Goal: Information Seeking & Learning: Learn about a topic

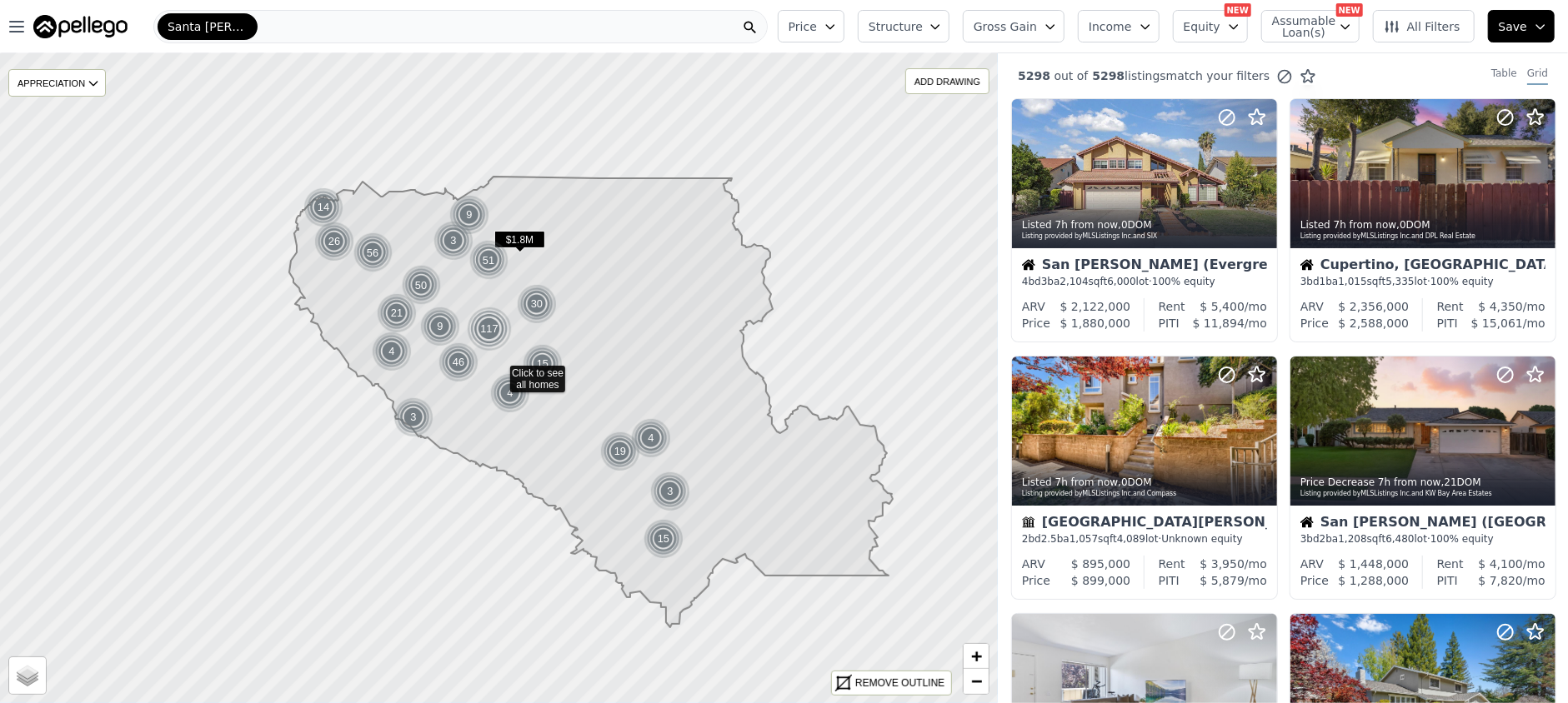
click at [1032, 25] on span "Gross Gain" at bounding box center [1006, 26] width 63 height 16
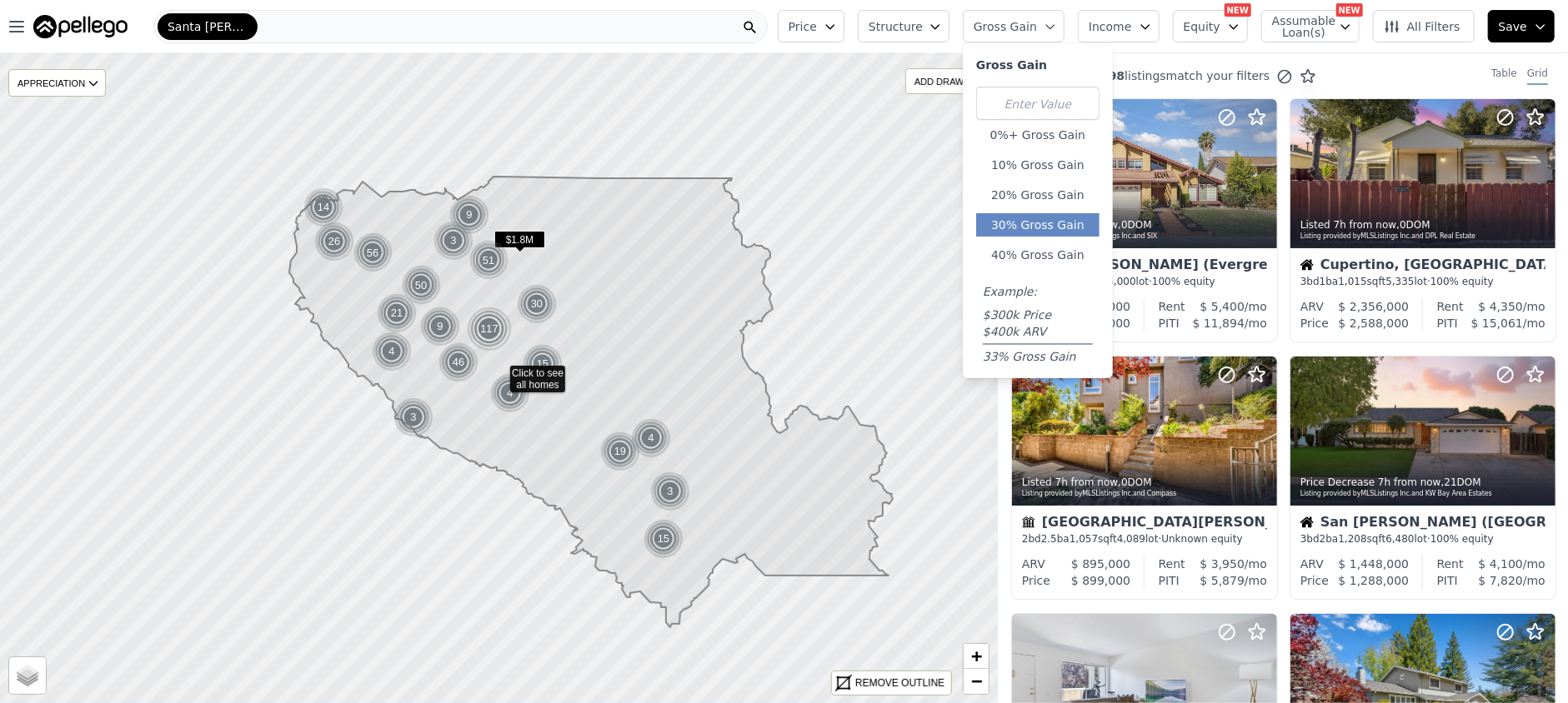
click at [1038, 222] on button "30% Gross Gain" at bounding box center [1038, 224] width 123 height 23
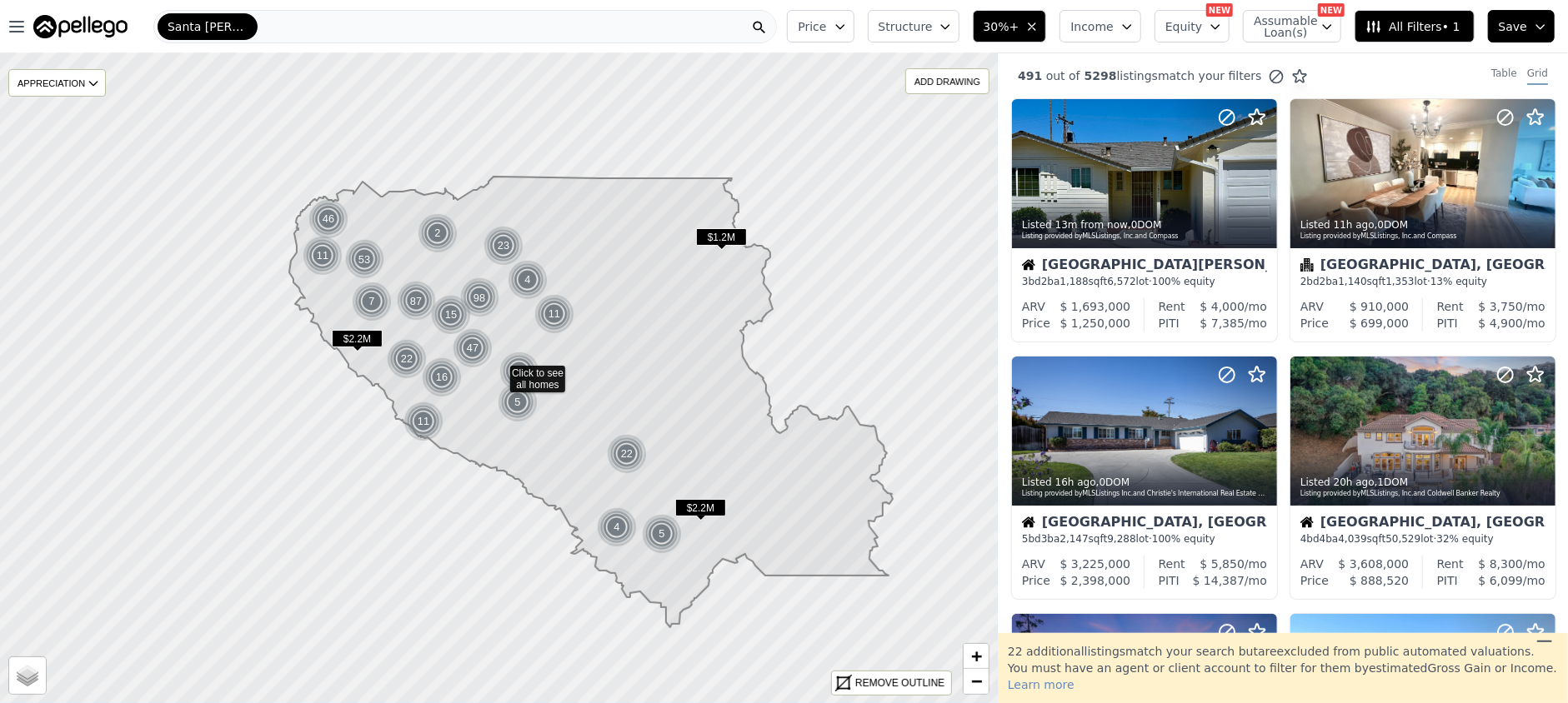
click at [906, 25] on span "Structure" at bounding box center [906, 26] width 53 height 16
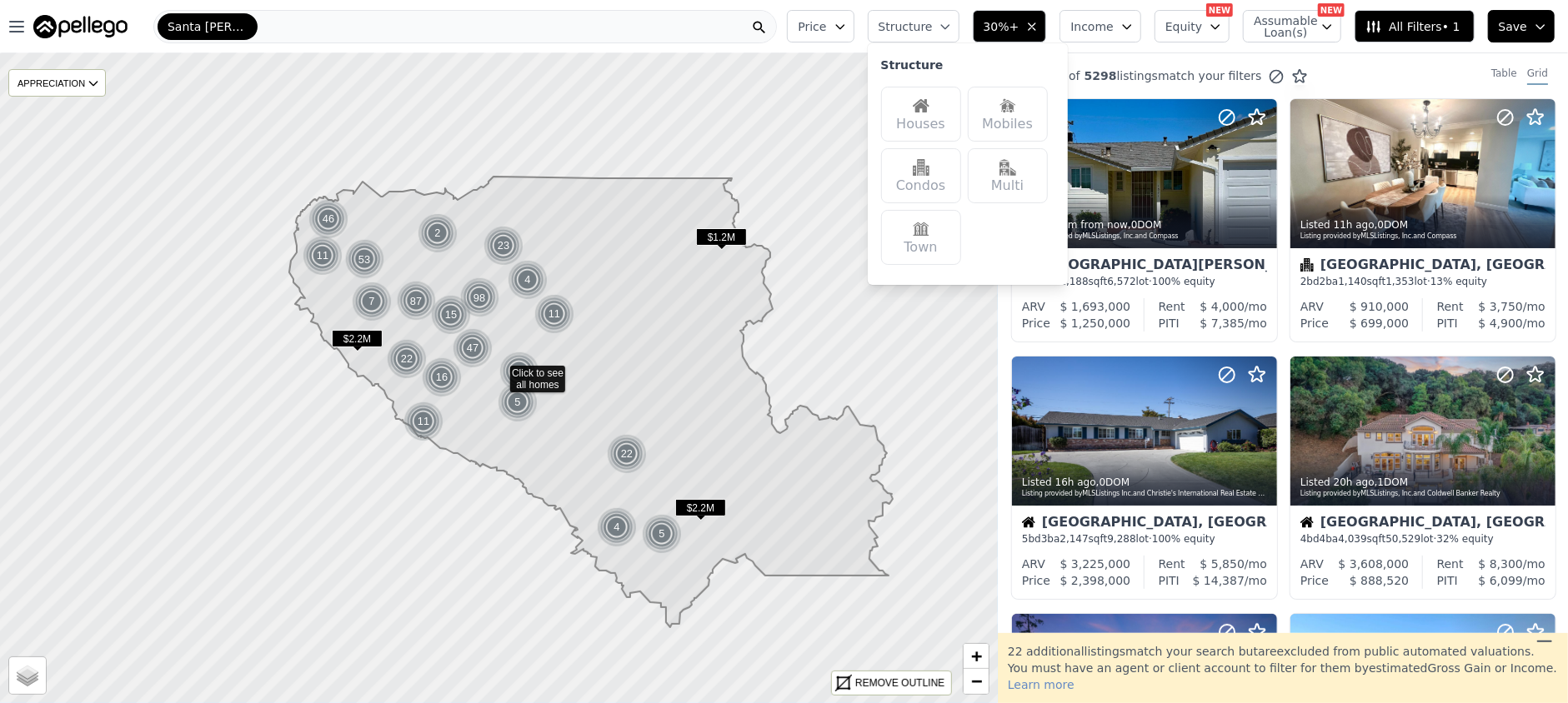
click at [923, 108] on div "Houses" at bounding box center [921, 114] width 80 height 55
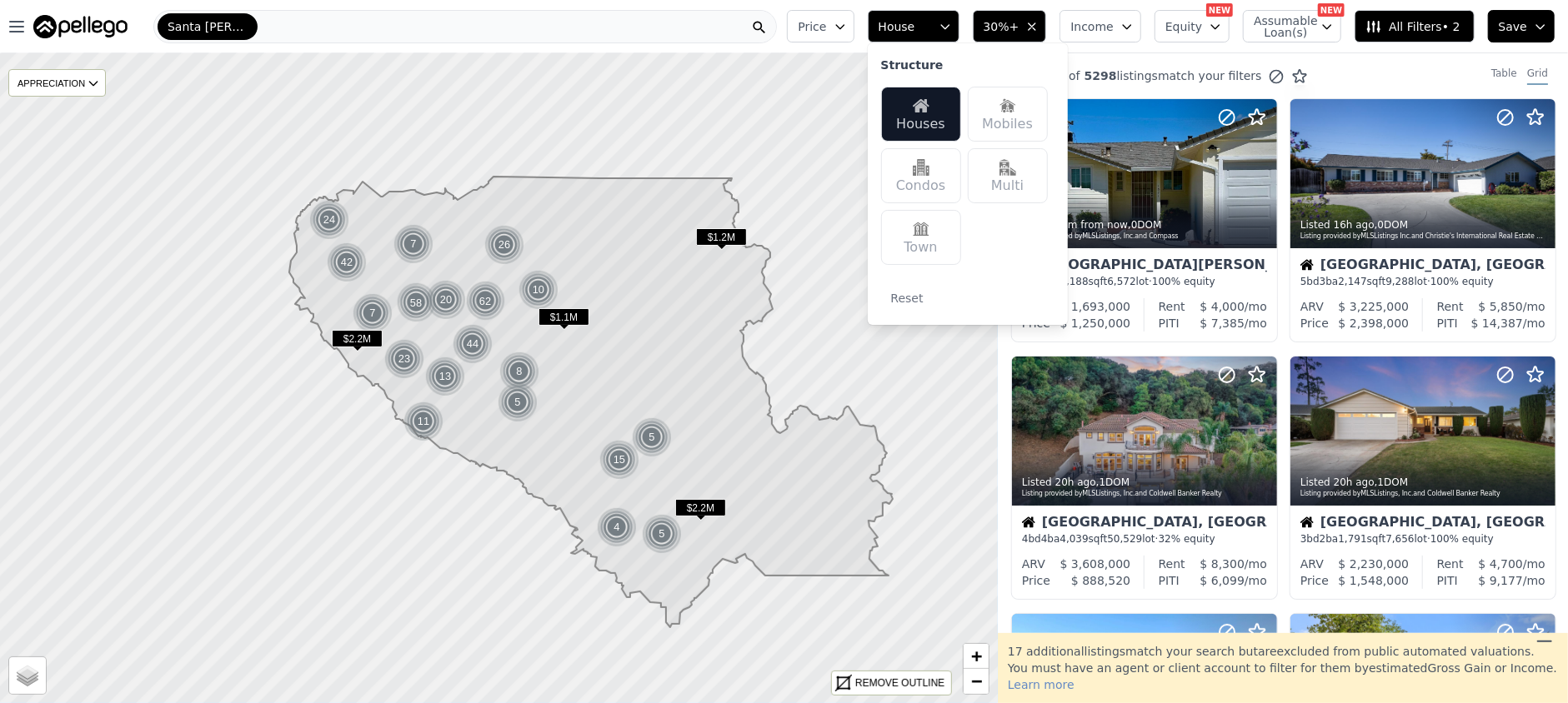
click at [883, 7] on div "Price House Structure Houses Mobiles Condos Multi Town Reset 30%+ Income Equity…" at bounding box center [1175, 27] width 788 height 53
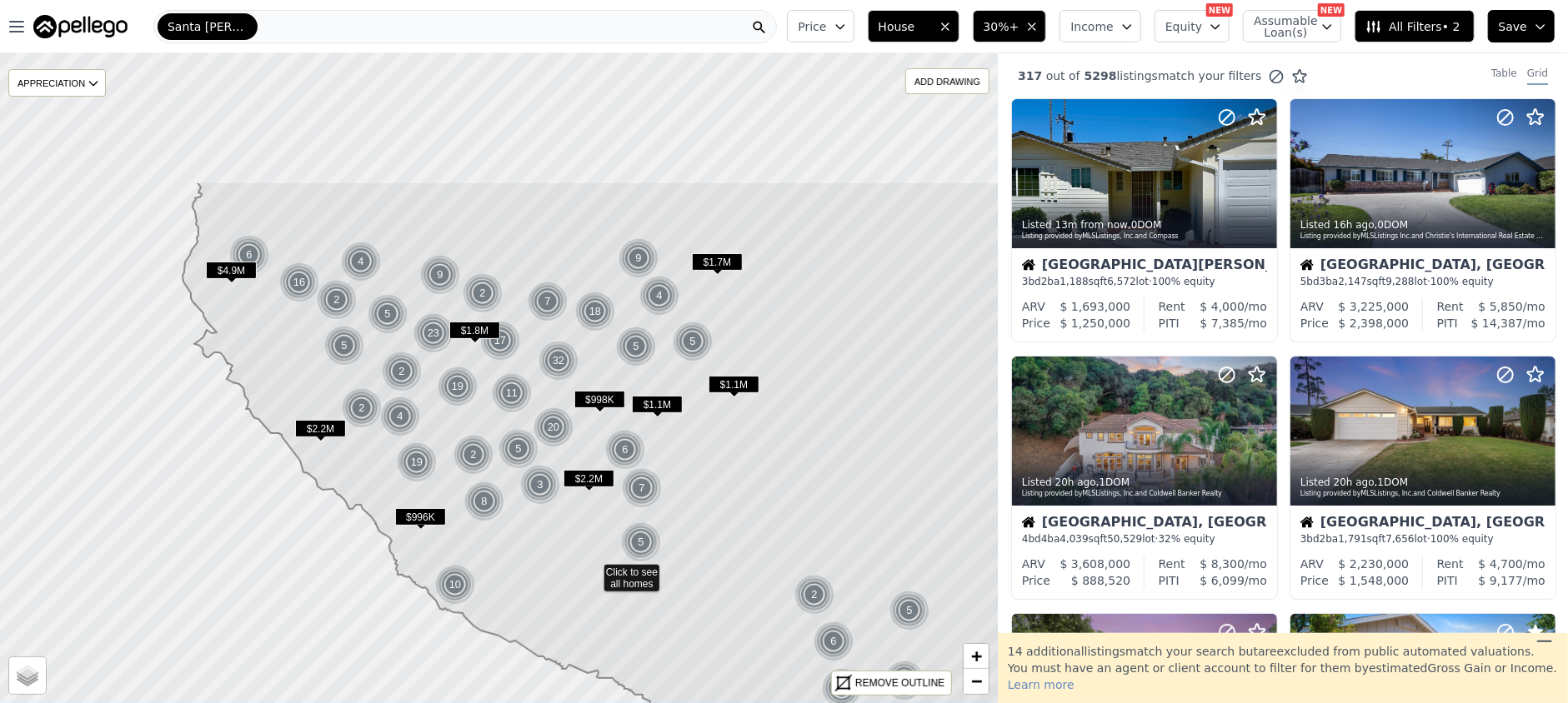
drag, startPoint x: 455, startPoint y: 359, endPoint x: 548, endPoint y: 553, distance: 215.1
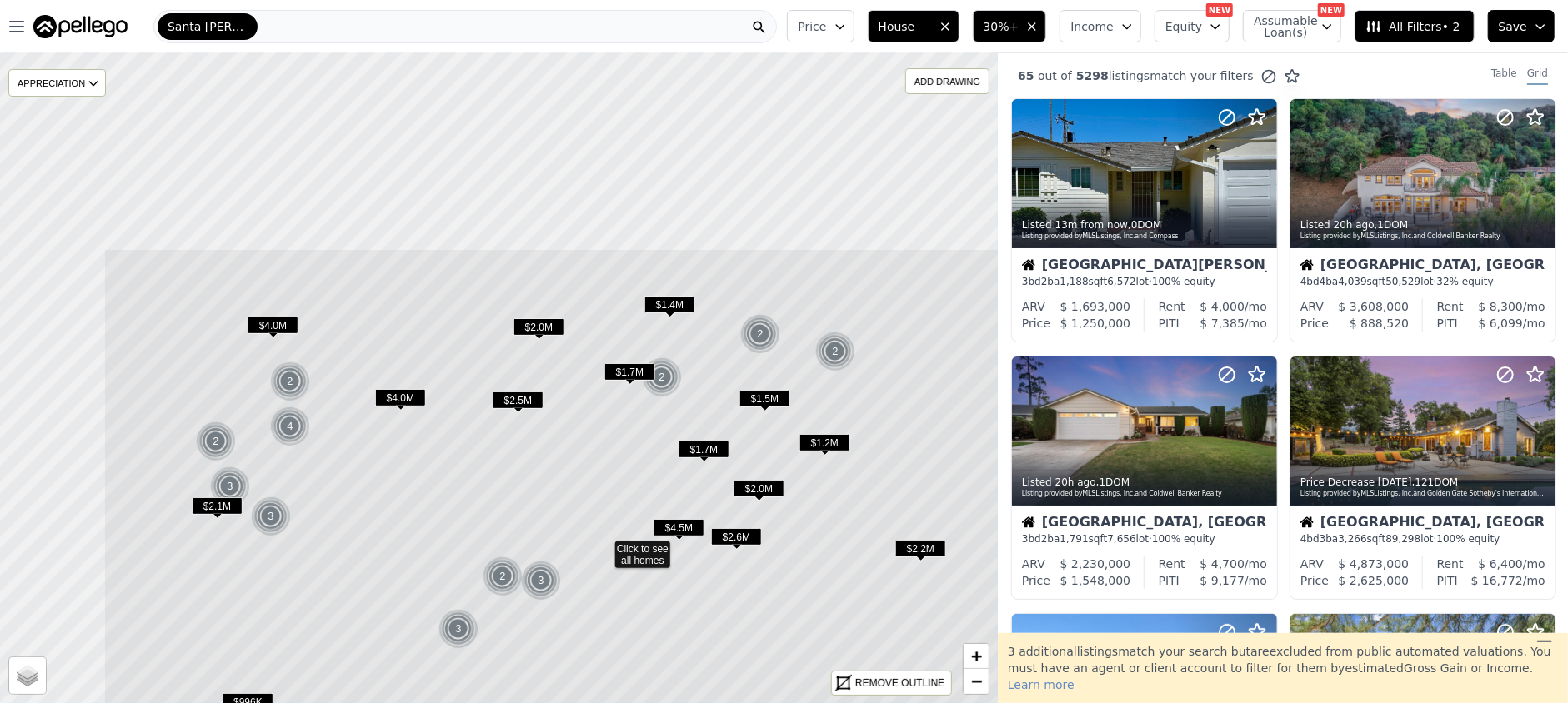
drag, startPoint x: 398, startPoint y: 409, endPoint x: 603, endPoint y: 667, distance: 329.5
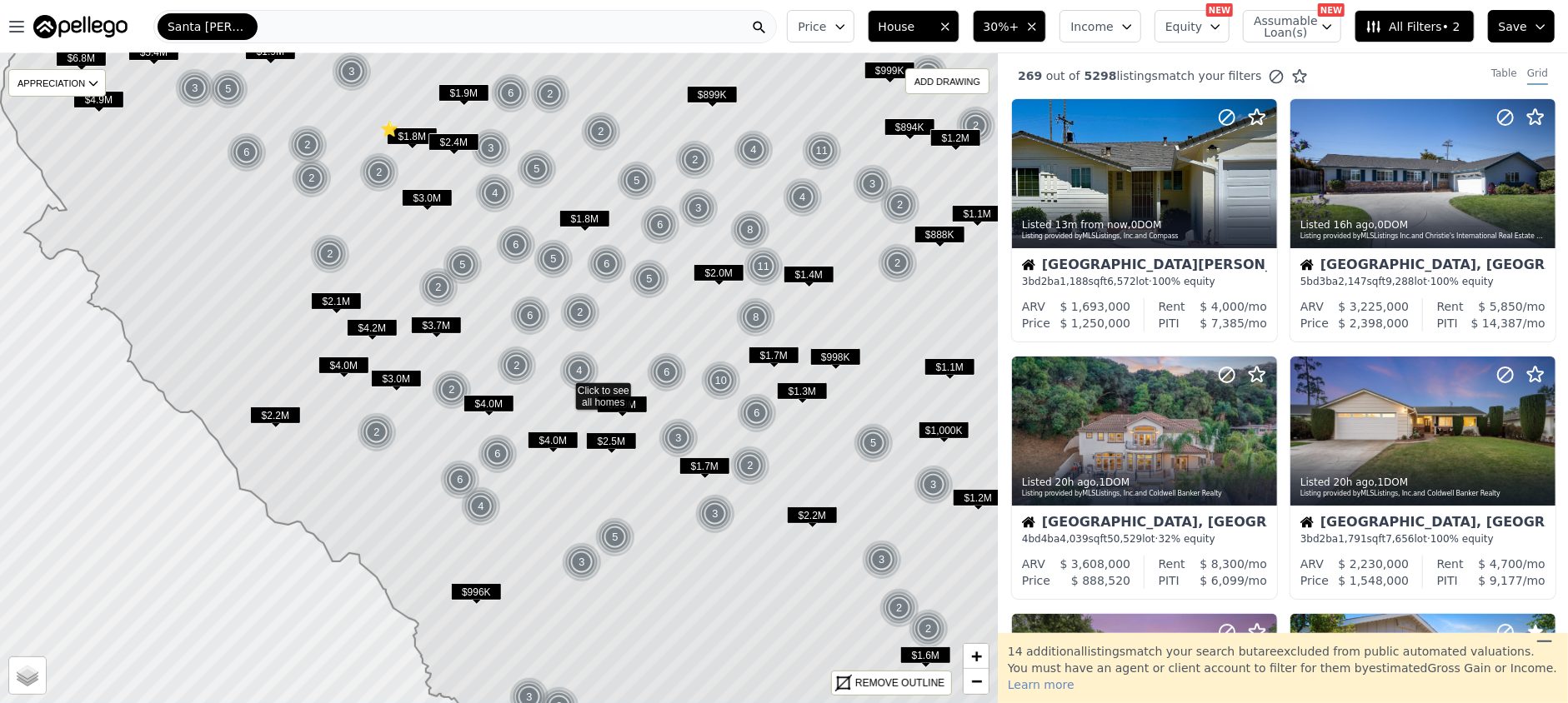
drag, startPoint x: 364, startPoint y: 442, endPoint x: 429, endPoint y: 454, distance: 66.1
click at [429, 454] on icon at bounding box center [582, 390] width 1163 height 783
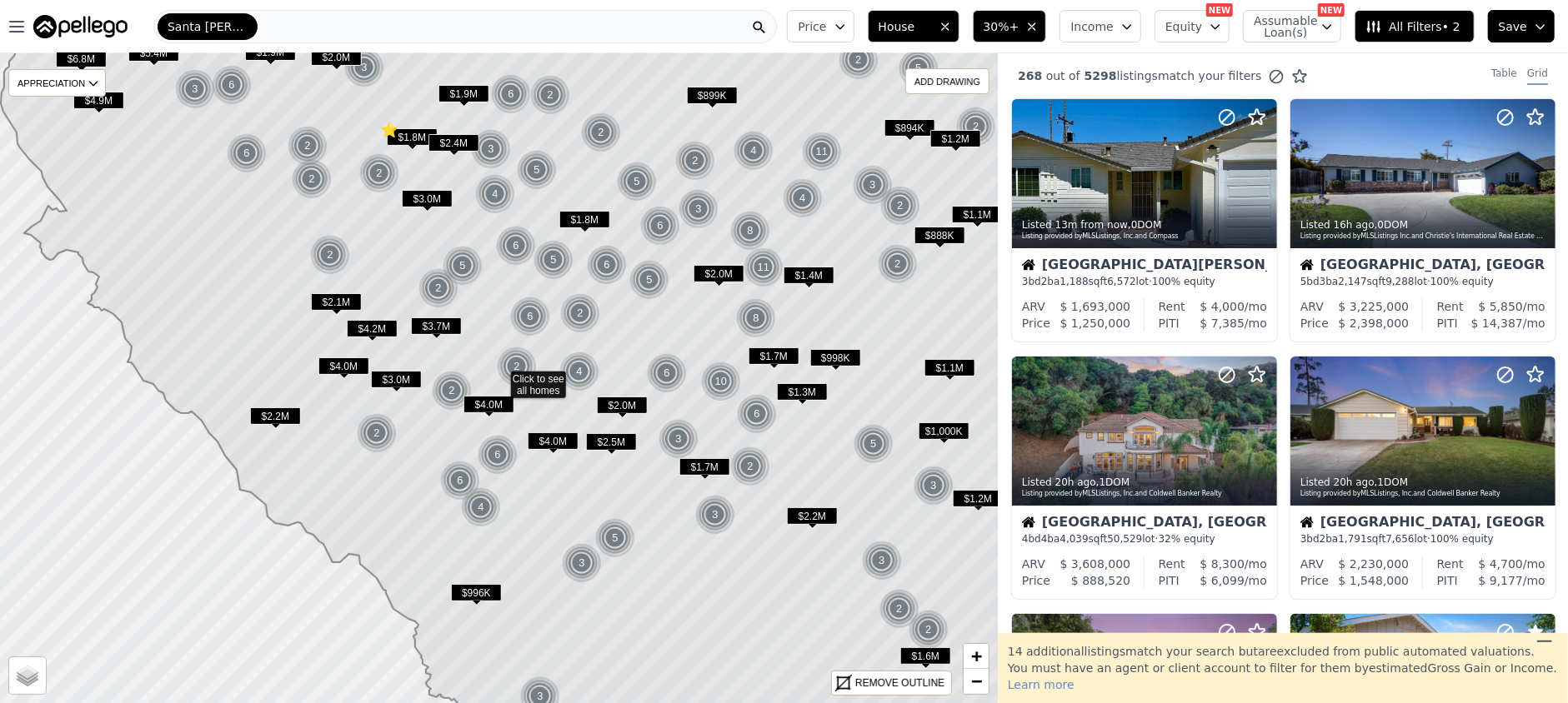
click at [1404, 24] on span "All Filters • 2" at bounding box center [1413, 26] width 94 height 16
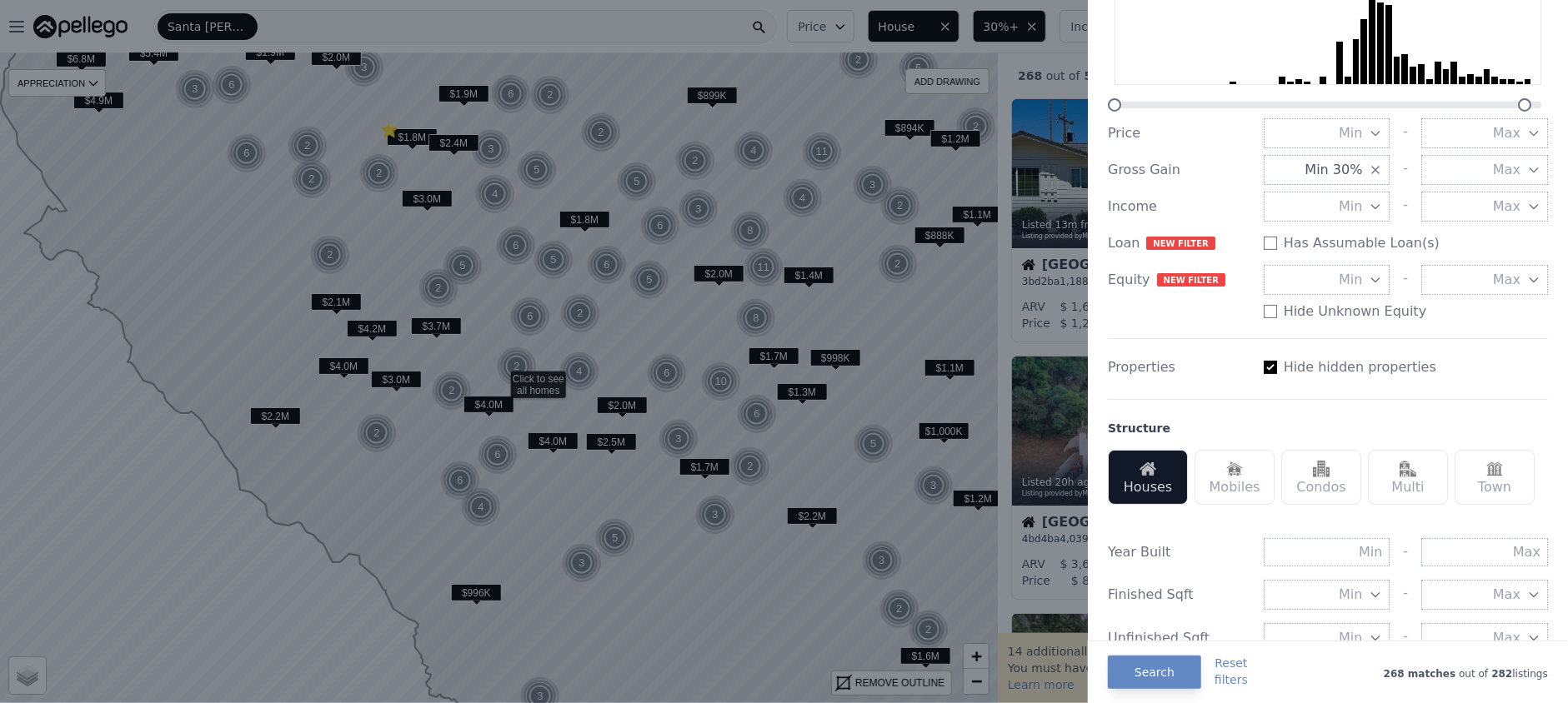
scroll to position [222, 0]
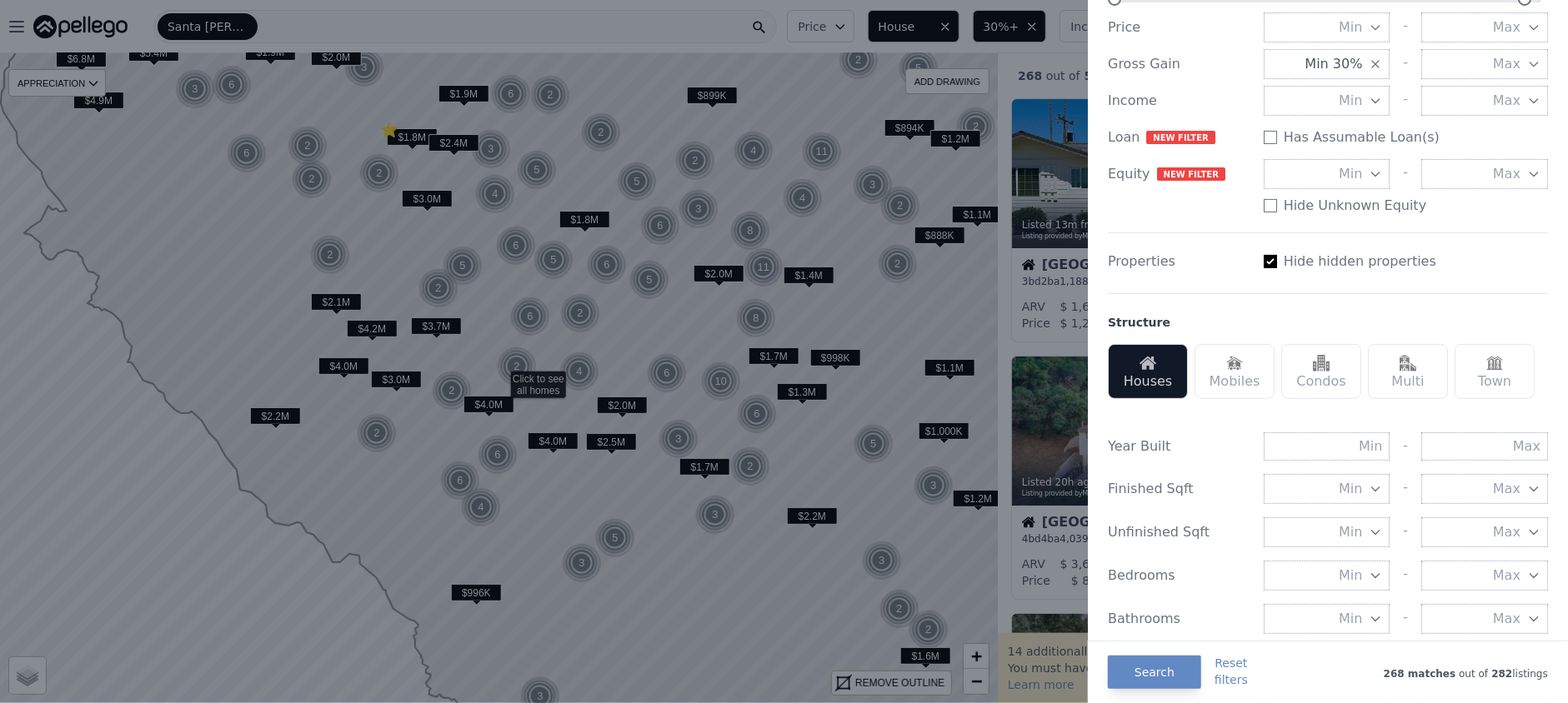
click at [1326, 504] on button "Min" at bounding box center [1327, 489] width 127 height 30
click at [1324, 594] on button "1000 sqft" at bounding box center [1327, 579] width 127 height 30
click at [1167, 665] on button "Search" at bounding box center [1154, 672] width 93 height 33
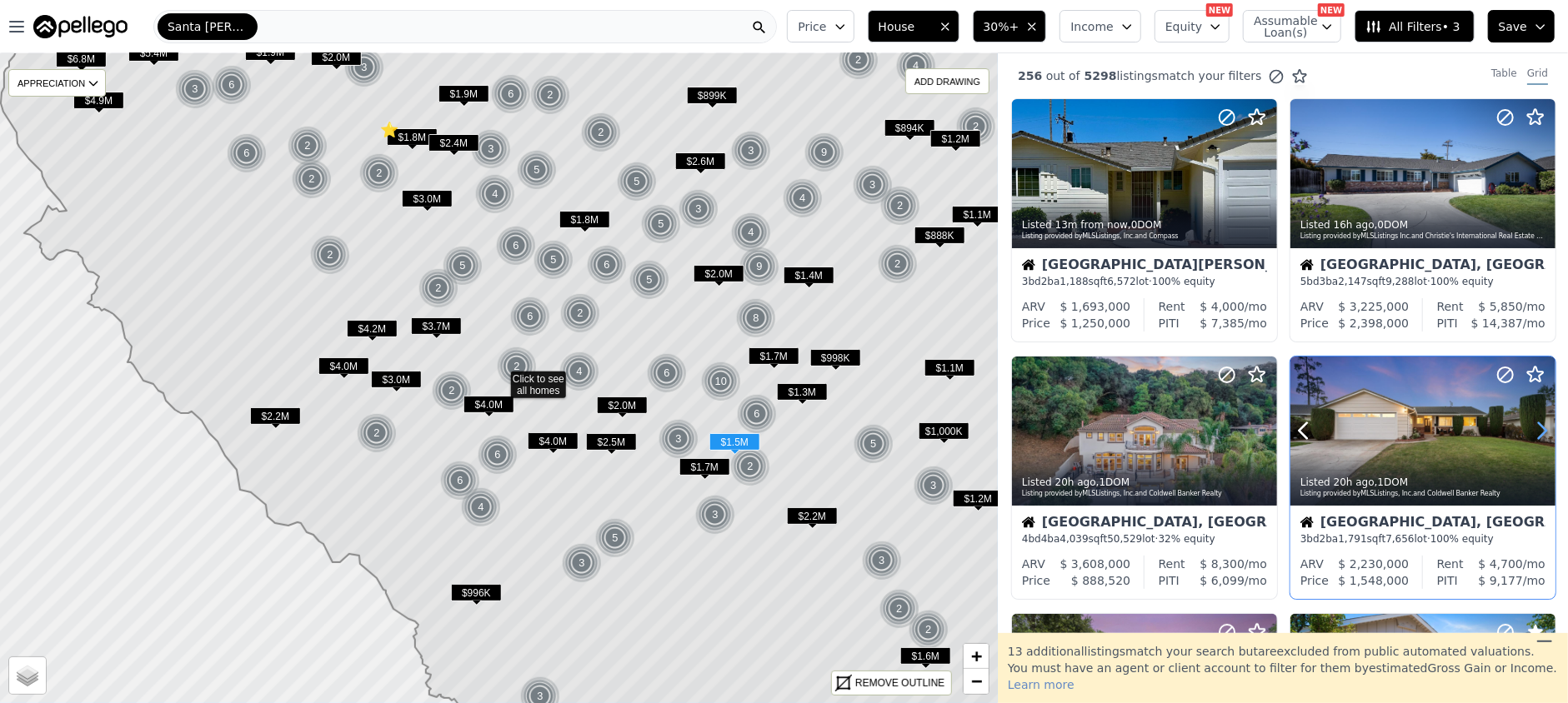
click at [1539, 428] on icon at bounding box center [1542, 431] width 8 height 15
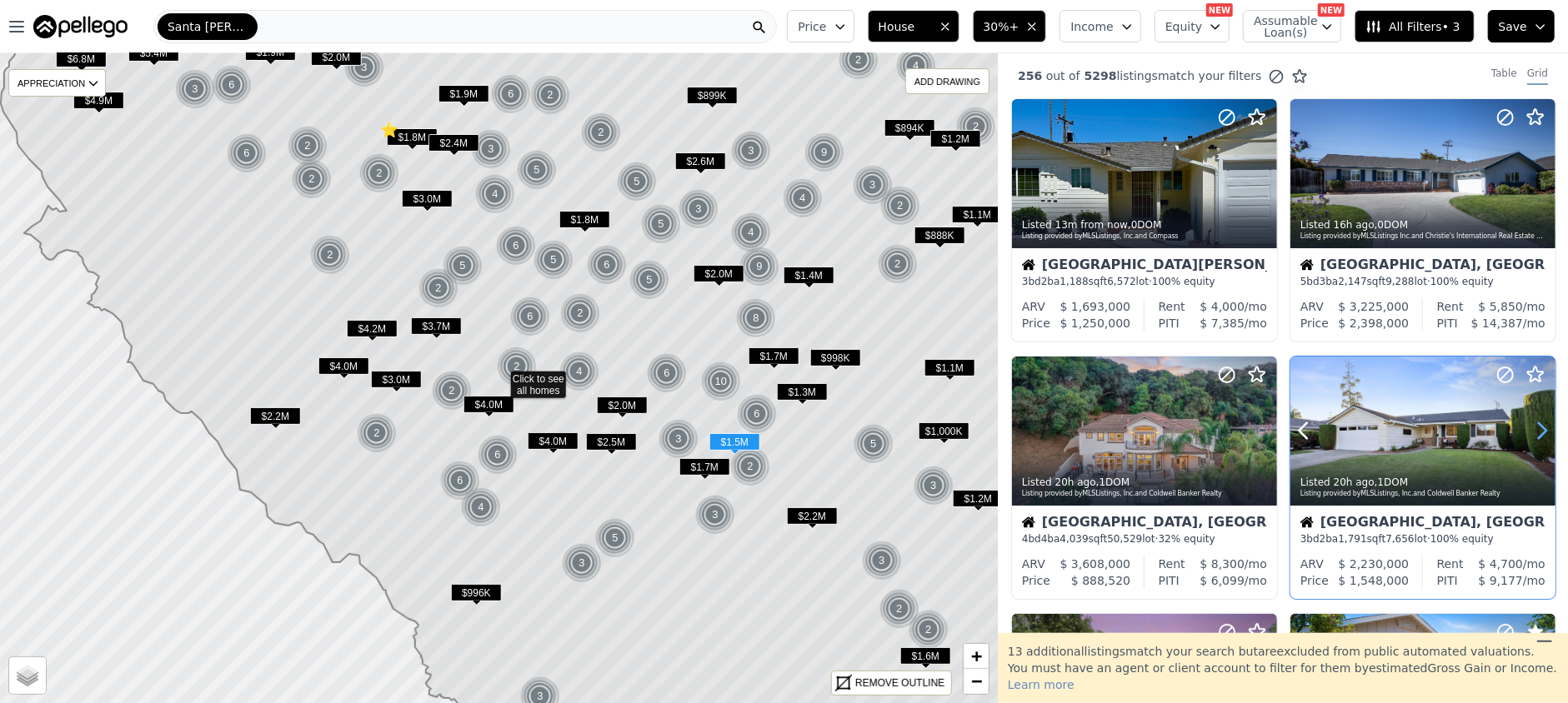
click at [1539, 428] on icon at bounding box center [1542, 431] width 8 height 15
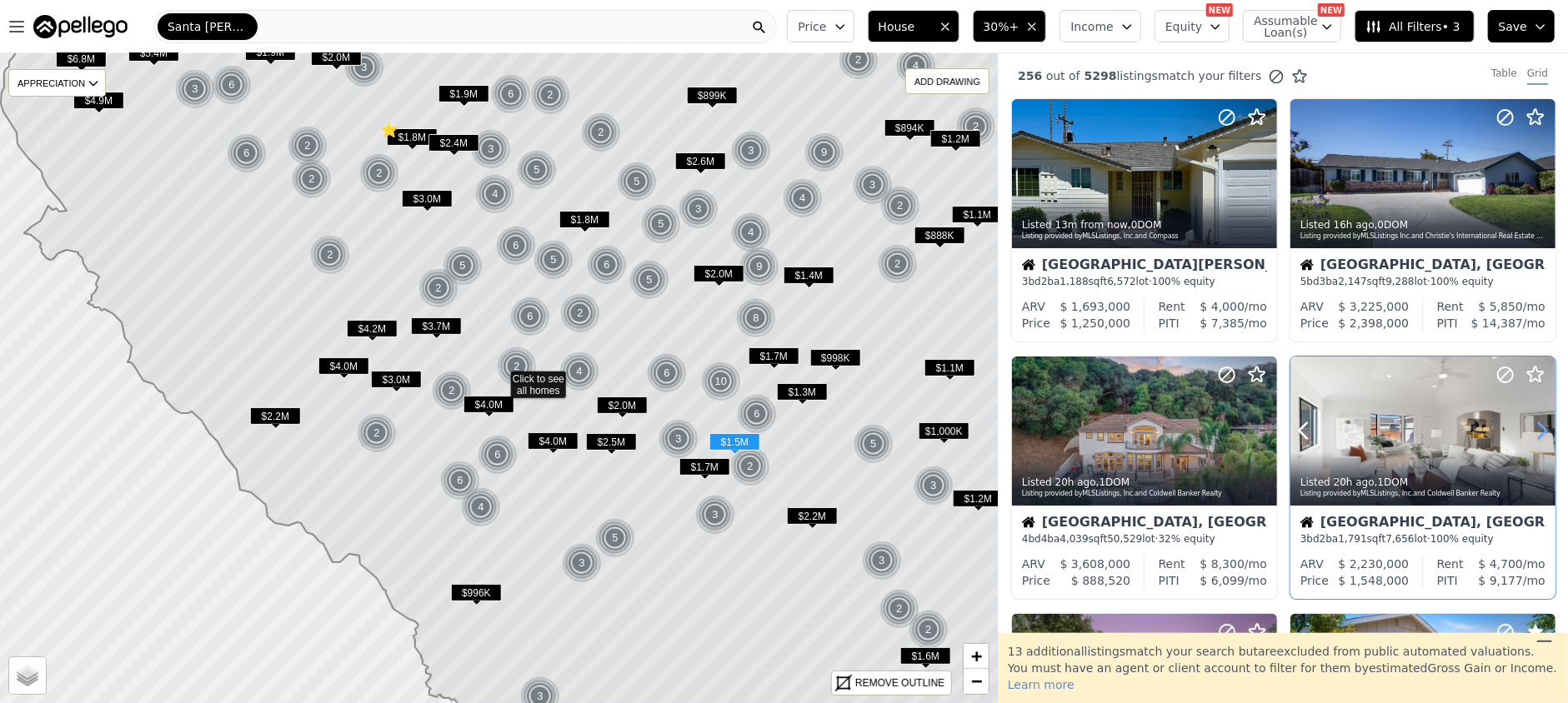
click at [1535, 428] on icon at bounding box center [1542, 431] width 27 height 27
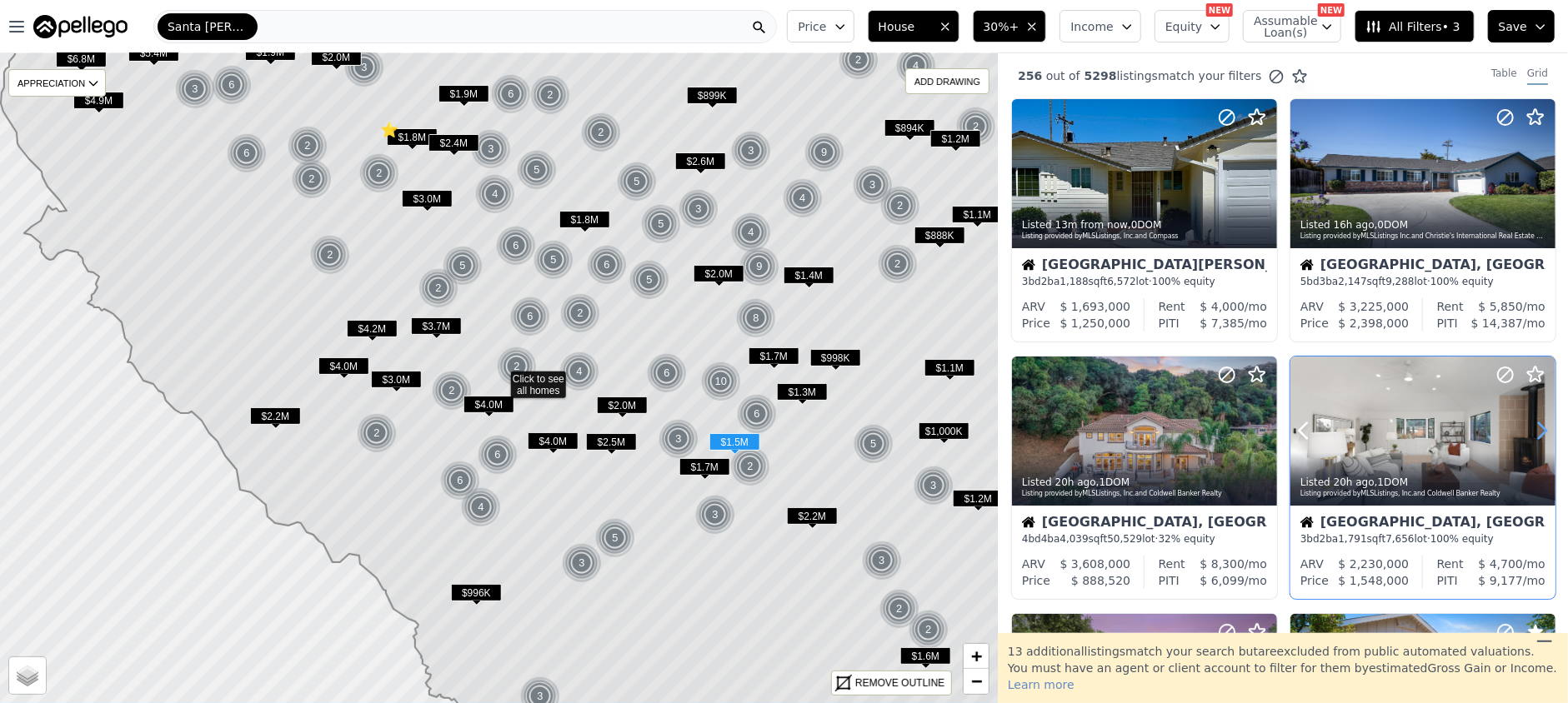
click at [1534, 428] on icon at bounding box center [1542, 431] width 27 height 27
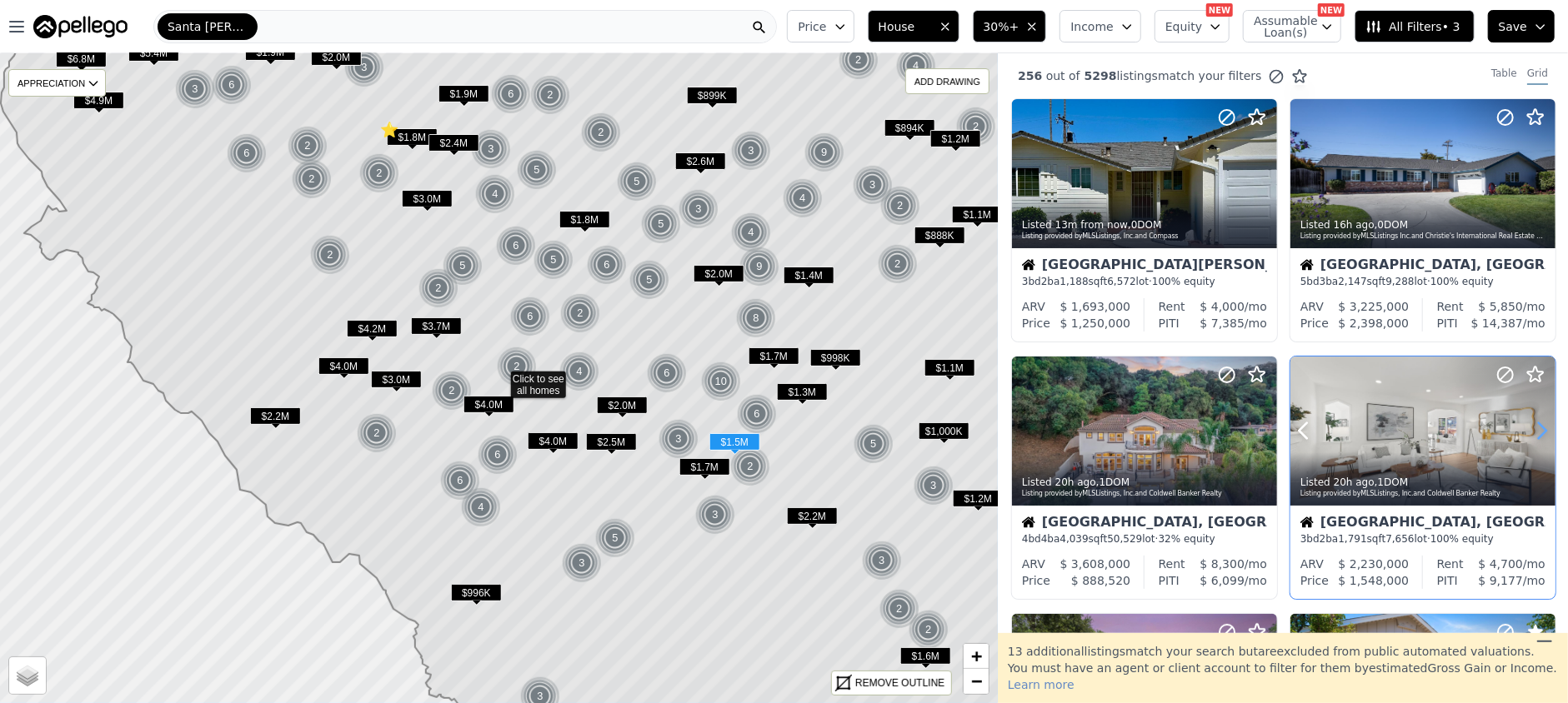
click at [1533, 429] on icon at bounding box center [1542, 431] width 27 height 27
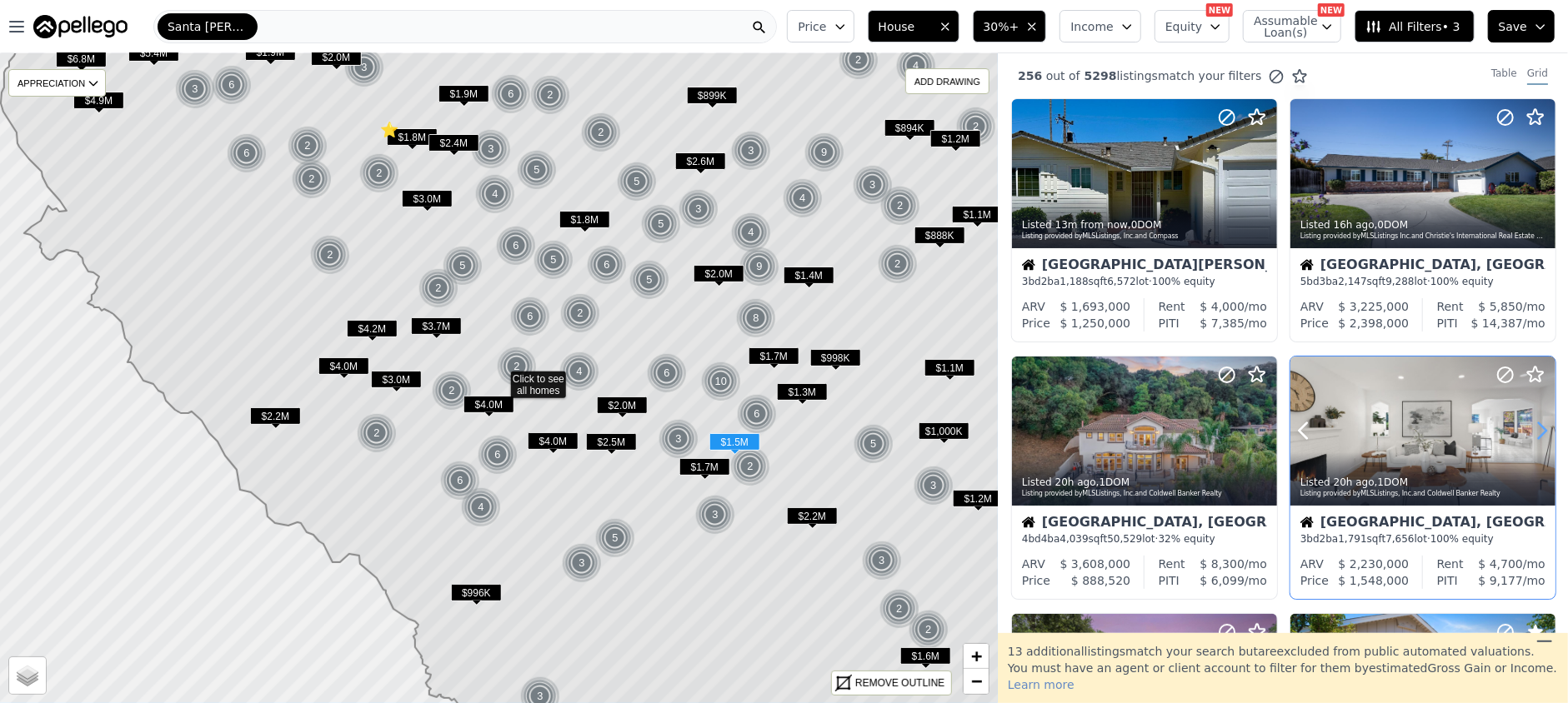
click at [1531, 430] on icon at bounding box center [1542, 431] width 27 height 27
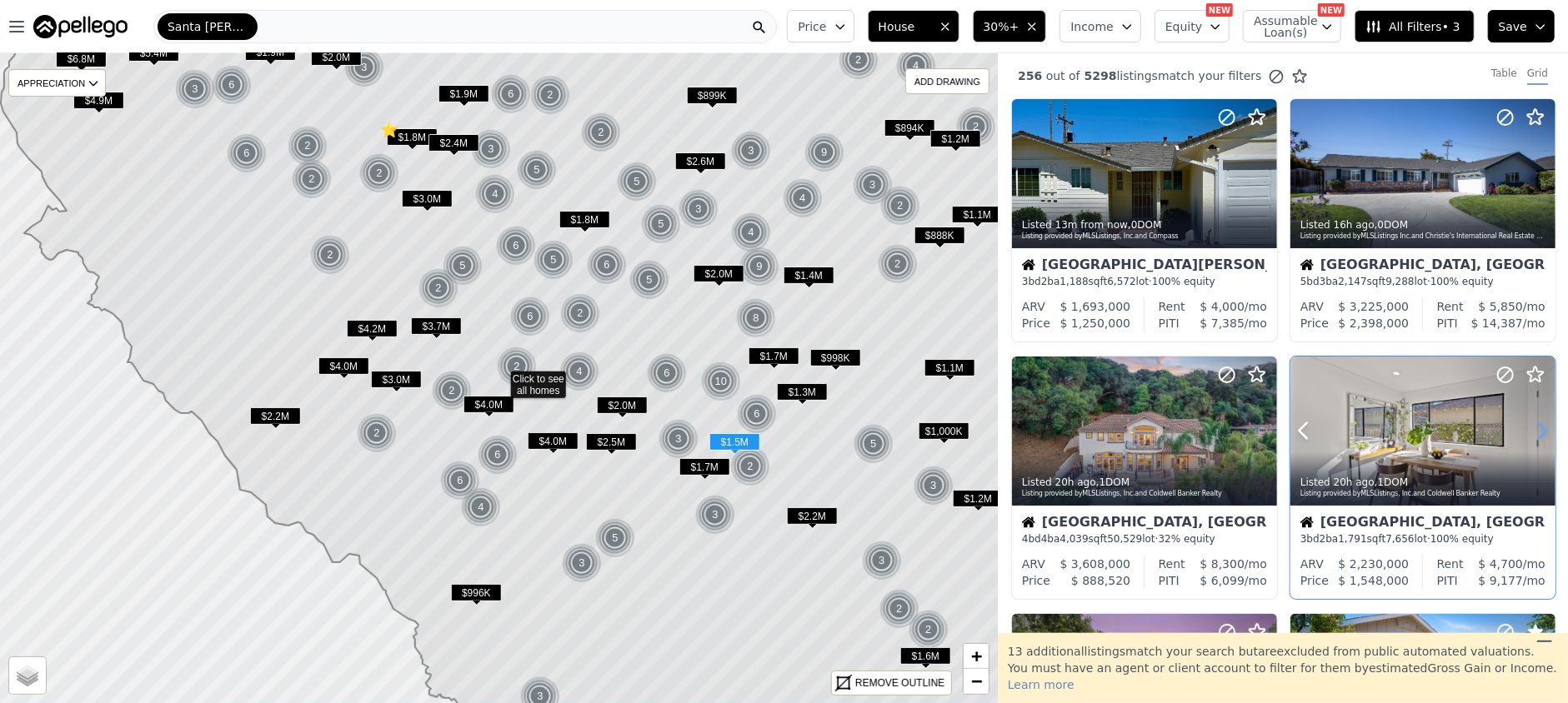
click at [1531, 430] on icon at bounding box center [1542, 431] width 27 height 27
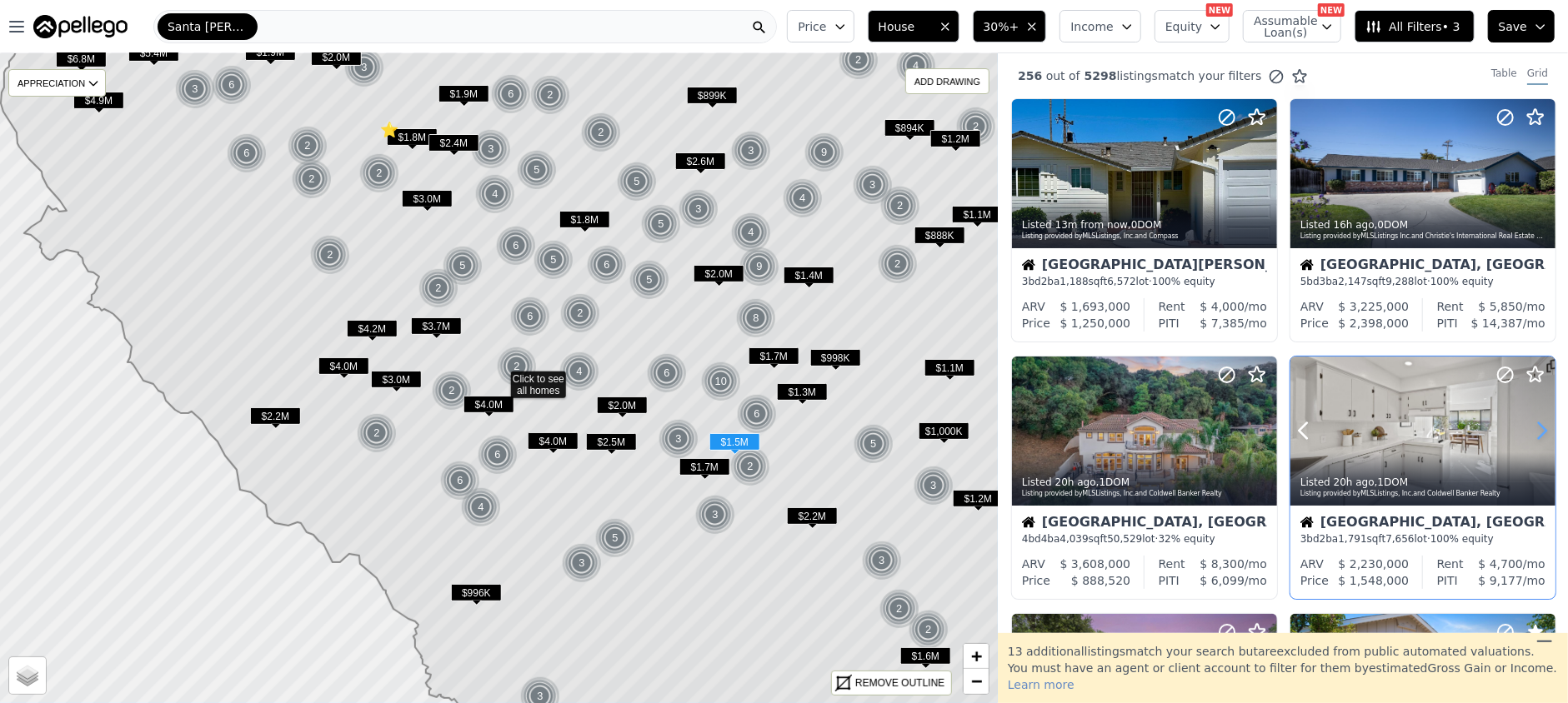
click at [1531, 430] on icon at bounding box center [1542, 431] width 27 height 27
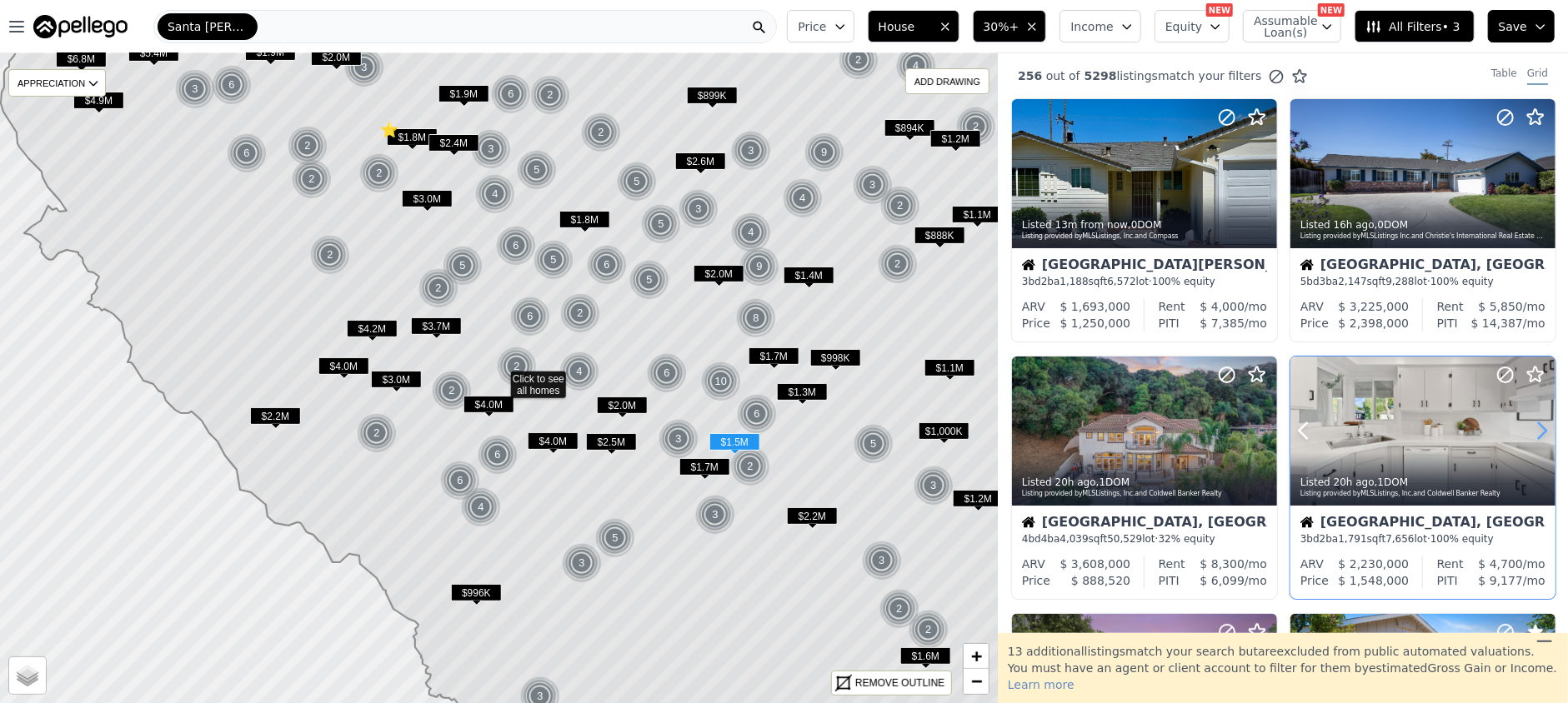
click at [1533, 430] on icon at bounding box center [1542, 431] width 27 height 27
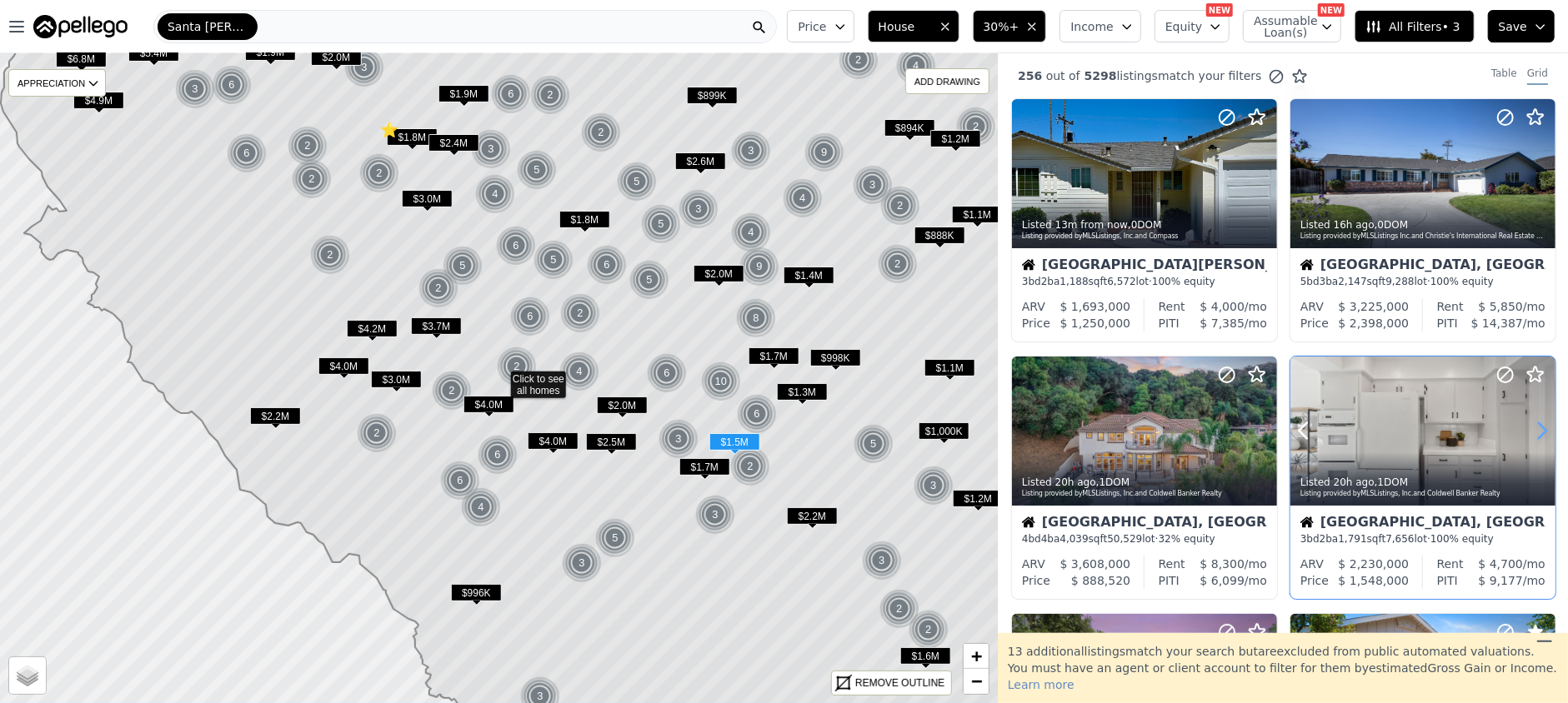
click at [1533, 430] on icon at bounding box center [1542, 431] width 27 height 27
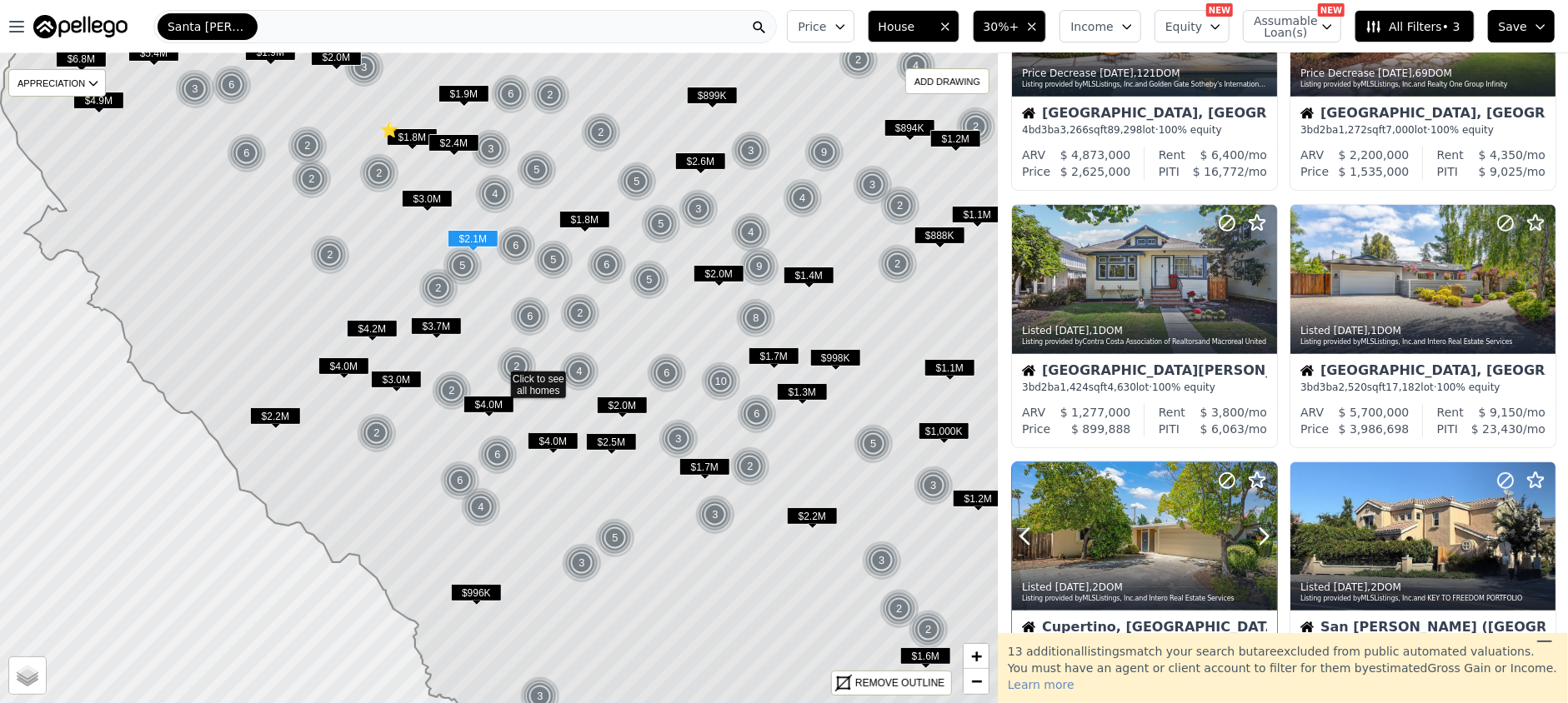
scroll to position [777, 0]
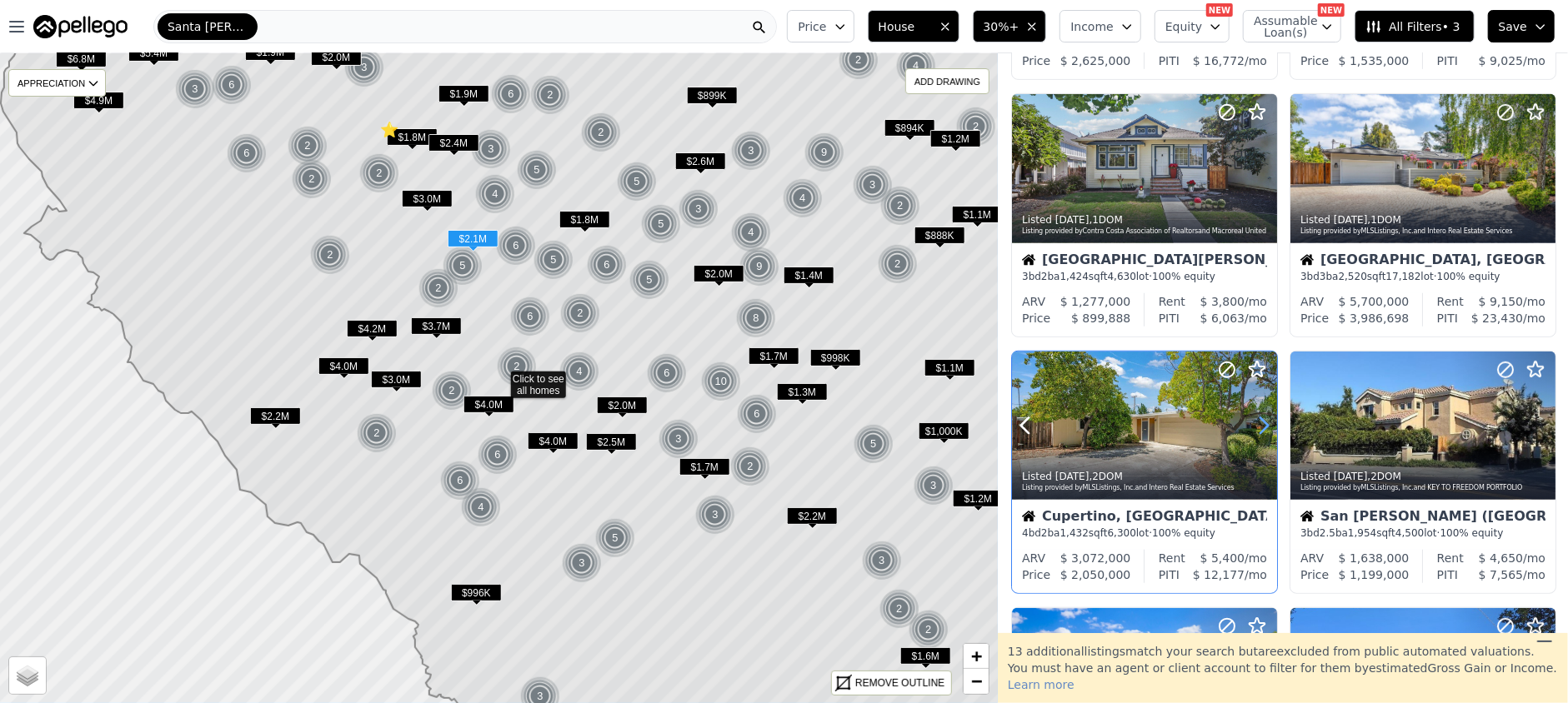
click at [1263, 418] on icon at bounding box center [1264, 426] width 8 height 15
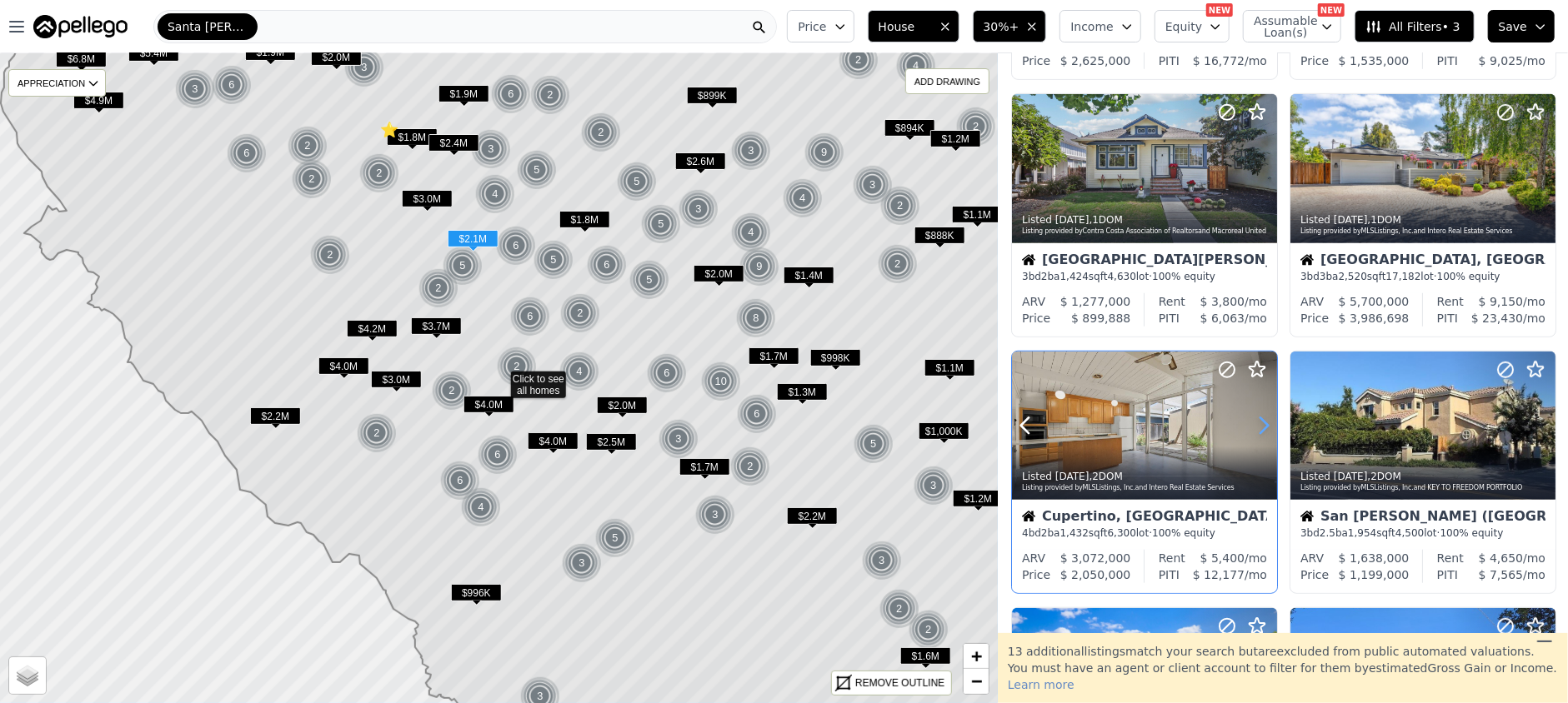
click at [1263, 418] on icon at bounding box center [1264, 426] width 8 height 15
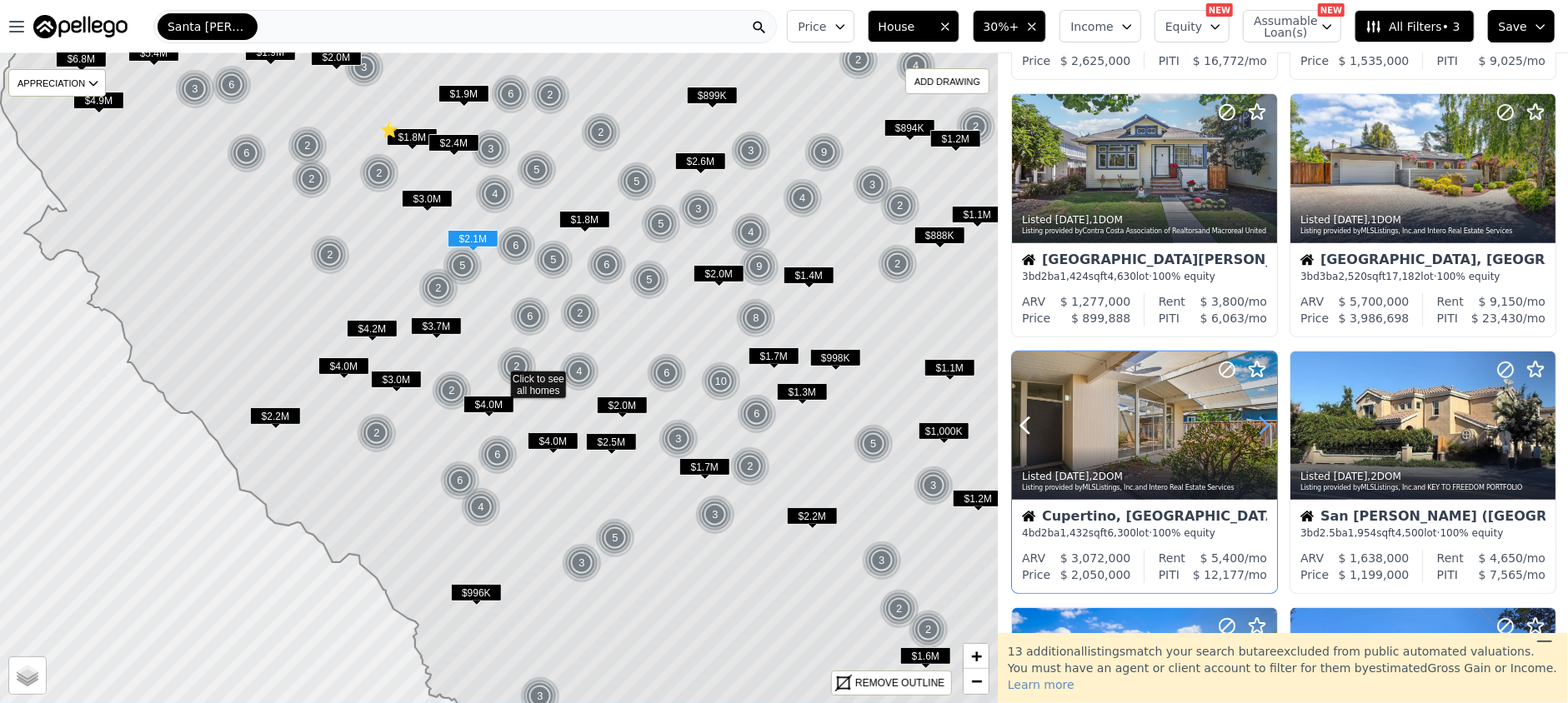
click at [1263, 418] on icon at bounding box center [1264, 426] width 8 height 15
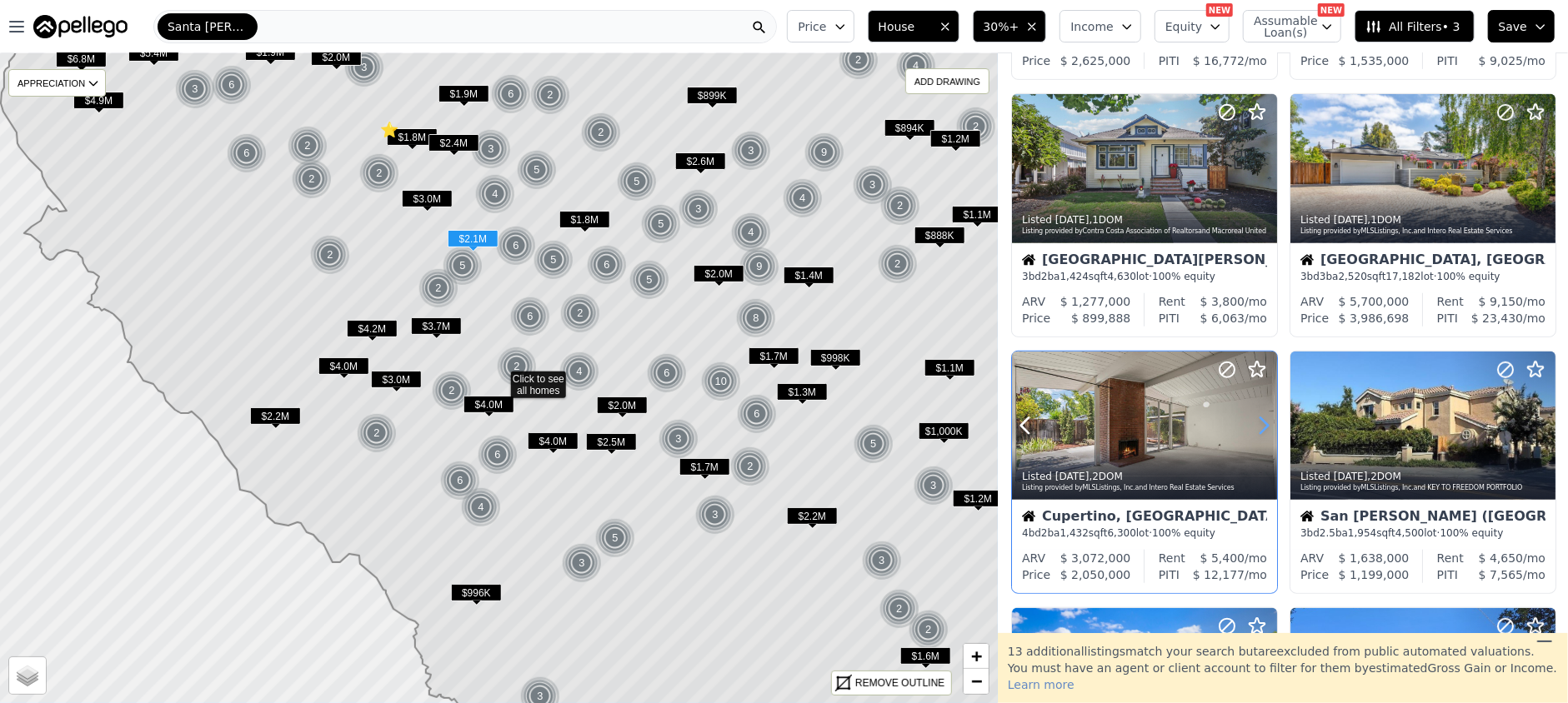
click at [1263, 418] on icon at bounding box center [1264, 426] width 8 height 15
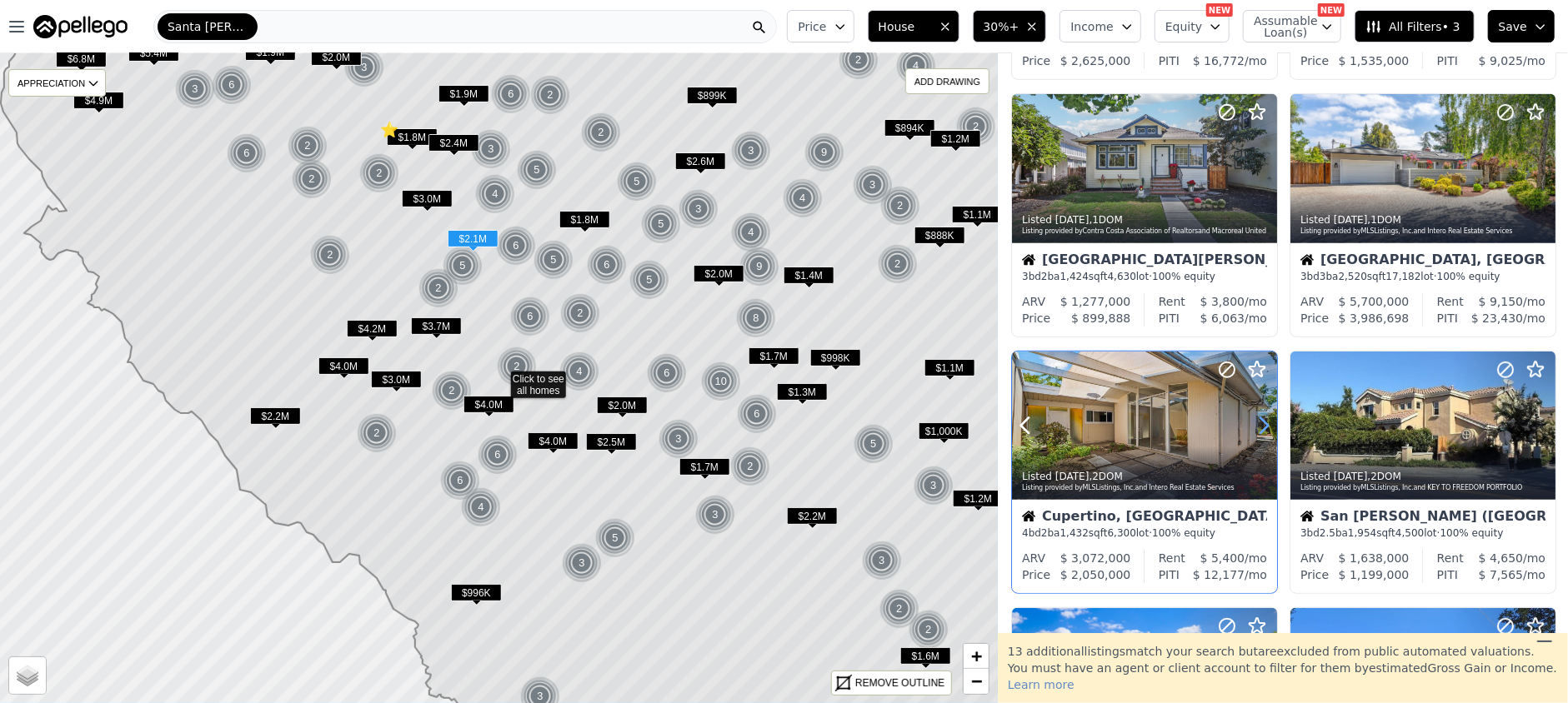
click at [1263, 418] on icon at bounding box center [1264, 426] width 8 height 15
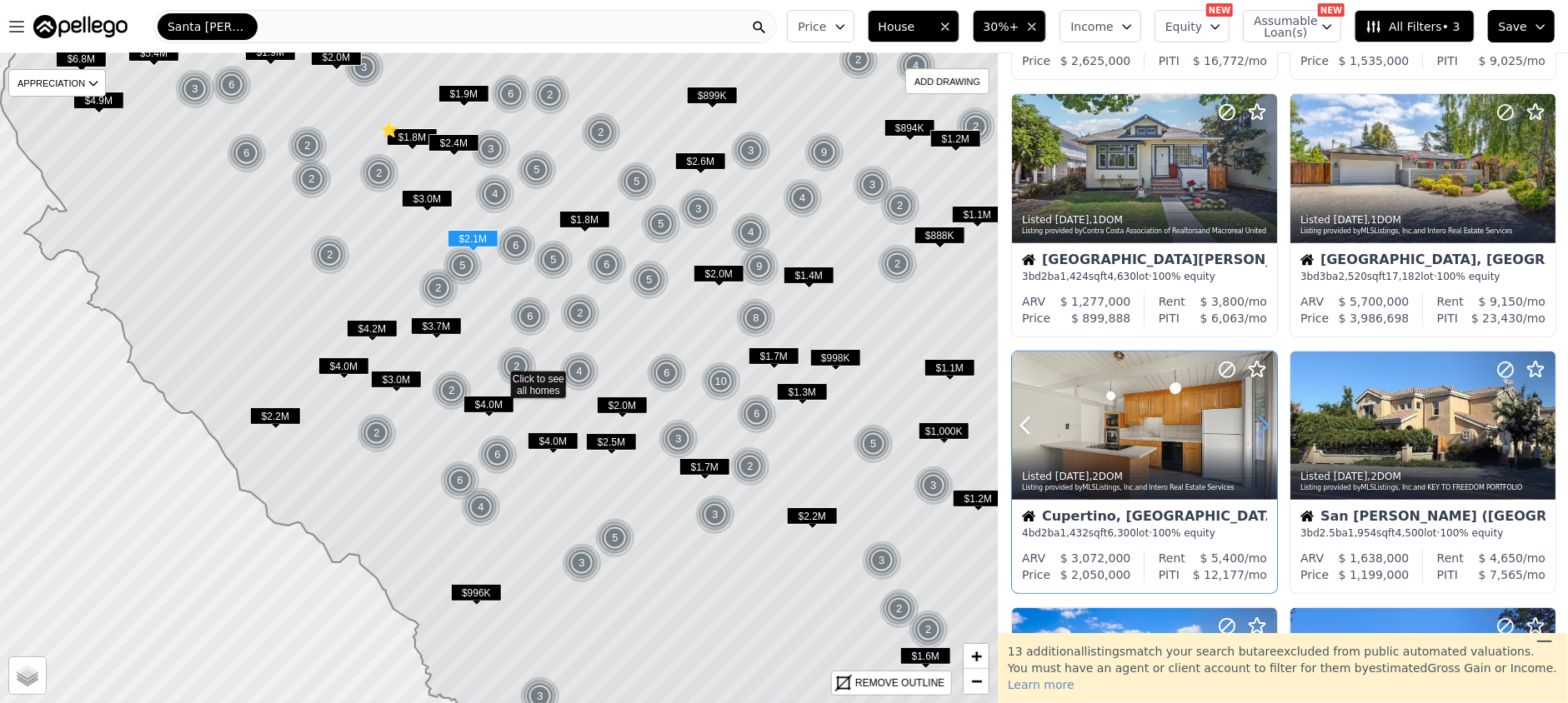
click at [1263, 418] on icon at bounding box center [1264, 426] width 8 height 15
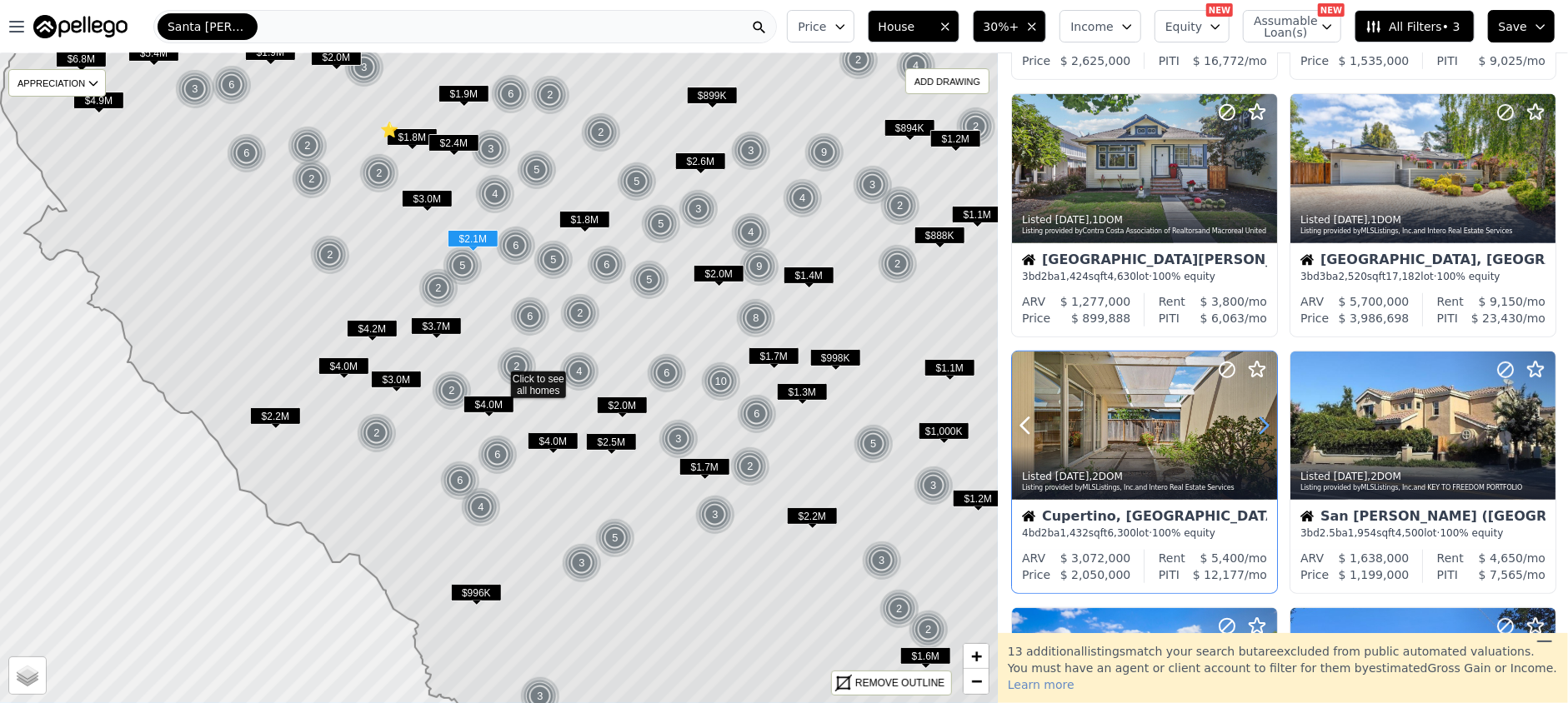
click at [1263, 418] on icon at bounding box center [1264, 426] width 8 height 15
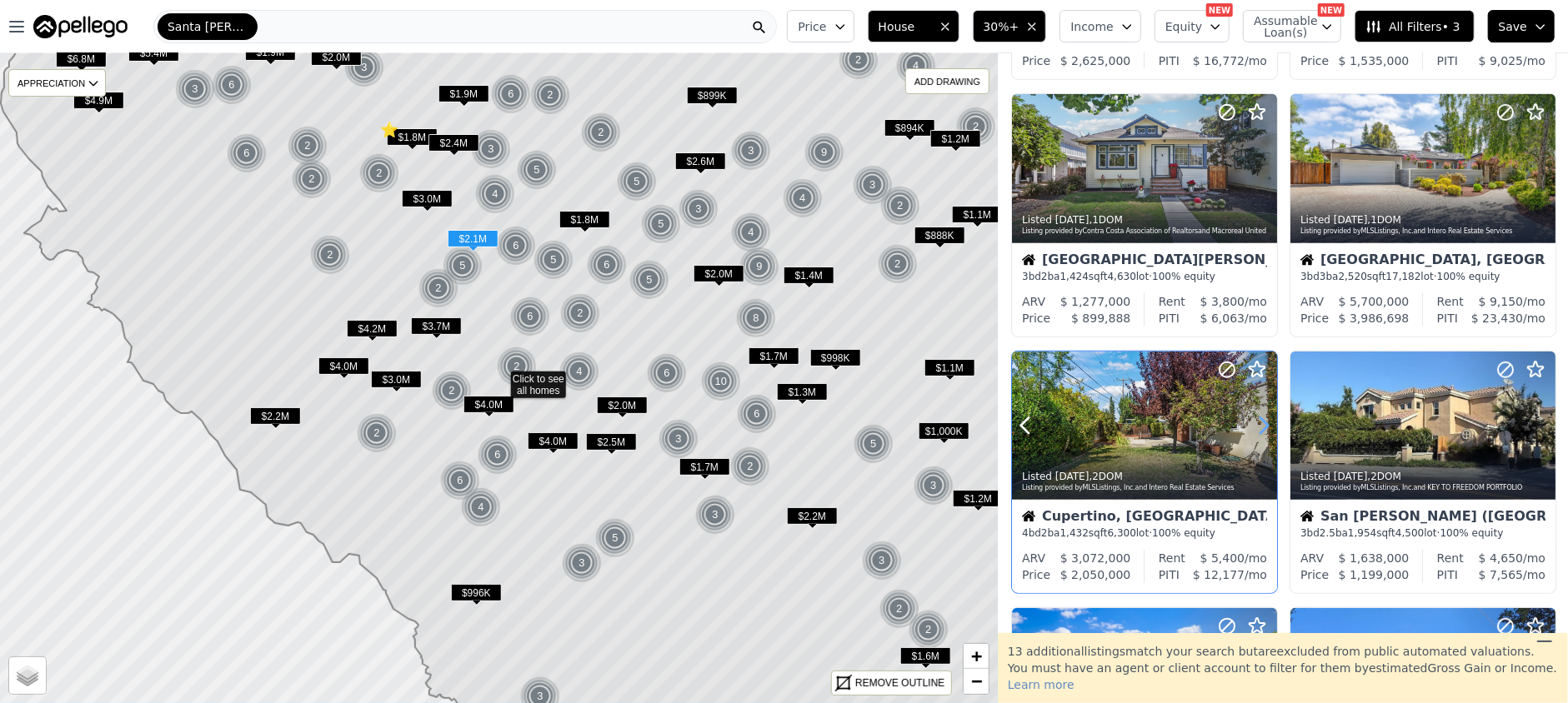
click at [1262, 425] on icon at bounding box center [1264, 426] width 27 height 27
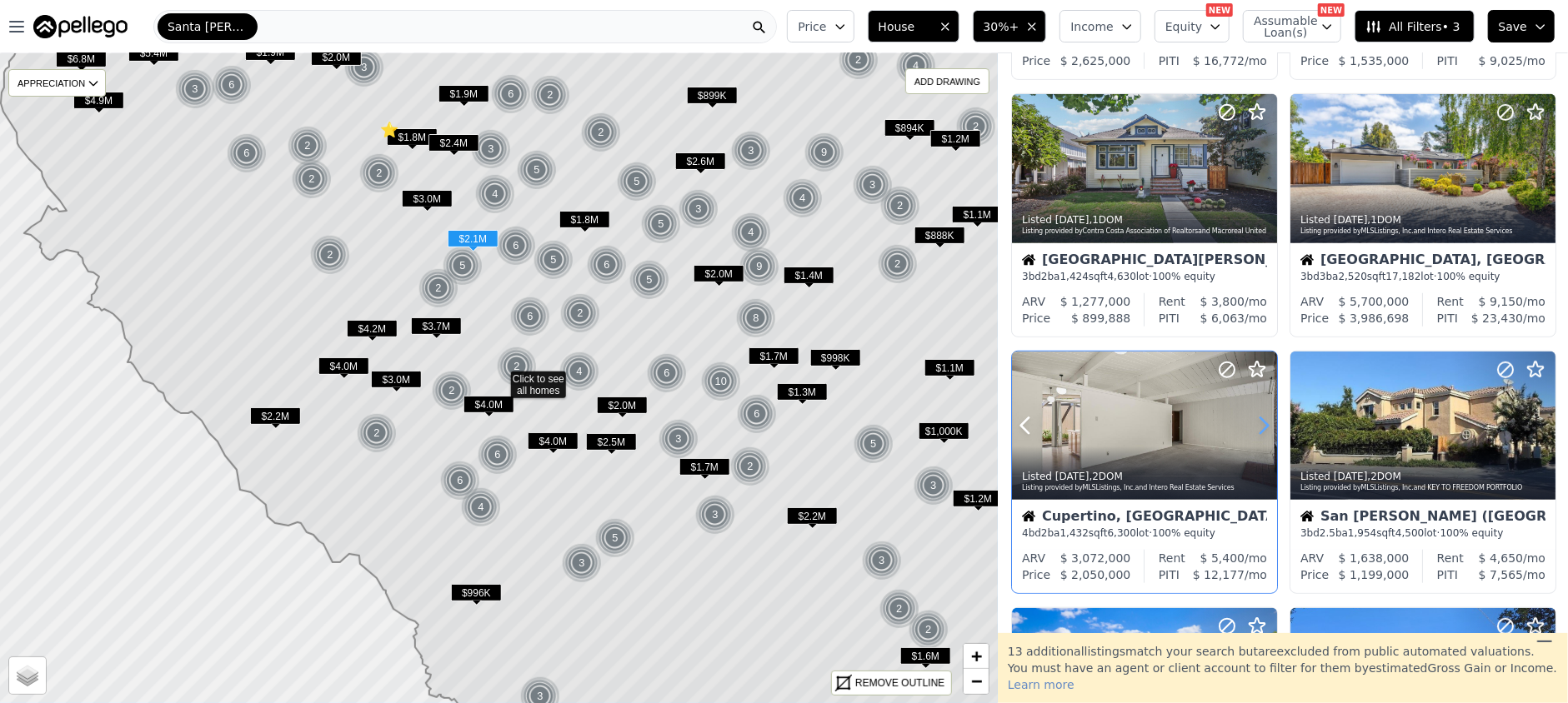
click at [1262, 425] on icon at bounding box center [1264, 426] width 27 height 27
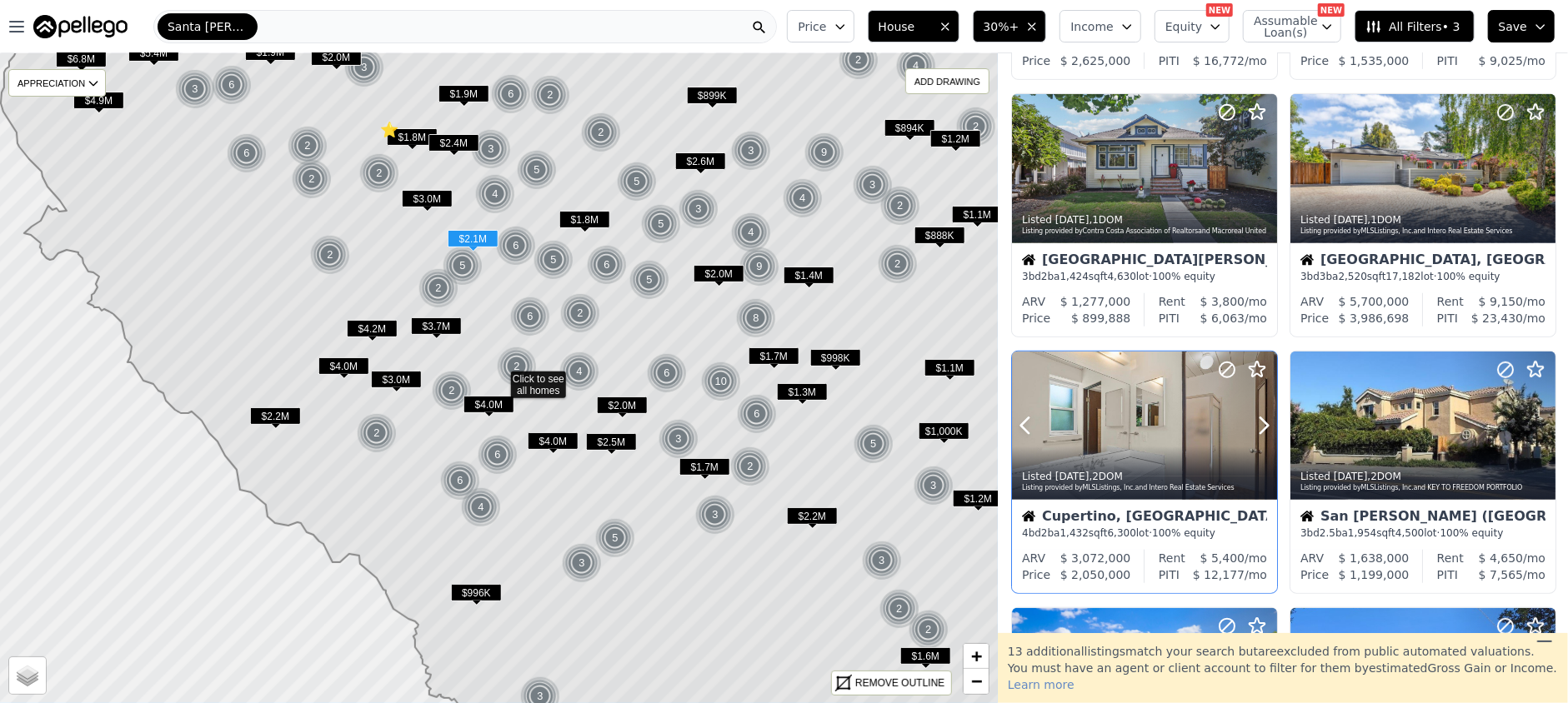
click at [1254, 360] on icon at bounding box center [1257, 369] width 20 height 20
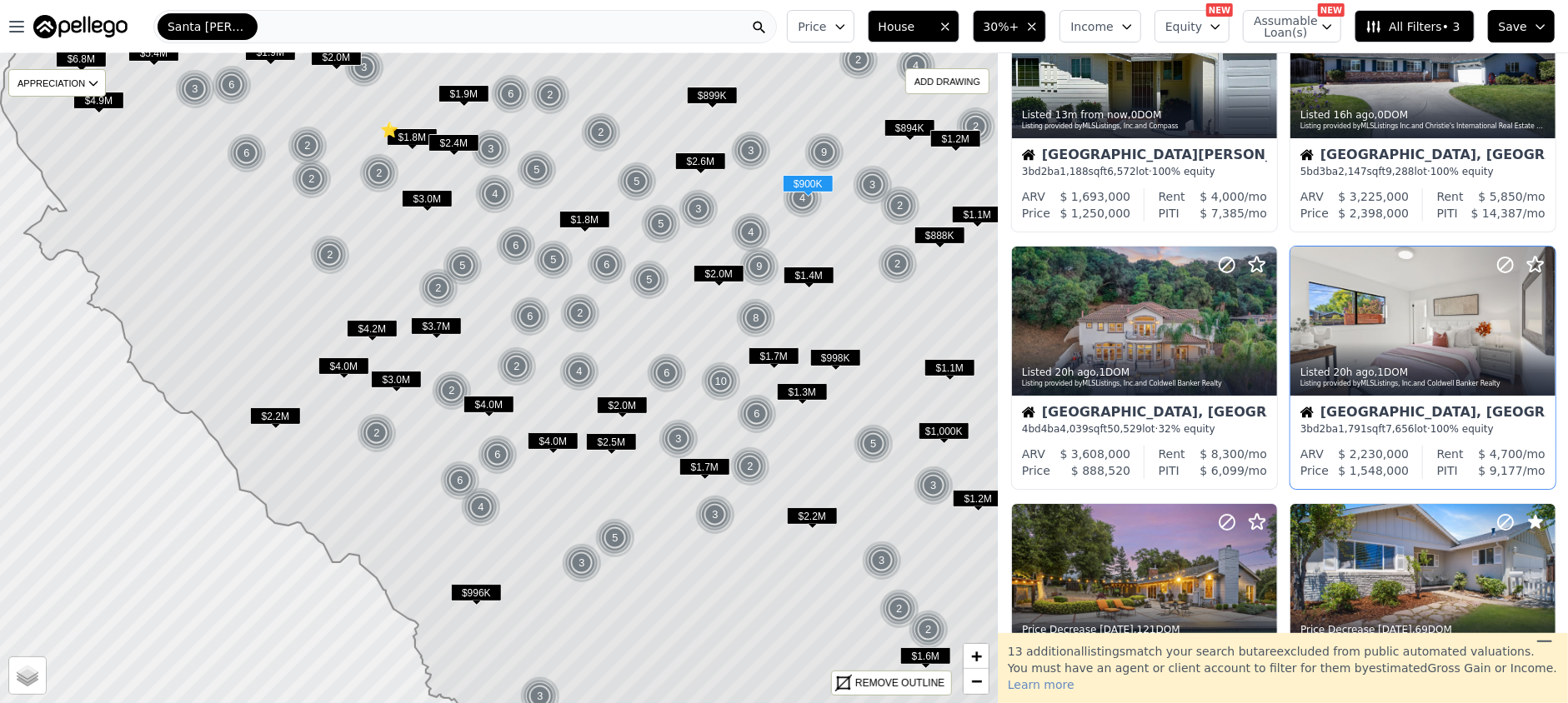
scroll to position [0, 0]
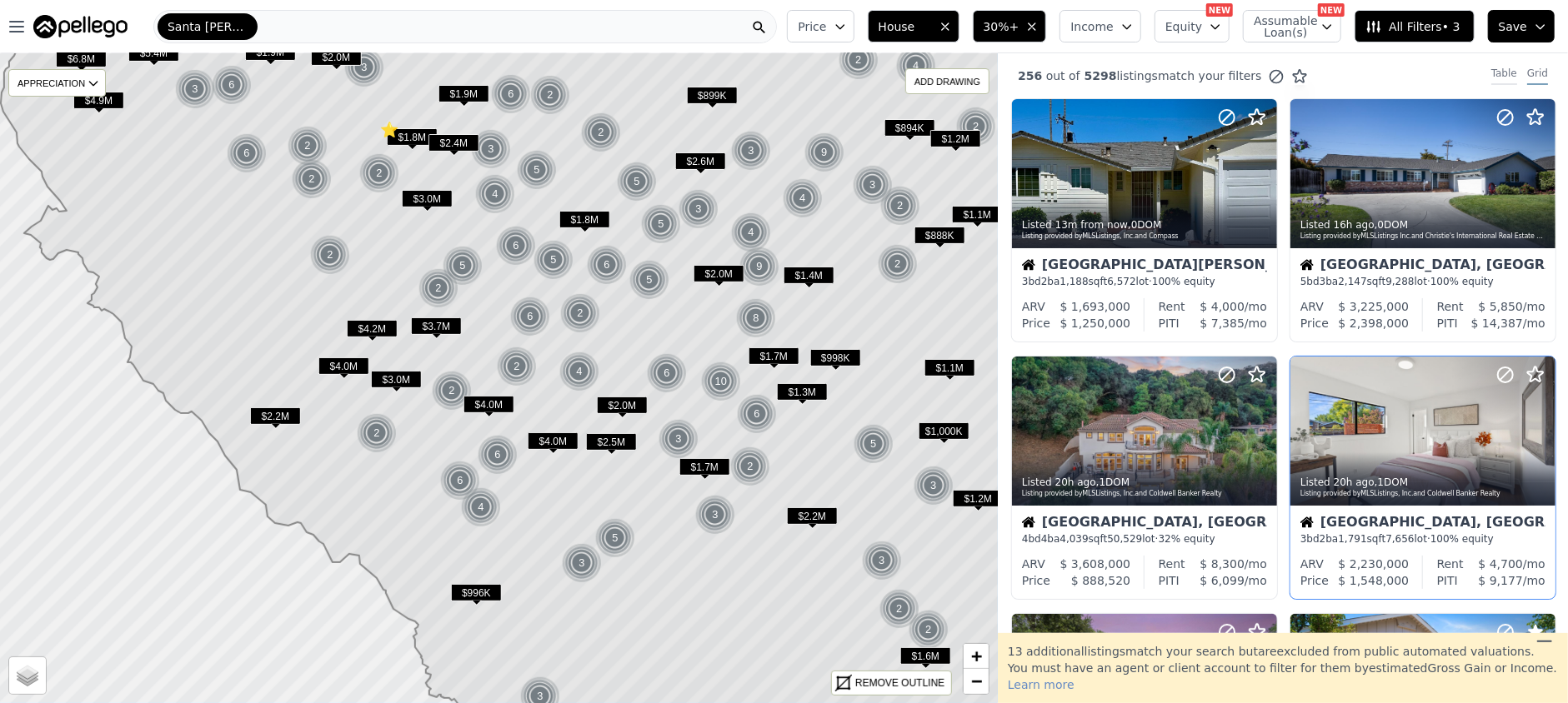
click at [1500, 71] on div "Table" at bounding box center [1505, 75] width 26 height 18
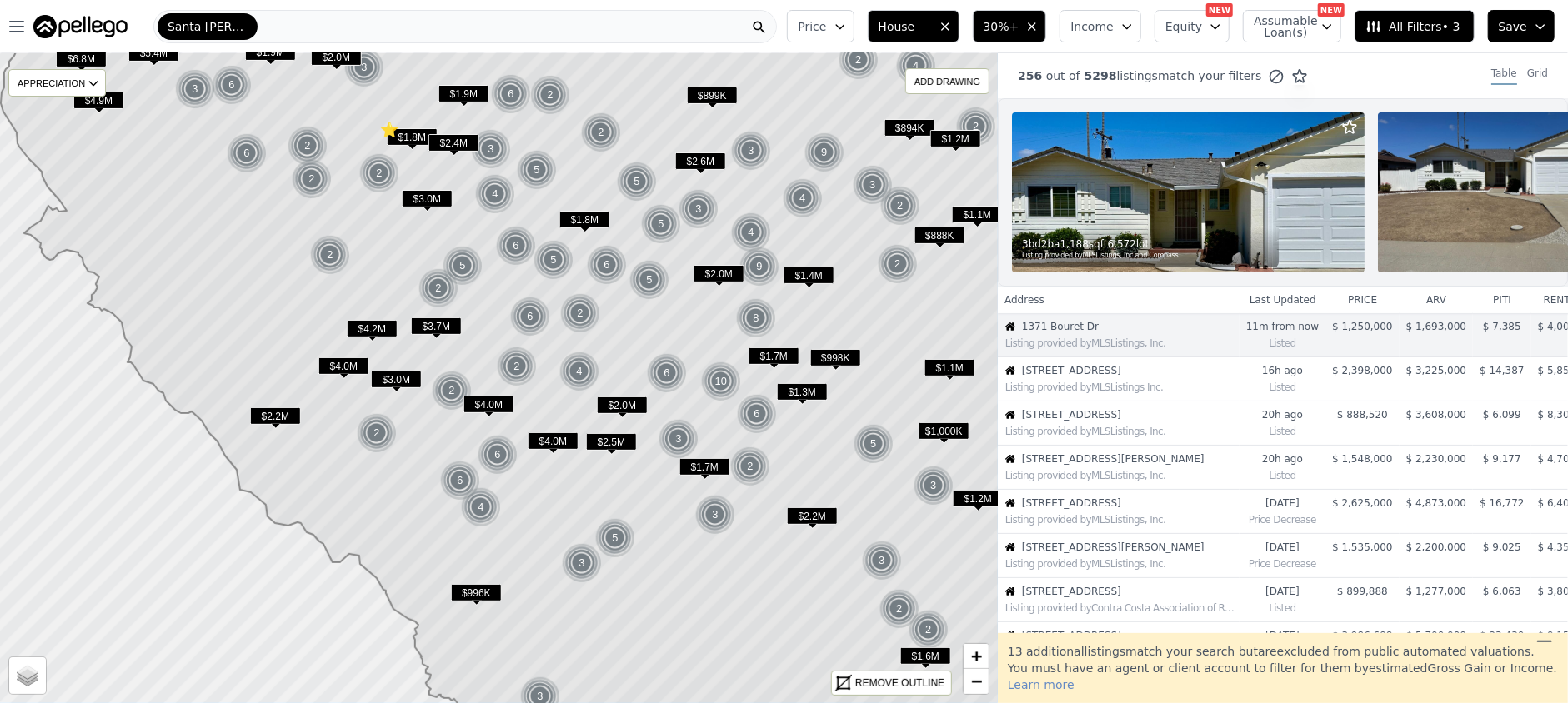
click at [1268, 77] on icon at bounding box center [1276, 76] width 16 height 16
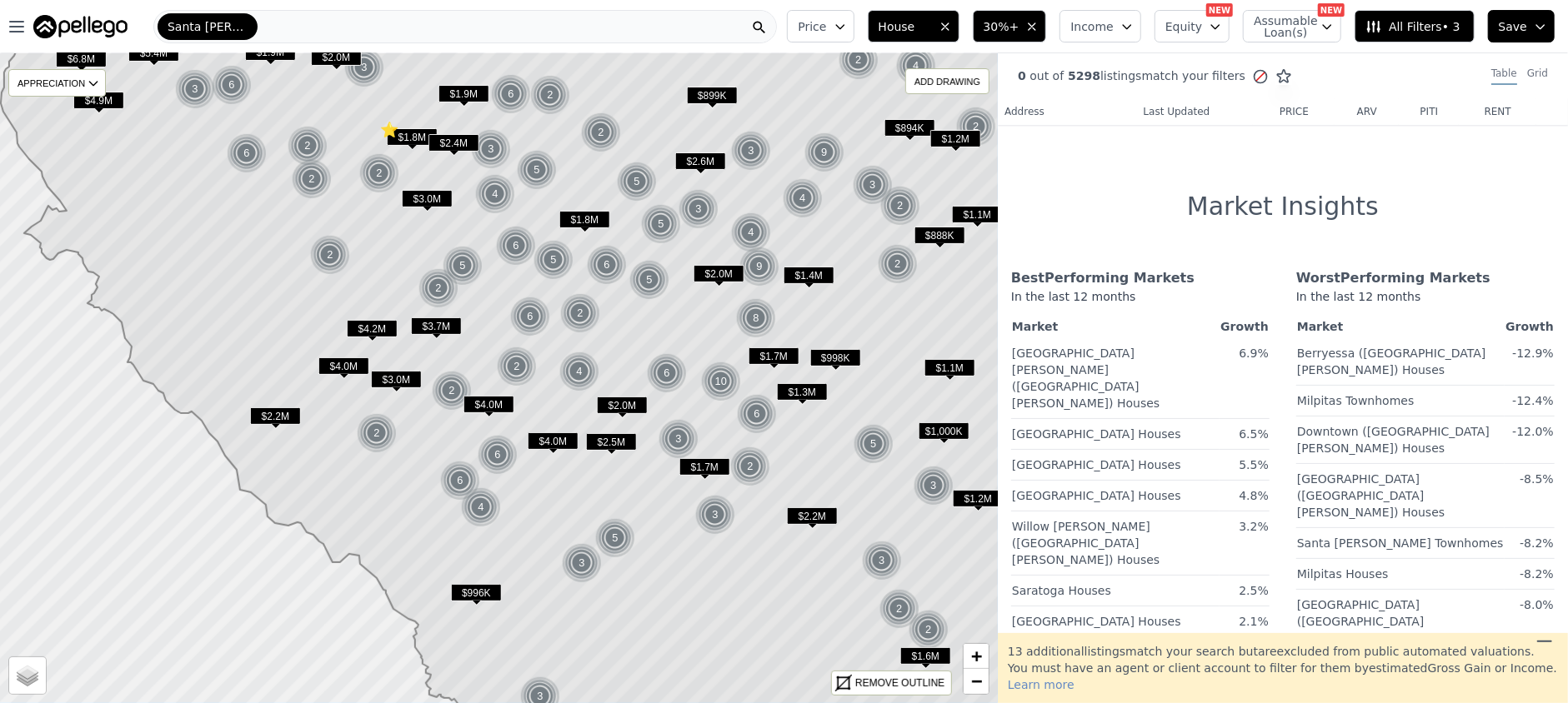
click at [1254, 71] on circle at bounding box center [1260, 76] width 13 height 13
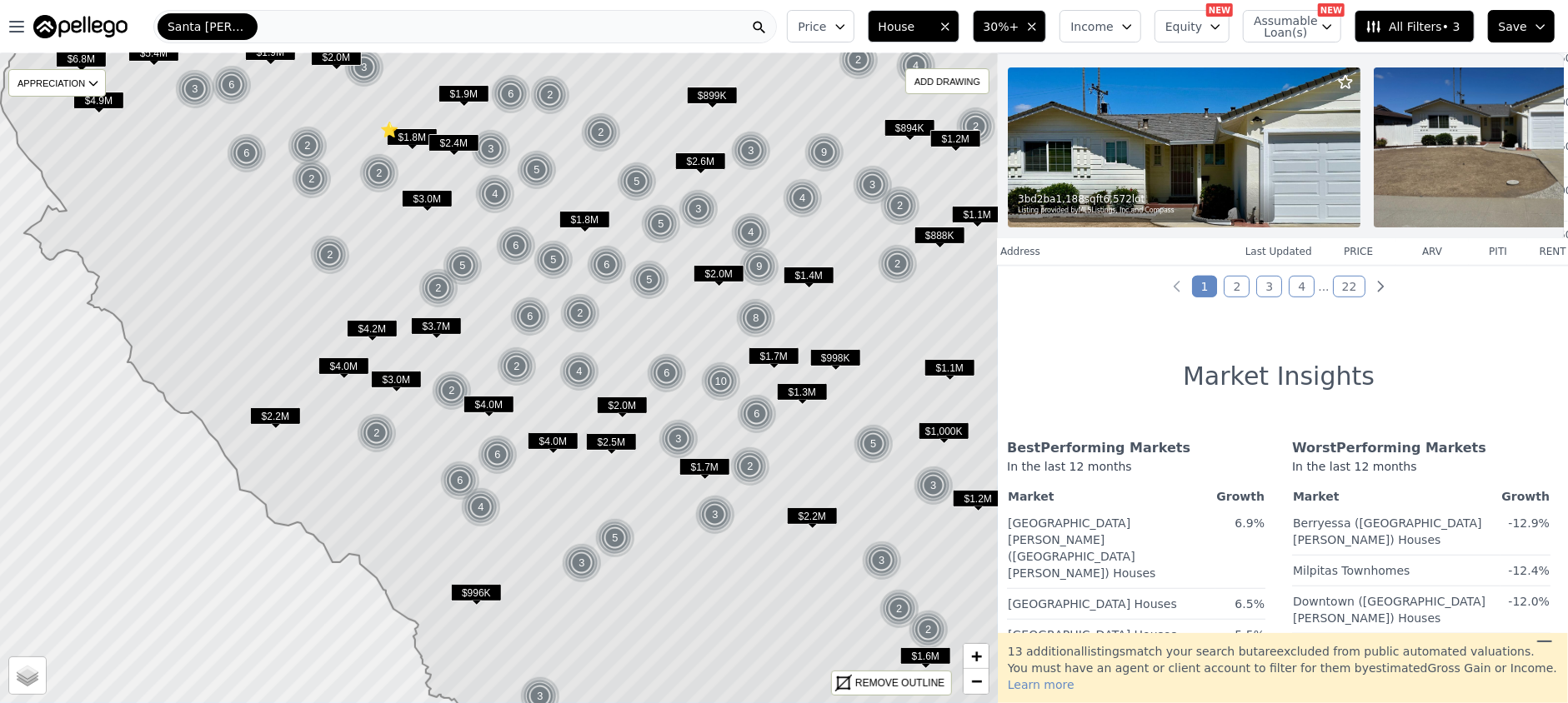
scroll to position [500, 4]
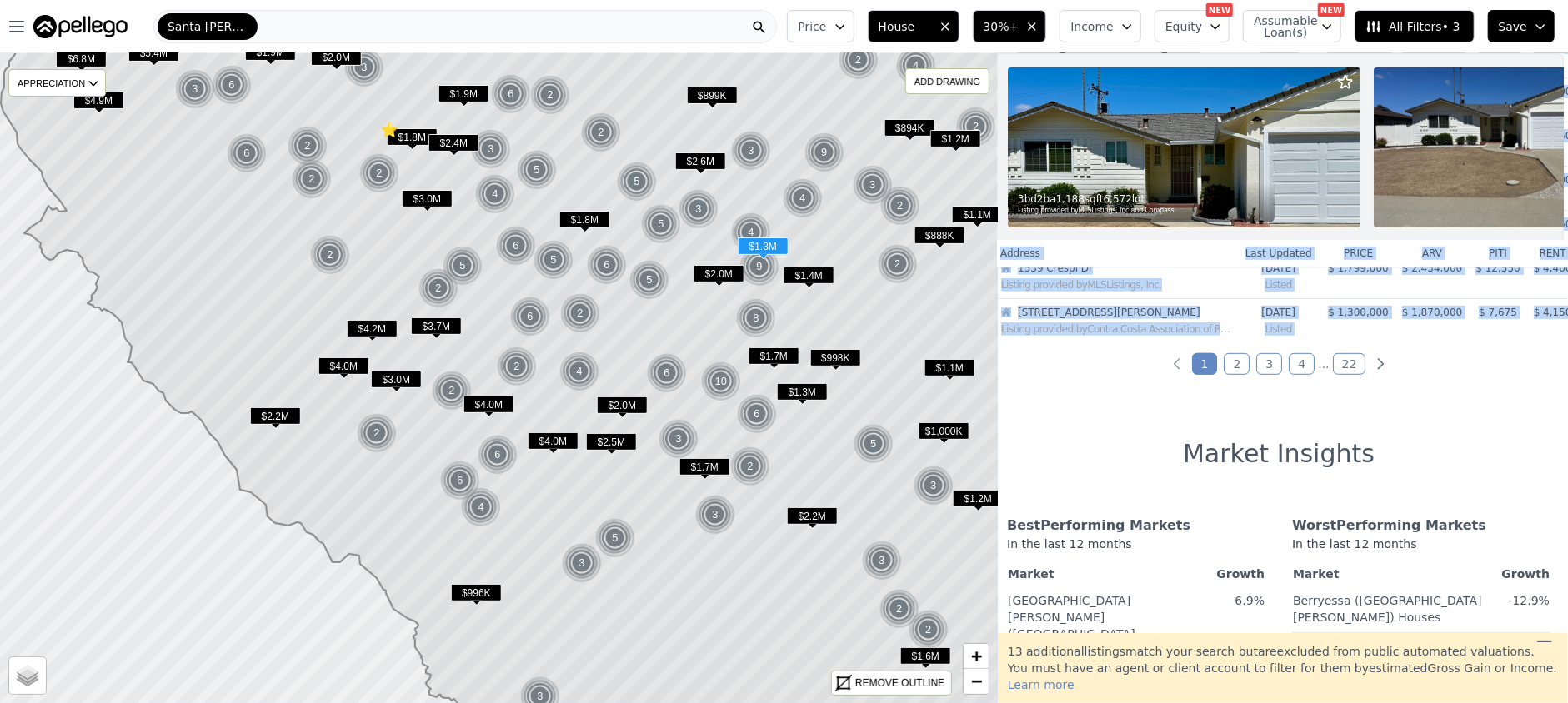
drag, startPoint x: 1008, startPoint y: 315, endPoint x: 1566, endPoint y: 336, distance: 558.4
click at [1534, 327] on table "Address Last Updated price arv piti rent [STREET_ADDRESS] [PERSON_NAME] provide…" at bounding box center [1295, 64] width 601 height 556
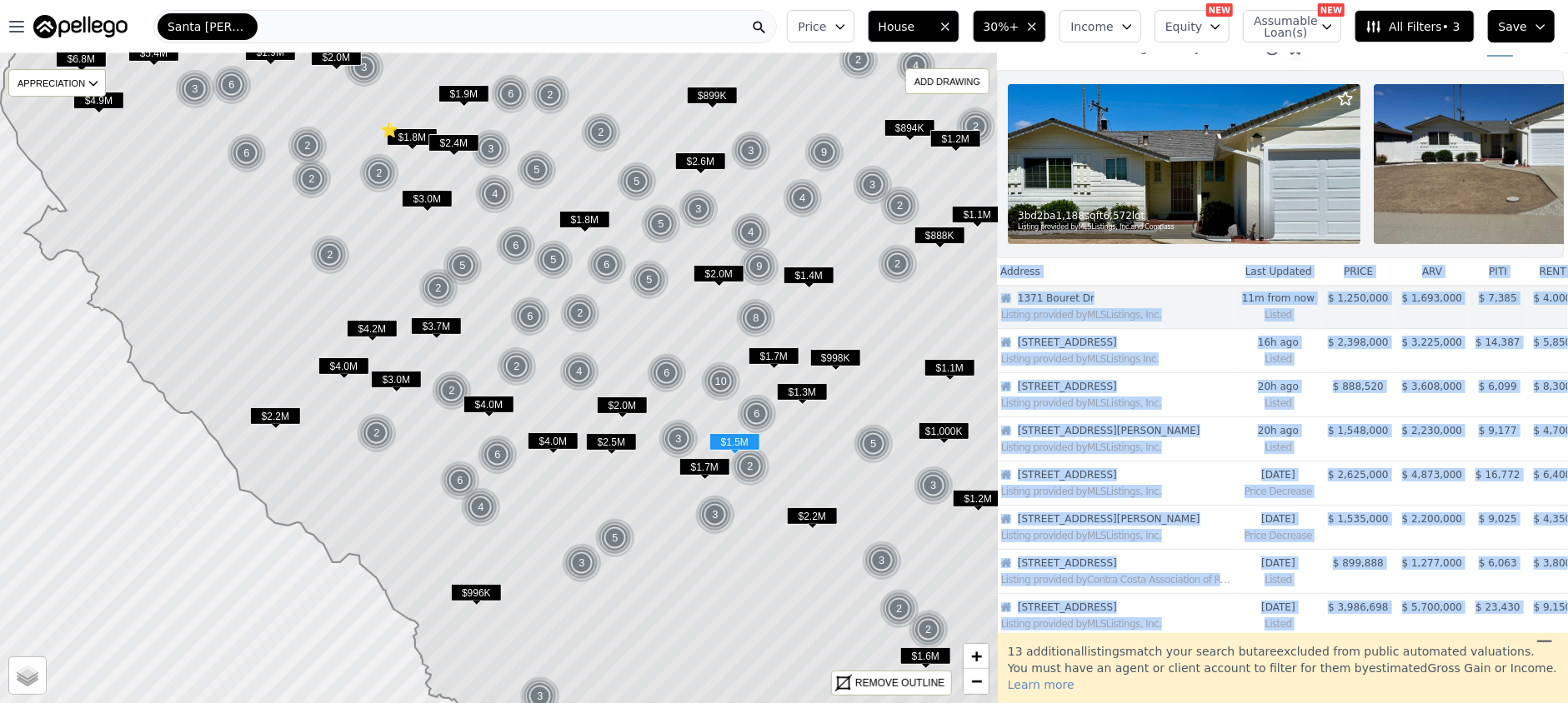
scroll to position [0, 4]
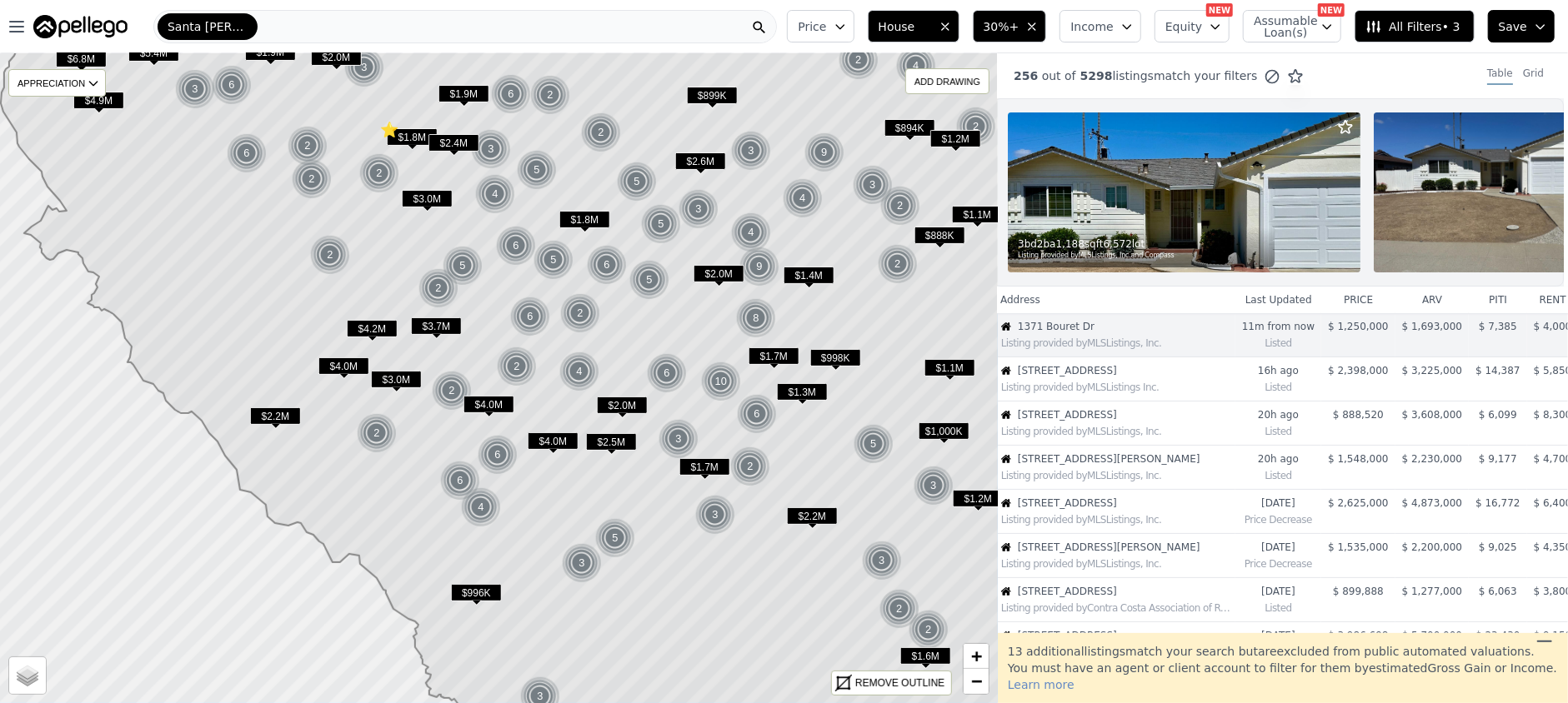
click at [1370, 72] on div "256 out of 5298 listings match your filters Table Grid" at bounding box center [1279, 75] width 571 height 45
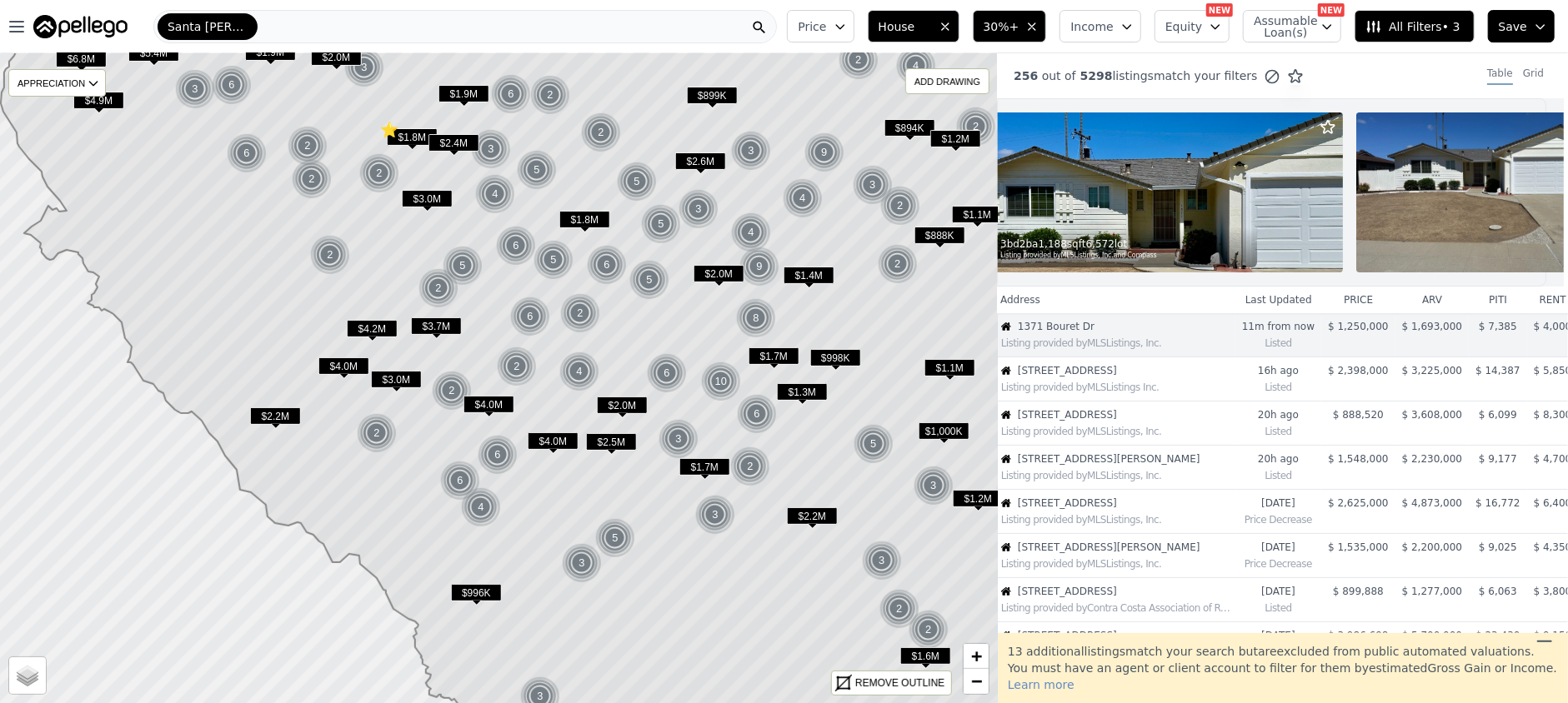
scroll to position [0, 0]
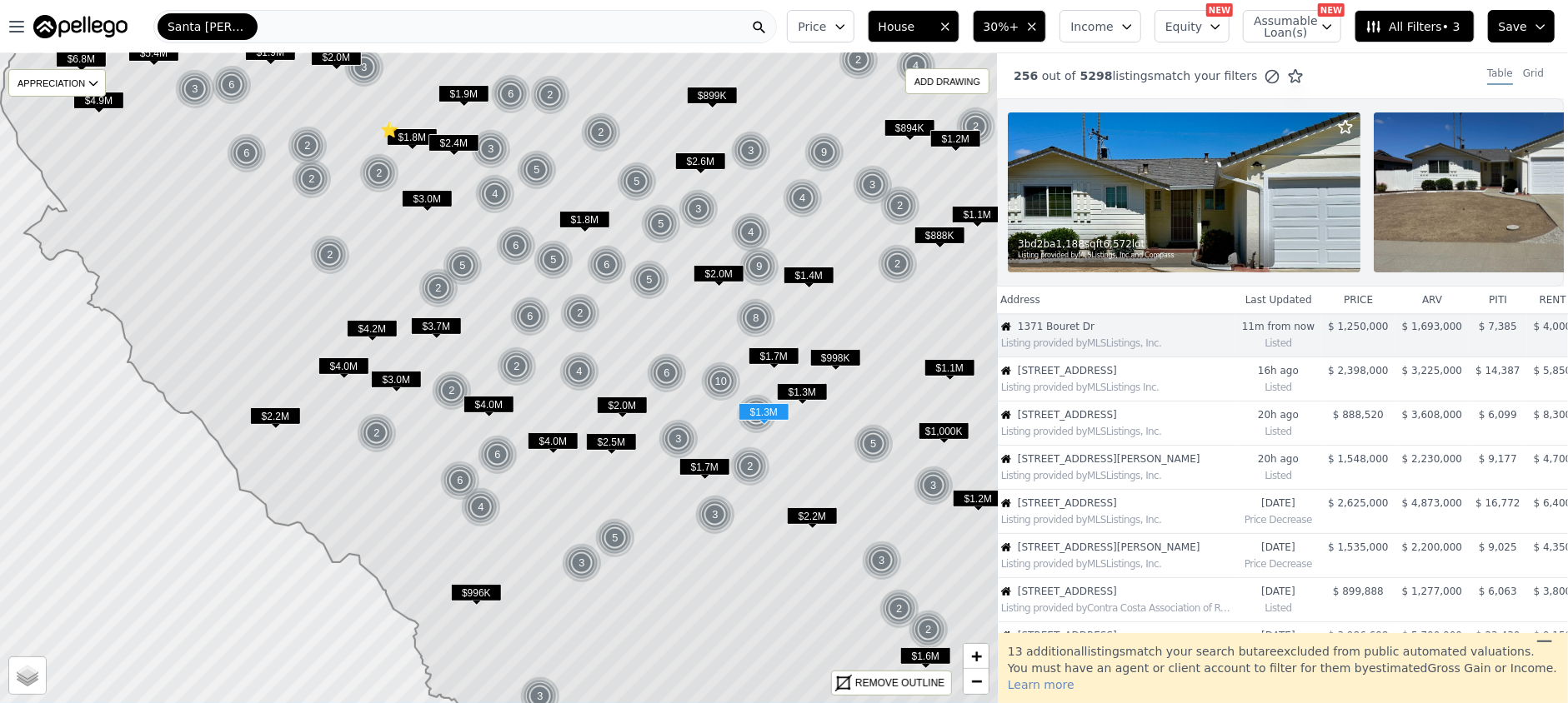
drag, startPoint x: 1170, startPoint y: 351, endPoint x: 1112, endPoint y: 315, distance: 68.3
click at [1112, 313] on th "Address" at bounding box center [1115, 300] width 242 height 27
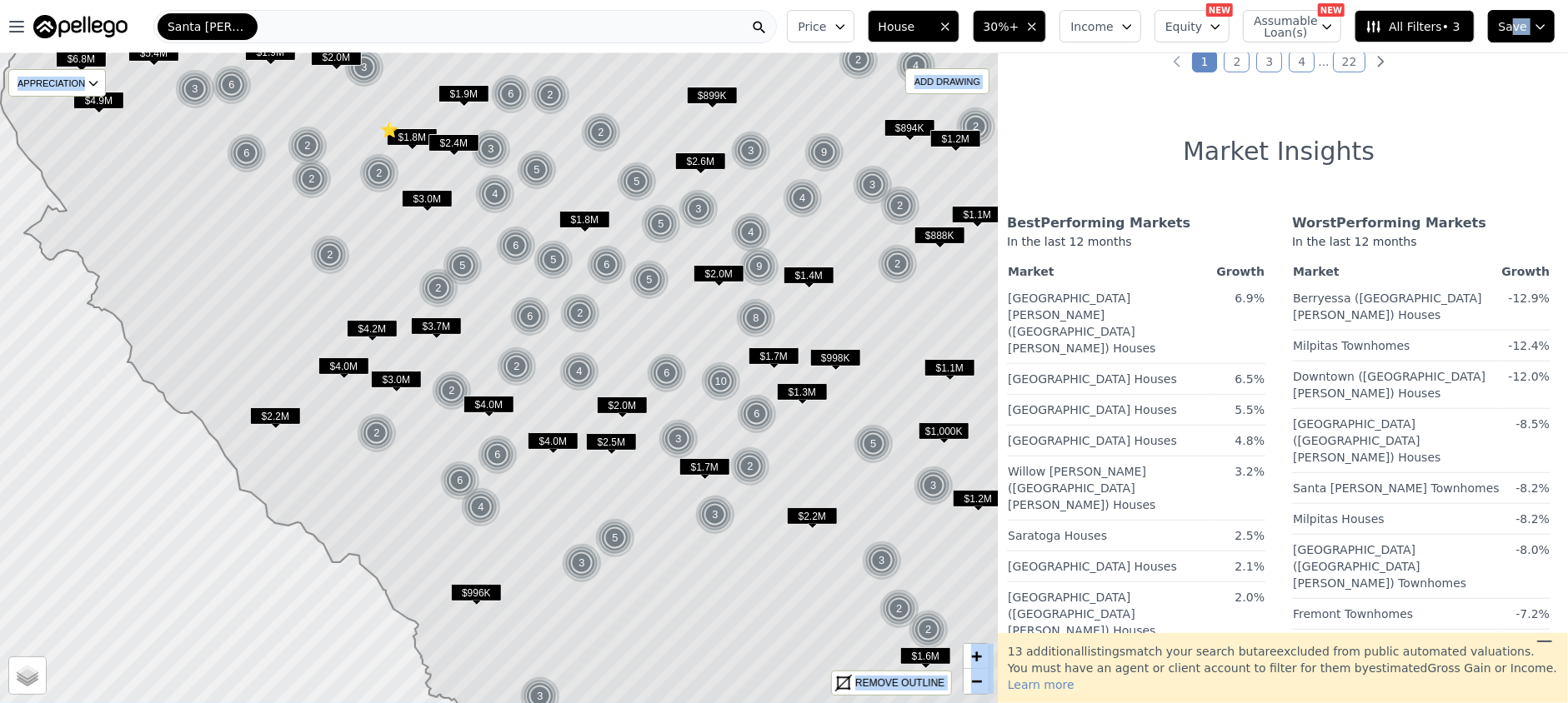
scroll to position [668, 4]
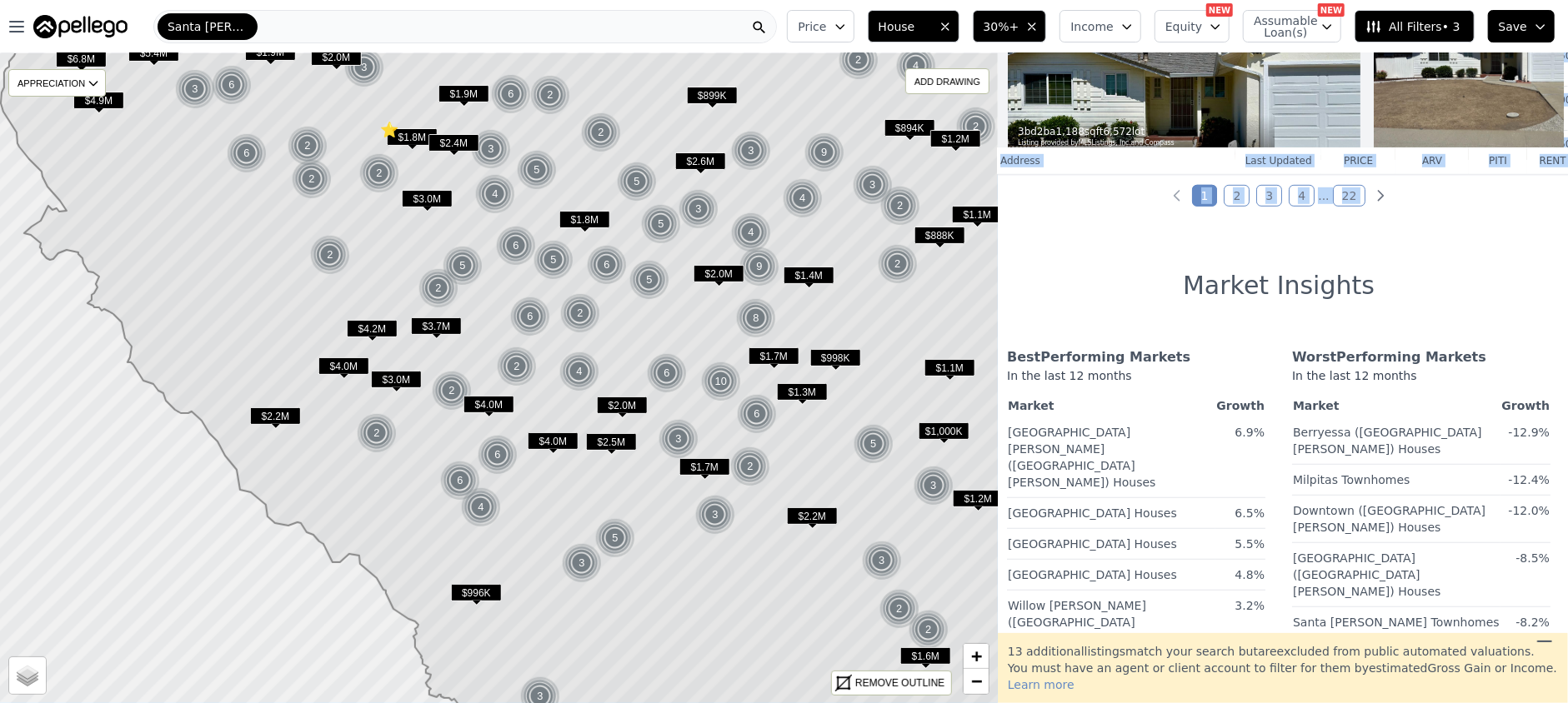
drag, startPoint x: 1001, startPoint y: 318, endPoint x: 1524, endPoint y: 195, distance: 537.3
click at [1527, 200] on div "256 out of 5298 listings match your filters Table Grid 3 bd 2 ba 1,188 sqft 6,5…" at bounding box center [1284, 343] width 571 height 580
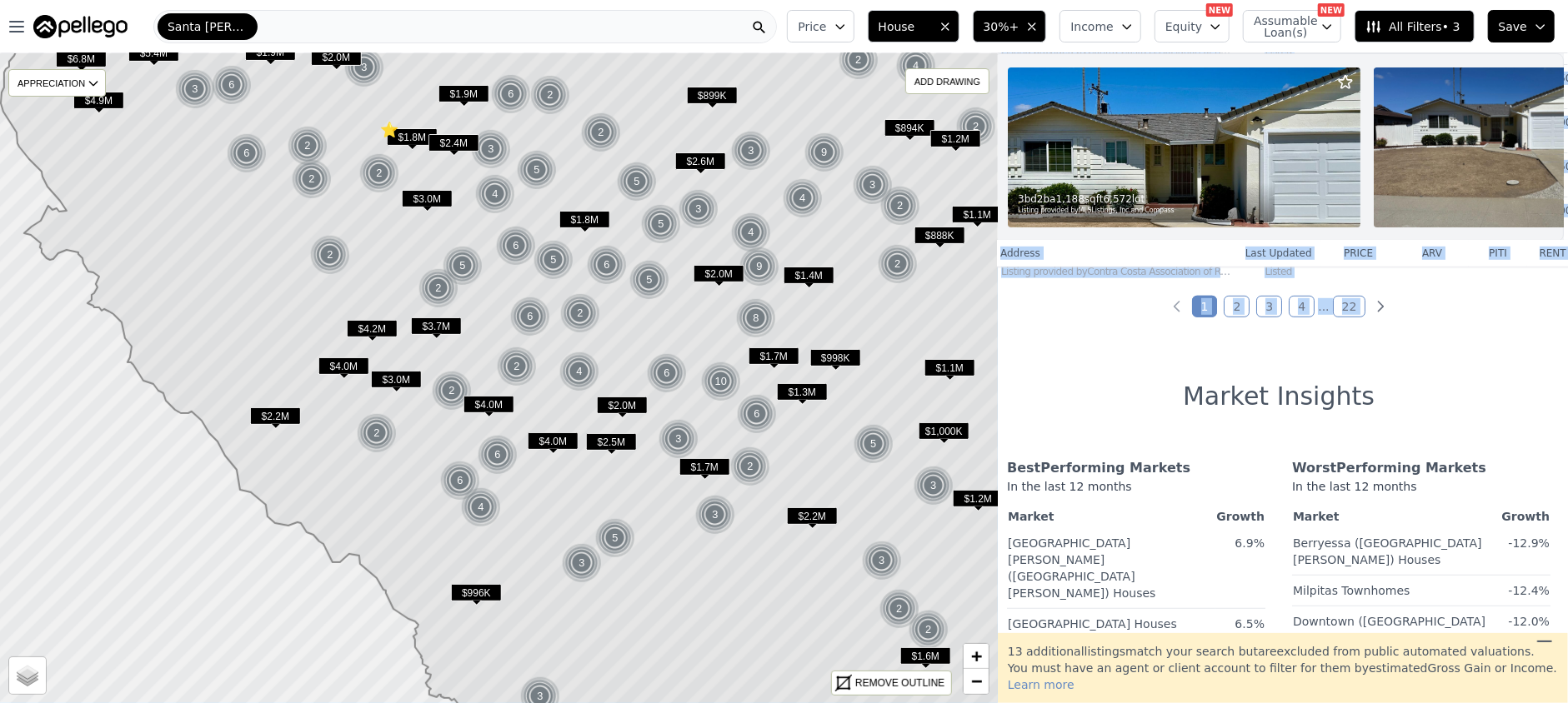
copy div "Loremip Dolo Sitamet conse adi elit sedd 6063 Eiusmo Te Incidid utlabore et DOL…"
click at [1446, 27] on span "All Filters • 3" at bounding box center [1413, 26] width 94 height 16
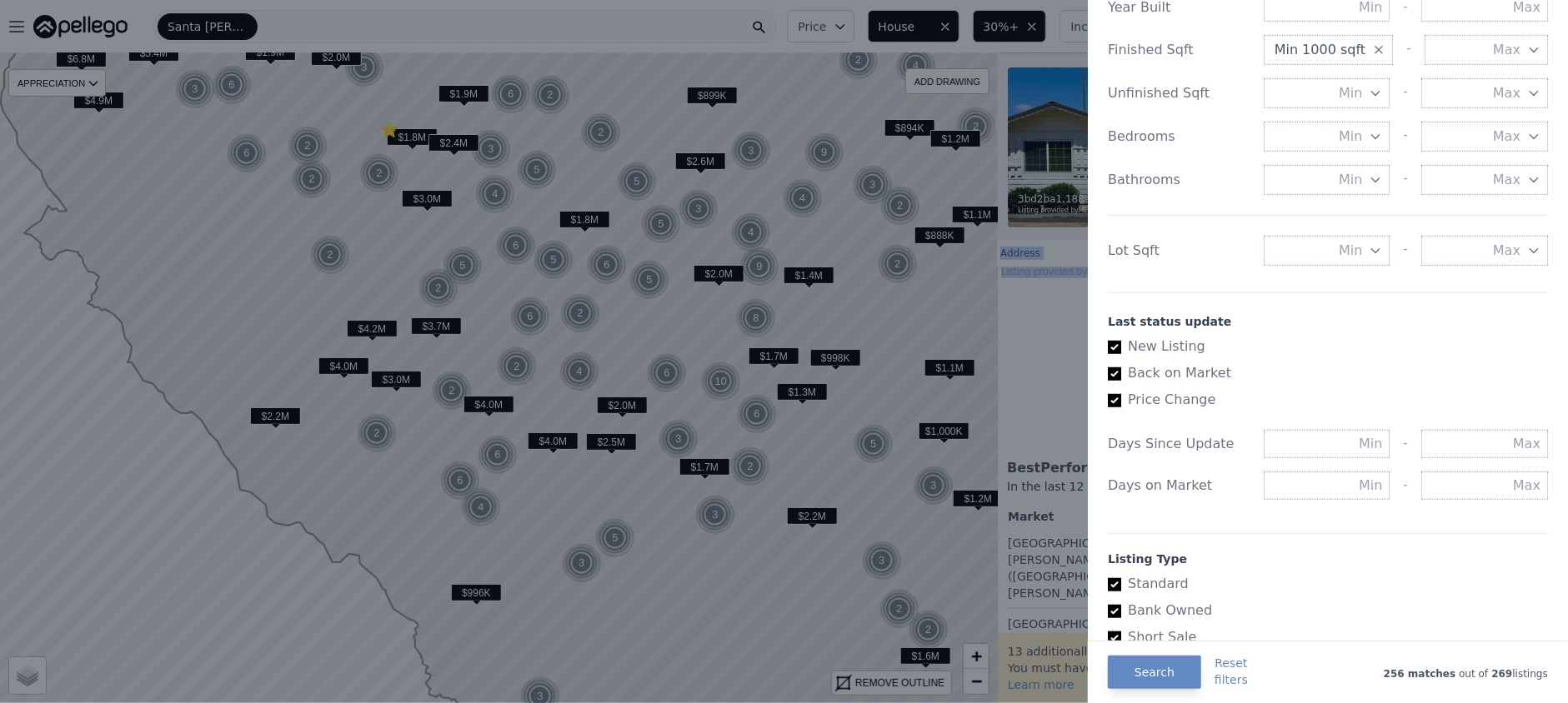
scroll to position [666, 0]
click at [1461, 452] on input "text" at bounding box center [1485, 438] width 127 height 28
type input "60"
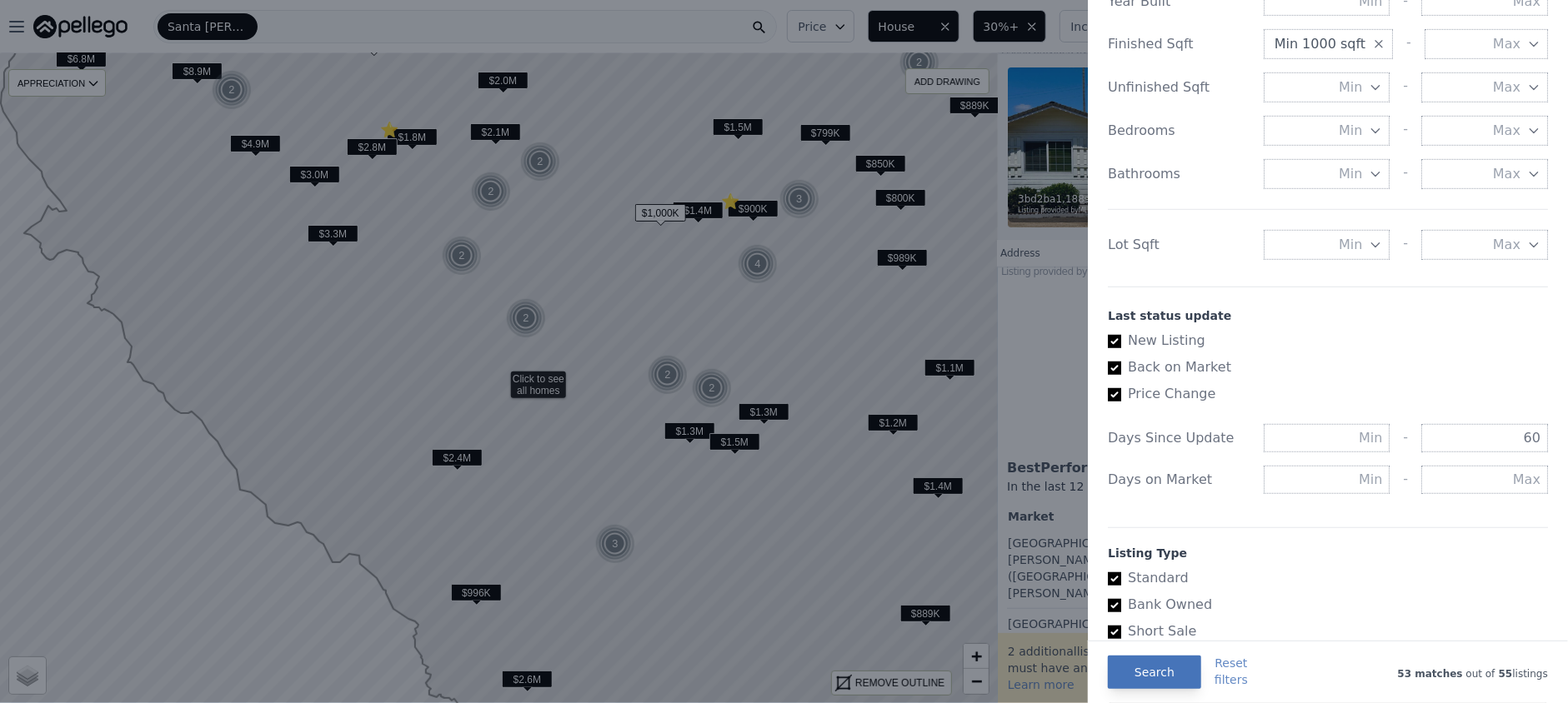
click at [1141, 678] on button "Search" at bounding box center [1154, 672] width 93 height 33
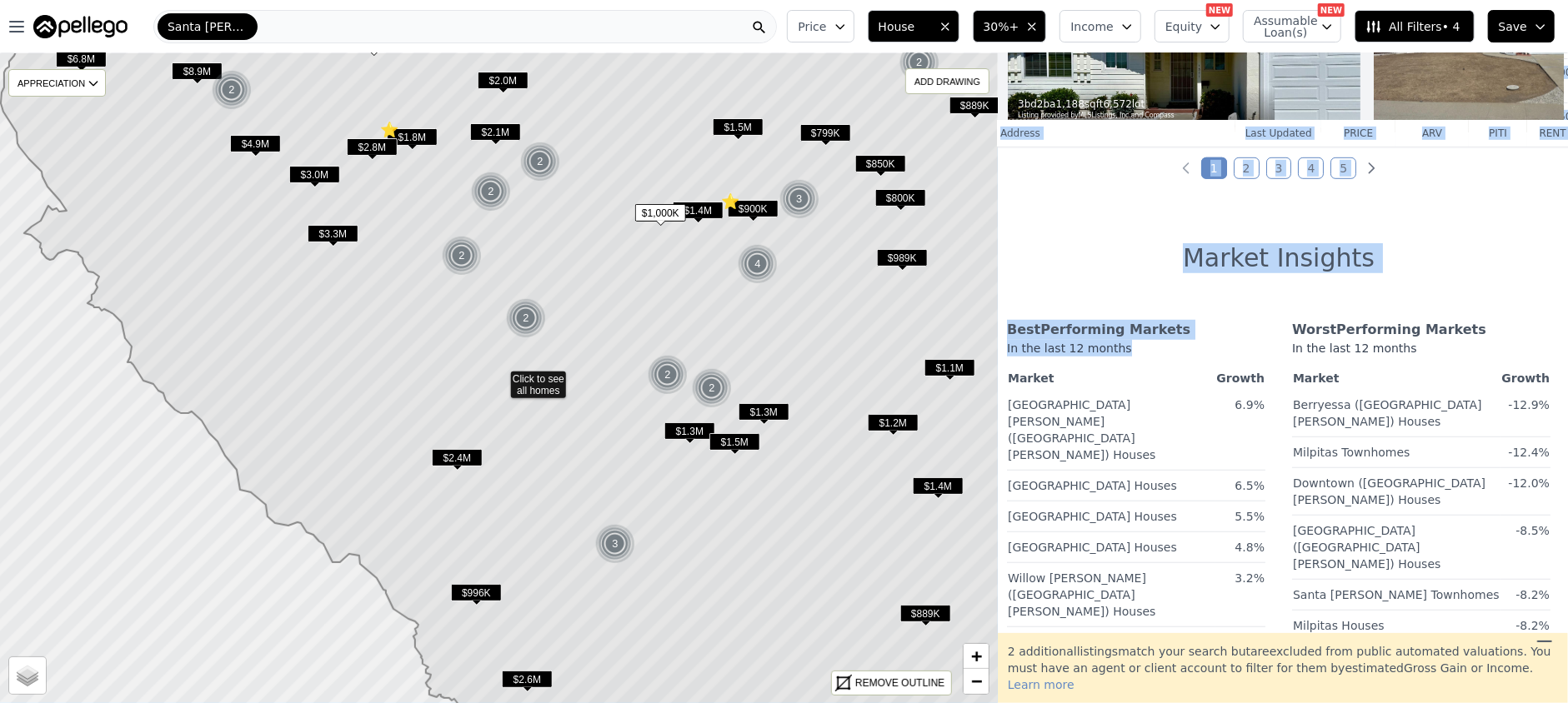
scroll to position [726, 4]
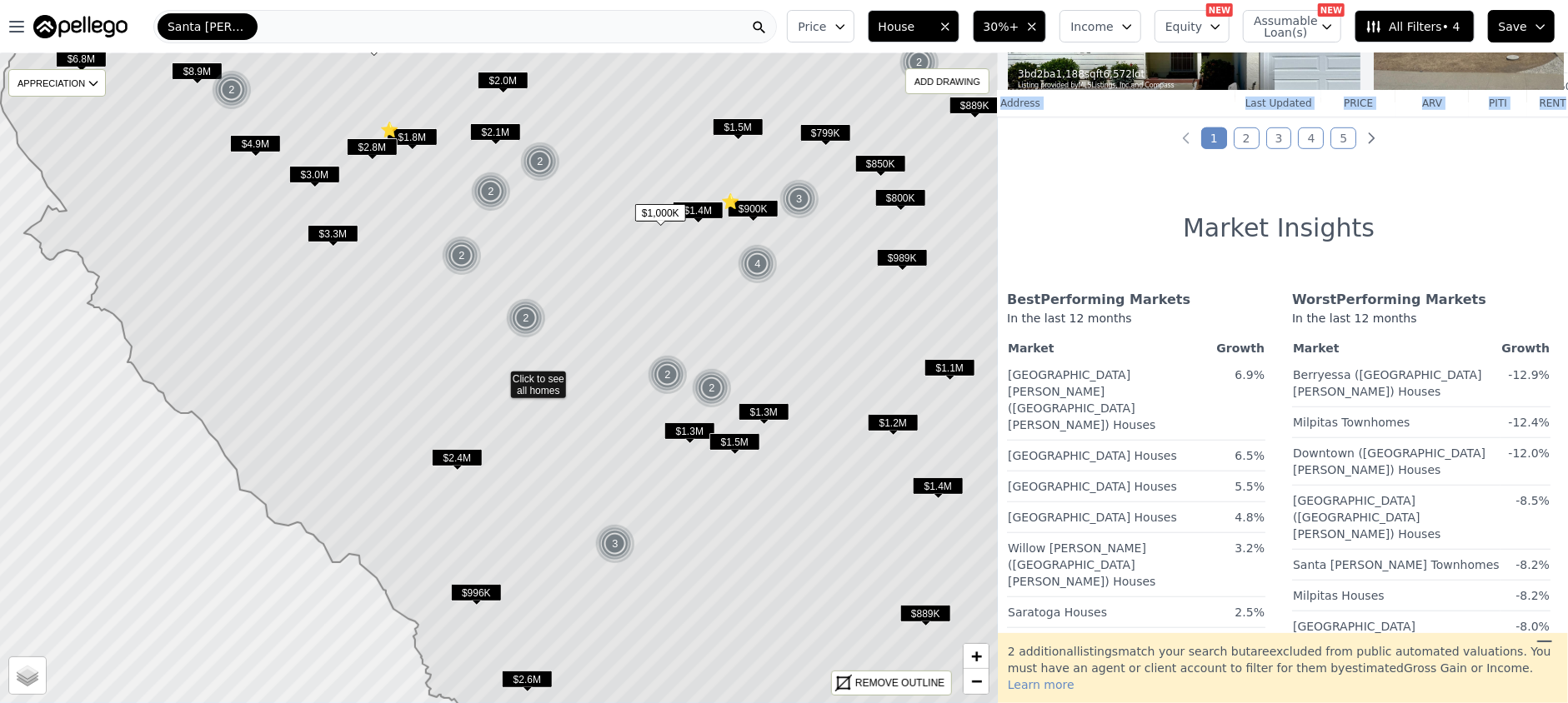
drag, startPoint x: 1002, startPoint y: 317, endPoint x: 1525, endPoint y: 110, distance: 562.5
click at [1525, 110] on tr "Address Last Updated price arv piti rent" at bounding box center [1295, 103] width 601 height 27
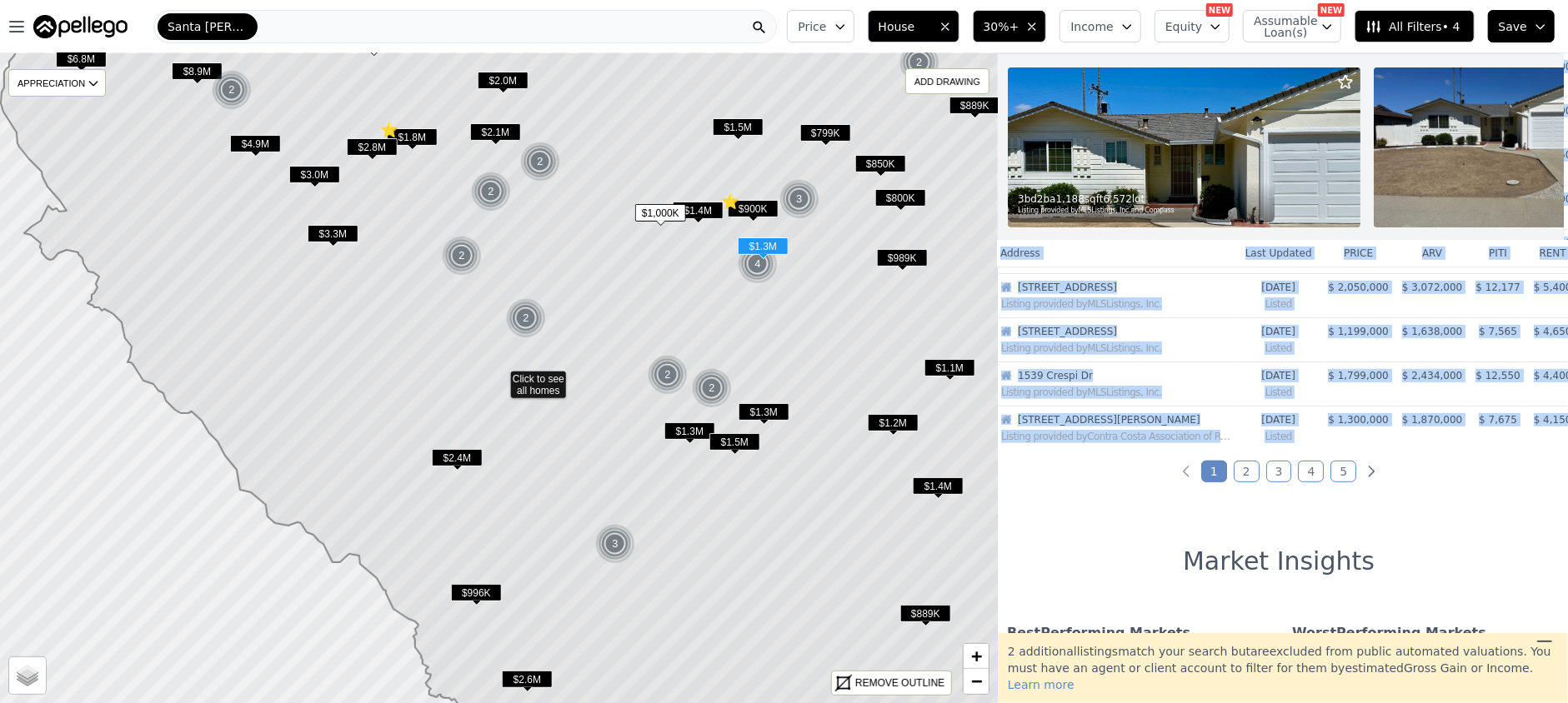
click at [1530, 449] on td "$ 4,150" at bounding box center [1553, 429] width 51 height 45
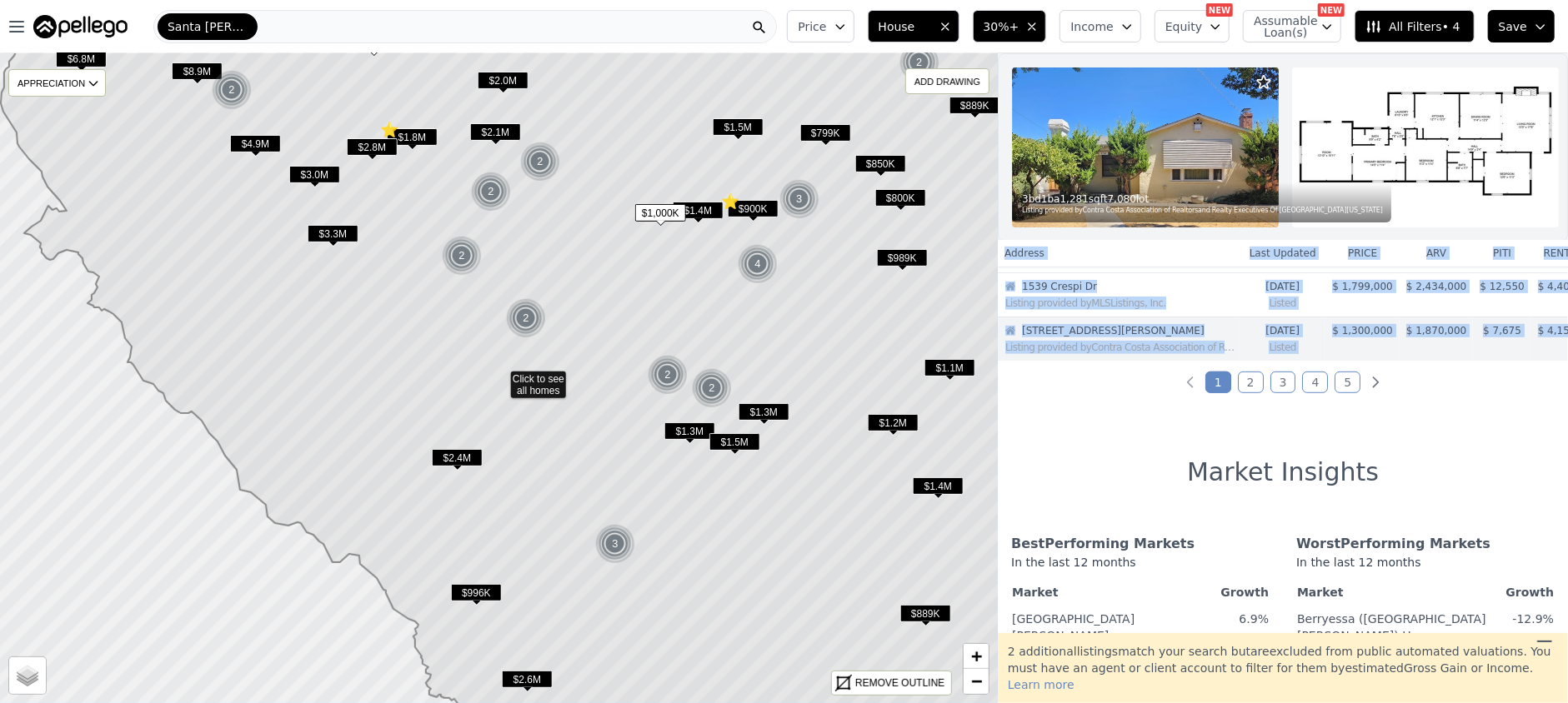
scroll to position [481, 4]
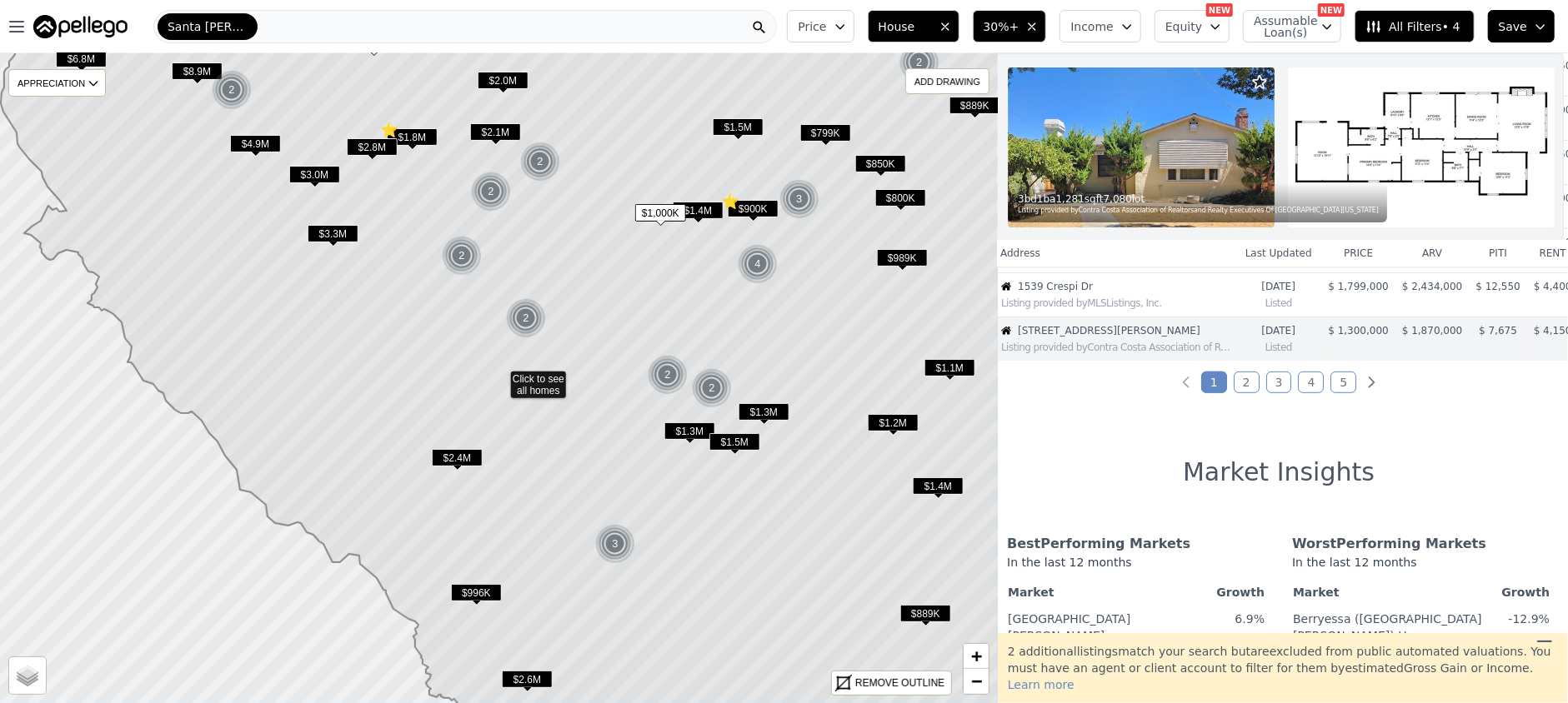
click at [1463, 456] on div "53 out of 5298 listings match your filters Table Grid 3 bd 1 ba 1,281 sqft 7,08…" at bounding box center [1284, 343] width 571 height 580
click at [1241, 388] on link "2" at bounding box center [1247, 382] width 26 height 21
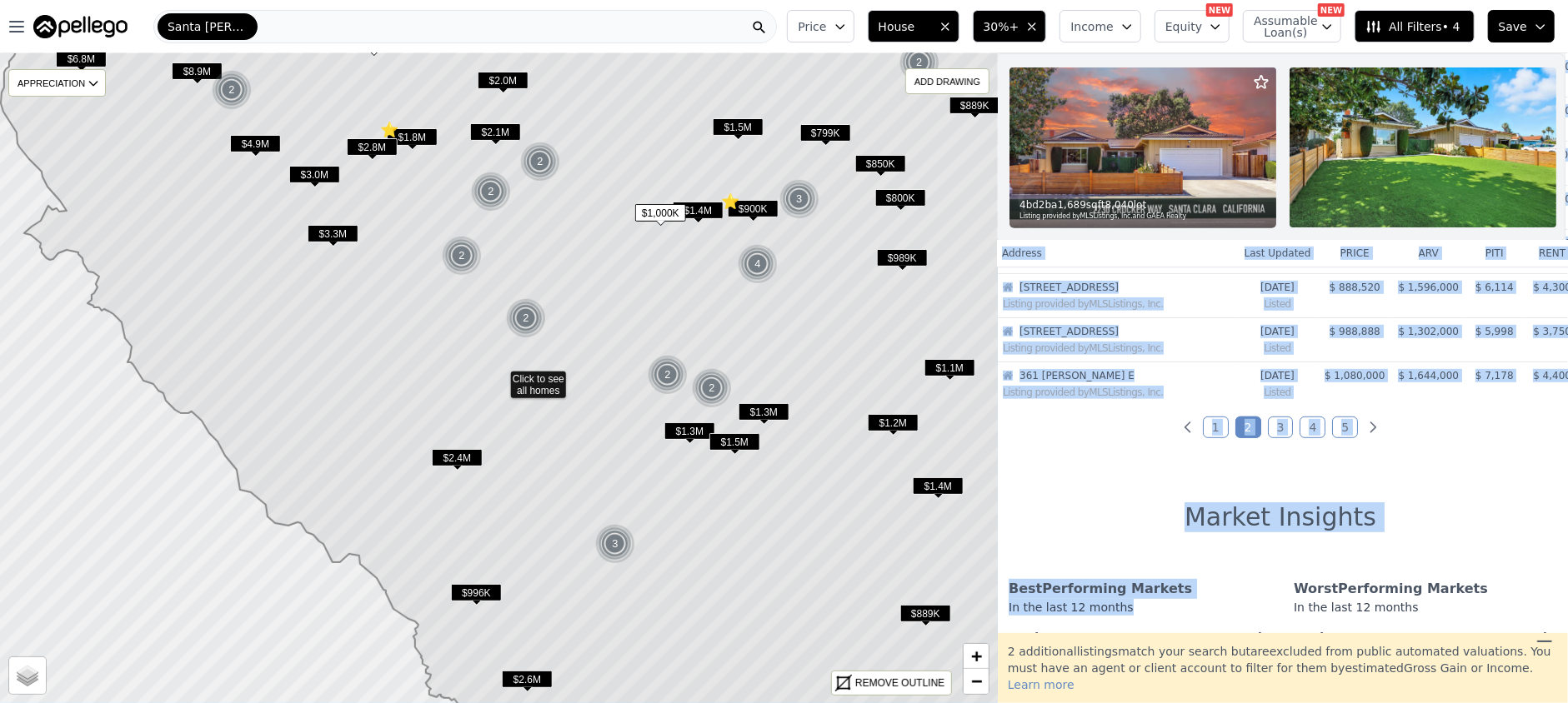
scroll to position [441, 3]
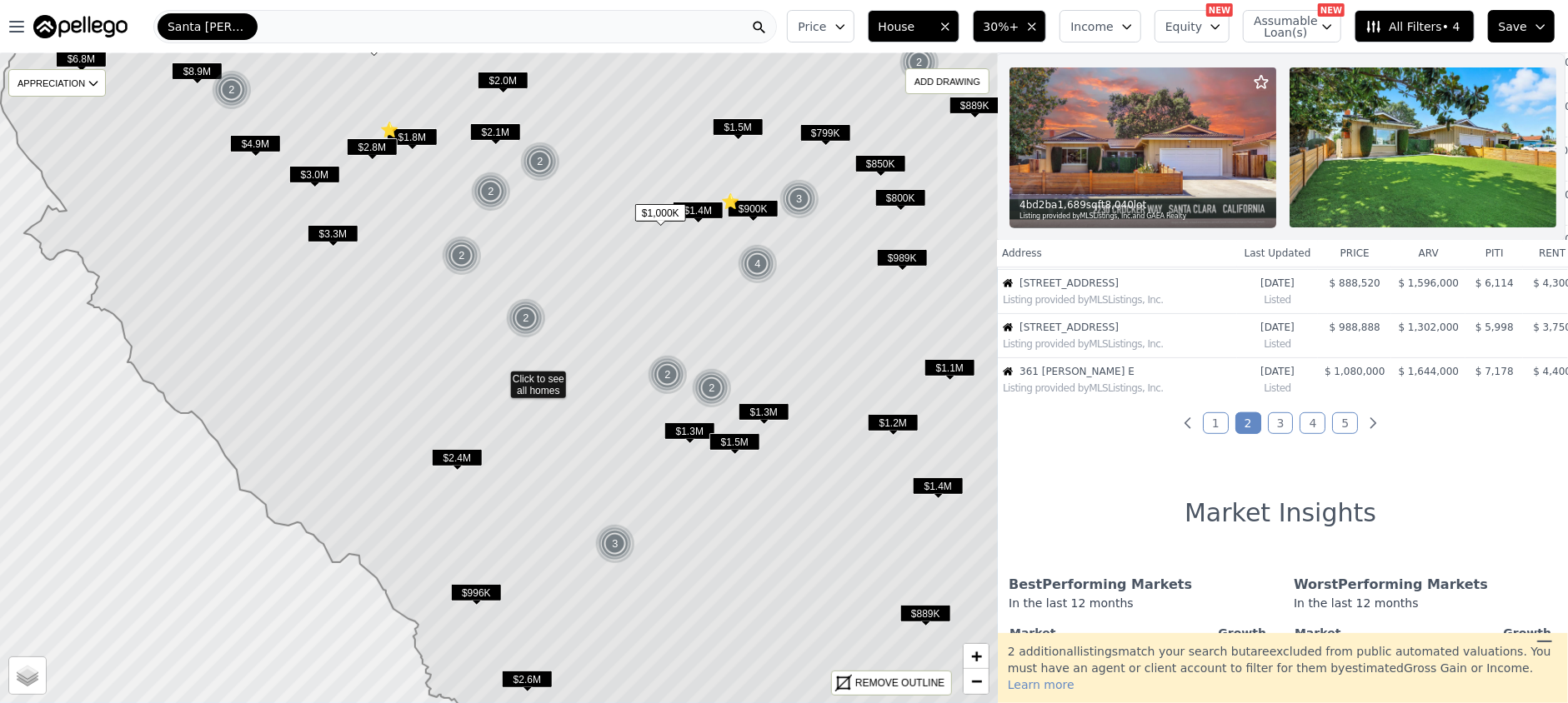
drag, startPoint x: 1007, startPoint y: 318, endPoint x: 1555, endPoint y: 368, distance: 550.3
click at [1555, 368] on div "53 out of 5298 listings match your filters Table Grid 4 bd 2 ba 1,689 sqft 8,04…" at bounding box center [1284, 343] width 571 height 580
copy thead
click at [1274, 434] on link "3" at bounding box center [1281, 423] width 26 height 21
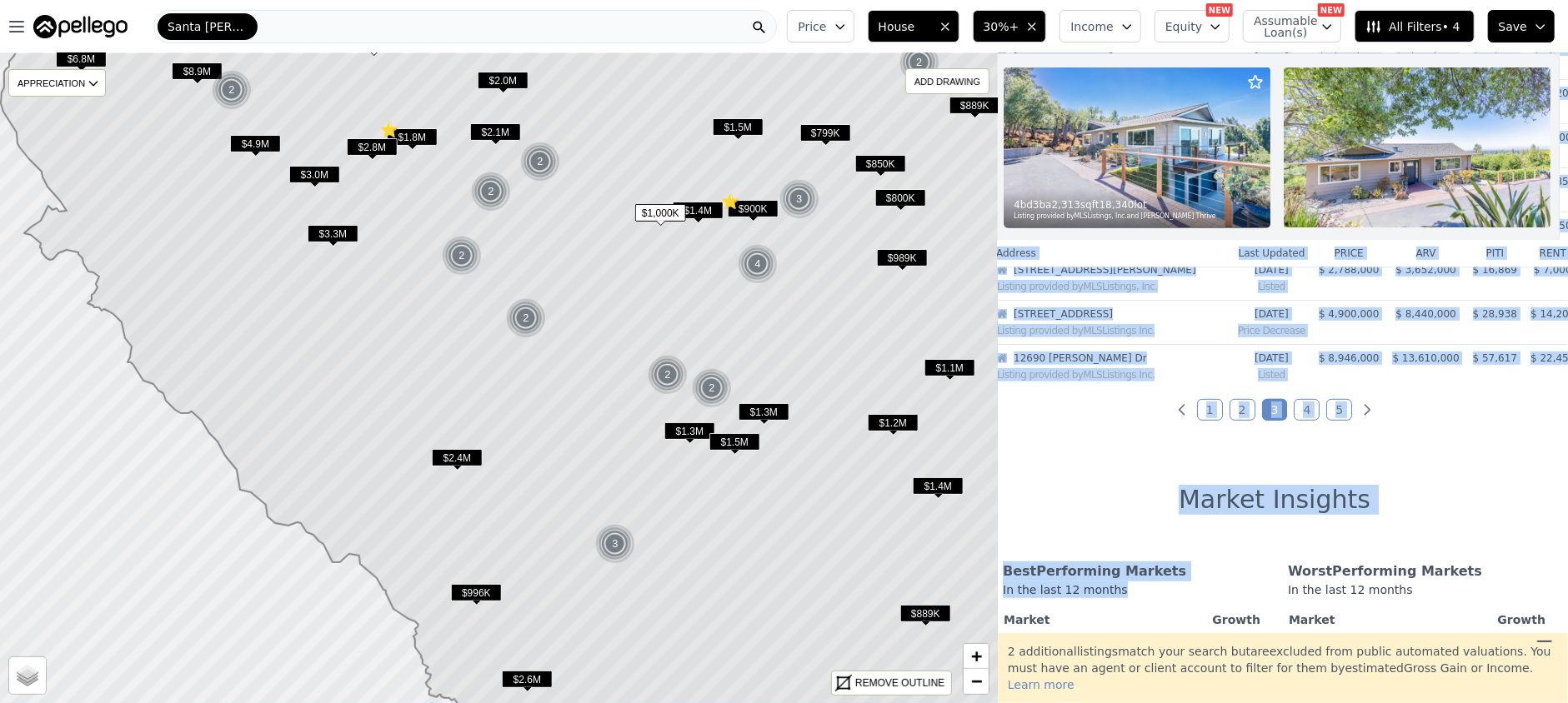
scroll to position [629, 9]
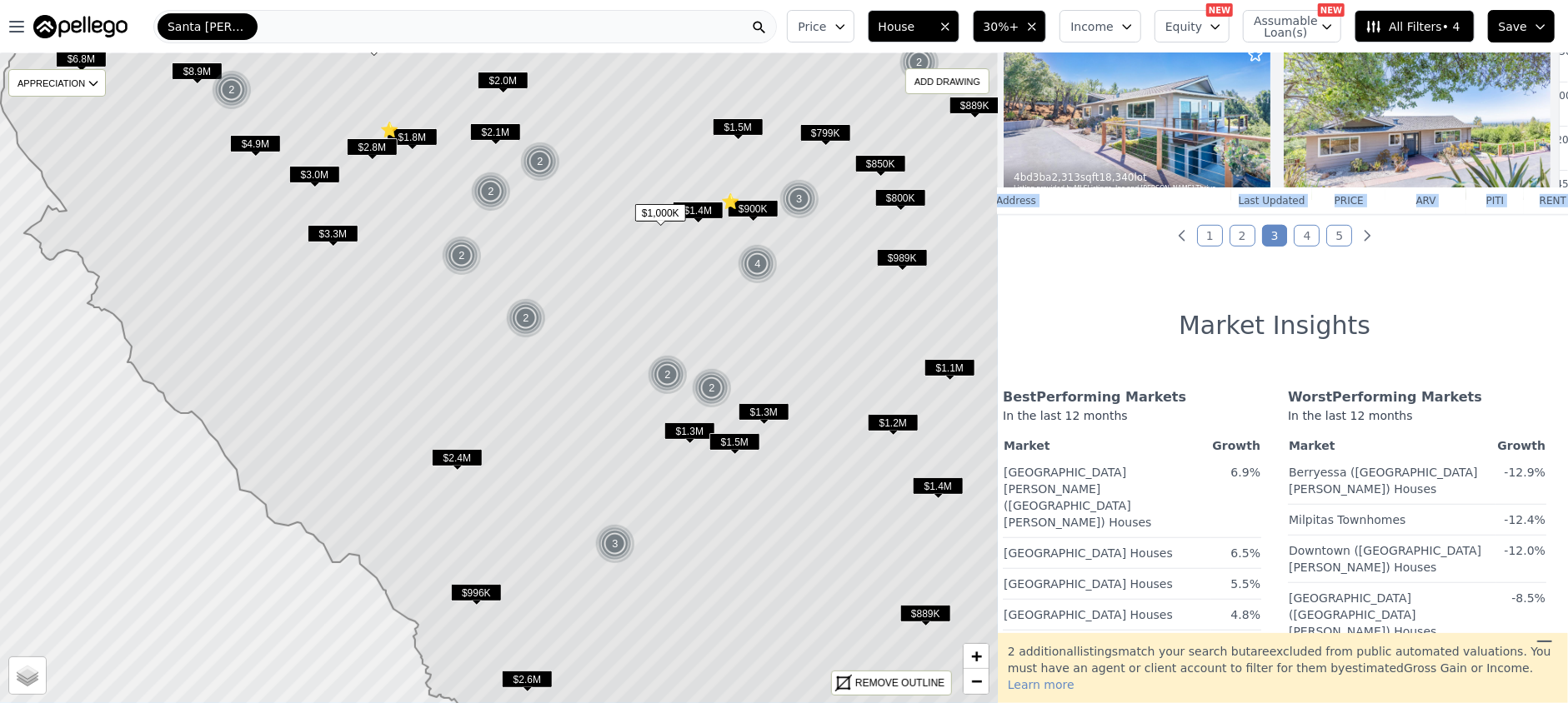
drag, startPoint x: 1006, startPoint y: 318, endPoint x: 1547, endPoint y: 206, distance: 552.5
click at [1547, 206] on tr "Address Last Updated price arv piti rent" at bounding box center [1294, 200] width 608 height 27
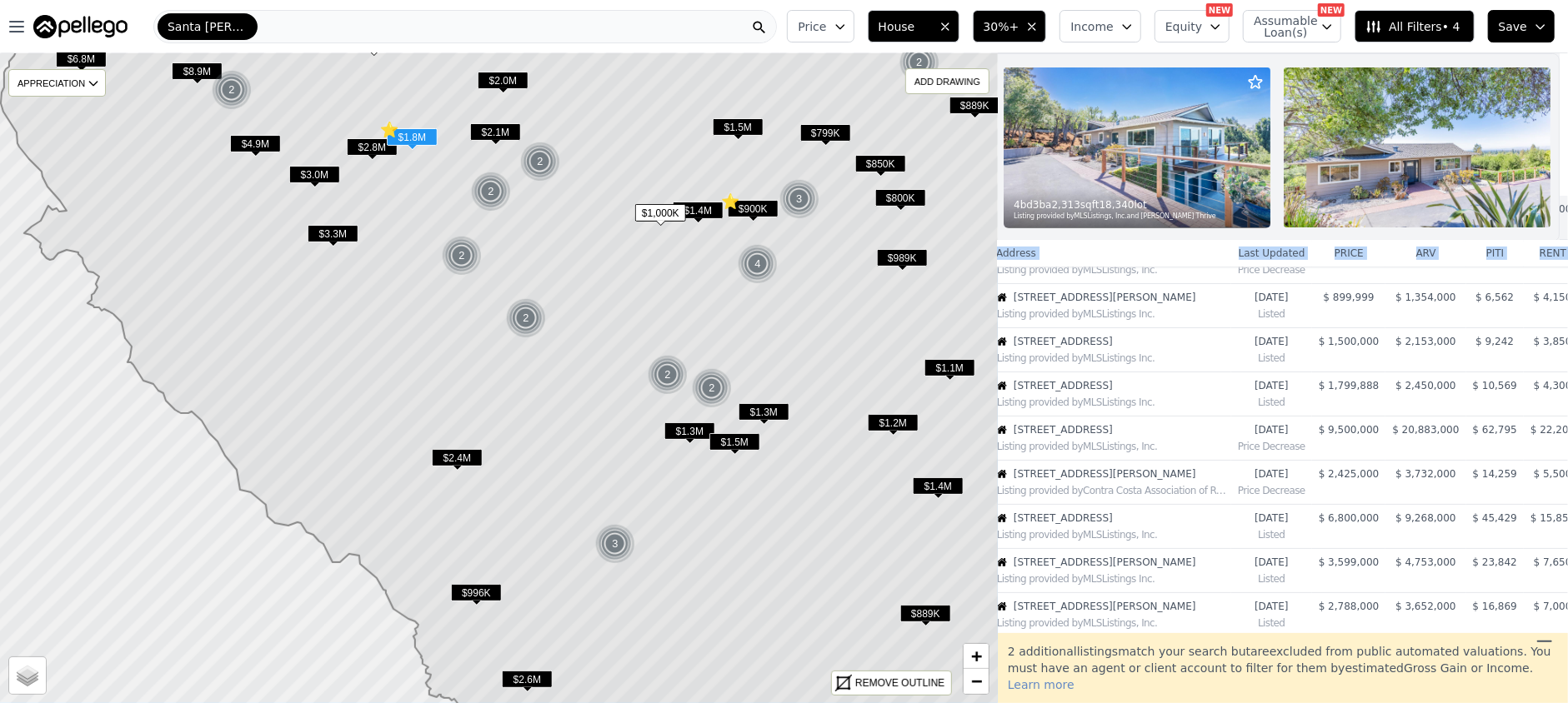
scroll to position [0, 9]
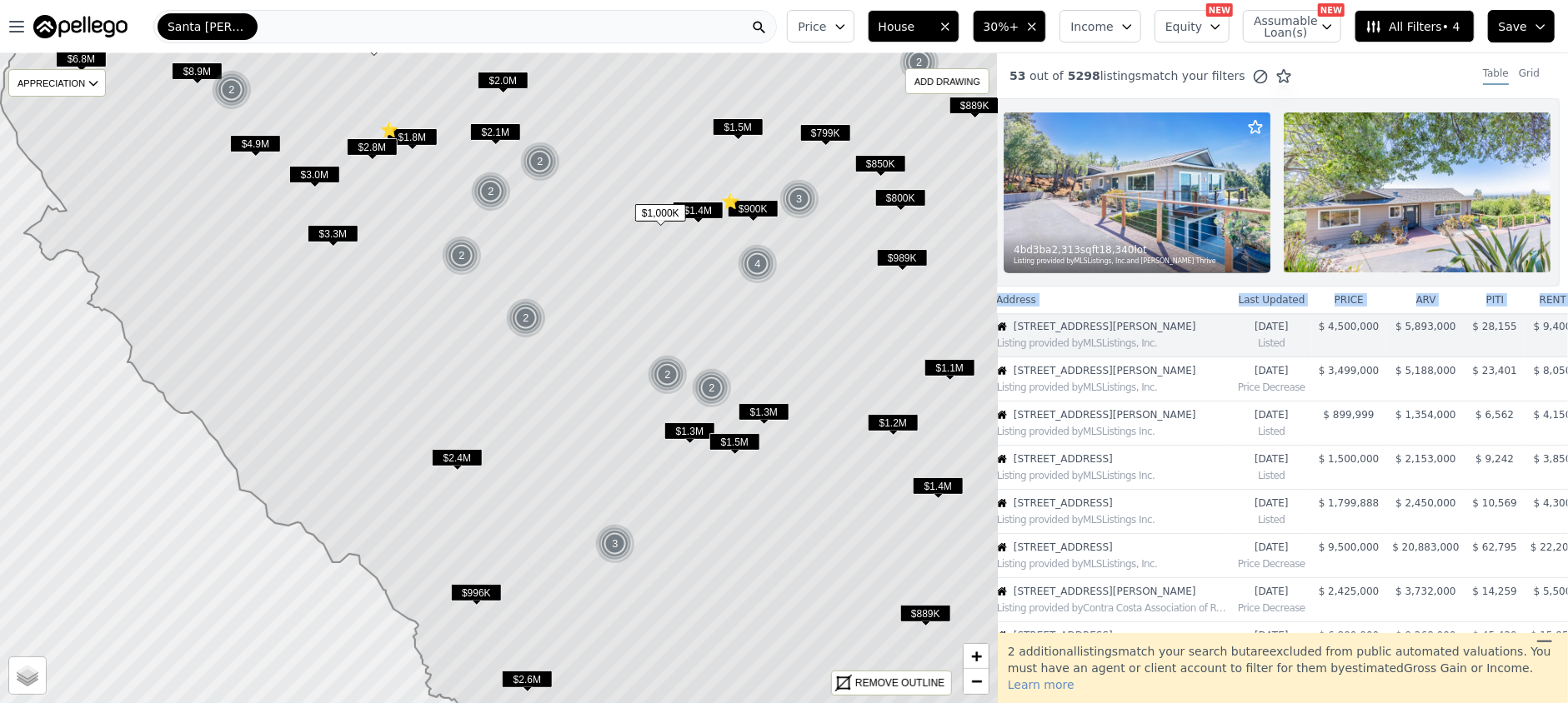
click at [1433, 27] on span "All Filters • 4" at bounding box center [1413, 26] width 94 height 16
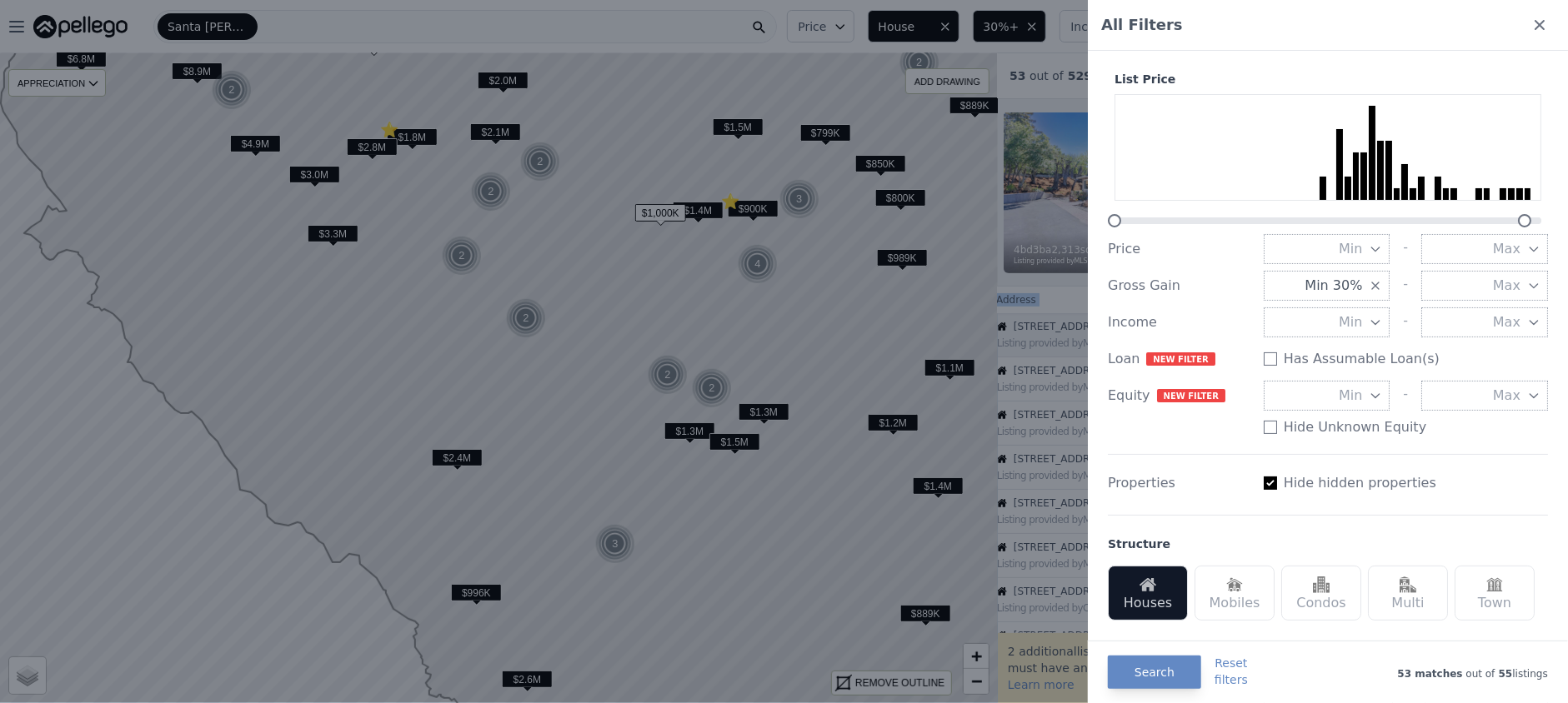
click at [1499, 242] on span "Max" at bounding box center [1507, 248] width 27 height 20
click at [1483, 397] on button "$2.3M" at bounding box center [1485, 396] width 127 height 30
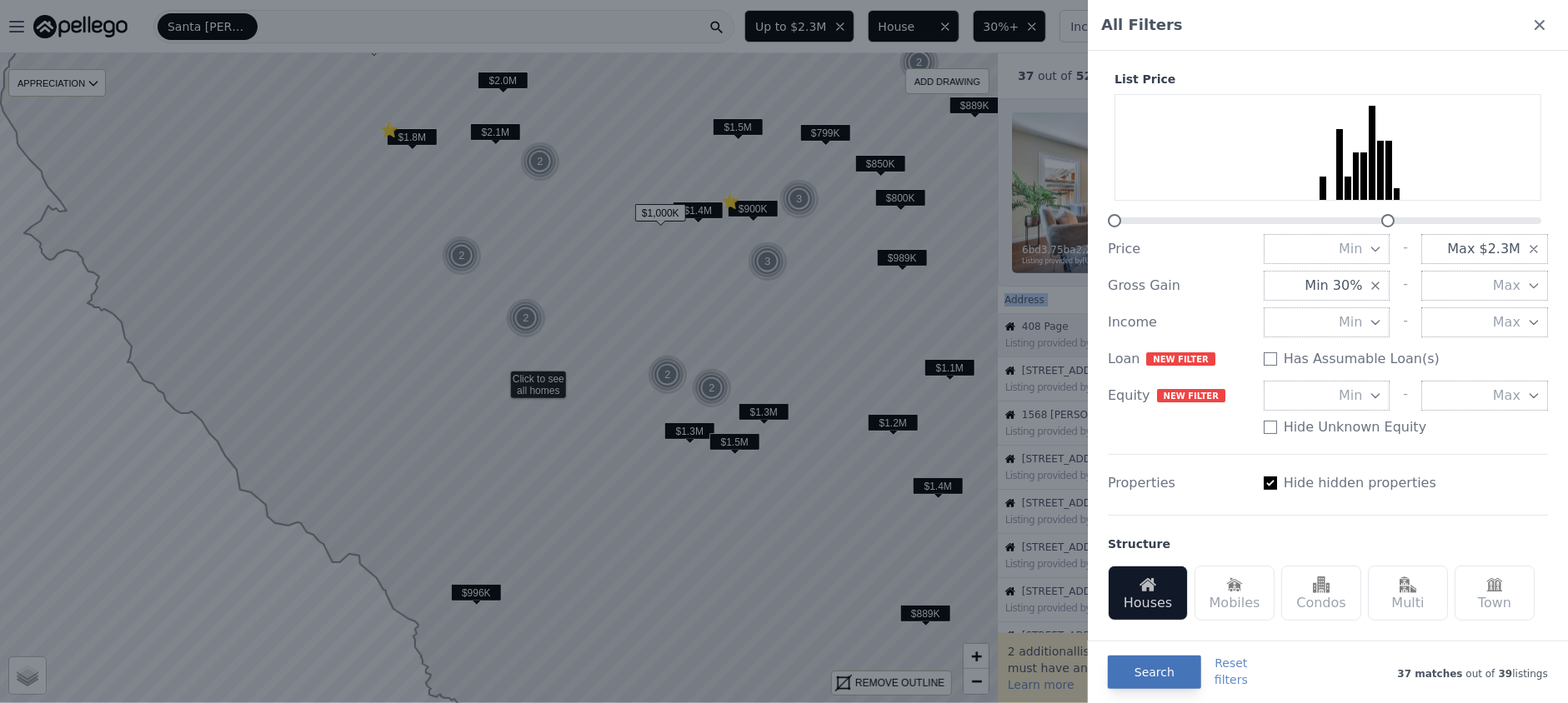
click at [1167, 676] on button "Search" at bounding box center [1154, 672] width 93 height 33
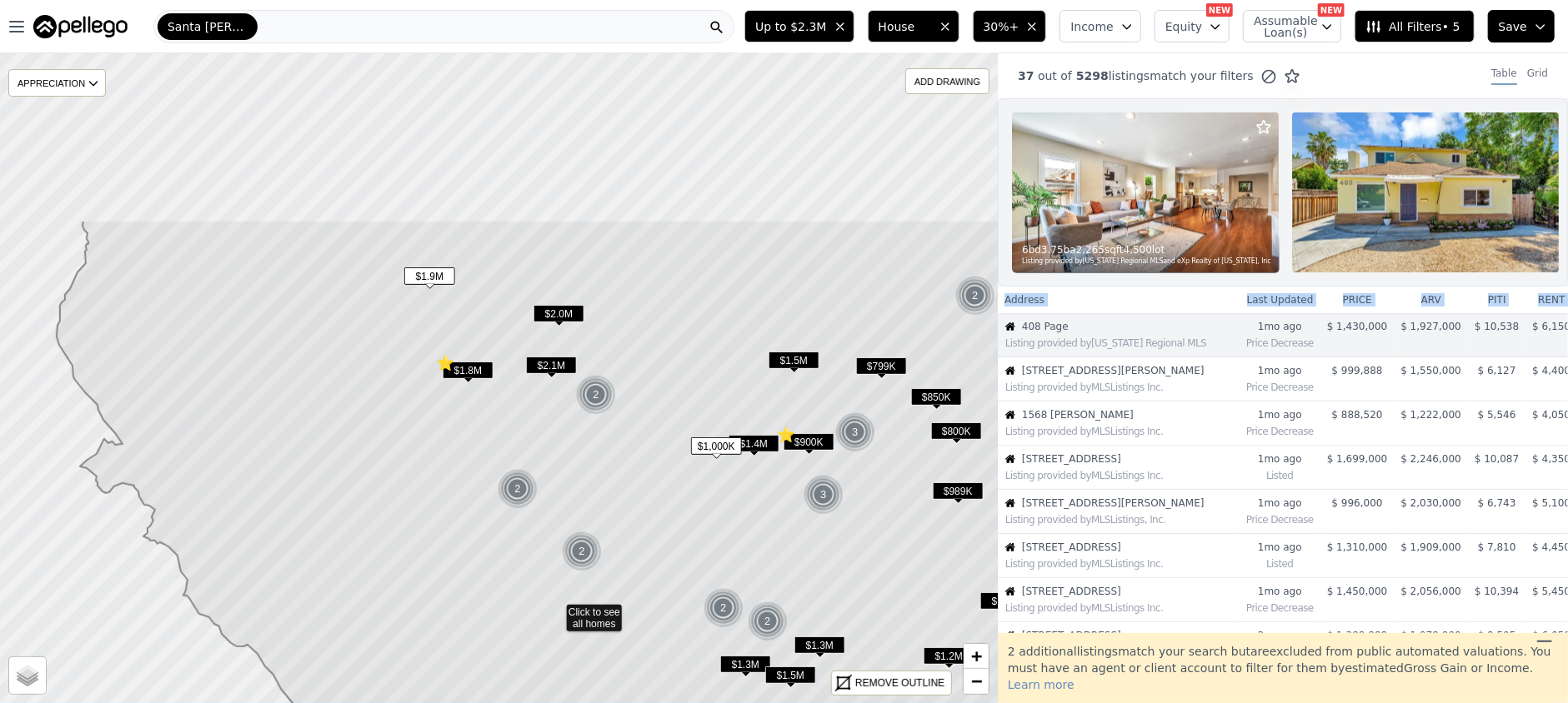
drag, startPoint x: 573, startPoint y: 231, endPoint x: 630, endPoint y: 464, distance: 239.9
click at [630, 464] on icon at bounding box center [606, 611] width 1098 height 783
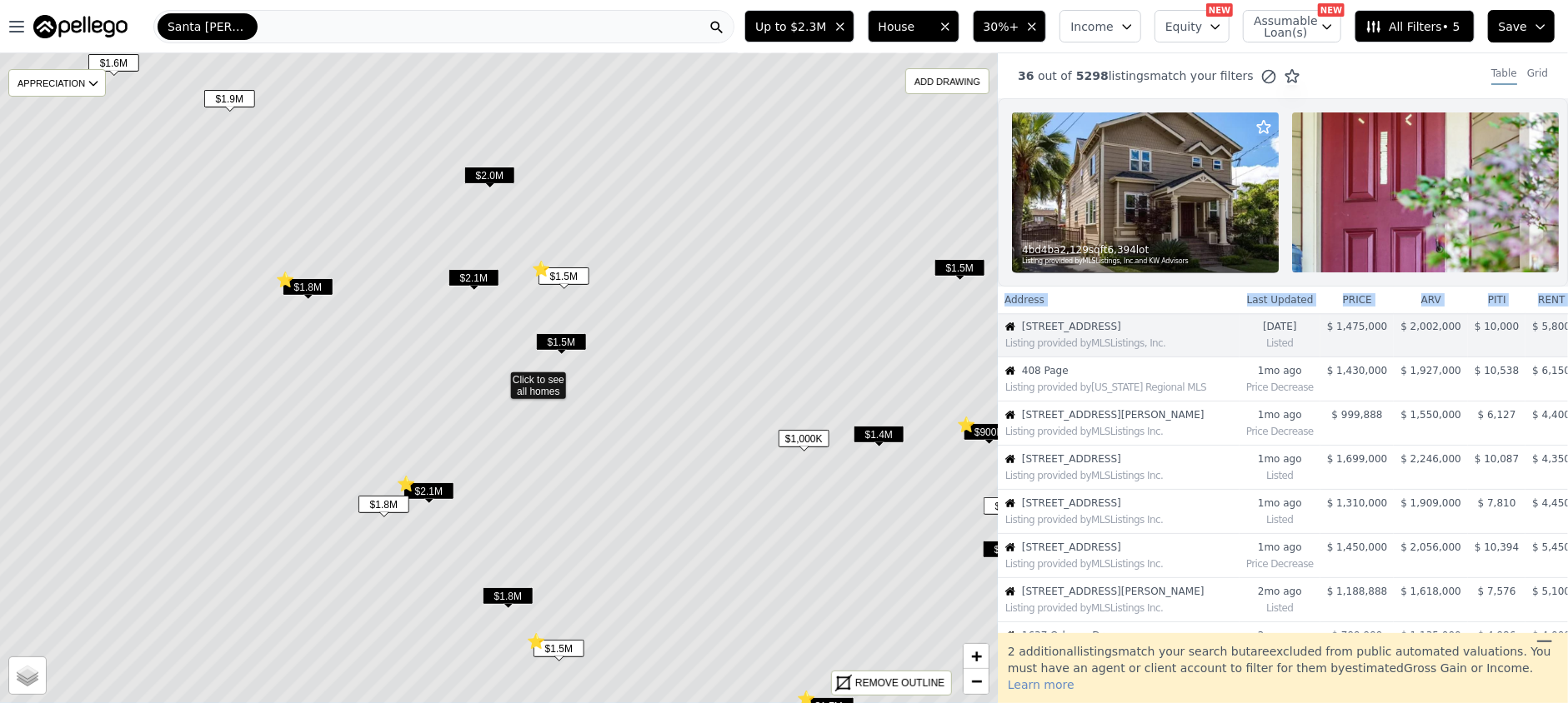
click at [308, 279] on span "$1.8M" at bounding box center [308, 287] width 51 height 17
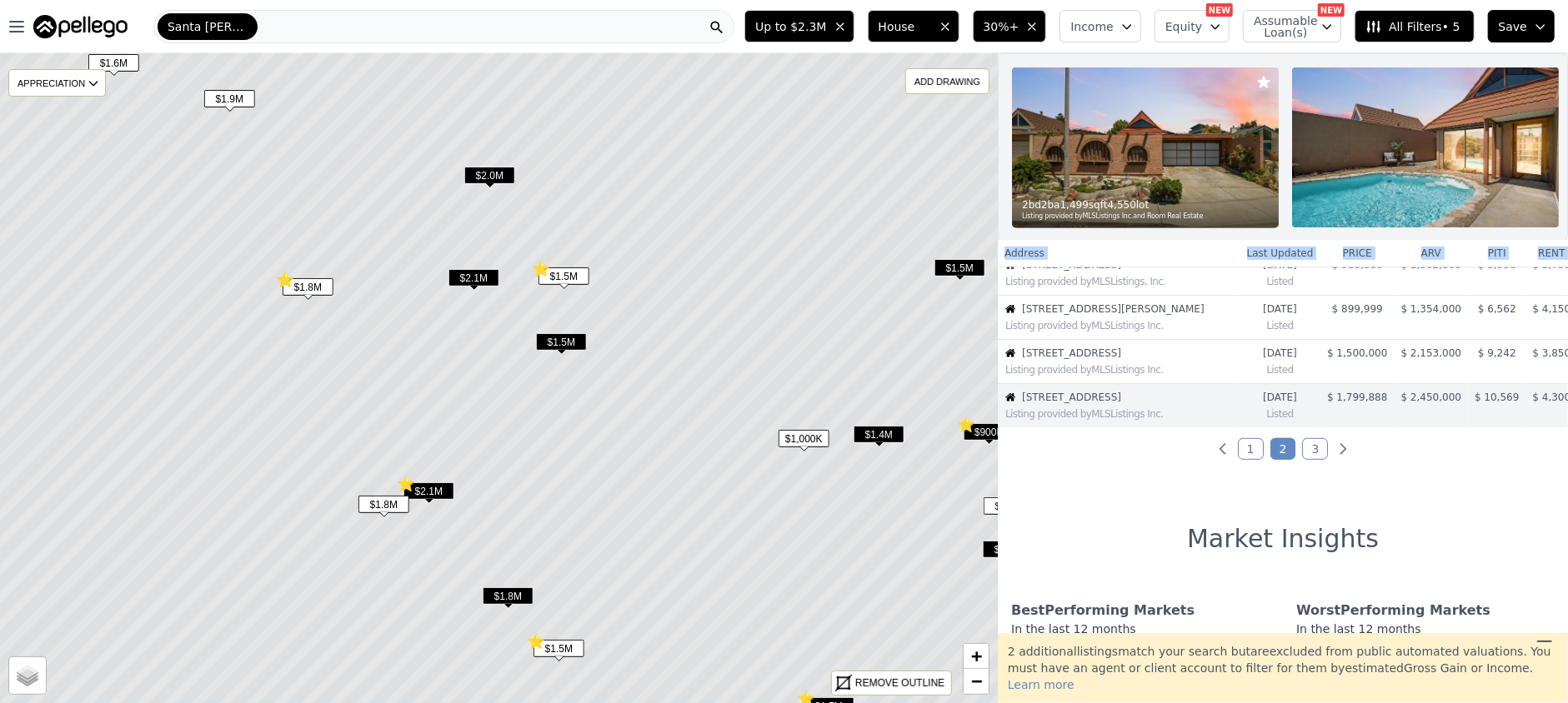
scroll to position [474, 0]
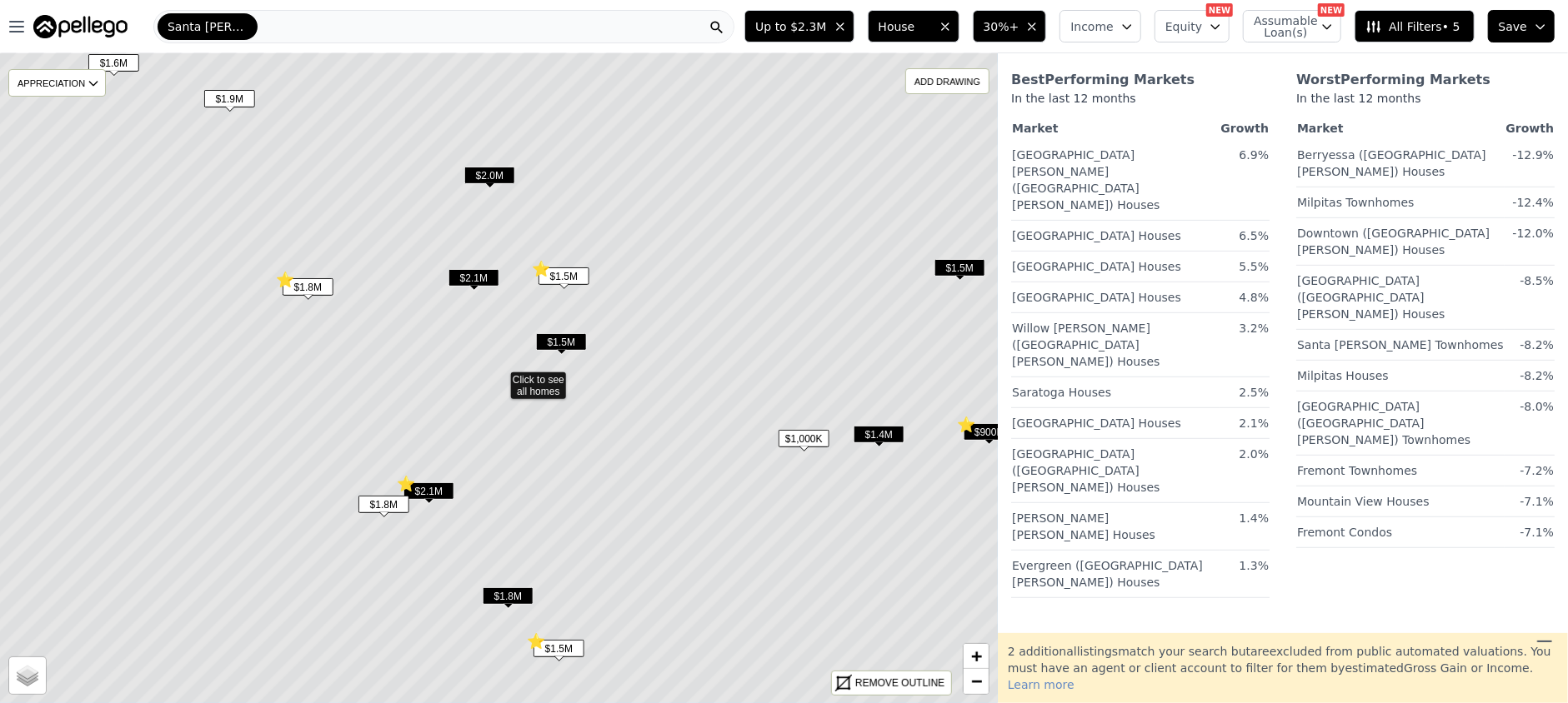
click at [576, 273] on span "$1.5M" at bounding box center [564, 276] width 51 height 17
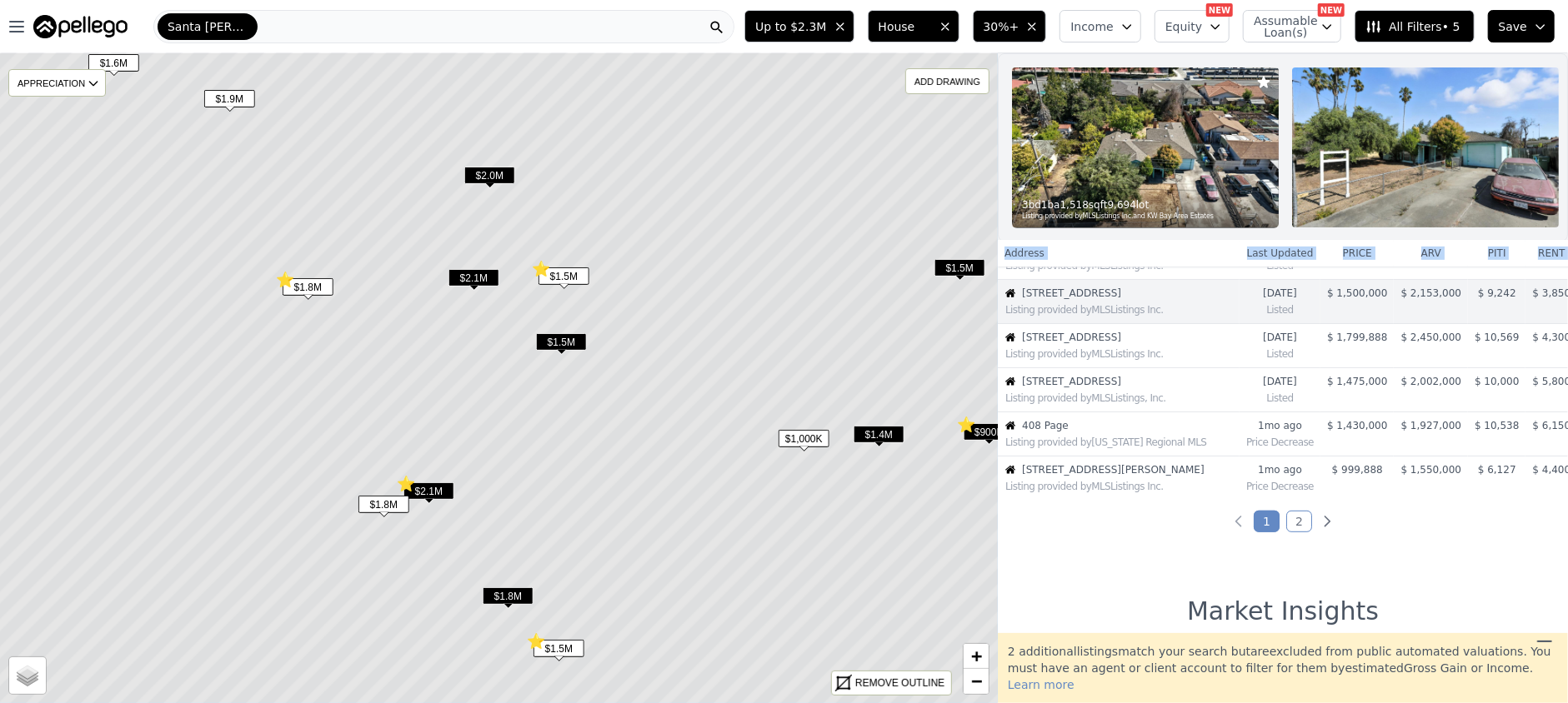
scroll to position [297, 0]
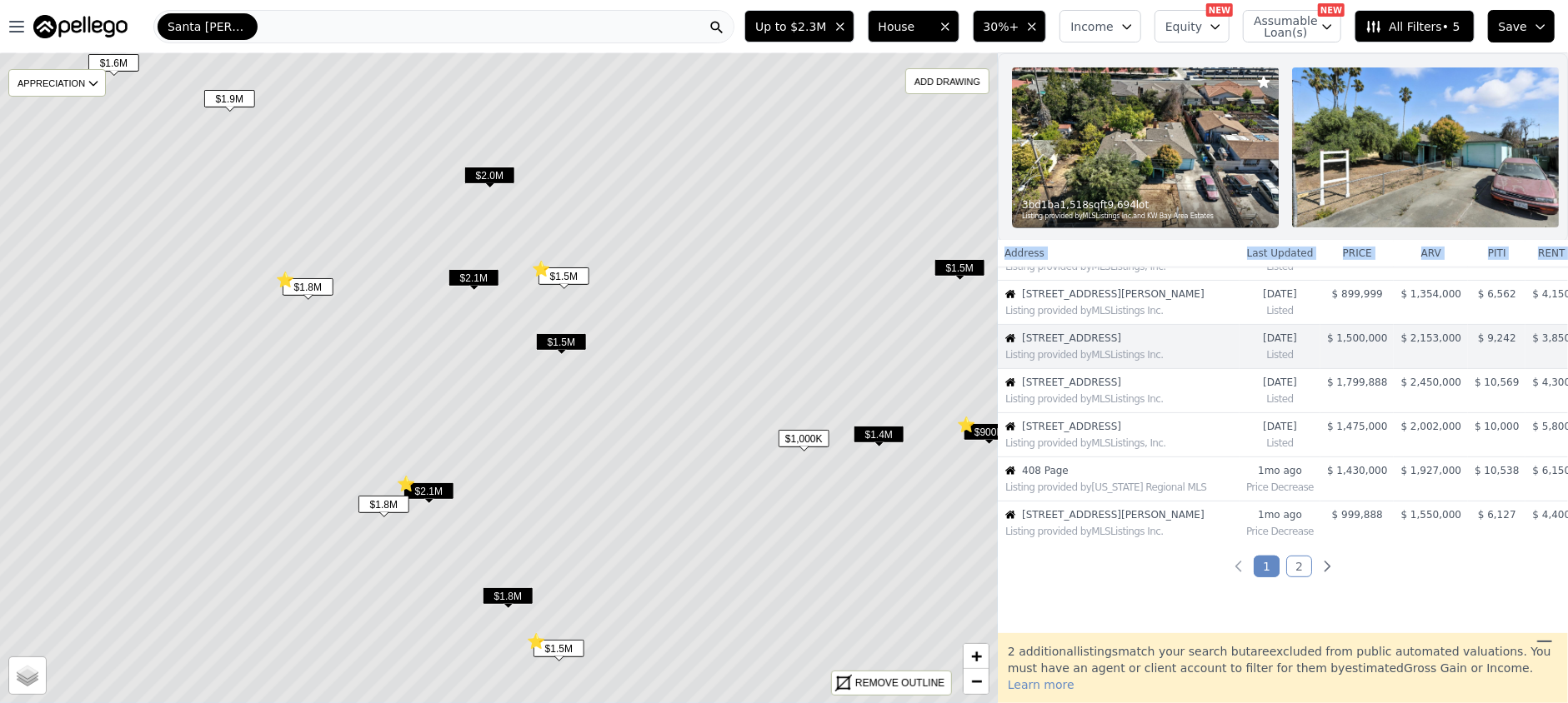
click at [472, 174] on span "$2.0M" at bounding box center [489, 176] width 51 height 17
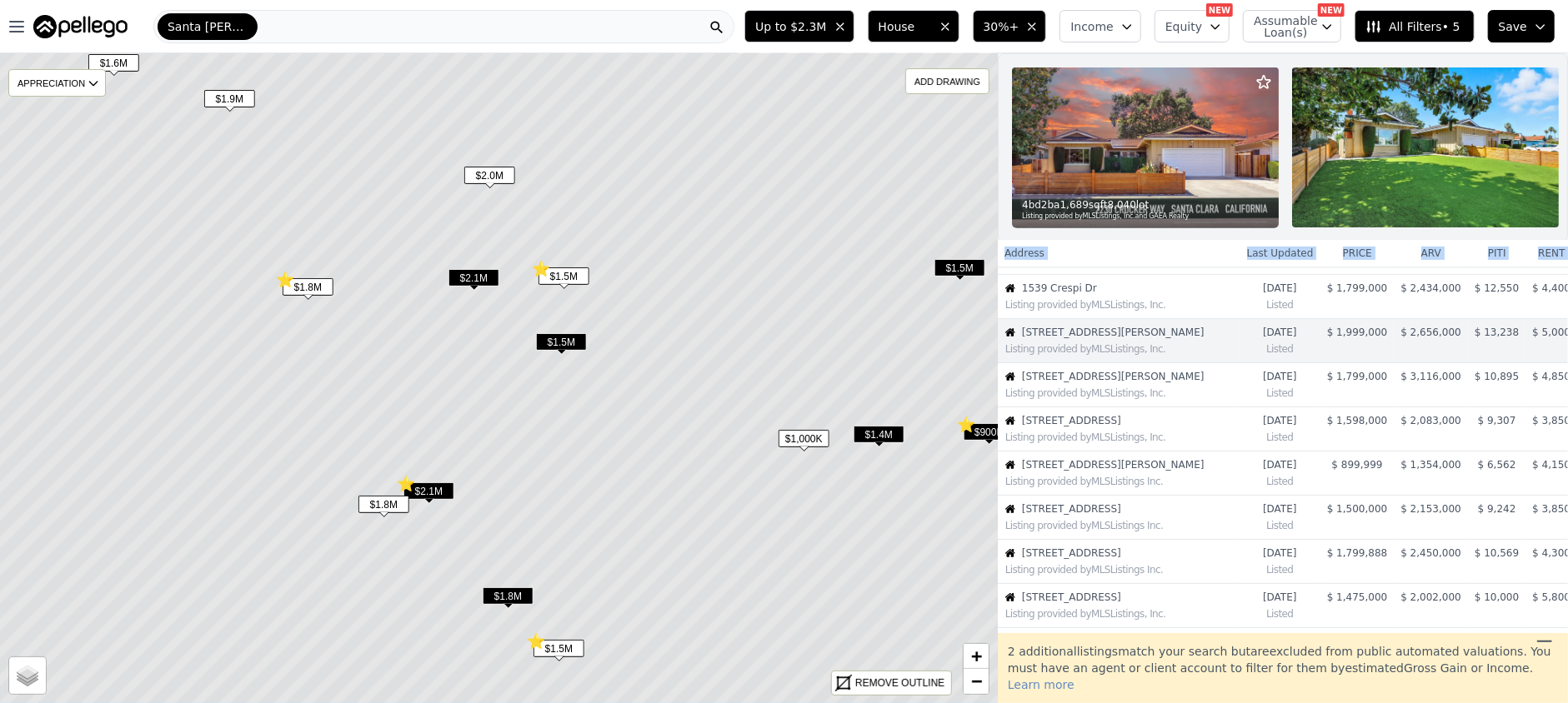
scroll to position [122, 0]
click at [422, 193] on icon at bounding box center [498, 378] width 1200 height 783
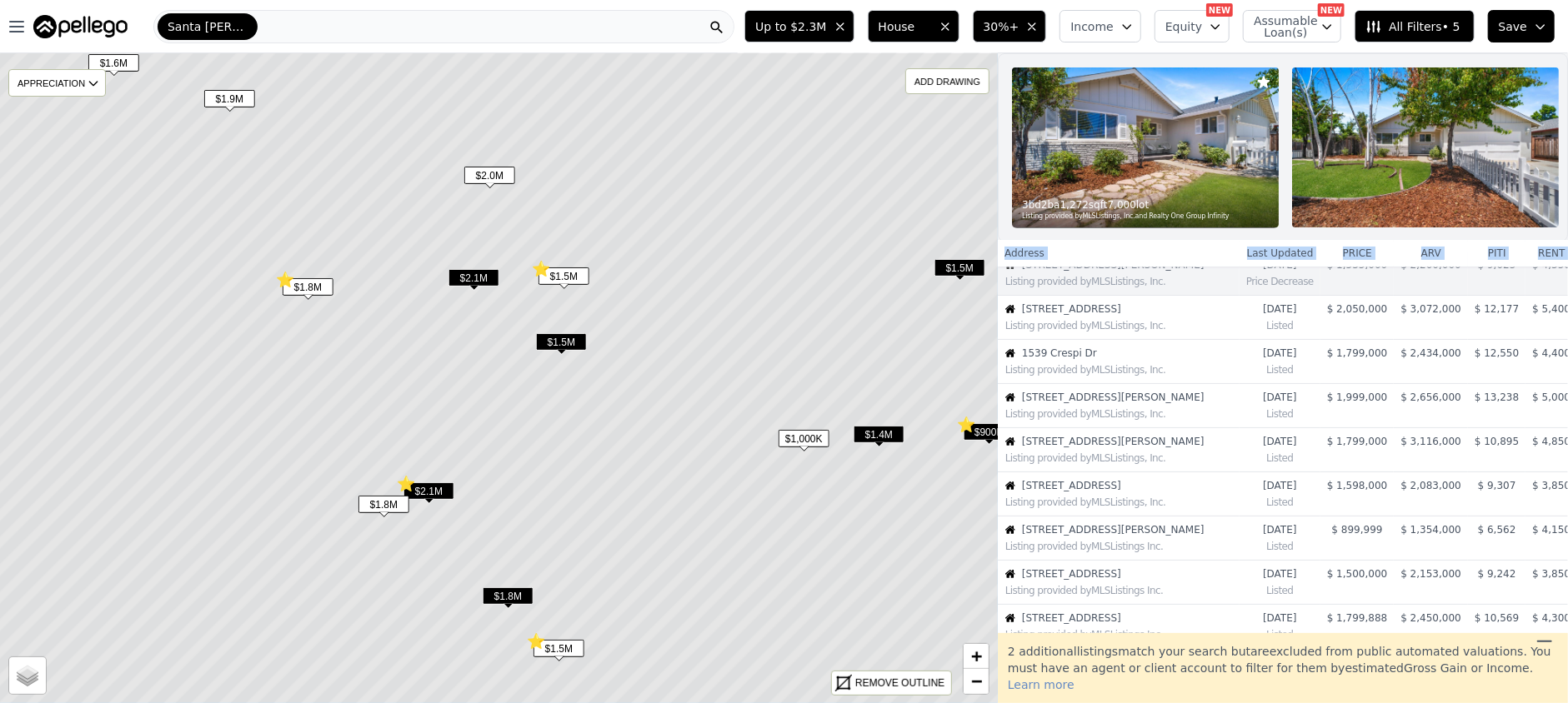
scroll to position [0, 0]
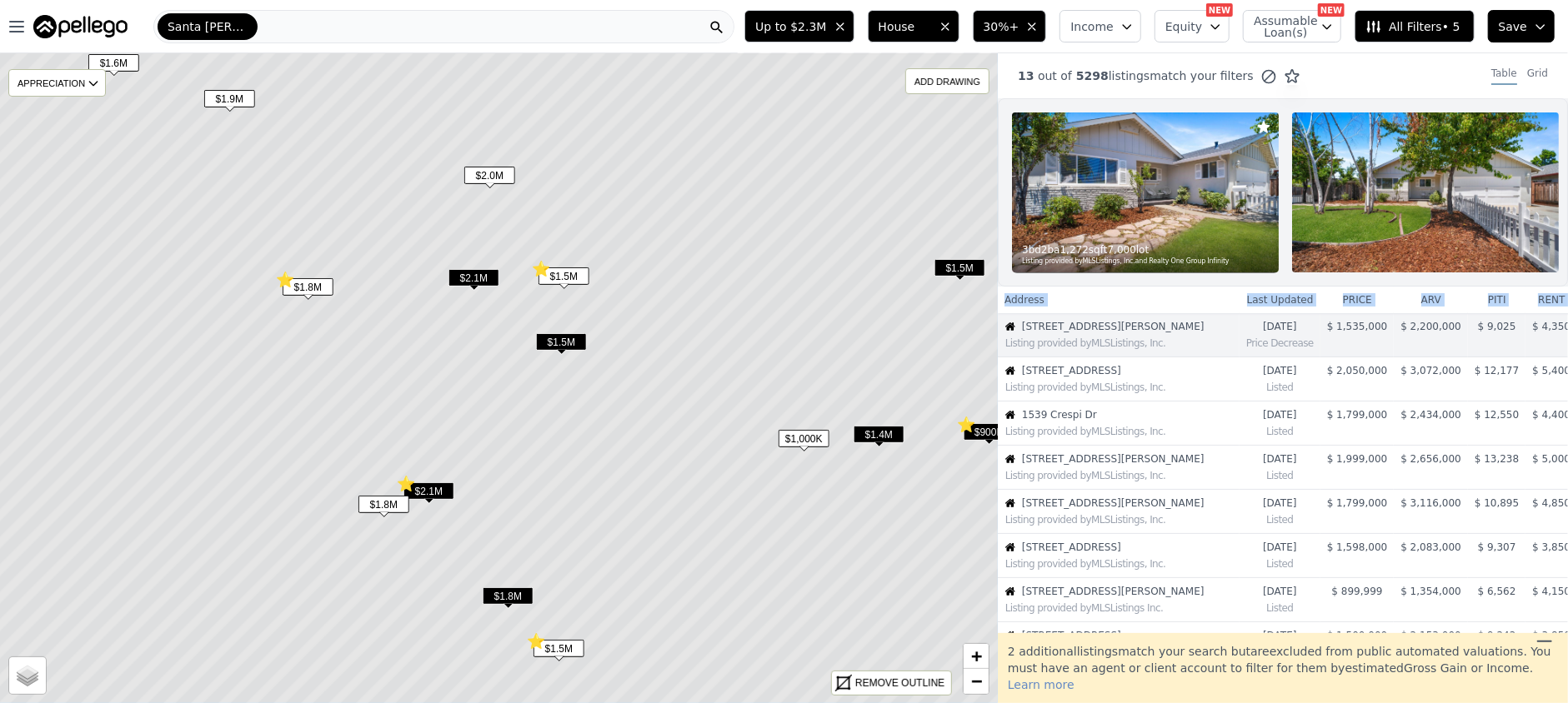
click at [232, 98] on span "$1.9M" at bounding box center [229, 98] width 51 height 17
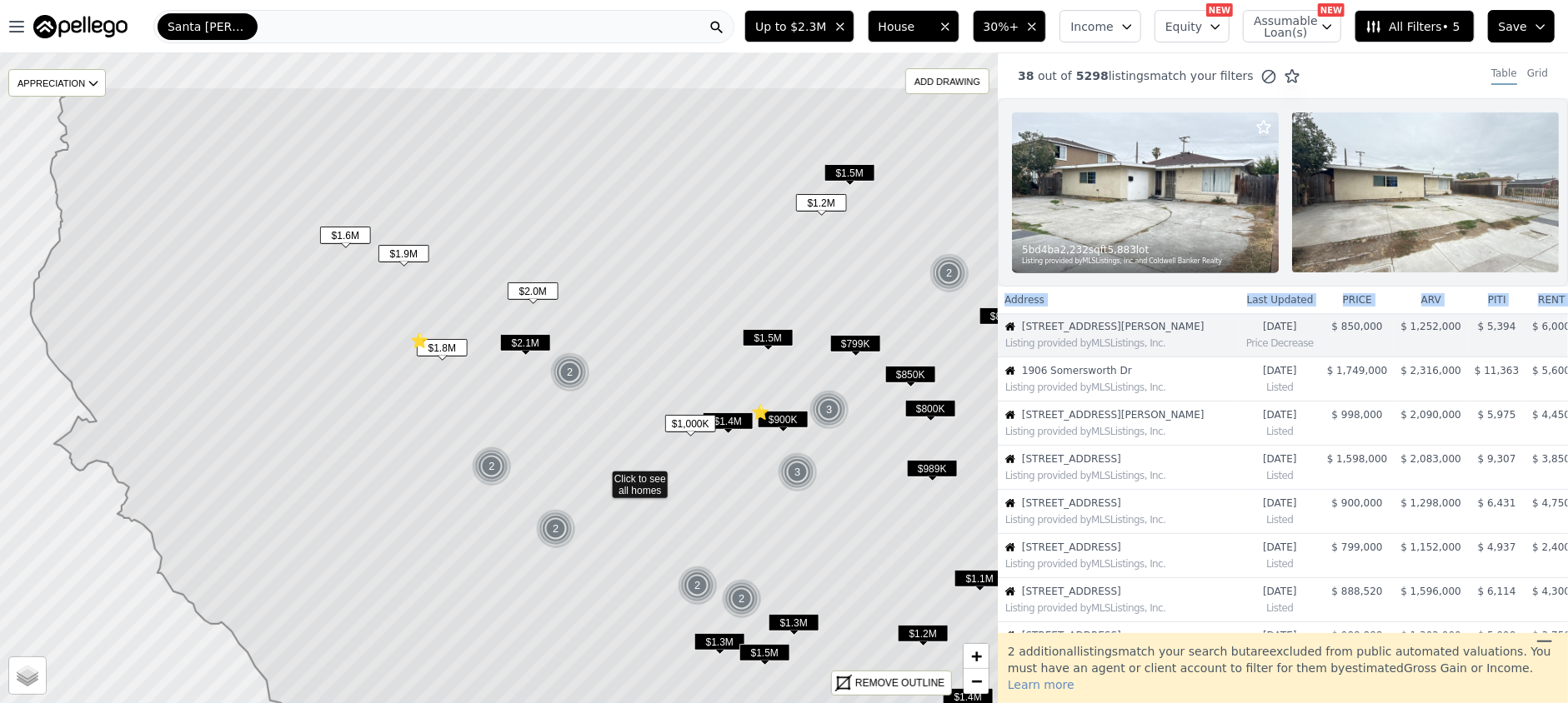
drag, startPoint x: 212, startPoint y: 194, endPoint x: 318, endPoint y: 302, distance: 151.3
click at [318, 302] on icon at bounding box center [615, 478] width 1170 height 783
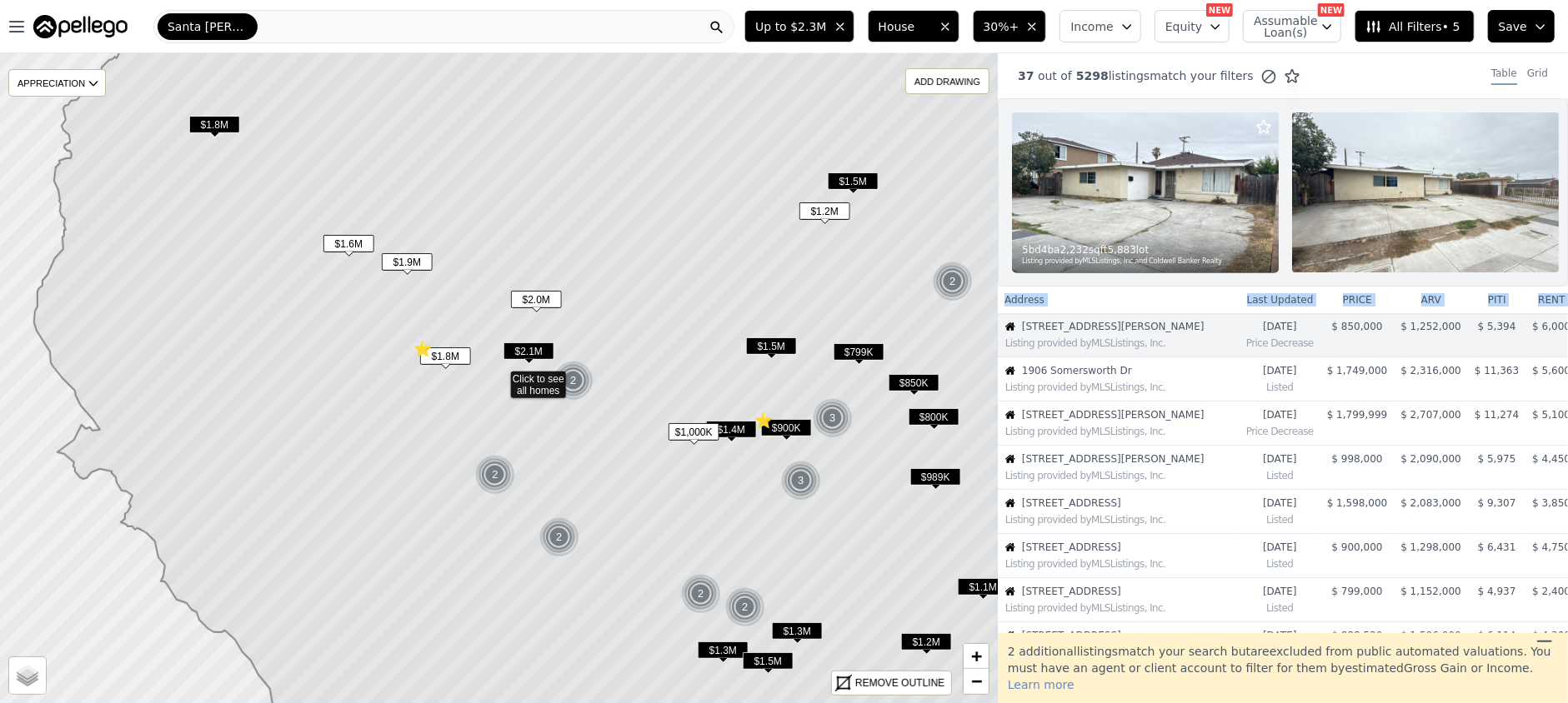
click at [212, 122] on span "$1.8M" at bounding box center [214, 124] width 51 height 17
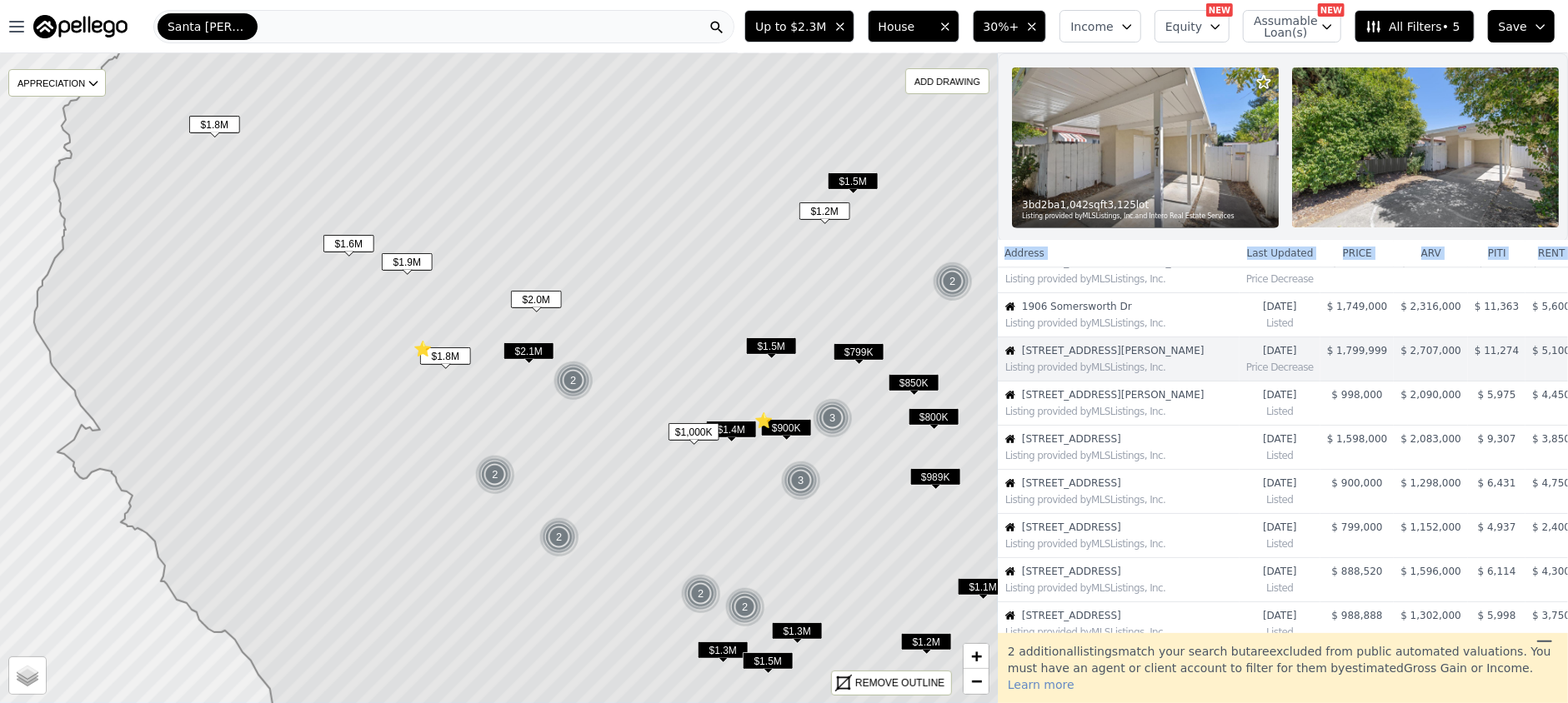
scroll to position [78, 0]
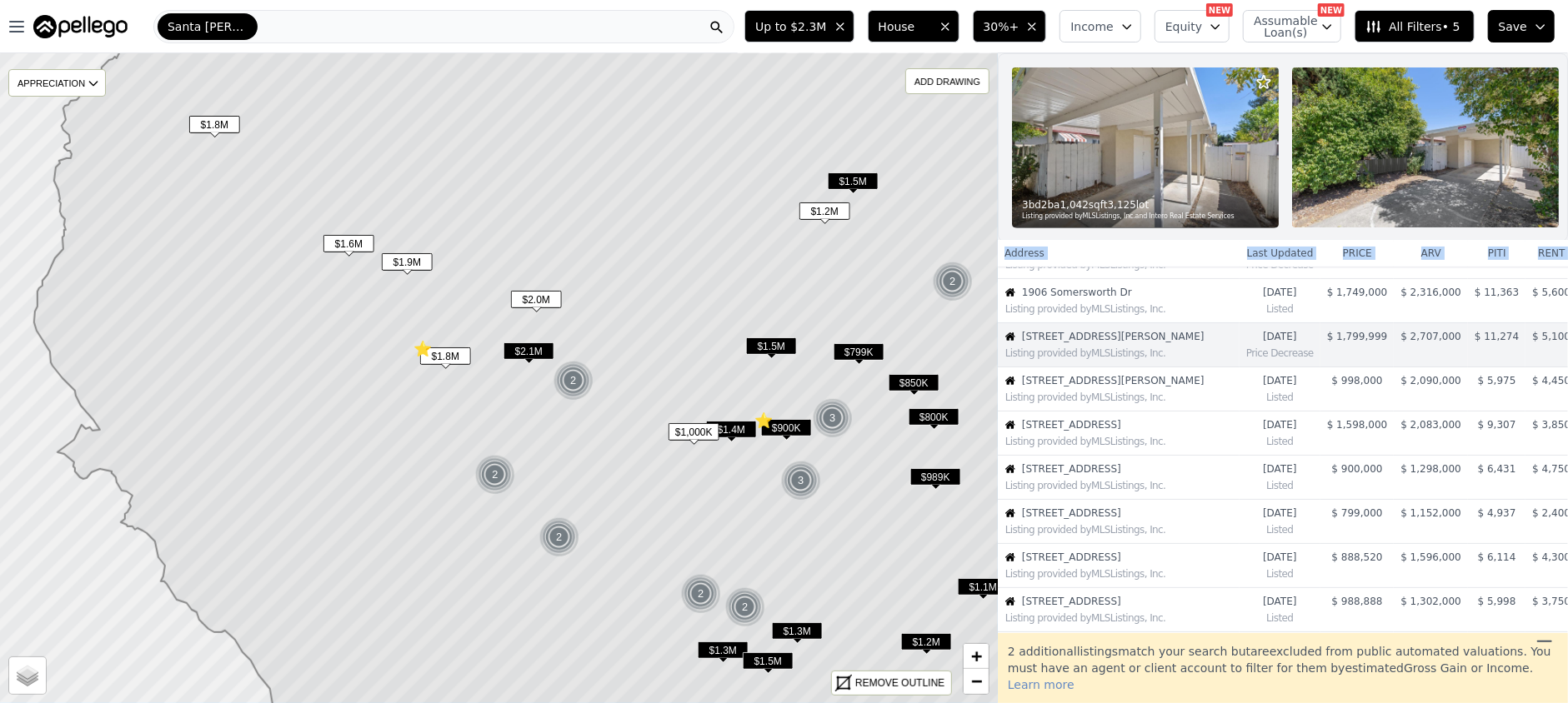
click at [356, 242] on span "$1.6M" at bounding box center [349, 243] width 51 height 17
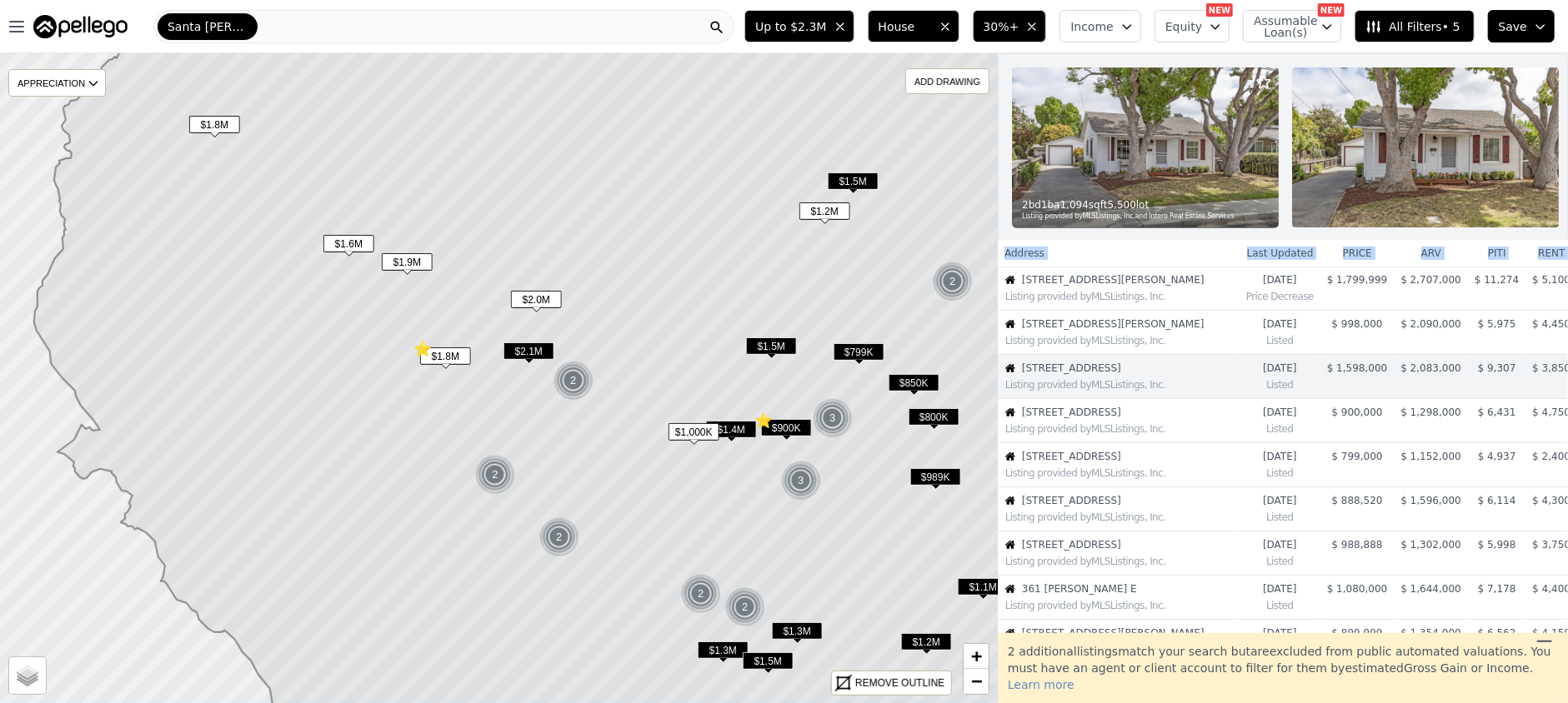
scroll to position [166, 0]
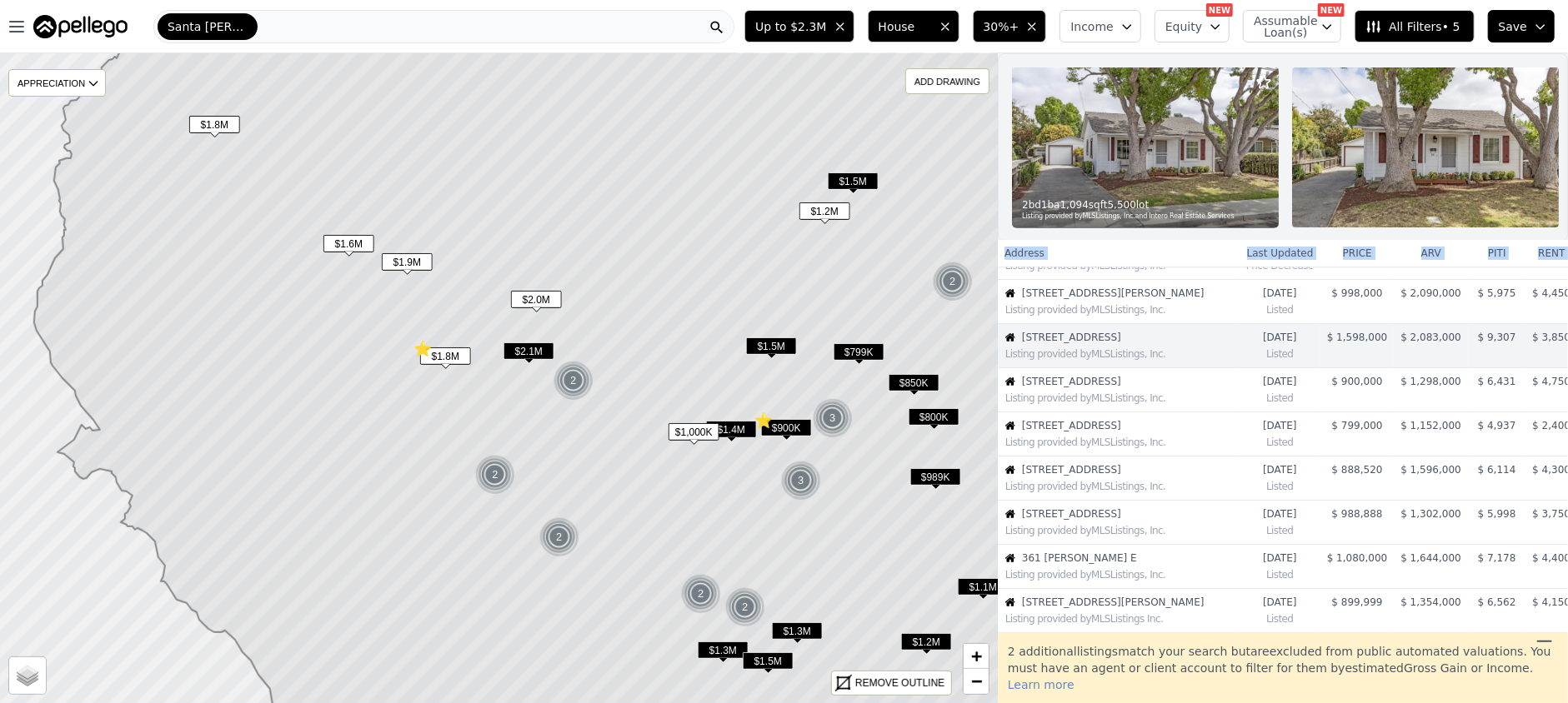
click at [394, 261] on span "$1.9M" at bounding box center [407, 262] width 51 height 17
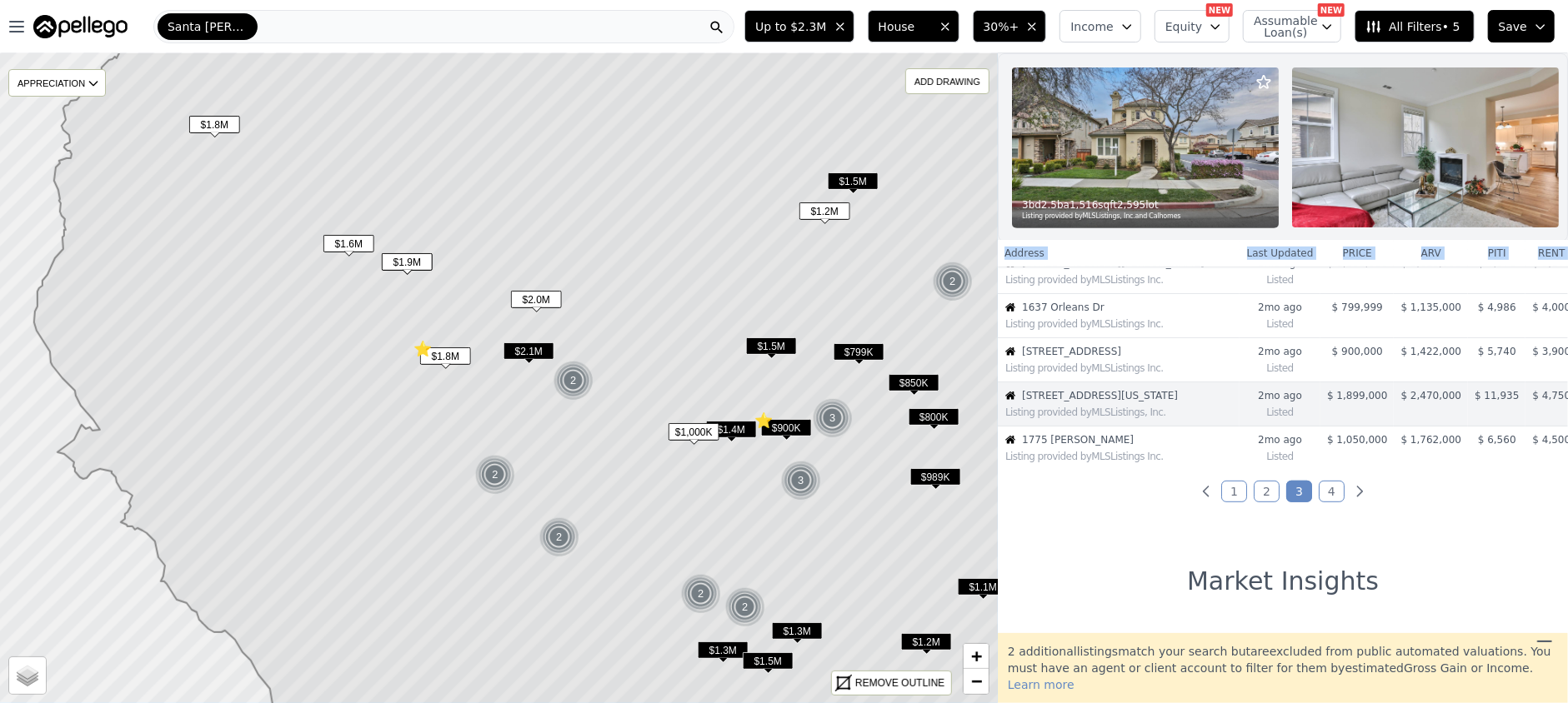
scroll to position [430, 0]
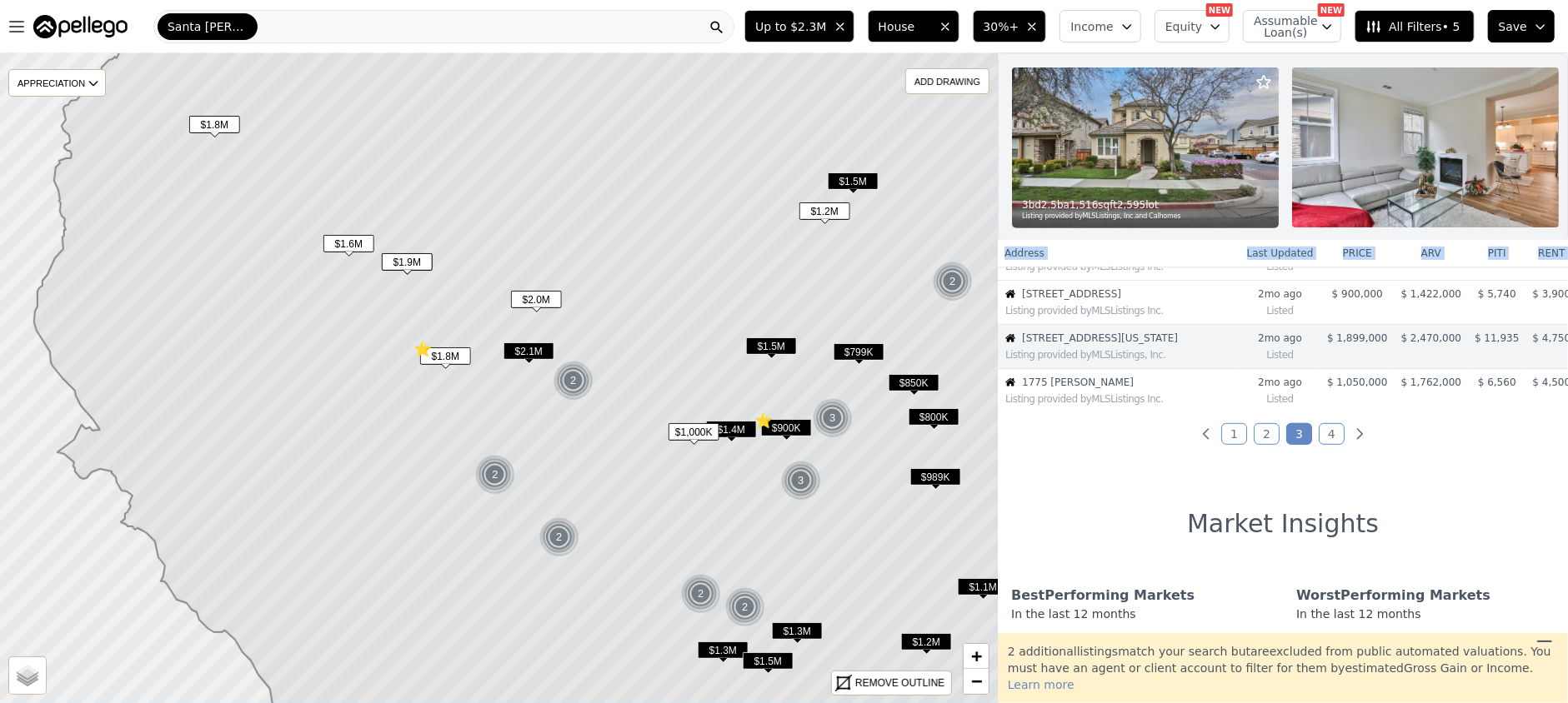
click at [524, 300] on span "$2.0M" at bounding box center [536, 300] width 51 height 17
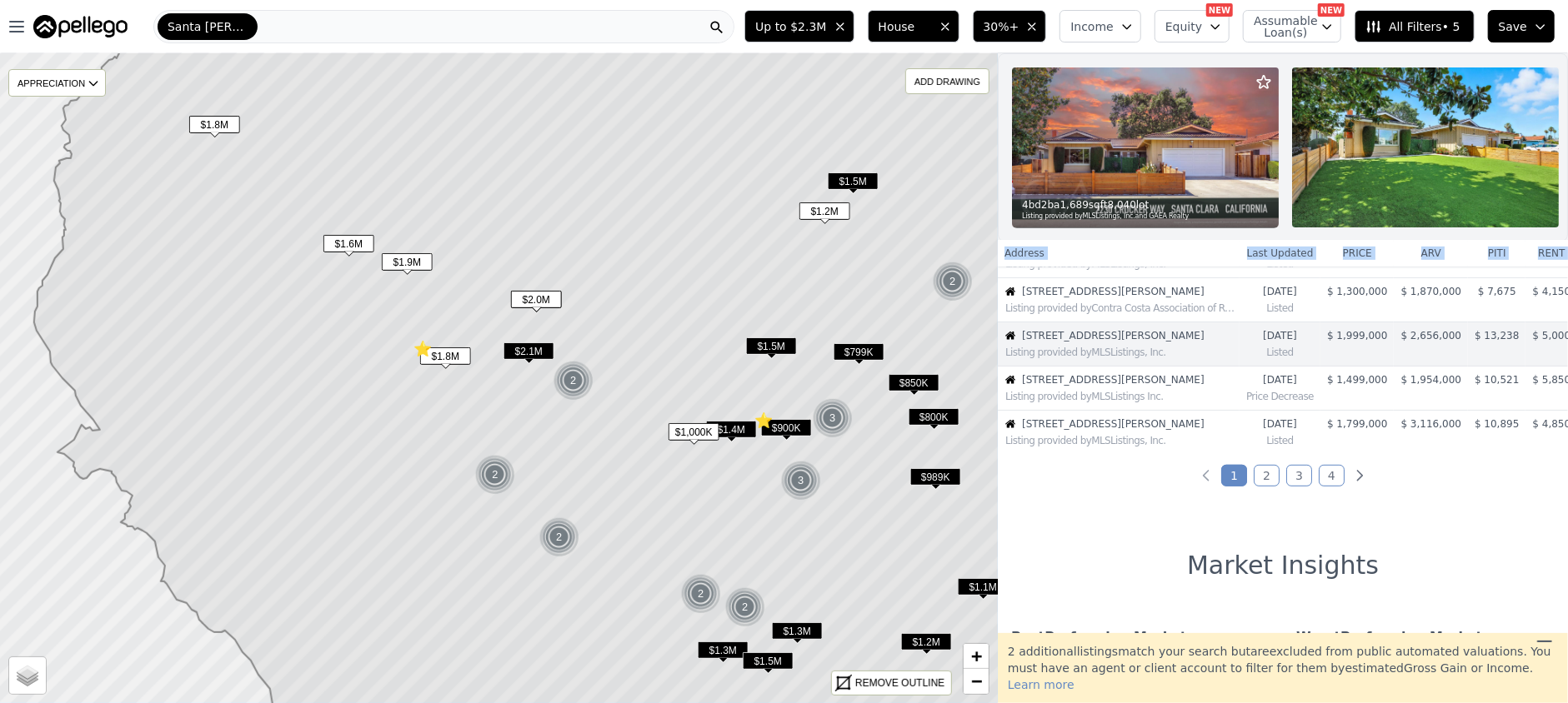
scroll to position [386, 0]
click at [1483, 162] on img at bounding box center [1425, 147] width 266 height 160
click at [1092, 389] on span "[STREET_ADDRESS][PERSON_NAME]" at bounding box center [1122, 383] width 200 height 14
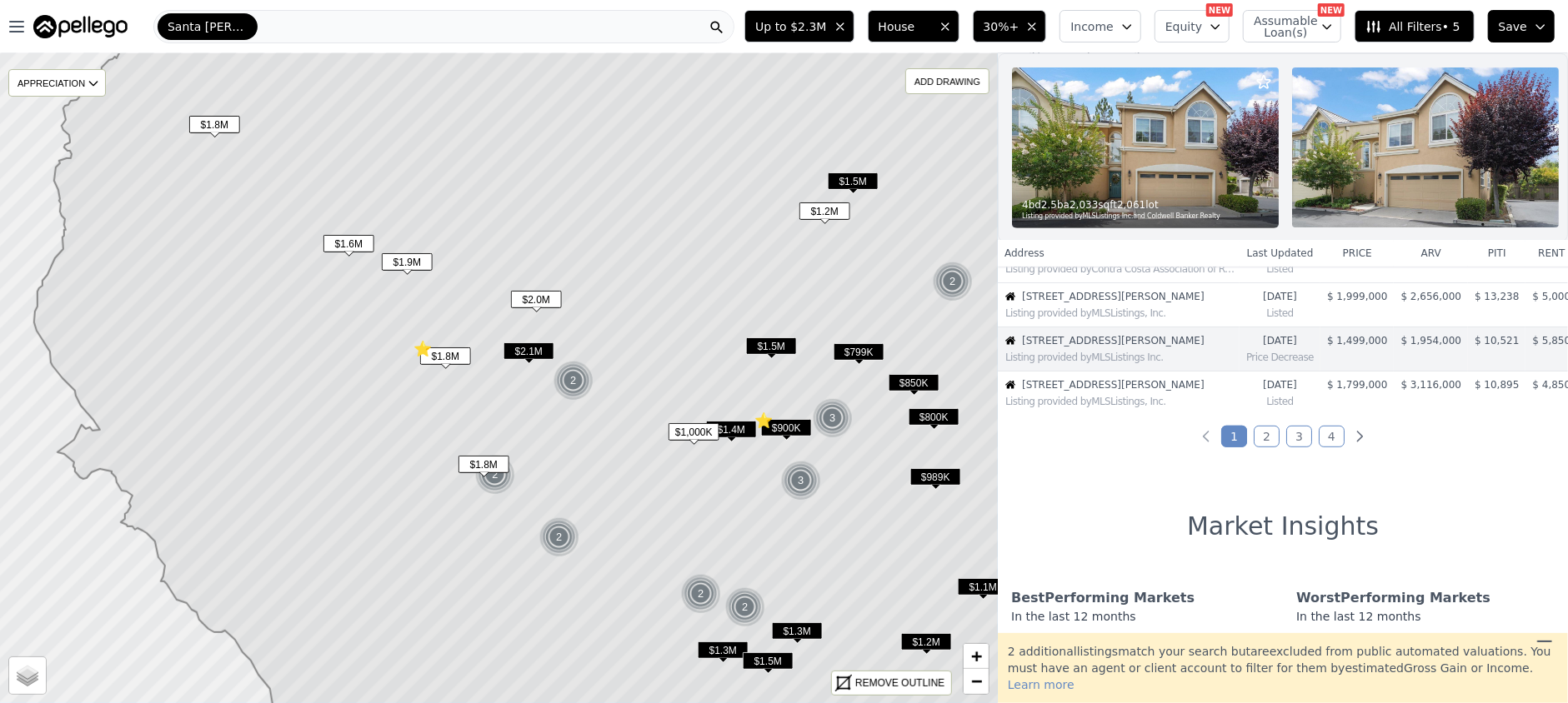
scroll to position [430, 0]
click at [1086, 389] on span "[STREET_ADDRESS][PERSON_NAME]" at bounding box center [1122, 383] width 200 height 14
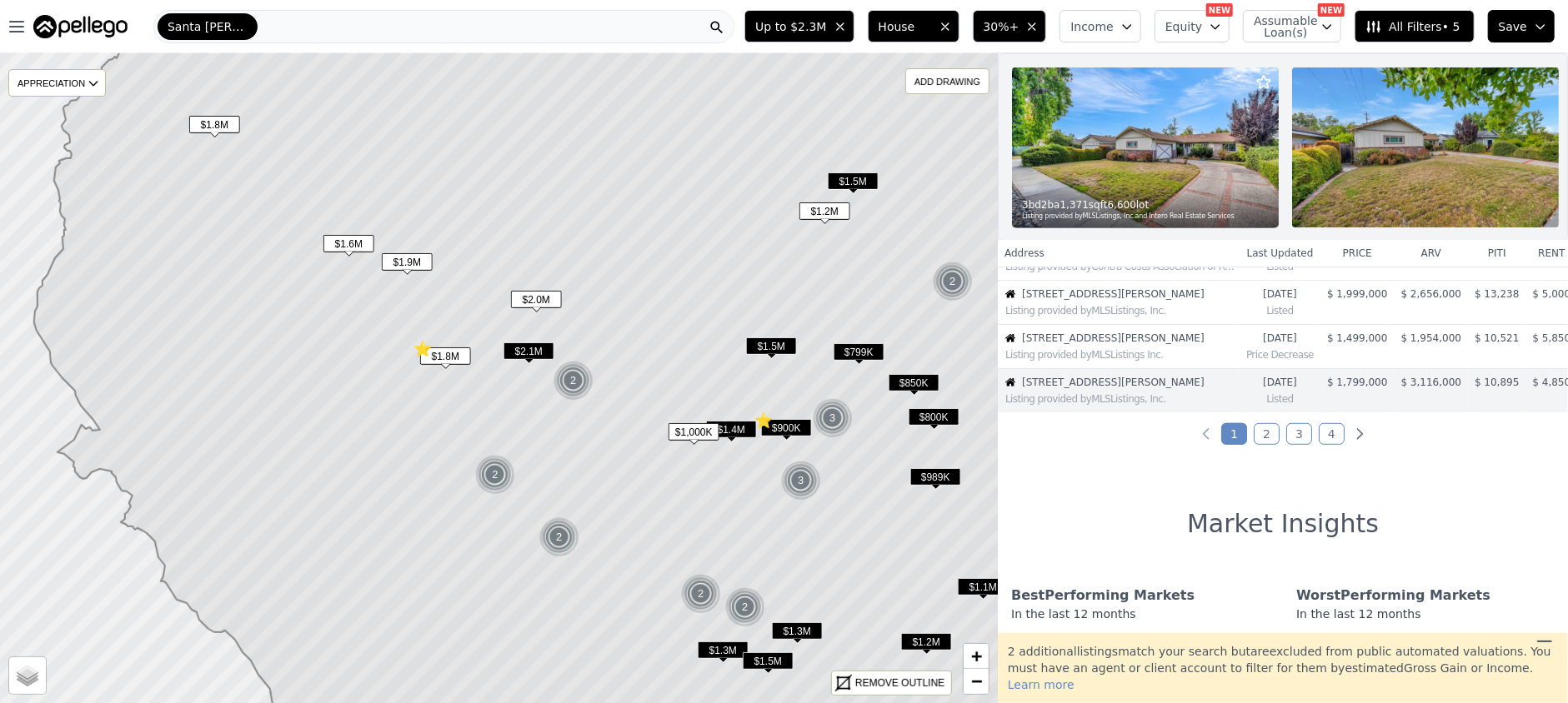
scroll to position [474, 0]
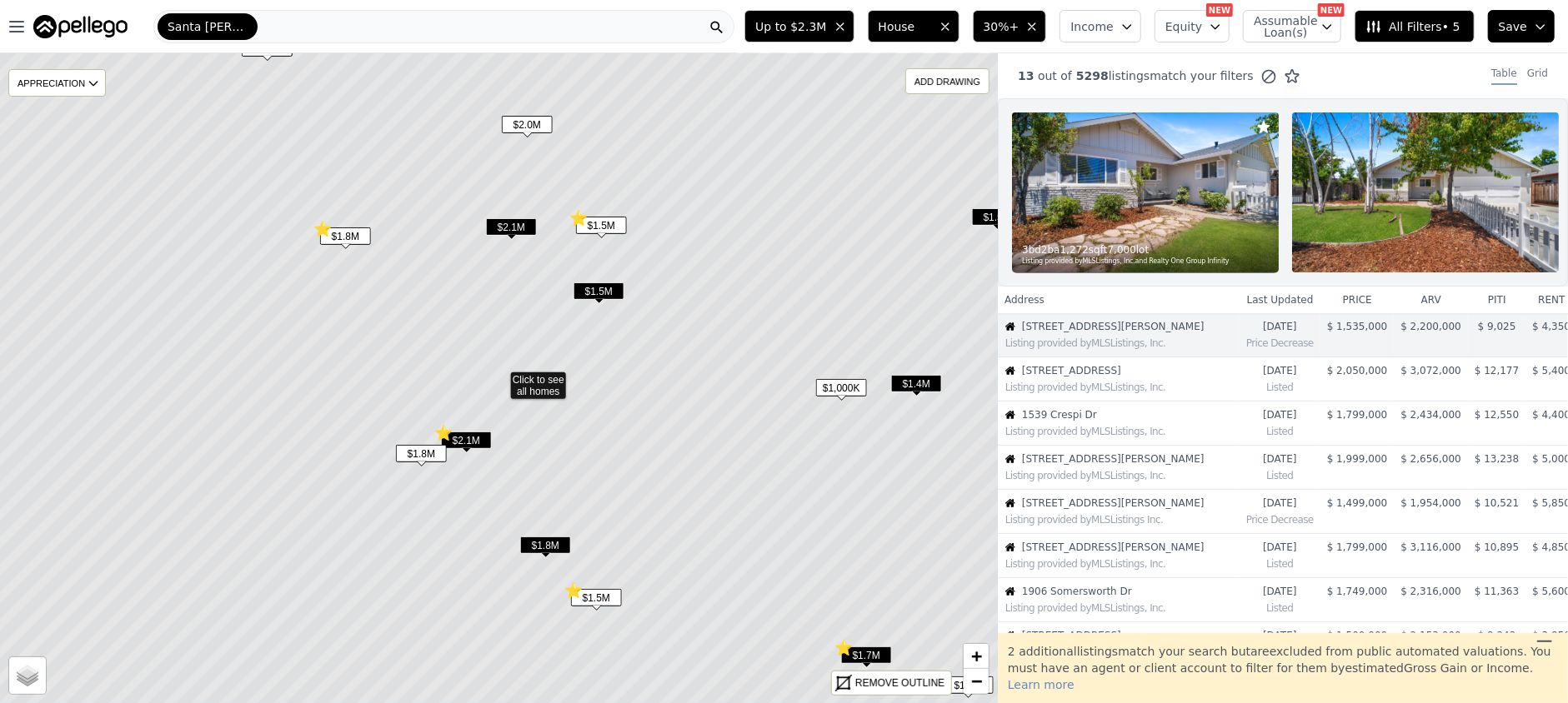
click at [419, 453] on span "$1.8M" at bounding box center [421, 454] width 51 height 17
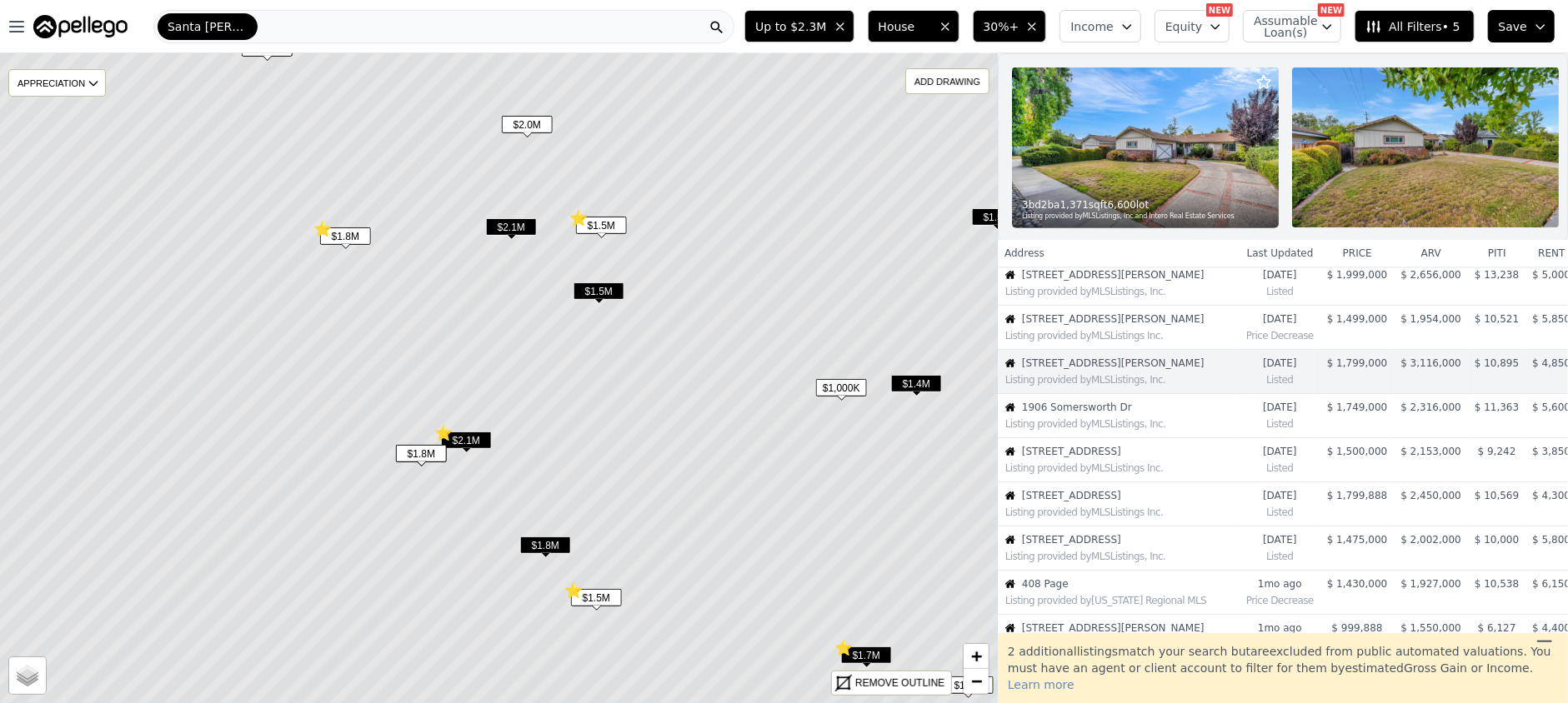
scroll to position [210, 0]
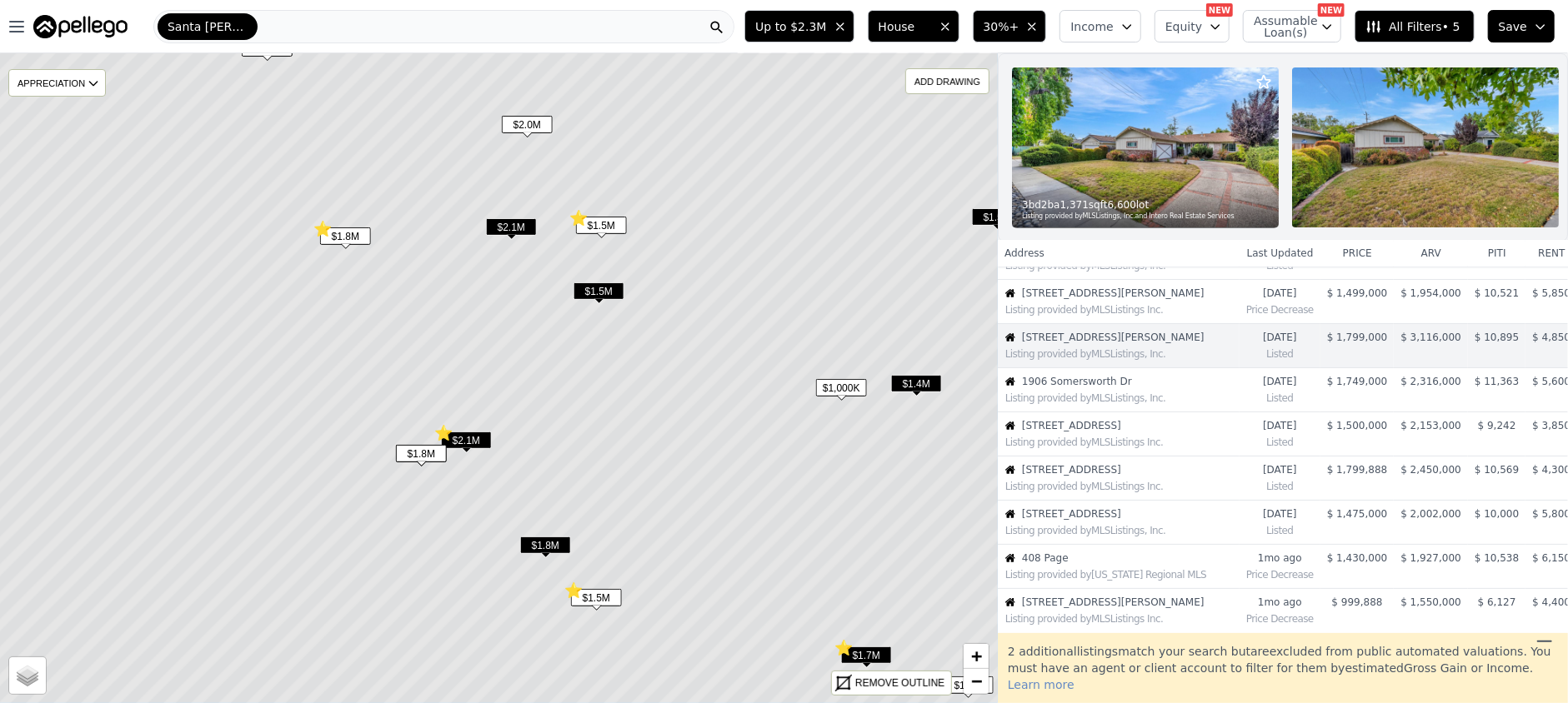
click at [1539, 23] on icon "button" at bounding box center [1541, 27] width 14 height 14
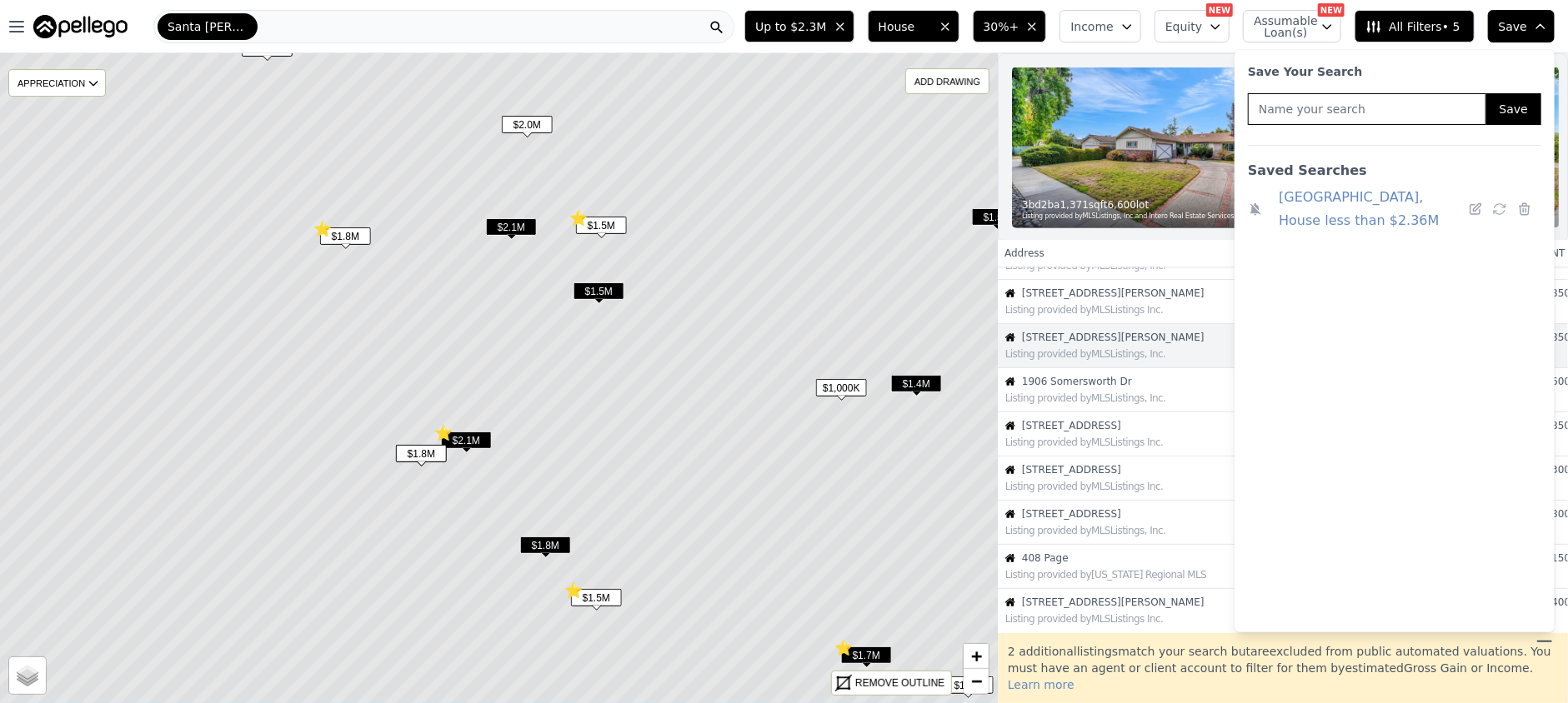
click at [1382, 29] on icon at bounding box center [1373, 26] width 16 height 16
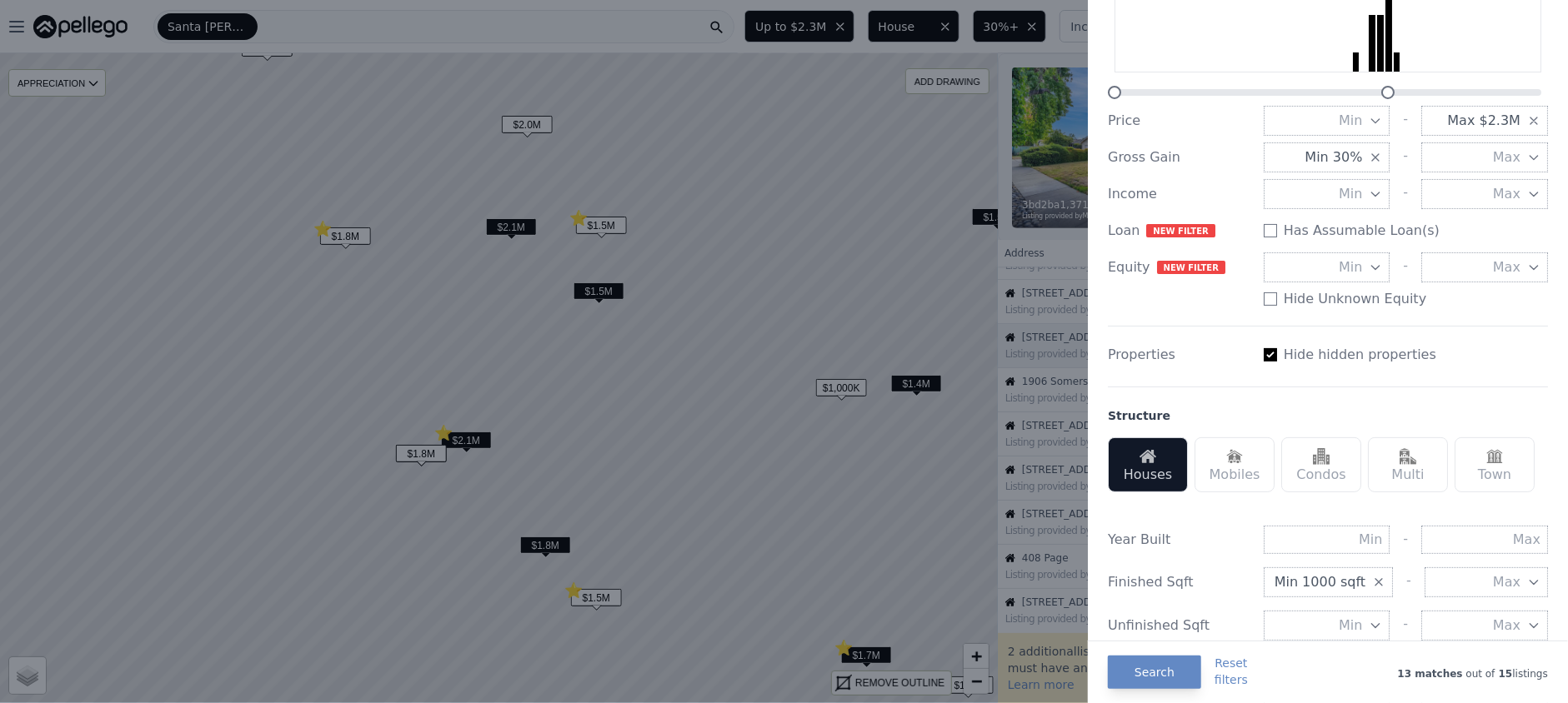
scroll to position [222, 0]
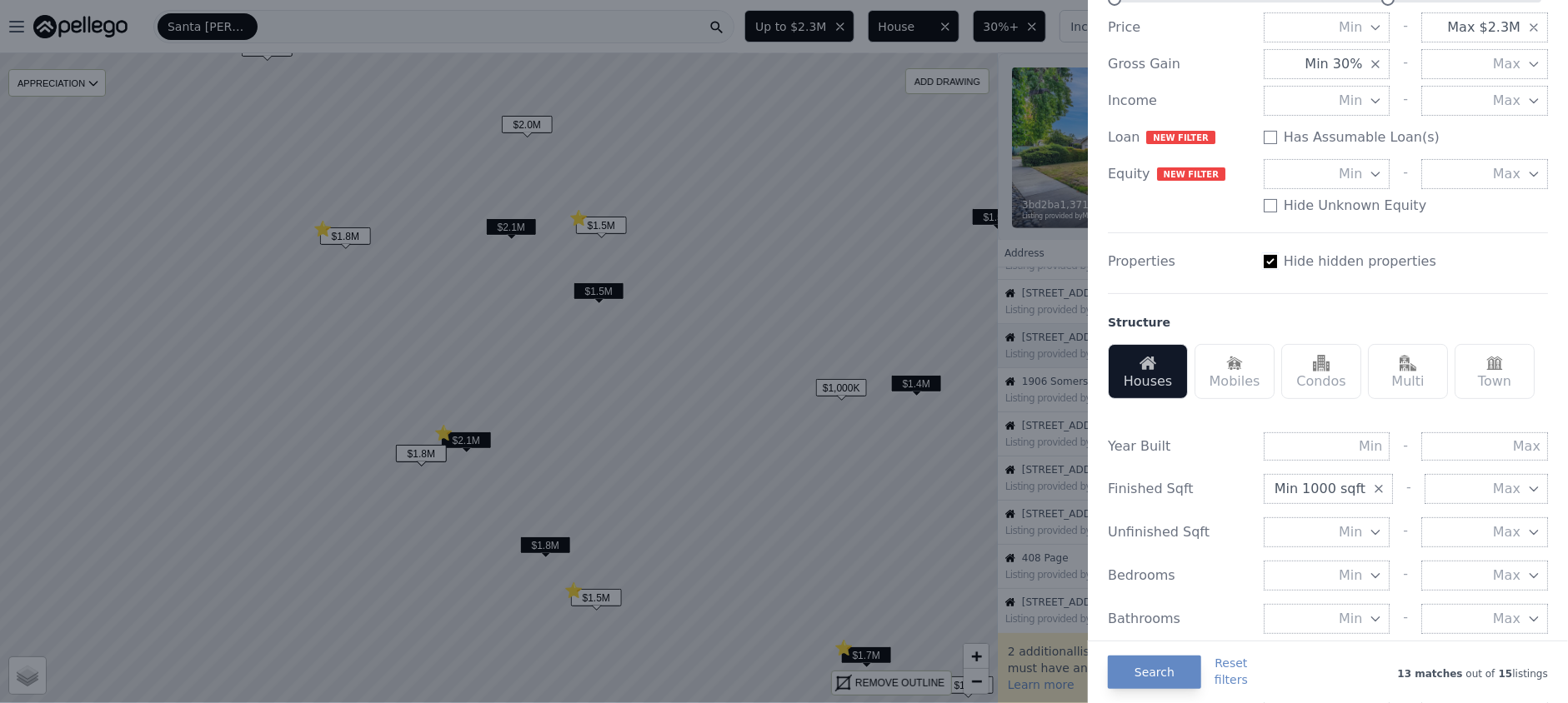
click at [1266, 261] on input "Has Assumable Loan(s)" at bounding box center [1271, 262] width 14 height 14
checkbox input "false"
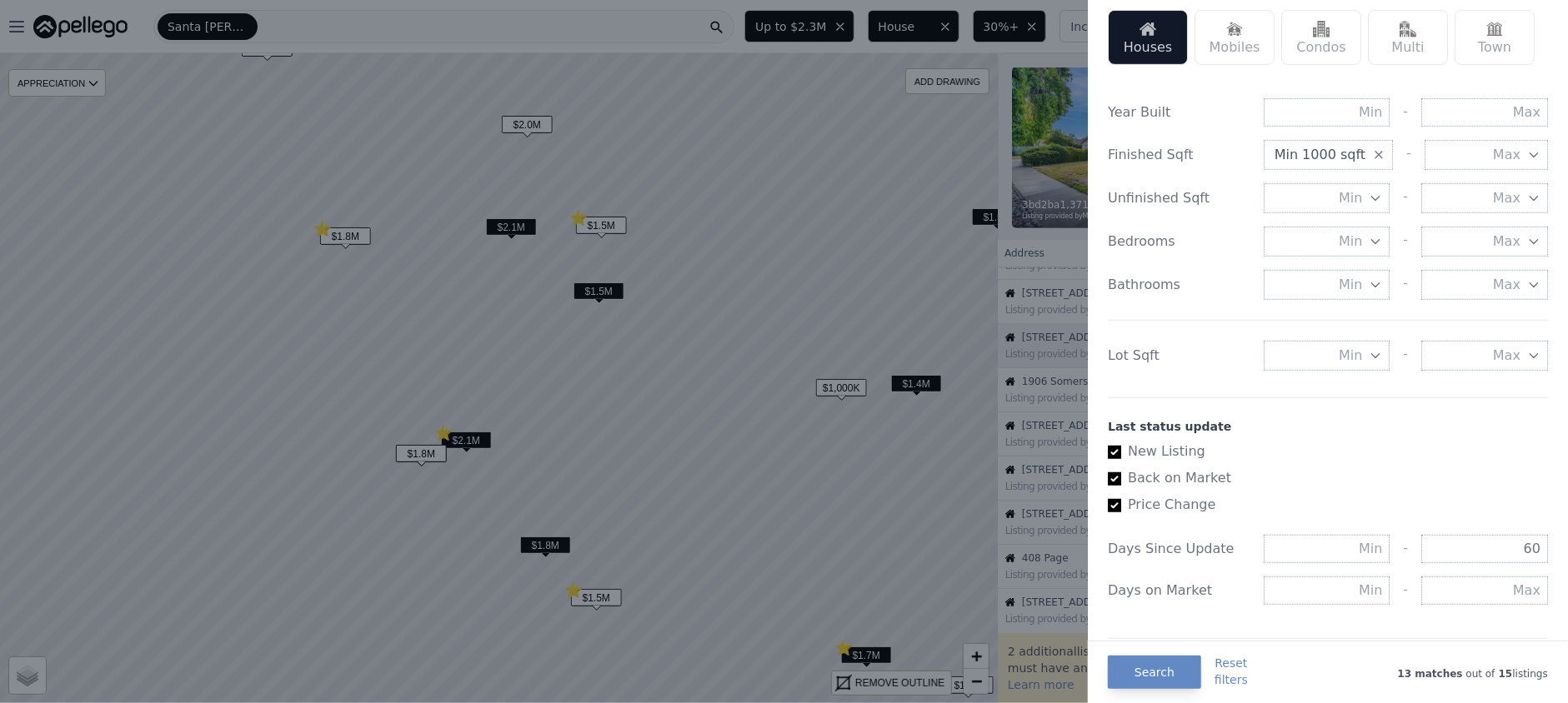
scroll to position [874, 0]
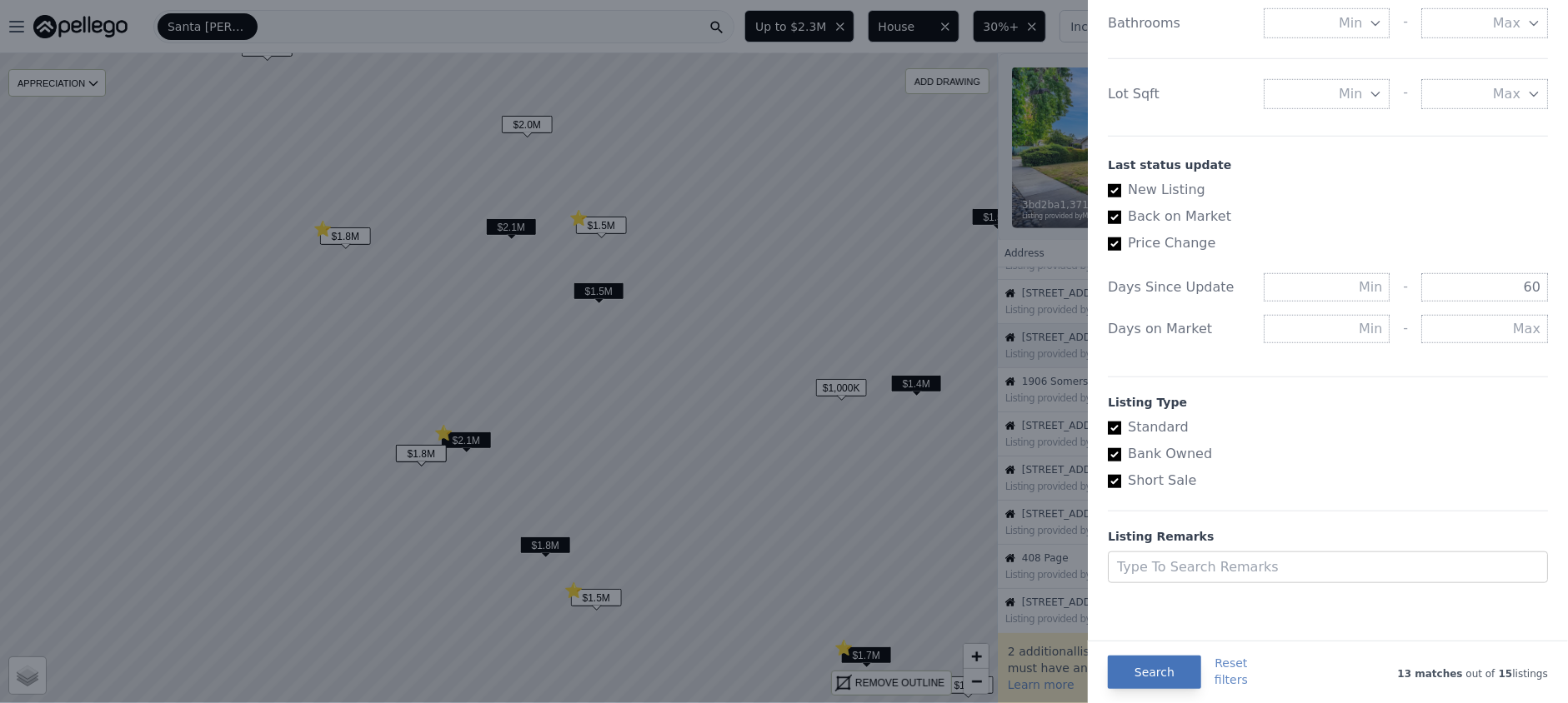
click at [1170, 666] on button "Search" at bounding box center [1154, 672] width 93 height 33
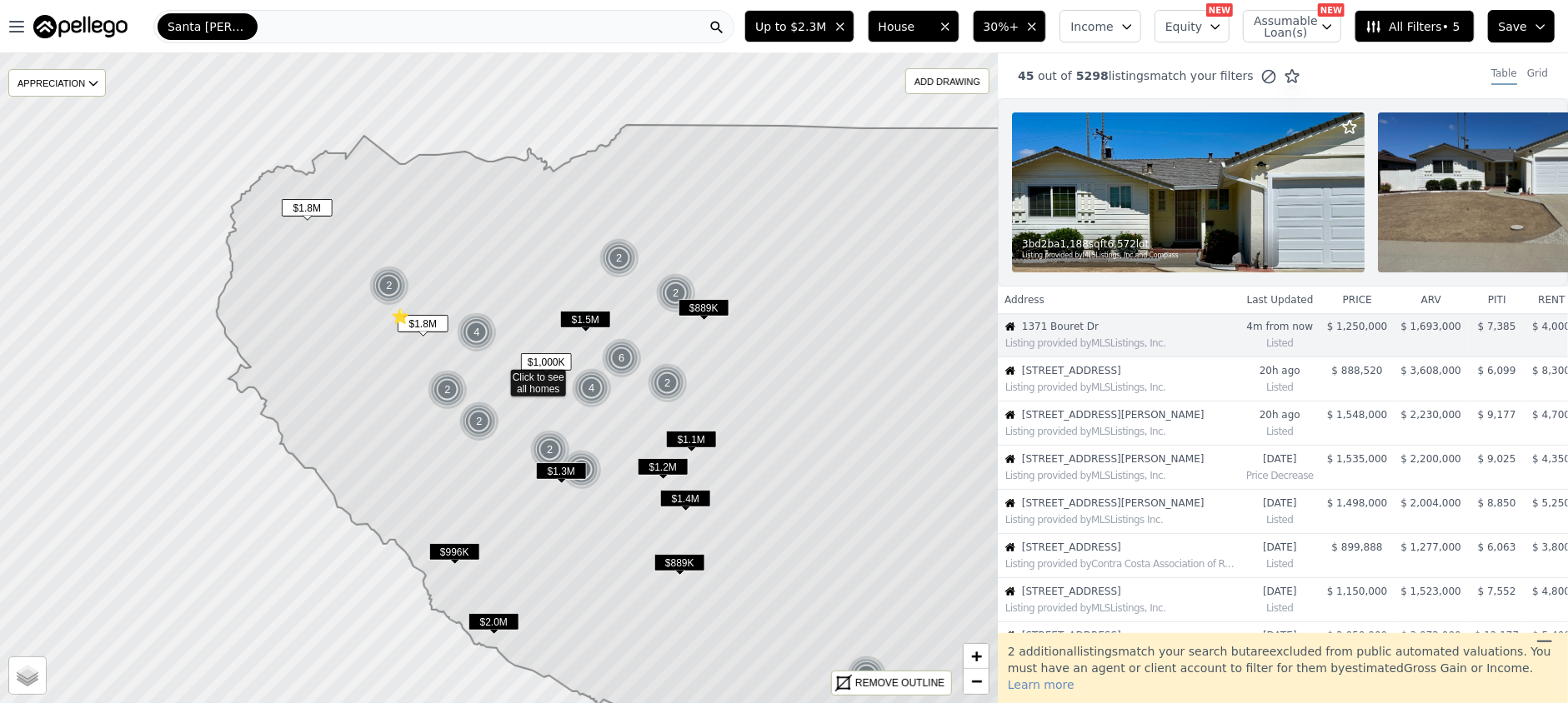
click at [1523, 21] on span "Save" at bounding box center [1513, 26] width 28 height 16
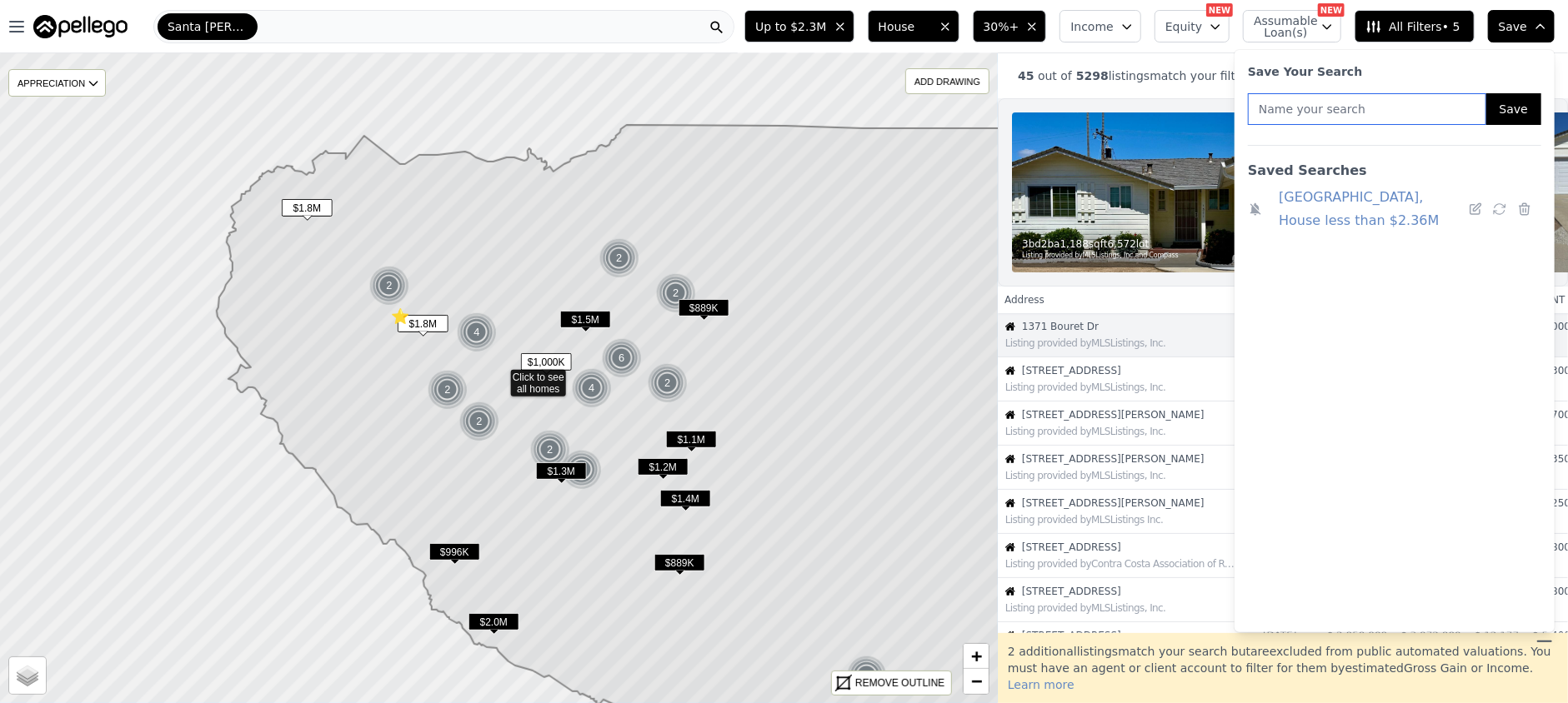
click at [1398, 109] on input "text" at bounding box center [1368, 109] width 238 height 32
type input "s"
click at [1322, 111] on input "[GEOGRAPHIC_DATA] <$2.3M, >30% Gain, >1K Sqft" at bounding box center [1368, 109] width 238 height 32
click at [1255, 116] on input "Santa Clara County SFH <$2.3M, >30% Gain, >1K Sqft" at bounding box center [1368, 109] width 238 height 32
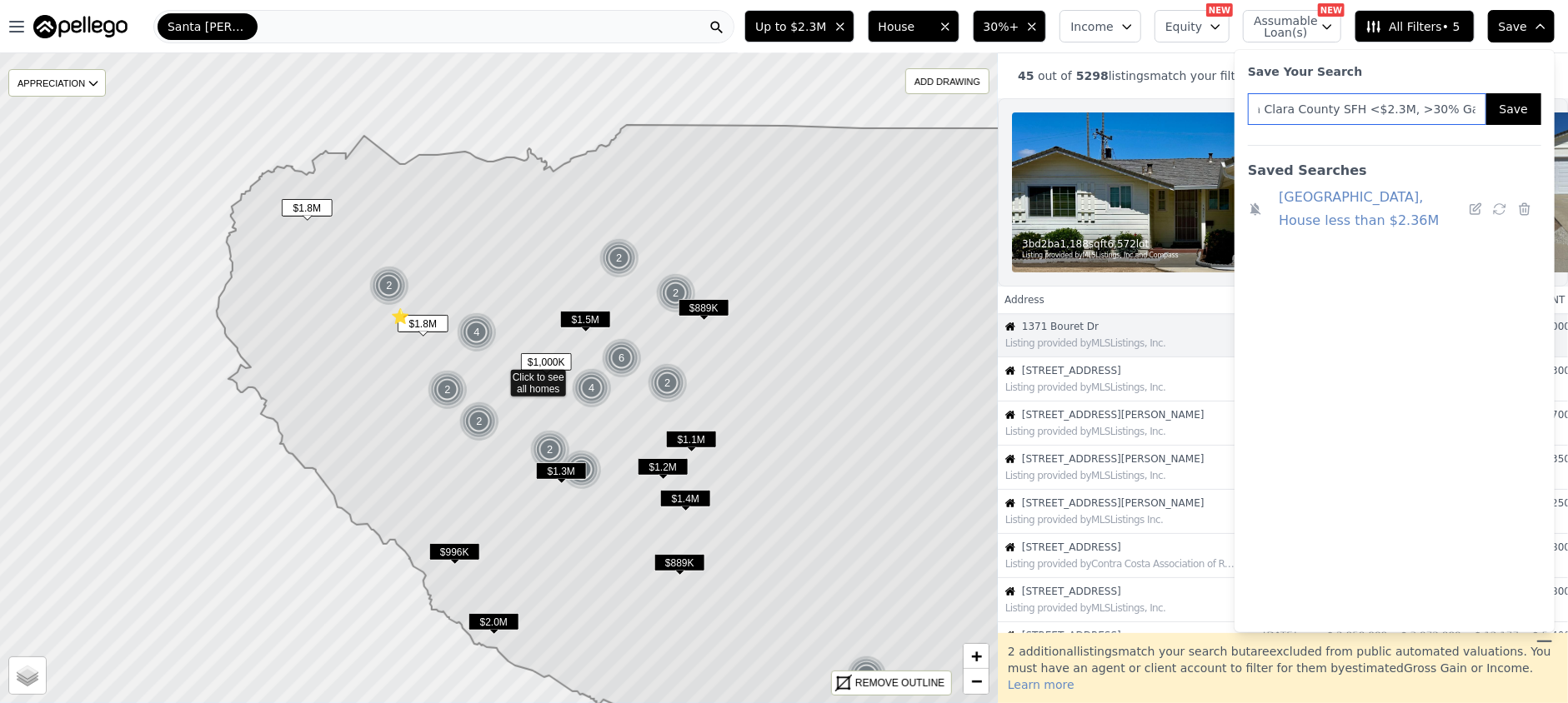
click at [1308, 109] on input "Santa Clara County SFH <$2.3M, >30% Gain, >1K Sqft" at bounding box center [1368, 109] width 238 height 32
type input "Santa Clara County SFH <$2.3M, >30% Gain, >1K Sqft"
click at [1511, 110] on button "Save" at bounding box center [1514, 109] width 55 height 32
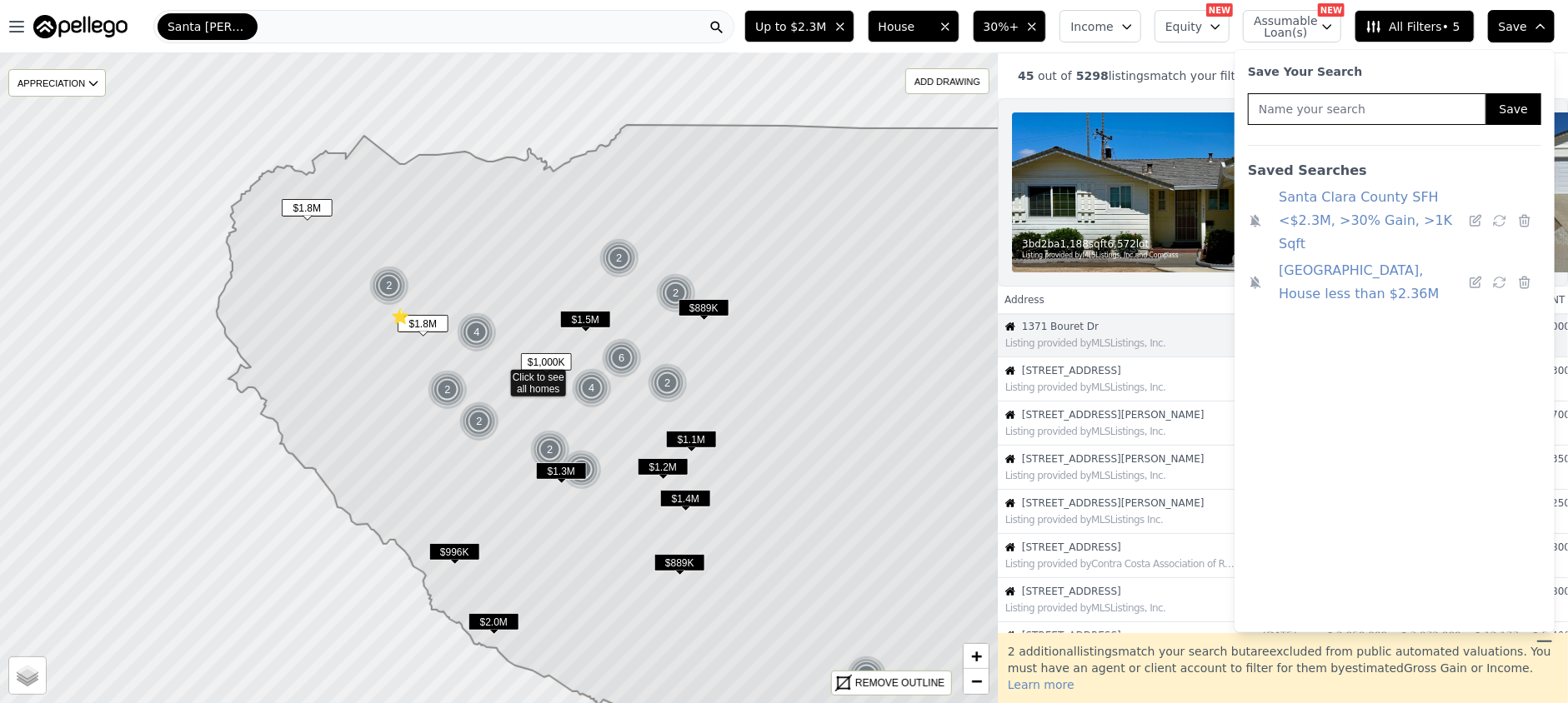
click at [1257, 215] on icon at bounding box center [1256, 221] width 11 height 13
click at [1471, 277] on icon at bounding box center [1476, 282] width 11 height 11
click at [1378, 330] on ul "[GEOGRAPHIC_DATA] SFH <$2.3M, >30% Gain, >1K Sqft [GEOGRAPHIC_DATA], House less…" at bounding box center [1395, 401] width 294 height 437
click at [1397, 278] on ul "[GEOGRAPHIC_DATA] SFH <$2.3M, >30% Gain, >1K Sqft [GEOGRAPHIC_DATA], House less…" at bounding box center [1395, 401] width 294 height 437
click at [1353, 307] on ul "[GEOGRAPHIC_DATA] SFH <$2.3M, >30% Gain, >1K Sqft [GEOGRAPHIC_DATA], House less…" at bounding box center [1395, 401] width 294 height 437
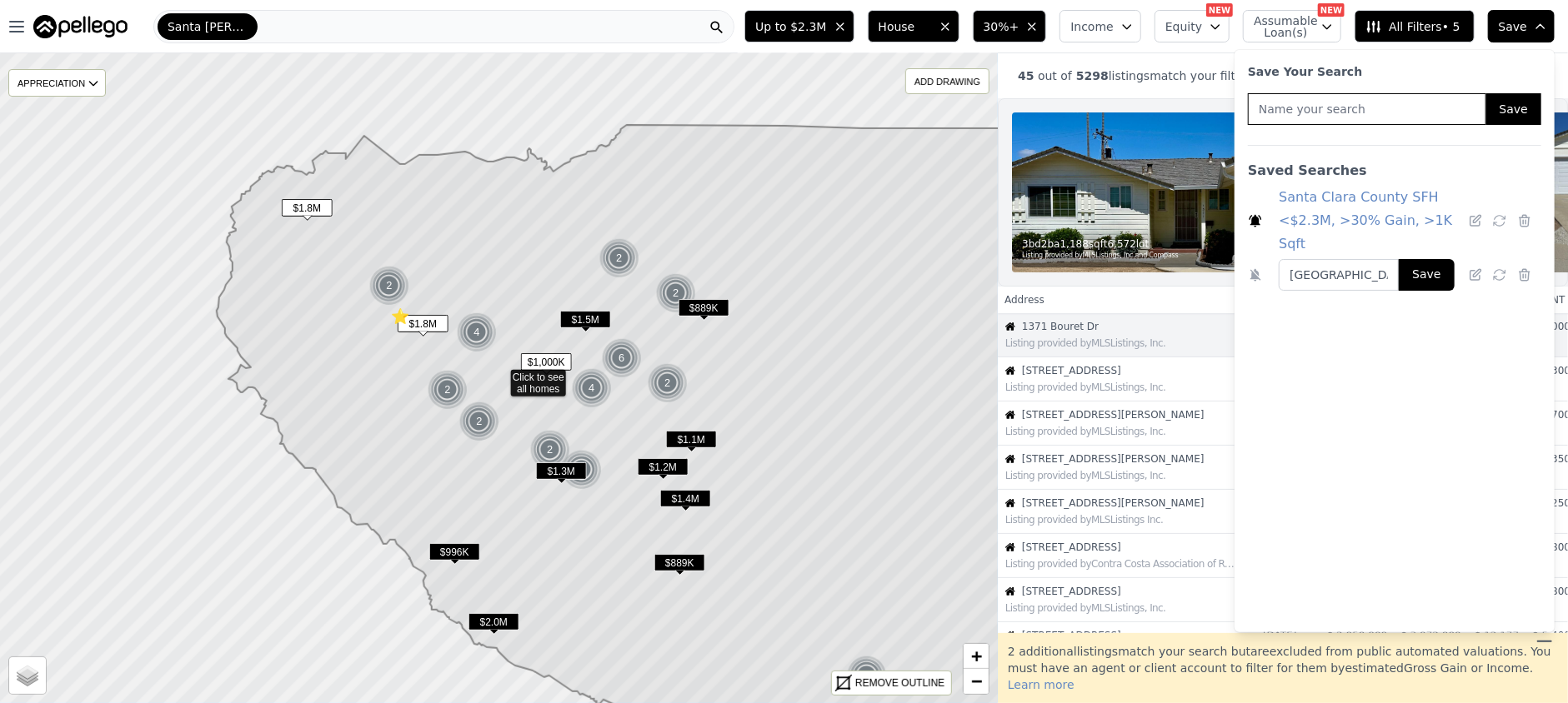
click at [1539, 24] on icon "button" at bounding box center [1541, 27] width 14 height 14
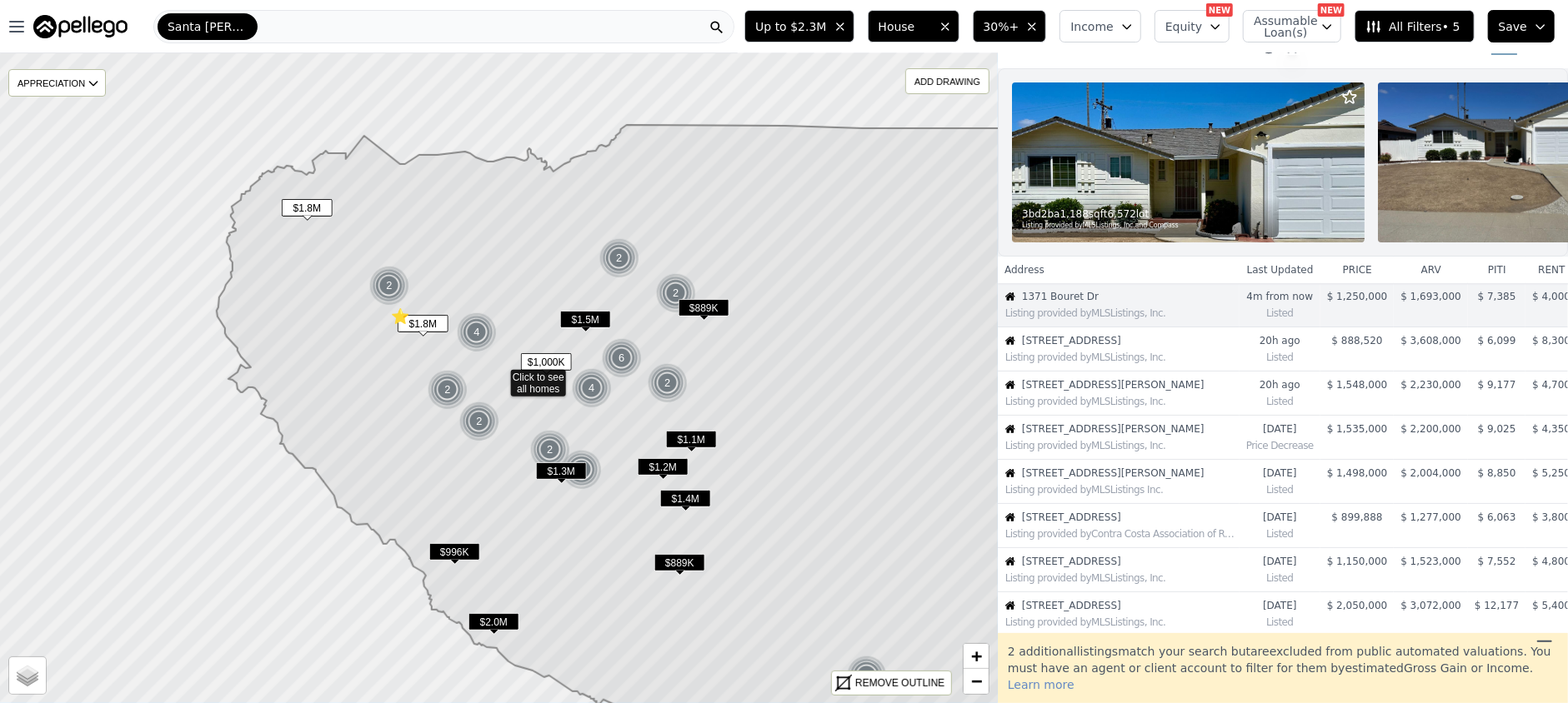
scroll to position [45, 0]
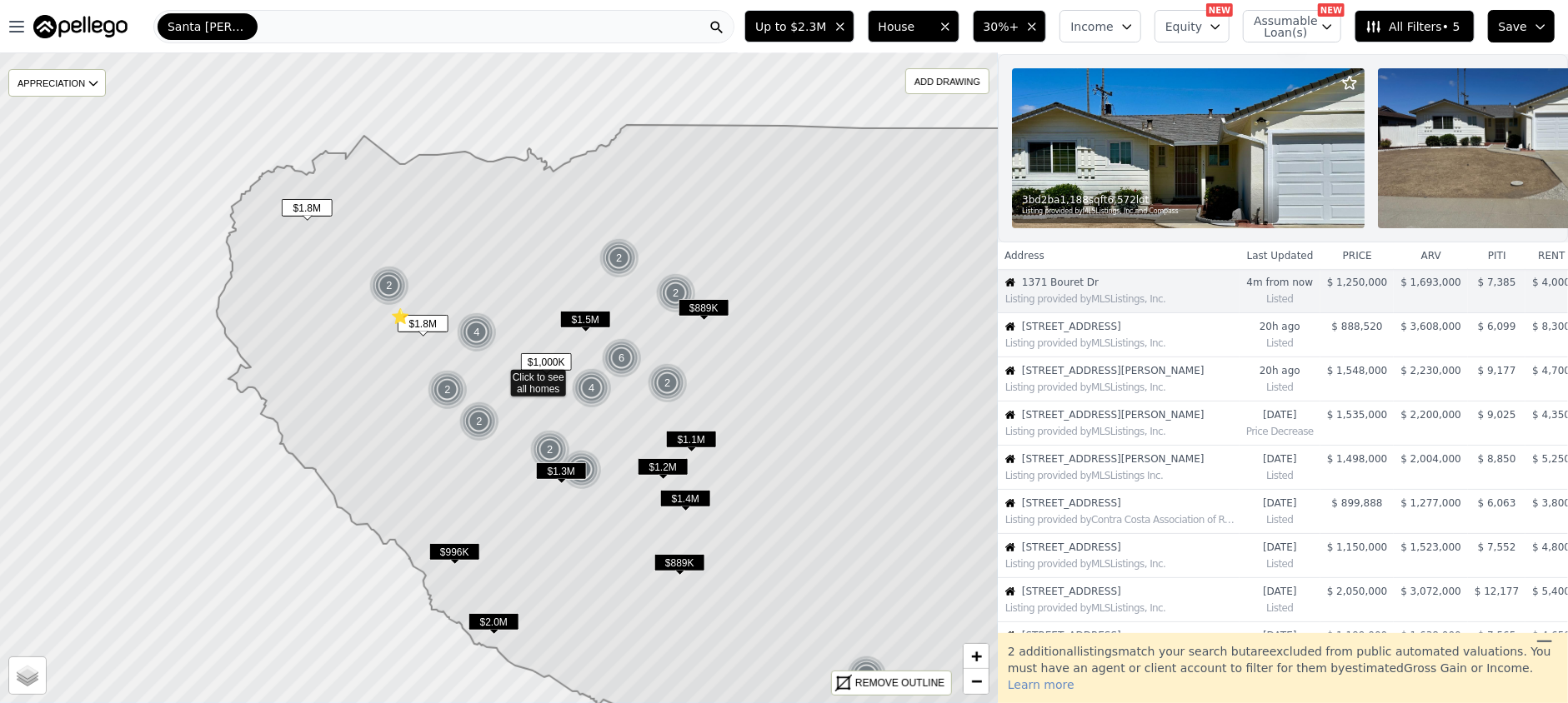
click at [1549, 652] on icon at bounding box center [1544, 641] width 20 height 20
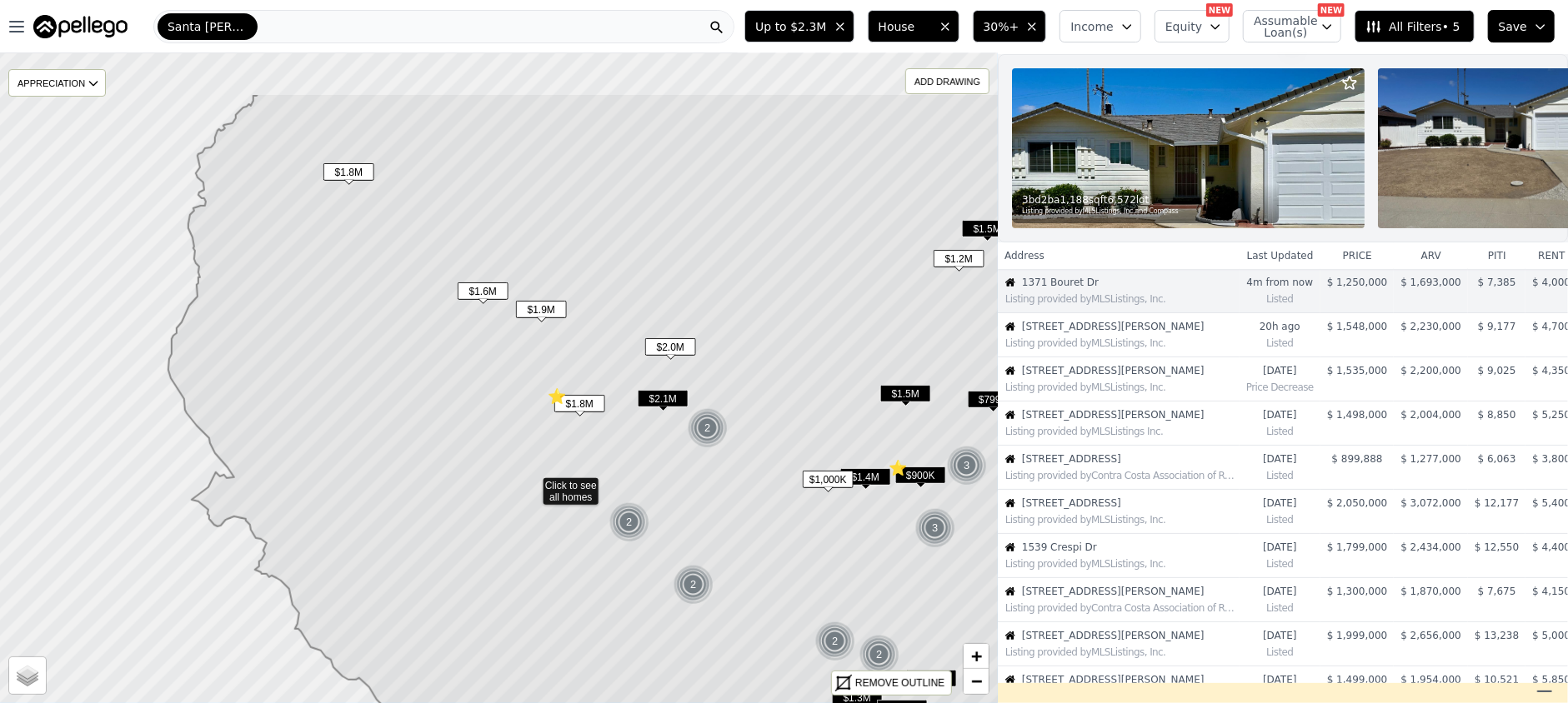
drag, startPoint x: 307, startPoint y: 256, endPoint x: 348, endPoint y: 384, distance: 134.4
click at [348, 384] on icon at bounding box center [650, 485] width 963 height 783
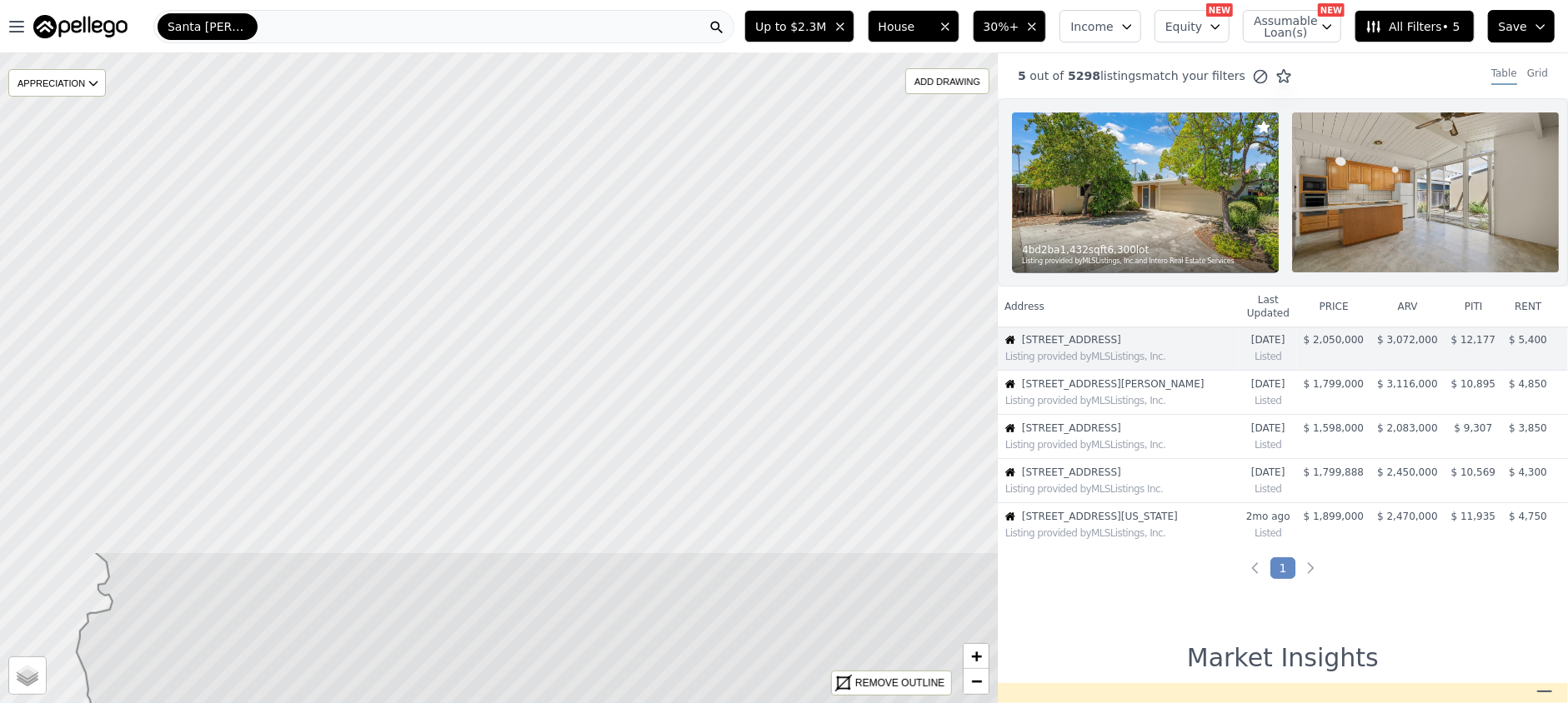
drag, startPoint x: 416, startPoint y: 182, endPoint x: 452, endPoint y: 746, distance: 565.1
click at [452, 702] on html "Open main menu Santa [PERSON_NAME] Up to $2.3M House 30%+ Income Equity NEW Ass…" at bounding box center [784, 351] width 1568 height 703
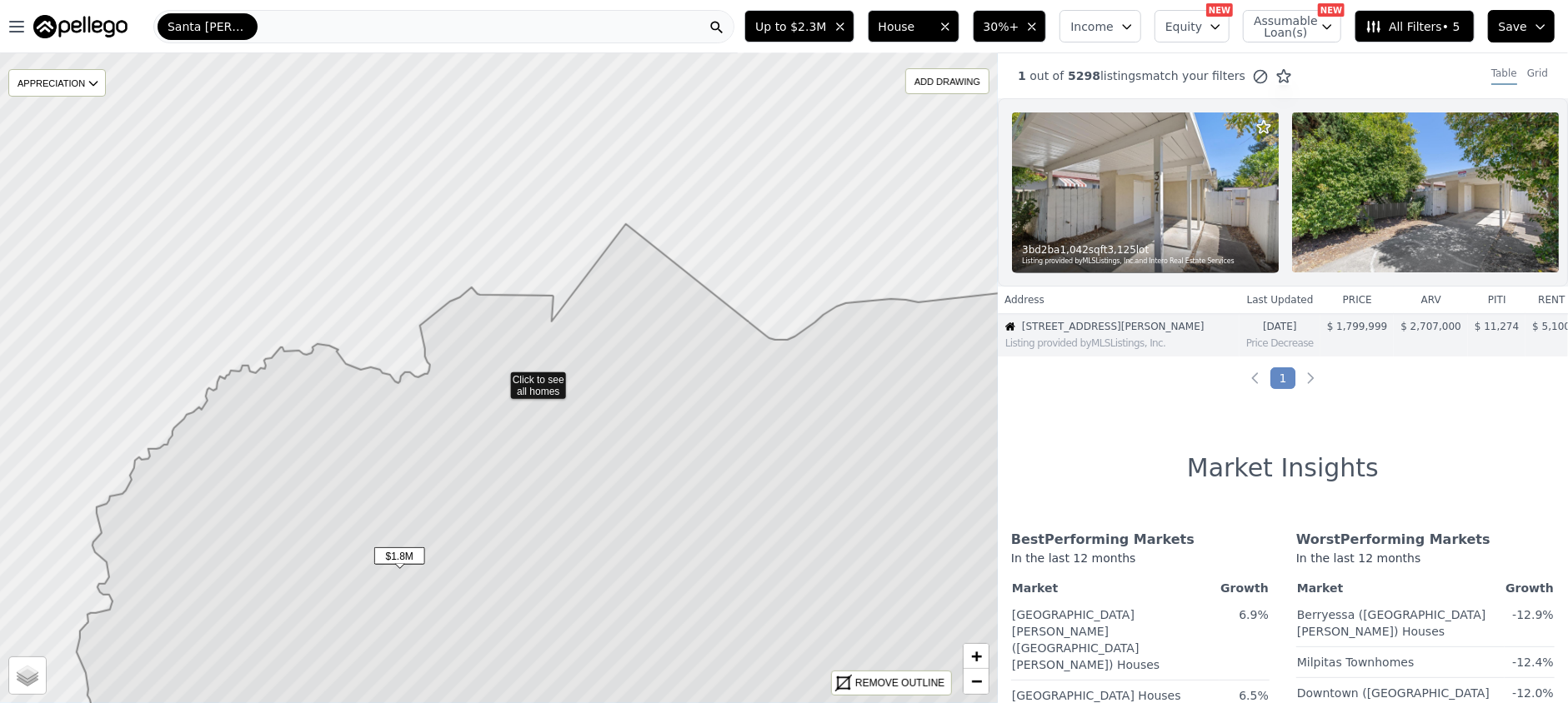
click at [403, 558] on span "$1.8M" at bounding box center [399, 556] width 51 height 17
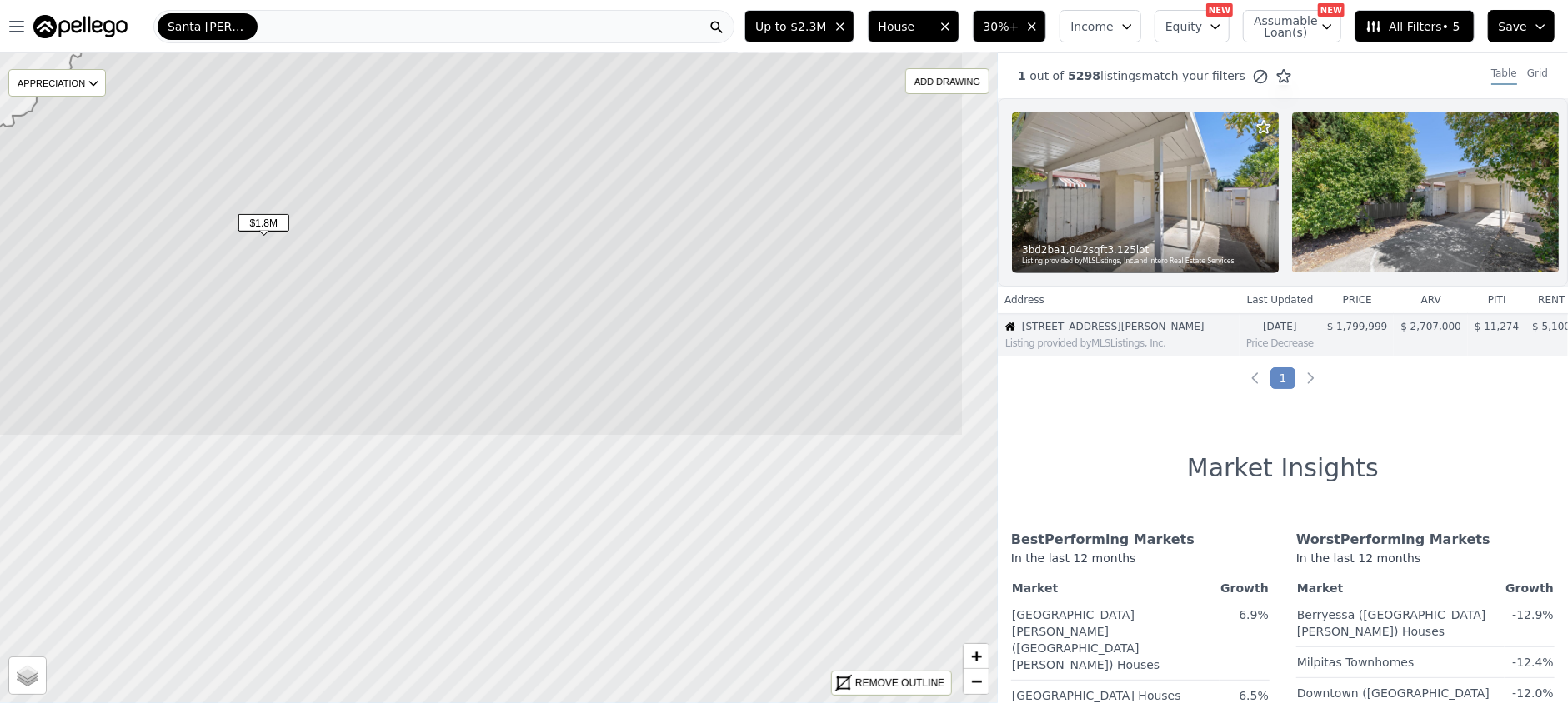
drag, startPoint x: 473, startPoint y: 572, endPoint x: 337, endPoint y: 238, distance: 360.6
click at [337, 238] on icon at bounding box center [452, 164] width 1023 height 545
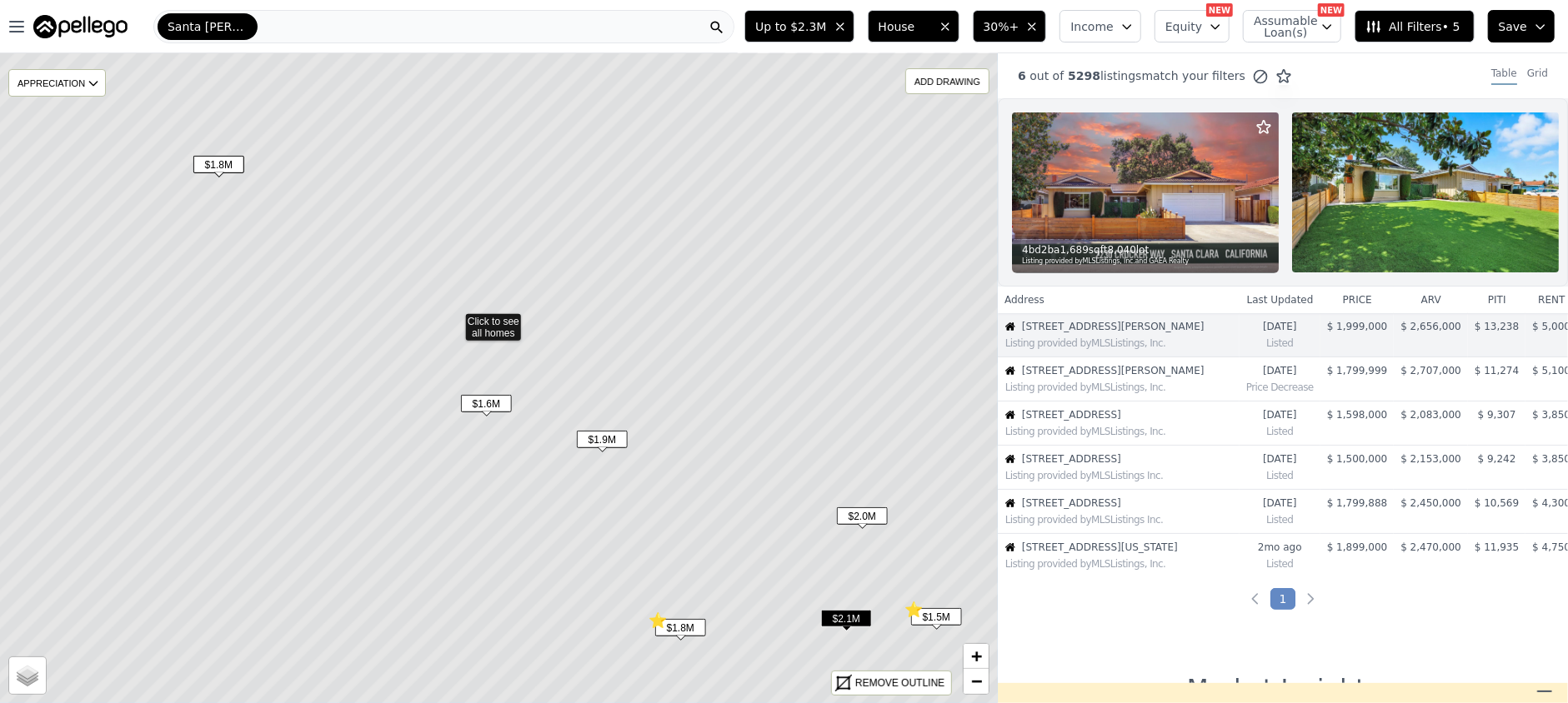
drag, startPoint x: 599, startPoint y: 554, endPoint x: 554, endPoint y: 496, distance: 73.4
click at [554, 496] on icon at bounding box center [455, 319] width 1197 height 783
click at [494, 404] on span "$1.6M" at bounding box center [486, 403] width 51 height 17
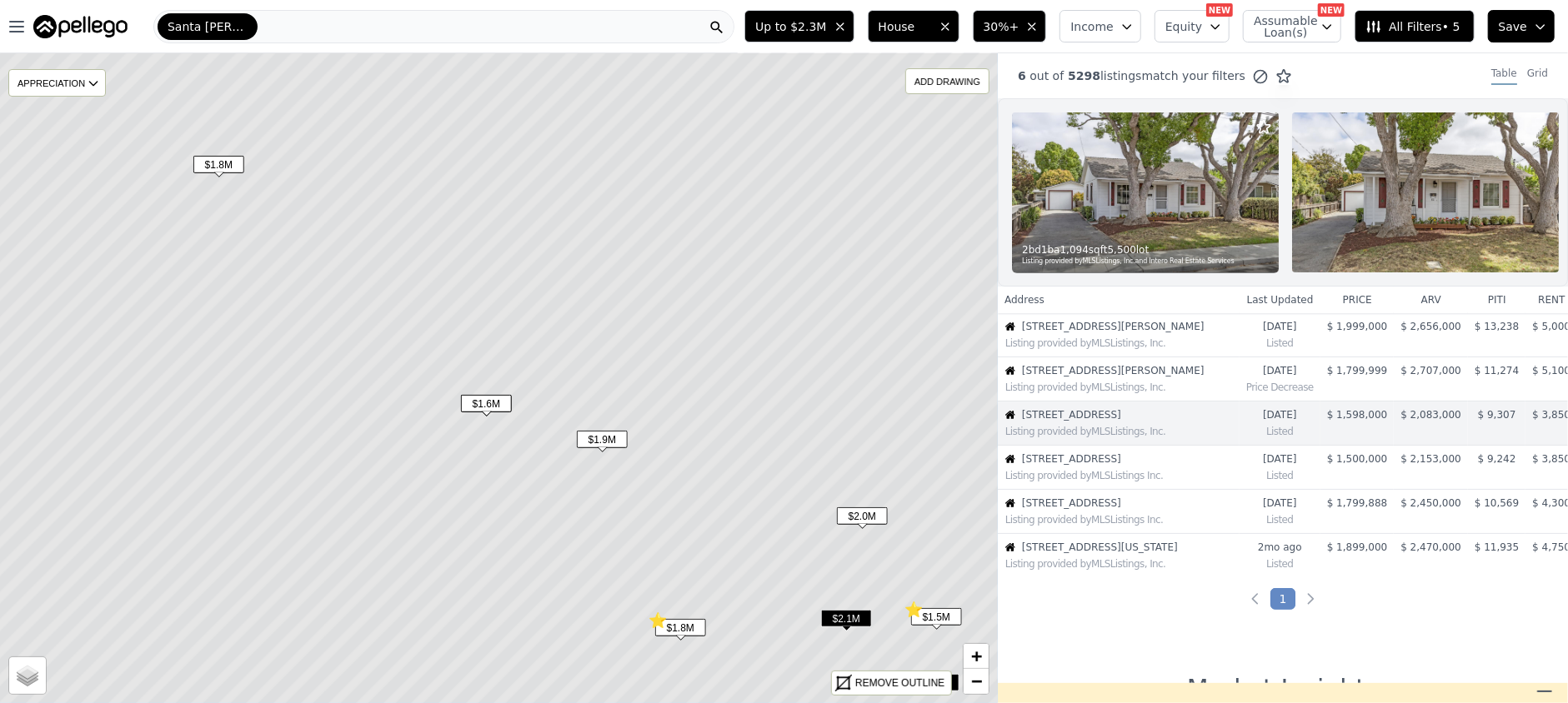
scroll to position [62, 0]
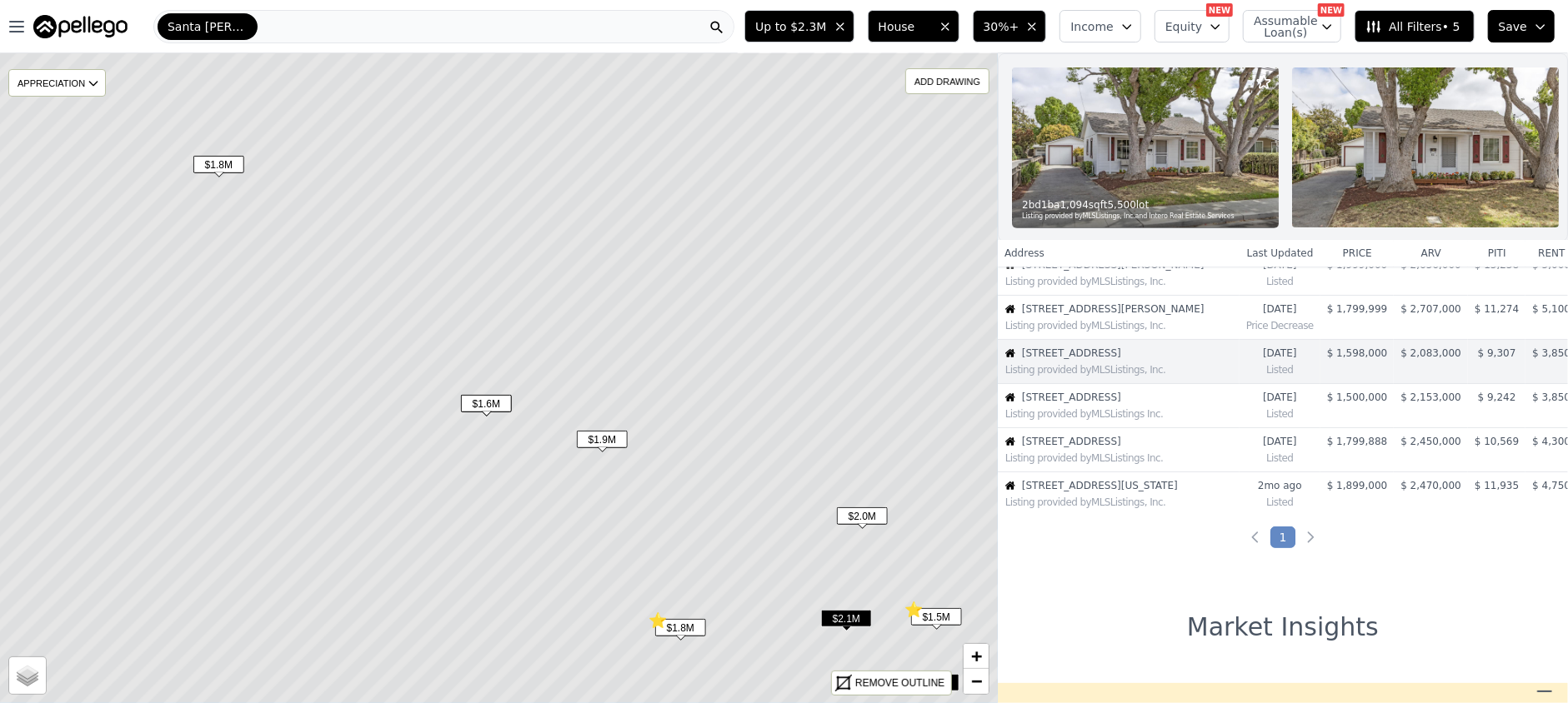
click at [612, 435] on span "$1.9M" at bounding box center [601, 439] width 51 height 17
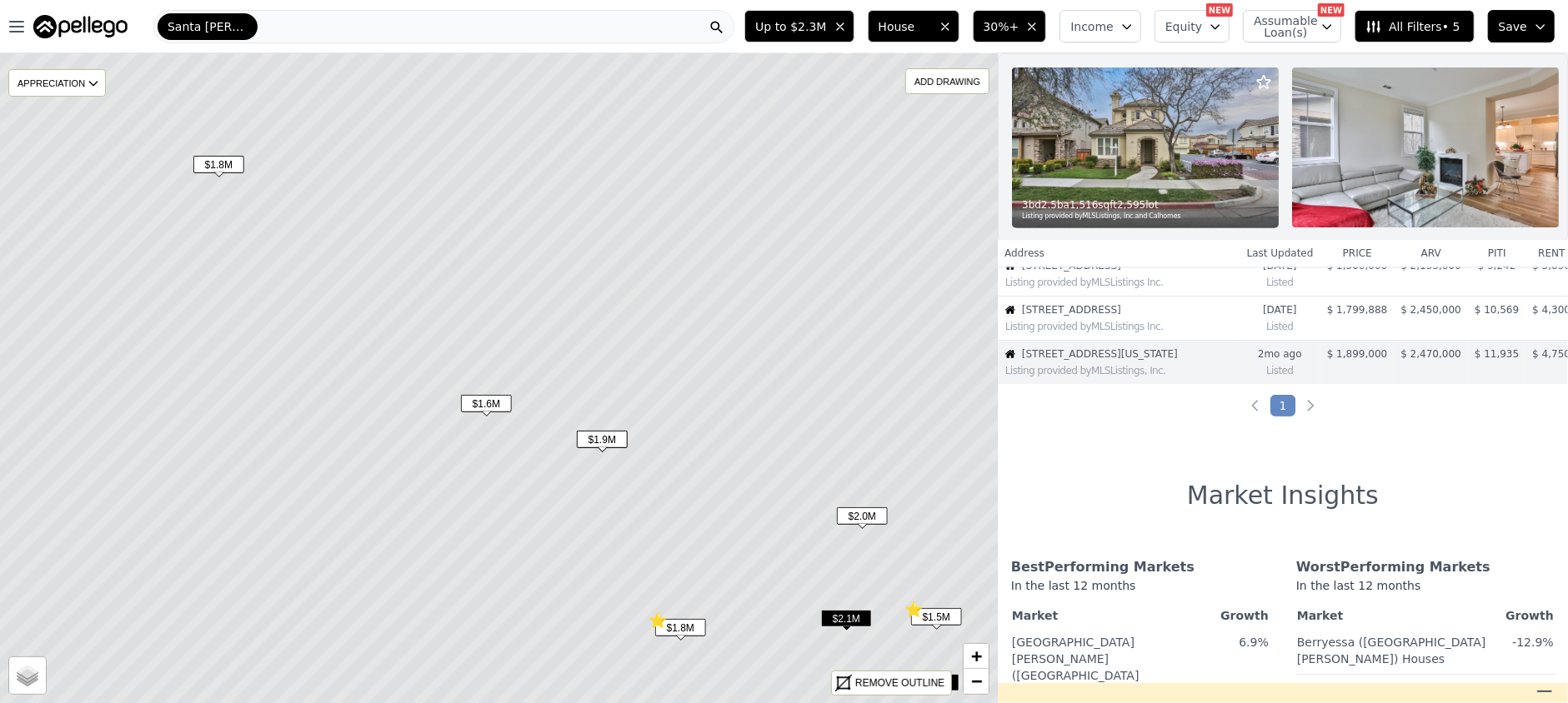
scroll to position [194, 0]
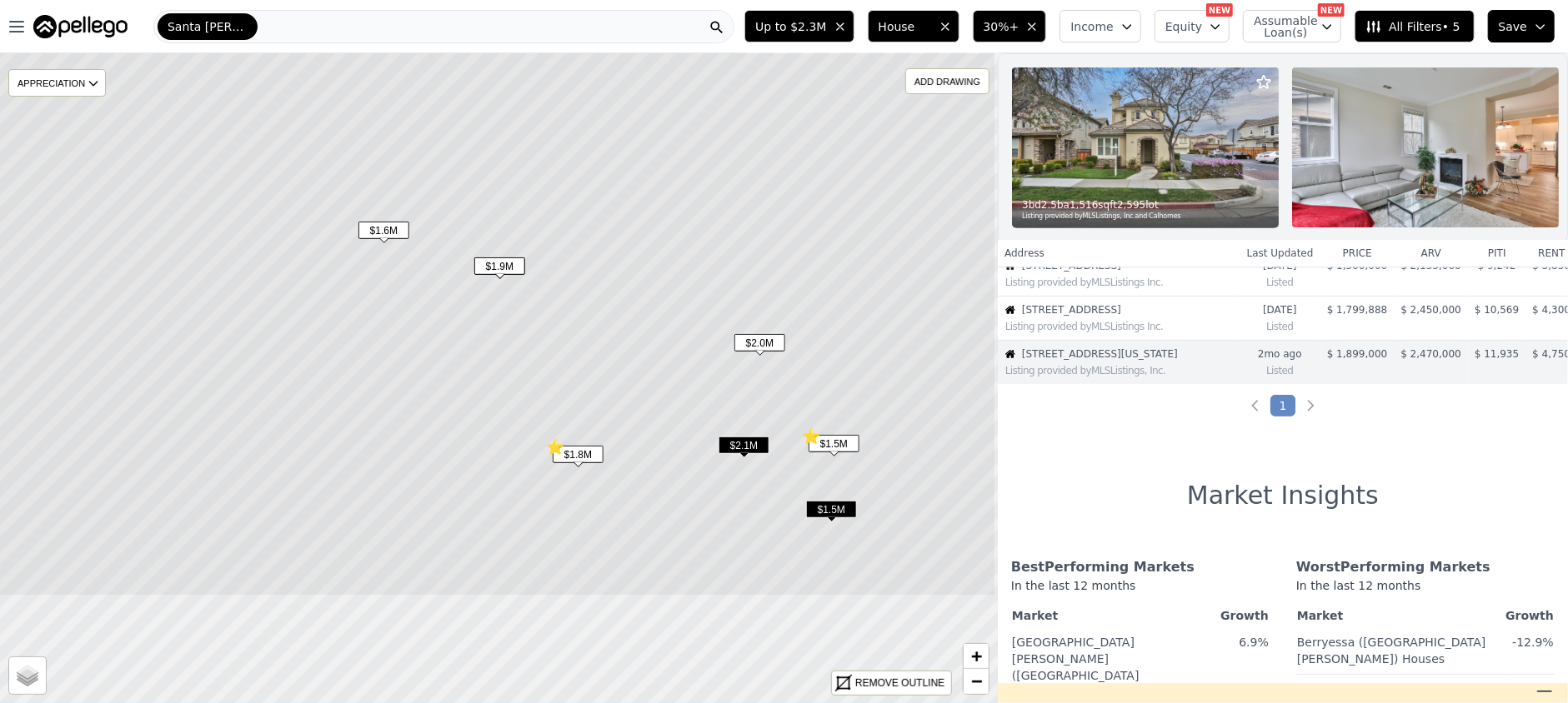
drag, startPoint x: 625, startPoint y: 563, endPoint x: 518, endPoint y: 390, distance: 203.4
click at [518, 386] on icon at bounding box center [396, 205] width 1200 height 783
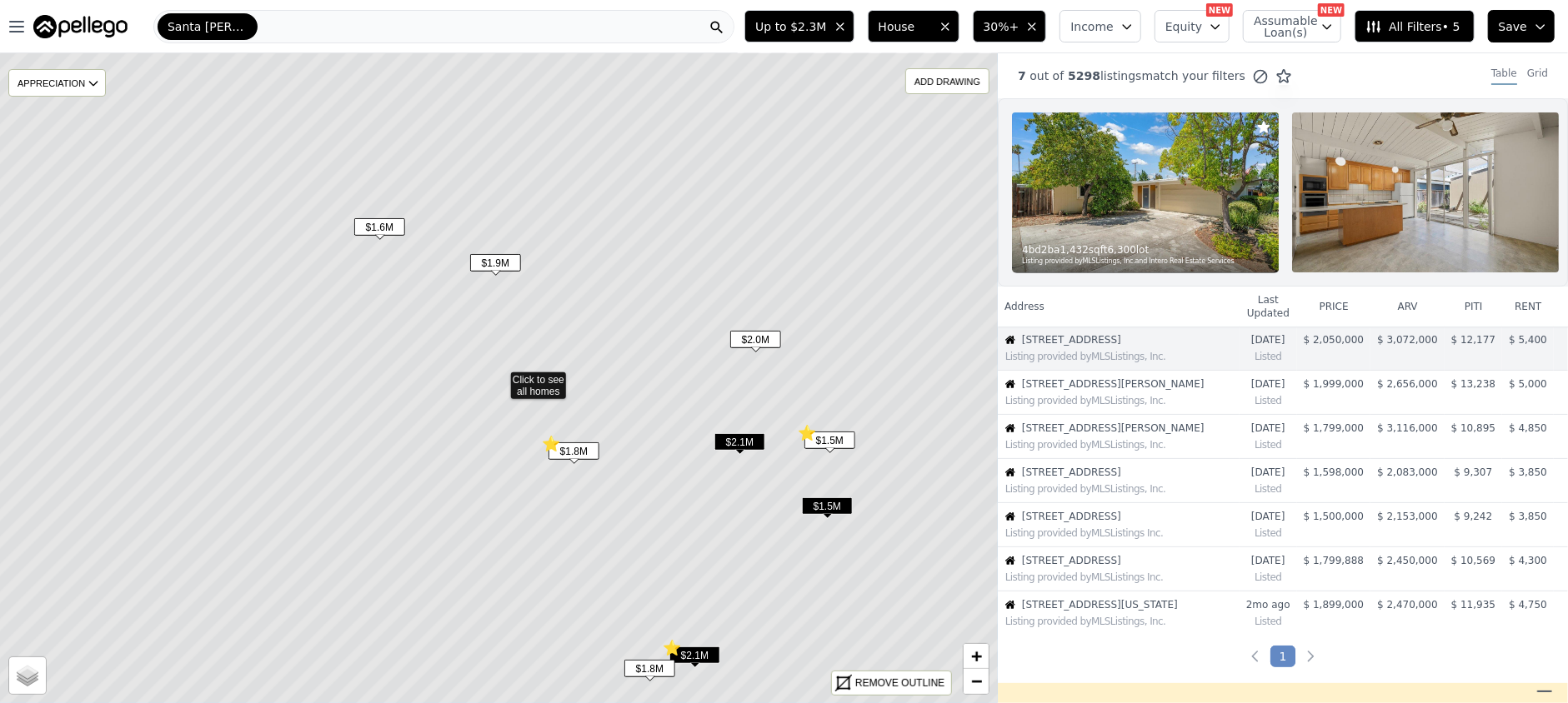
click at [575, 451] on span "$1.8M" at bounding box center [573, 451] width 51 height 17
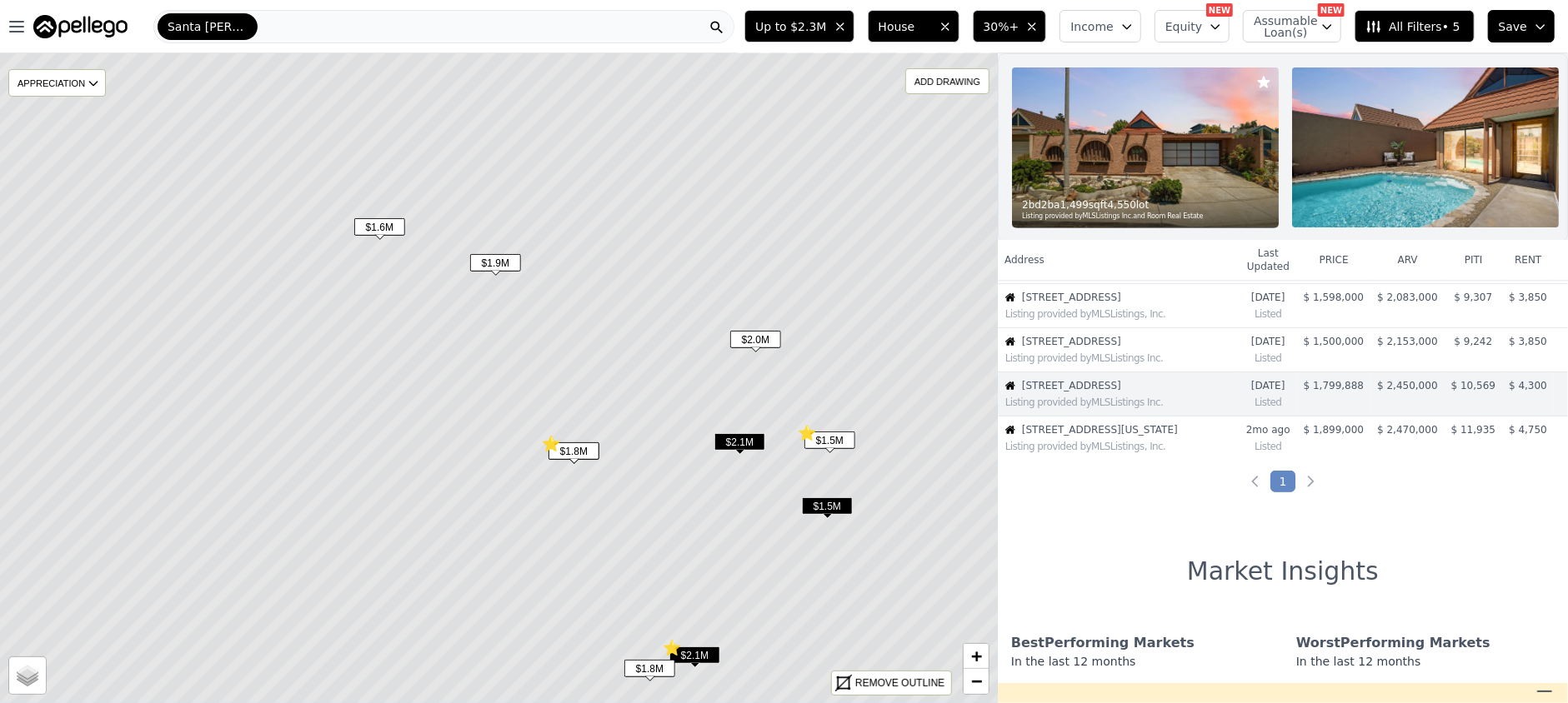
scroll to position [194, 0]
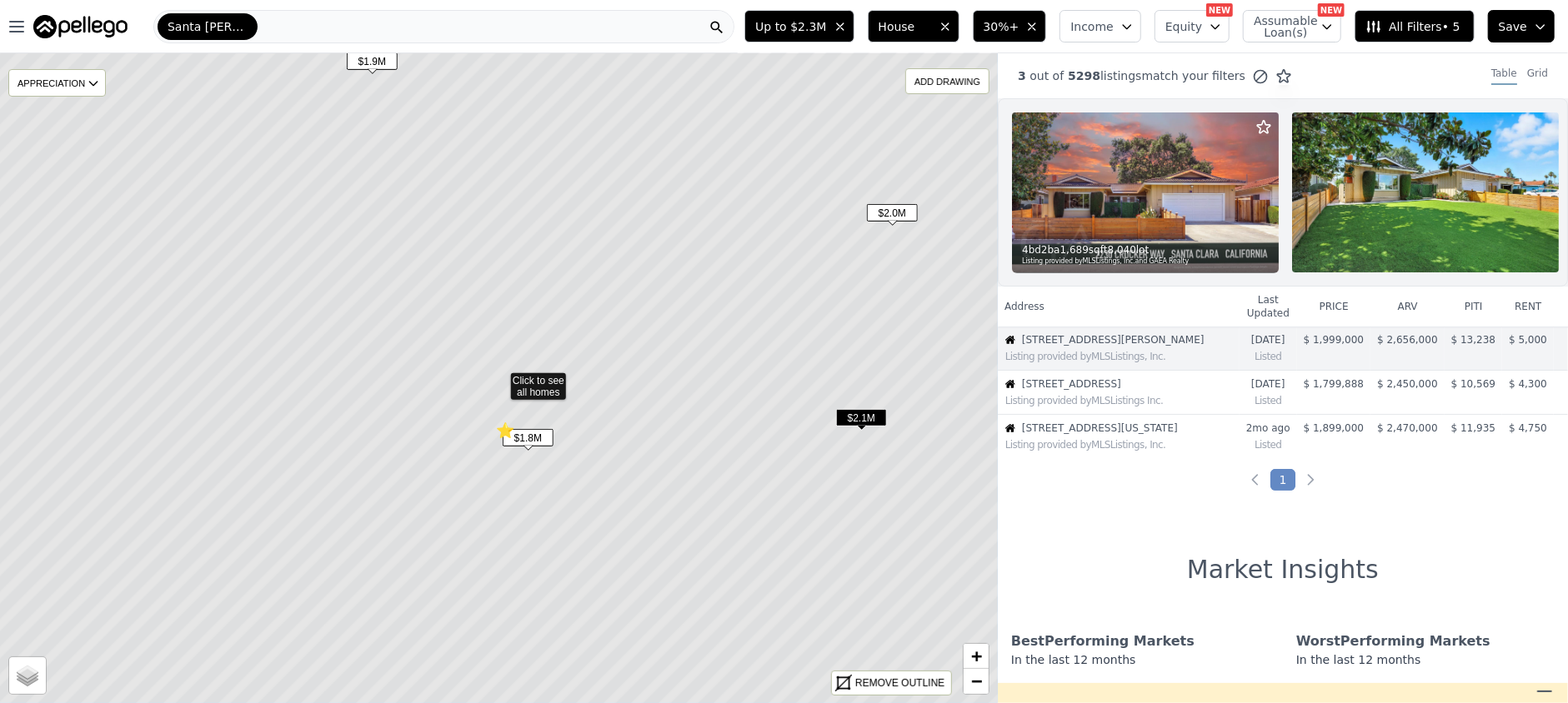
click at [540, 427] on icon at bounding box center [498, 378] width 1200 height 783
click at [537, 437] on span "$1.8M" at bounding box center [528, 438] width 51 height 17
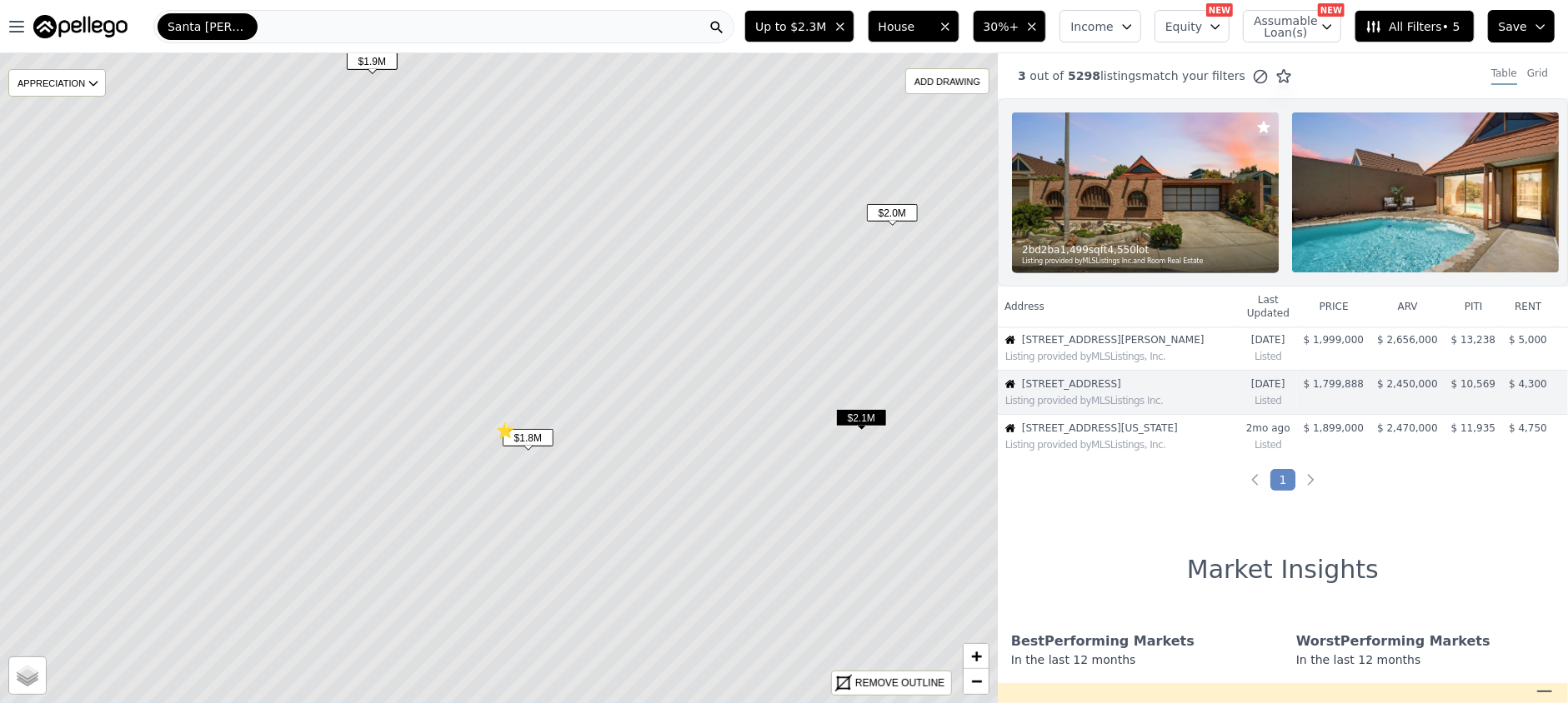
click at [1196, 434] on span "[STREET_ADDRESS][US_STATE]" at bounding box center [1122, 428] width 200 height 14
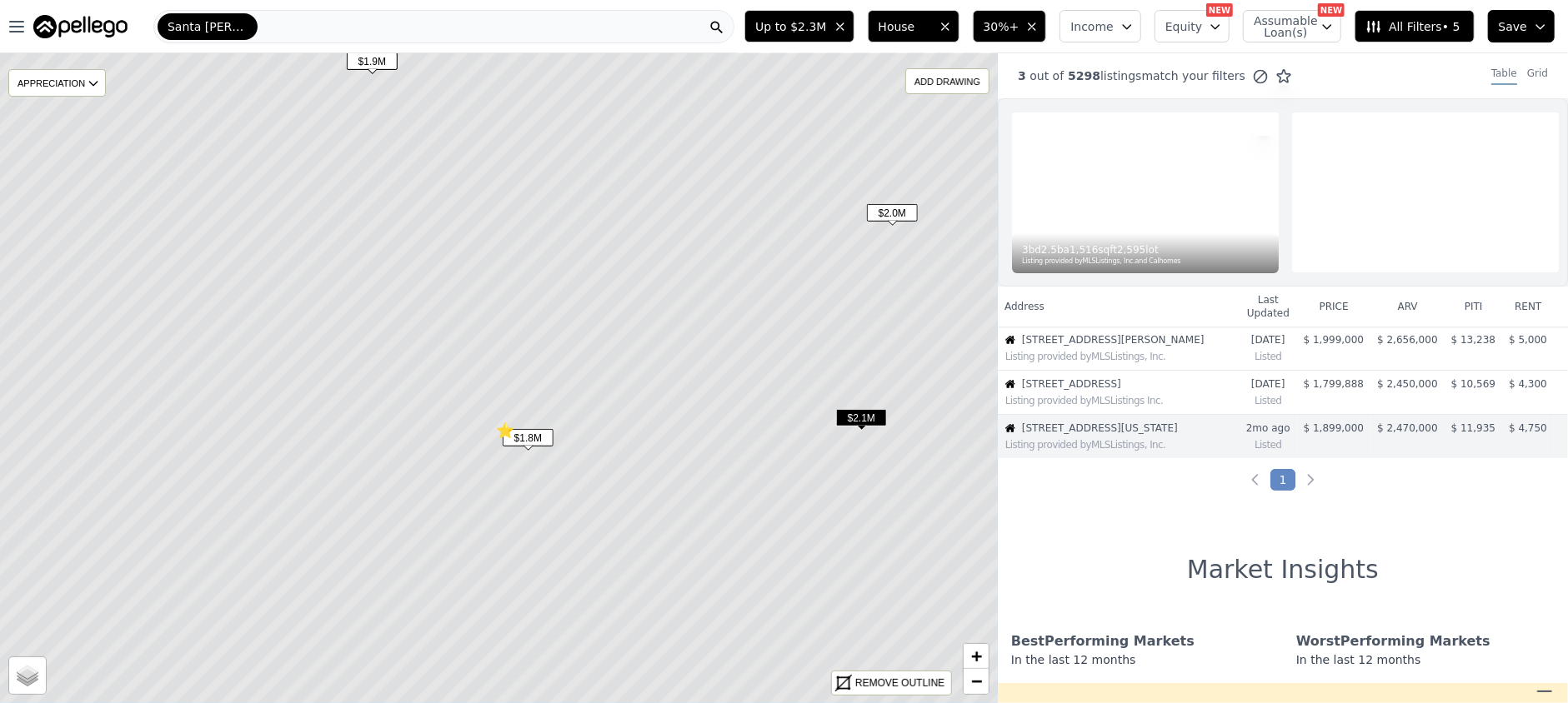
scroll to position [62, 0]
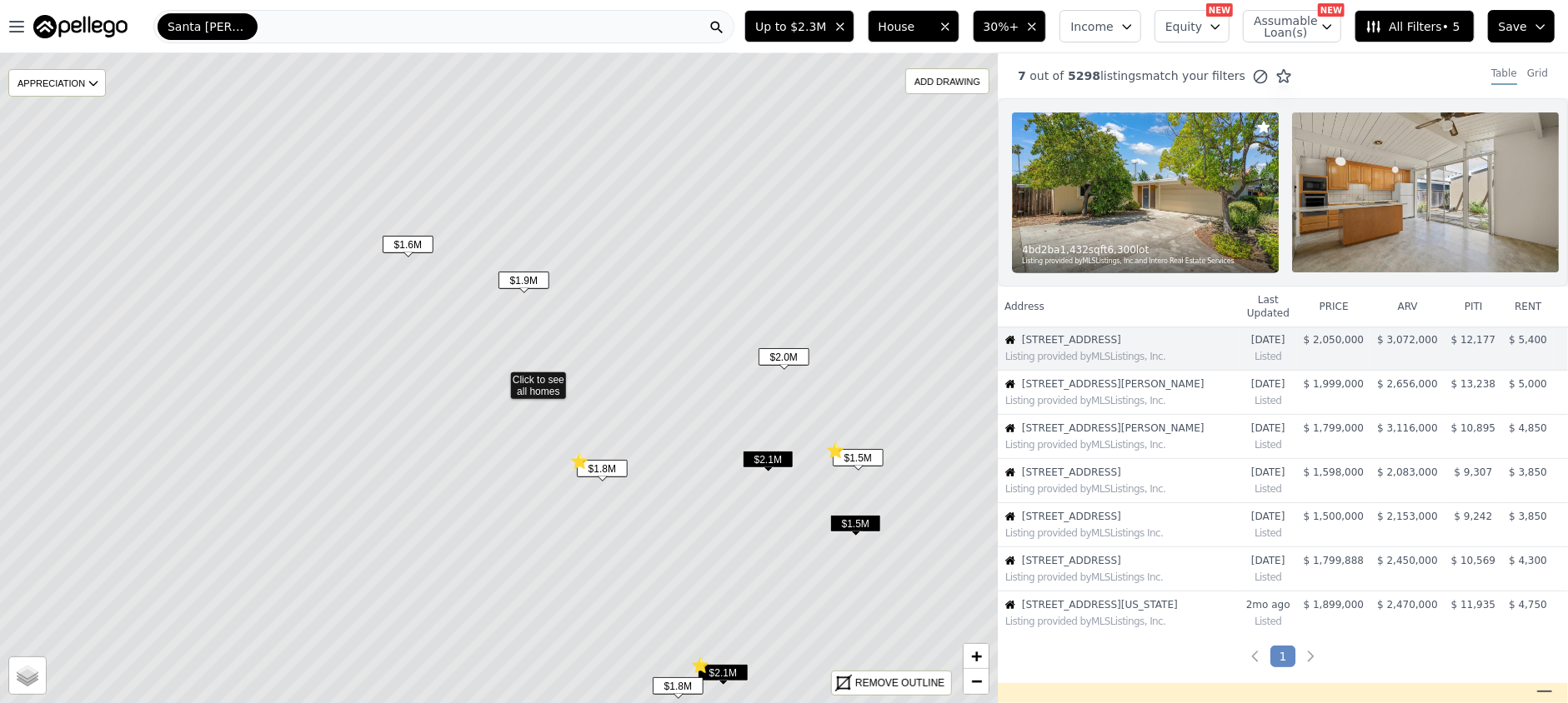
click at [619, 467] on span "$1.8M" at bounding box center [601, 468] width 51 height 17
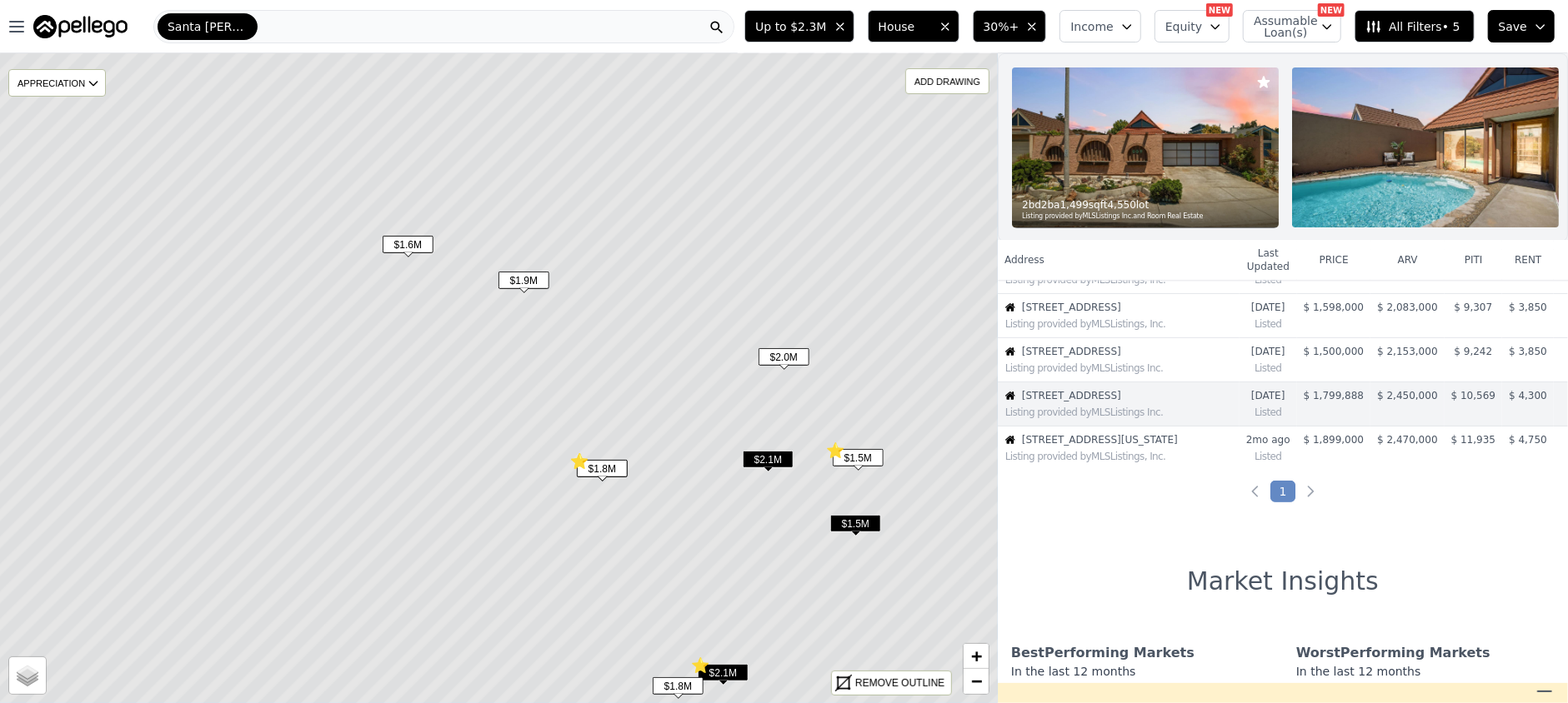
scroll to position [194, 0]
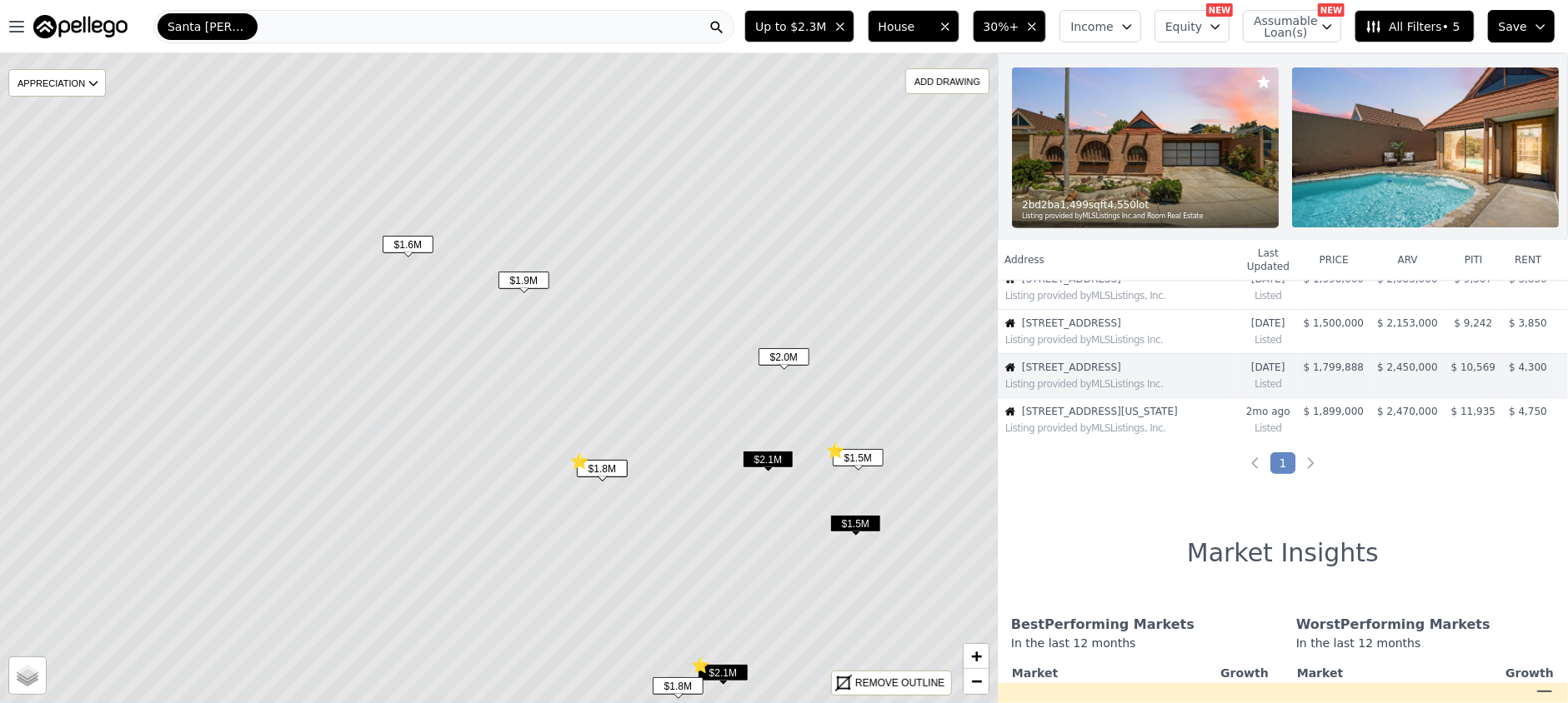
click at [853, 456] on span "$1.5M" at bounding box center [858, 457] width 51 height 17
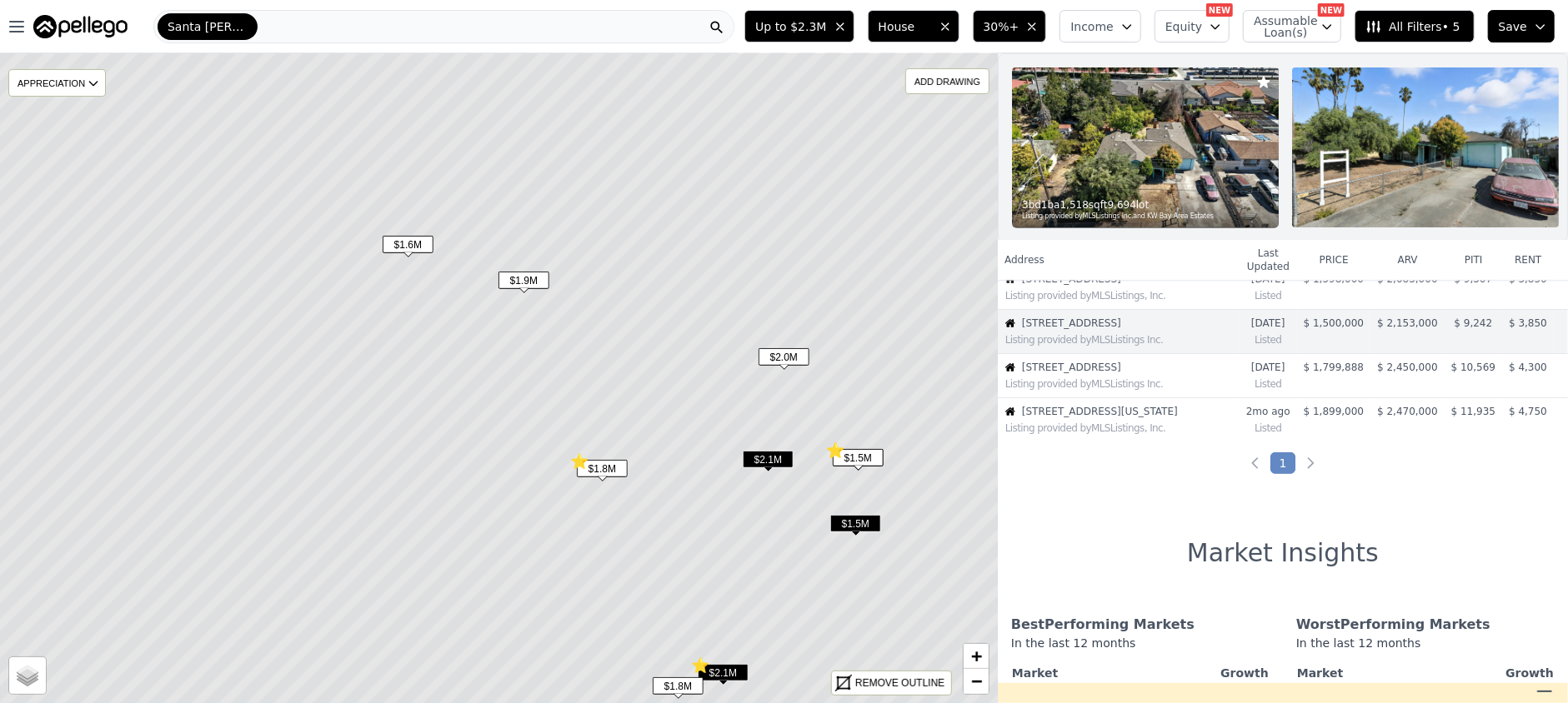
scroll to position [149, 0]
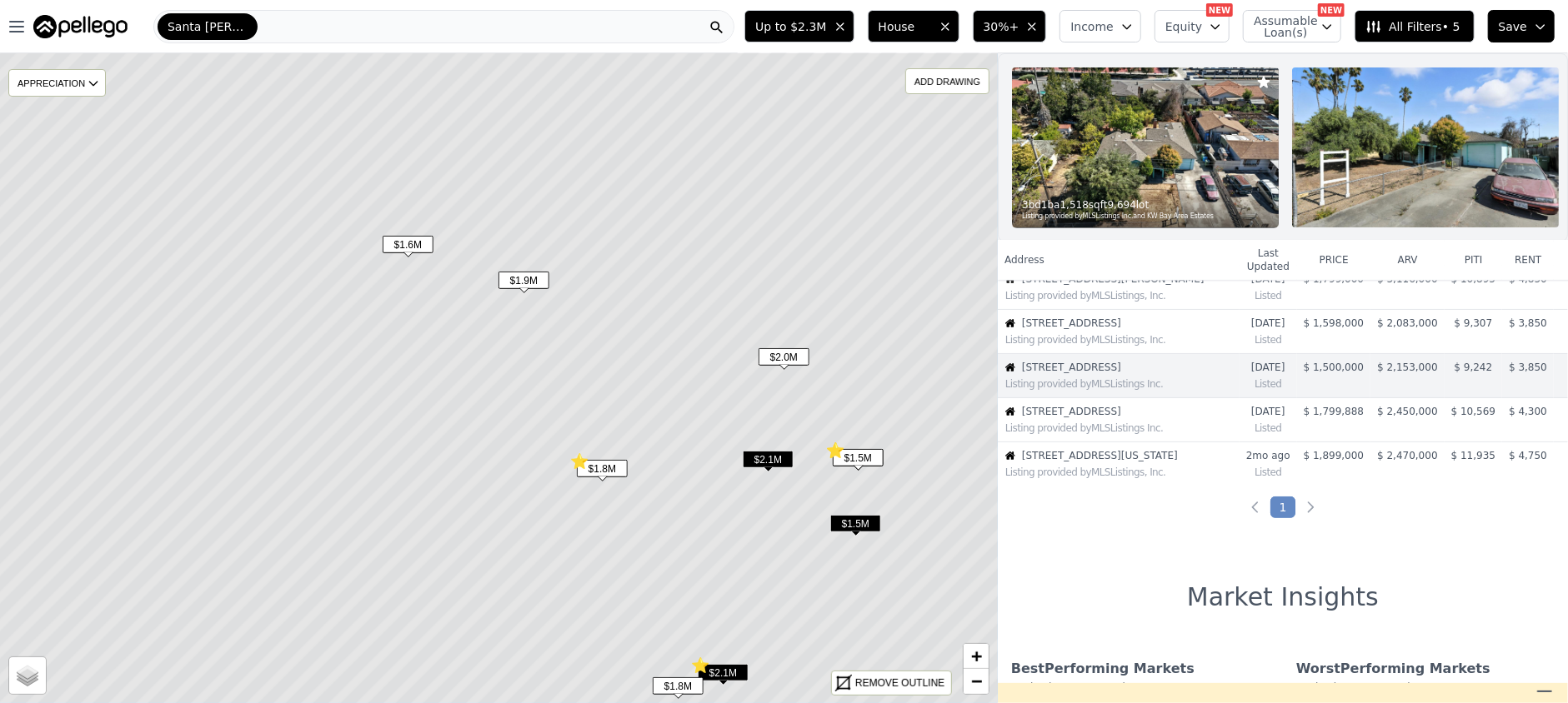
click at [856, 519] on span "$1.5M" at bounding box center [855, 523] width 51 height 17
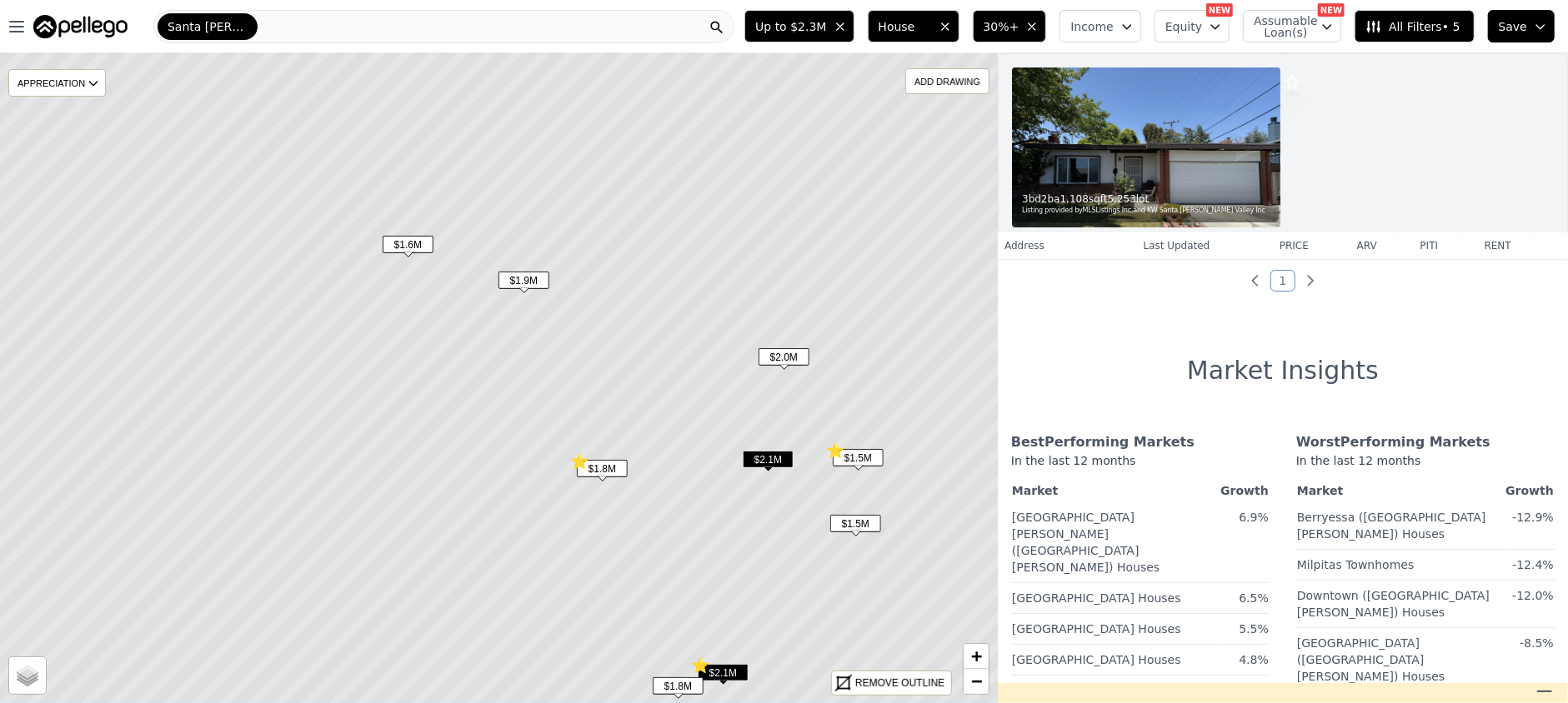
scroll to position [0, 0]
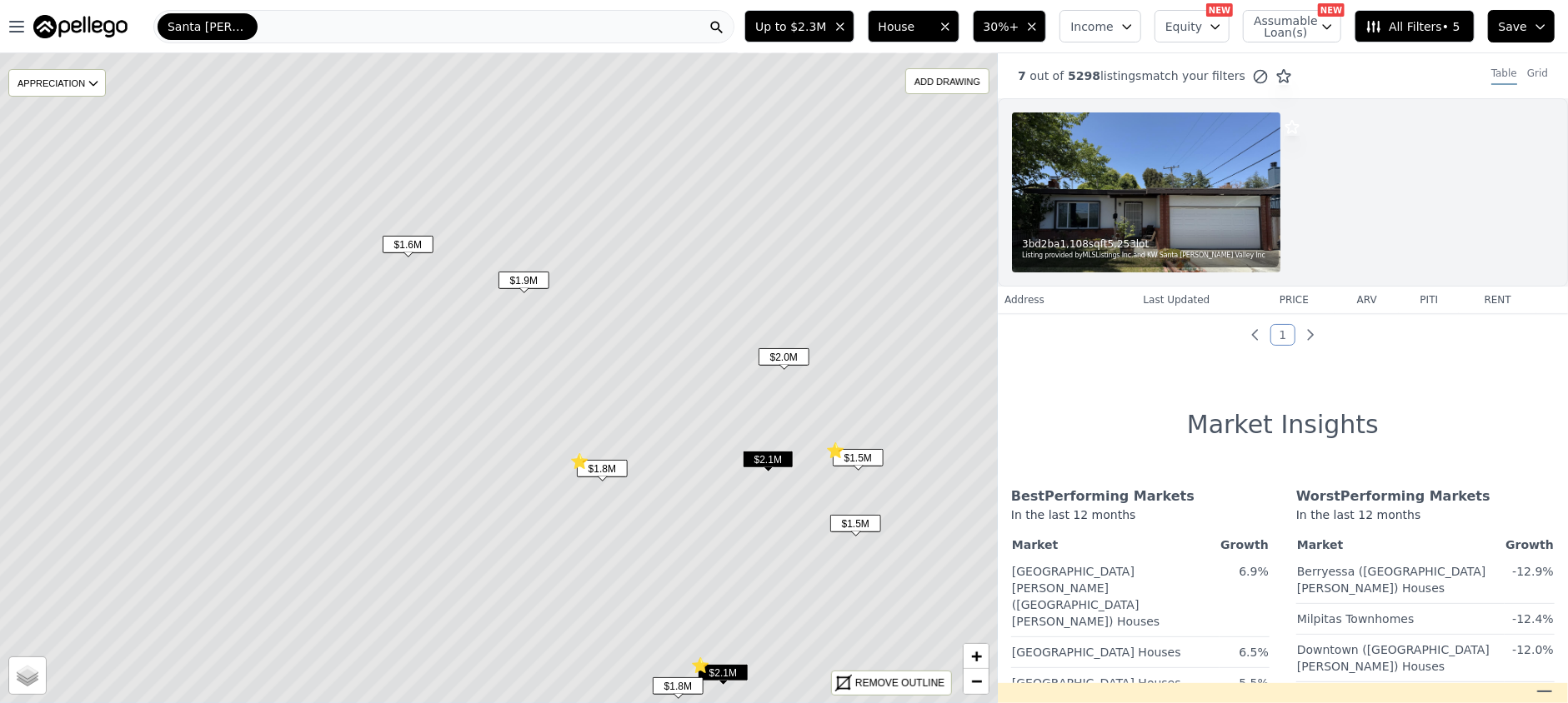
click at [1200, 188] on img at bounding box center [1146, 192] width 268 height 160
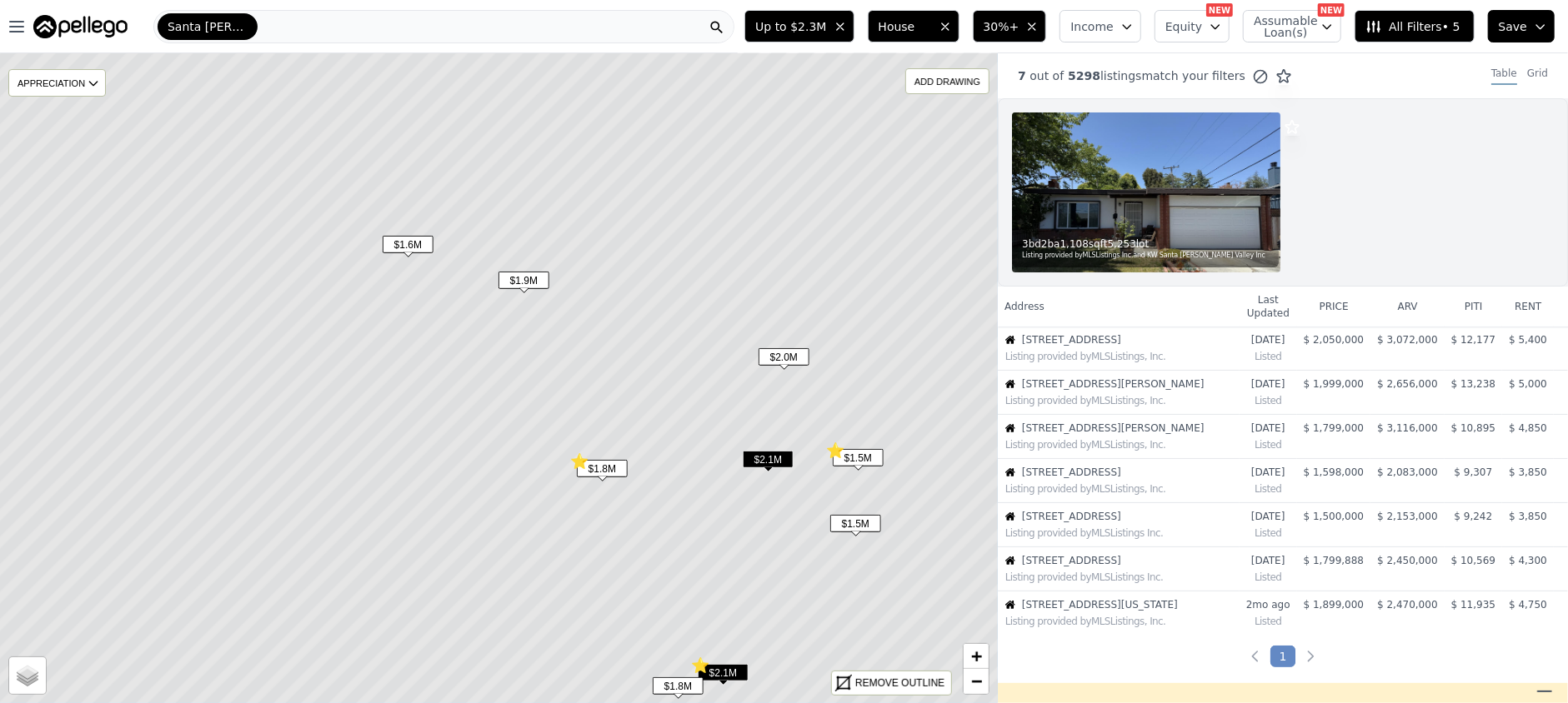
click at [790, 360] on span "$2.0M" at bounding box center [784, 357] width 51 height 17
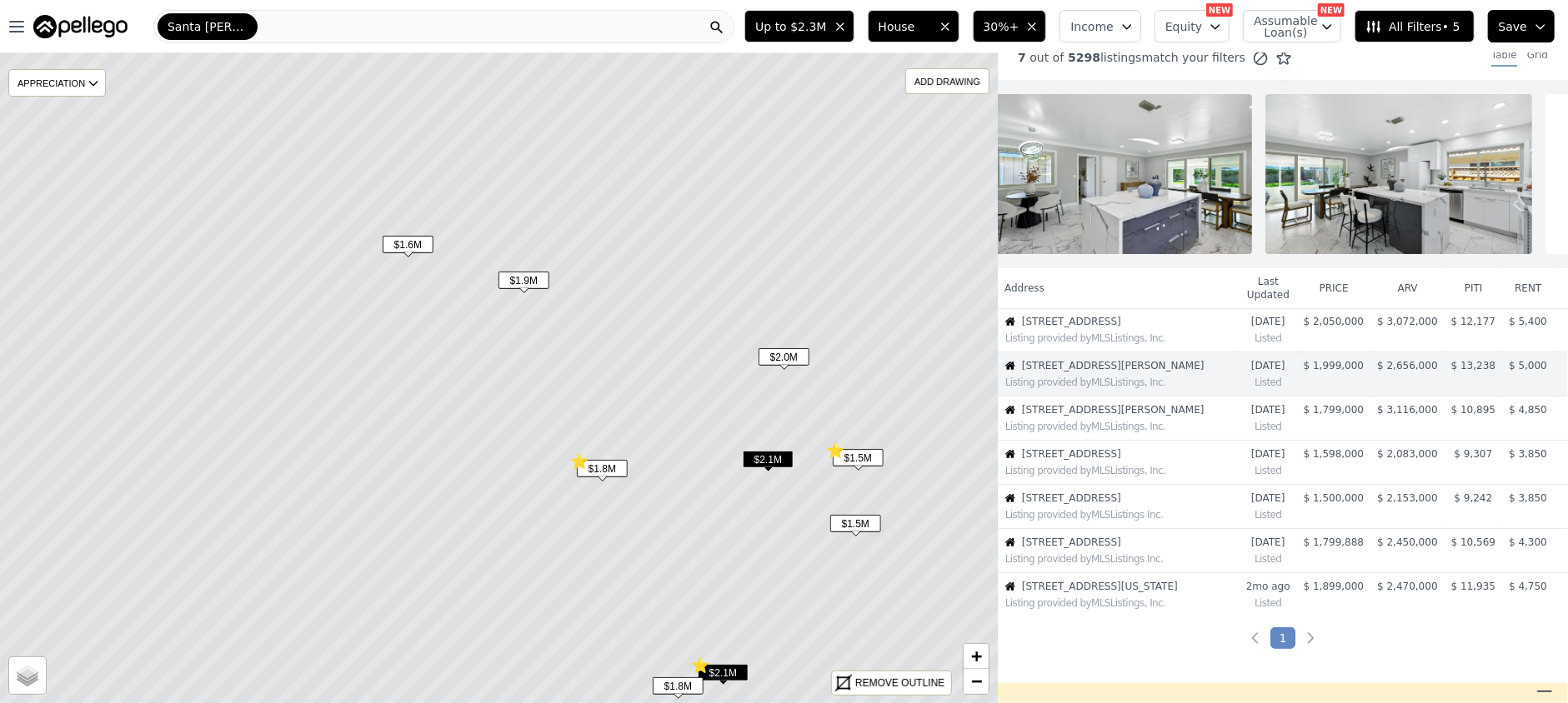
scroll to position [0, 5093]
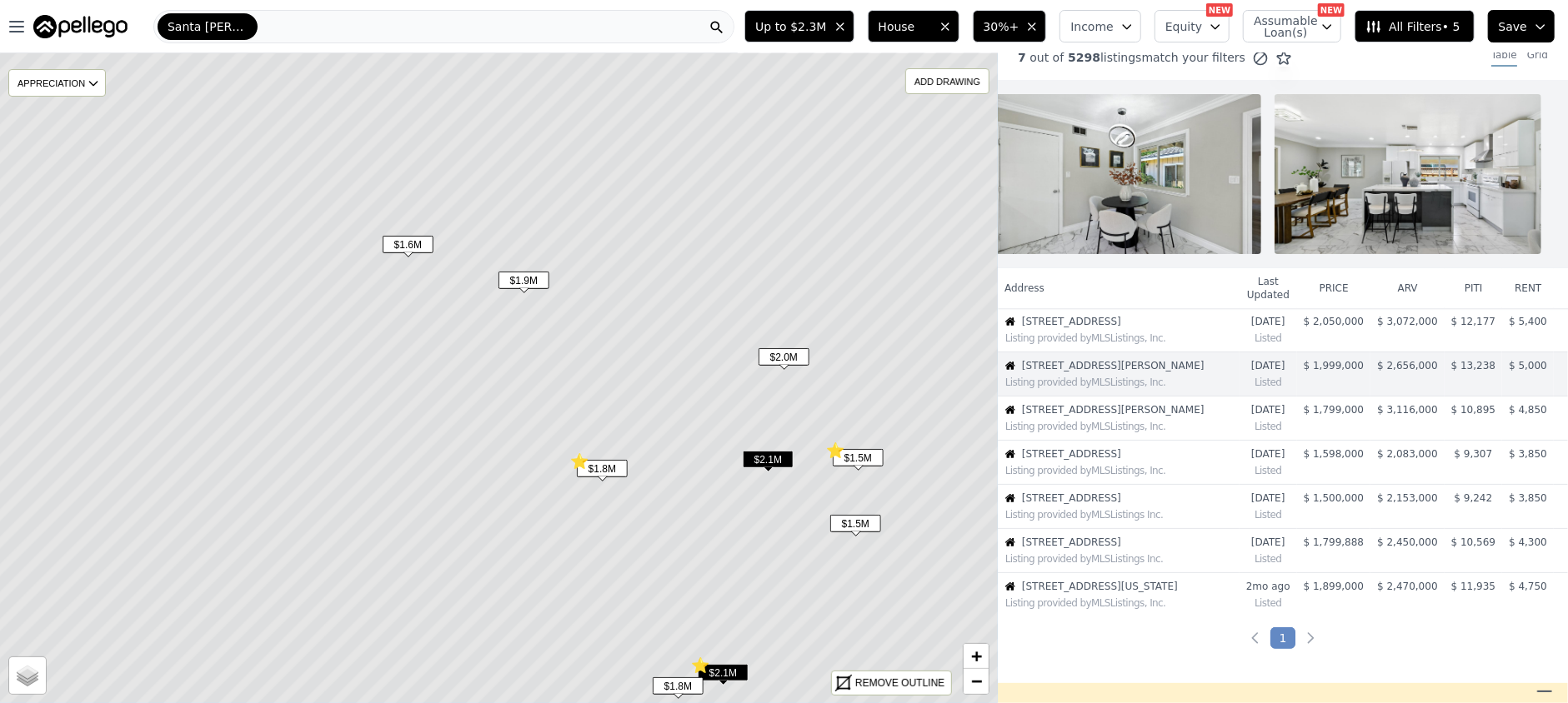
click at [528, 280] on span "$1.9M" at bounding box center [524, 280] width 51 height 17
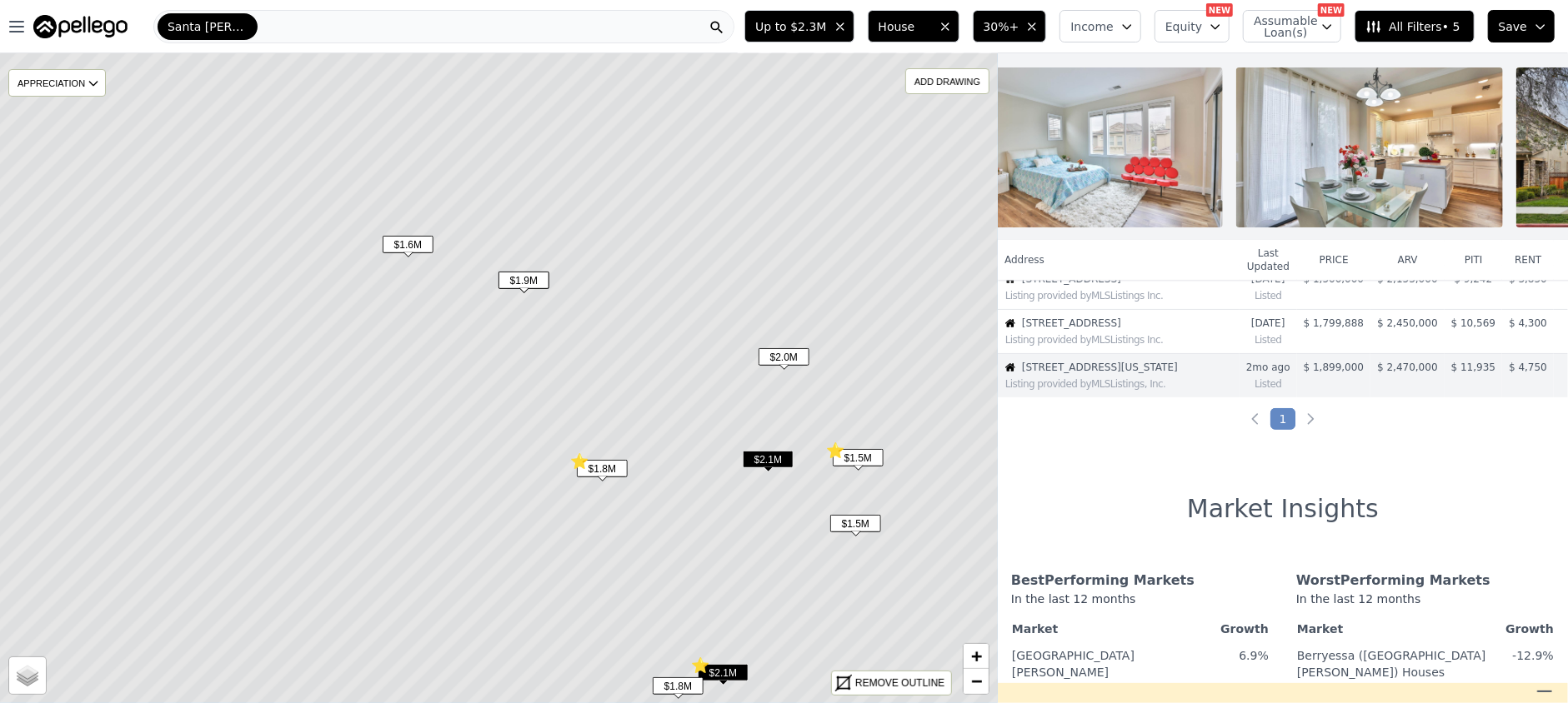
scroll to position [0, 0]
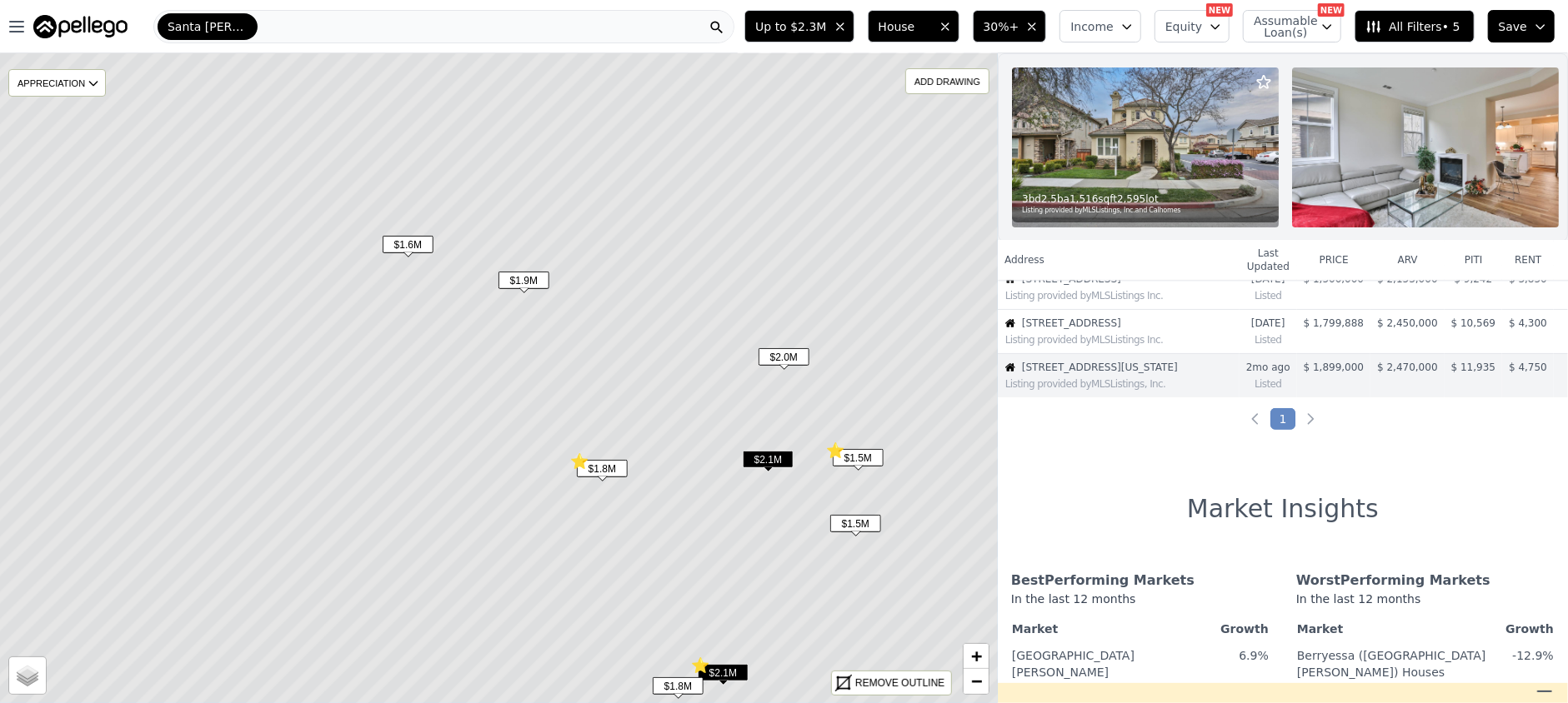
click at [612, 469] on span "$1.8M" at bounding box center [601, 468] width 51 height 17
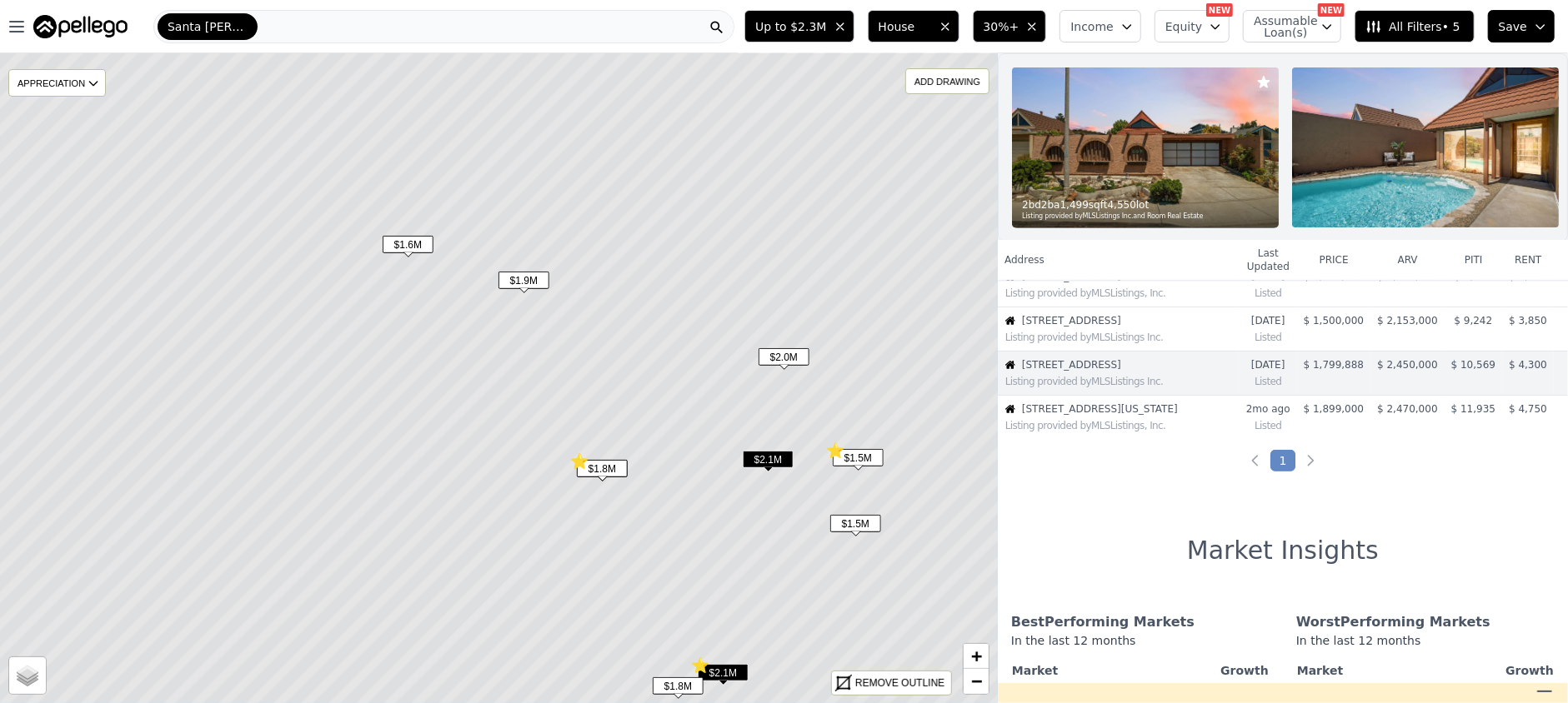
scroll to position [194, 0]
click at [725, 671] on span "$2.1M" at bounding box center [722, 673] width 51 height 17
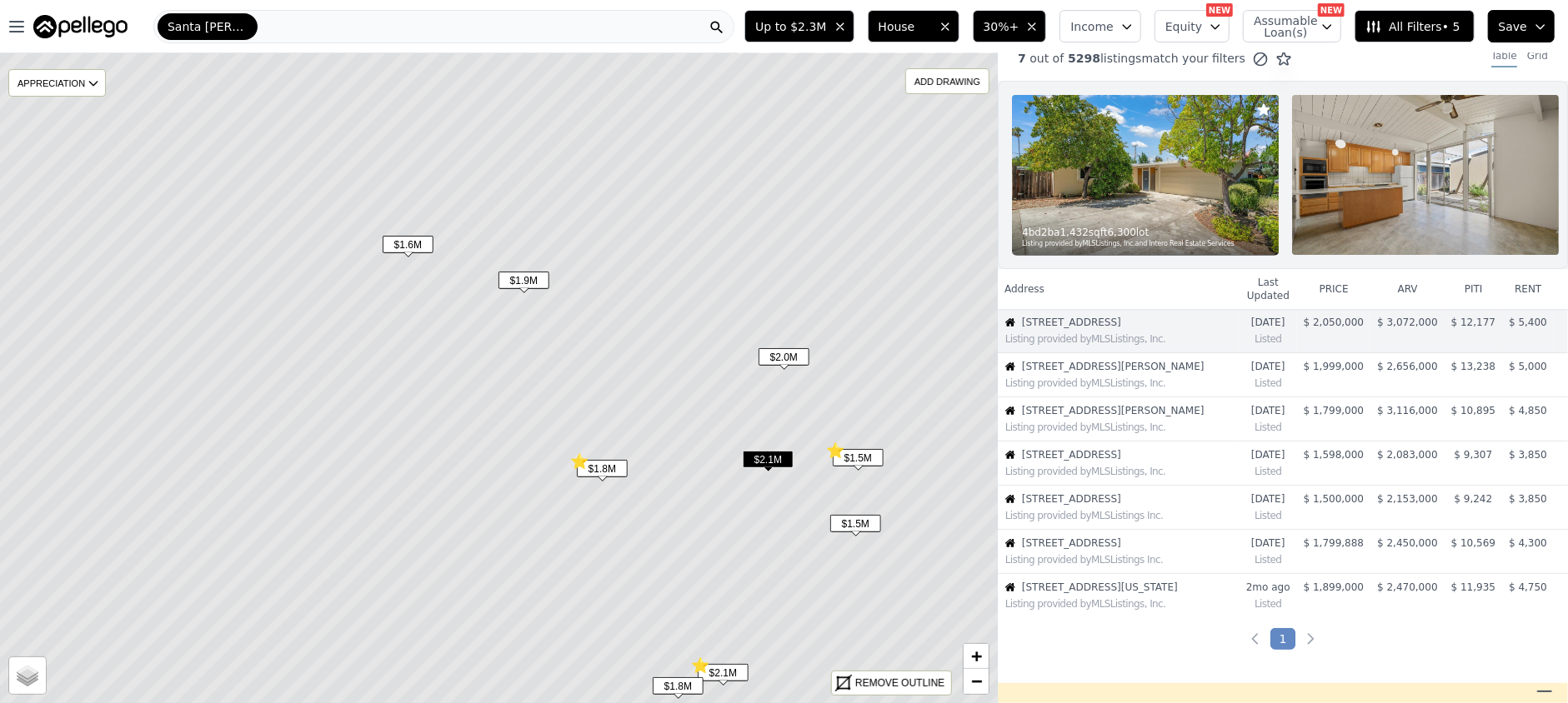
scroll to position [0, 0]
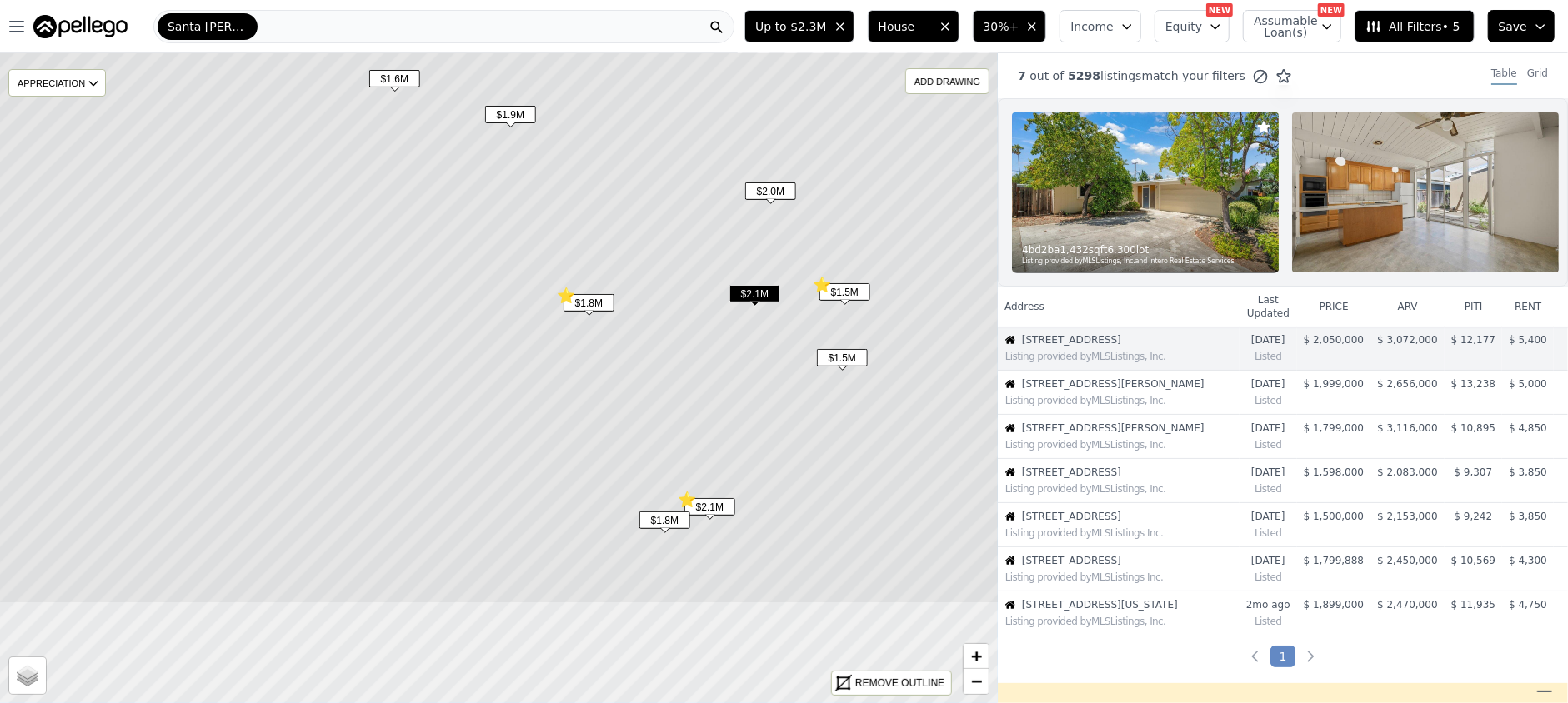
drag, startPoint x: 703, startPoint y: 573, endPoint x: 686, endPoint y: 398, distance: 175.8
click at [686, 398] on icon at bounding box center [485, 212] width 1200 height 783
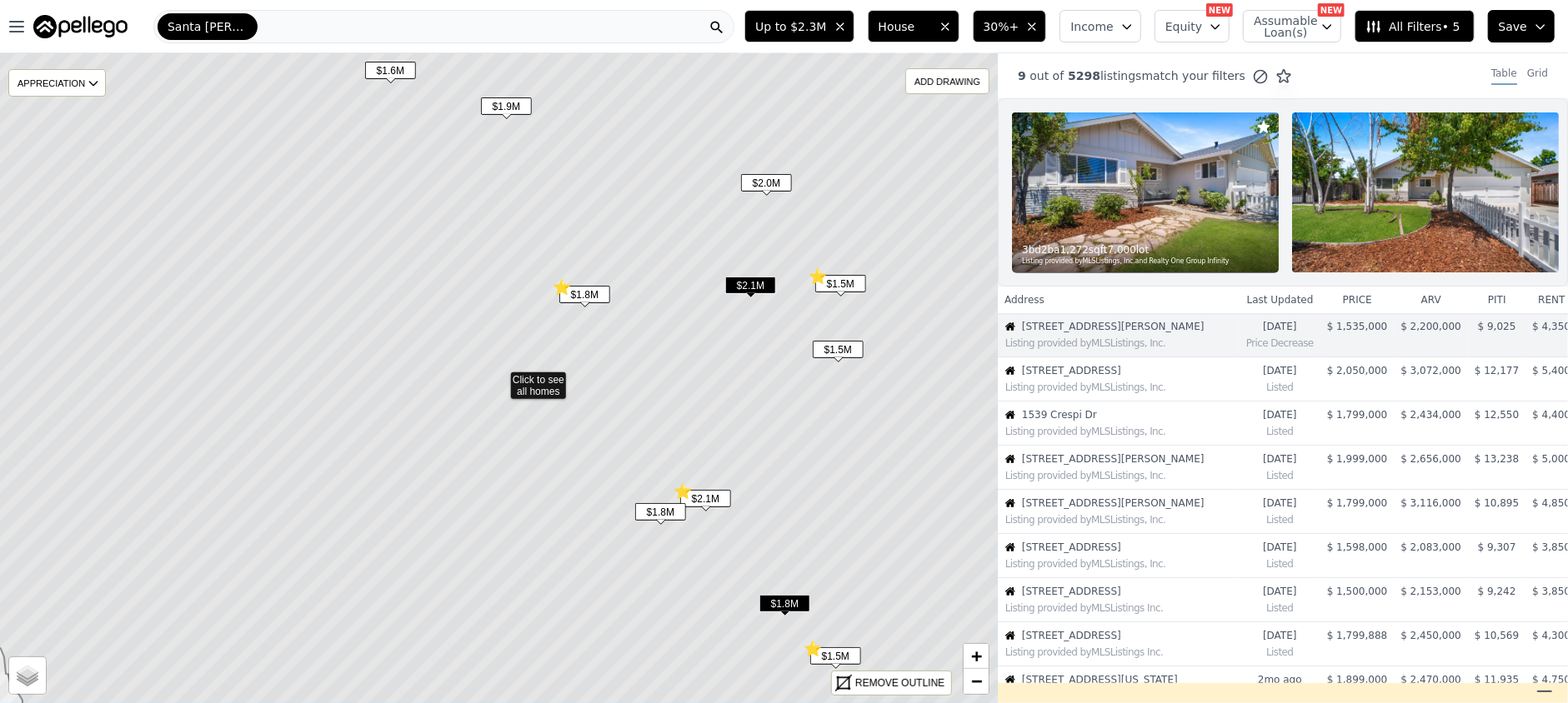
click at [655, 510] on span "$1.8M" at bounding box center [660, 512] width 51 height 17
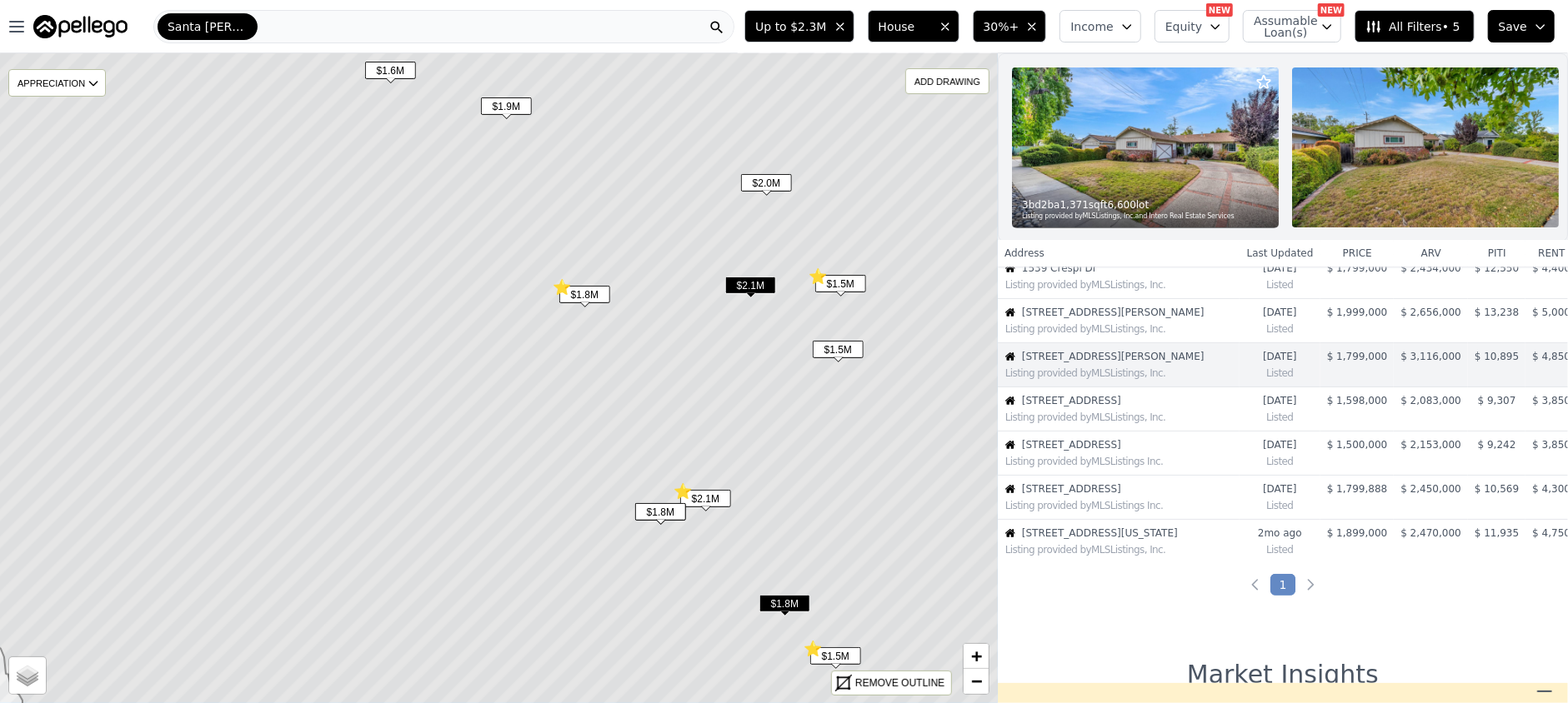
scroll to position [149, 0]
click at [715, 498] on span "$2.1M" at bounding box center [705, 498] width 51 height 17
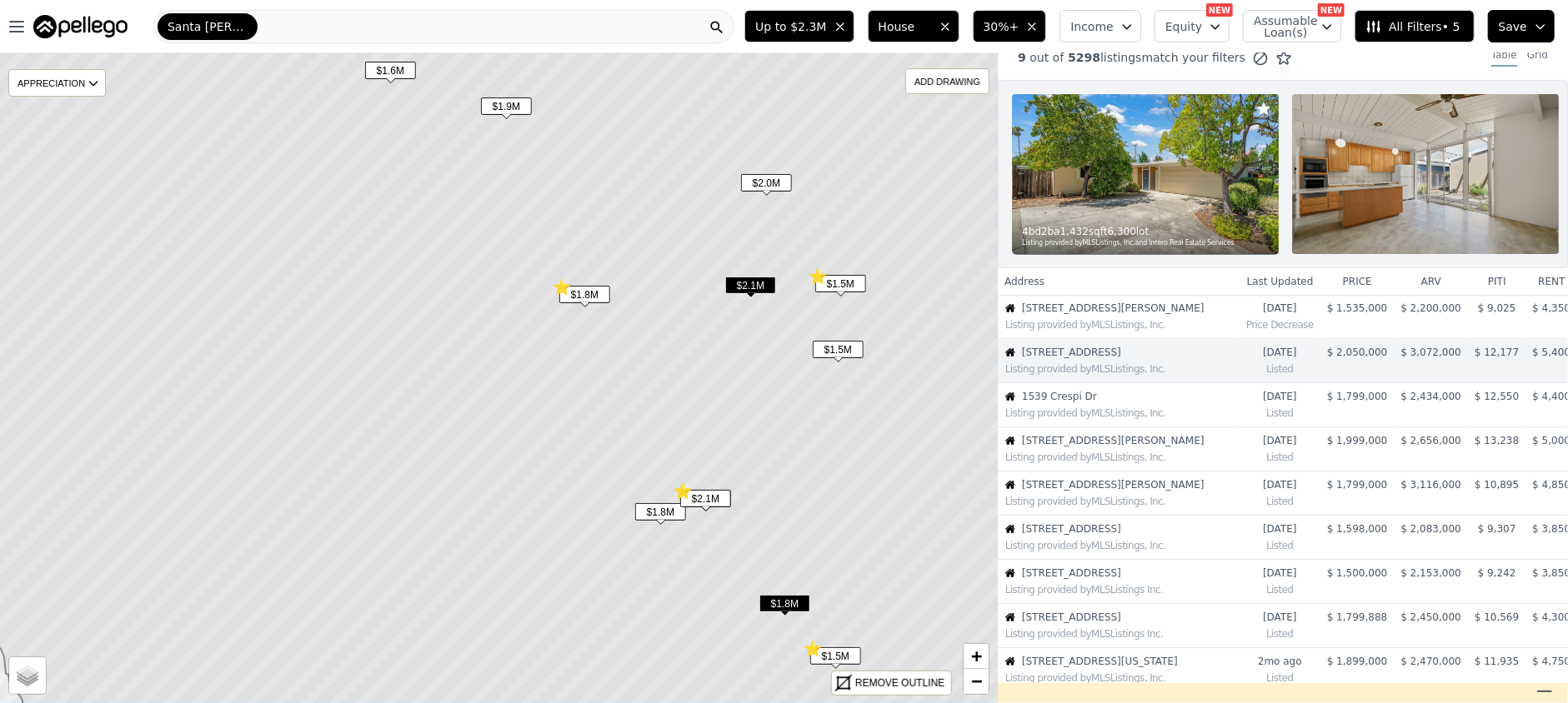
scroll to position [18, 0]
click at [653, 509] on span "$1.8M" at bounding box center [660, 512] width 51 height 17
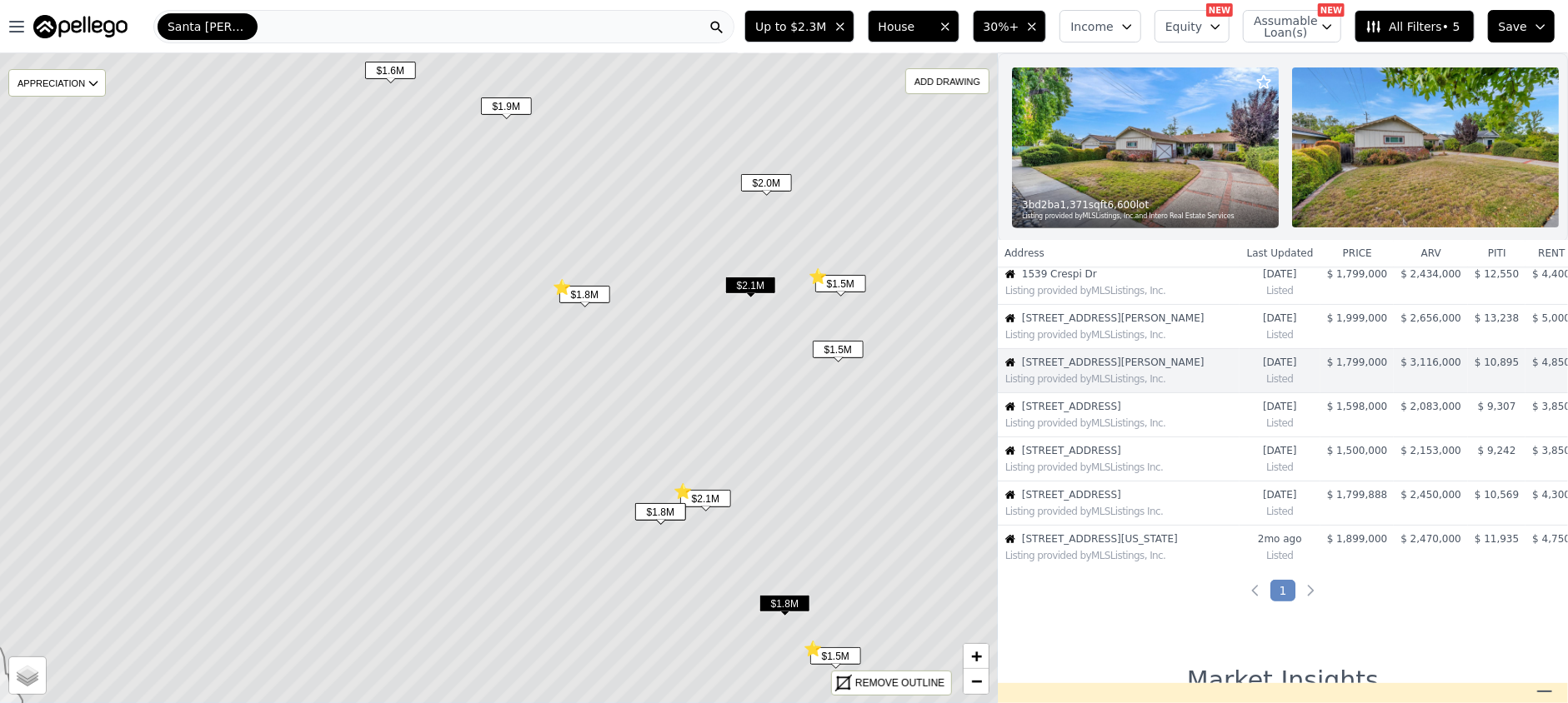
scroll to position [149, 0]
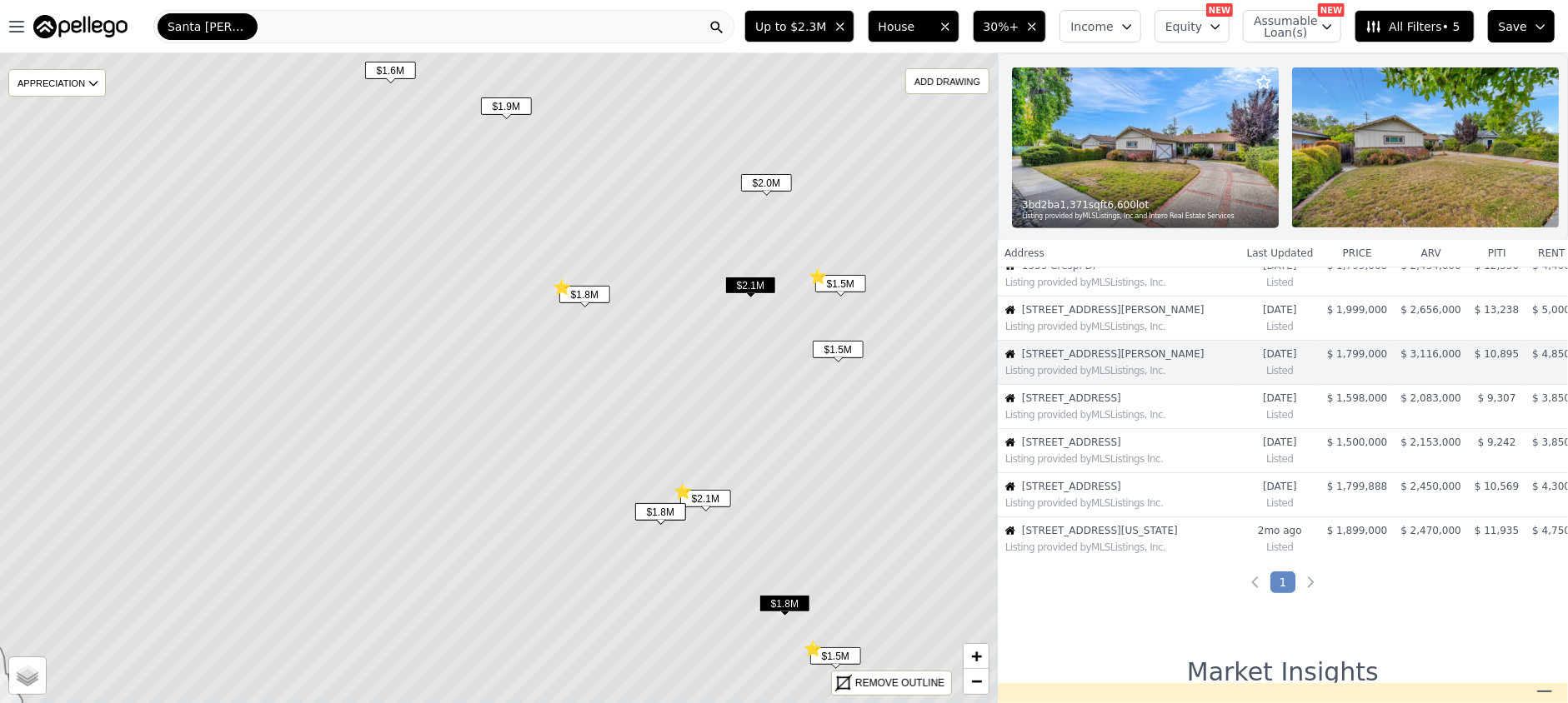
click at [711, 496] on span "$2.1M" at bounding box center [705, 498] width 51 height 17
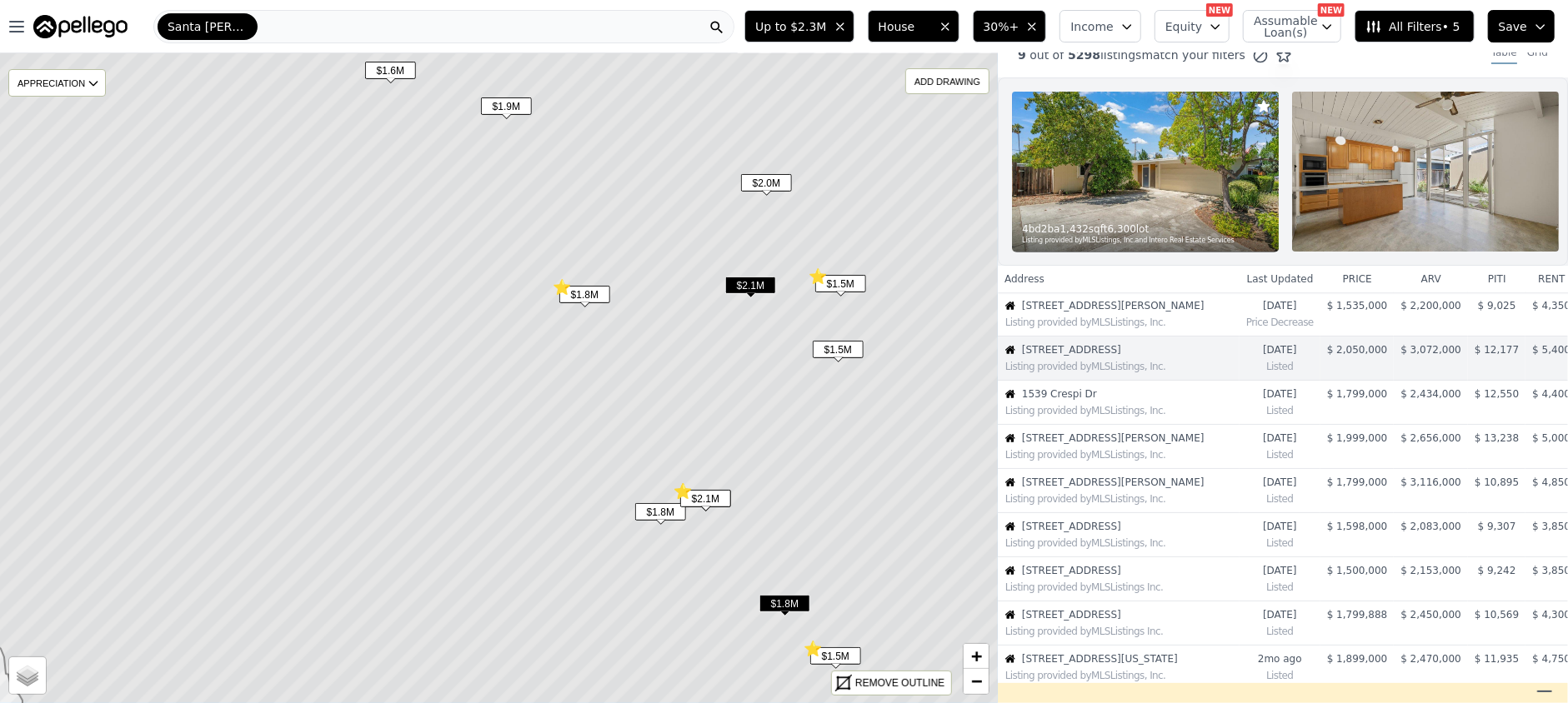
scroll to position [18, 0]
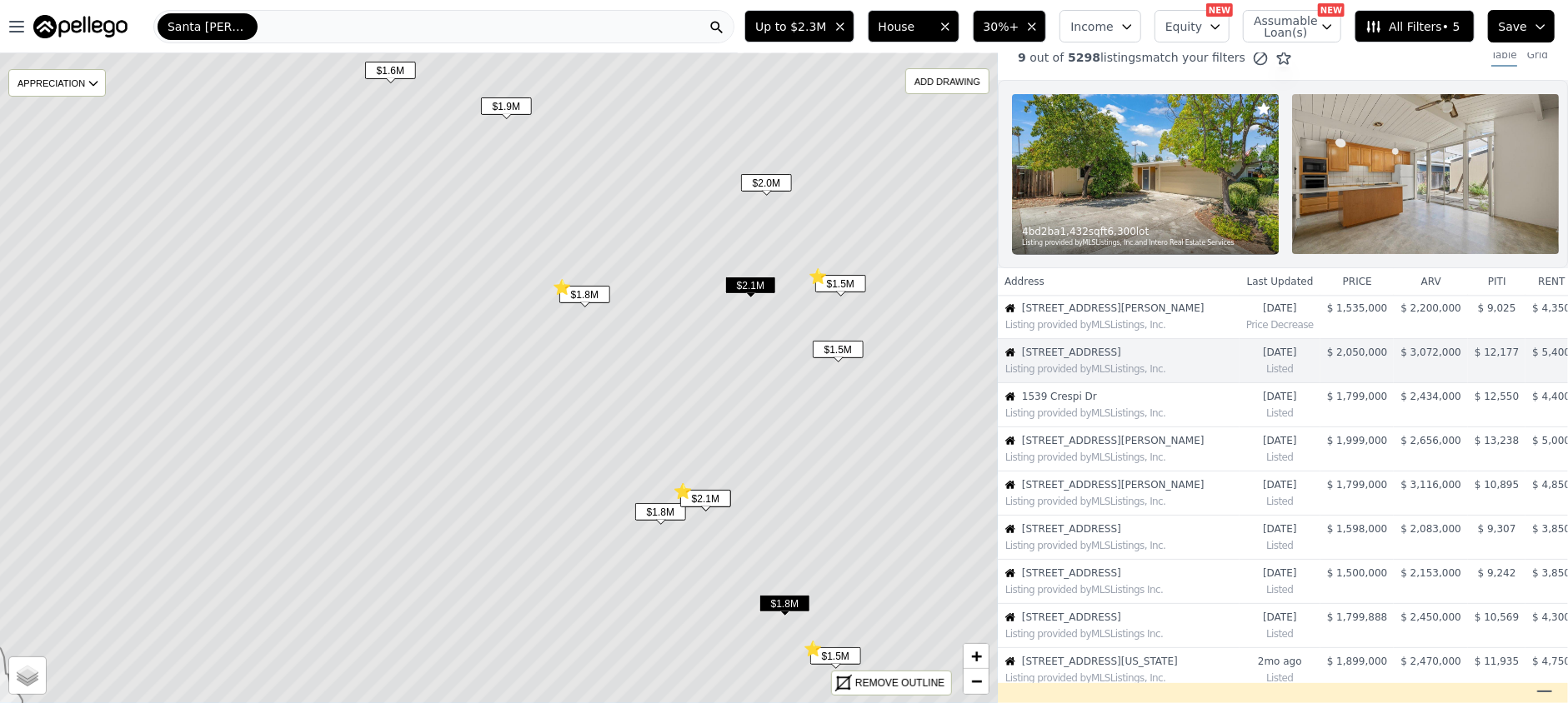
click at [667, 512] on span "$1.8M" at bounding box center [660, 512] width 51 height 17
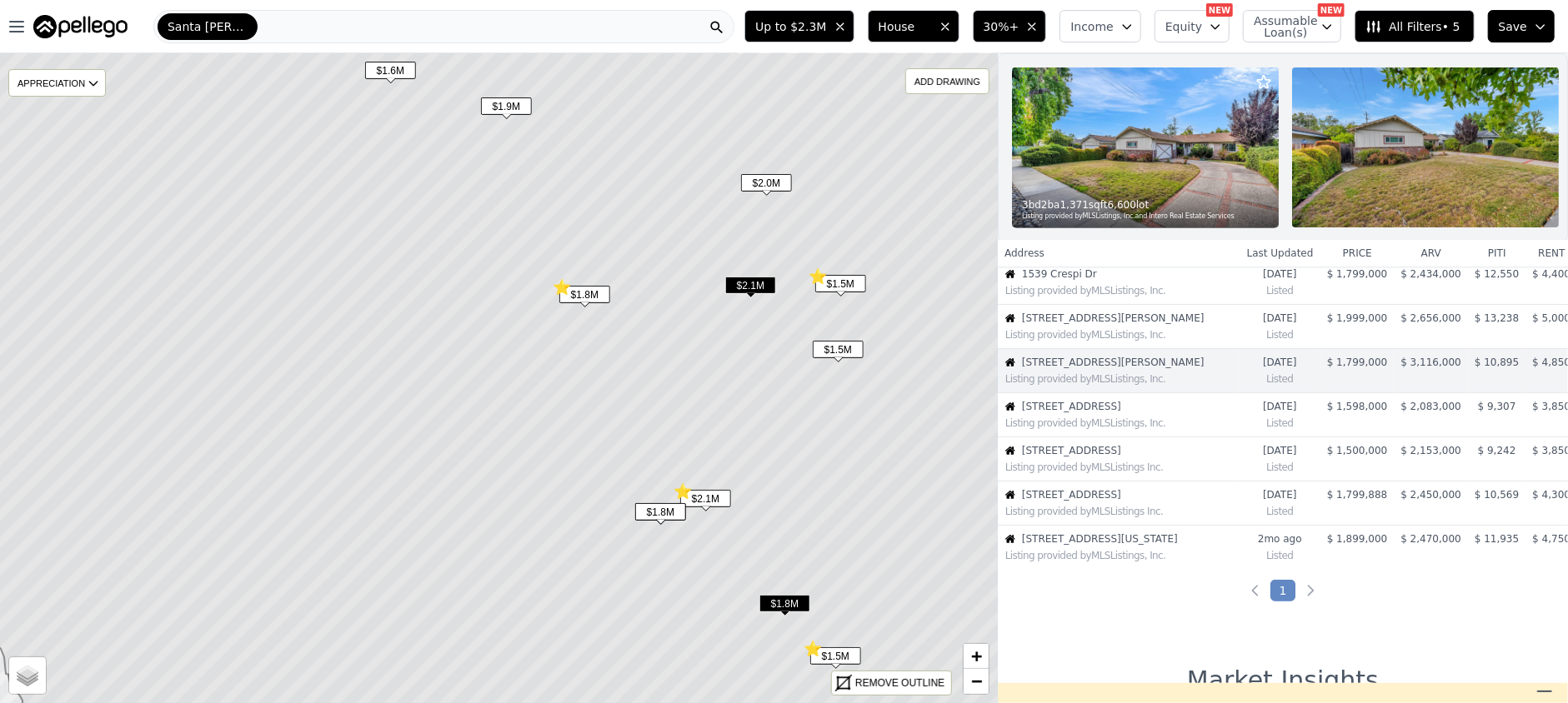
scroll to position [149, 0]
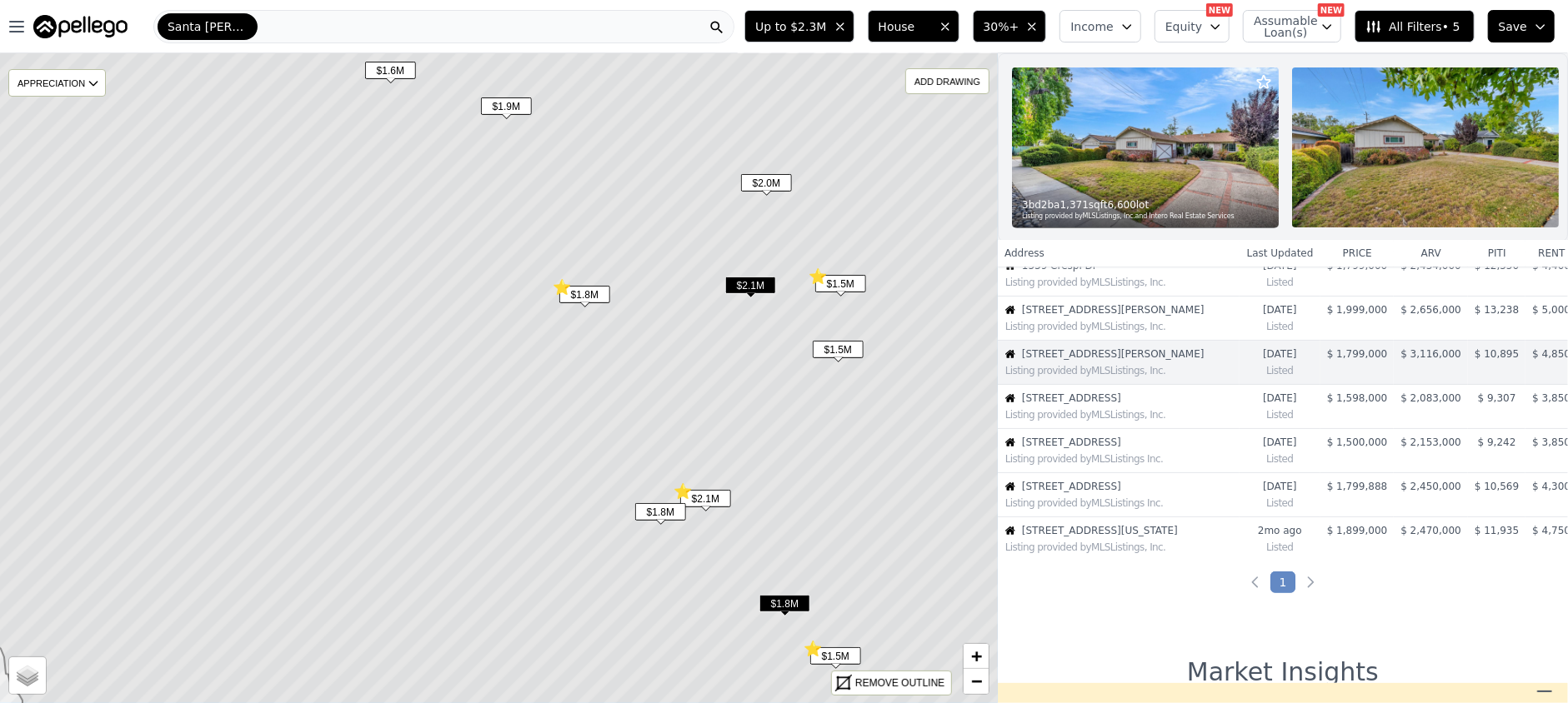
click at [1140, 132] on img at bounding box center [1145, 147] width 266 height 160
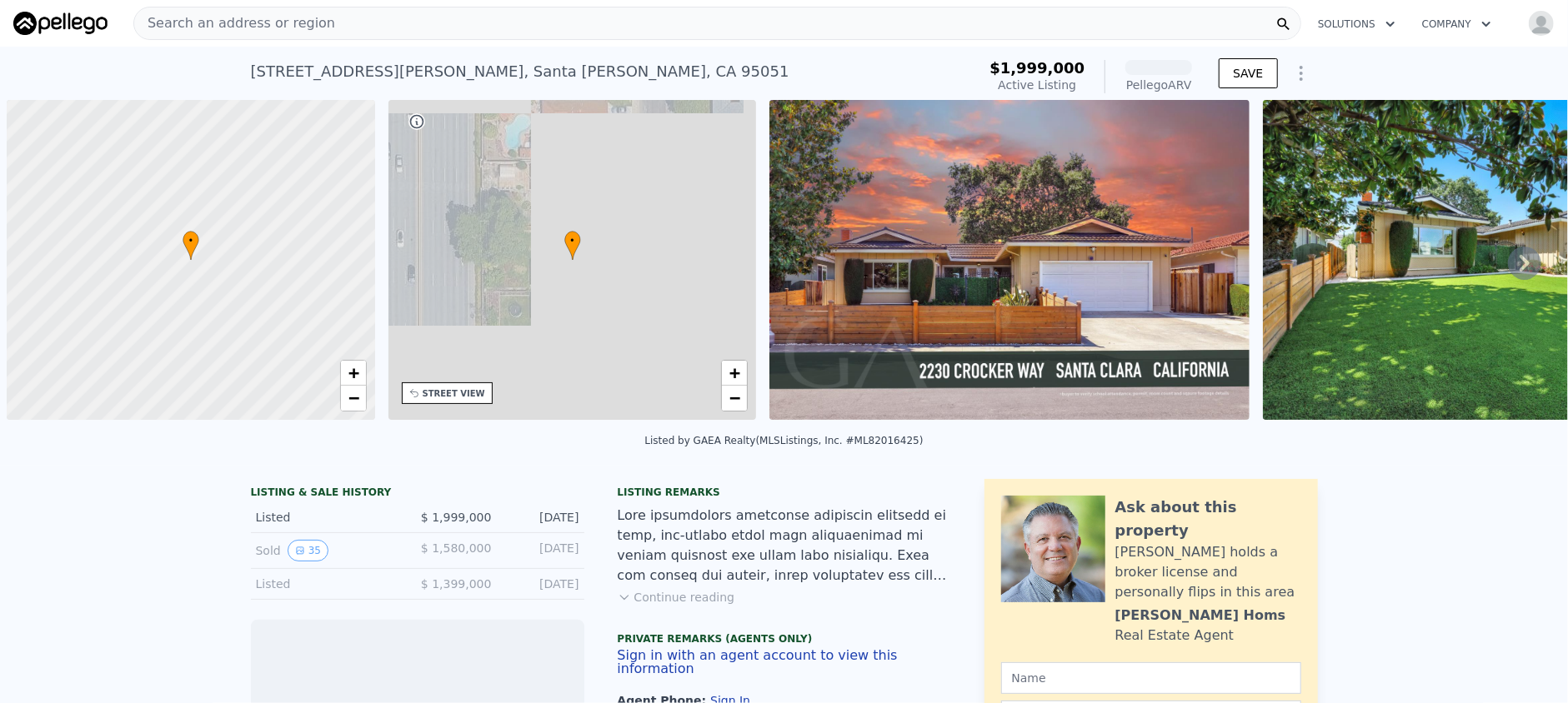
scroll to position [0, 7]
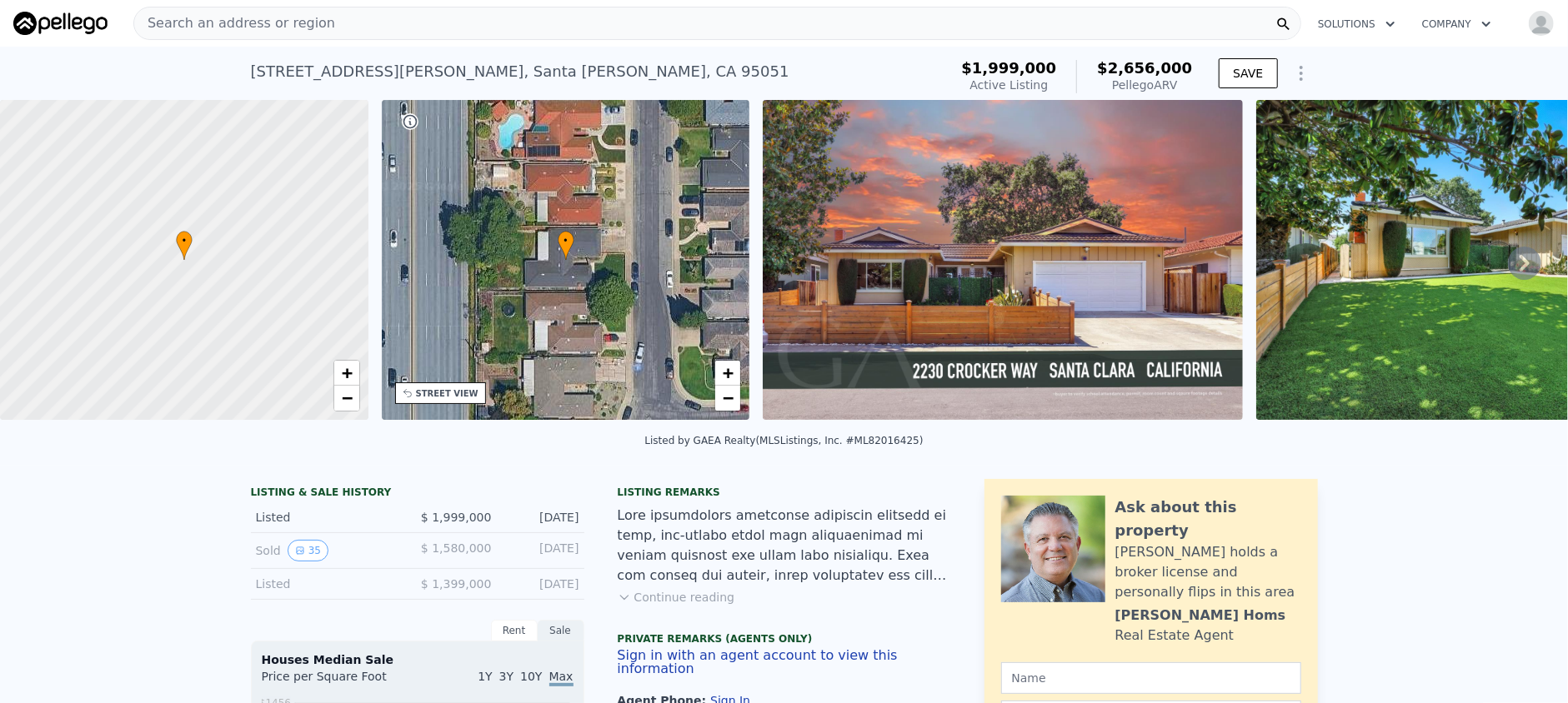
click at [1508, 263] on icon at bounding box center [1524, 263] width 33 height 33
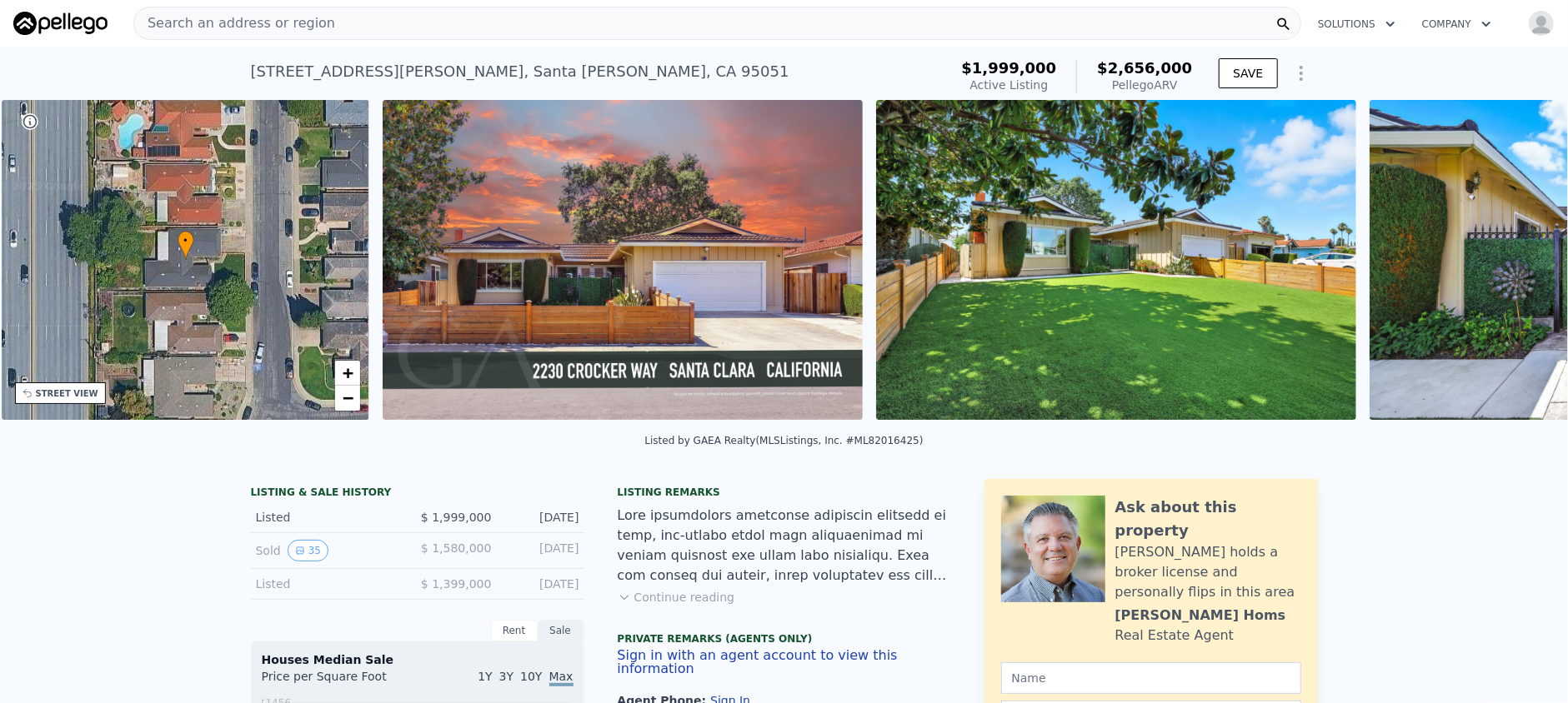
scroll to position [0, 387]
click at [1508, 263] on icon at bounding box center [1524, 263] width 33 height 33
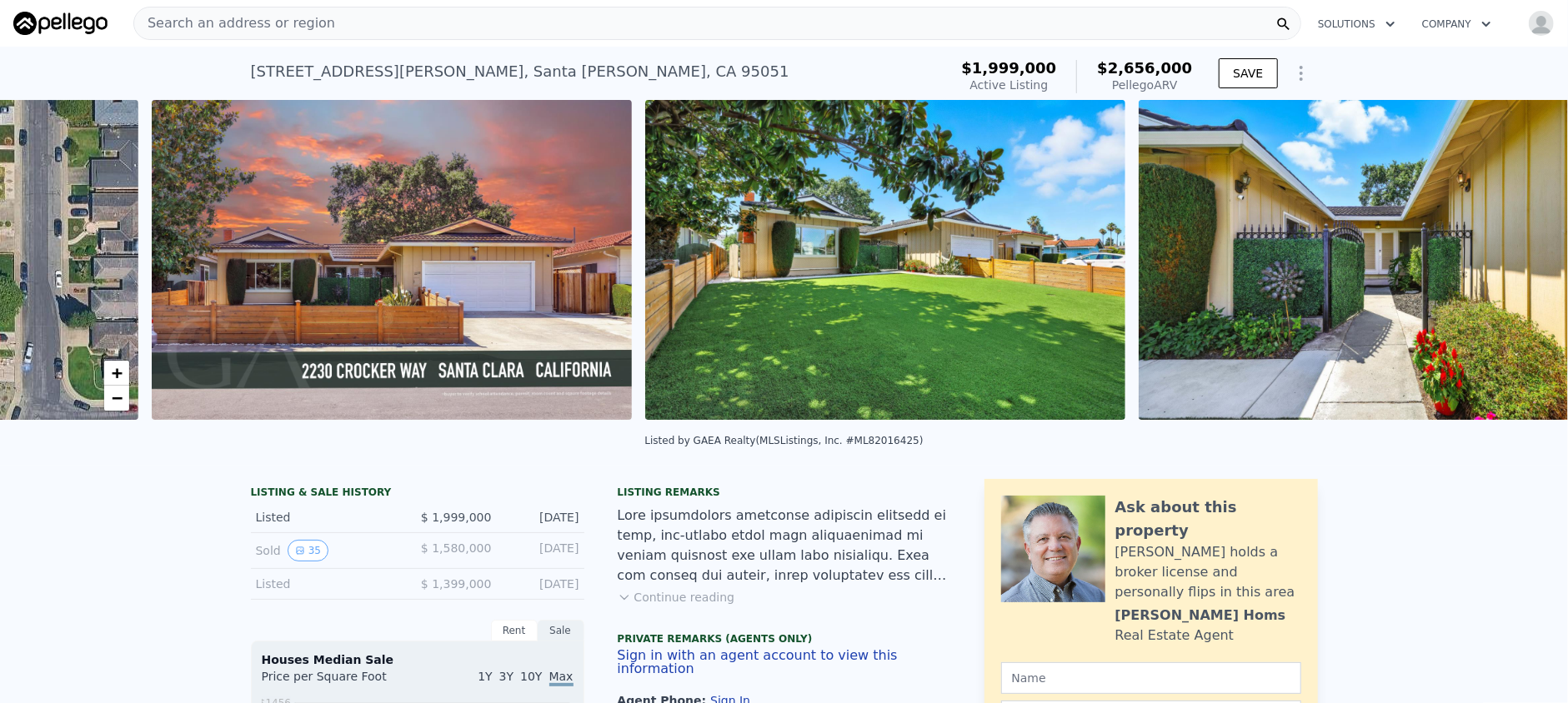
scroll to position [0, 763]
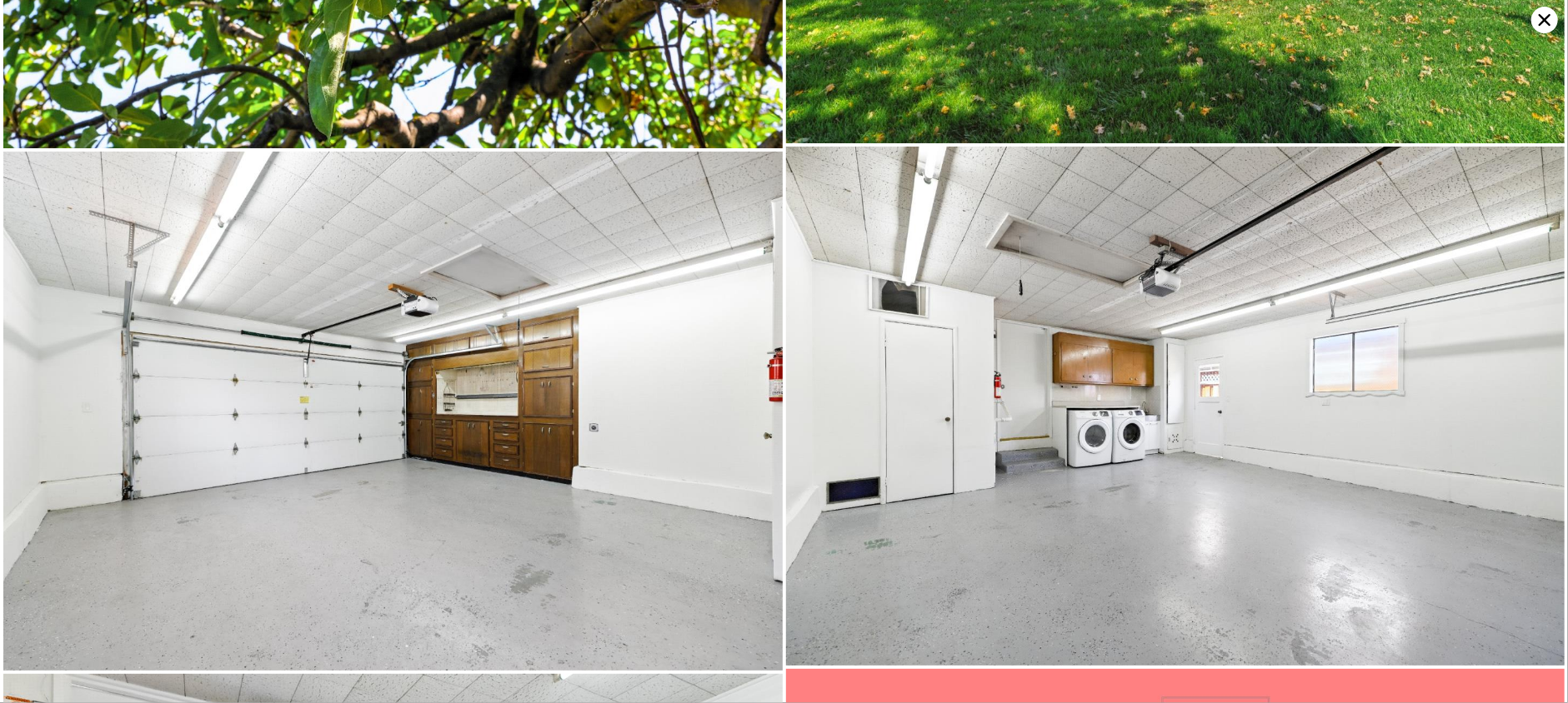
scroll to position [14790, 0]
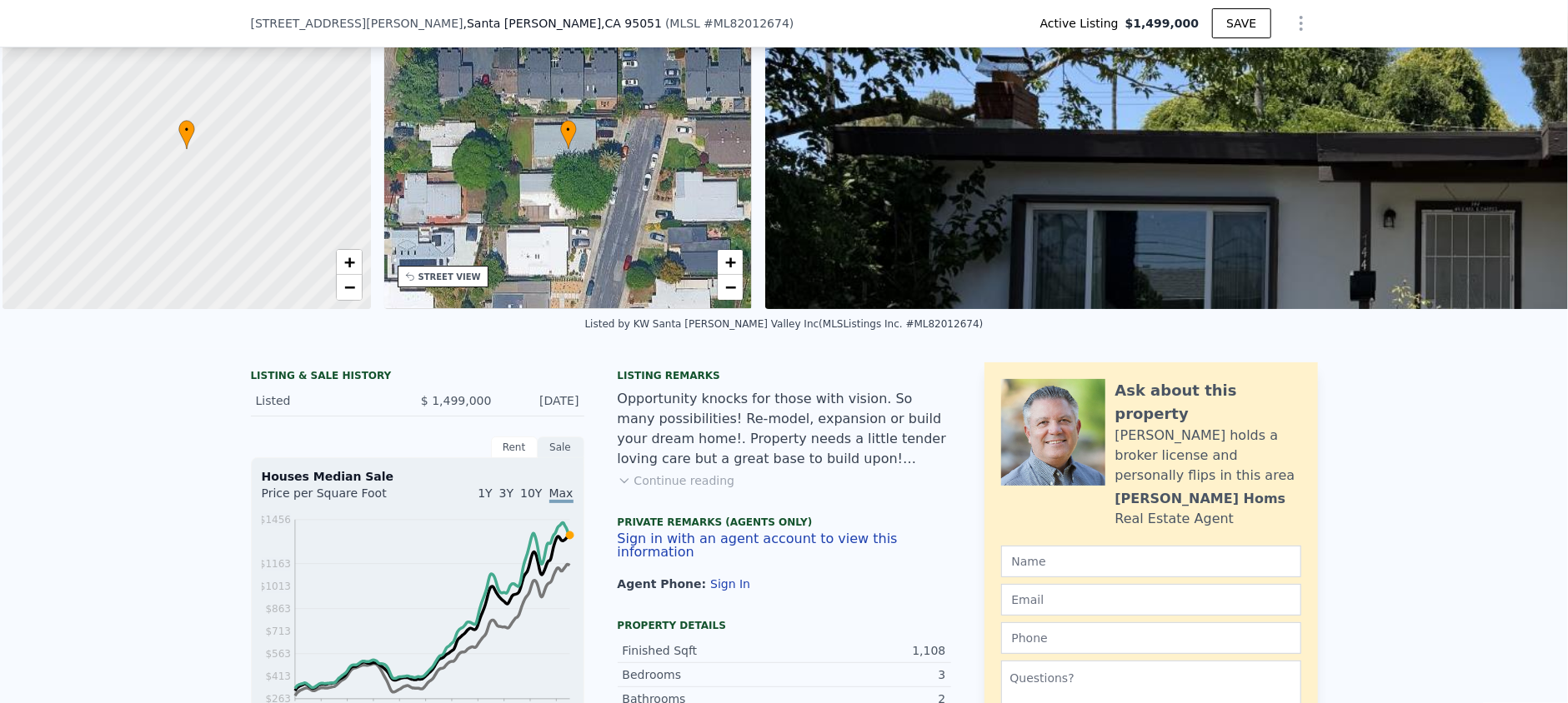
scroll to position [0, 7]
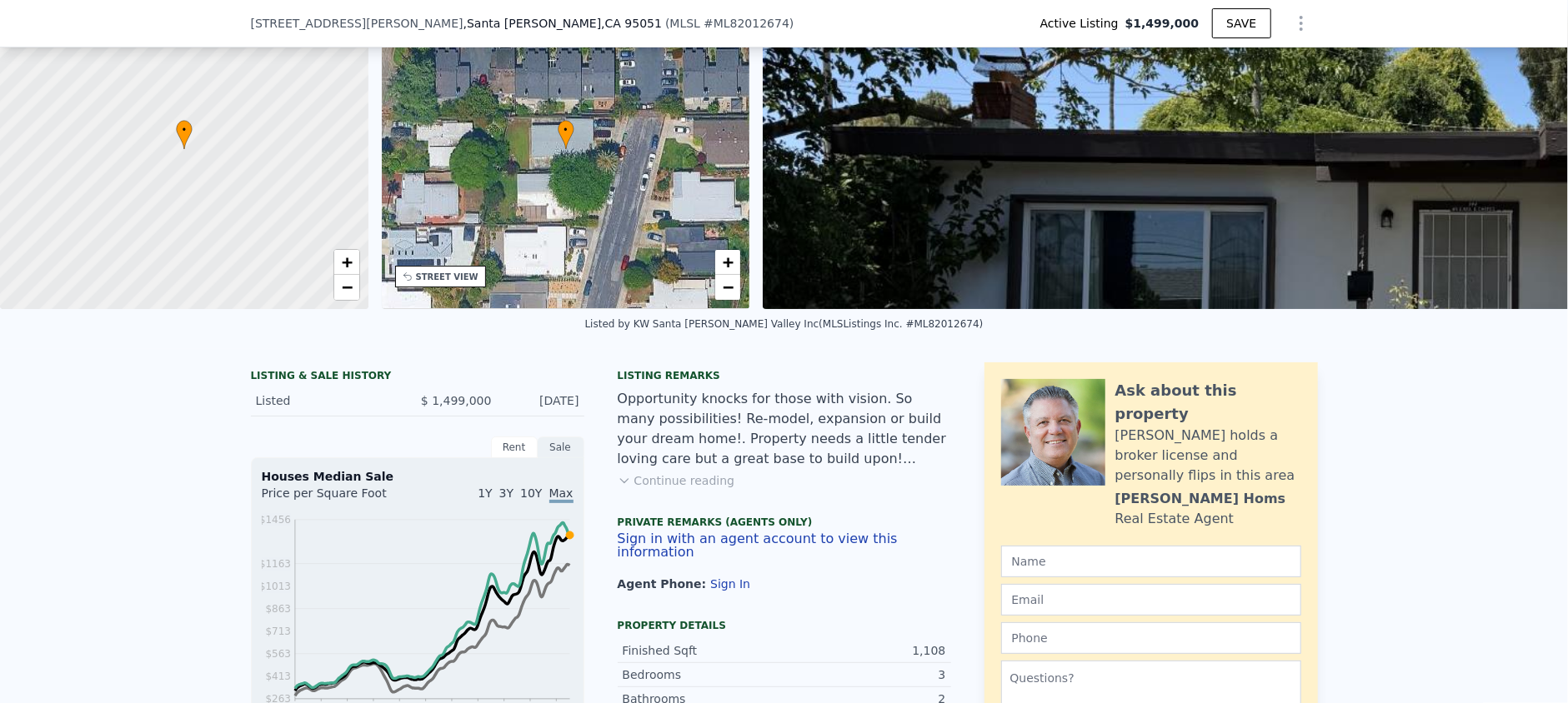
click at [699, 489] on button "Continue reading" at bounding box center [676, 480] width 117 height 16
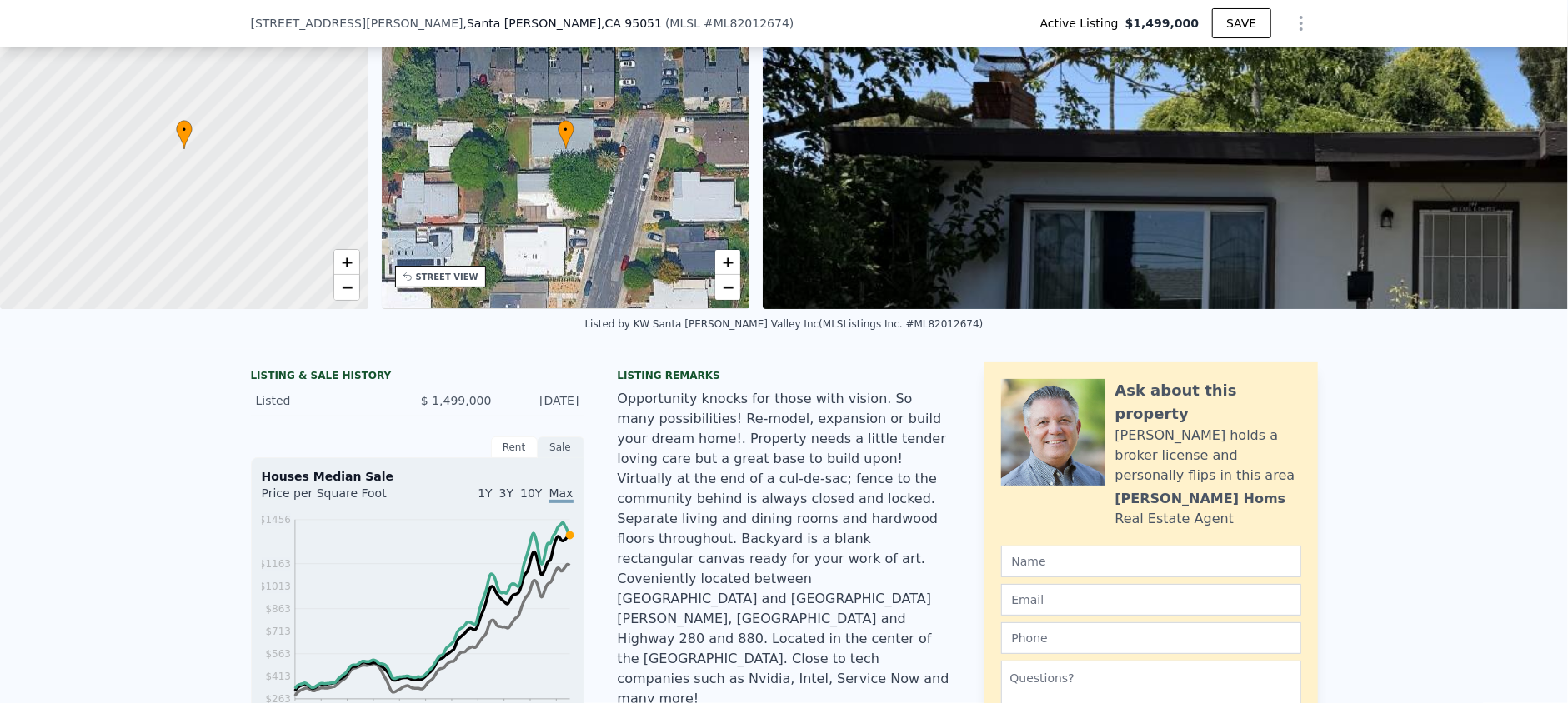
click at [412, 286] on div "STREET VIEW" at bounding box center [440, 276] width 91 height 21
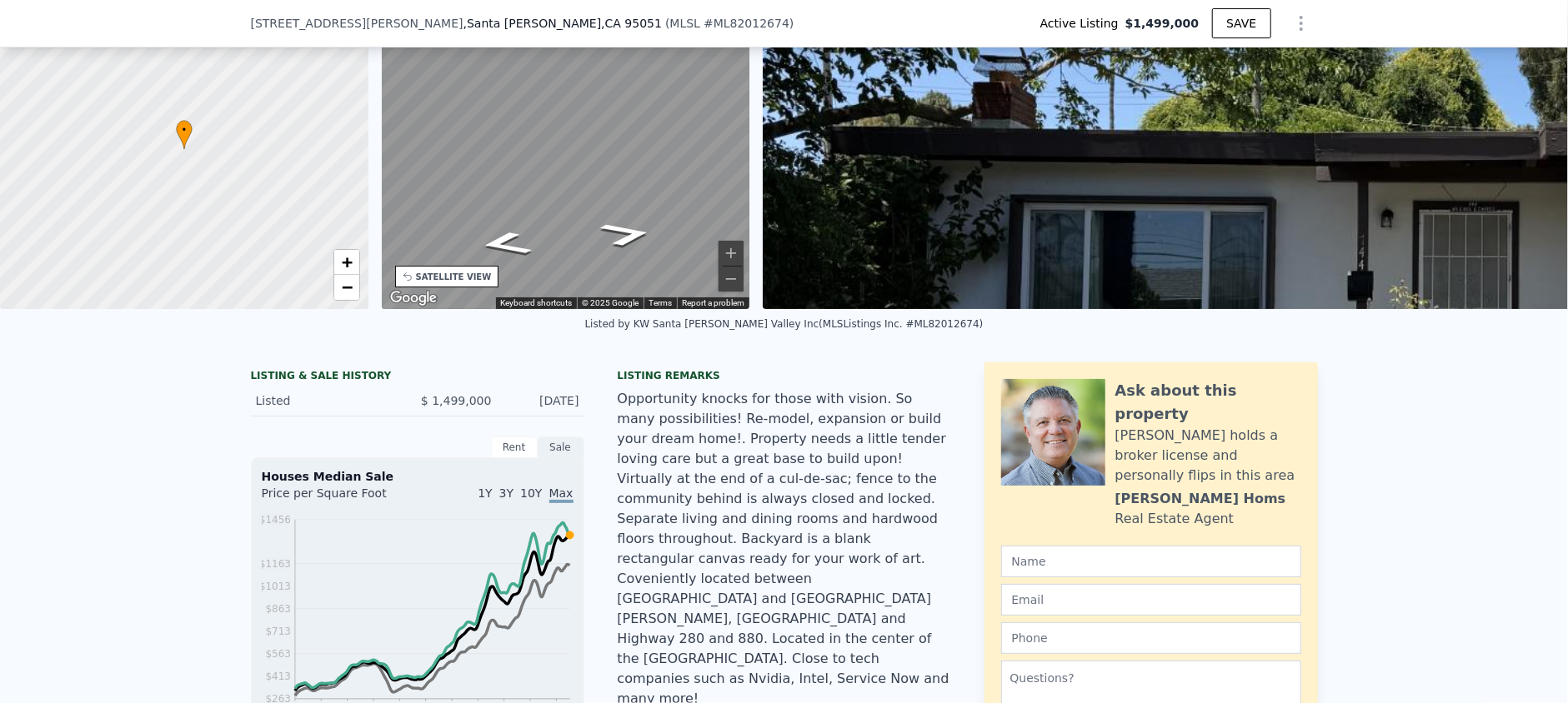
scroll to position [93, 0]
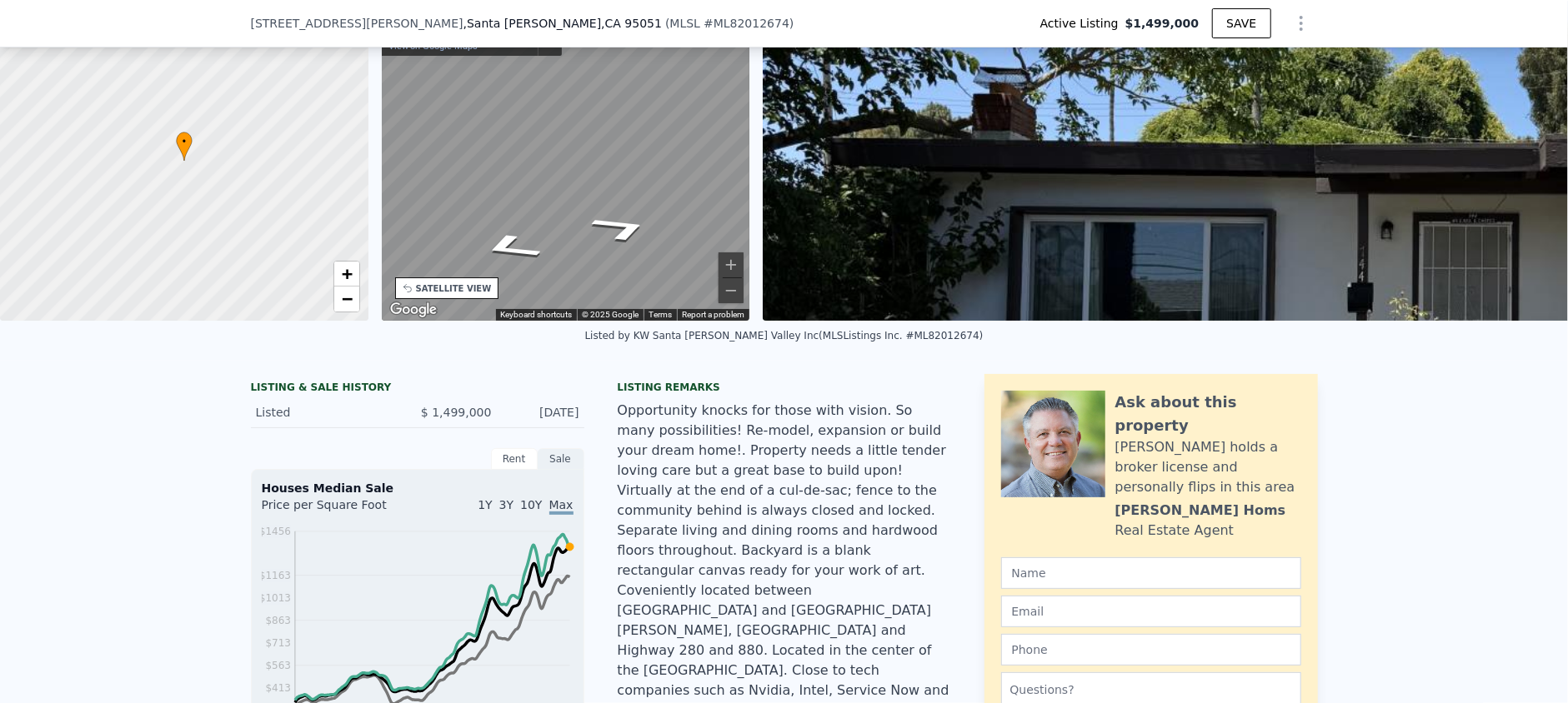
click at [348, 215] on div "• + − • + − STREET VIEW ← Move left → Move right ↑ Move up ↓ Move down + Zoom i…" at bounding box center [784, 161] width 1568 height 320
click at [819, 170] on div "• + − • + − STREET VIEW ← Move left → Move right ↑ Move up ↓ Move down + Zoom i…" at bounding box center [784, 161] width 1568 height 320
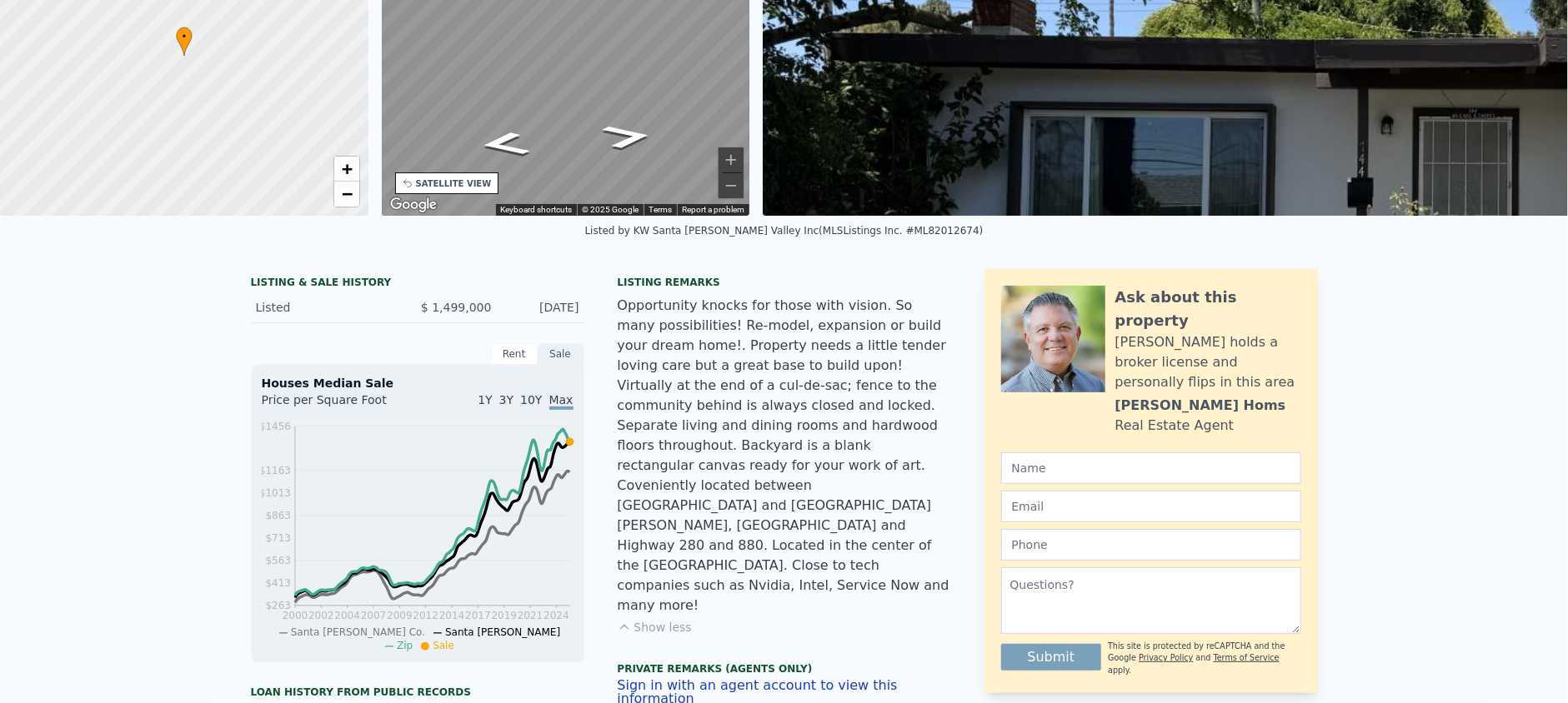
scroll to position [6, 0]
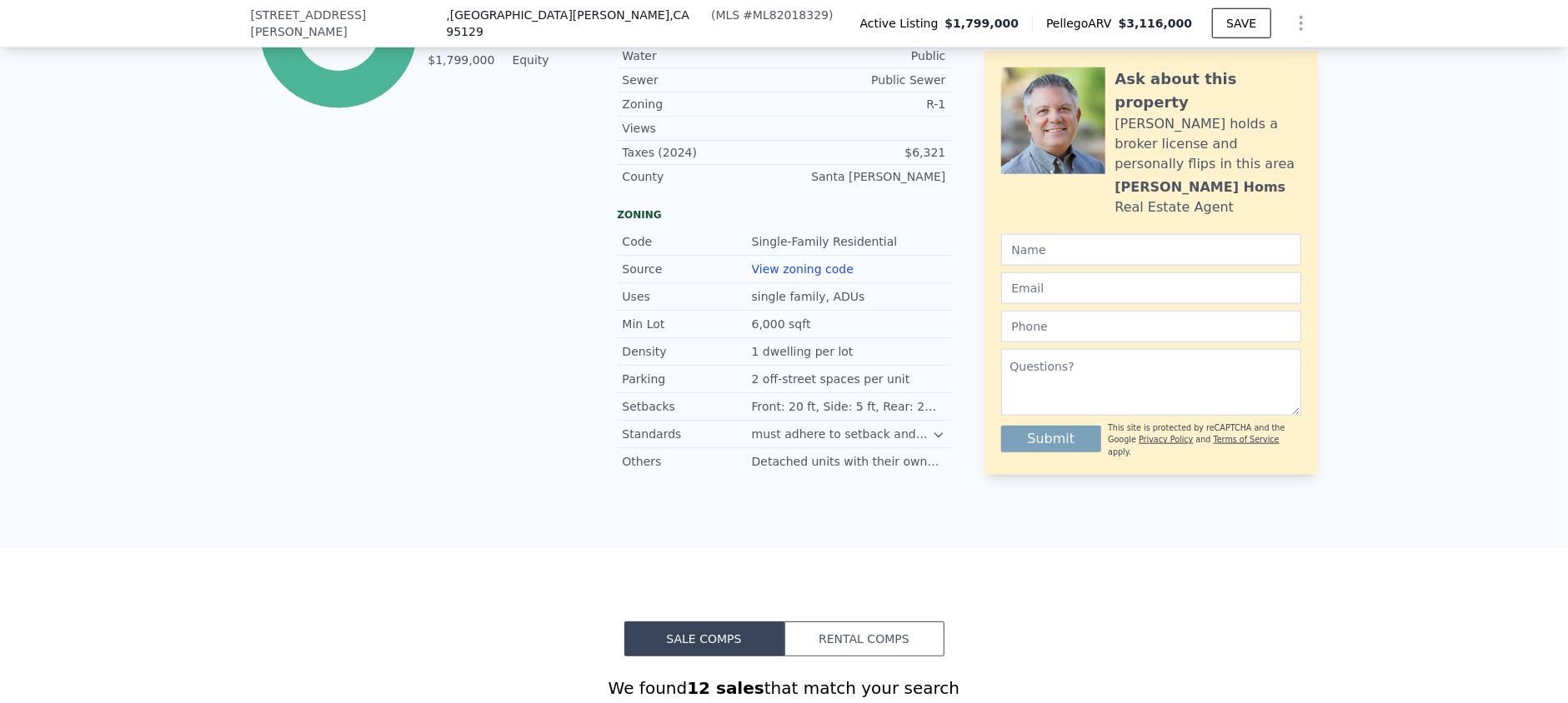
scroll to position [1104, 0]
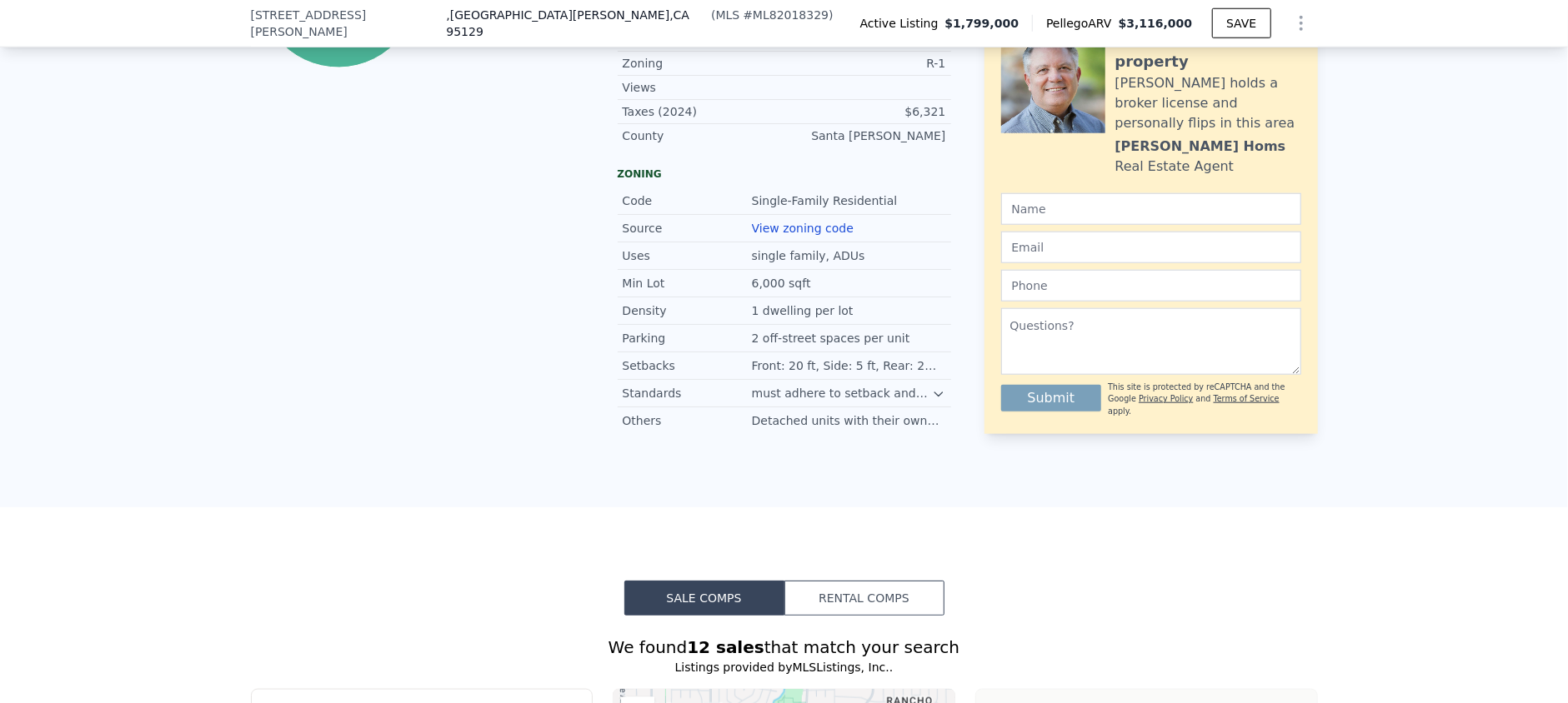
click at [932, 390] on icon at bounding box center [939, 394] width 14 height 14
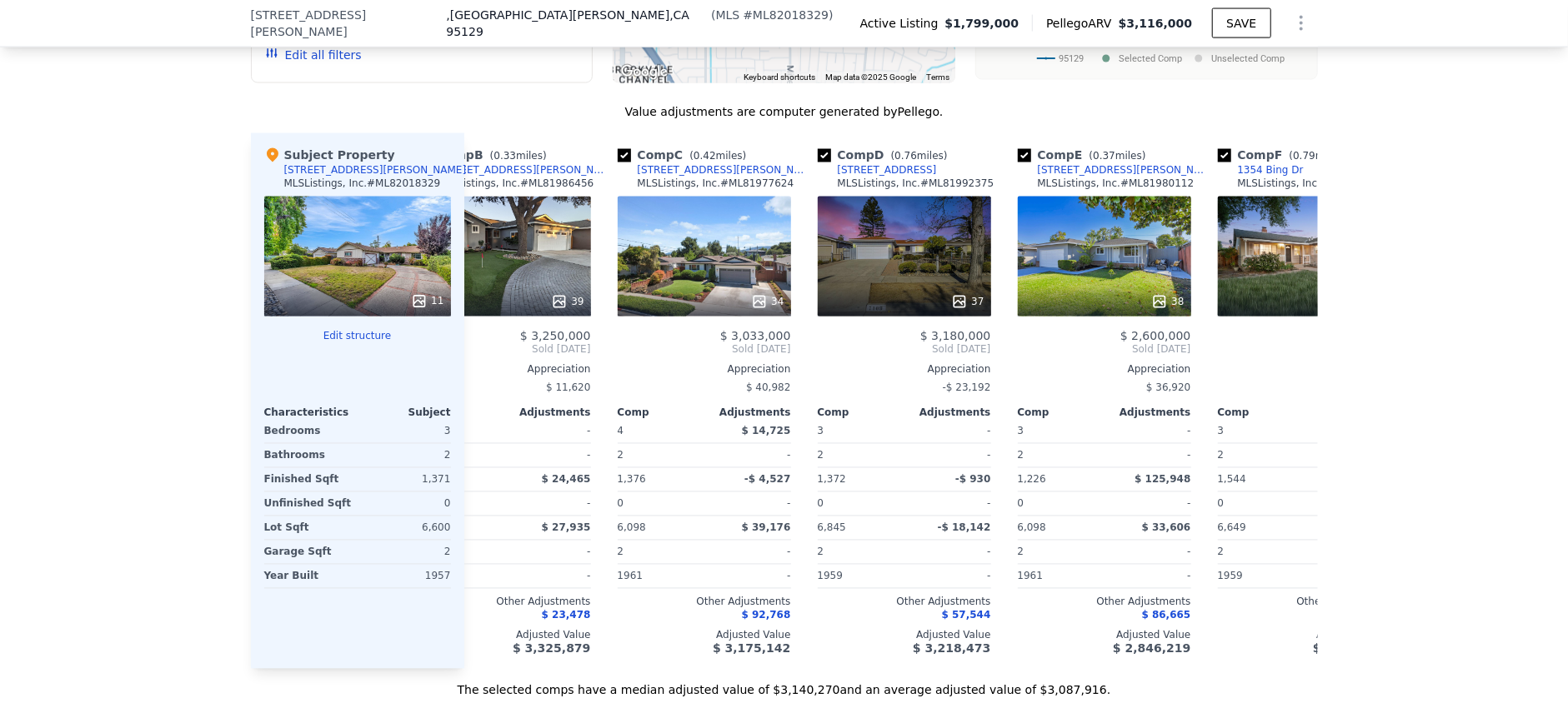
scroll to position [0, 281]
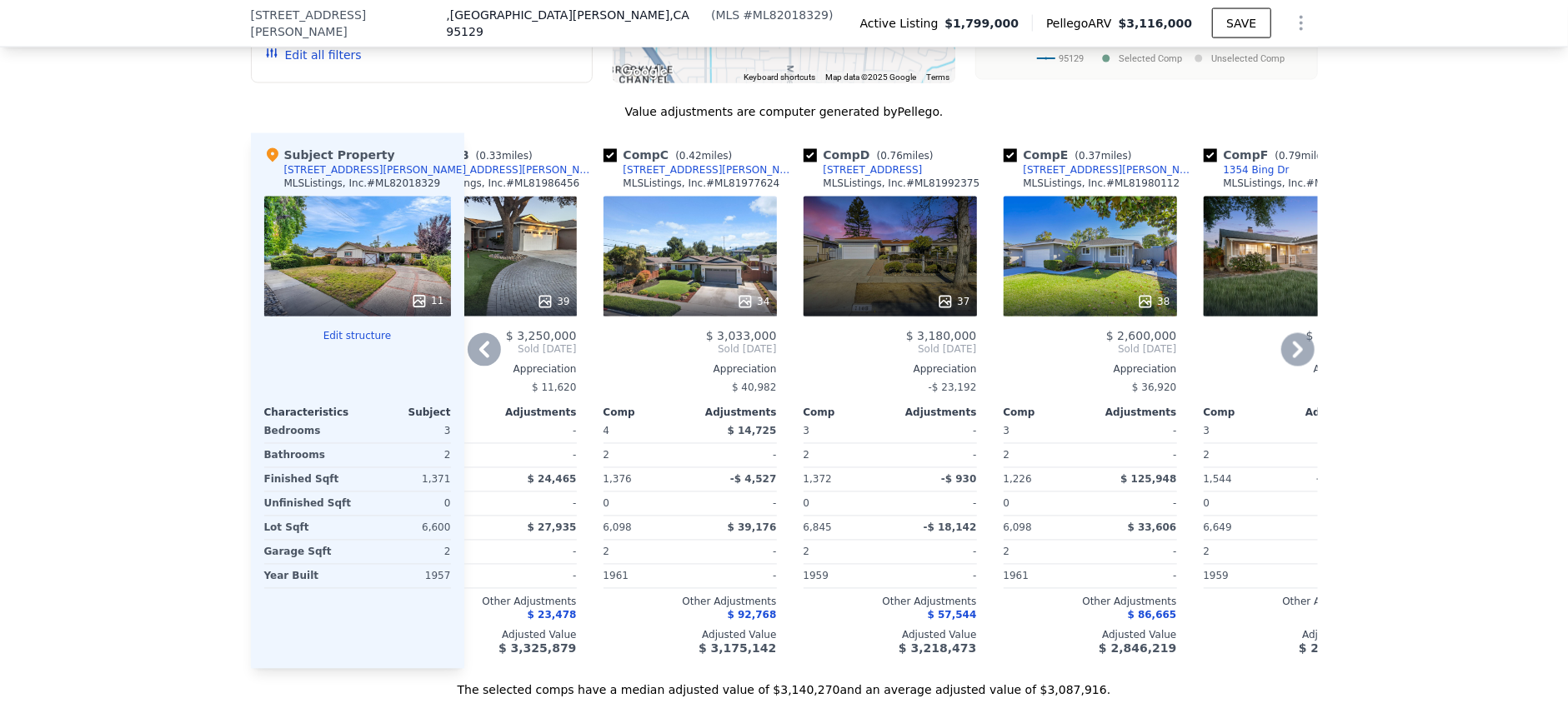
click at [939, 271] on div "37" at bounding box center [890, 257] width 173 height 120
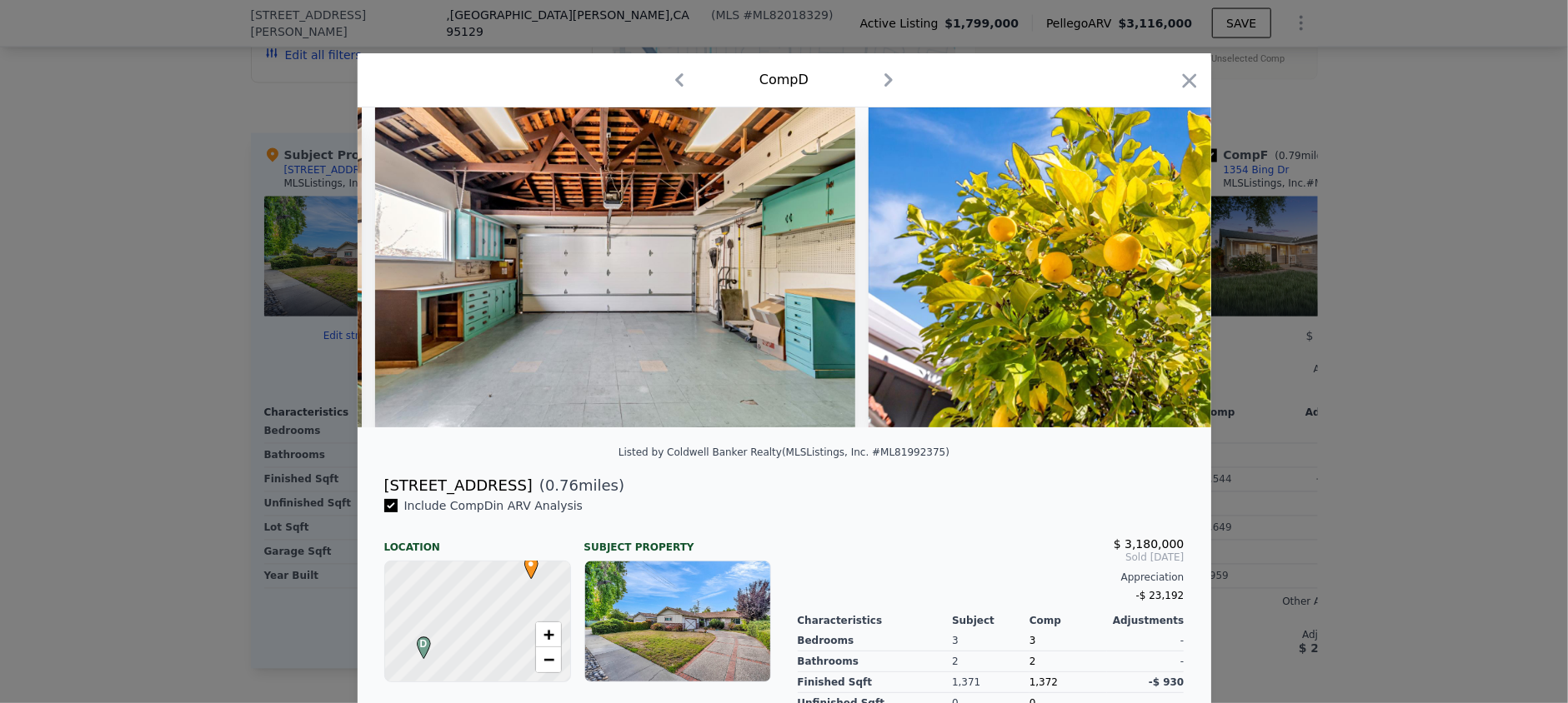
scroll to position [0, 17395]
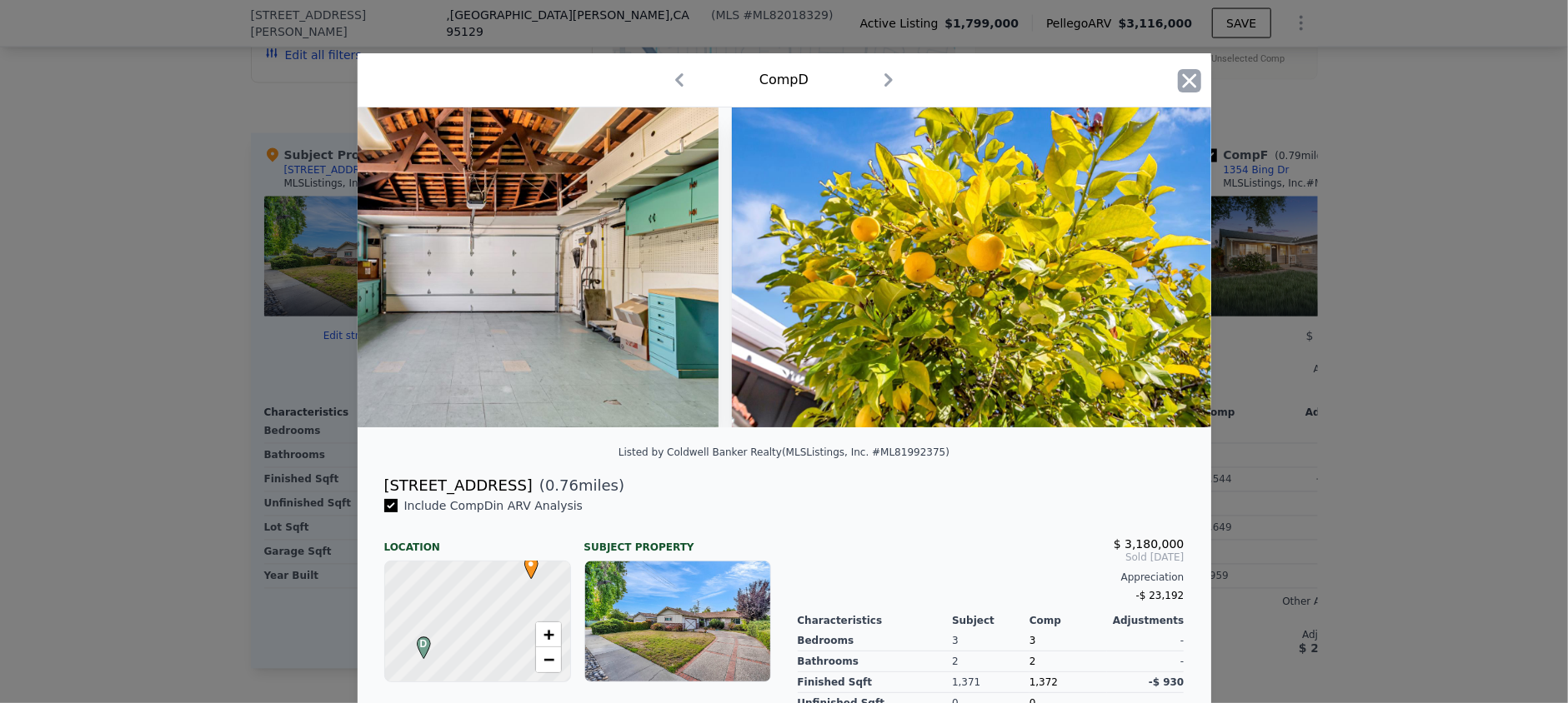
click at [1183, 89] on icon "button" at bounding box center [1189, 80] width 23 height 23
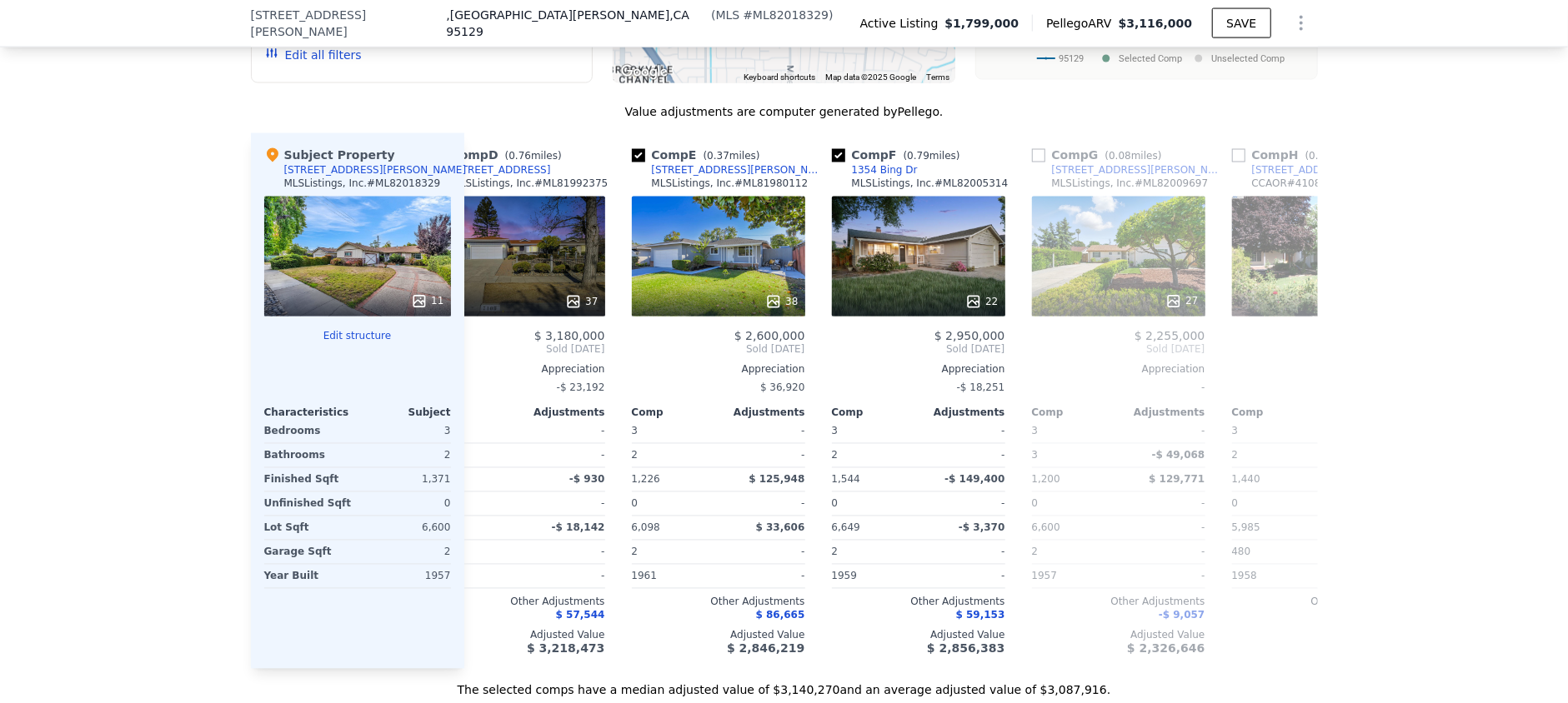
scroll to position [0, 655]
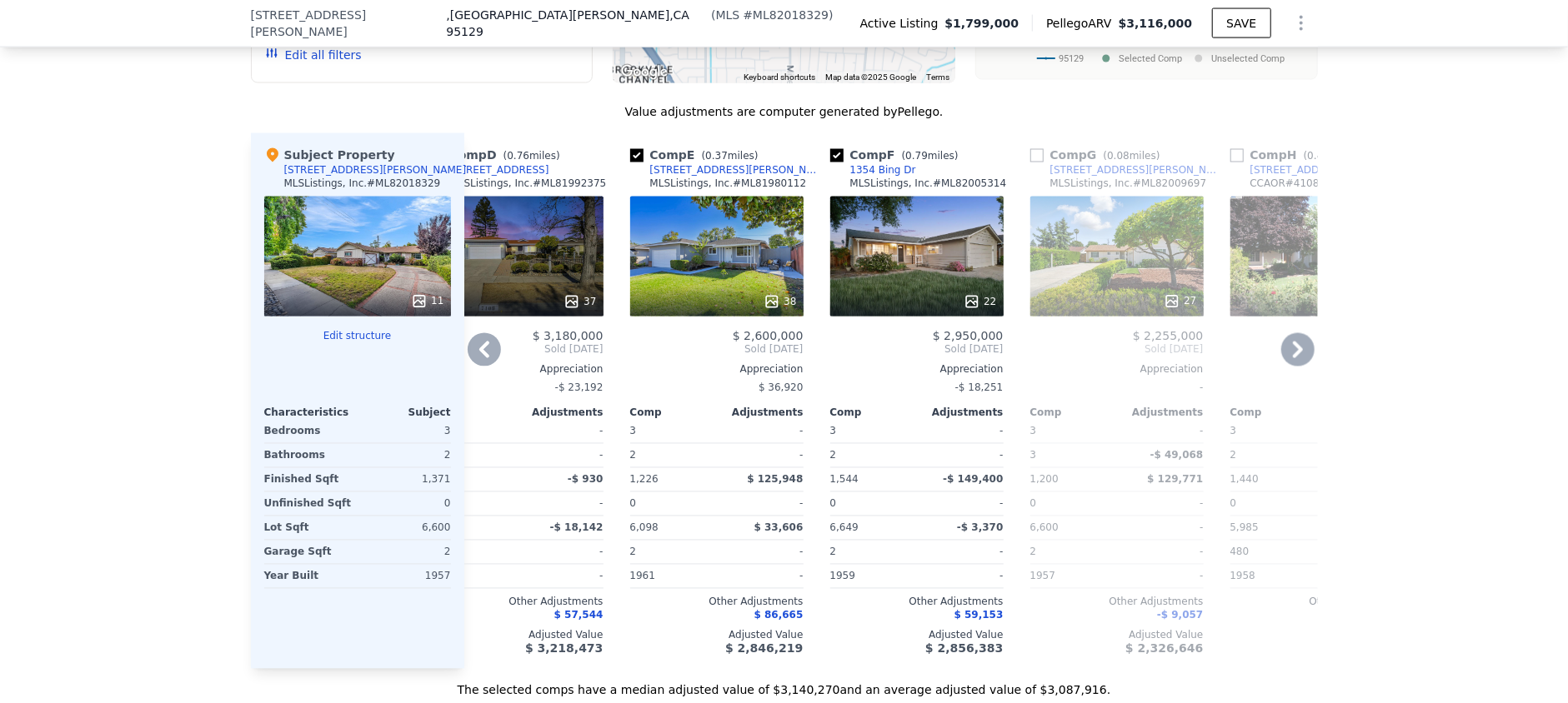
click at [750, 251] on div "38" at bounding box center [717, 257] width 173 height 120
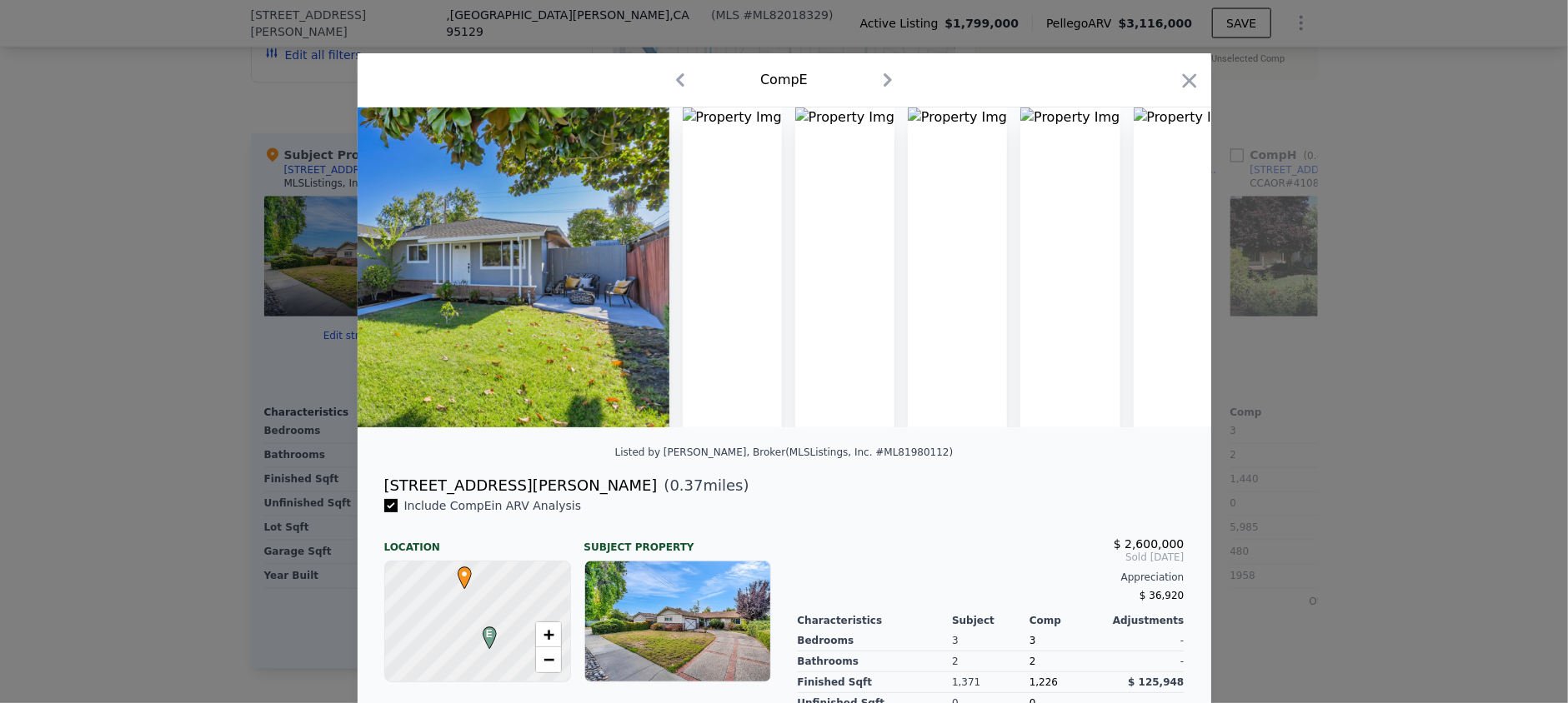
scroll to position [0, 32]
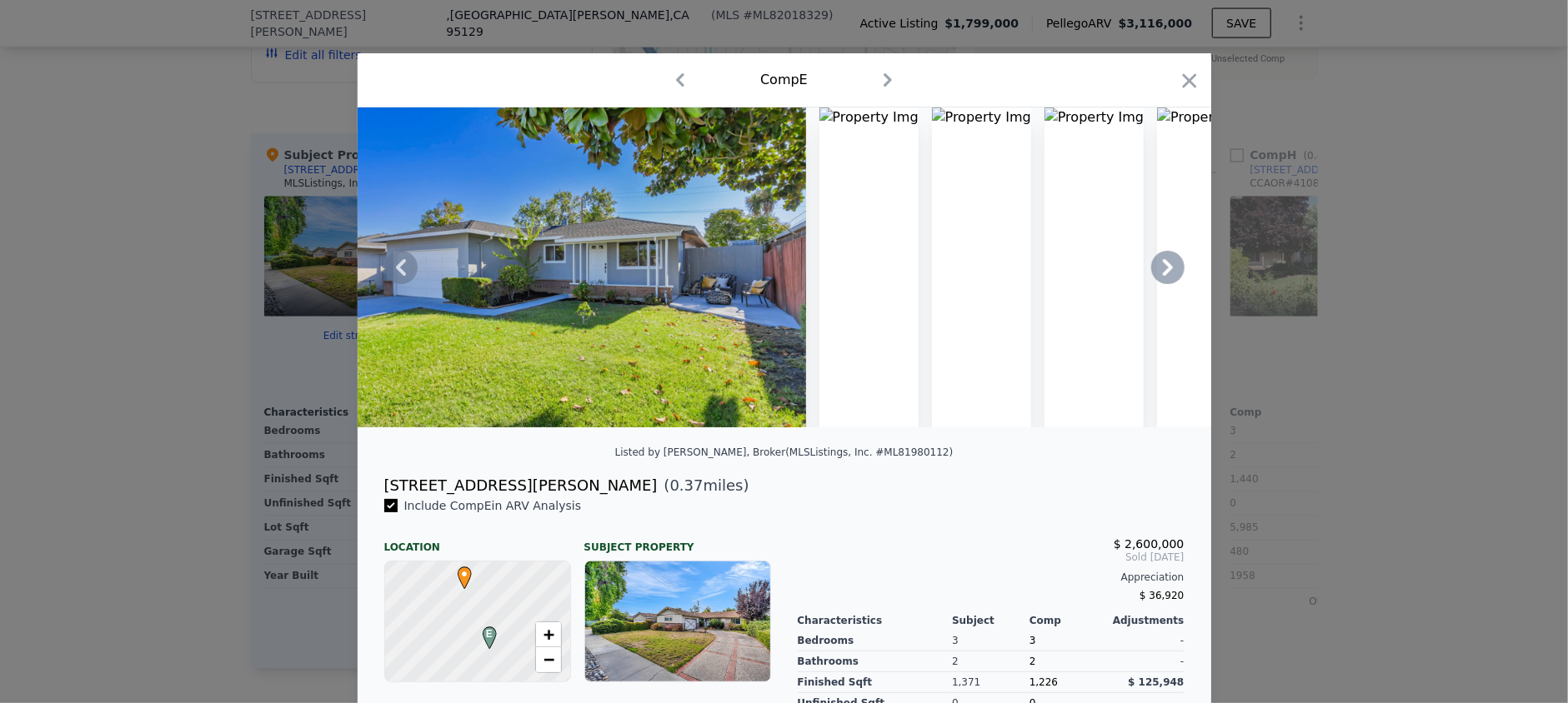
click at [666, 220] on img at bounding box center [566, 268] width 480 height 320
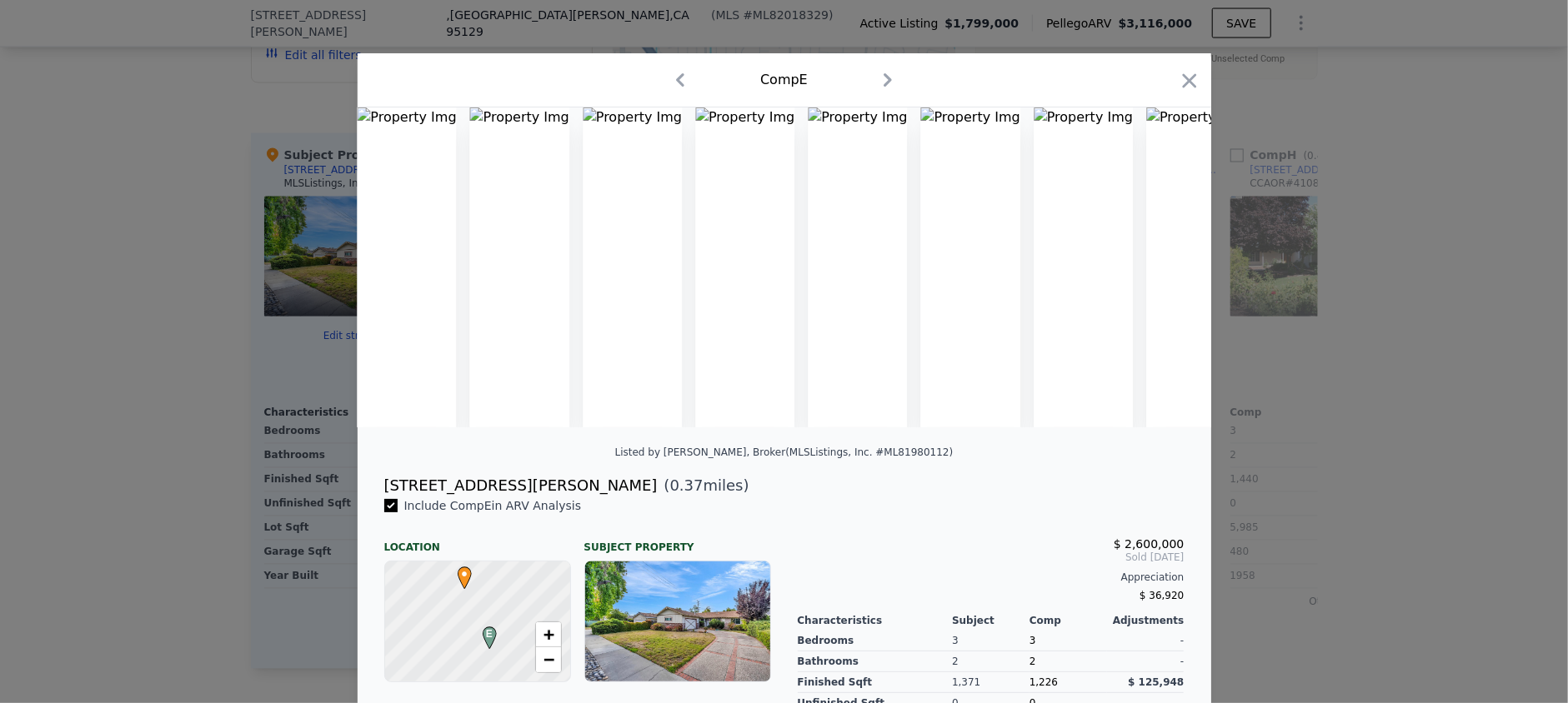
scroll to position [0, 3458]
click at [1187, 80] on icon "button" at bounding box center [1189, 80] width 23 height 23
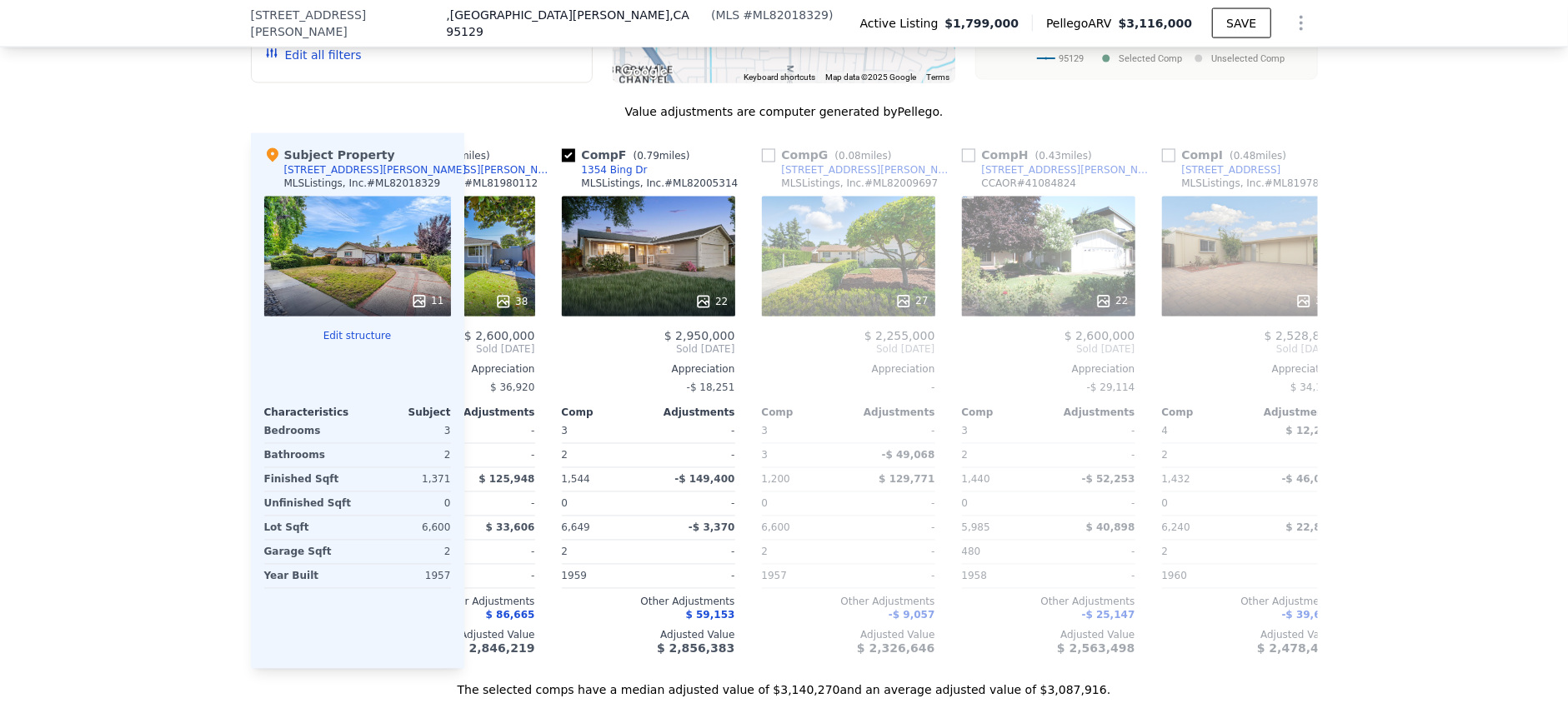
scroll to position [0, 917]
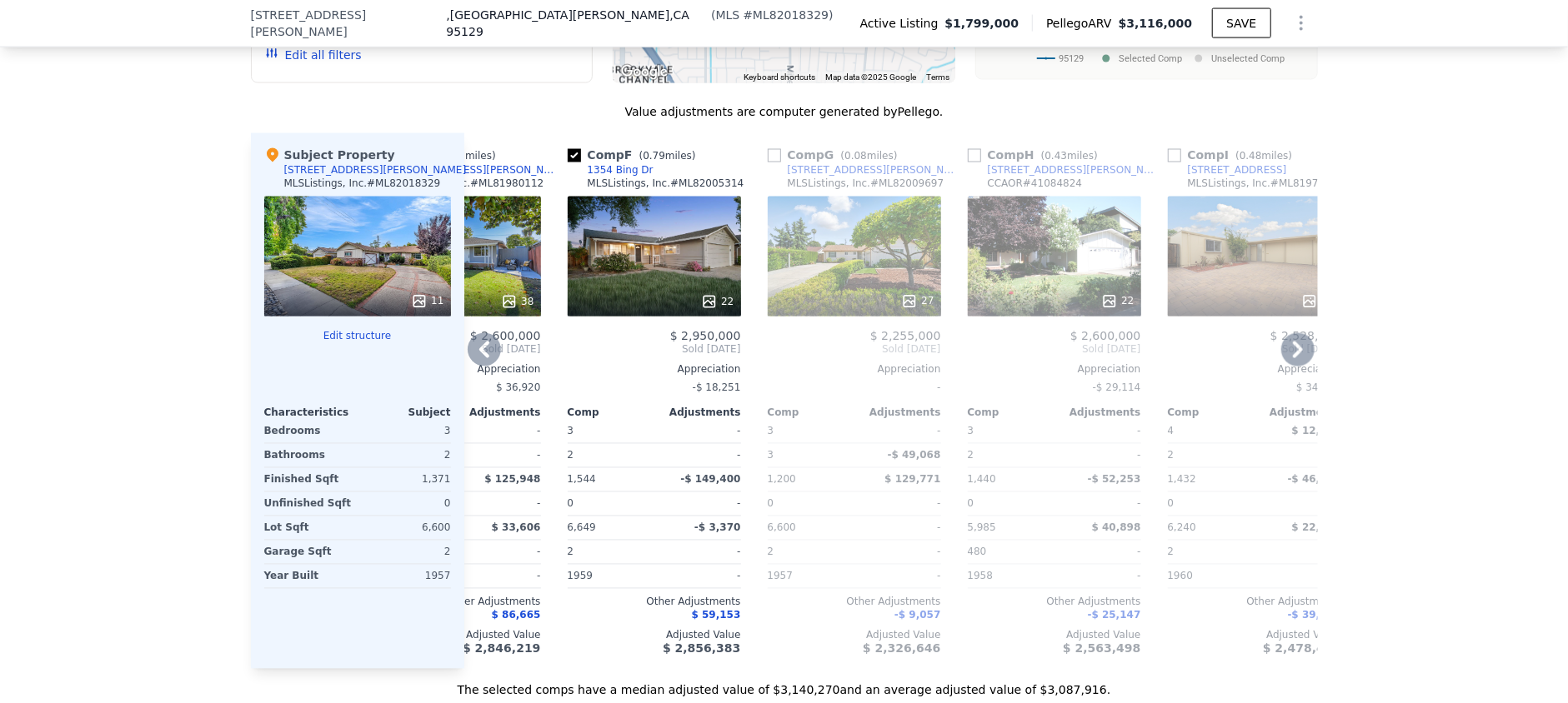
click at [625, 261] on div "22" at bounding box center [655, 257] width 173 height 120
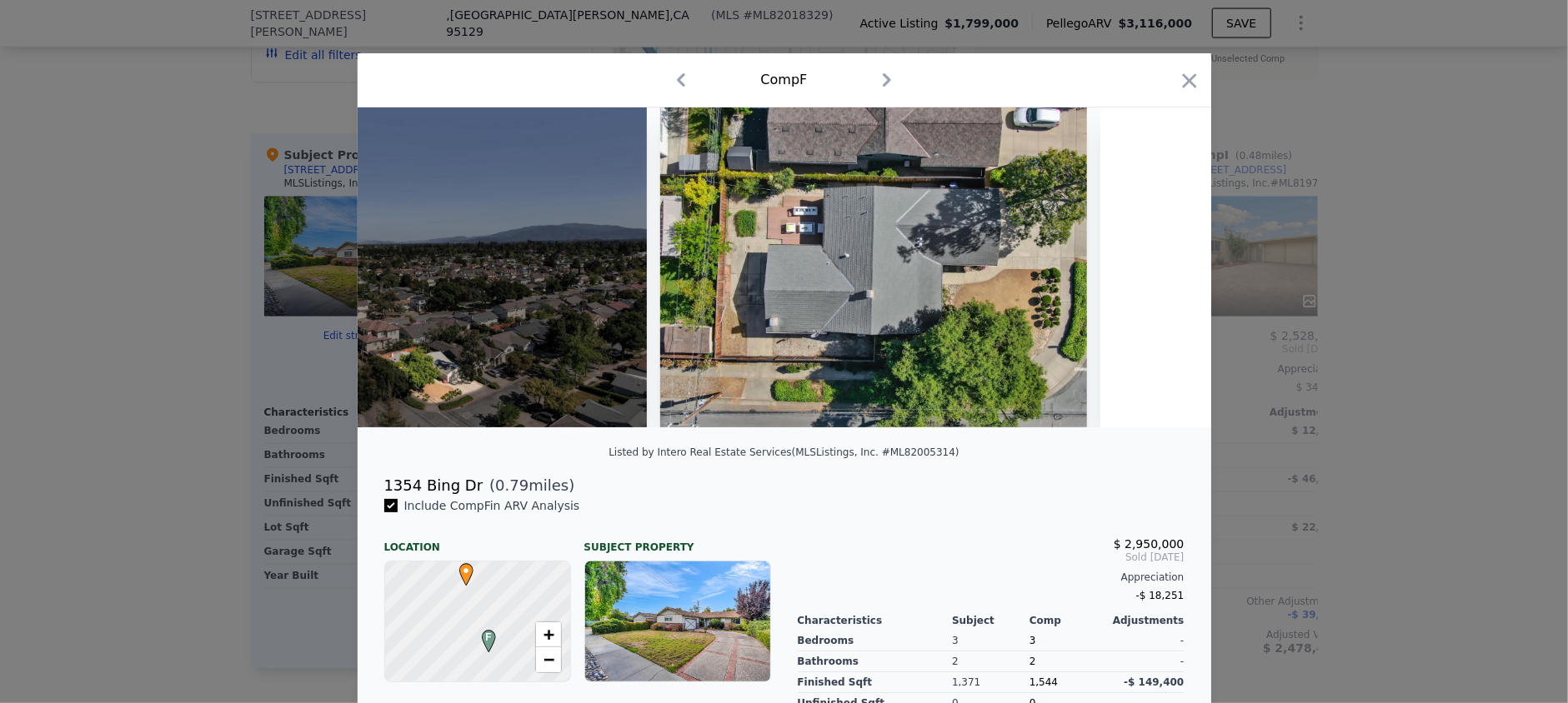
scroll to position [0, 11108]
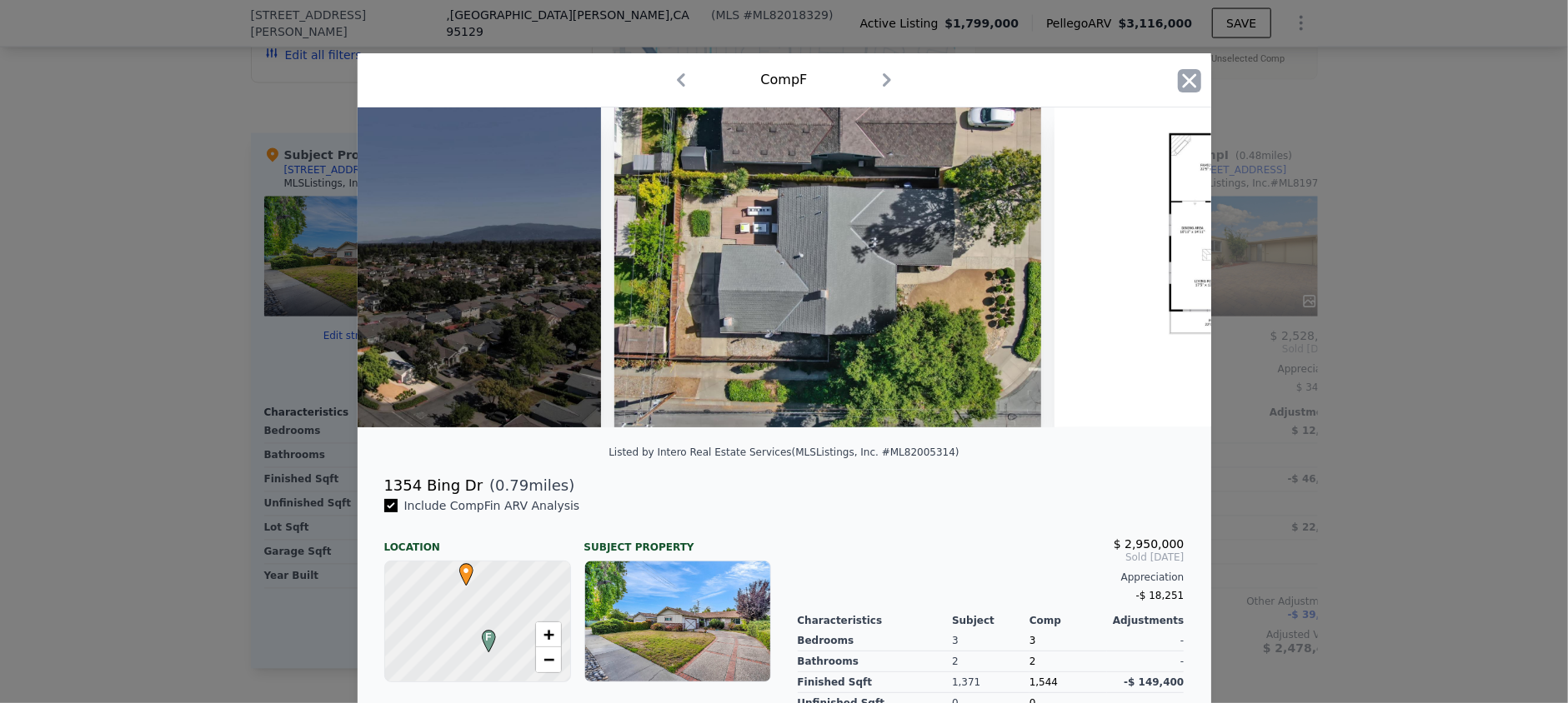
click at [1182, 83] on icon "button" at bounding box center [1189, 80] width 23 height 23
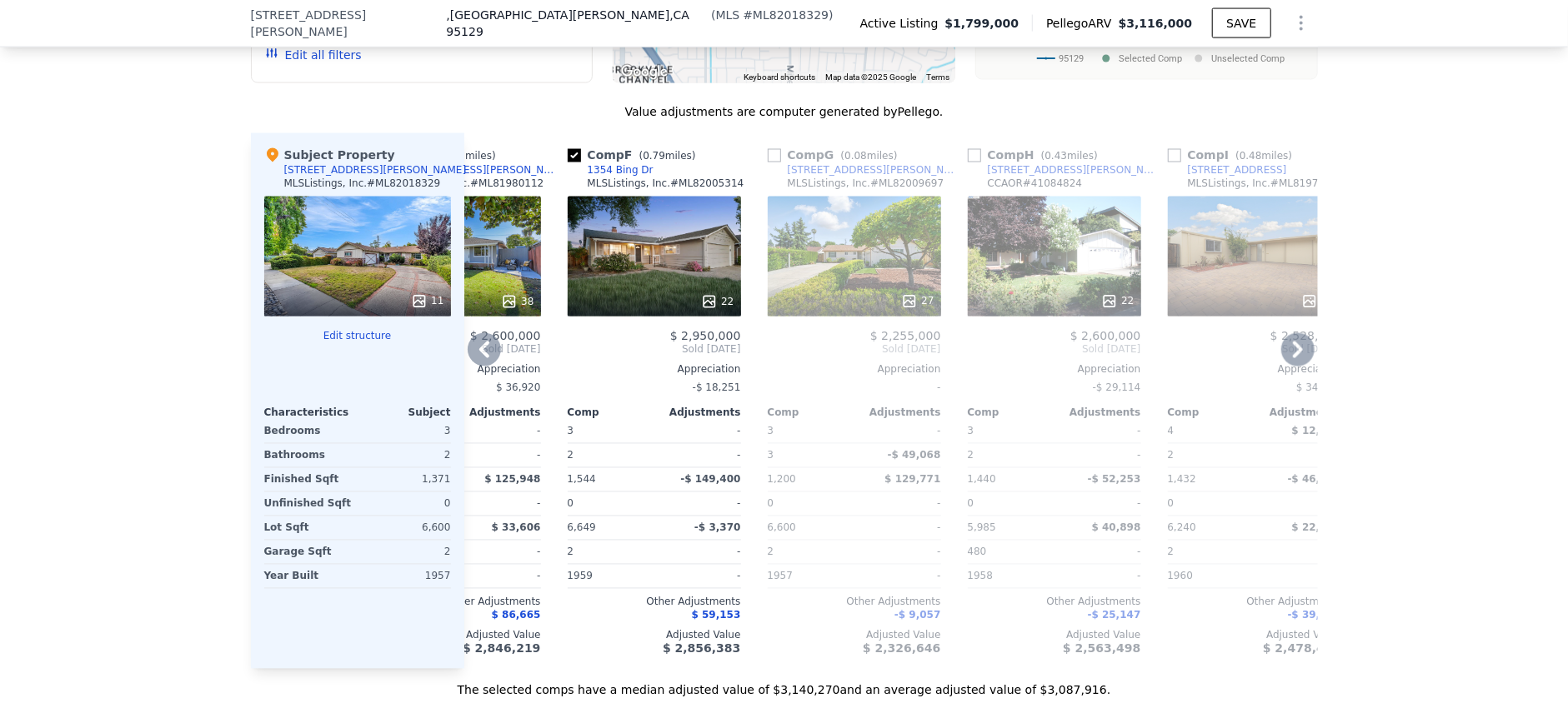
click at [859, 272] on div "27" at bounding box center [854, 257] width 173 height 120
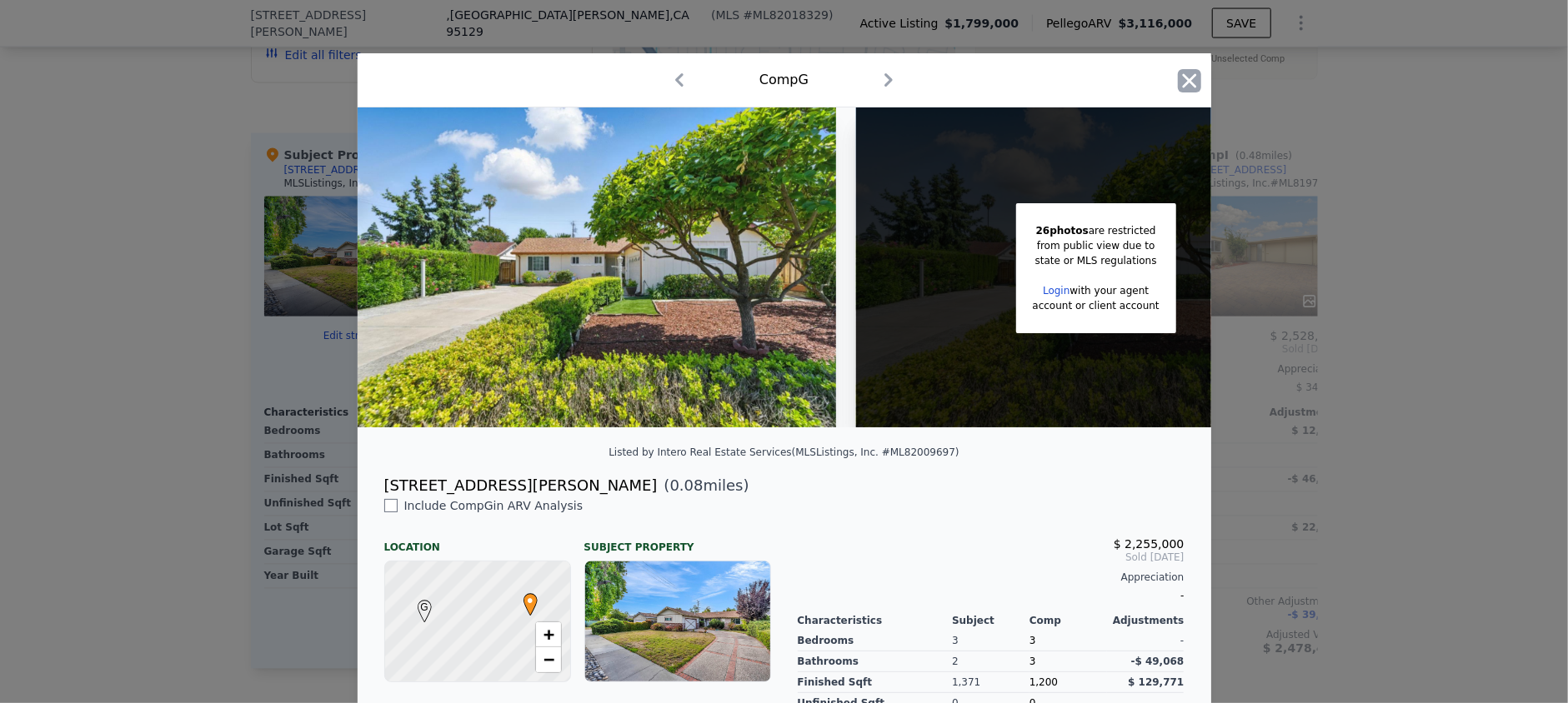
click at [1182, 84] on icon "button" at bounding box center [1189, 80] width 23 height 23
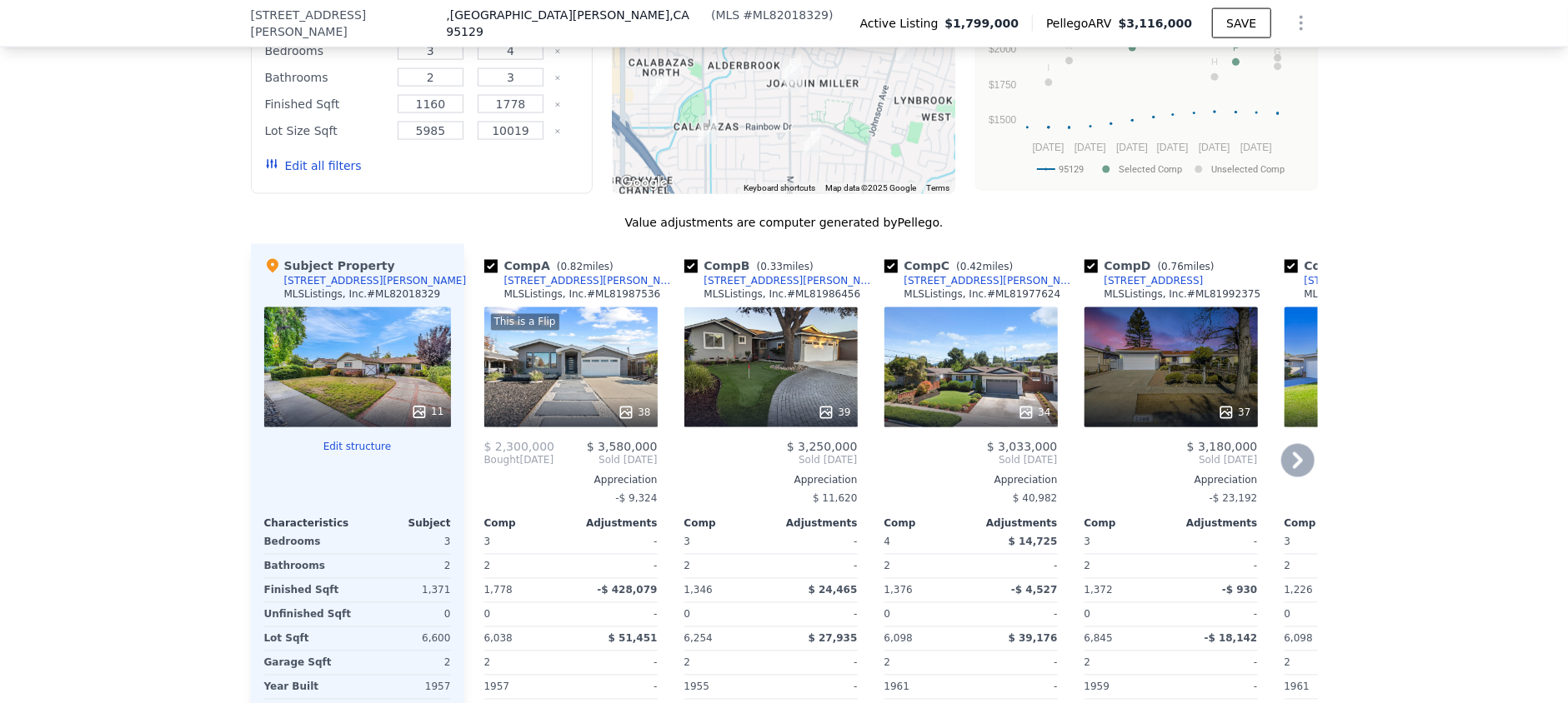
scroll to position [1993, 0]
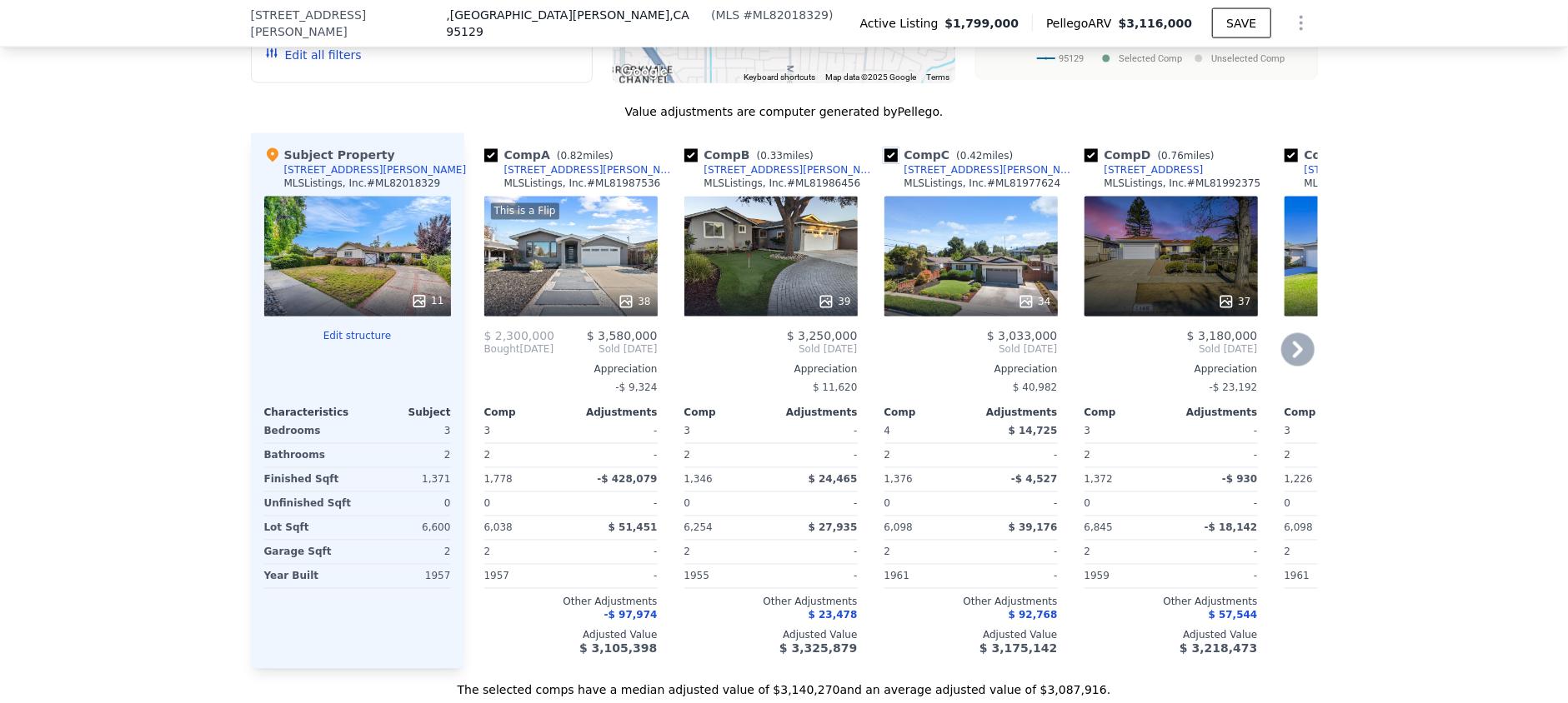
drag, startPoint x: 883, startPoint y: 157, endPoint x: 877, endPoint y: 163, distance: 8.5
click at [884, 157] on input "checkbox" at bounding box center [891, 156] width 14 height 14
checkbox input "false"
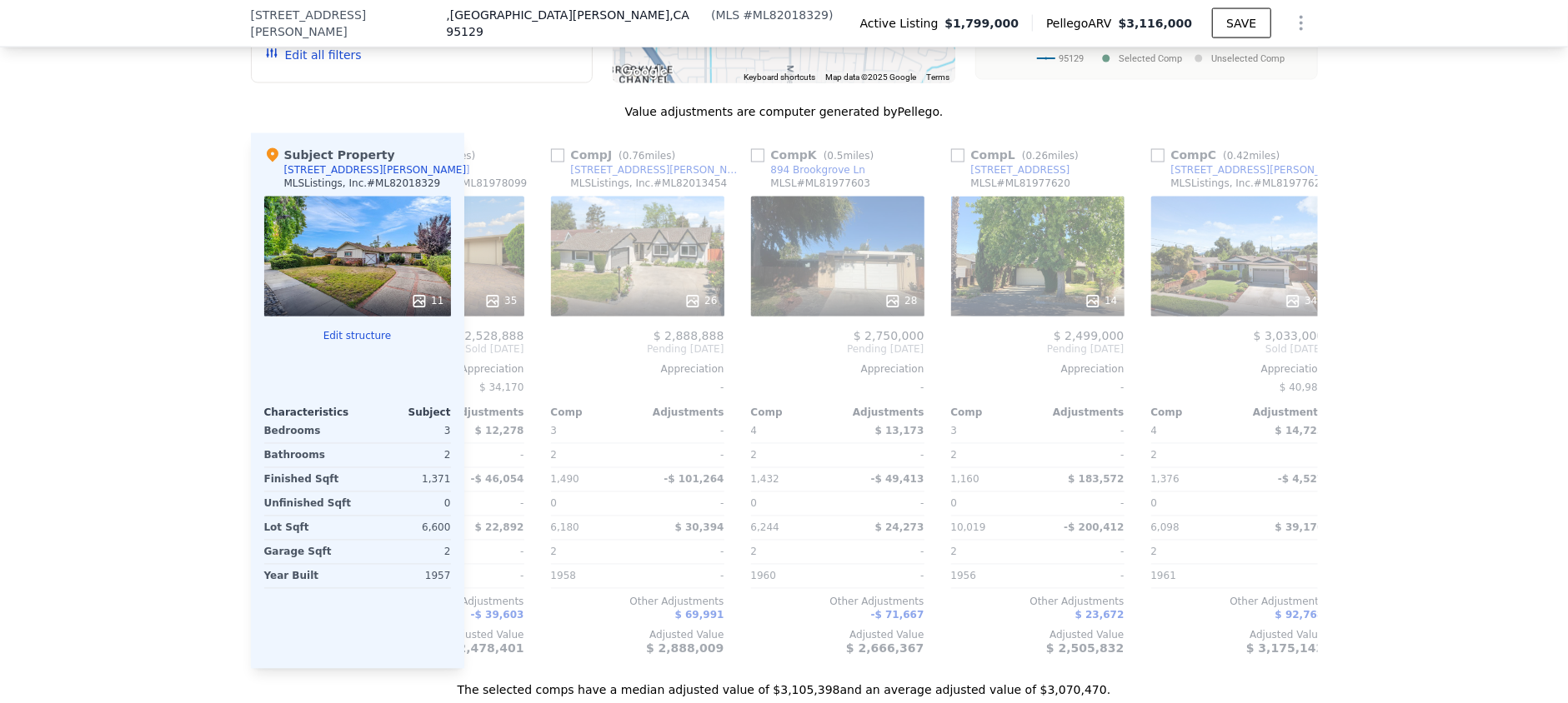
scroll to position [0, 1587]
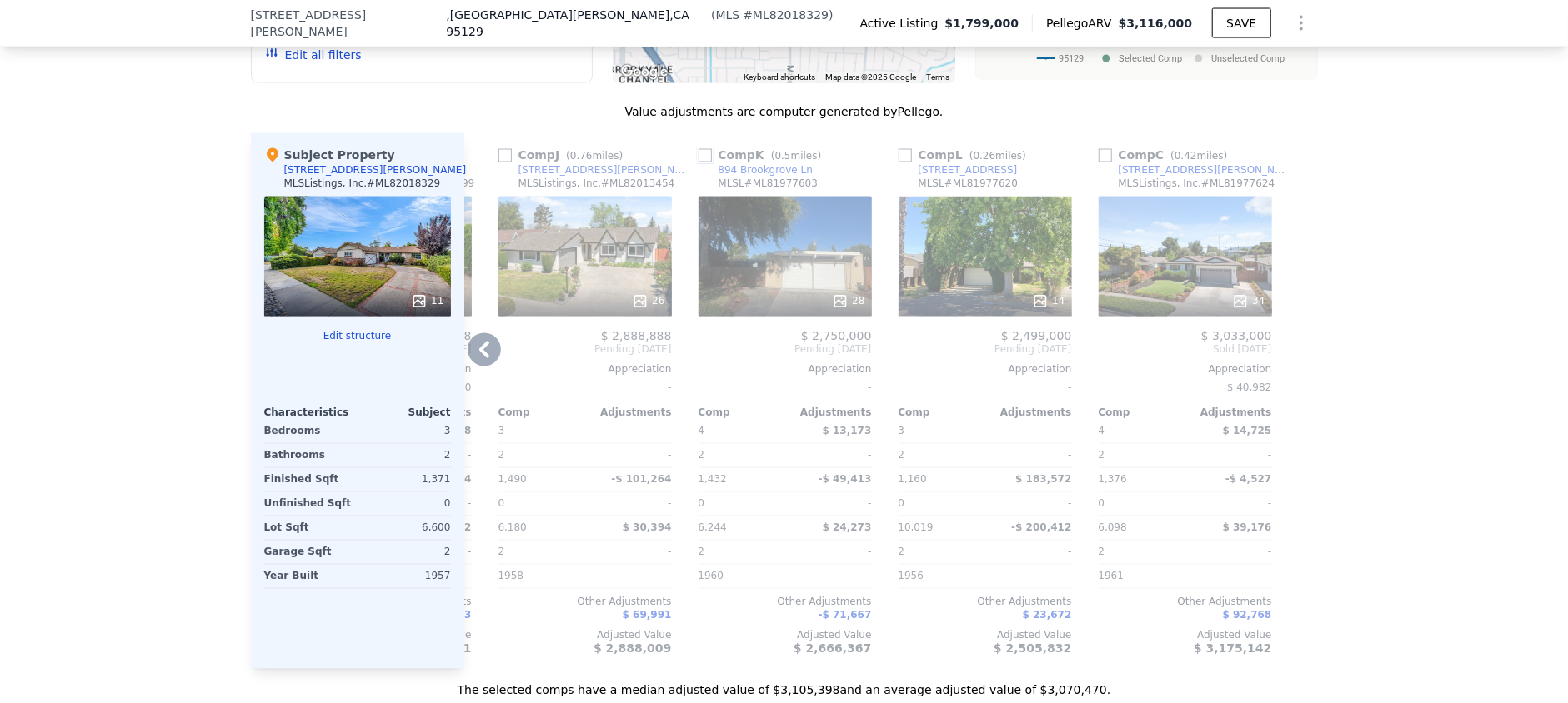
click at [698, 158] on input "checkbox" at bounding box center [705, 156] width 14 height 14
checkbox input "true"
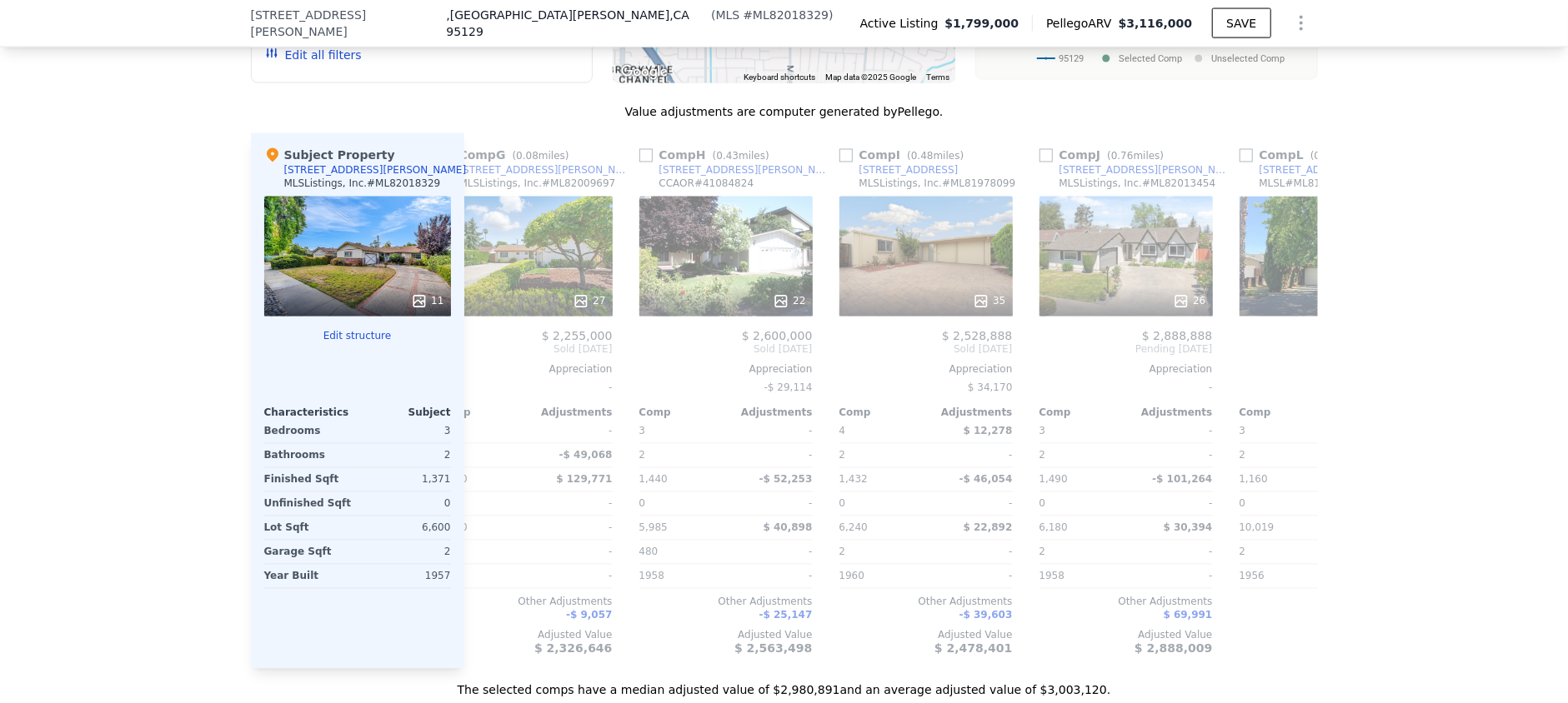
scroll to position [0, 1227]
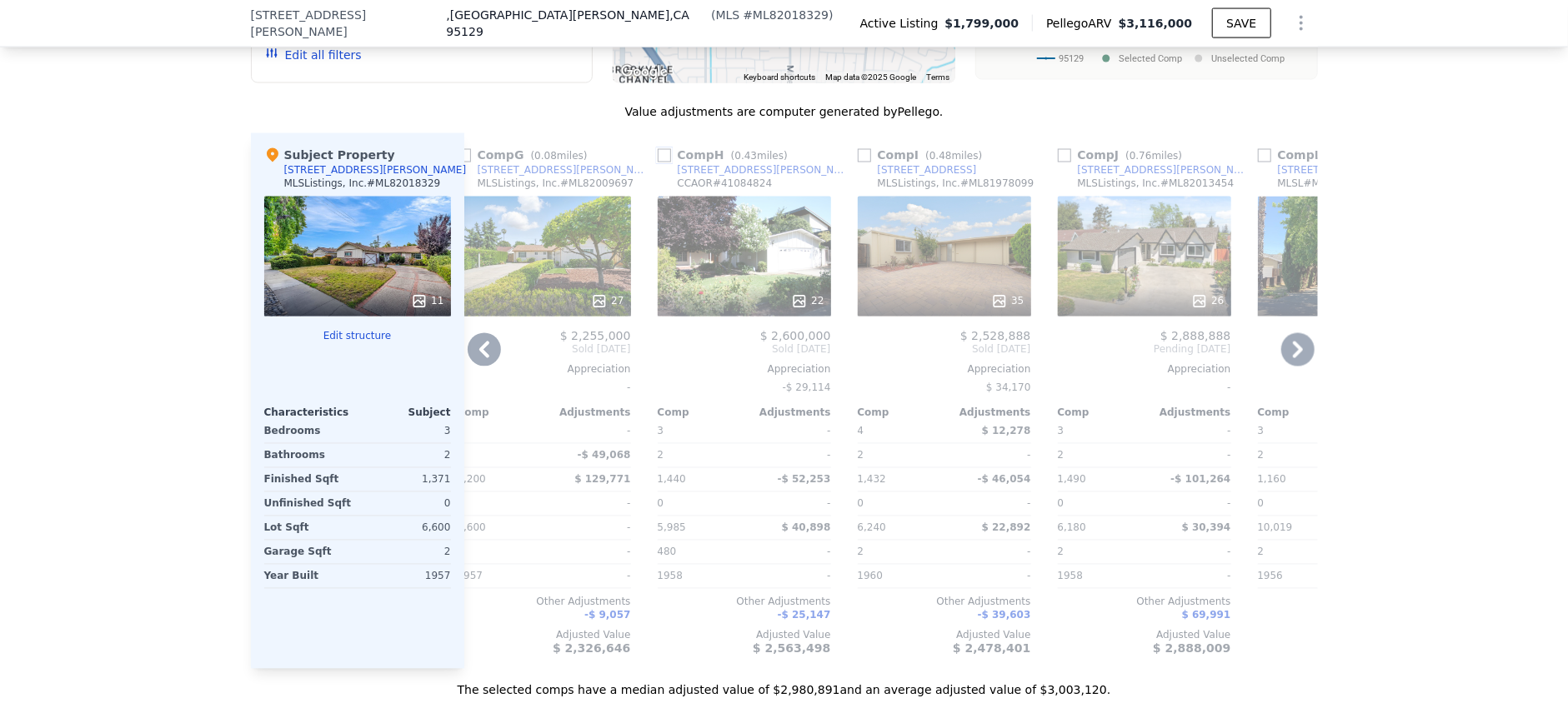
click at [658, 155] on input "checkbox" at bounding box center [665, 156] width 14 height 14
checkbox input "true"
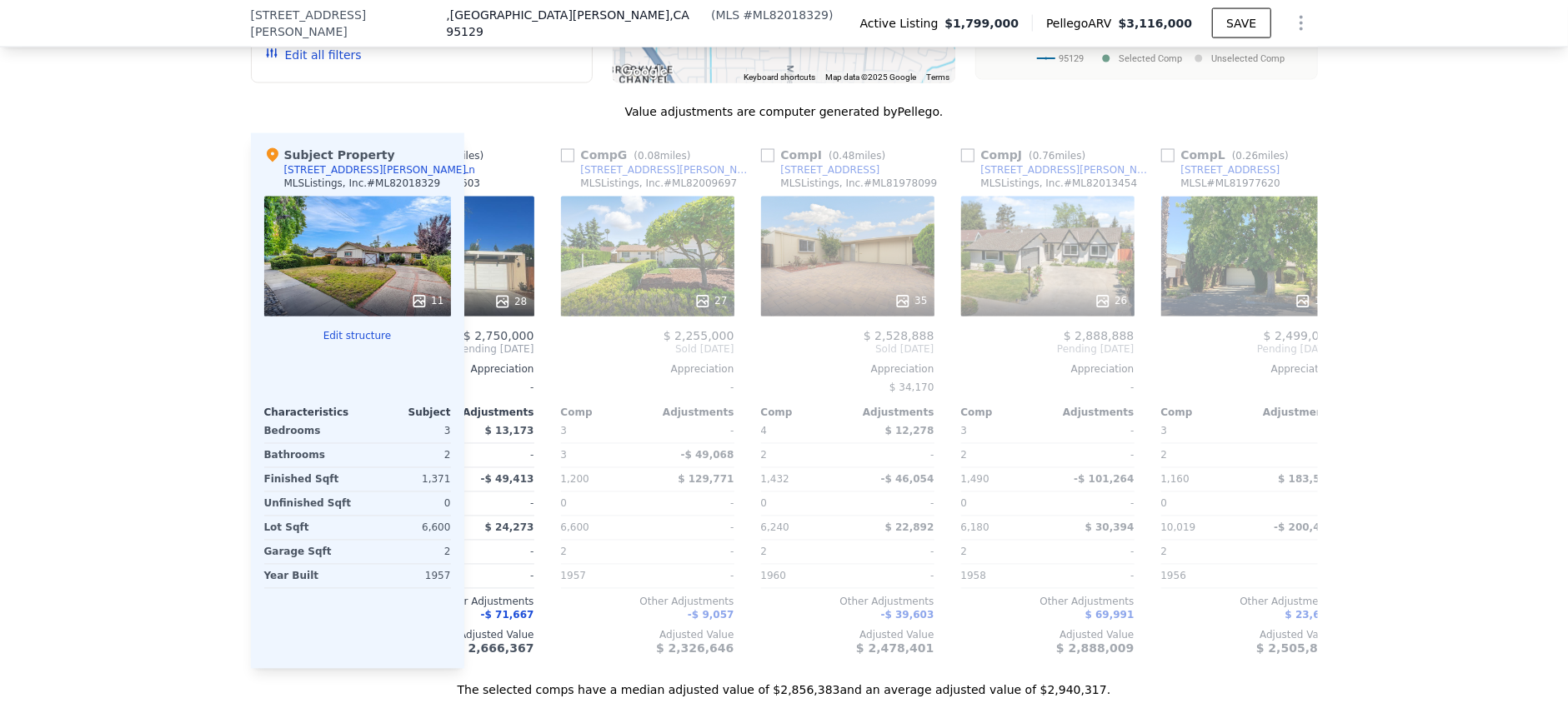
scroll to position [0, 1321]
click at [964, 157] on input "checkbox" at bounding box center [971, 156] width 14 height 14
checkbox input "true"
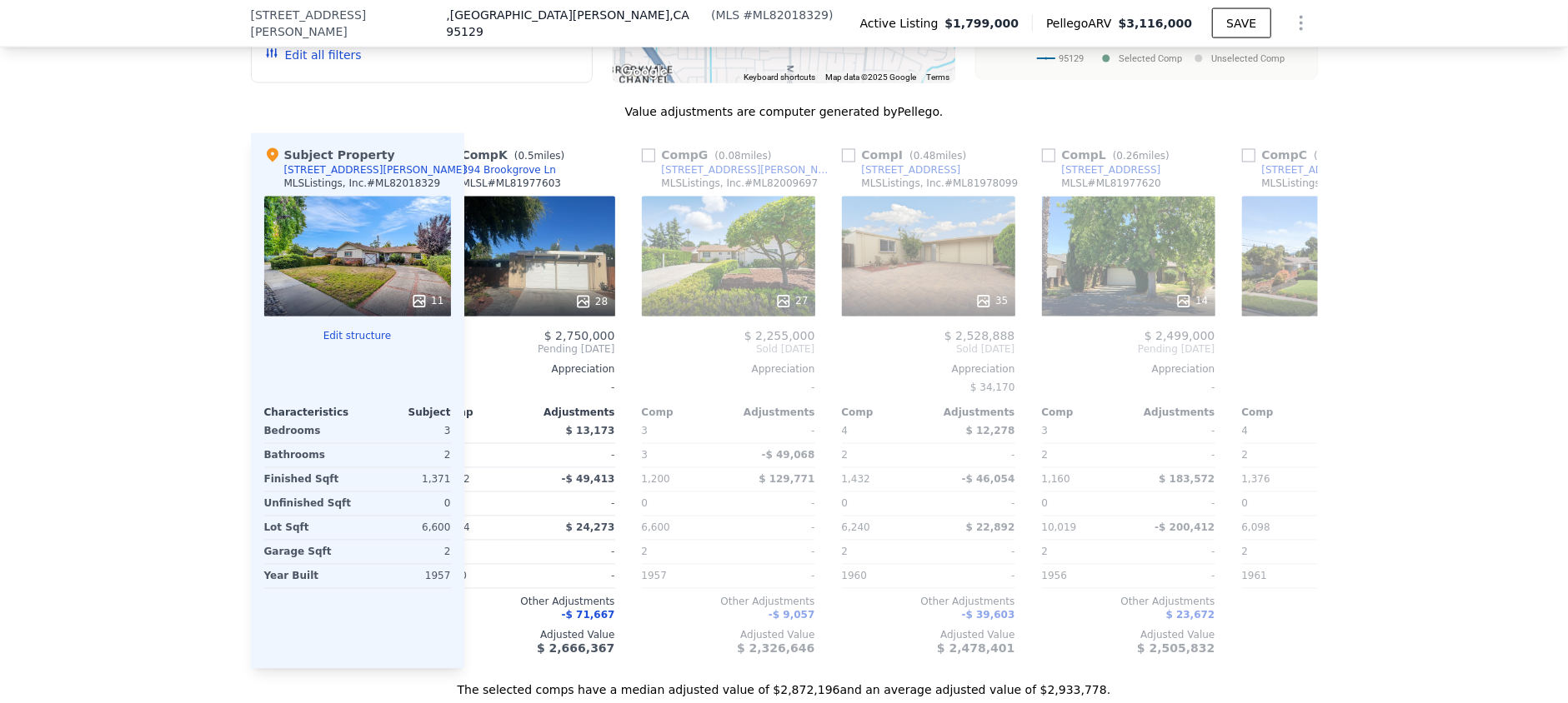
scroll to position [0, 1436]
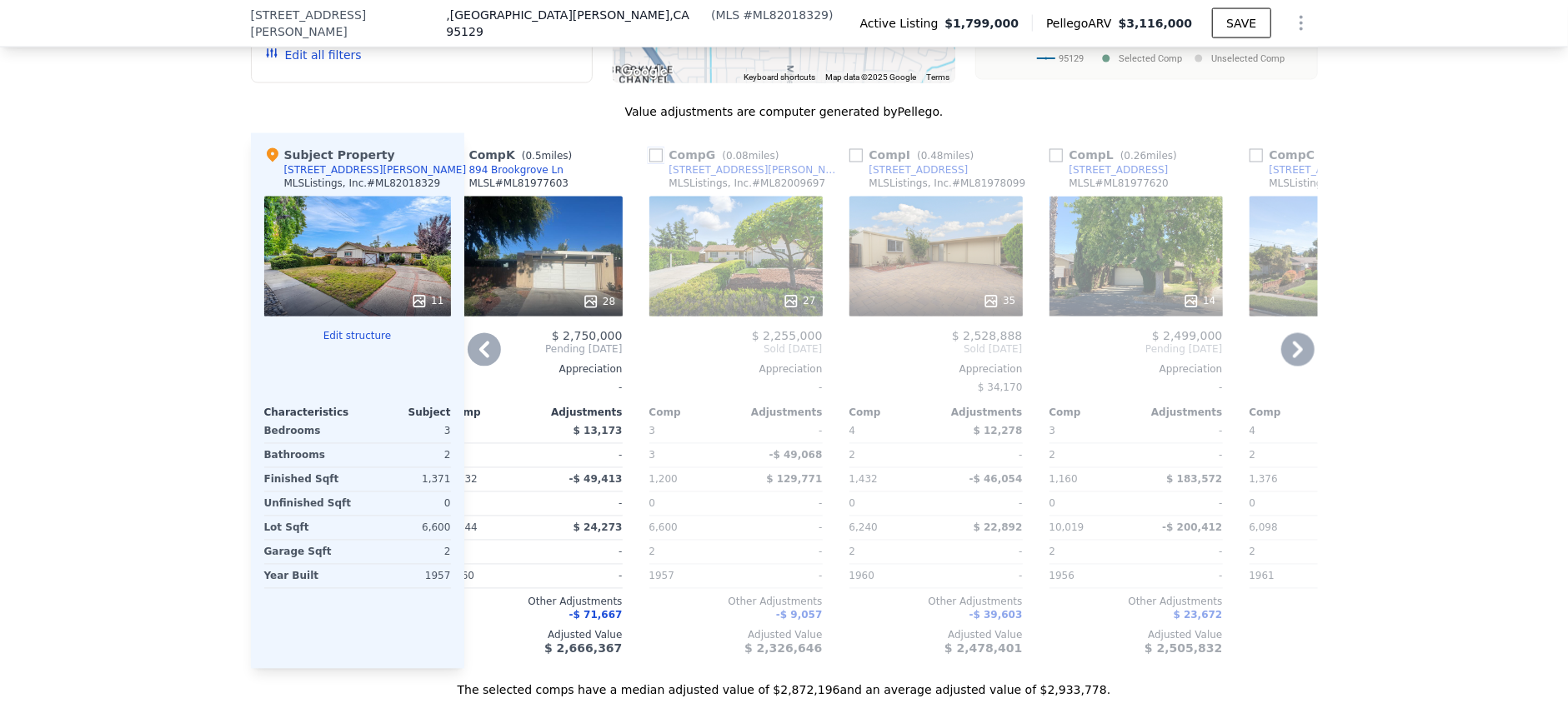
drag, startPoint x: 648, startPoint y: 152, endPoint x: 711, endPoint y: 259, distance: 124.2
click at [649, 152] on input "checkbox" at bounding box center [656, 156] width 14 height 14
checkbox input "true"
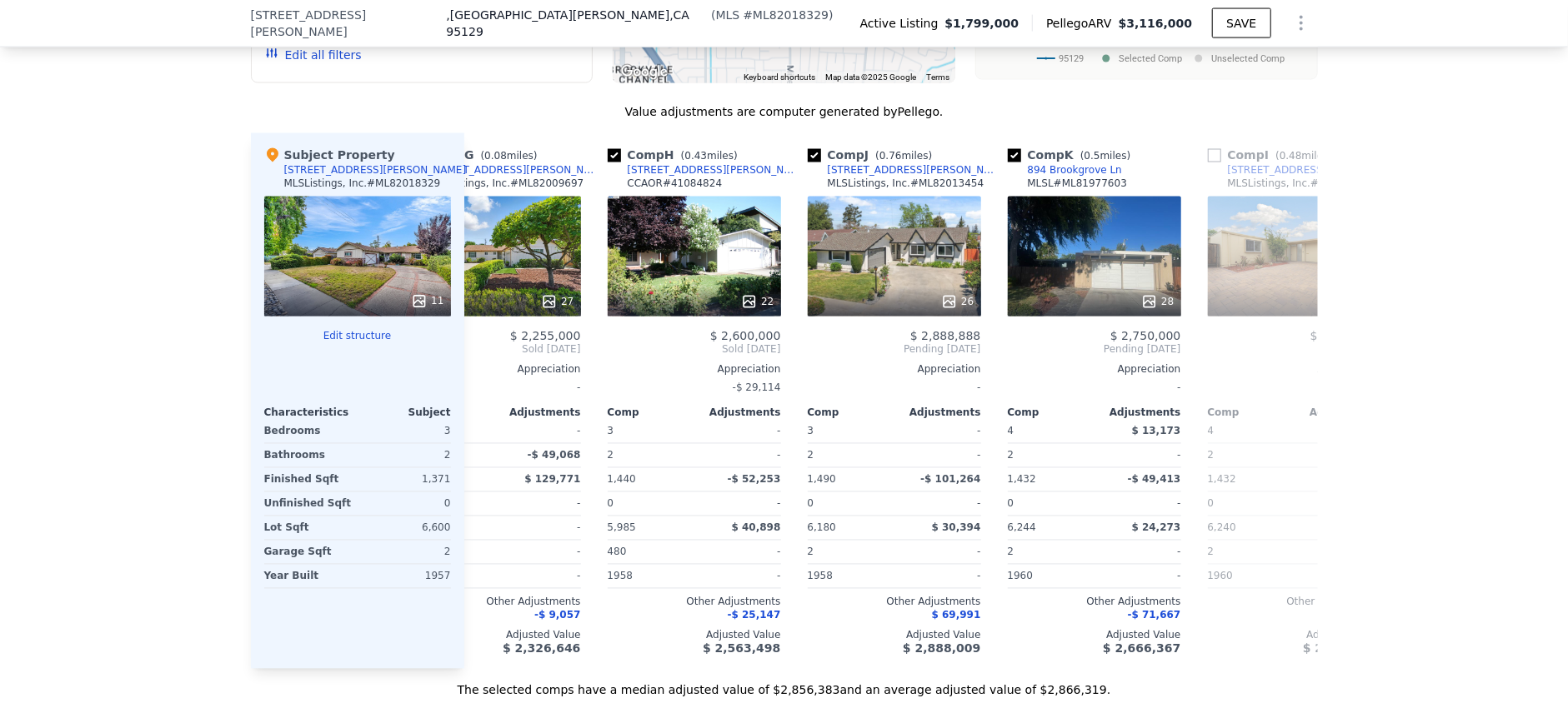
scroll to position [0, 1074]
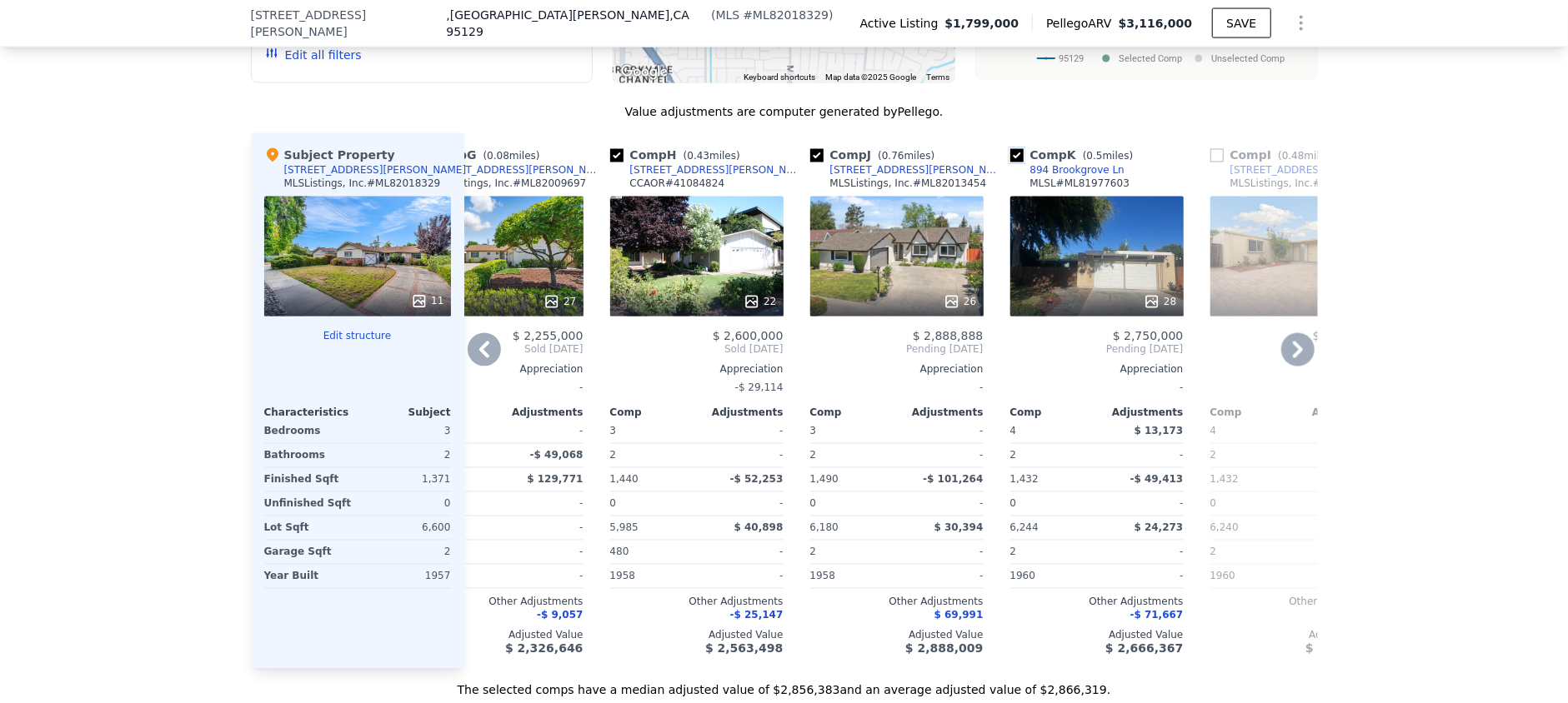
click at [1010, 155] on input "checkbox" at bounding box center [1017, 156] width 14 height 14
checkbox input "false"
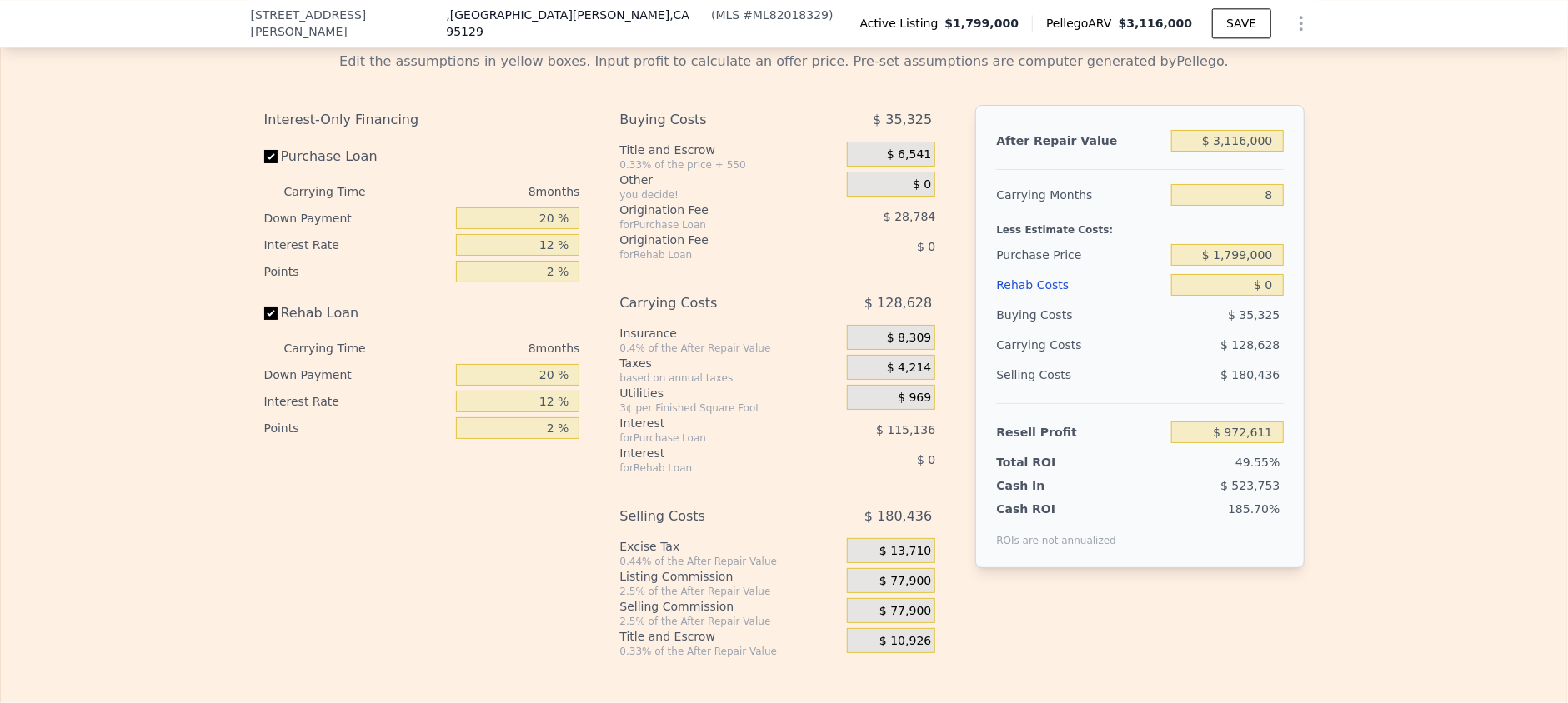
scroll to position [2771, 0]
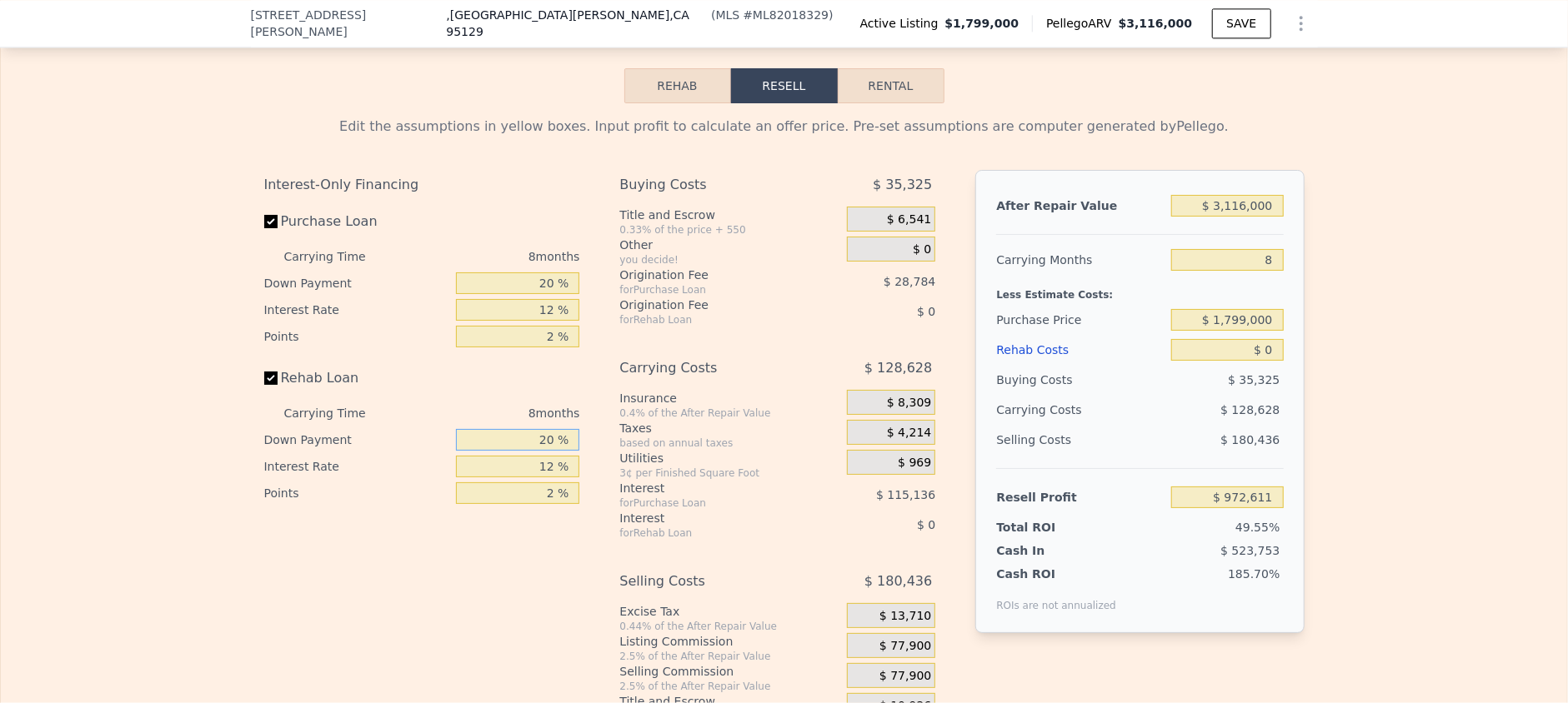
drag, startPoint x: 519, startPoint y: 460, endPoint x: 563, endPoint y: 453, distance: 44.6
click at [563, 450] on input "20 %" at bounding box center [518, 439] width 123 height 21
type input "10 %"
click at [510, 476] on input "12 %" at bounding box center [518, 466] width 123 height 21
drag, startPoint x: 526, startPoint y: 474, endPoint x: 632, endPoint y: 457, distance: 107.4
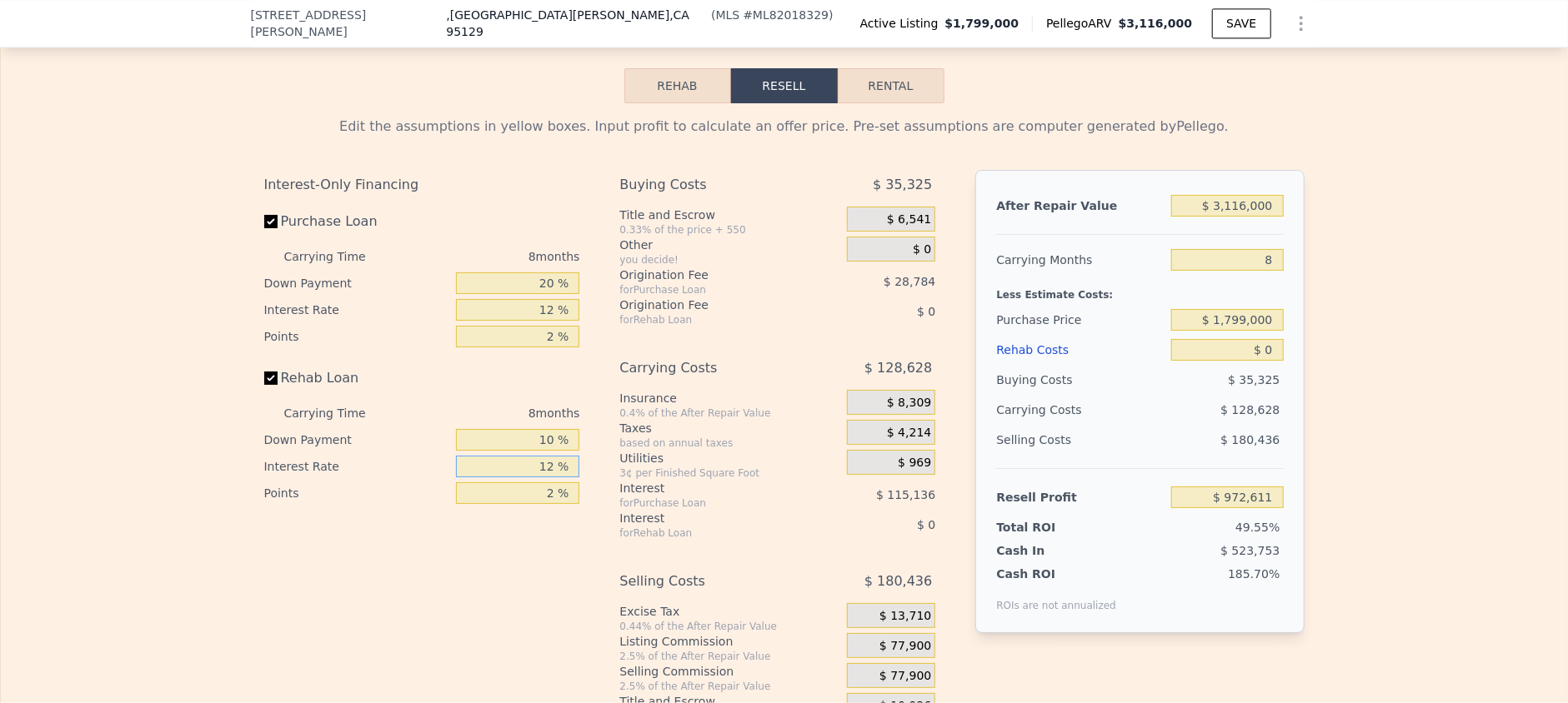
click at [632, 457] on div "Interest-Only Financing Purchase Loan Carrying Time 8 months Down Payment 20 % …" at bounding box center [784, 447] width 1040 height 553
type input "11 %"
click at [510, 371] on div "Interest-Only Financing Purchase Loan Carrying Time 8 months Down Payment 20 % …" at bounding box center [422, 338] width 316 height 337
drag, startPoint x: 527, startPoint y: 294, endPoint x: 575, endPoint y: 293, distance: 48.0
click at [575, 293] on div "Interest-Only Financing Purchase Loan Carrying Time 8 months Down Payment 20 % …" at bounding box center [428, 447] width 329 height 553
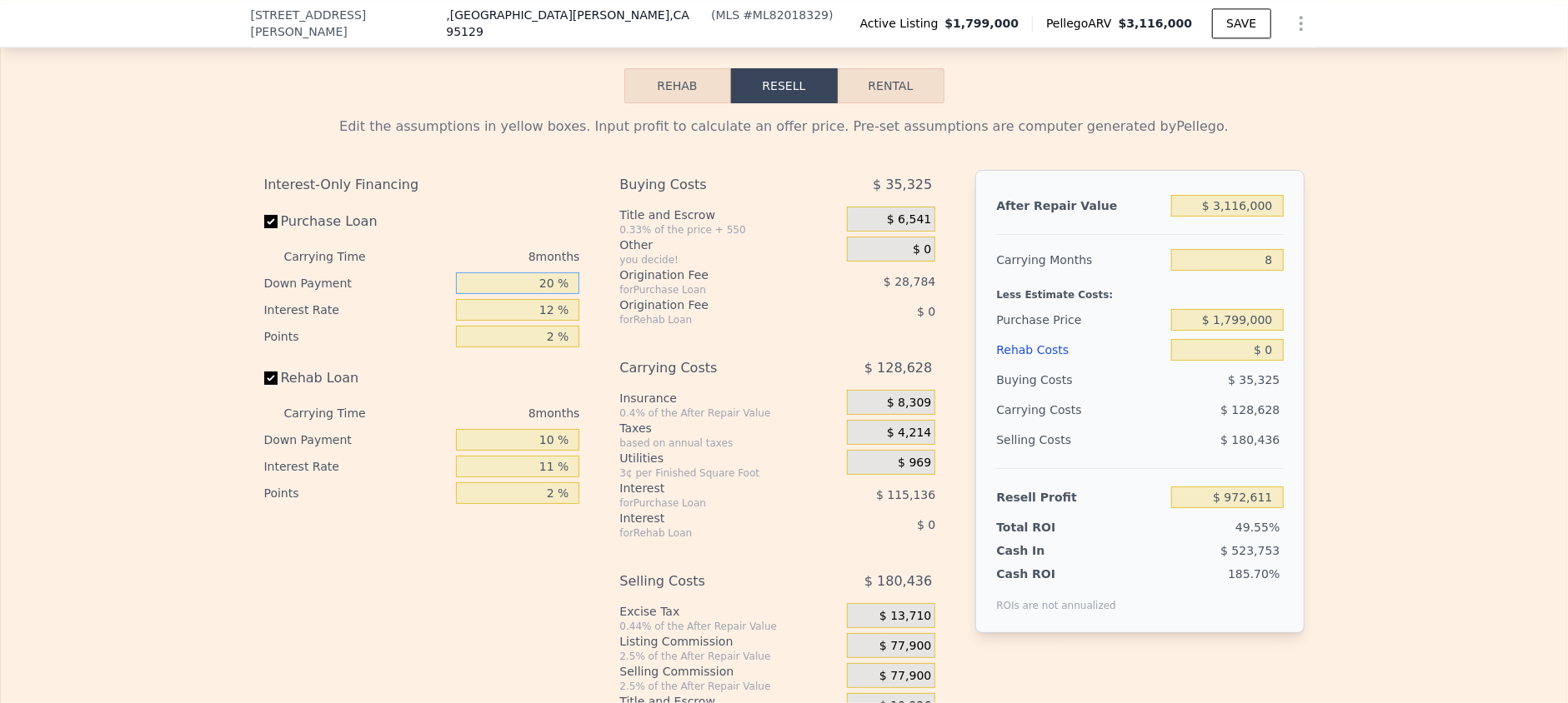
type input "1 %"
type input "$ 938,431"
type input "10 %"
type input "$ 954,621"
type input "10 %"
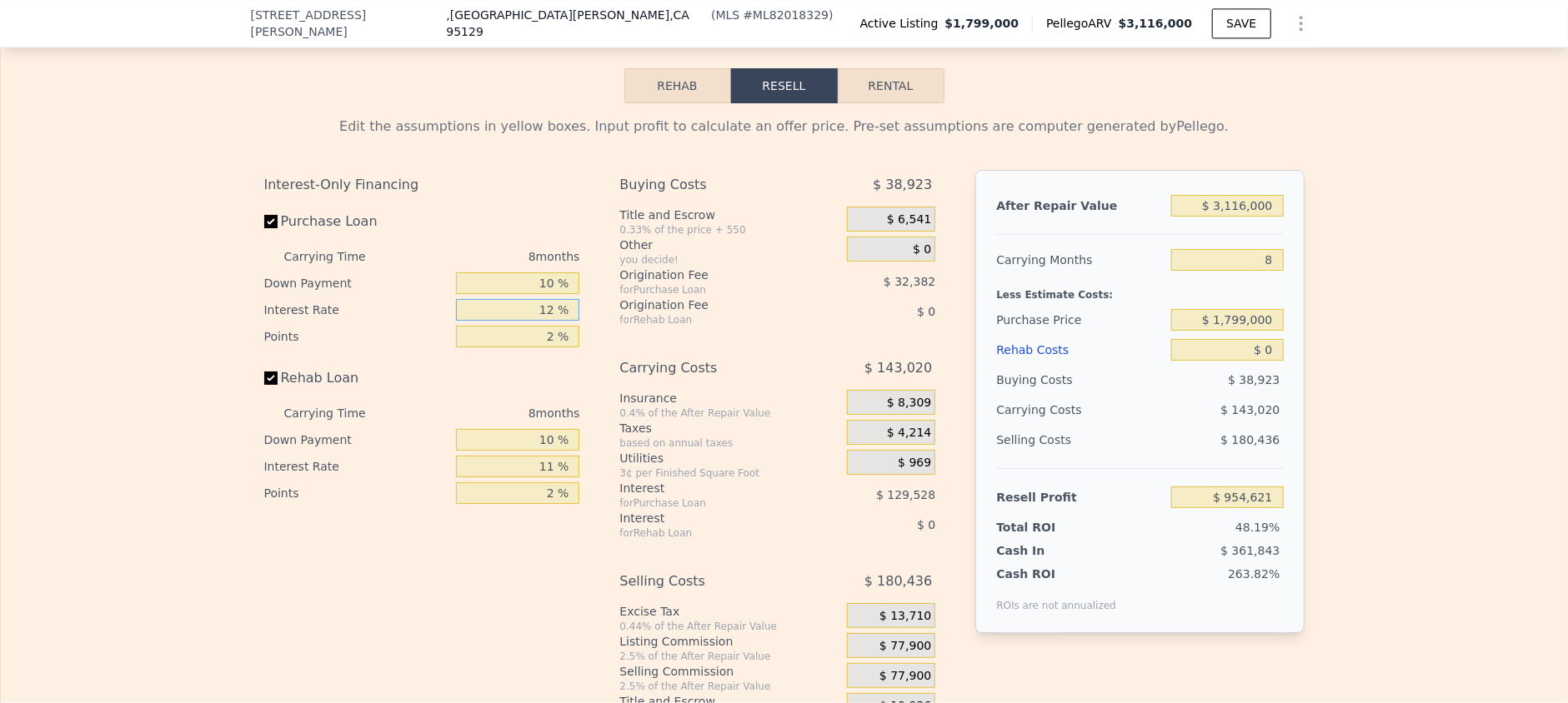
drag, startPoint x: 532, startPoint y: 321, endPoint x: 564, endPoint y: 321, distance: 32.0
click at [564, 321] on input "12 %" at bounding box center [518, 309] width 123 height 21
type input "1 %"
type input "$ 1,073,357"
type input "11 %"
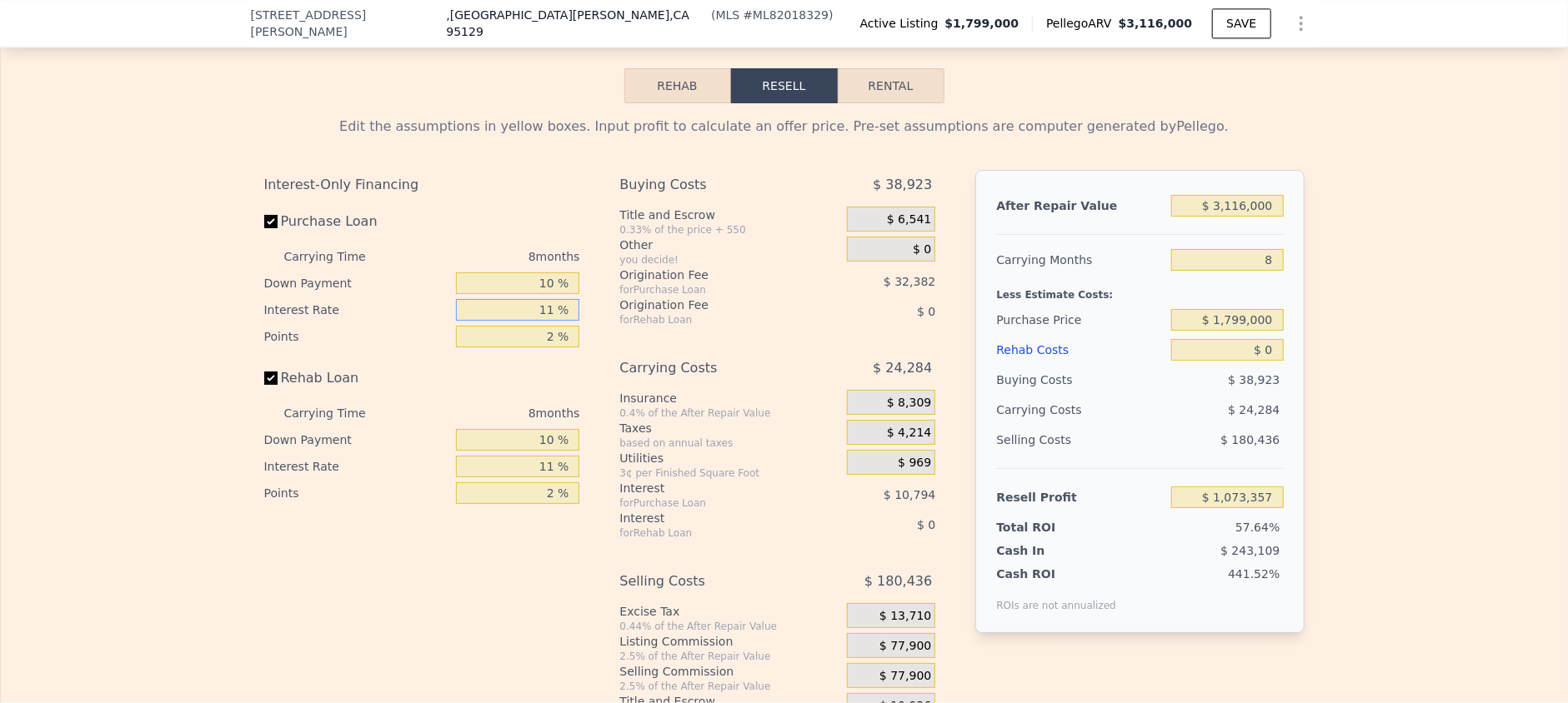
type input "$ 965,413"
type input "11 %"
drag, startPoint x: 526, startPoint y: 454, endPoint x: 570, endPoint y: 457, distance: 44.1
click at [570, 450] on input "10 %" at bounding box center [518, 439] width 123 height 21
type input "0 %"
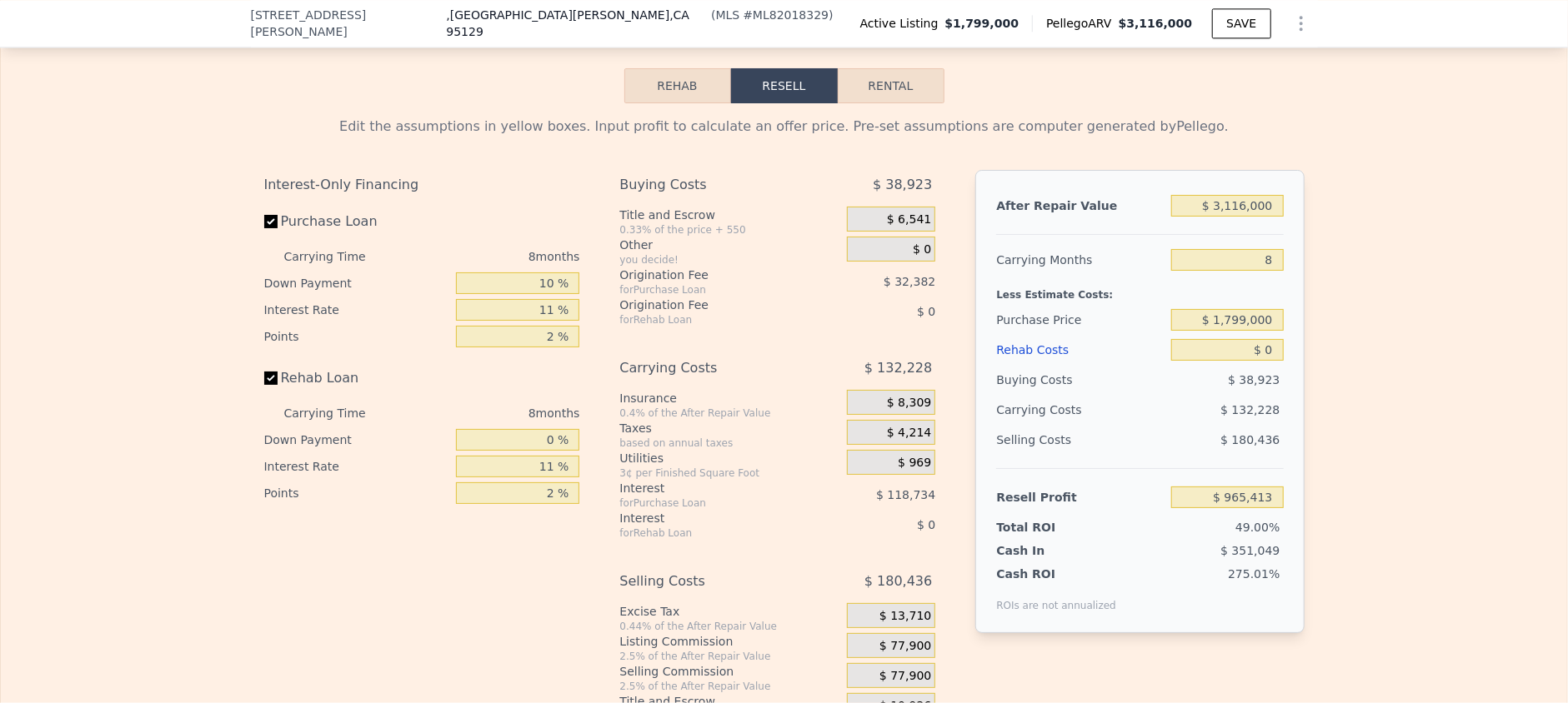
click at [543, 533] on div "Interest-Only Financing Purchase Loan Carrying Time 8 months Down Payment 10 % …" at bounding box center [428, 447] width 329 height 553
drag, startPoint x: 530, startPoint y: 476, endPoint x: 638, endPoint y: 461, distance: 109.0
click at [638, 461] on div "Interest-Only Financing Purchase Loan Carrying Time 8 months Down Payment 10 % …" at bounding box center [784, 447] width 1040 height 553
type input "0 %"
drag, startPoint x: 518, startPoint y: 503, endPoint x: 574, endPoint y: 515, distance: 57.3
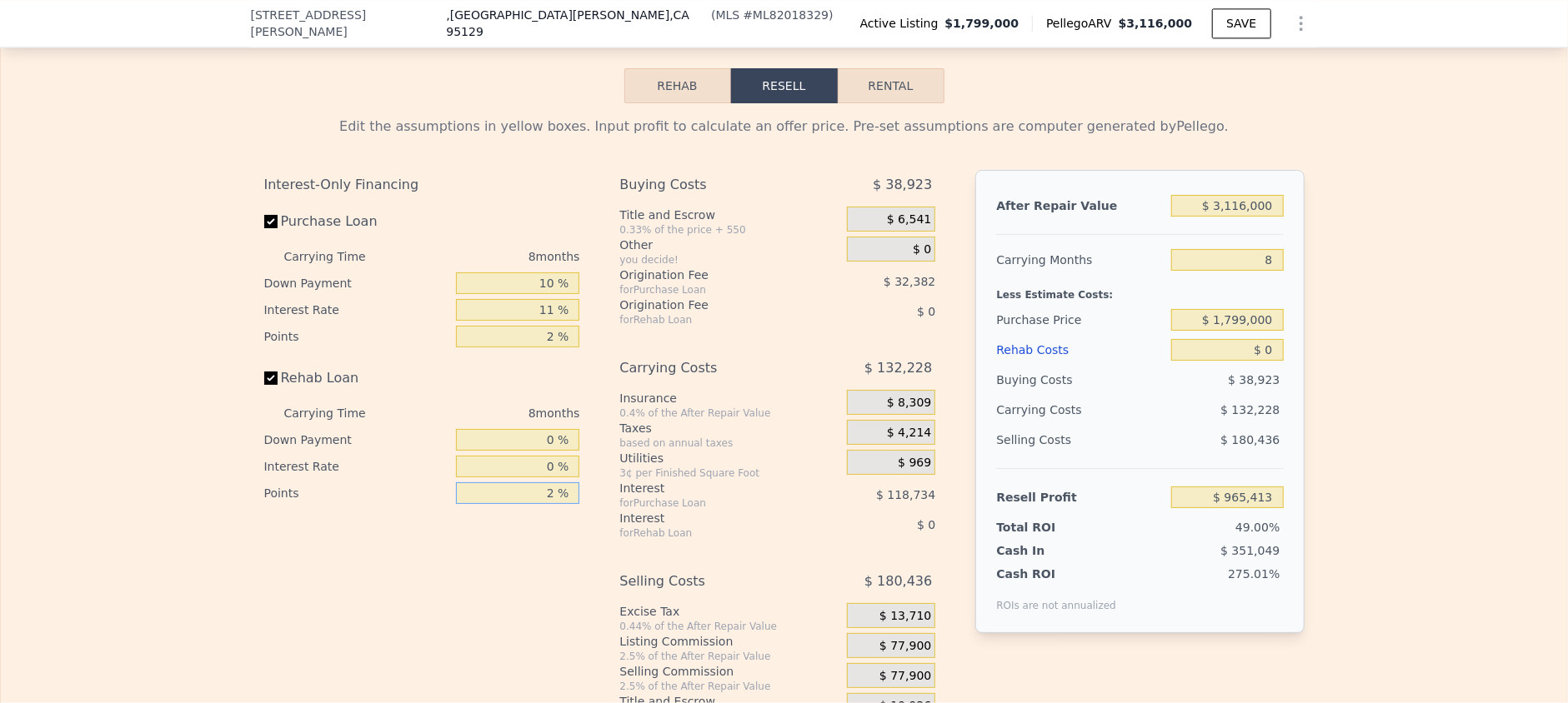
click at [574, 515] on div "Interest-Only Financing Purchase Loan Carrying Time 8 months Down Payment 10 % …" at bounding box center [428, 447] width 329 height 553
type input "0 %"
click at [519, 551] on div "Interest-Only Financing Purchase Loan Carrying Time 8 months Down Payment 10 % …" at bounding box center [428, 447] width 329 height 553
drag, startPoint x: 1234, startPoint y: 365, endPoint x: 1308, endPoint y: 365, distance: 74.0
click at [1308, 365] on div "Edit the assumptions in yellow boxes. Input profit to calculate an offer price.…" at bounding box center [785, 414] width 1068 height 620
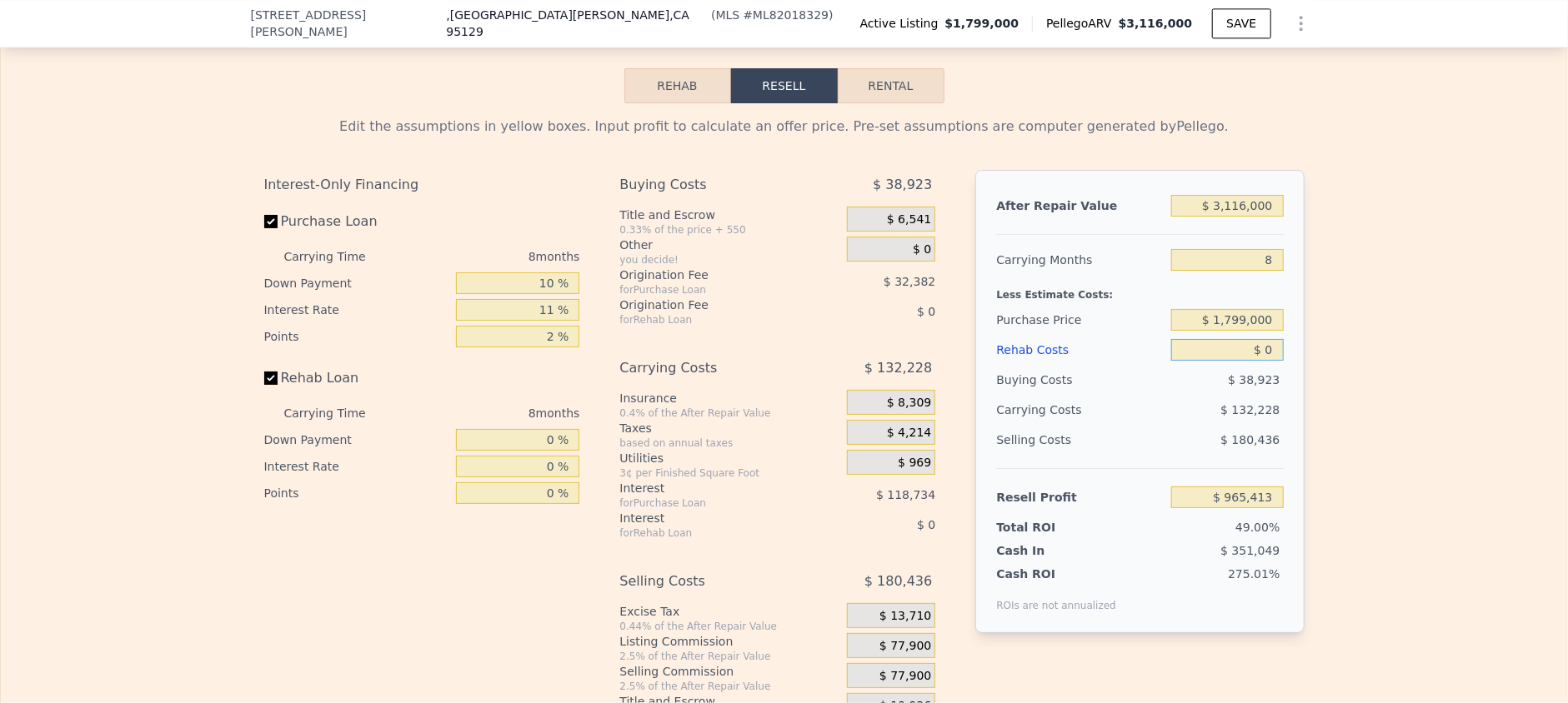
type input "$ 2"
type input "$ 965,411"
type input "$ 200"
type input "$ 965,213"
type input "$ 20,000"
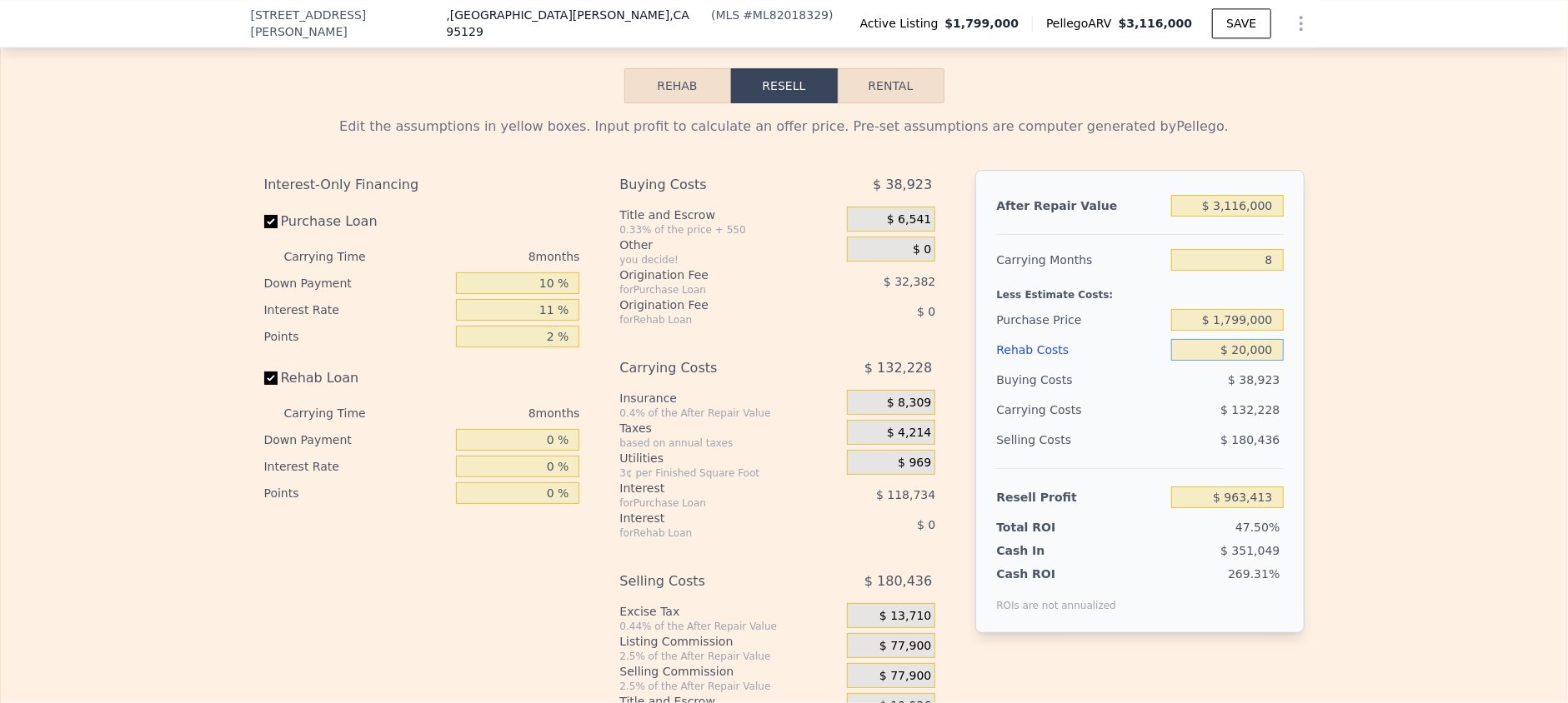
type input "$ 945,413"
type input "$ 200,000"
type input "$ 765,413"
type input "$ 200,000"
click at [1304, 335] on div "Edit the assumptions in yellow boxes. Input profit to calculate an offer price.…" at bounding box center [785, 414] width 1068 height 620
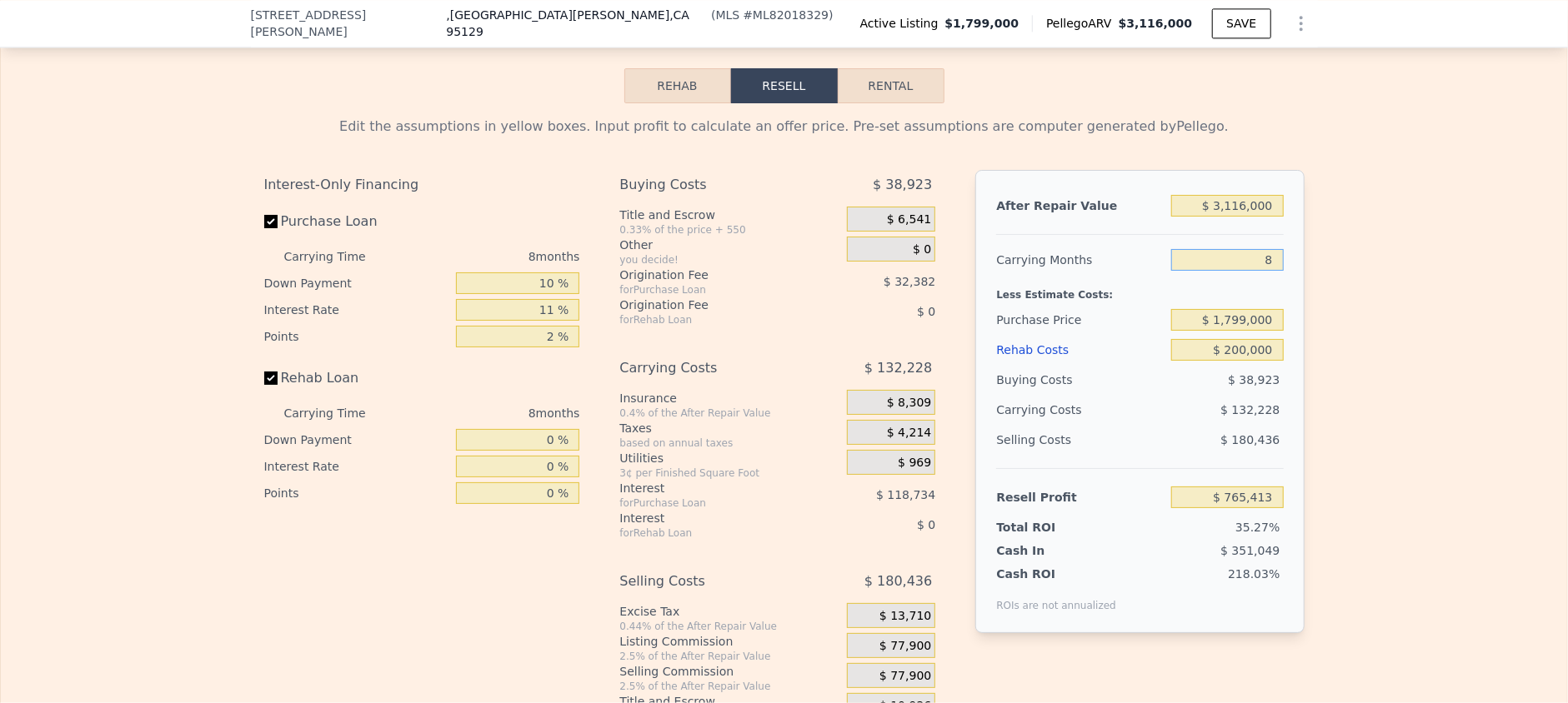
click at [1231, 271] on input "8" at bounding box center [1227, 259] width 111 height 21
drag, startPoint x: 1235, startPoint y: 269, endPoint x: 1258, endPoint y: 267, distance: 23.1
click at [1251, 268] on input "8" at bounding box center [1227, 259] width 111 height 21
drag, startPoint x: 1258, startPoint y: 267, endPoint x: 1277, endPoint y: 268, distance: 19.0
click at [1277, 268] on div "After Repair Value $ 3,116,000 Carrying Months 8 Less Estimate Costs: Purchase …" at bounding box center [1140, 402] width 328 height 463
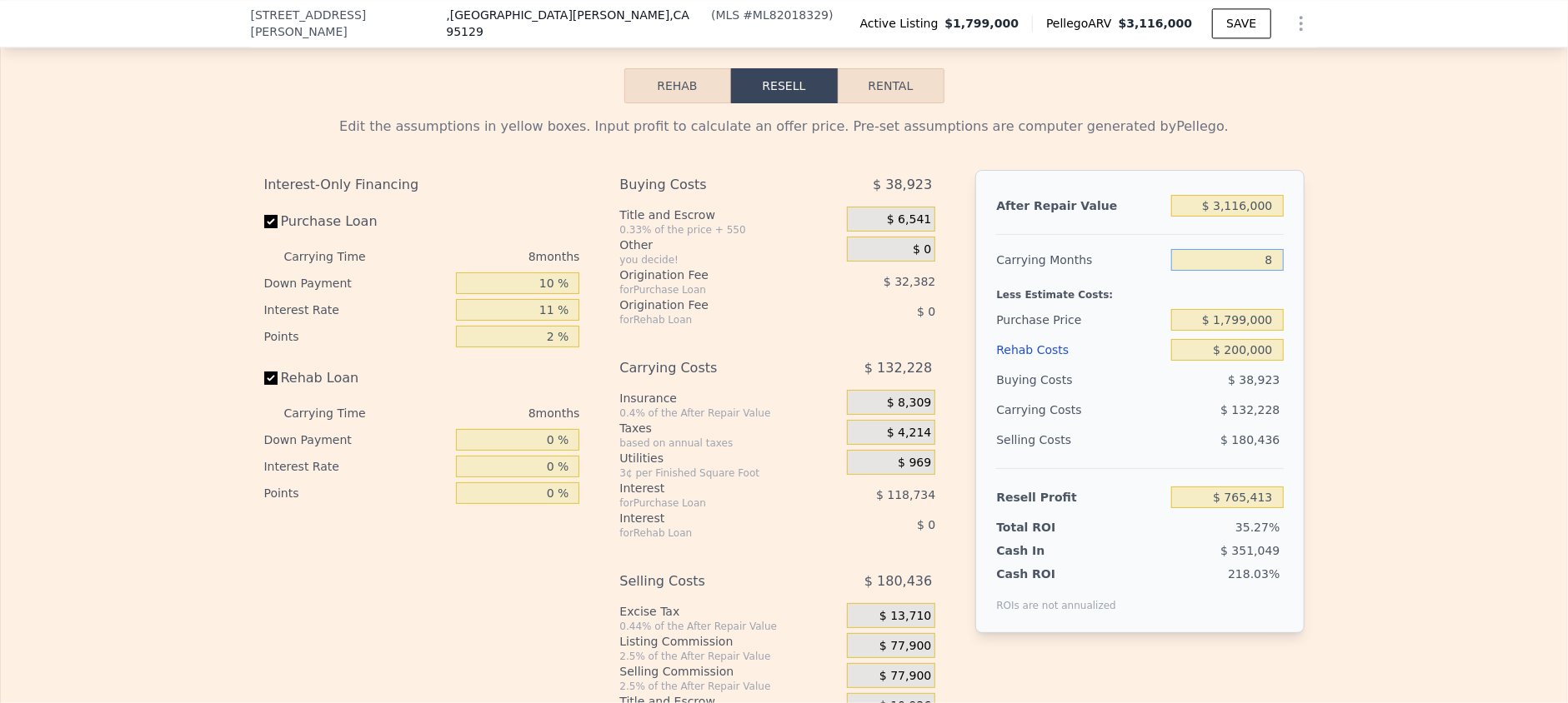
type input "6"
type input "$ 798,469"
type input "6"
click at [1107, 235] on div at bounding box center [1140, 228] width 287 height 15
click at [1215, 212] on input "$ 3,116,000" at bounding box center [1227, 206] width 111 height 21
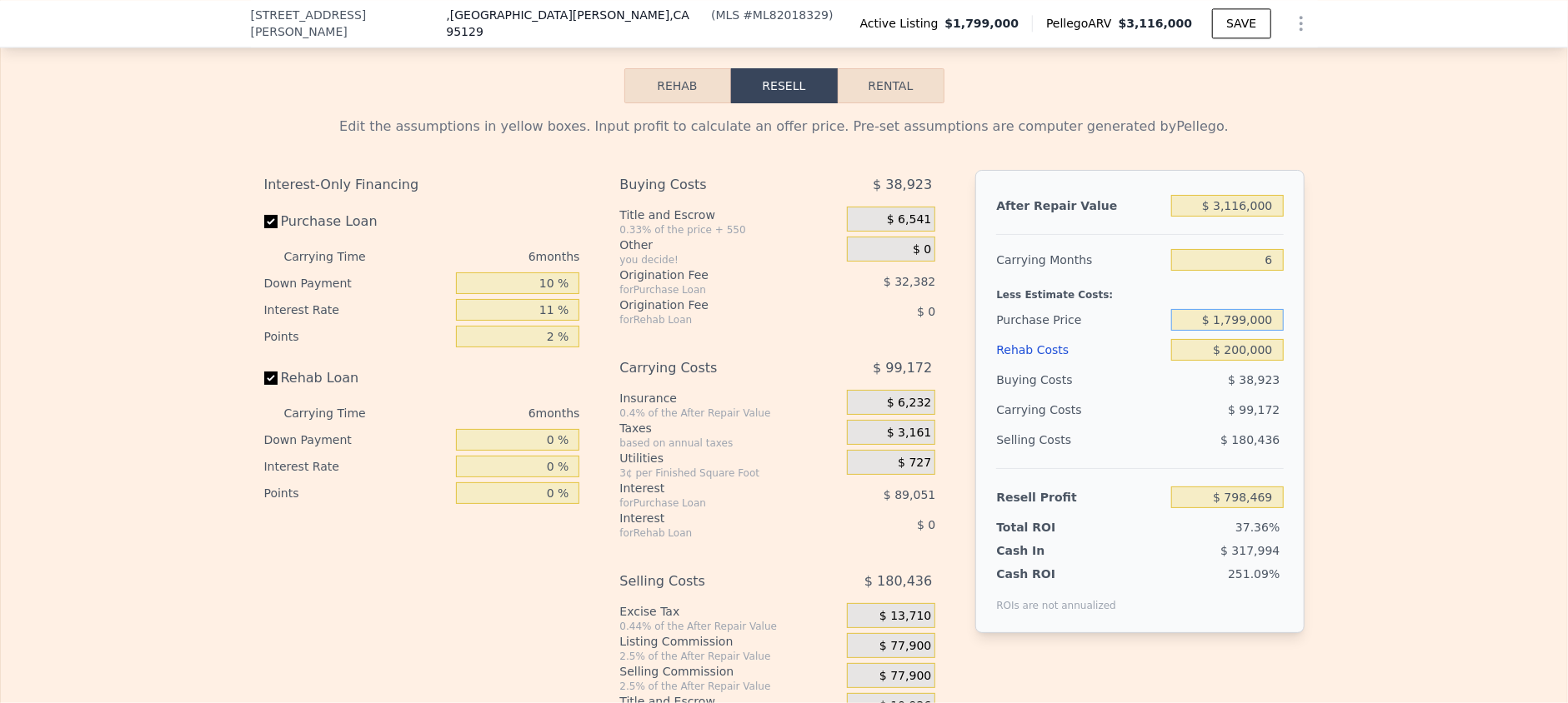
drag, startPoint x: 1204, startPoint y: 332, endPoint x: 1337, endPoint y: 325, distance: 133.2
click at [1337, 325] on div "Edit the assumptions in yellow boxes. Input profit to calculate an offer price.…" at bounding box center [784, 414] width 1566 height 620
type input "$ 1,800,000"
click at [1128, 395] on div "Buying Costs" at bounding box center [1080, 379] width 169 height 30
type input "$ 797,400"
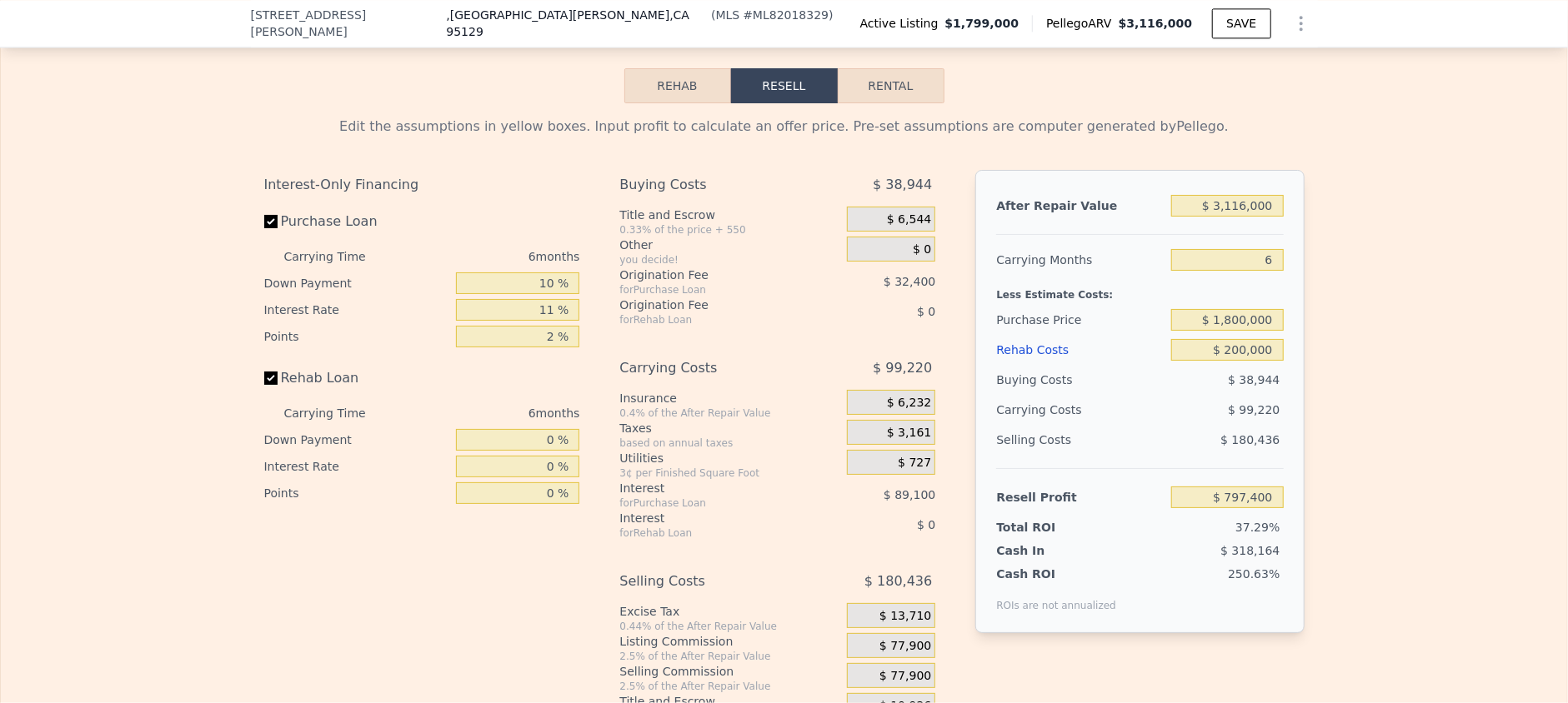
scroll to position [2994, 0]
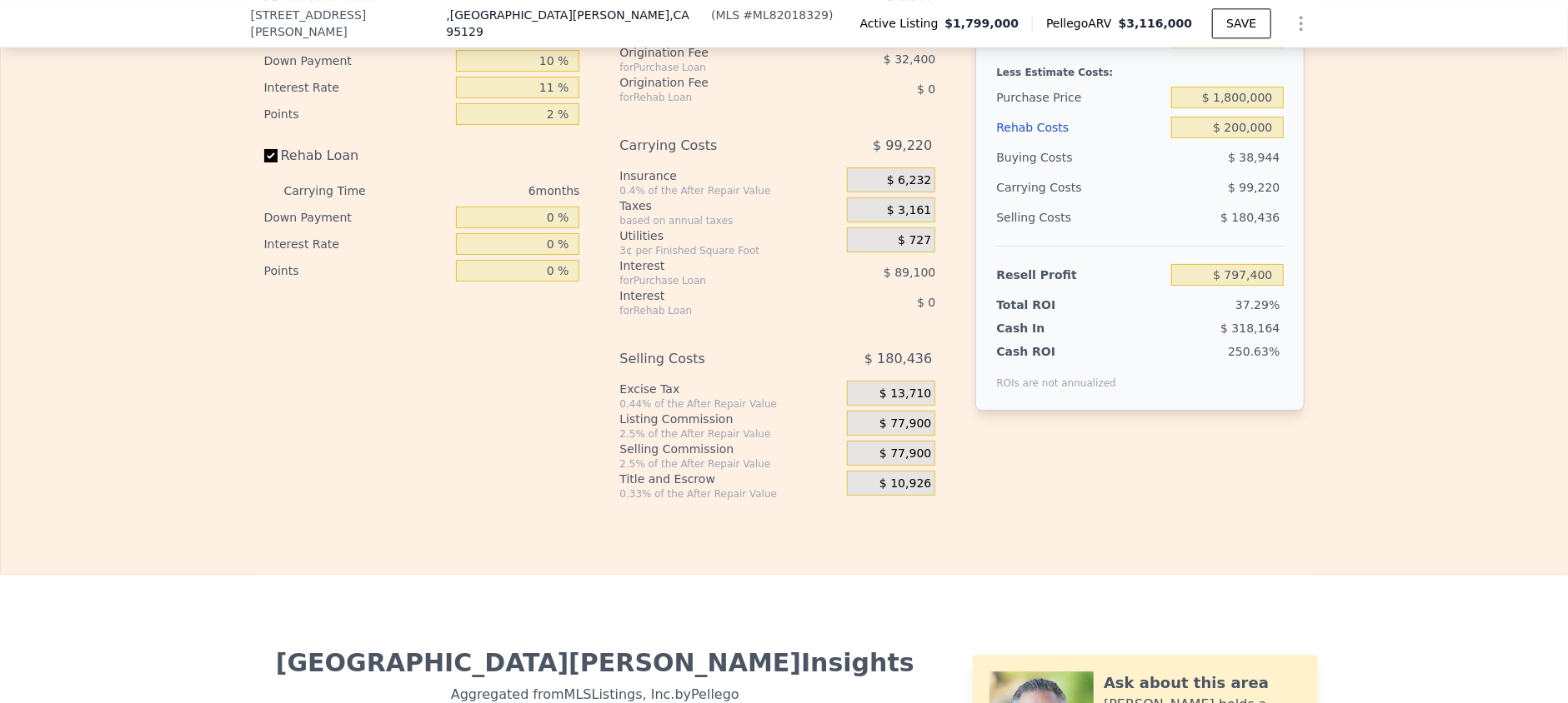
click at [881, 402] on span "$ 13,710" at bounding box center [906, 395] width 51 height 15
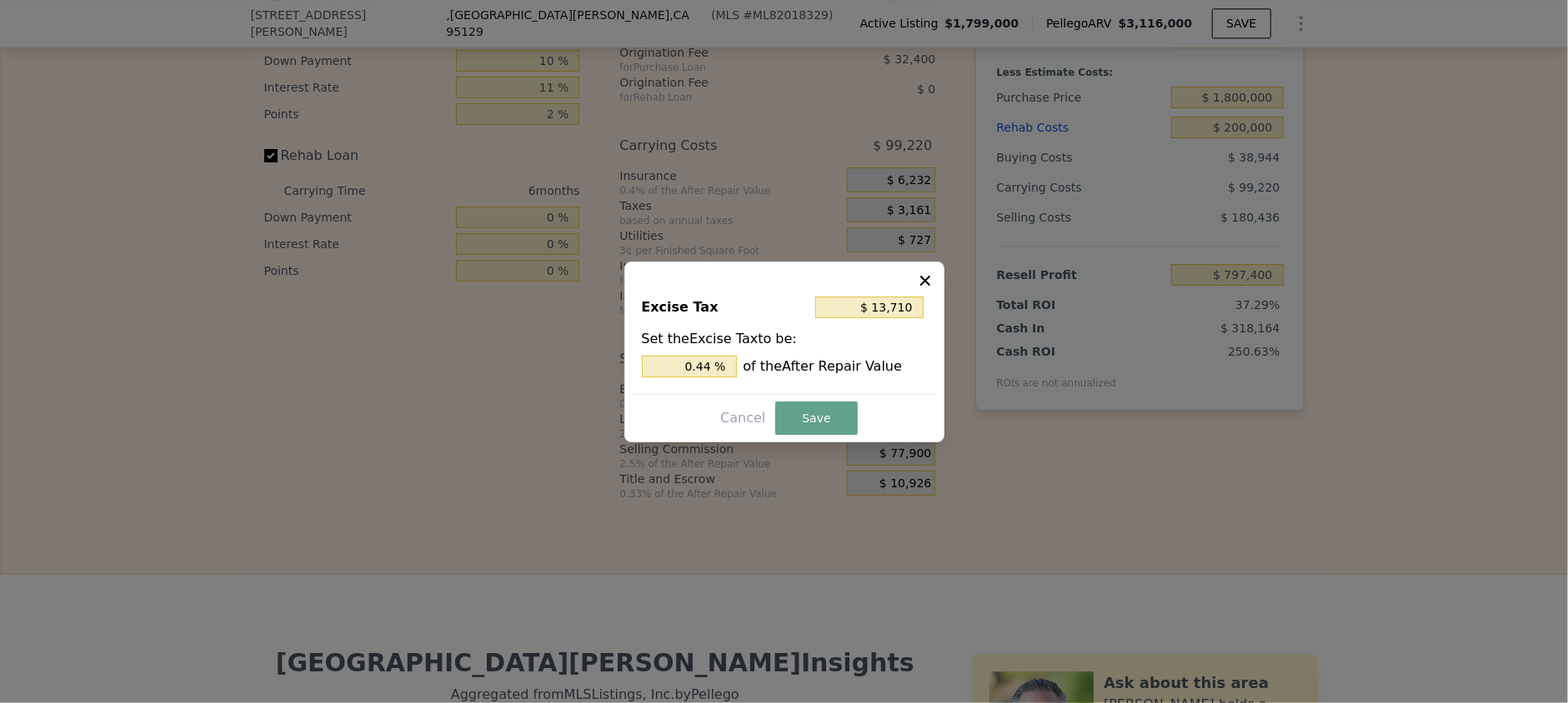
click at [930, 284] on icon at bounding box center [925, 280] width 10 height 10
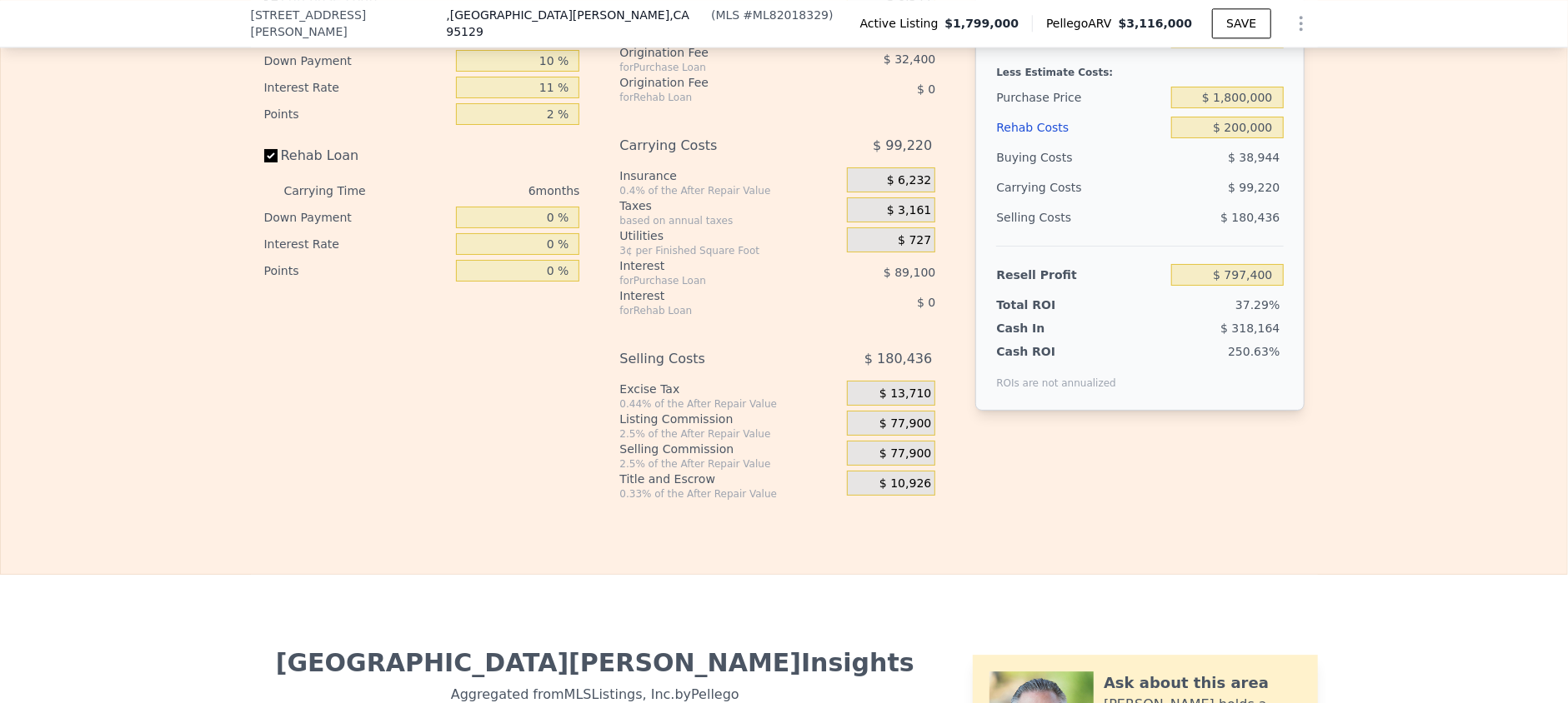
click at [858, 406] on div "$ 13,710" at bounding box center [891, 393] width 88 height 25
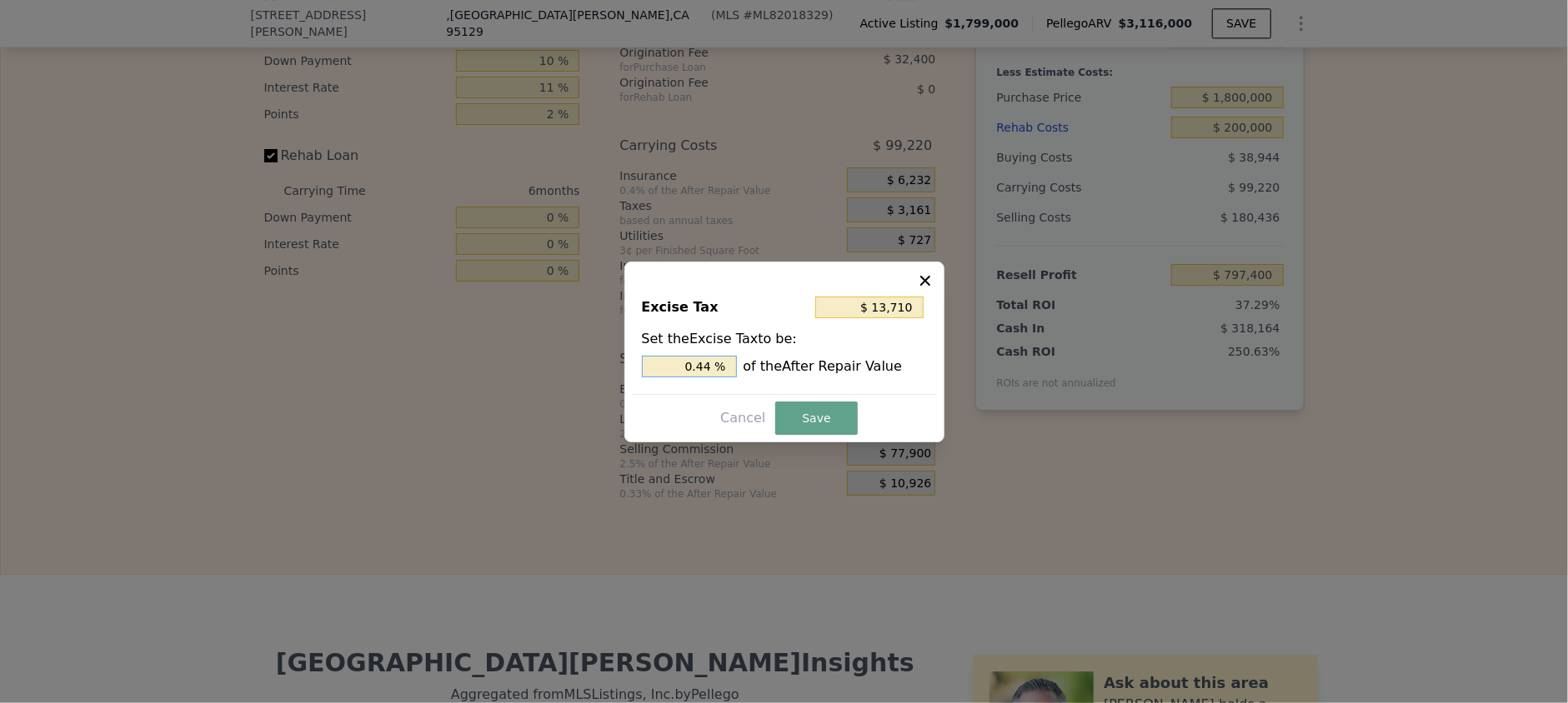
drag, startPoint x: 691, startPoint y: 364, endPoint x: 735, endPoint y: 364, distance: 44.0
click at [735, 364] on input "0.44 %" at bounding box center [689, 366] width 95 height 21
type input ". %"
type input "$ 15,580"
type input ".5 %"
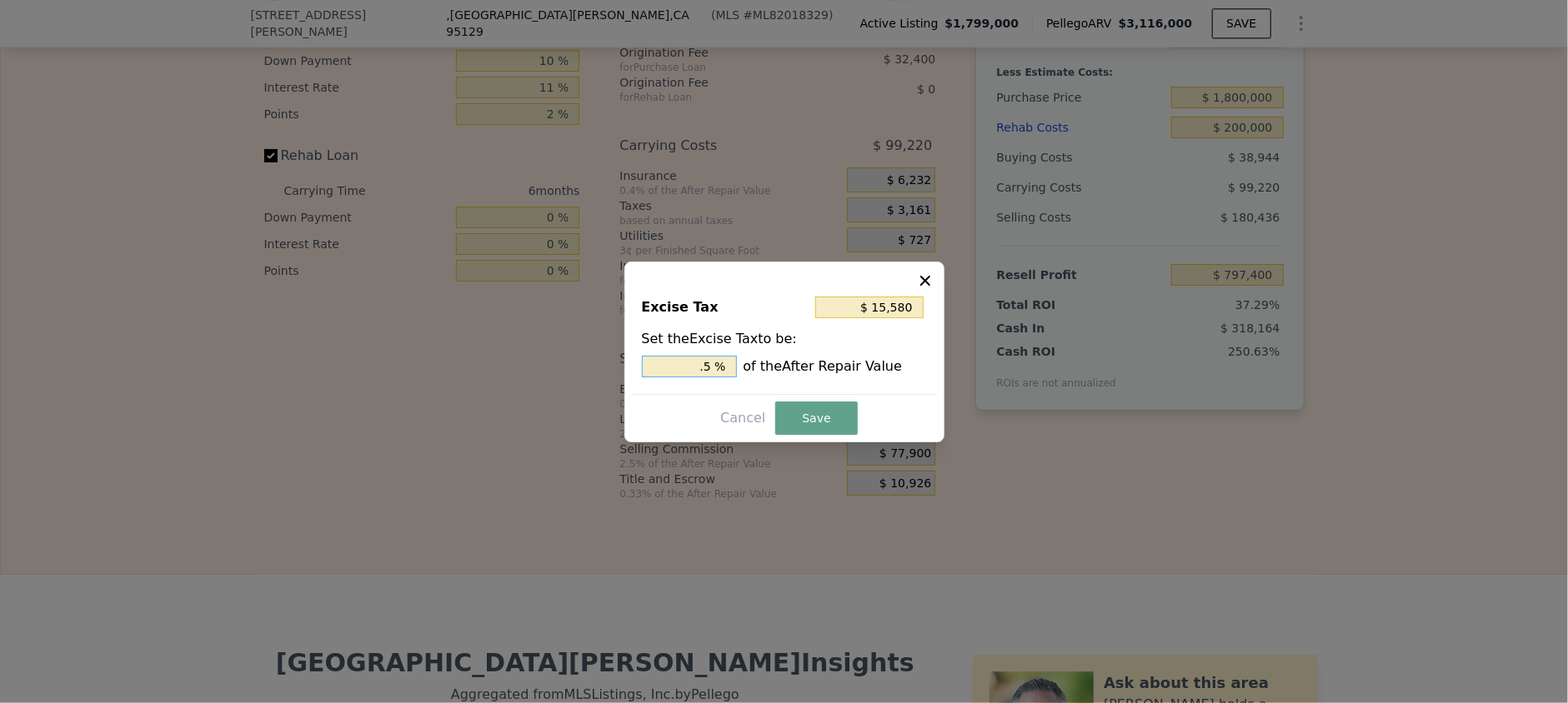
type input "$ 17,138"
type input "0.55 %"
click at [840, 414] on button "Save" at bounding box center [816, 418] width 81 height 33
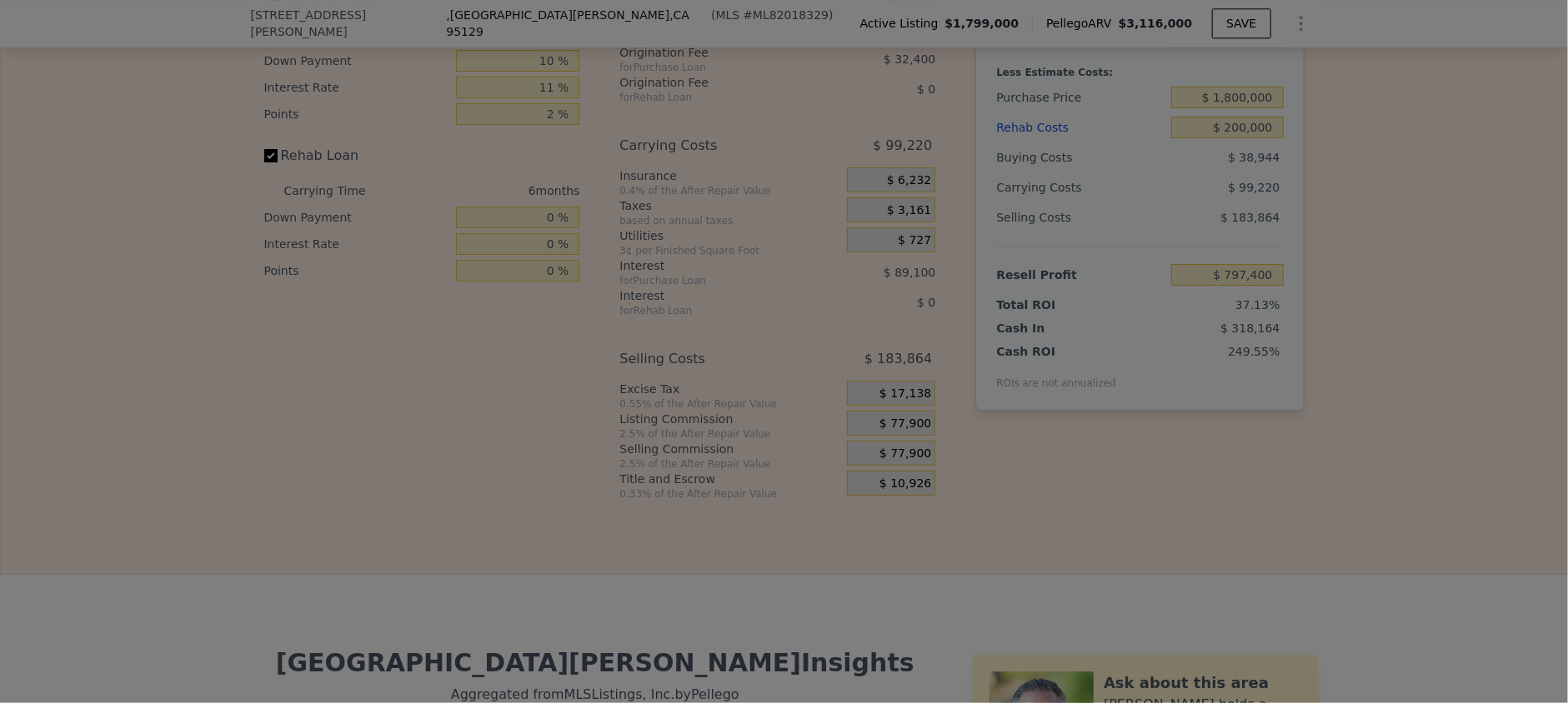
type input "$ 793,972"
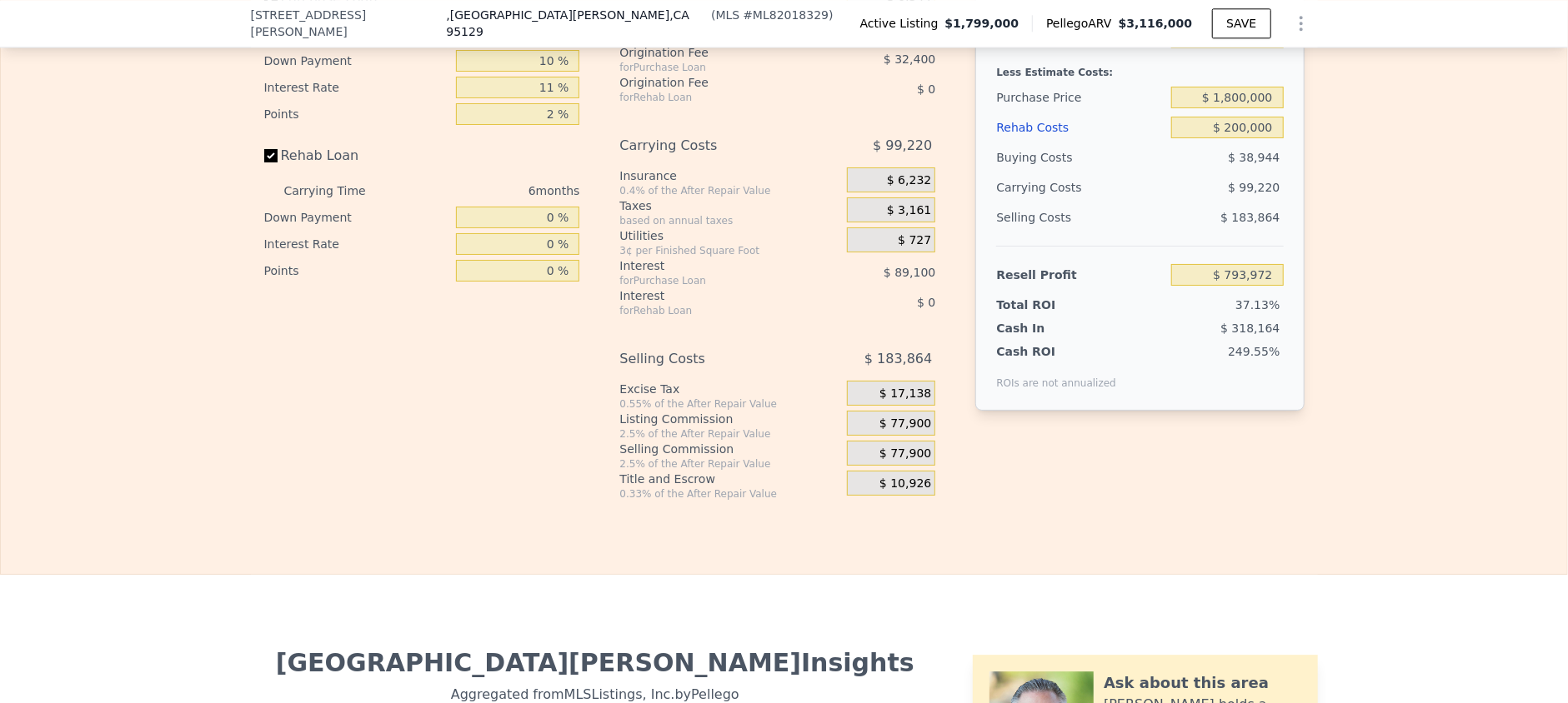
click at [877, 496] on div "$ 10,926" at bounding box center [891, 483] width 88 height 25
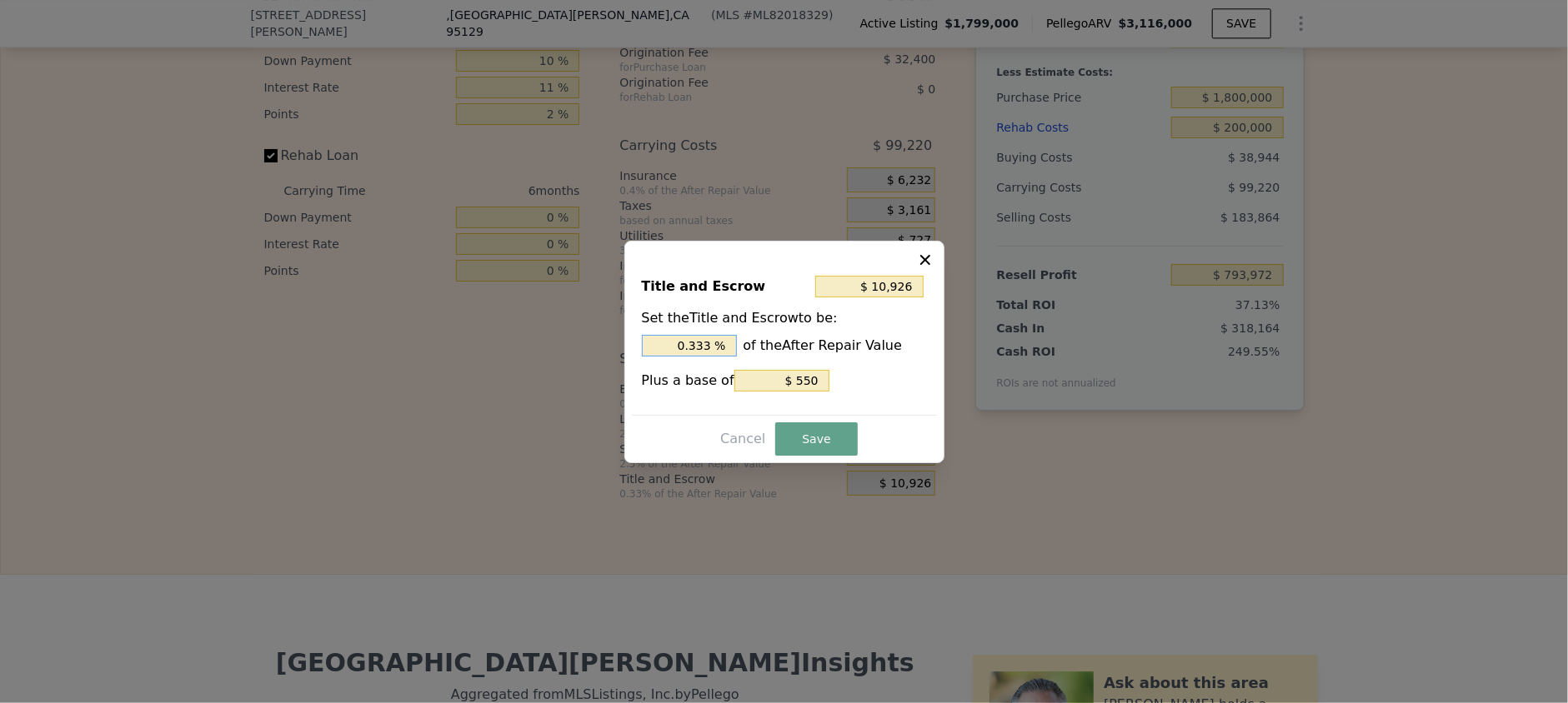
drag, startPoint x: 720, startPoint y: 348, endPoint x: 665, endPoint y: 347, distance: 55.0
click at [665, 347] on input "0.333 %" at bounding box center [689, 345] width 95 height 21
type input ". %"
type input "$ 13,014"
type input ".4 %"
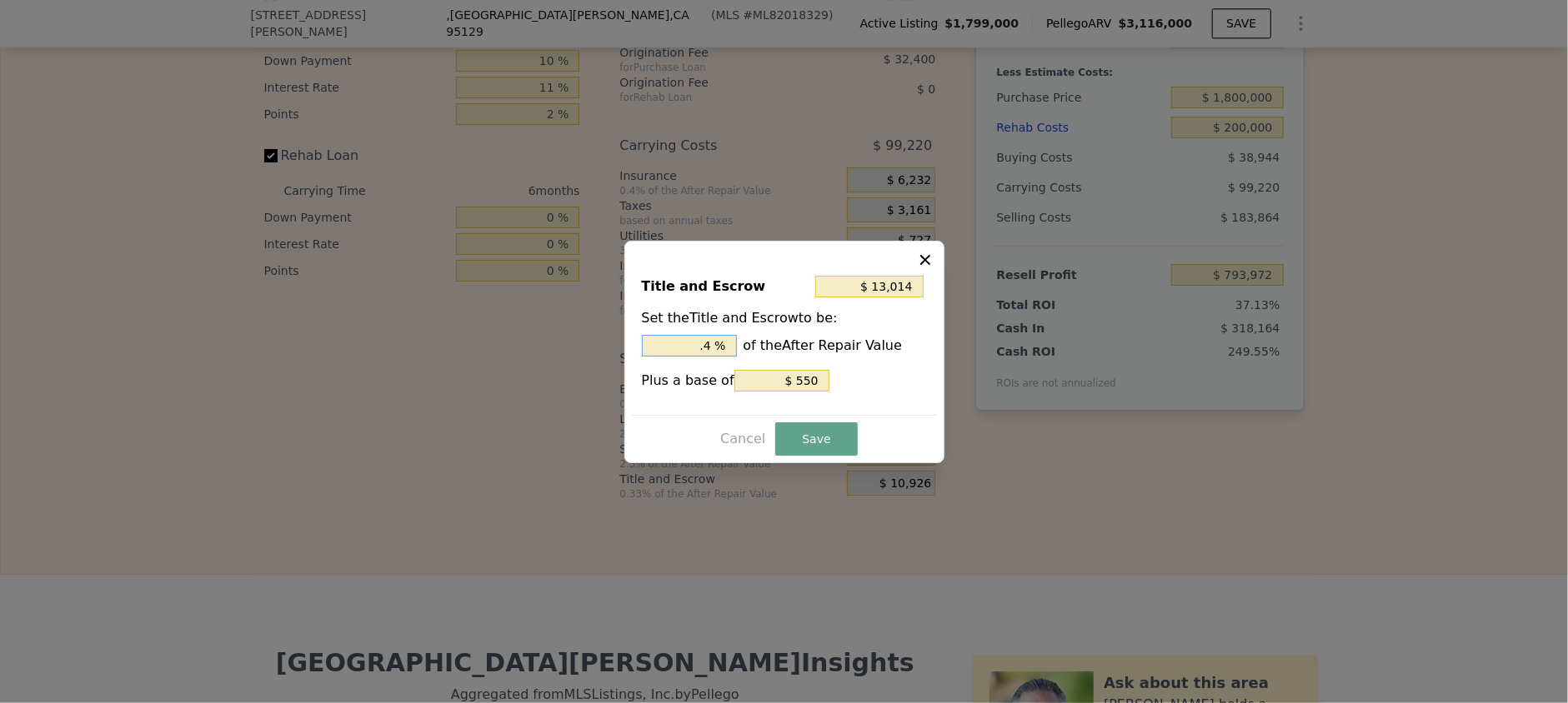
type input "$ 14,572"
type input "0.45 %"
click at [793, 441] on button "Save" at bounding box center [816, 438] width 81 height 33
type input "$ 790,326"
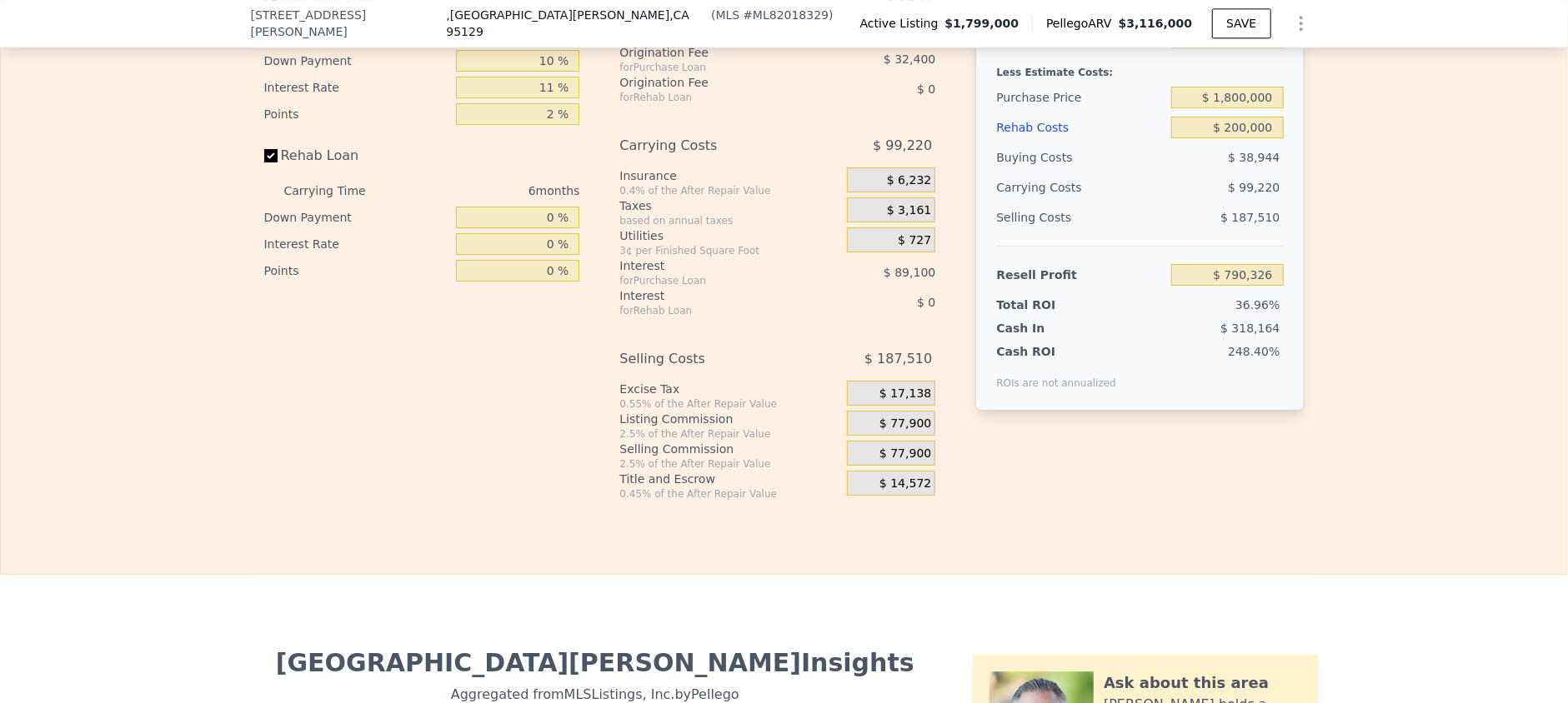
click at [879, 496] on div "$ 14,572" at bounding box center [891, 483] width 88 height 25
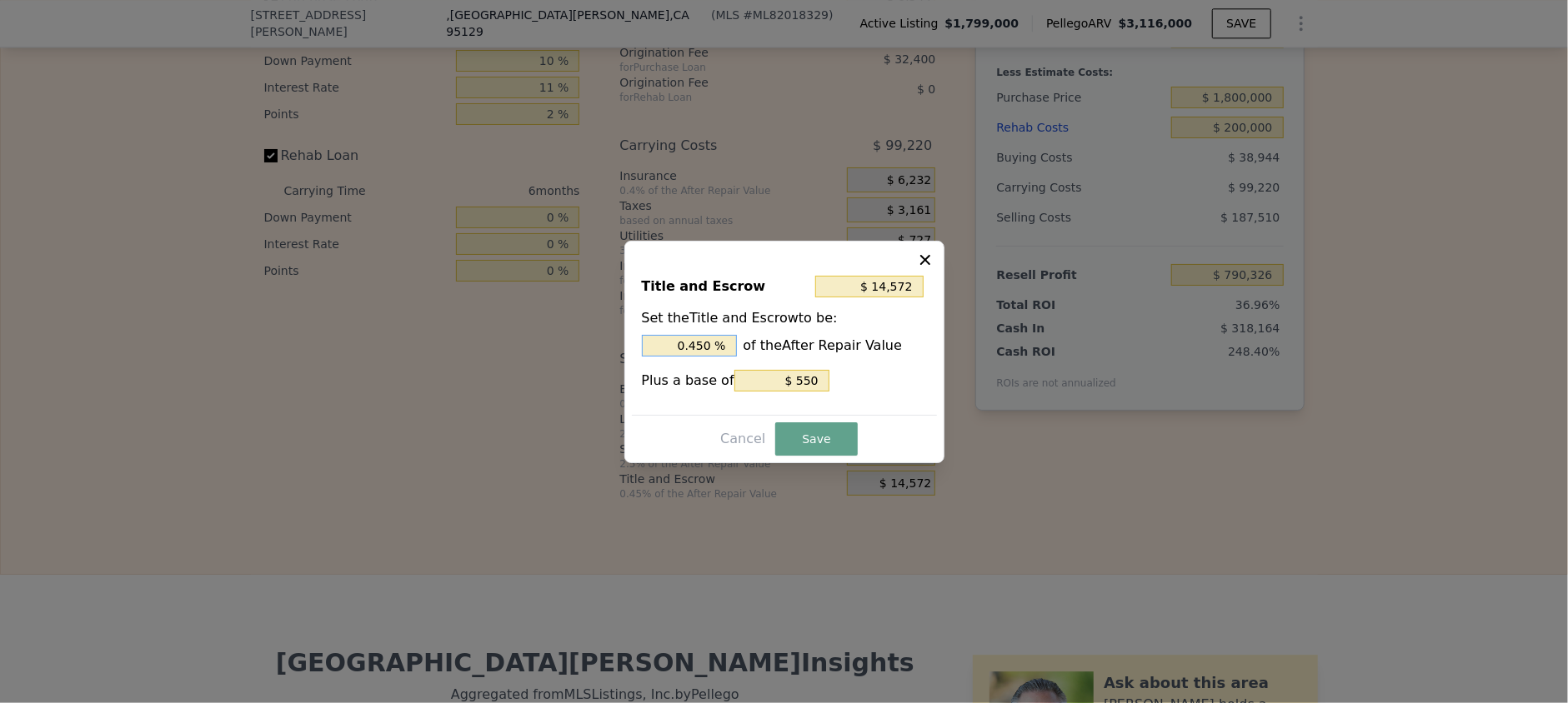
click at [701, 345] on input "0.450 %" at bounding box center [689, 345] width 95 height 21
drag, startPoint x: 706, startPoint y: 346, endPoint x: 685, endPoint y: 346, distance: 21.0
click at [685, 346] on input "0.450 %" at bounding box center [689, 345] width 95 height 21
type input "$ 312,150"
type input "10 %"
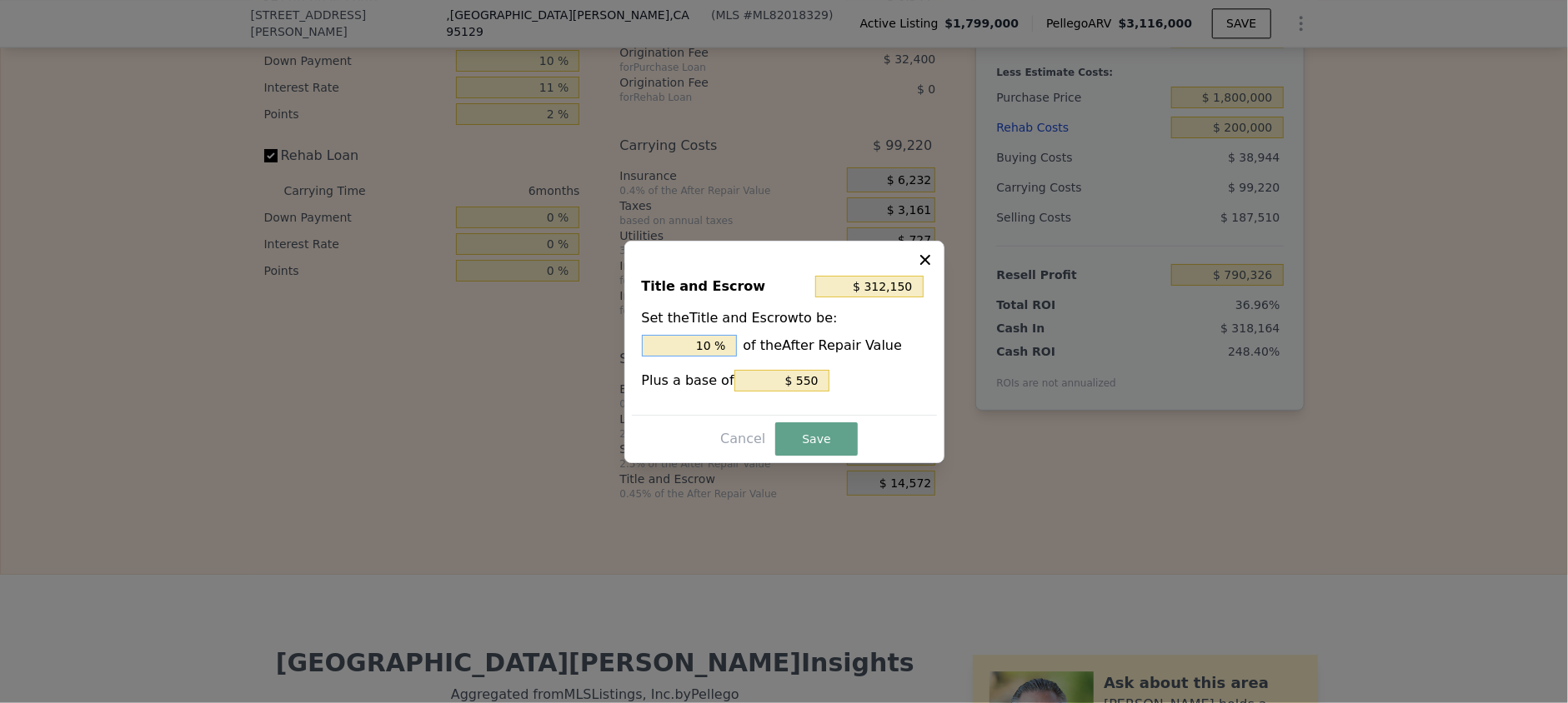
type input "$ 31,710"
type input "1.0 %"
click at [817, 447] on button "Save" at bounding box center [816, 438] width 81 height 33
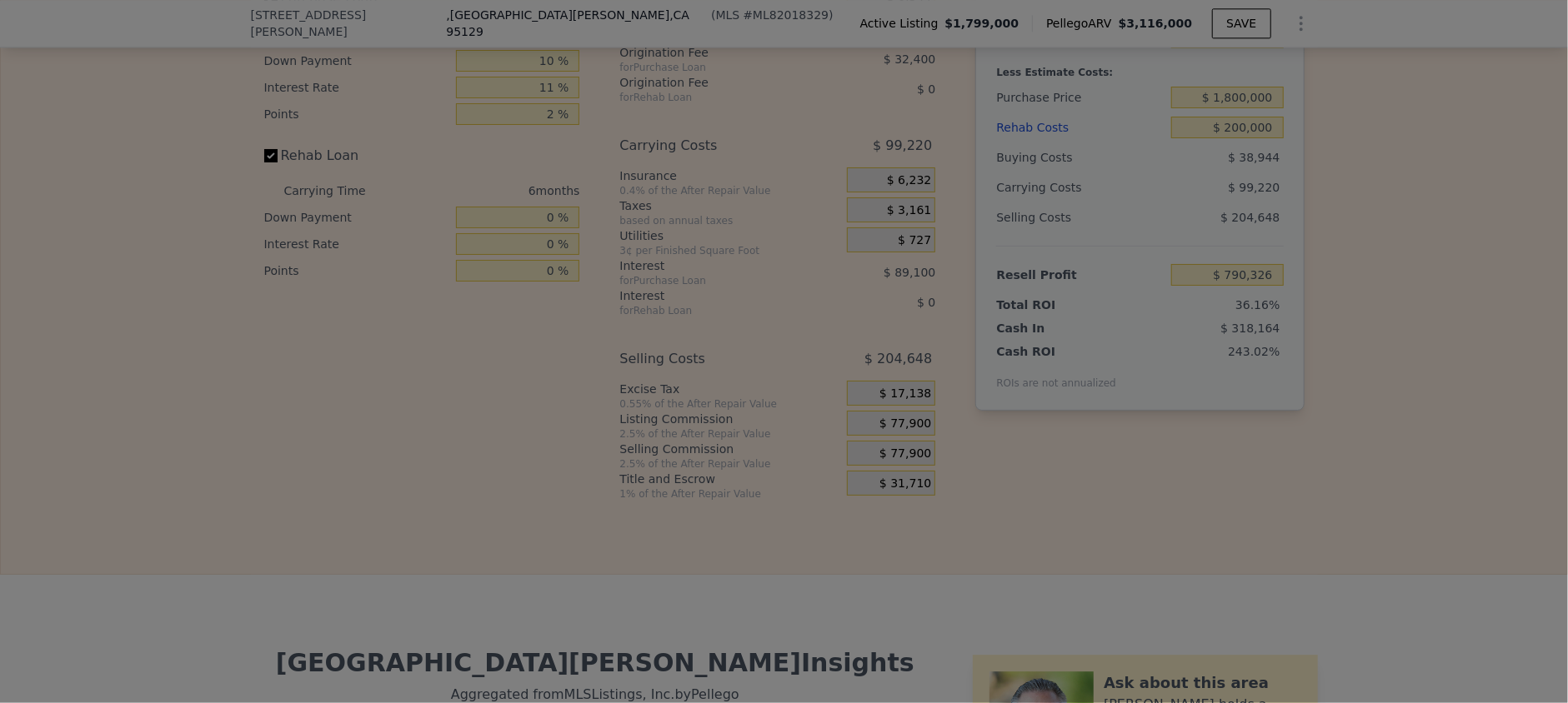
type input "$ 773,188"
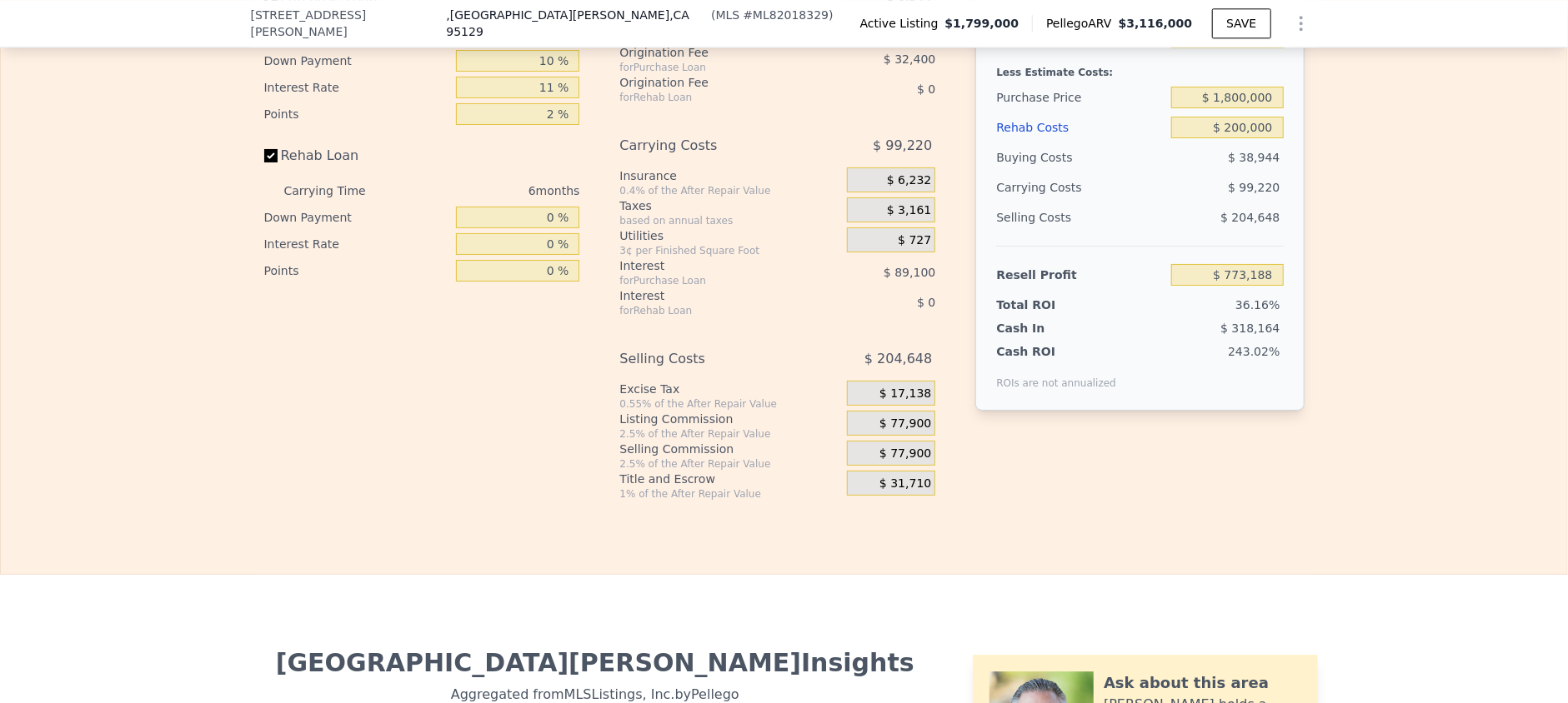
click at [869, 402] on div "$ 17,138" at bounding box center [891, 393] width 88 height 25
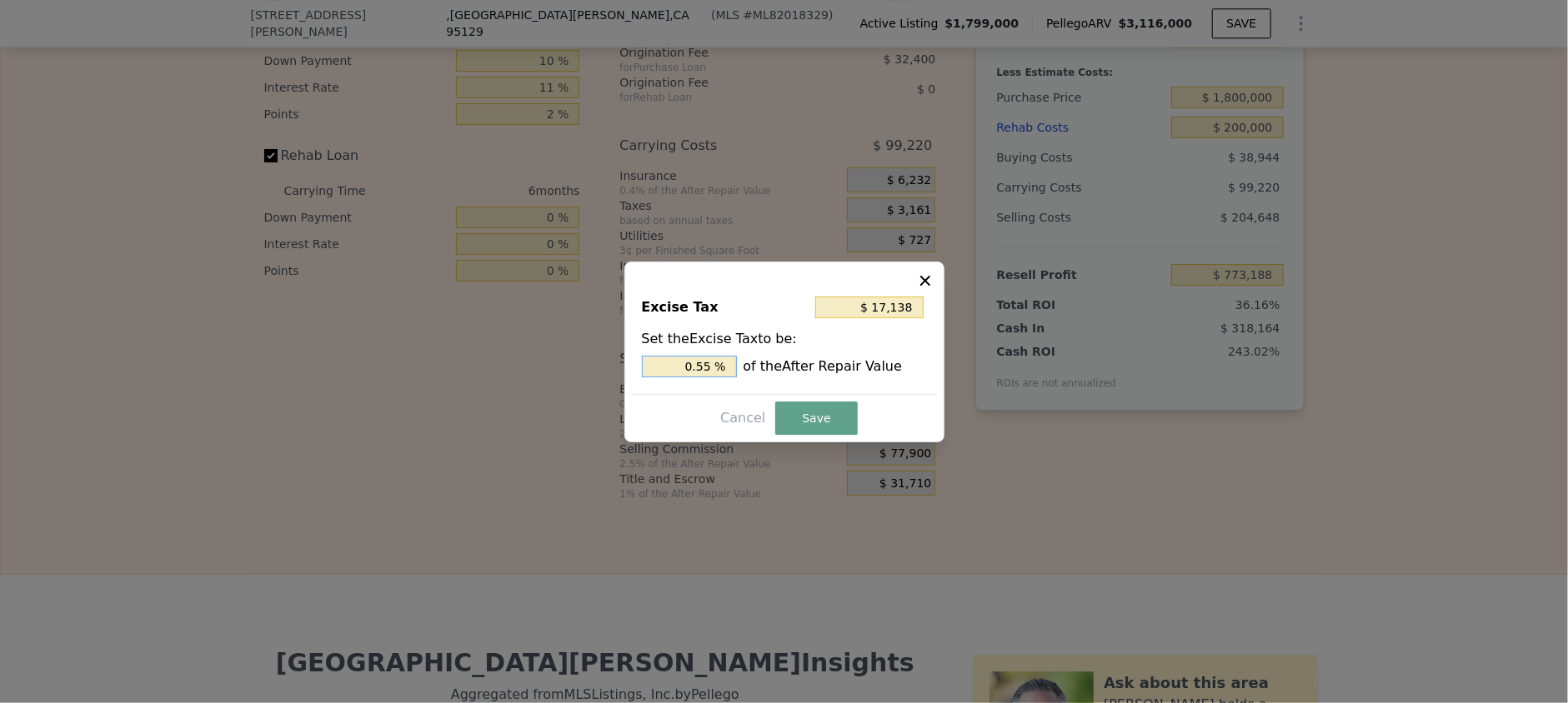
click at [715, 366] on input "0.55 %" at bounding box center [689, 366] width 95 height 21
type input "$ 15,580"
type input "0.5 %"
click at [798, 414] on button "Save" at bounding box center [816, 418] width 81 height 33
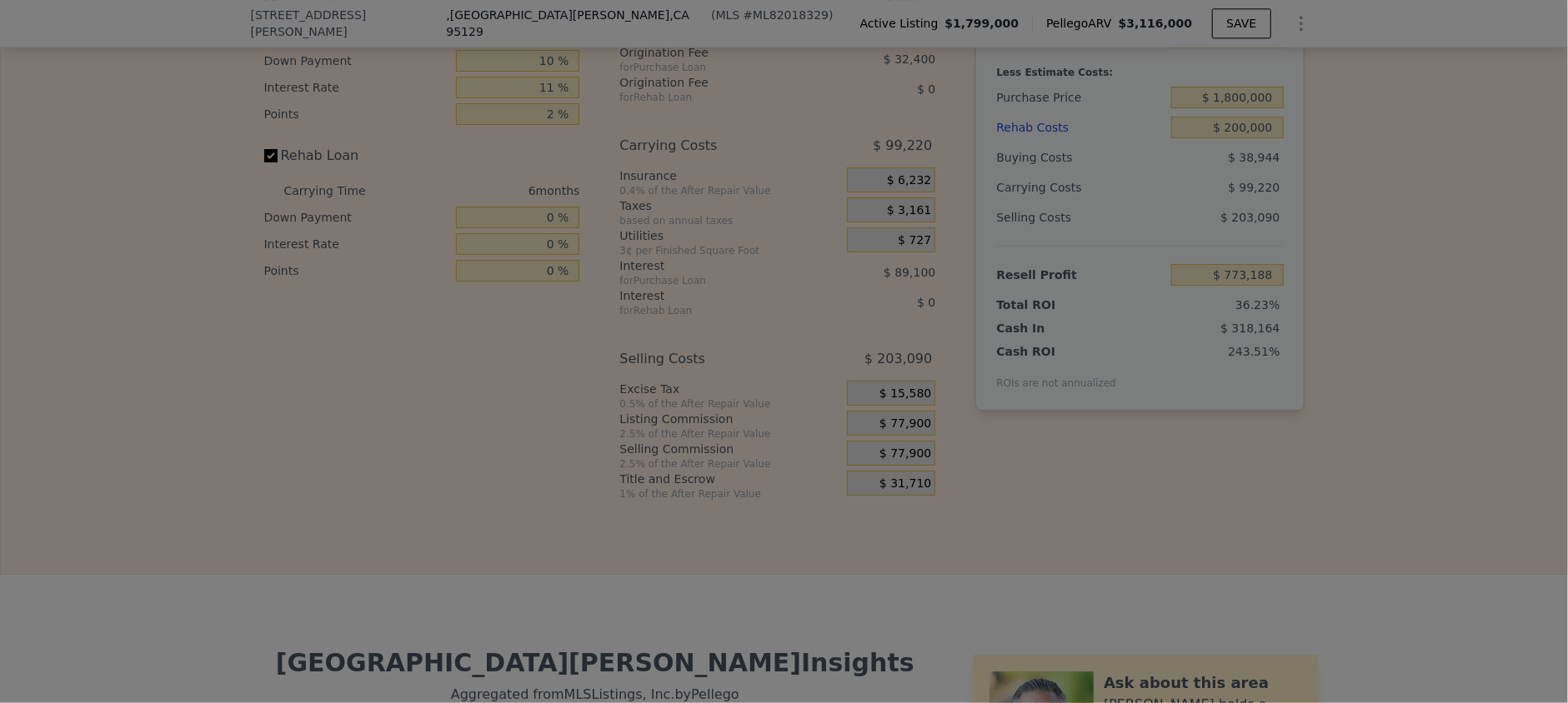
type input "$ 774,746"
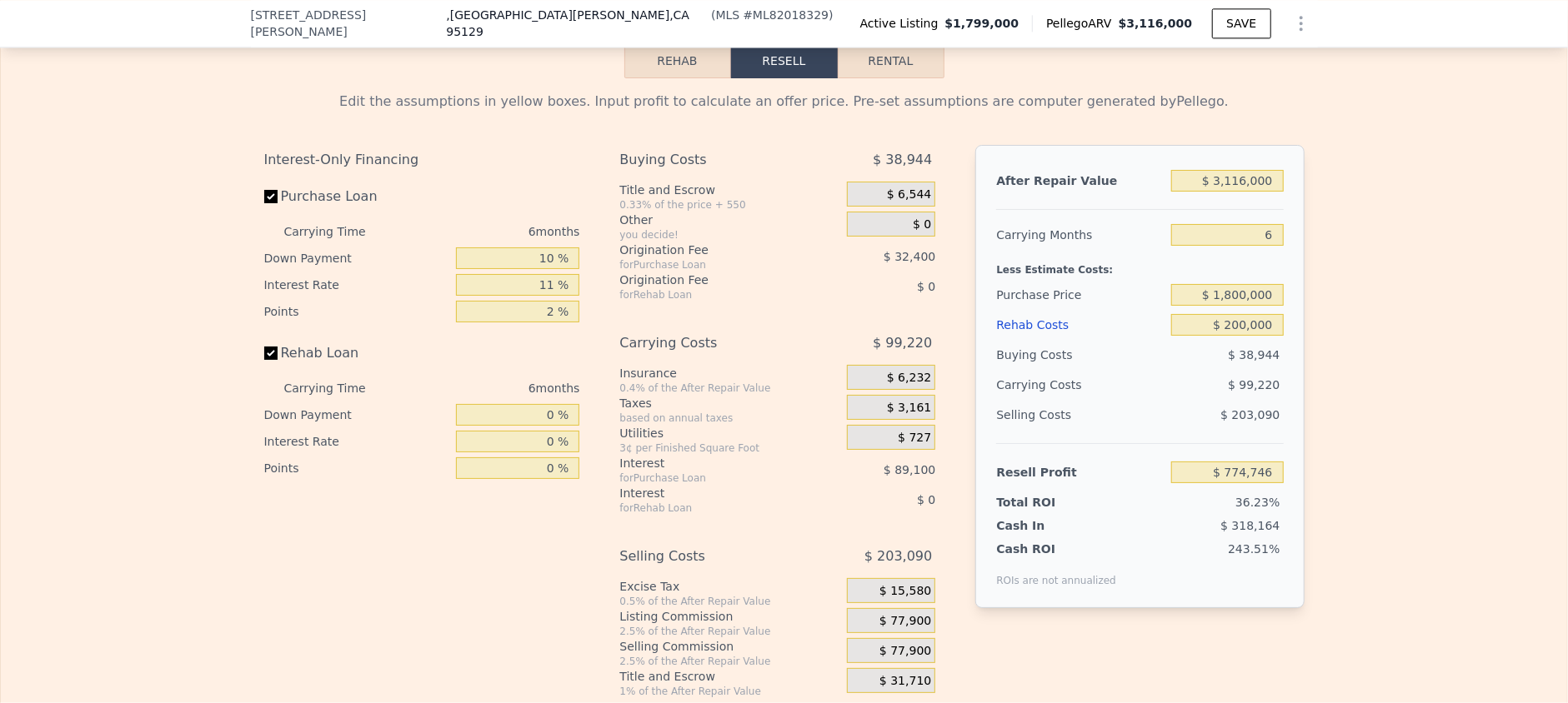
scroll to position [2771, 0]
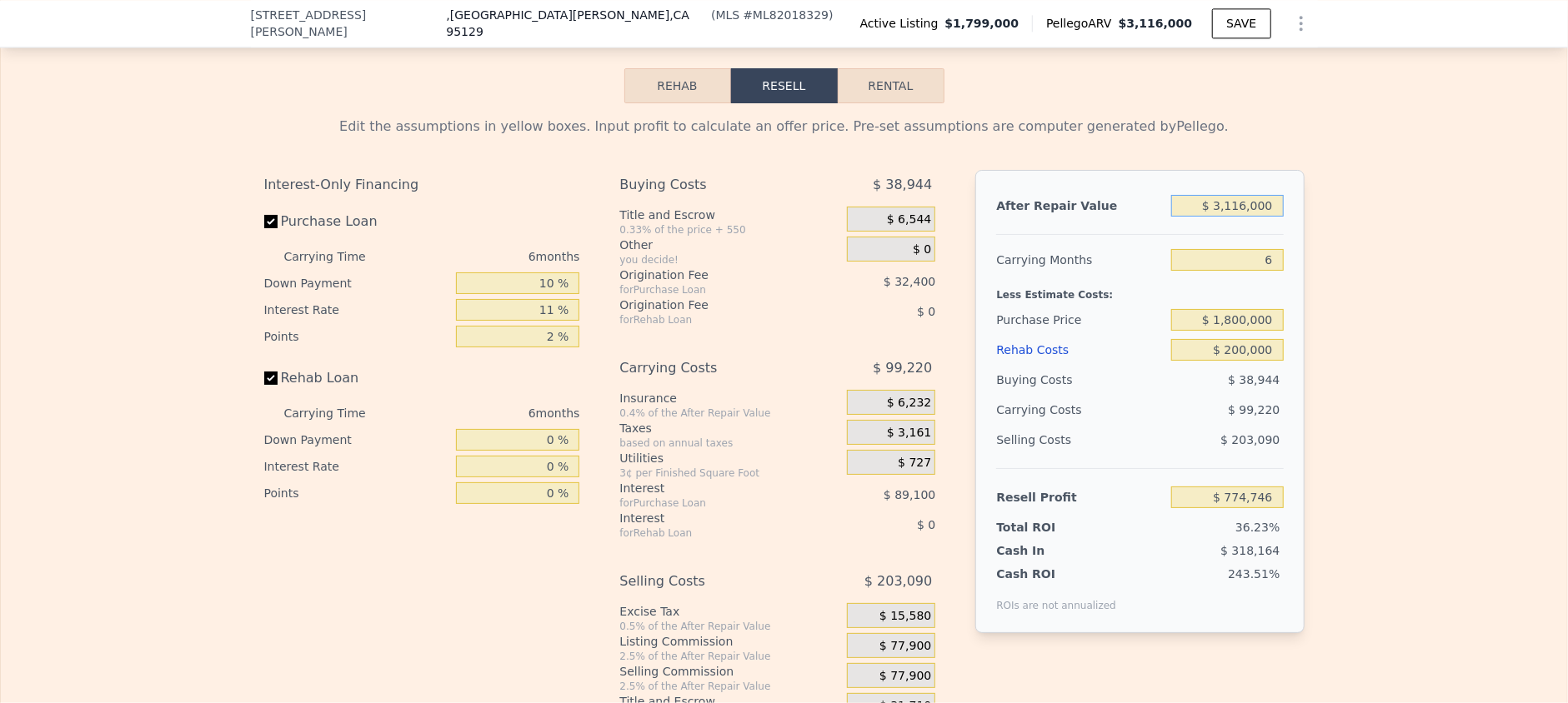
drag, startPoint x: 1214, startPoint y: 211, endPoint x: 1281, endPoint y: 217, distance: 67.3
click at [1281, 217] on div "After Repair Value $ 3,116,000 Carrying Months 6 Less Estimate Costs: Purchase …" at bounding box center [1140, 402] width 328 height 463
type input "$ 311,600"
type input "-$ 1,841,759"
type input "$ 3"
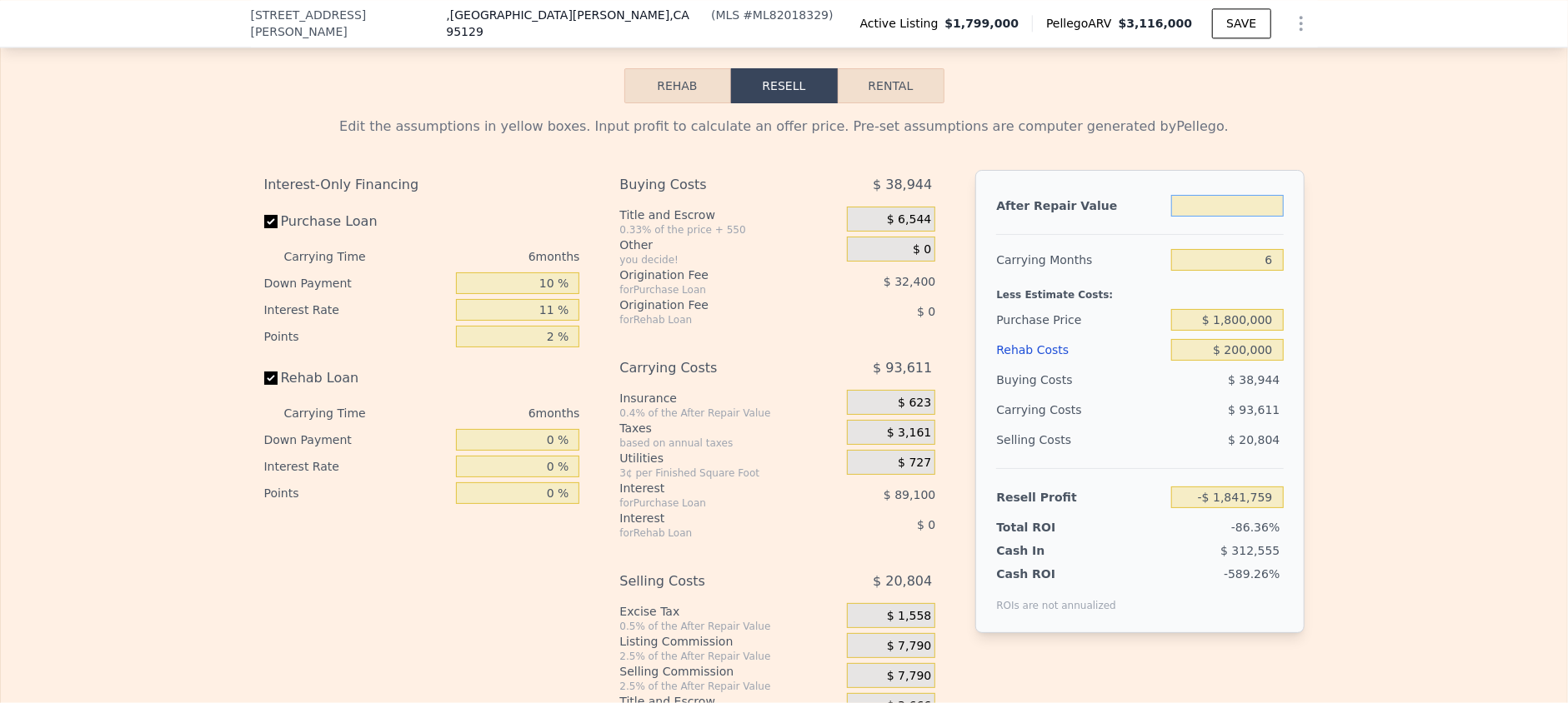
type input "$ 3"
type input "-$ 2,132,479"
type input "$ 2"
type input "-$ 2,132,480"
type input "$ 28"
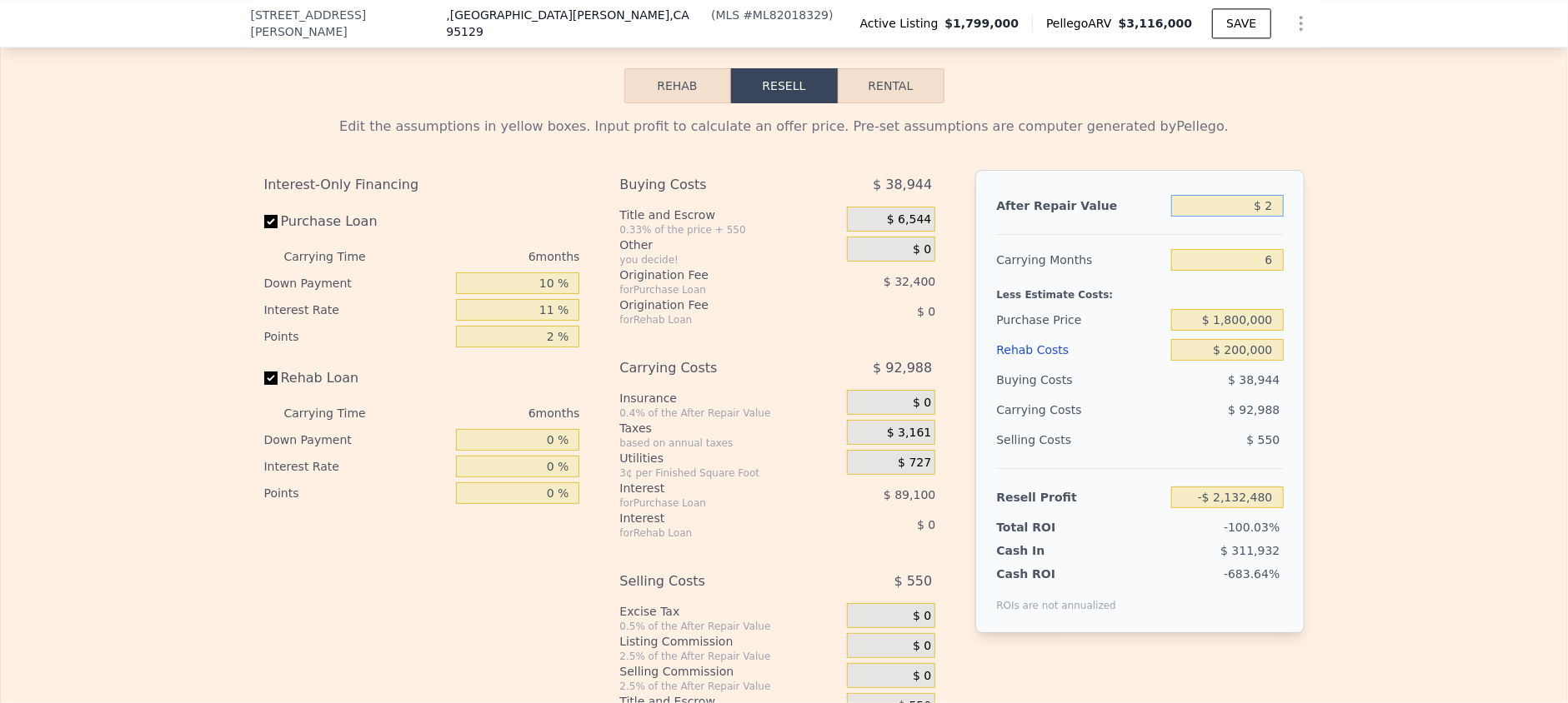
type input "-$ 2,132,456"
type input "$ 287"
type input "-$ 2,132,214"
type input "$ 2,872"
type input "-$ 2,129,803"
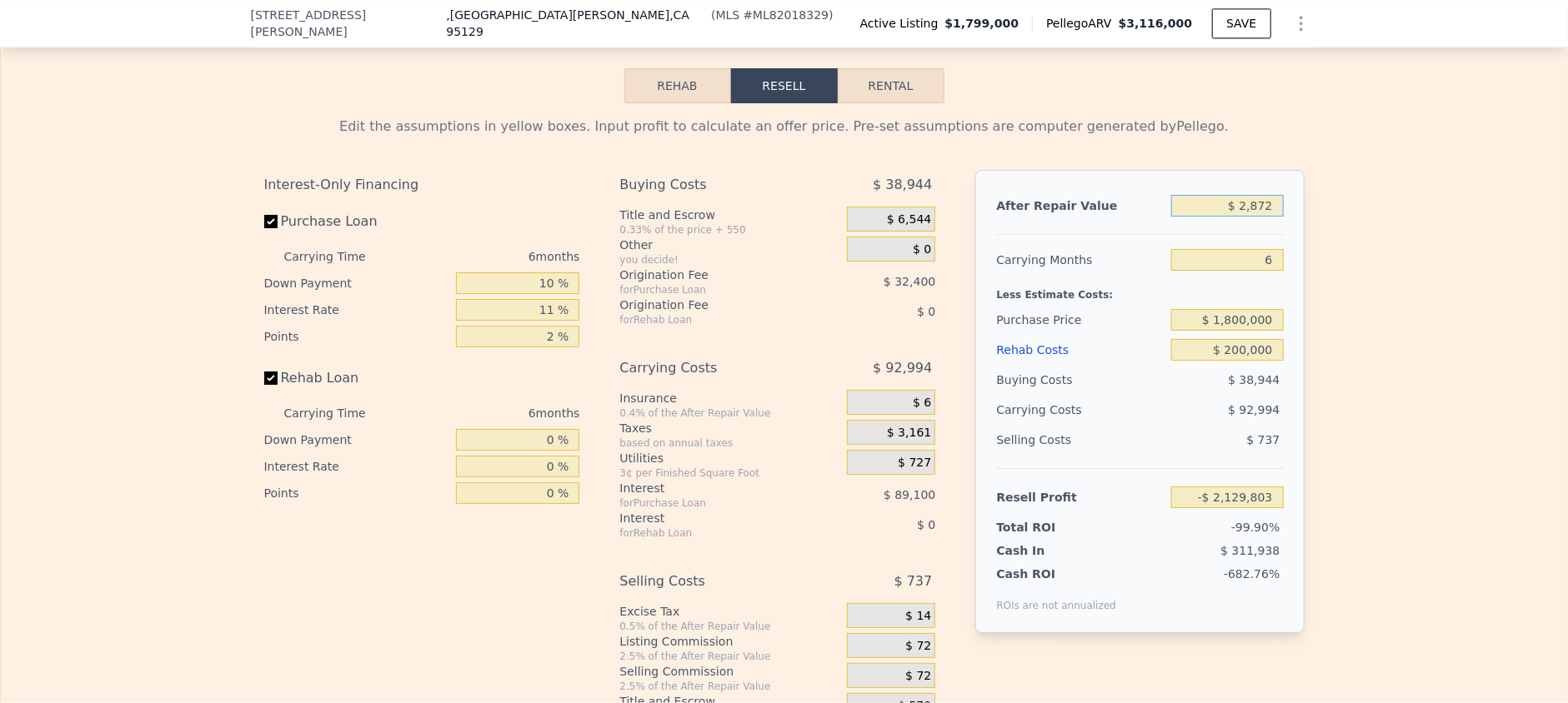
type input "$ 28,721"
type input "-$ 2,105,685"
type input "$ 287,219"
type input "-$ 1,864,505"
type input "$ 2,872,196"
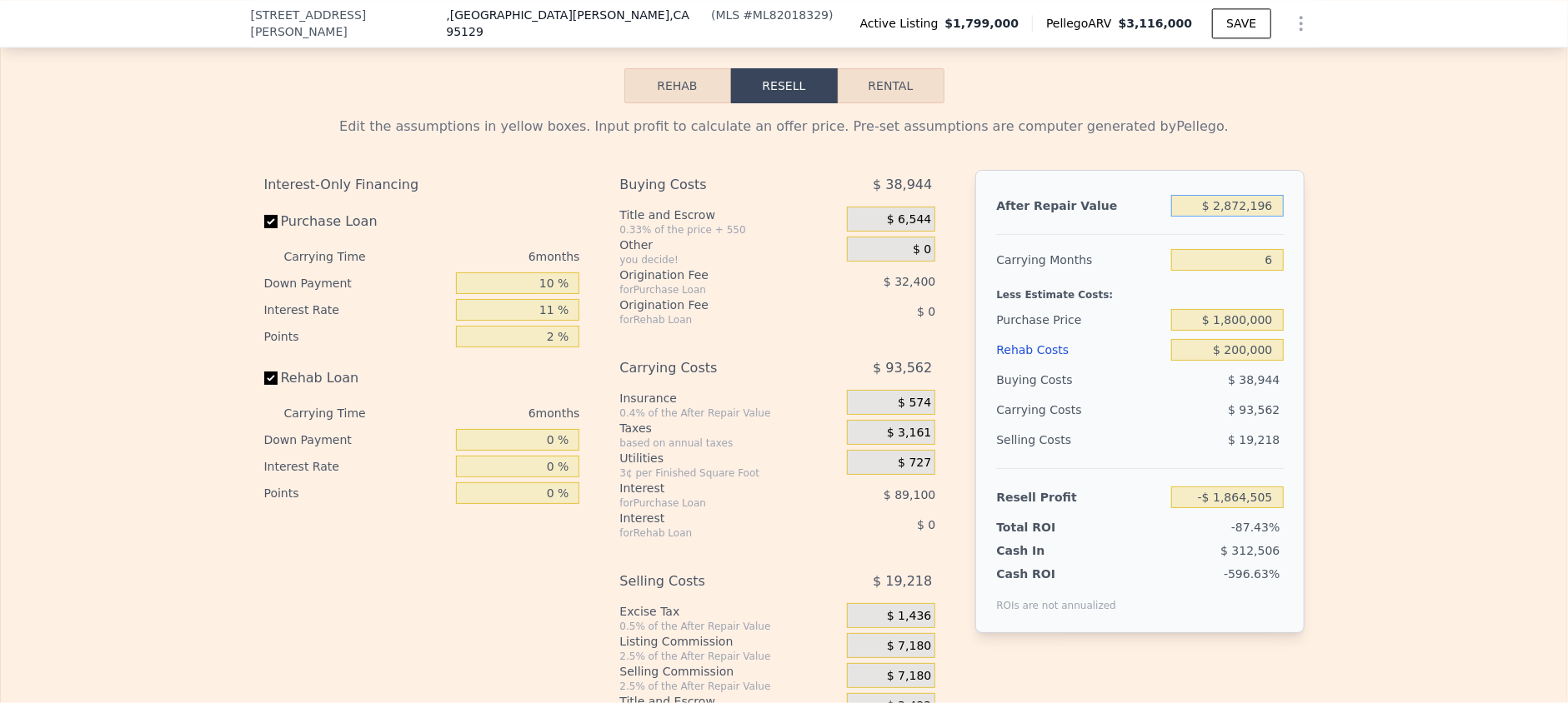
type input "$ 547,277"
type input "$ 2,872,196"
click at [1213, 271] on input "6" at bounding box center [1227, 259] width 111 height 21
click at [1212, 331] on input "$ 1,800,000" at bounding box center [1227, 319] width 111 height 21
click at [1217, 355] on input "$ 200,000" at bounding box center [1227, 349] width 111 height 21
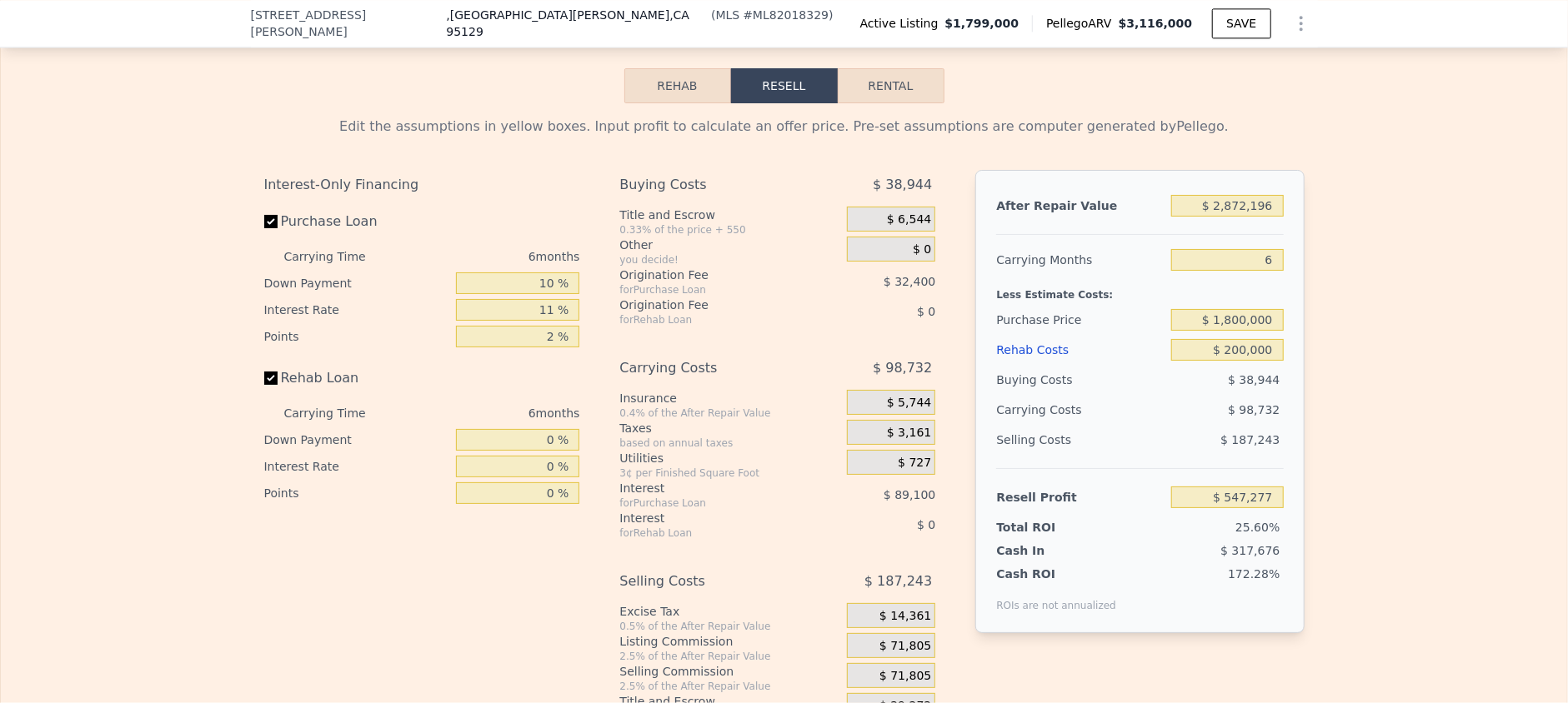
click at [887, 228] on span "$ 6,544" at bounding box center [909, 220] width 45 height 15
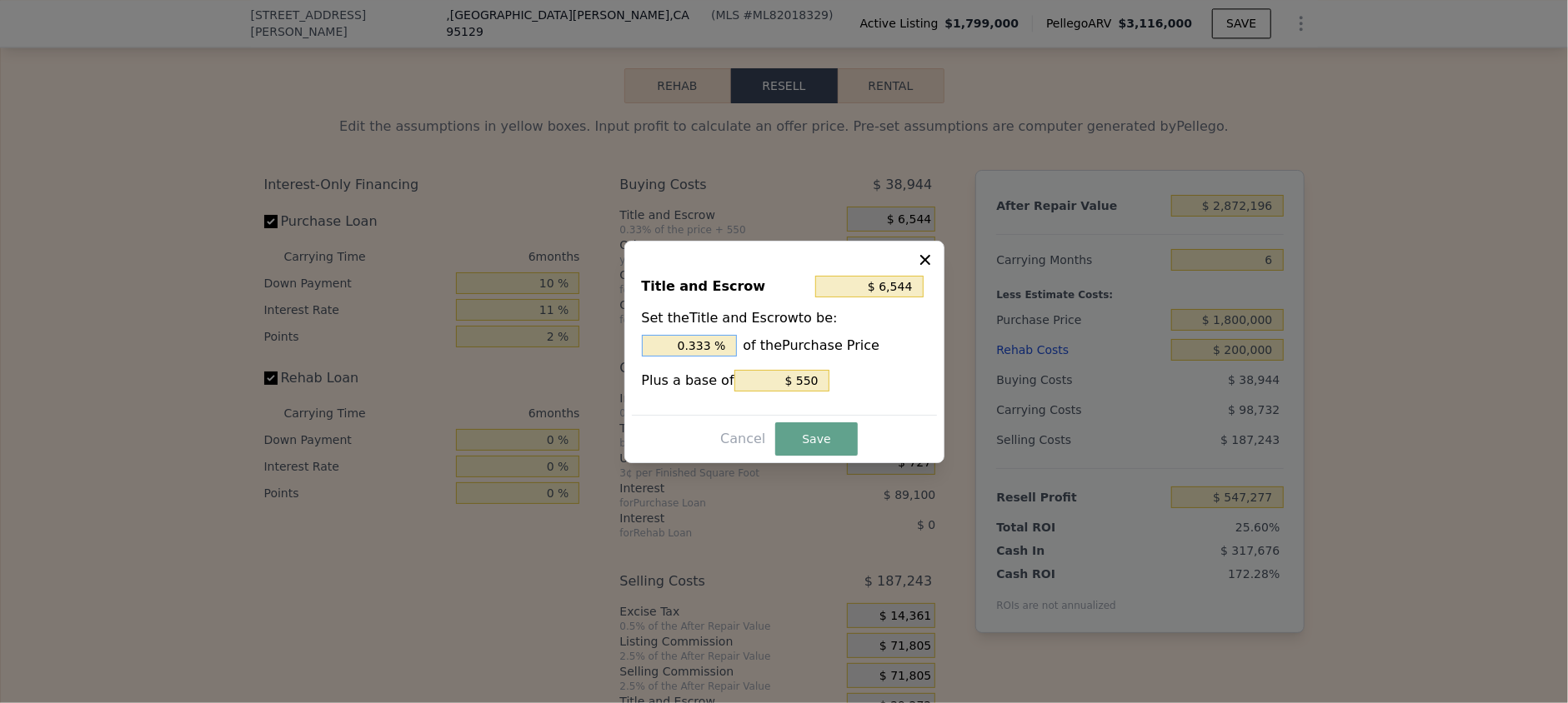
drag, startPoint x: 685, startPoint y: 346, endPoint x: 746, endPoint y: 347, distance: 61.0
click at [746, 347] on div "0.333 % of the Purchase Price" at bounding box center [784, 345] width 285 height 21
type input "$ 18,550"
type input "1. %"
type input "$ 27,550"
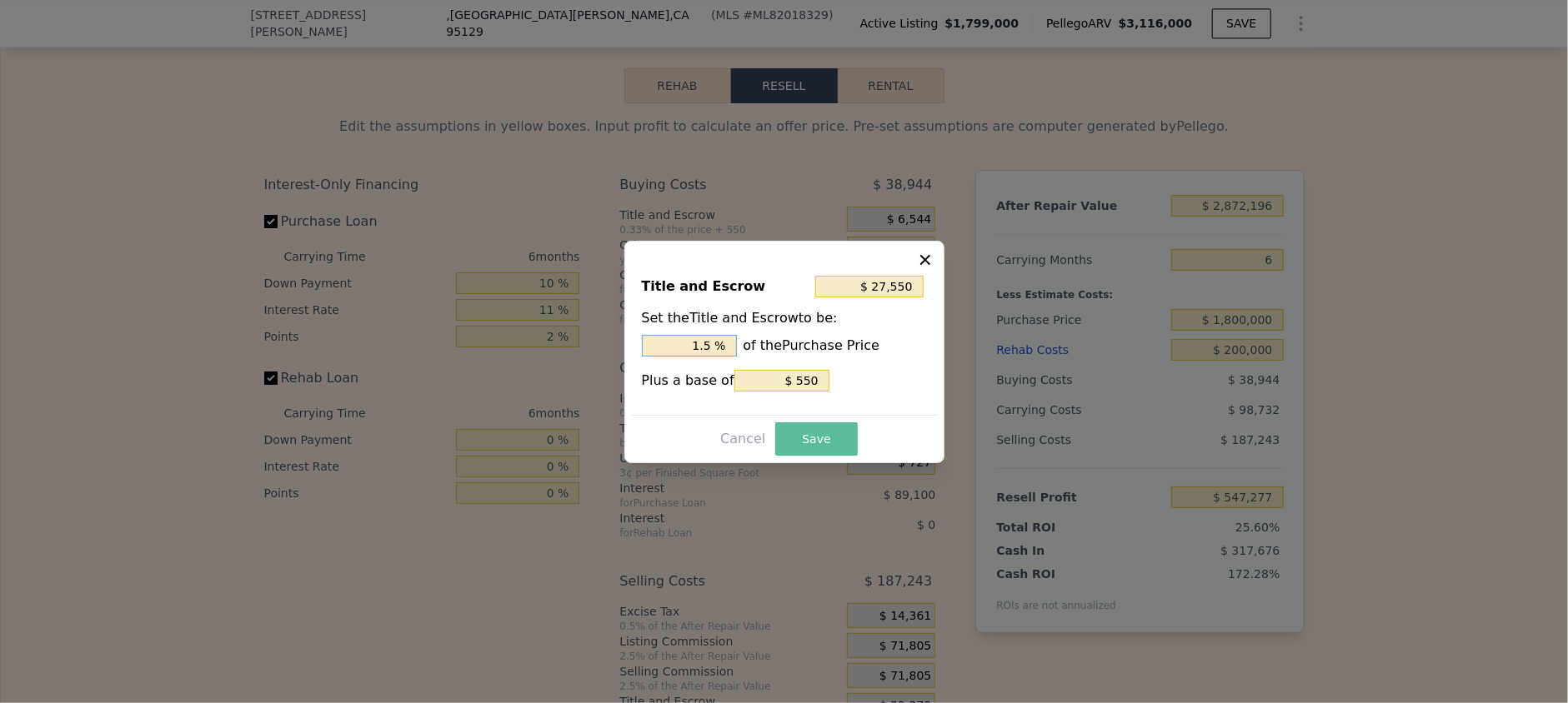
type input "1.5 %"
click at [798, 432] on button "Save" at bounding box center [816, 438] width 81 height 33
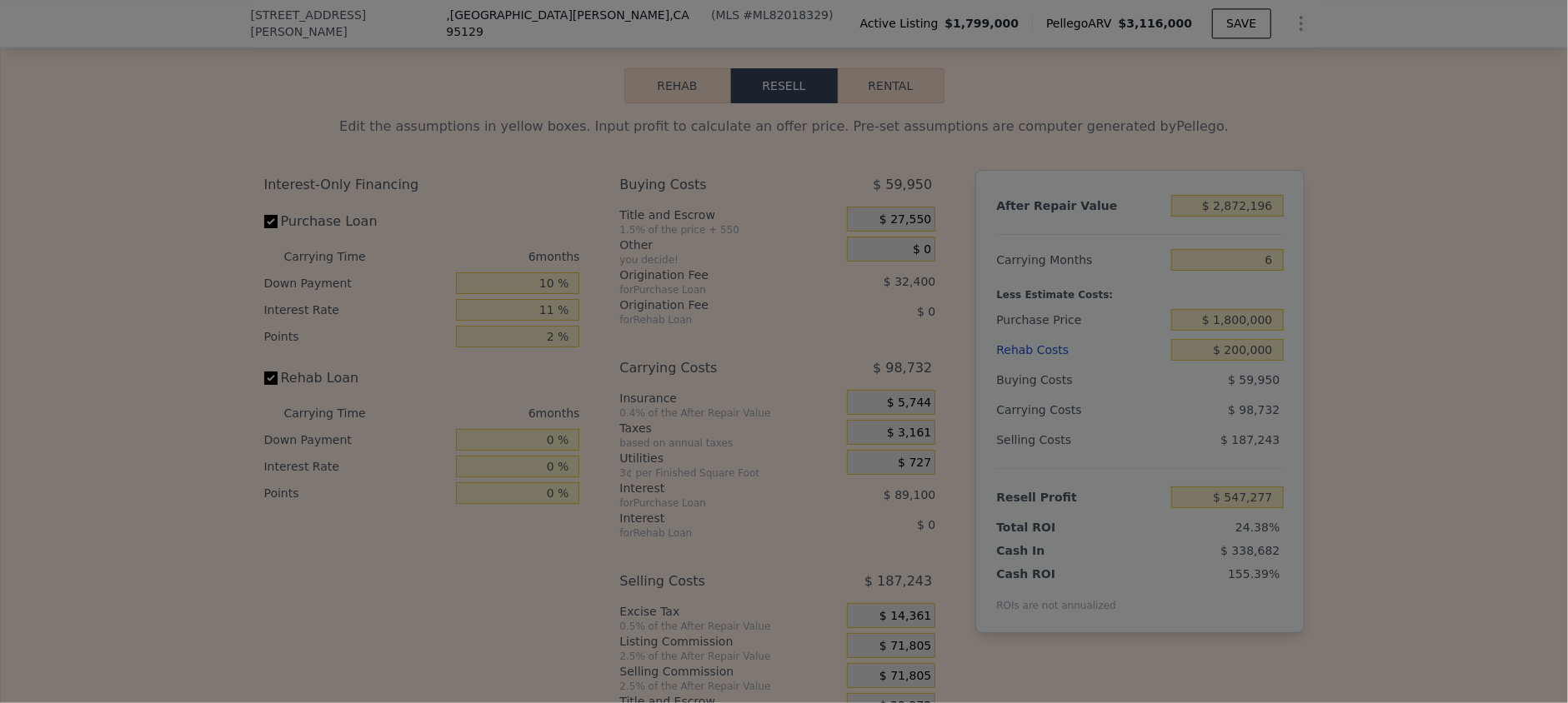
type input "$ 526,271"
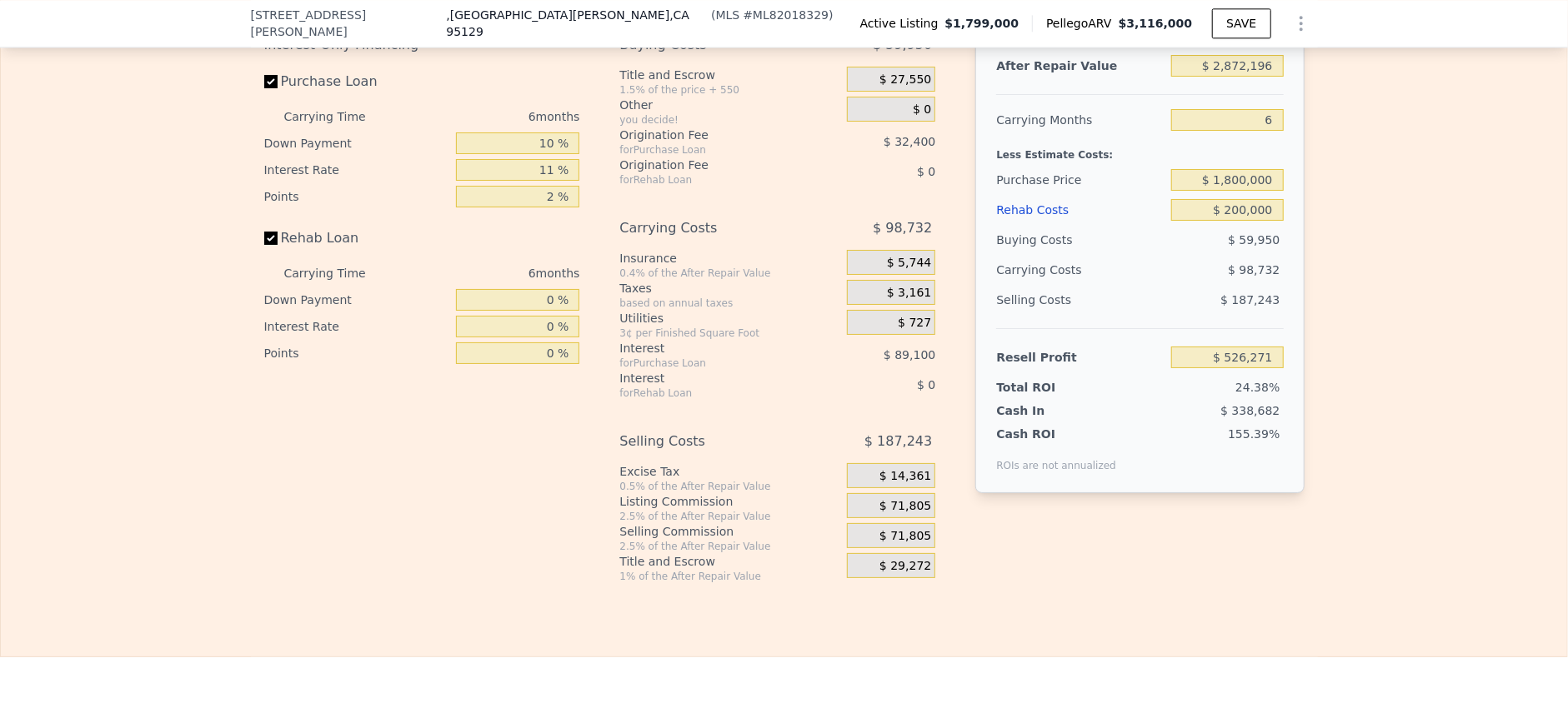
scroll to position [2882, 0]
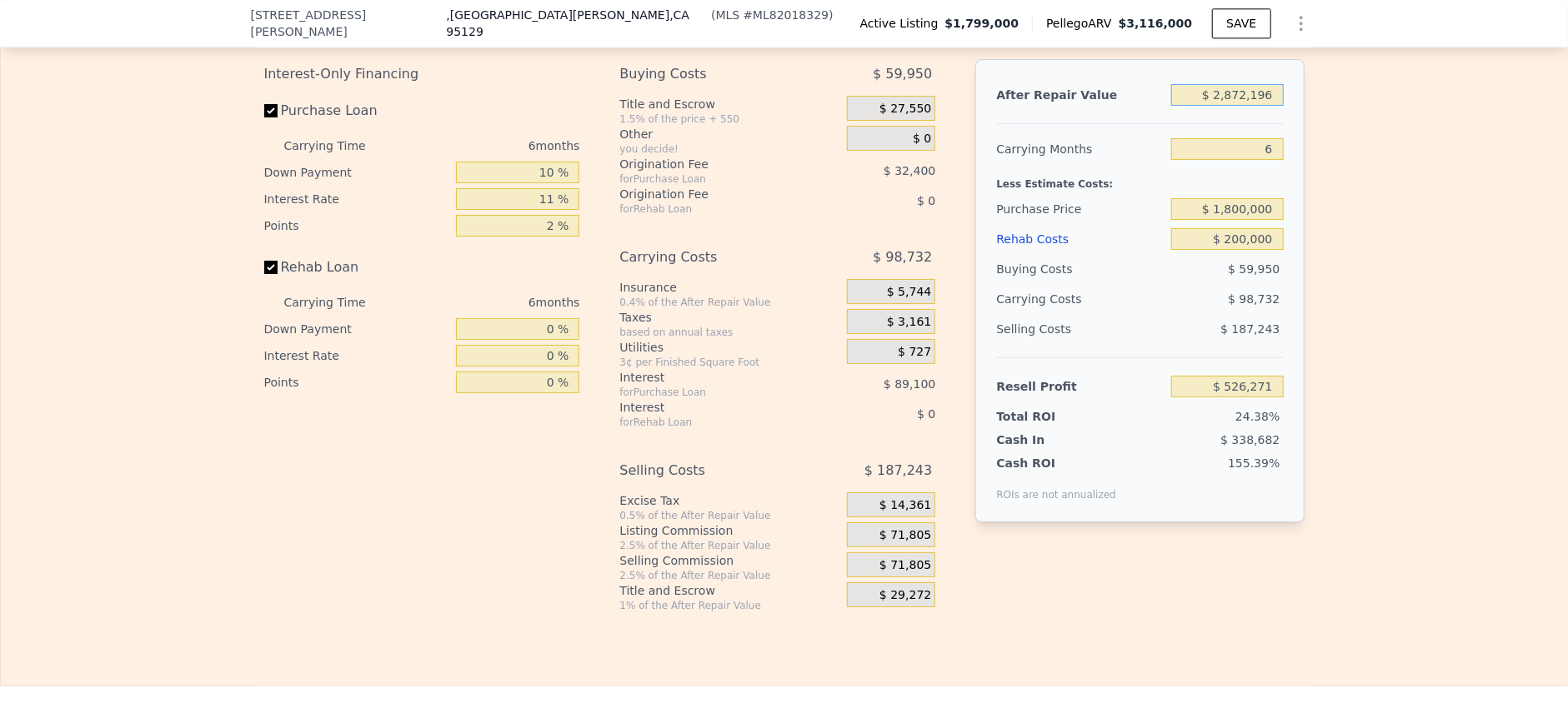
click at [1224, 106] on input "$ 2,872,196" at bounding box center [1227, 94] width 111 height 21
drag, startPoint x: 536, startPoint y: 342, endPoint x: 548, endPoint y: 345, distance: 12.4
click at [548, 340] on input "0 %" at bounding box center [518, 329] width 123 height 21
drag, startPoint x: 528, startPoint y: 332, endPoint x: 551, endPoint y: 337, distance: 23.5
click at [551, 337] on input "100 %" at bounding box center [518, 329] width 123 height 21
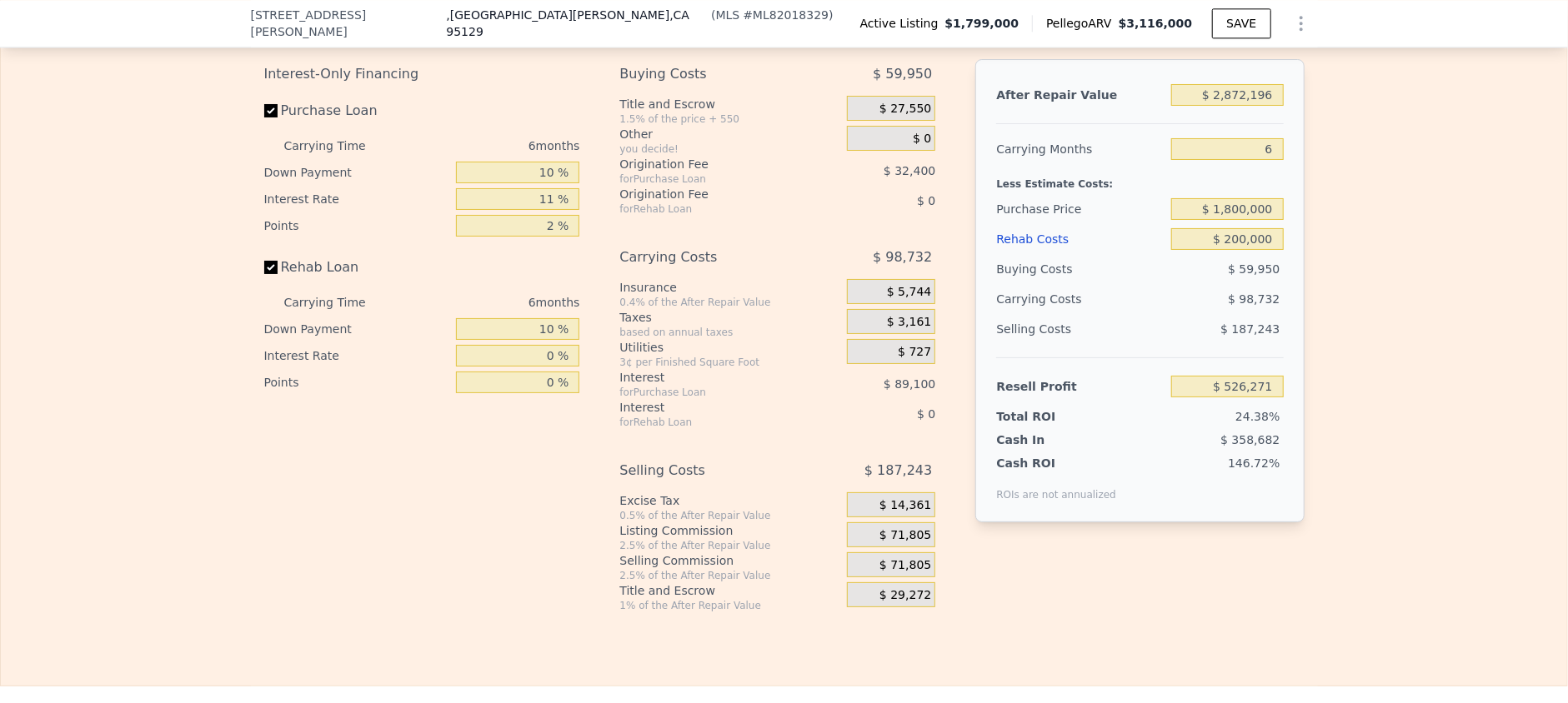
click at [502, 444] on div "Interest-Only Financing Purchase Loan Carrying Time 6 months Down Payment 10 % …" at bounding box center [428, 336] width 329 height 553
drag, startPoint x: 540, startPoint y: 366, endPoint x: 553, endPoint y: 369, distance: 13.3
click at [553, 366] on input "0 %" at bounding box center [518, 355] width 123 height 21
drag, startPoint x: 527, startPoint y: 345, endPoint x: 551, endPoint y: 344, distance: 24.0
click at [551, 340] on input "10 %" at bounding box center [518, 329] width 123 height 21
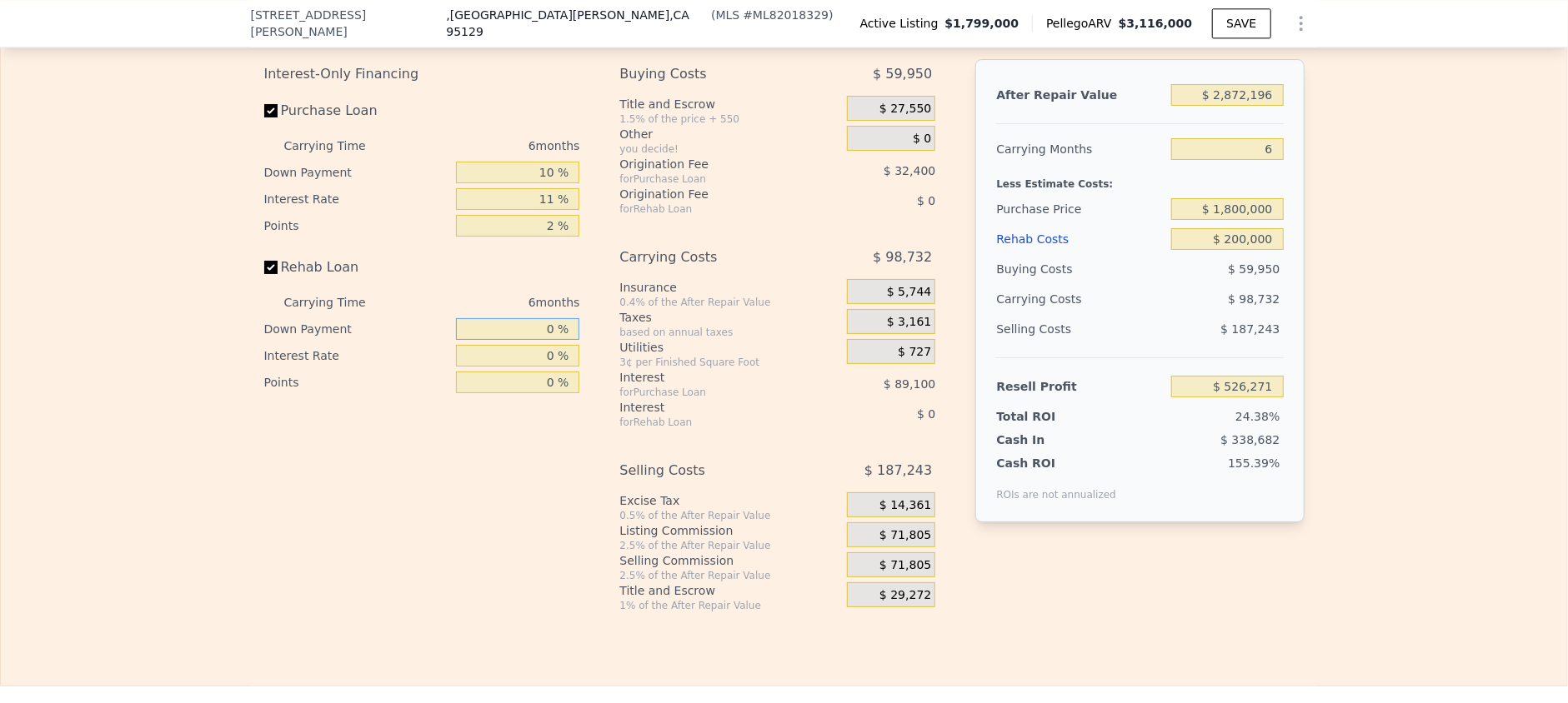
type input "0 %"
click at [544, 356] on input "0 %" at bounding box center [518, 355] width 123 height 21
click at [549, 362] on input "0 %" at bounding box center [518, 355] width 123 height 21
type input "1 %"
type input "$ 525,269"
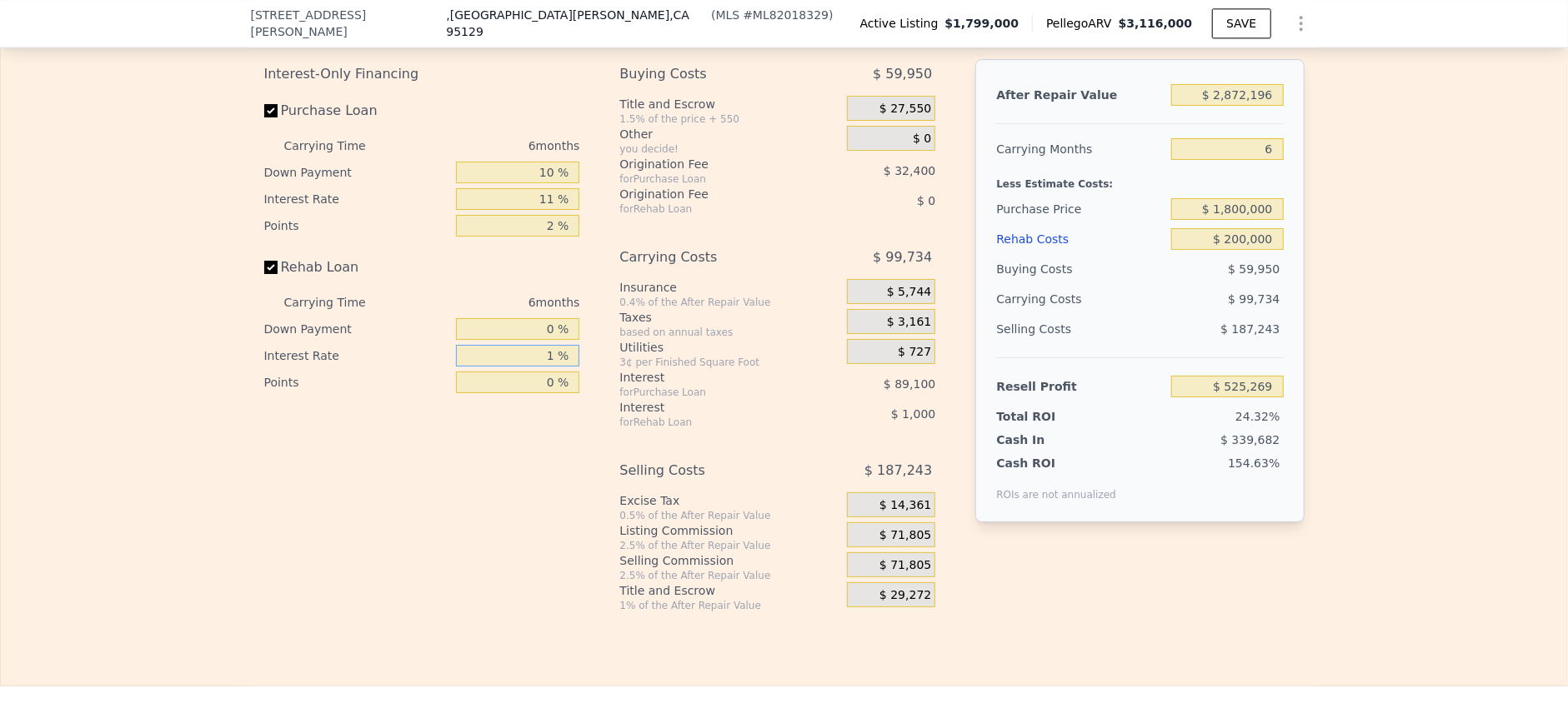
type input "11 %"
type input "$ 515,273"
type input "11 %"
click at [1218, 397] on input "$ 515,273" at bounding box center [1227, 386] width 111 height 21
click at [1223, 397] on input "$ 515,273" at bounding box center [1227, 386] width 111 height 21
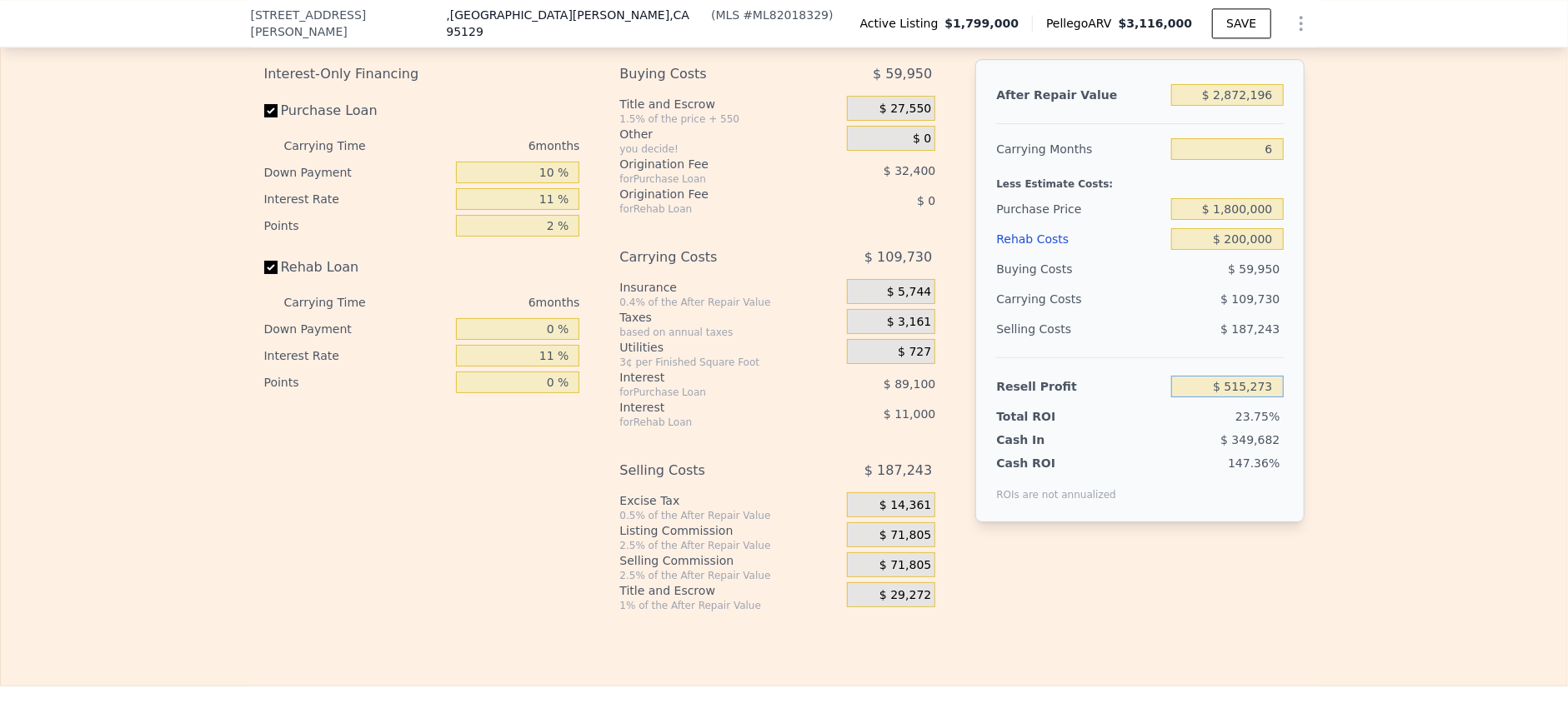
drag, startPoint x: 1212, startPoint y: 402, endPoint x: 1332, endPoint y: 415, distance: 120.7
click at [1332, 415] on div "Edit the assumptions in yellow boxes. Input profit to calculate an offer price.…" at bounding box center [784, 302] width 1566 height 620
click at [1191, 106] on input "$ 2,872,196" at bounding box center [1227, 94] width 111 height 21
drag, startPoint x: 1214, startPoint y: 397, endPoint x: 1285, endPoint y: 395, distance: 71.0
click at [1285, 395] on div "After Repair Value $ 2,872,196 Carrying Months 6 Less Estimate Costs: Purchase …" at bounding box center [1140, 290] width 328 height 463
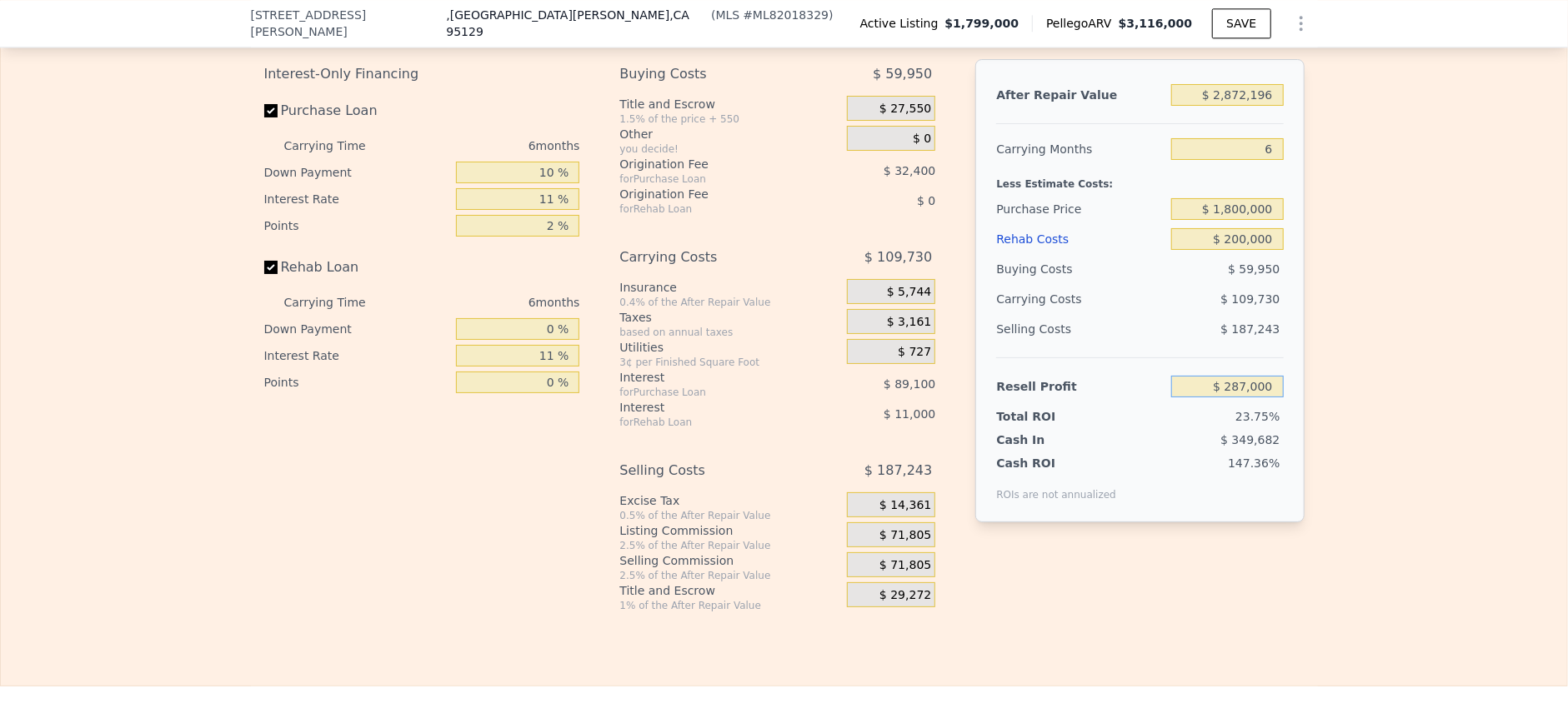
type input "$ 287,000"
click at [1206, 418] on div "Total ROI 23.75%" at bounding box center [1140, 413] width 287 height 23
type input "$ 2,010,874"
drag, startPoint x: 521, startPoint y: 366, endPoint x: 567, endPoint y: 369, distance: 46.1
click at [567, 366] on input "11 %" at bounding box center [518, 355] width 123 height 21
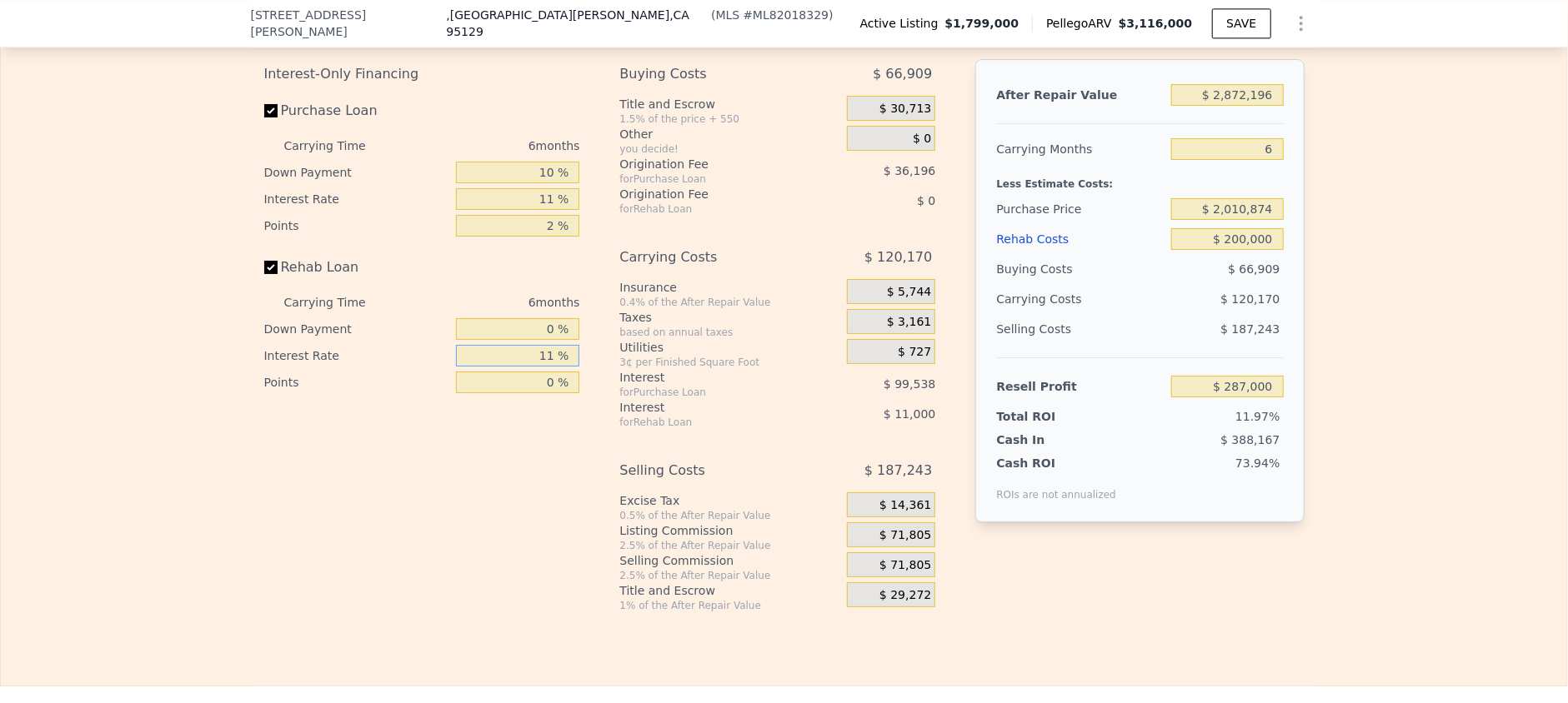
type input "7 %"
type input "$ 290,996"
type input "7 %"
click at [521, 420] on div "Interest-Only Financing Purchase Loan Carrying Time 6 months Down Payment 10 % …" at bounding box center [428, 336] width 329 height 553
click at [528, 393] on input "0 %" at bounding box center [518, 382] width 123 height 21
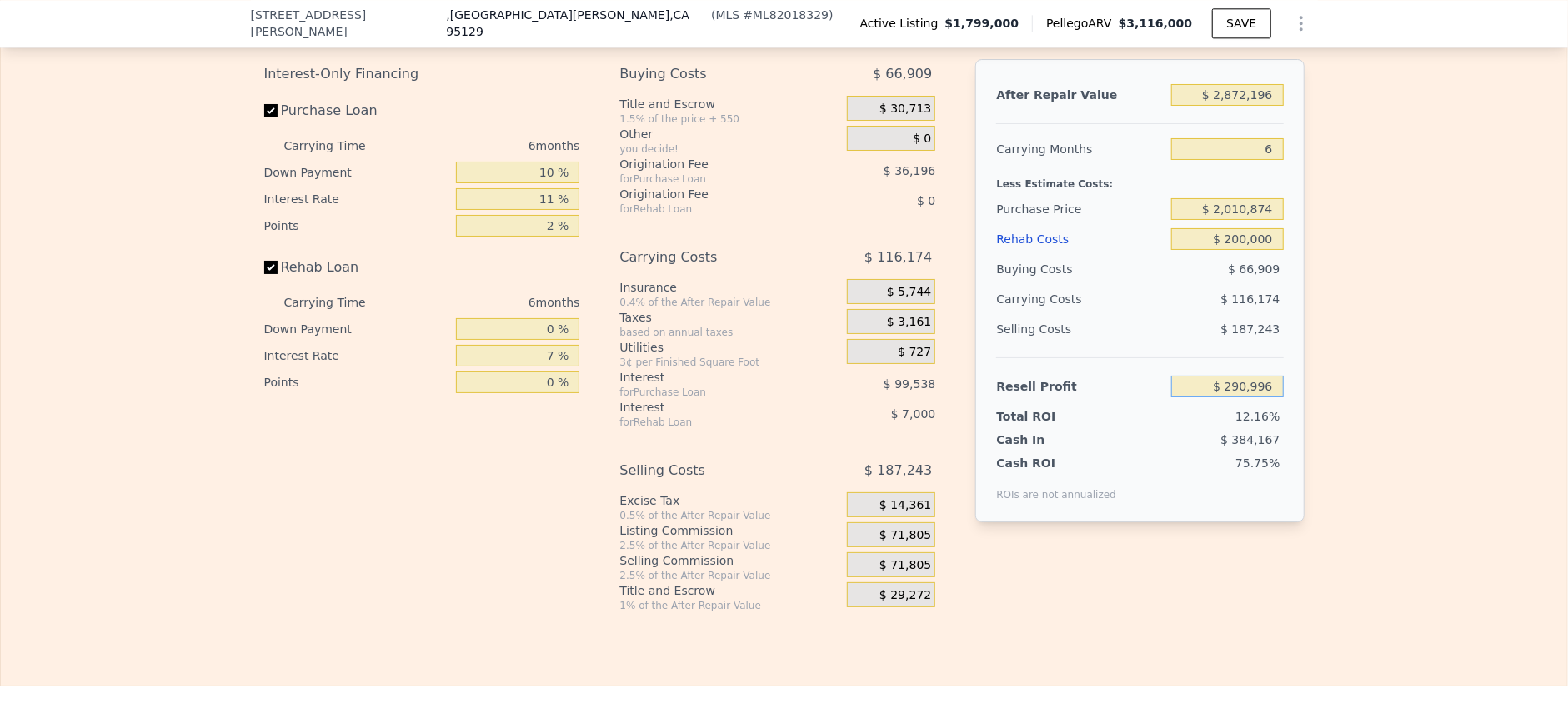
click at [1252, 397] on input "$ 290,996" at bounding box center [1227, 386] width 111 height 21
drag, startPoint x: 1203, startPoint y: 107, endPoint x: 1277, endPoint y: 107, distance: 74.0
click at [1277, 107] on div "After Repair Value $ 2,872,196 Carrying Months 6 Less Estimate Costs: Purchase …" at bounding box center [1140, 290] width 328 height 463
click at [1182, 103] on input "$ 2,872,196" at bounding box center [1227, 94] width 111 height 21
drag, startPoint x: 1194, startPoint y: 104, endPoint x: 1262, endPoint y: 107, distance: 68.1
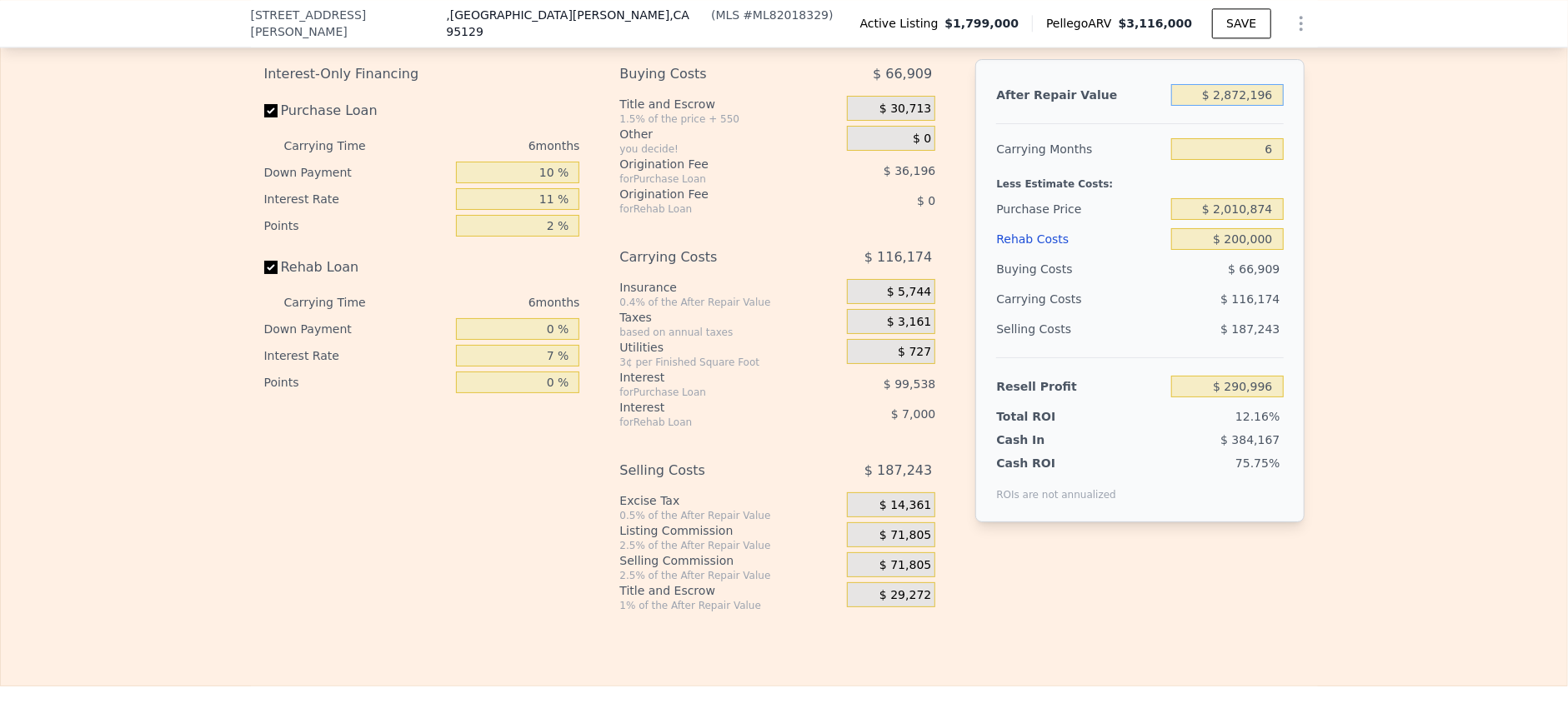
click at [1262, 106] on input "$ 2,872,196" at bounding box center [1227, 94] width 111 height 21
type input "$ 2"
type input "-$ 2,388,761"
type input "$ 26"
type input "-$ 2,388,739"
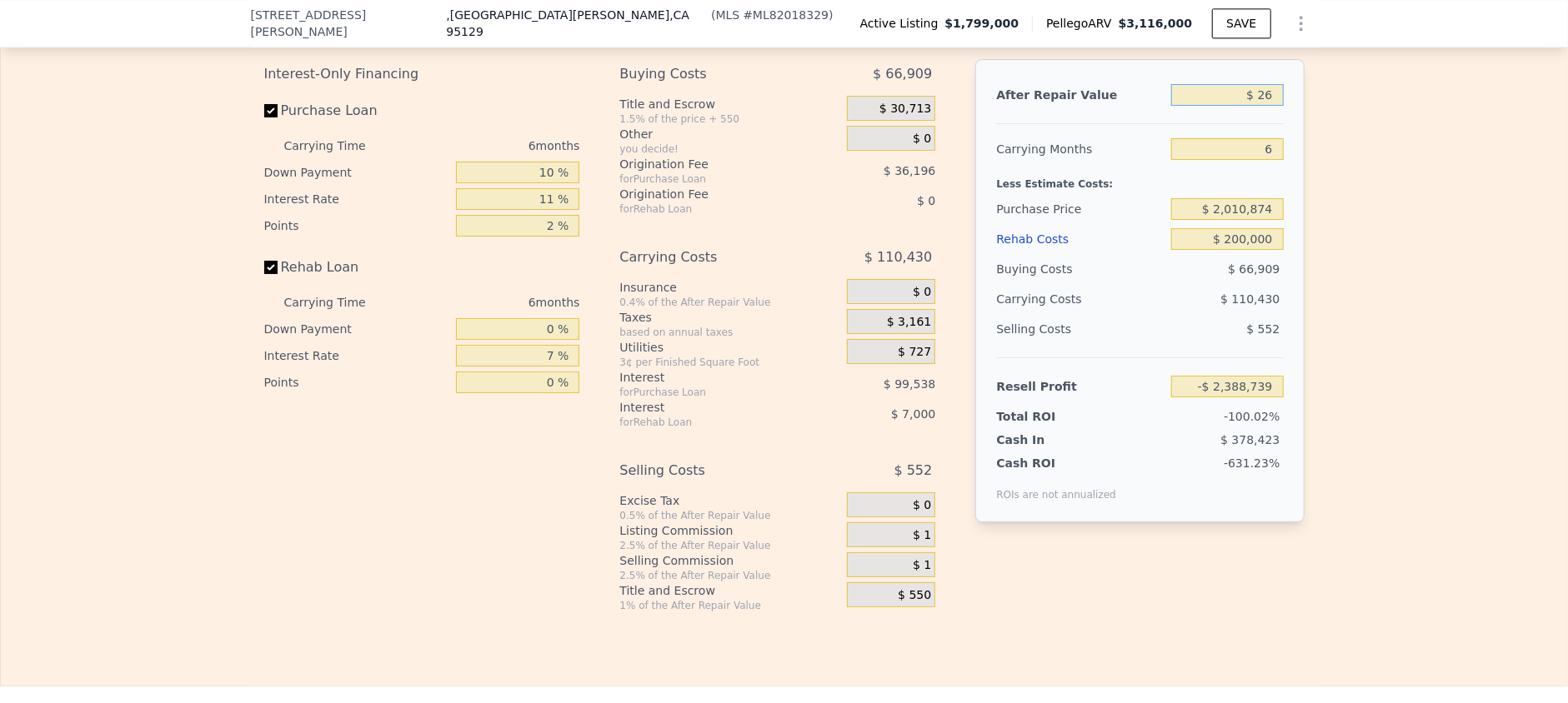
type input "$ 260"
type input "-$ 2,388,522"
type input "$ 2,600"
type input "-$ 2,386,337"
type input "$ 26,000"
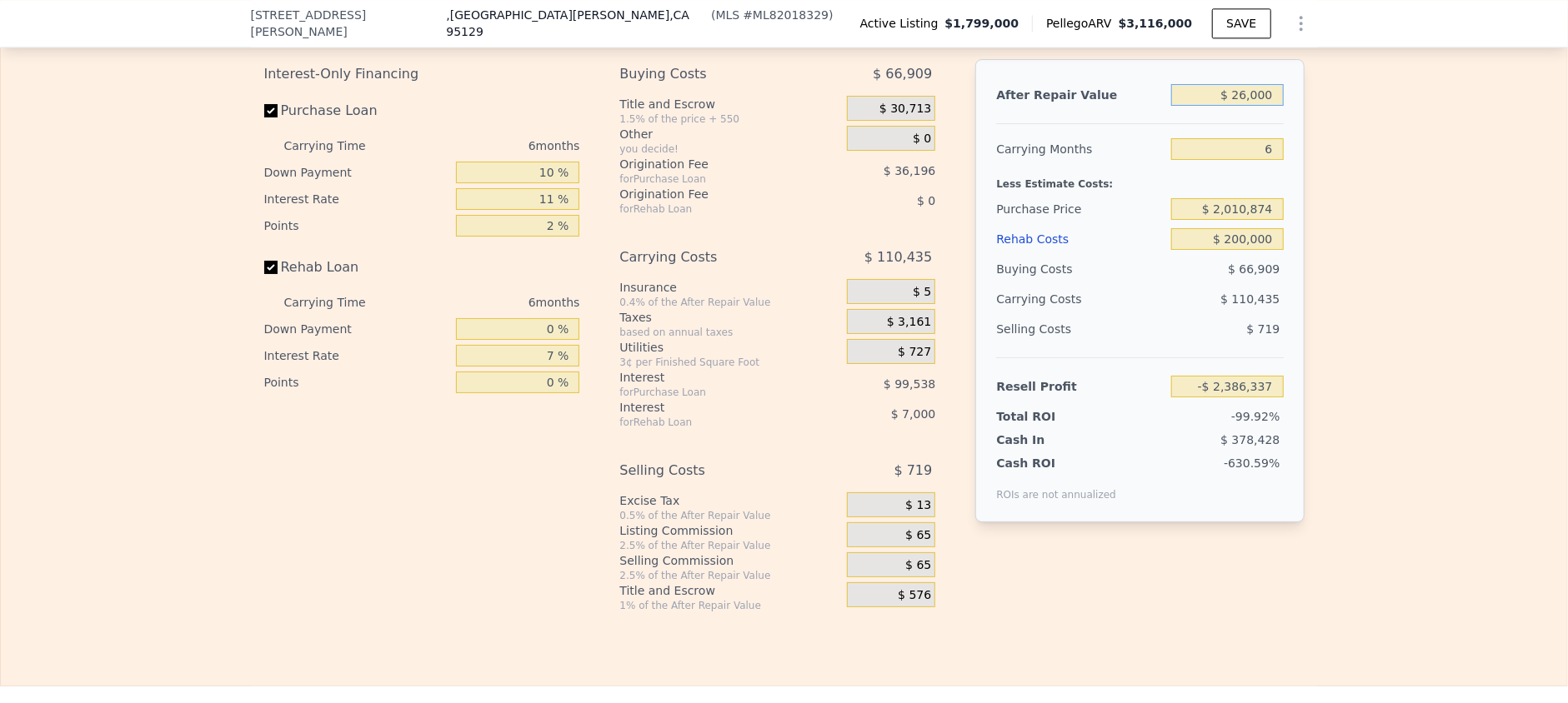
type input "-$ 2,364,505"
type input "$ 260,000"
type input "-$ 2,146,183"
type input "$ 2,600,000"
type input "$ 37,037"
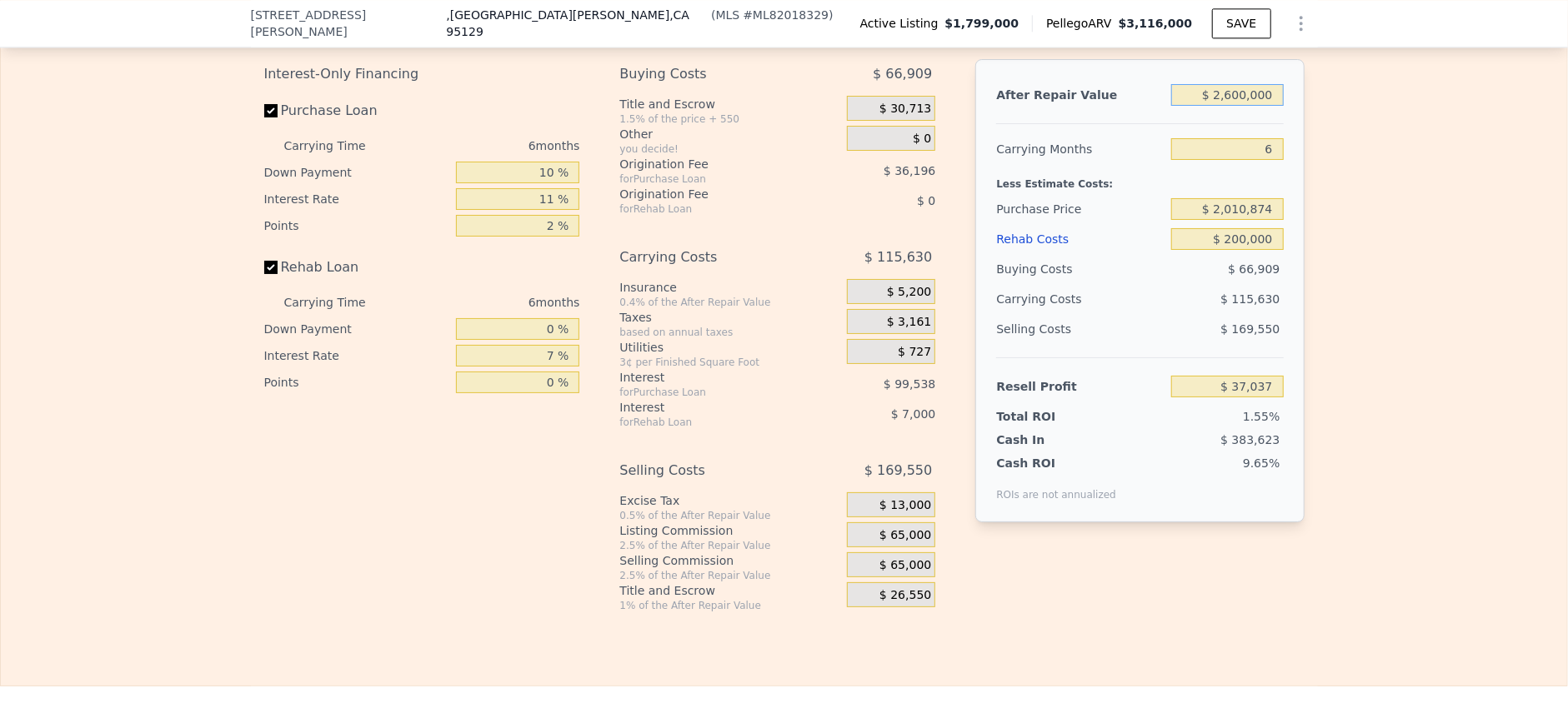
type input "$ 2,600,000"
click at [1221, 220] on input "$ 2,010,874" at bounding box center [1227, 209] width 111 height 21
click at [1254, 397] on input "$ 37,037" at bounding box center [1227, 386] width 111 height 21
drag, startPoint x: 1190, startPoint y: 224, endPoint x: 1276, endPoint y: 229, distance: 86.1
click at [1276, 229] on div "After Repair Value $ 2,600,000 Carrying Months 6 Less Estimate Costs: Purchase …" at bounding box center [1140, 290] width 328 height 463
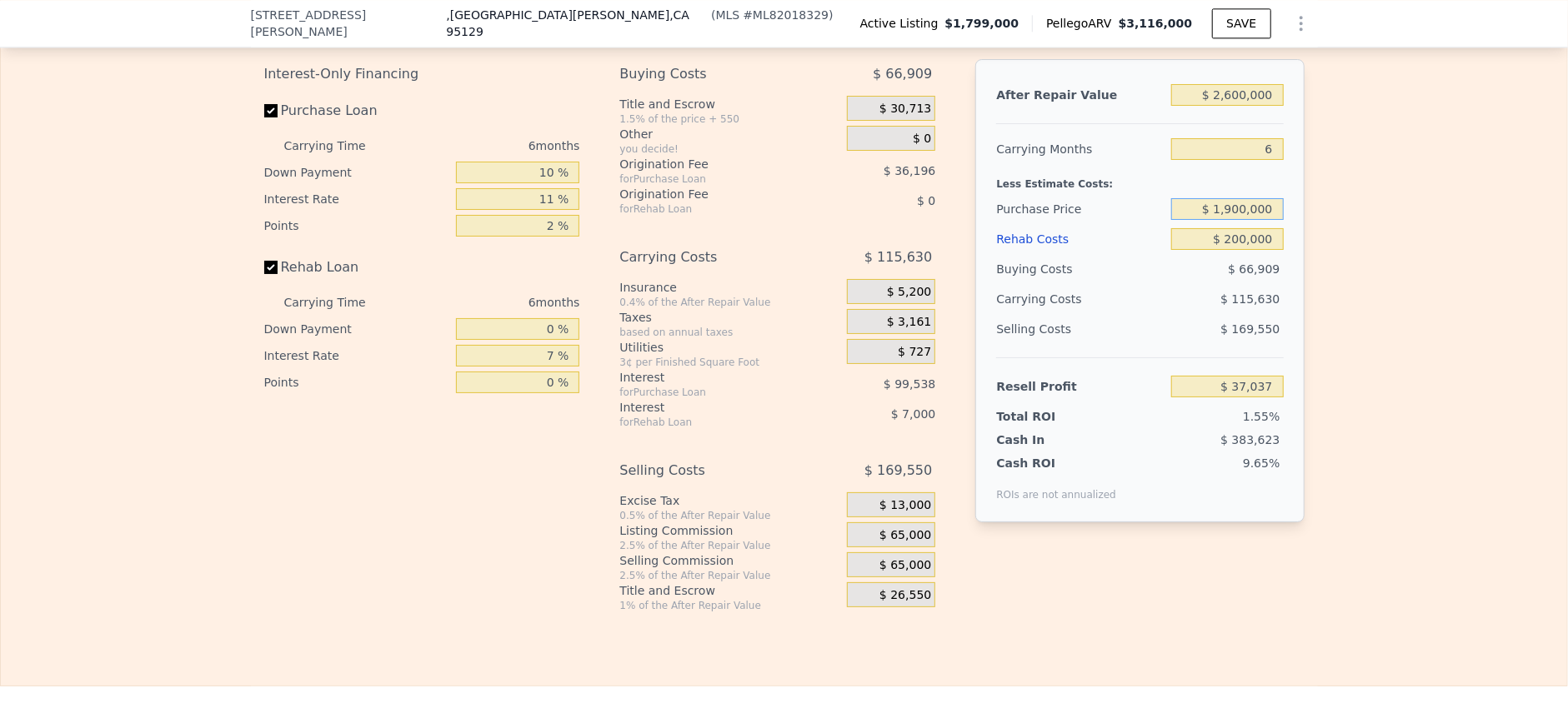
type input "$ 1,900,000"
click at [1182, 282] on div "$ 66,909" at bounding box center [1227, 269] width 112 height 30
type input "$ 157,060"
drag, startPoint x: 1197, startPoint y: 219, endPoint x: 1282, endPoint y: 220, distance: 85.0
click at [1282, 220] on div "After Repair Value $ 2,600,000 Carrying Months 6 Less Estimate Costs: Purchase …" at bounding box center [1140, 290] width 328 height 463
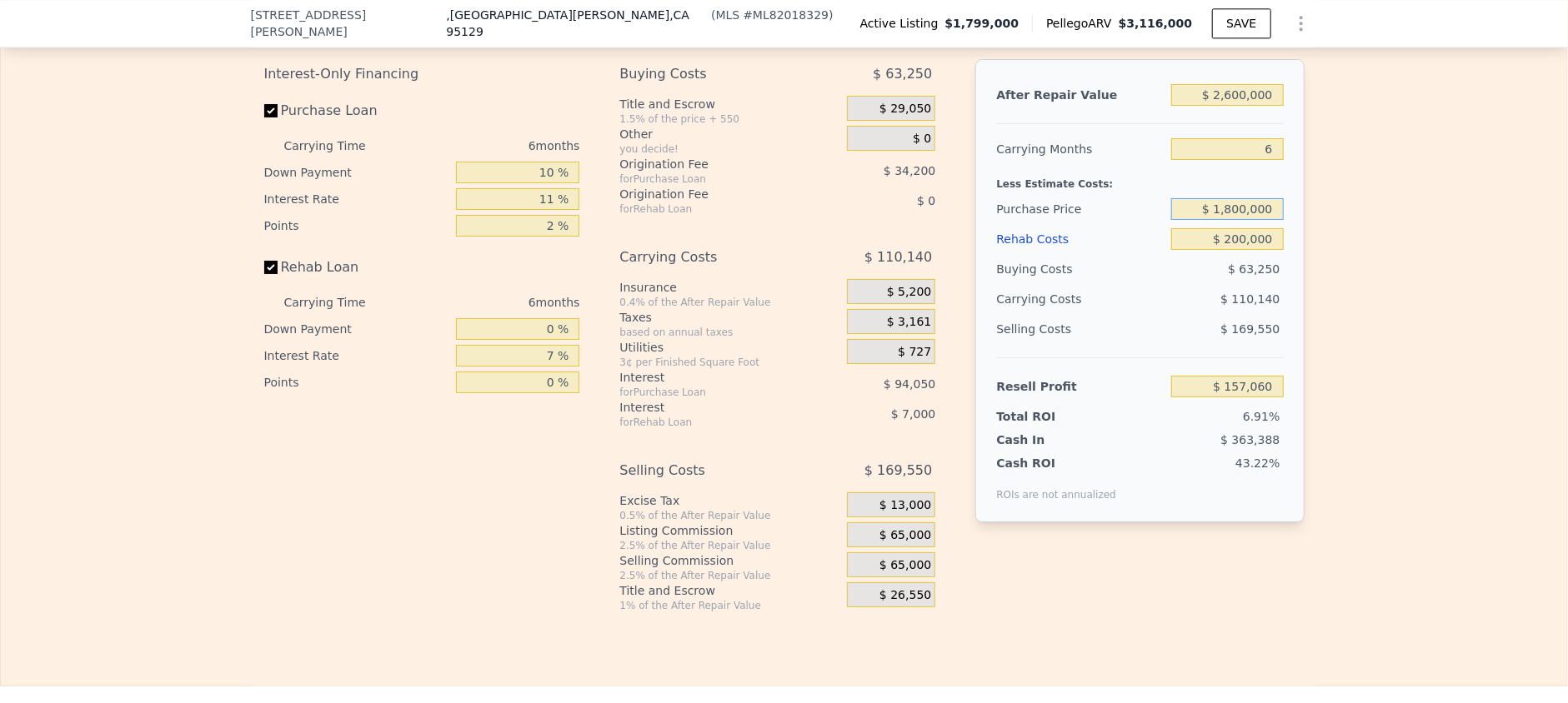
type input "$ 1,800,000"
type input "$ 265,310"
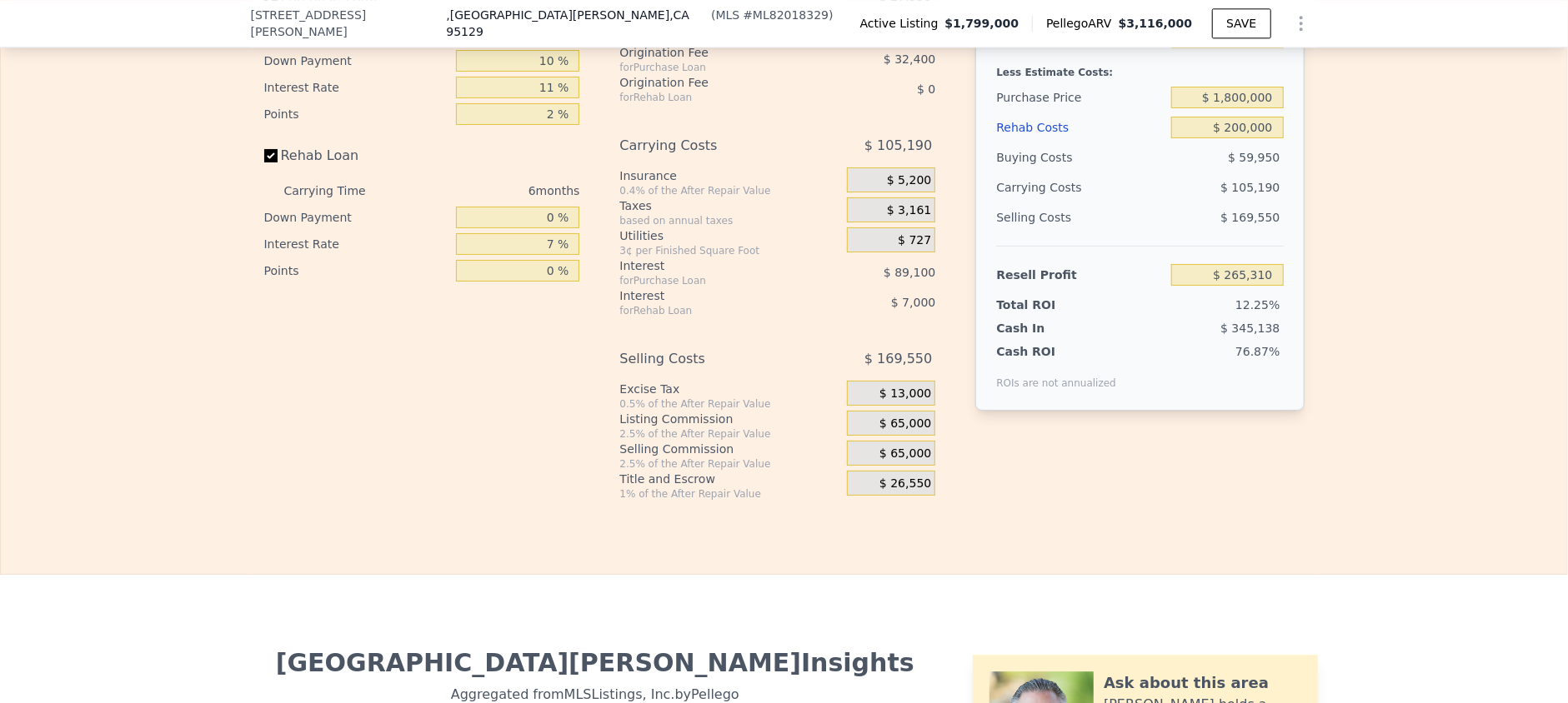
scroll to position [2771, 0]
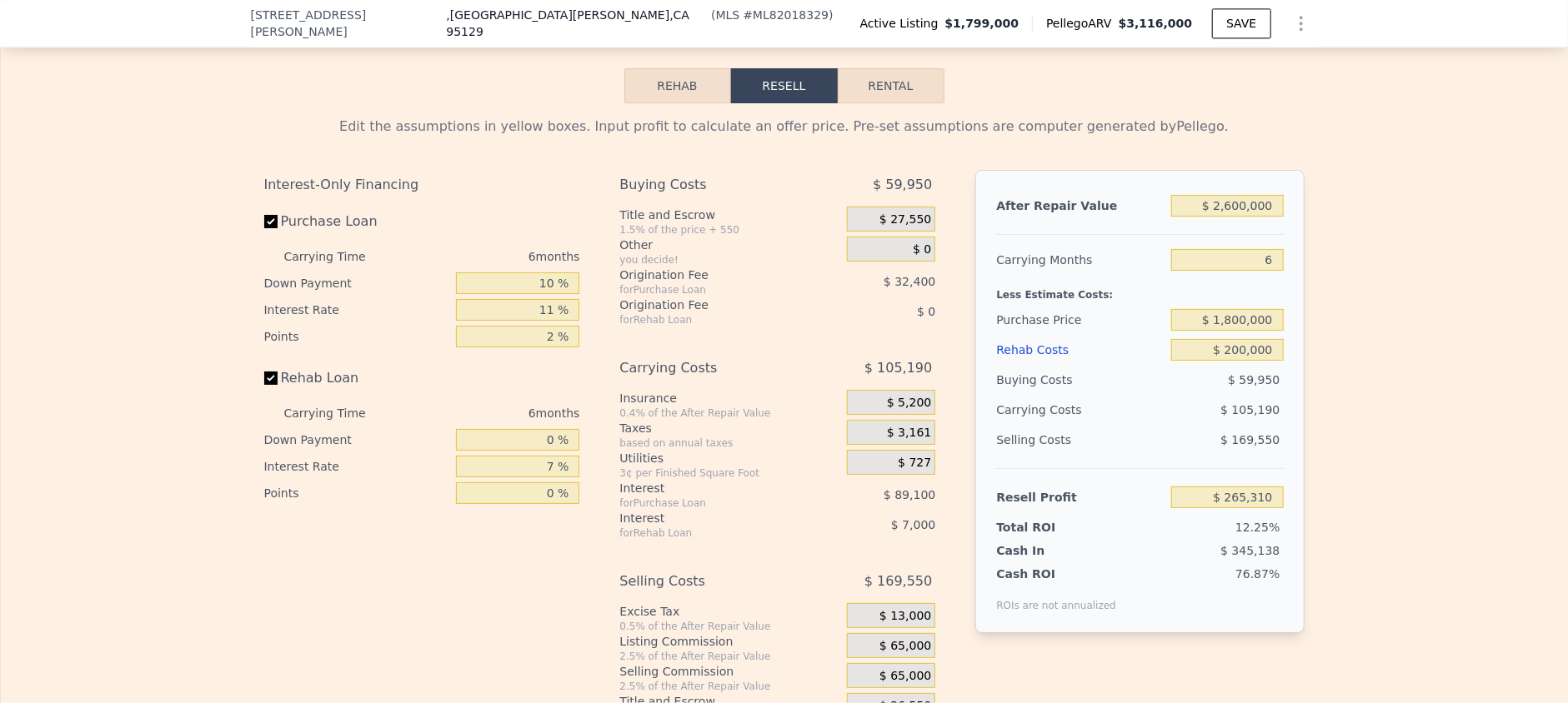
click at [895, 254] on div "$ 0" at bounding box center [891, 248] width 88 height 25
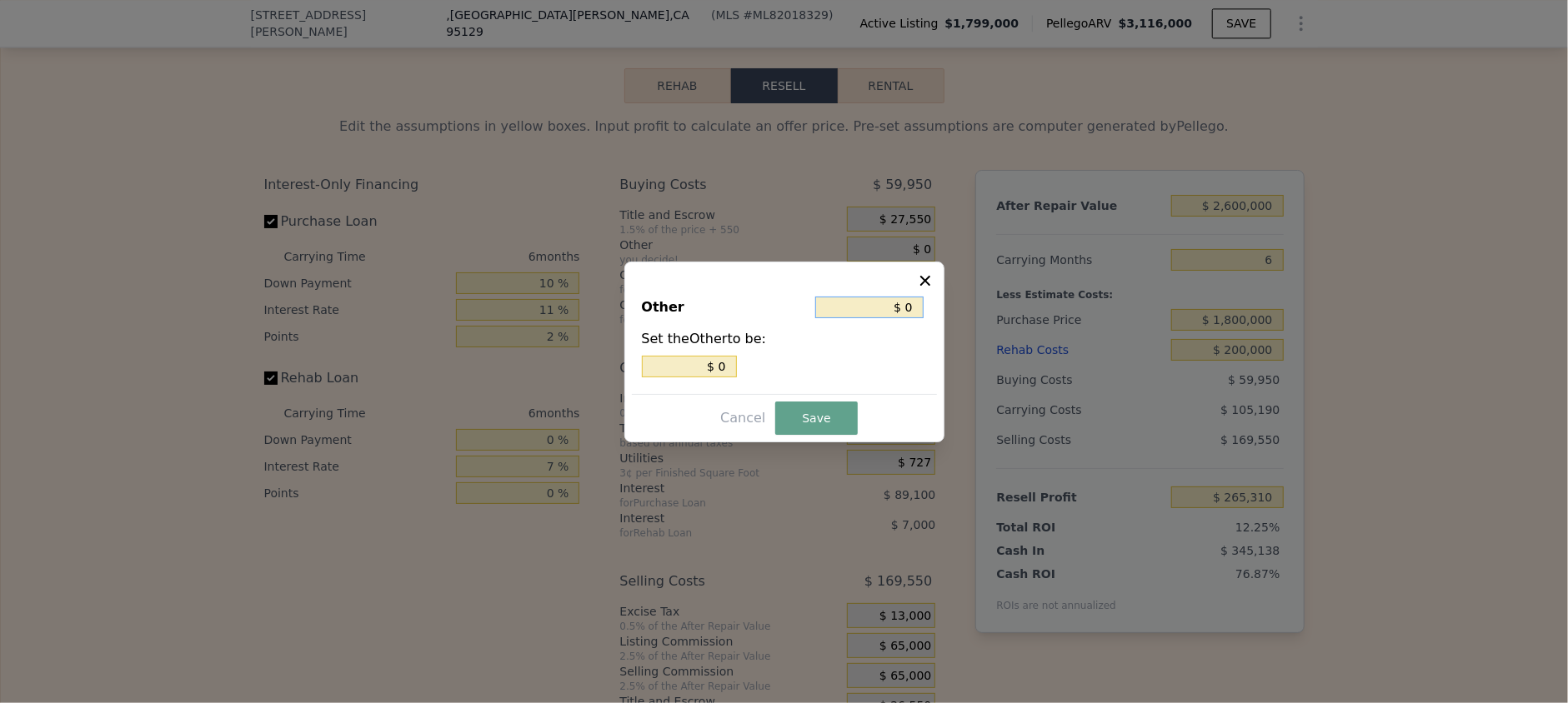
click at [870, 309] on input "$ 0" at bounding box center [870, 307] width 109 height 21
drag, startPoint x: 869, startPoint y: 307, endPoint x: 925, endPoint y: 307, distance: 56.0
click at [925, 307] on div "$ 0" at bounding box center [871, 307] width 111 height 30
type input "$ 6"
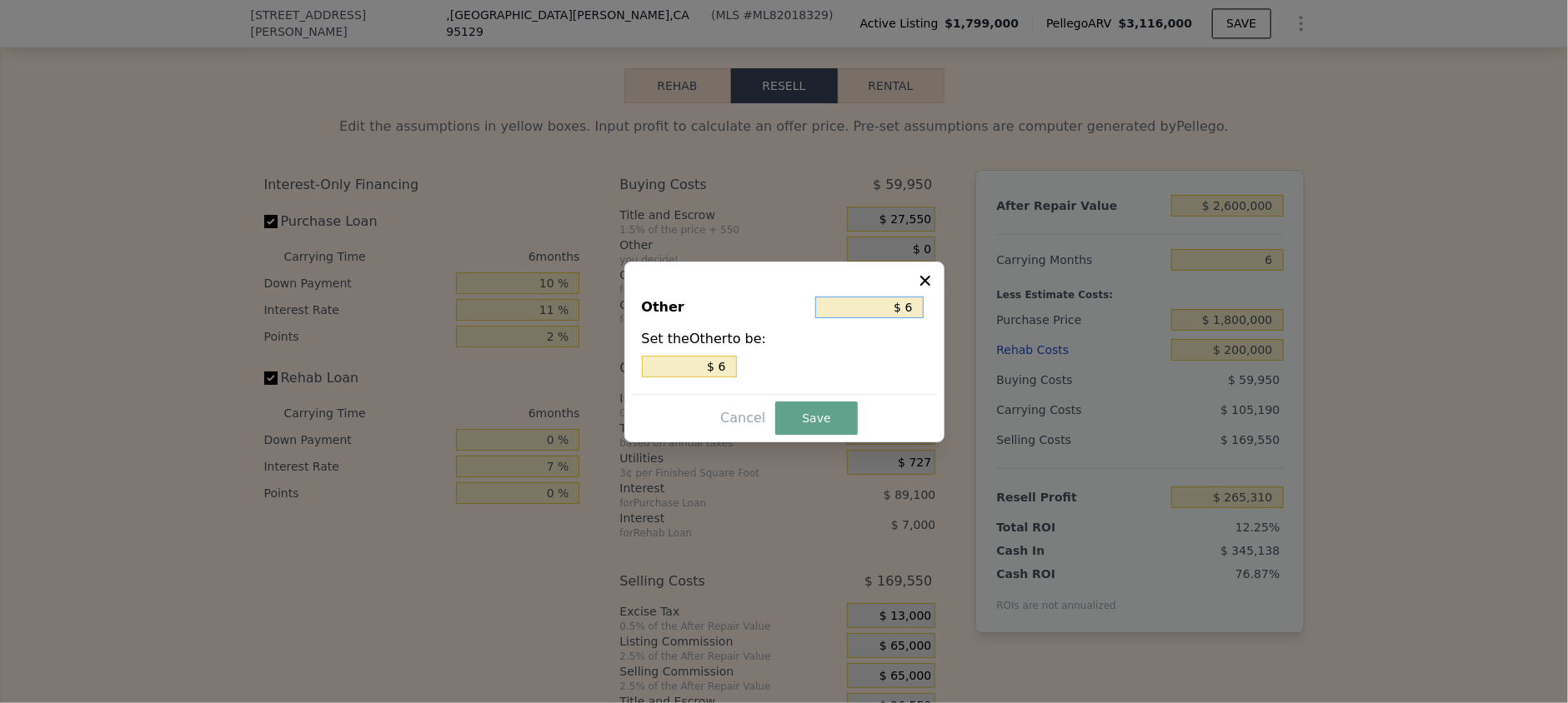
type input "$ 60"
type input "$ 600"
type input "$ 6,000"
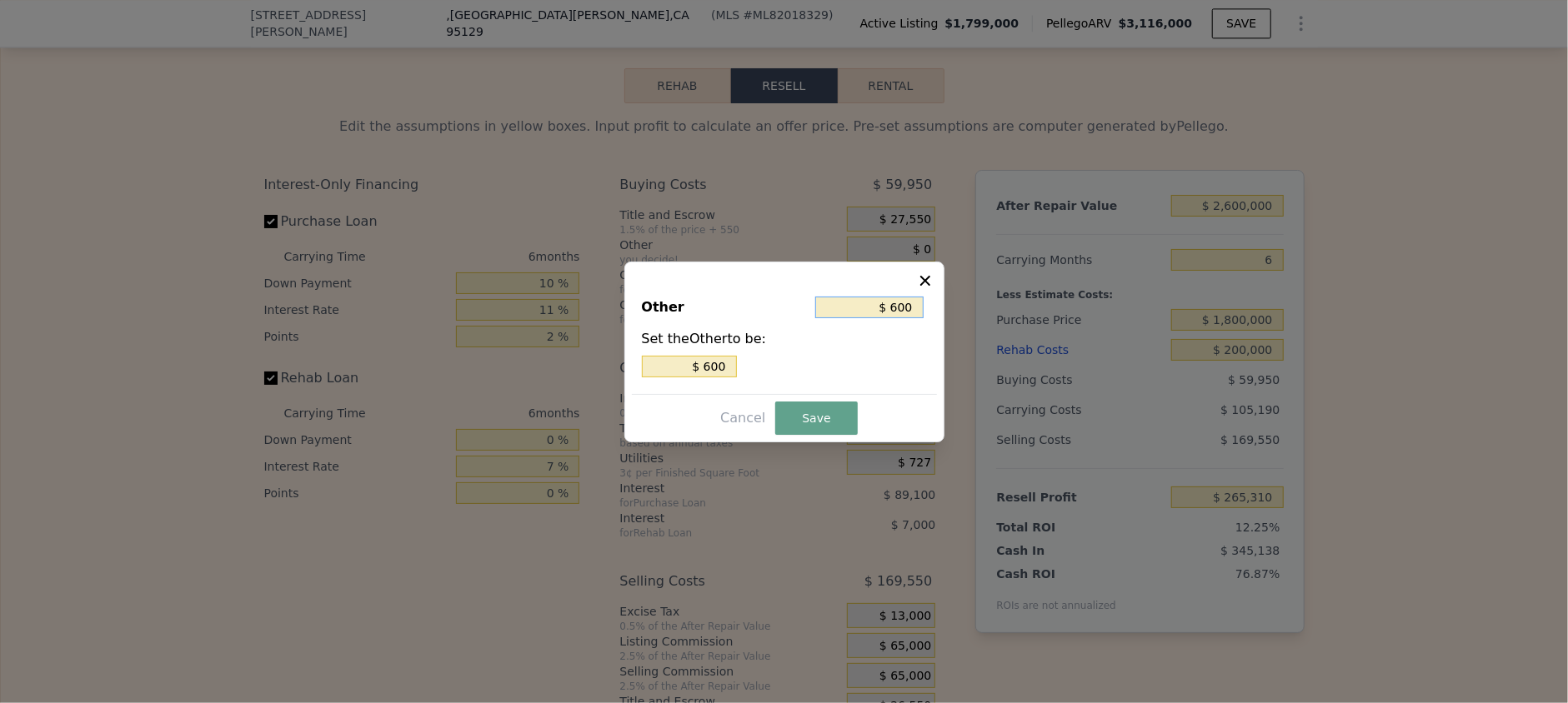
type input "$ 6,000"
click at [812, 408] on button "Save" at bounding box center [816, 418] width 81 height 33
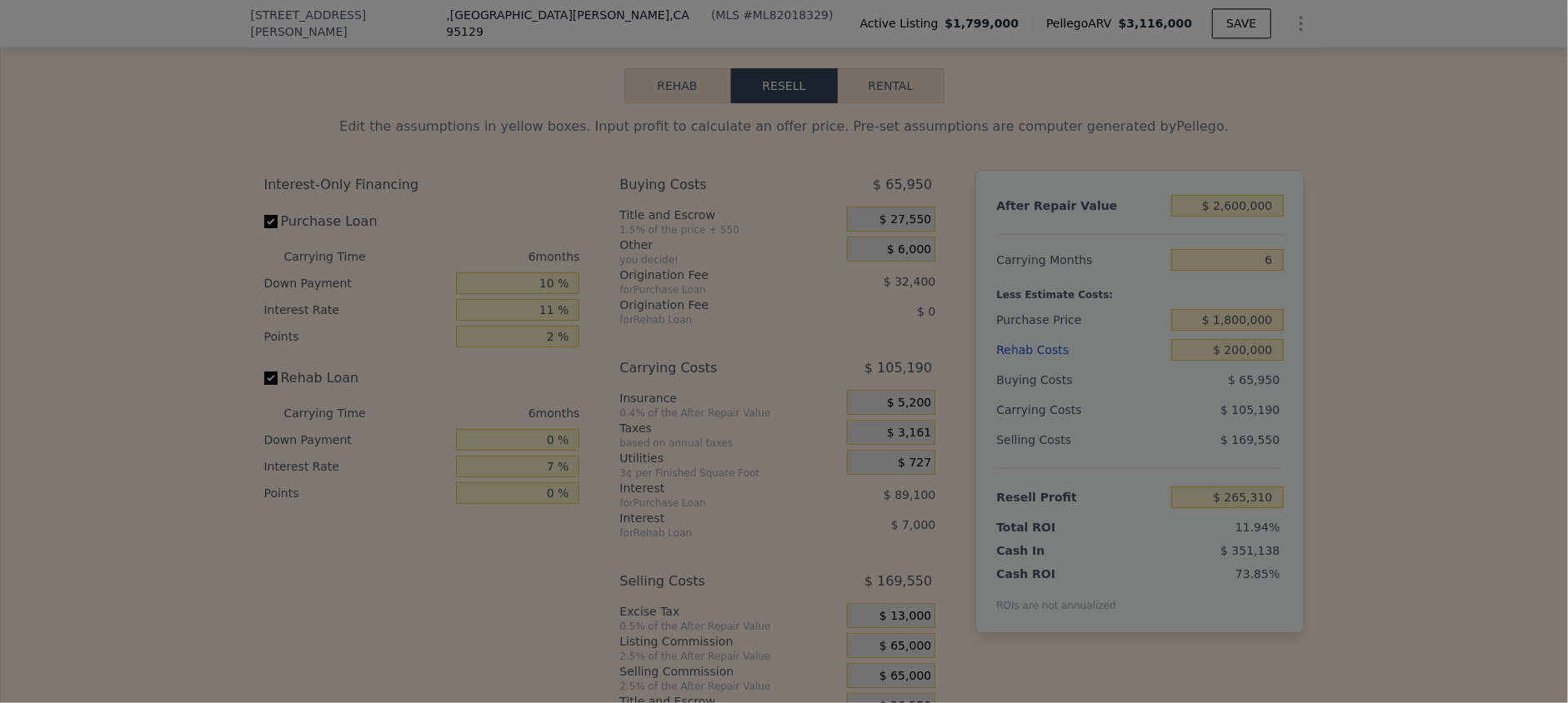
type input "$ 259,310"
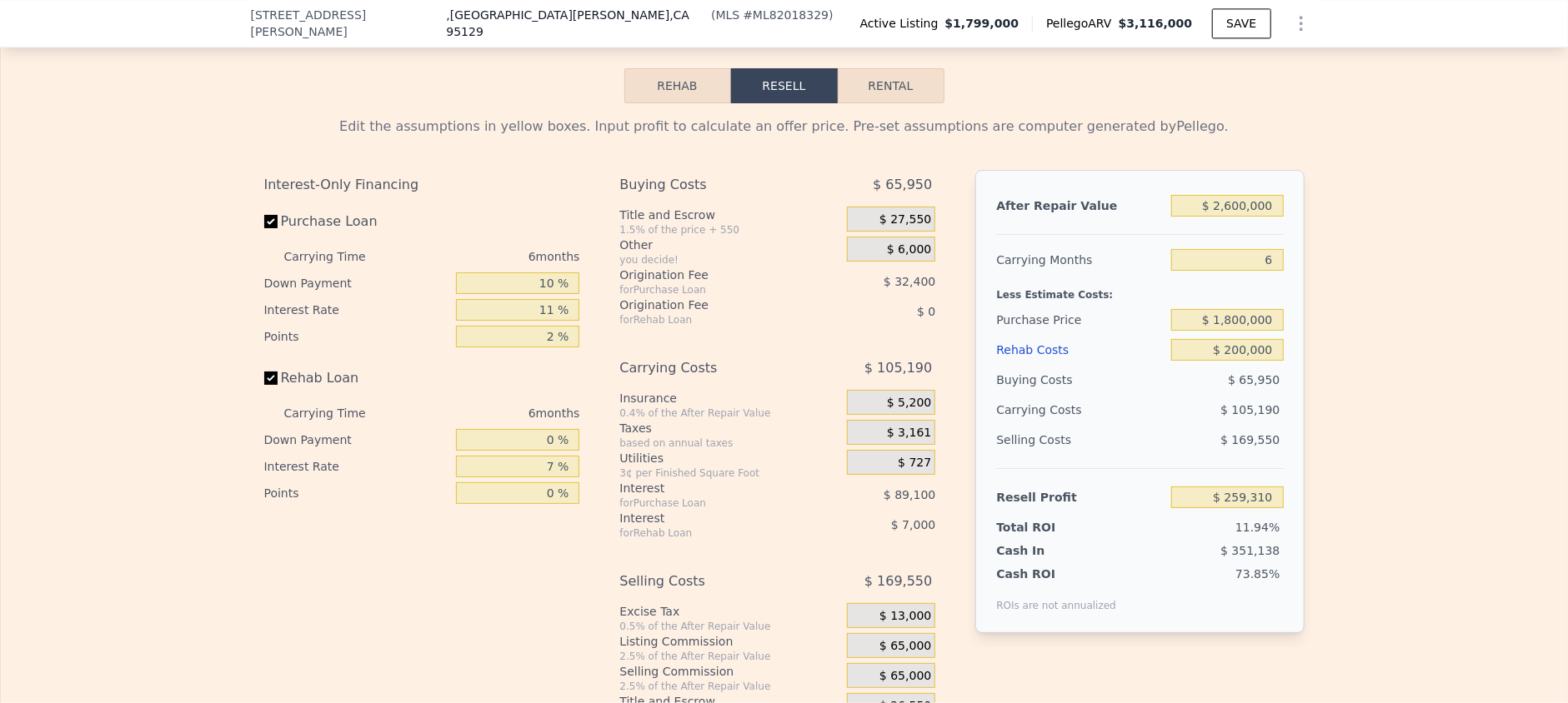
click at [812, 509] on div "$ 89,100" at bounding box center [874, 494] width 123 height 30
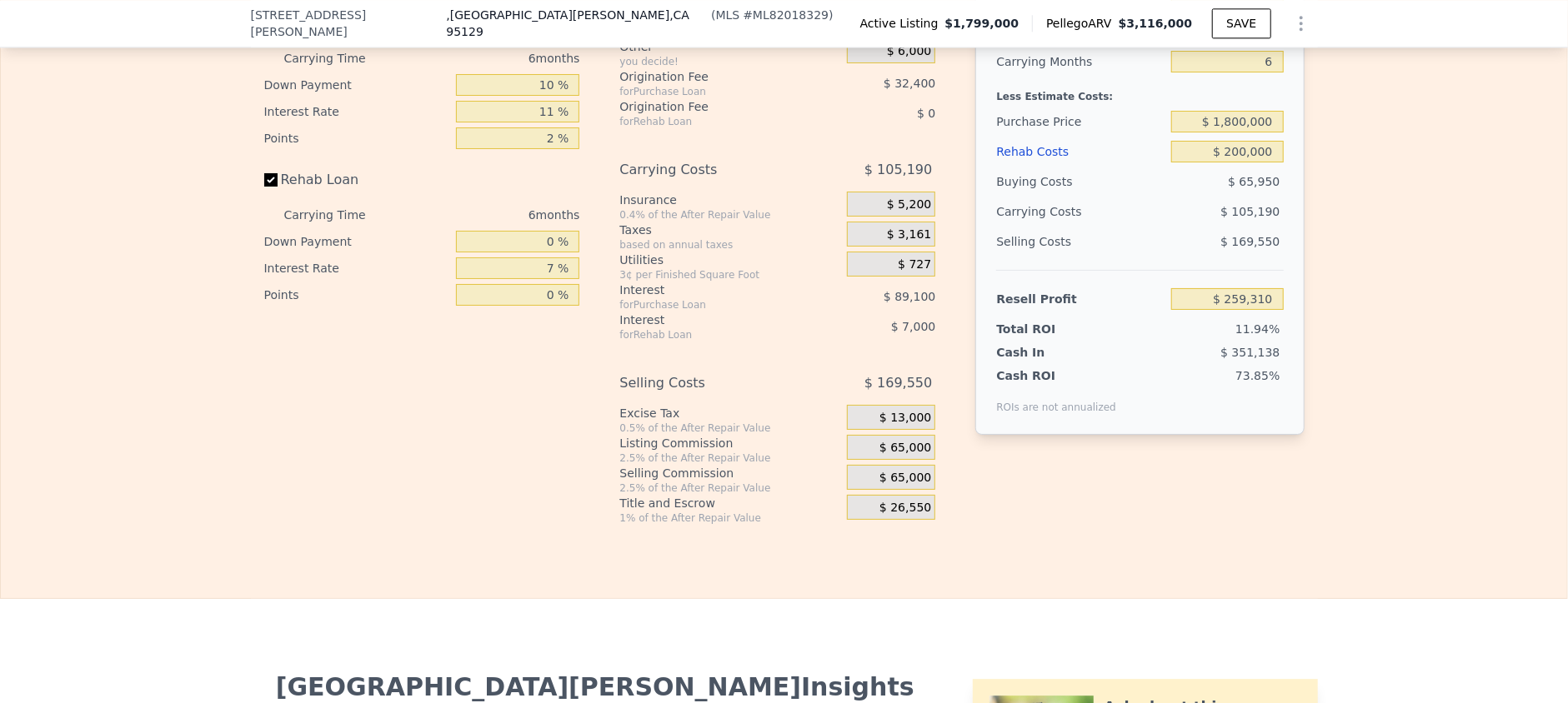
scroll to position [2994, 0]
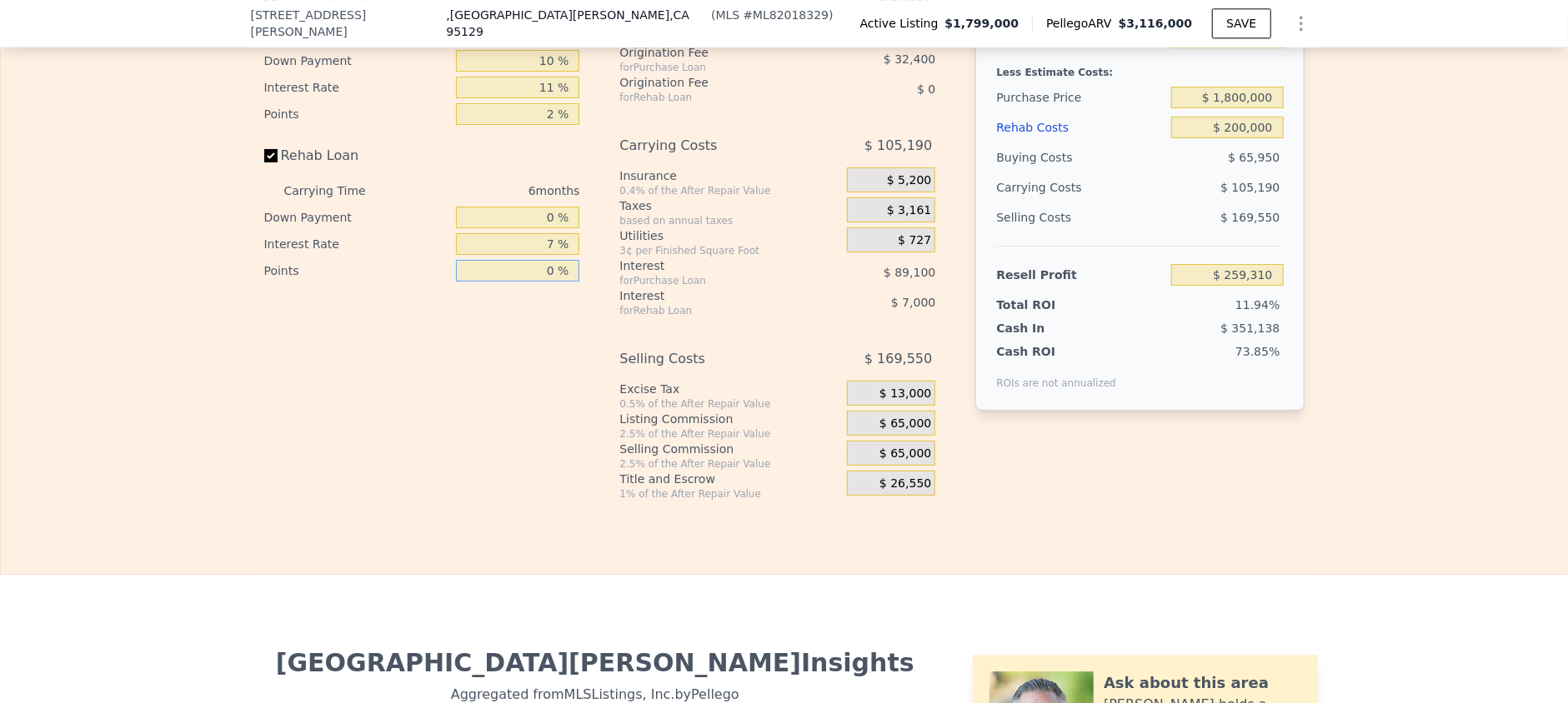
click at [547, 282] on input "0 %" at bounding box center [518, 271] width 123 height 21
drag, startPoint x: 539, startPoint y: 287, endPoint x: 551, endPoint y: 286, distance: 12.0
click at [551, 282] on input "0 %" at bounding box center [518, 271] width 123 height 21
type input "2 %"
type input "$ 255,310"
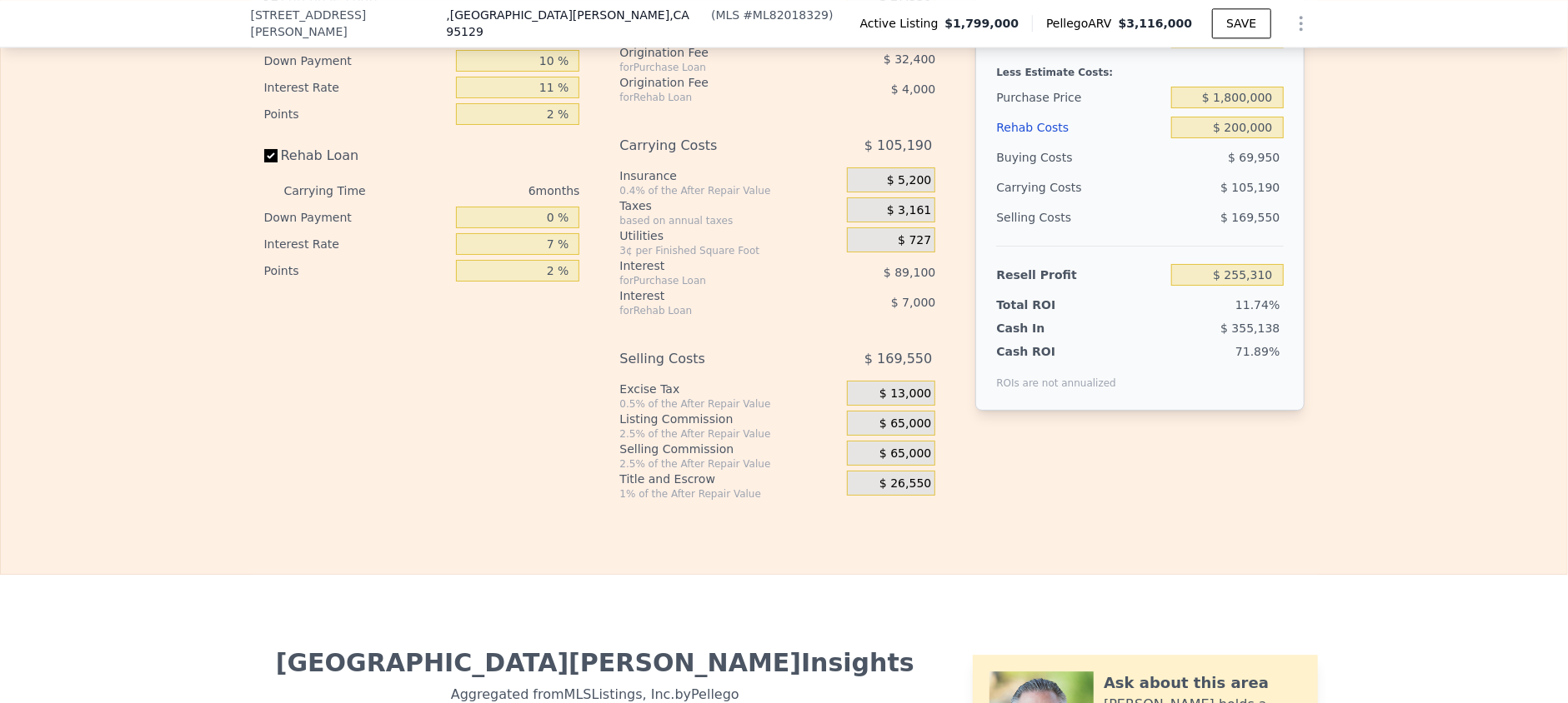
click at [533, 346] on div "Interest-Only Financing Purchase Loan Carrying Time 6 months Down Payment 10 % …" at bounding box center [428, 224] width 329 height 553
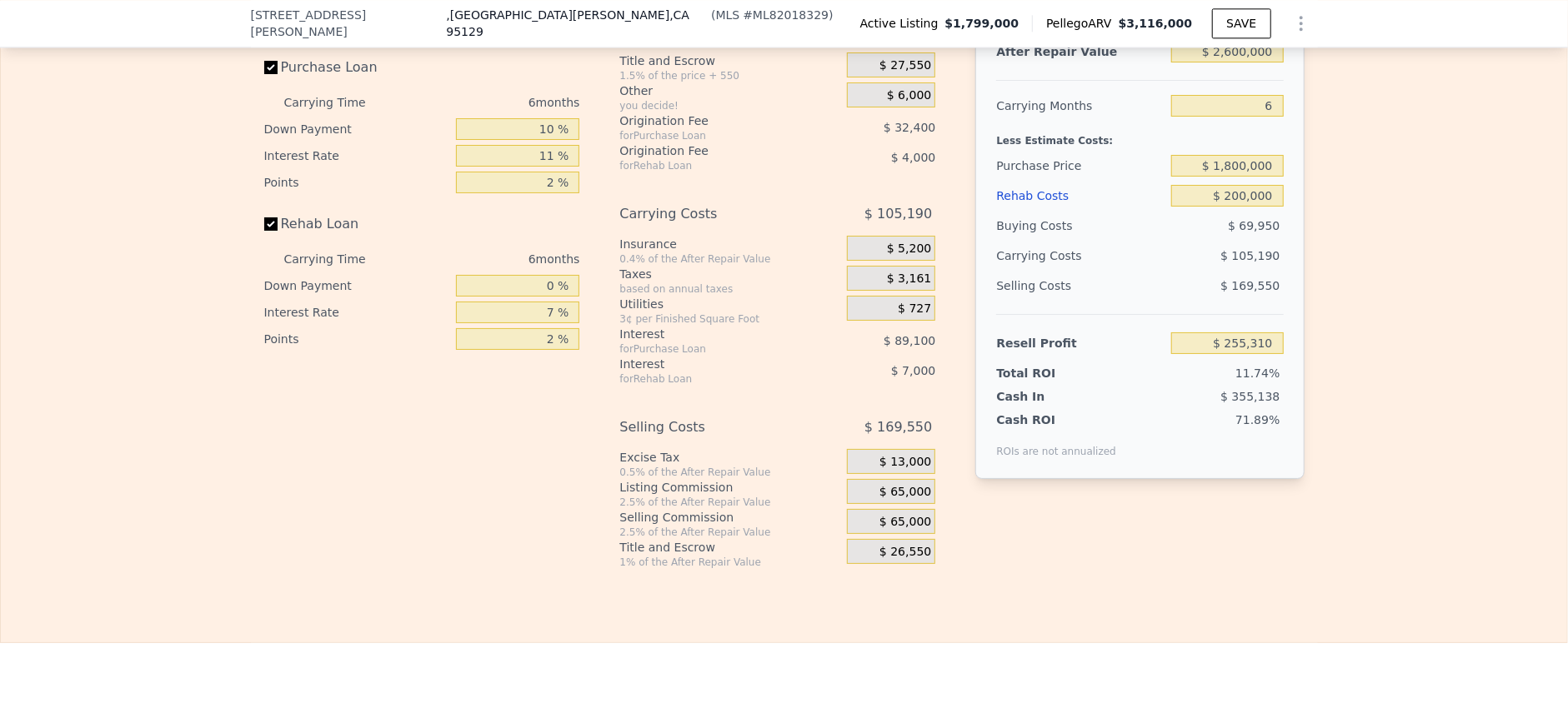
scroll to position [2882, 0]
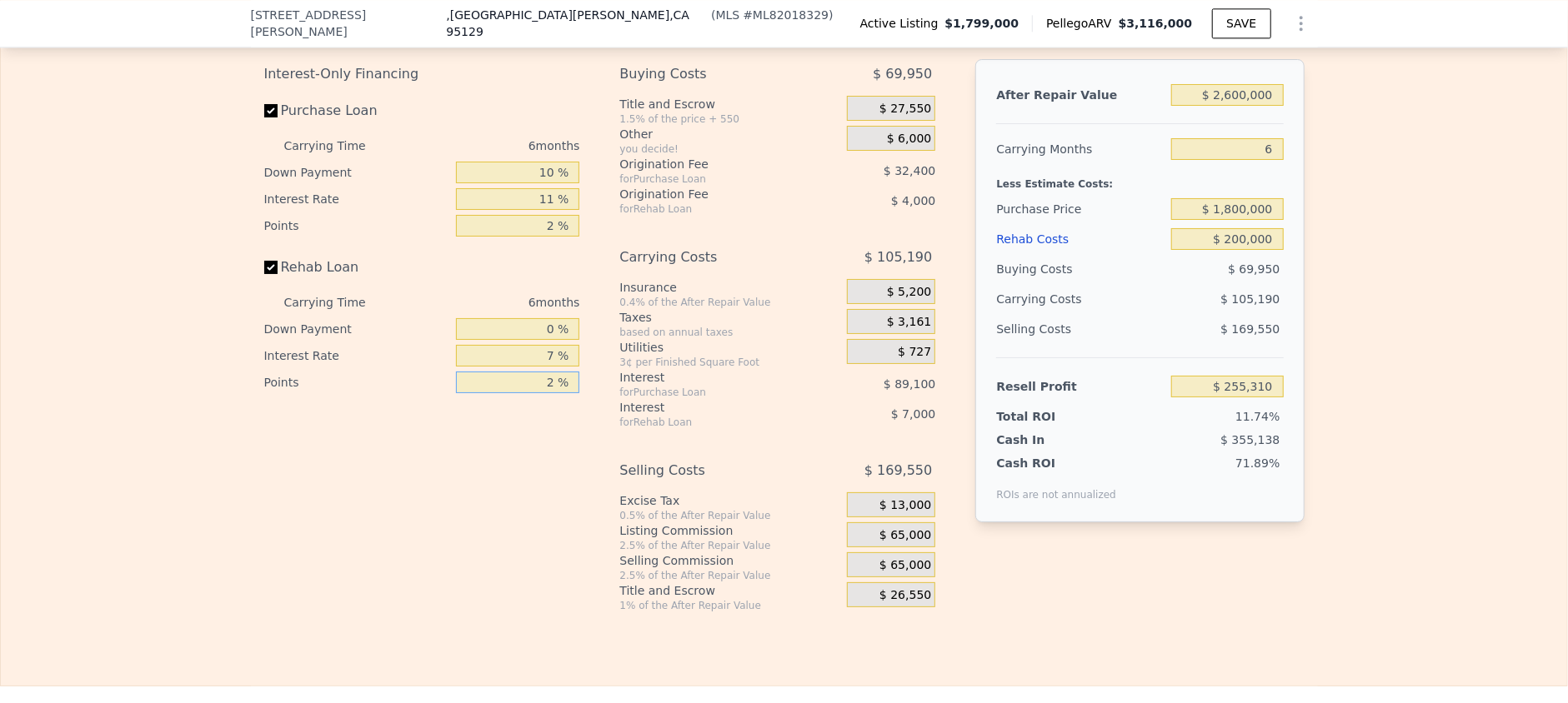
drag, startPoint x: 541, startPoint y: 402, endPoint x: 560, endPoint y: 401, distance: 19.0
click at [554, 393] on input "2 %" at bounding box center [518, 382] width 123 height 21
type input "0 %"
type input "$ 259,310"
type input "0 %"
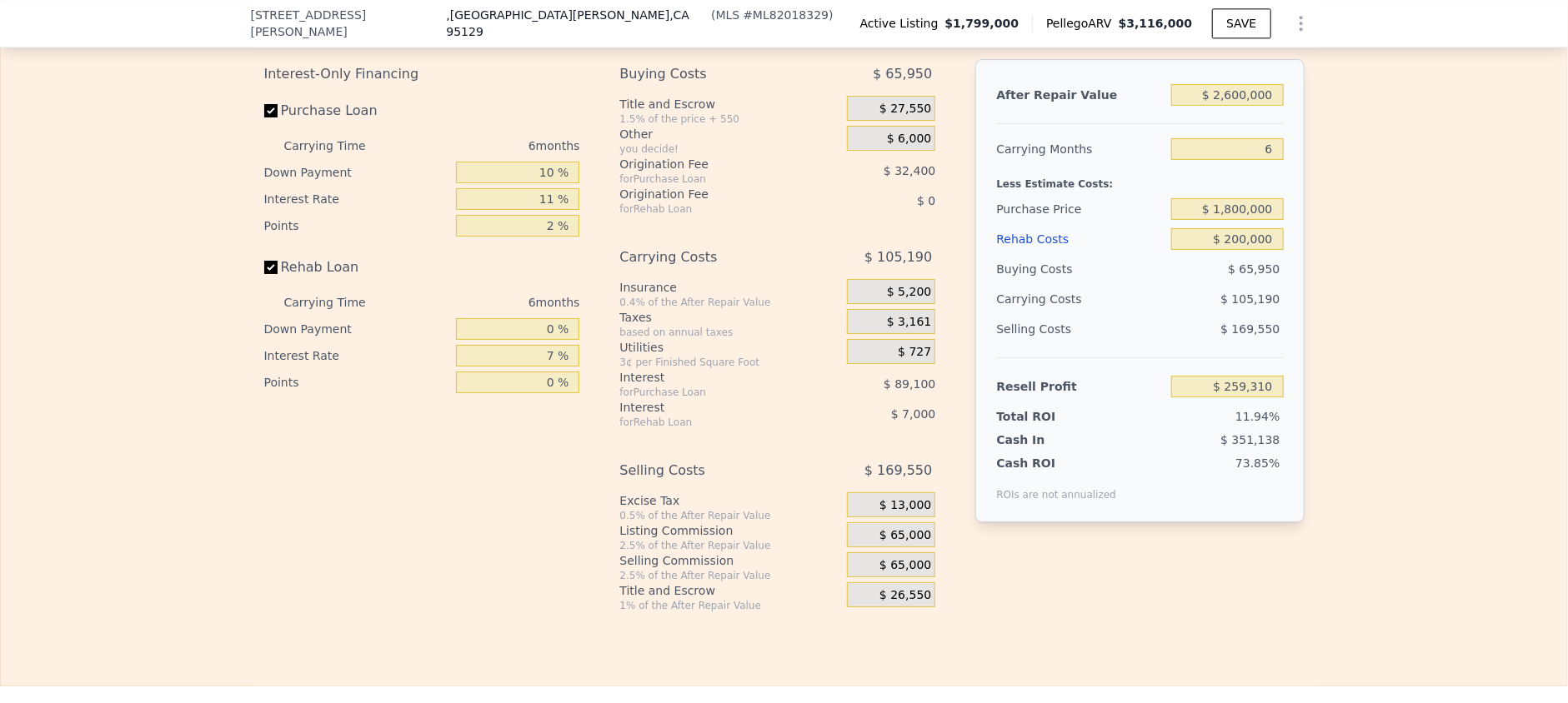
click at [526, 467] on div "Interest-Only Financing Purchase Loan Carrying Time 6 months Down Payment 10 % …" at bounding box center [428, 336] width 329 height 553
click at [476, 393] on input "0 %" at bounding box center [518, 382] width 123 height 21
click at [903, 360] on span "$ 727" at bounding box center [914, 353] width 33 height 15
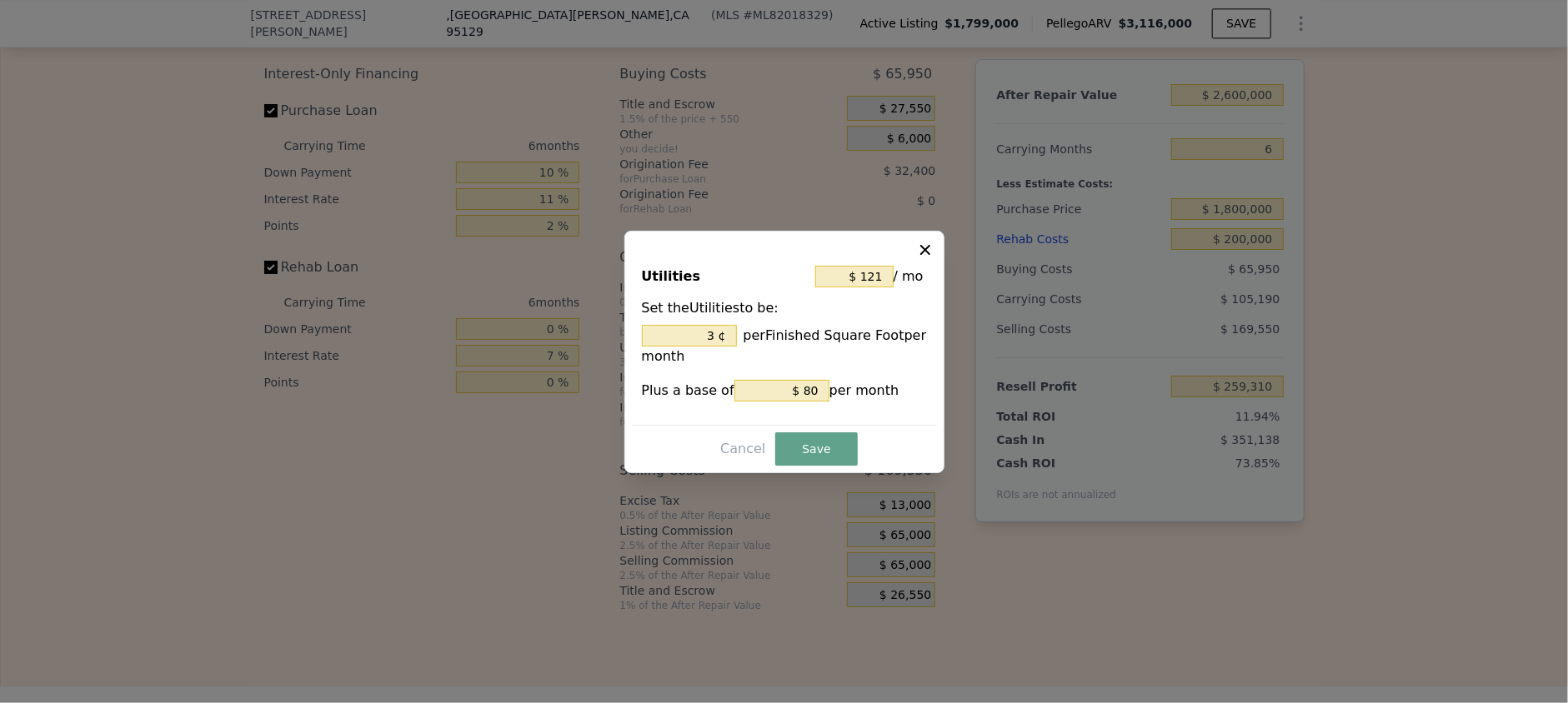
click at [923, 257] on icon at bounding box center [925, 249] width 16 height 16
type input "3 %"
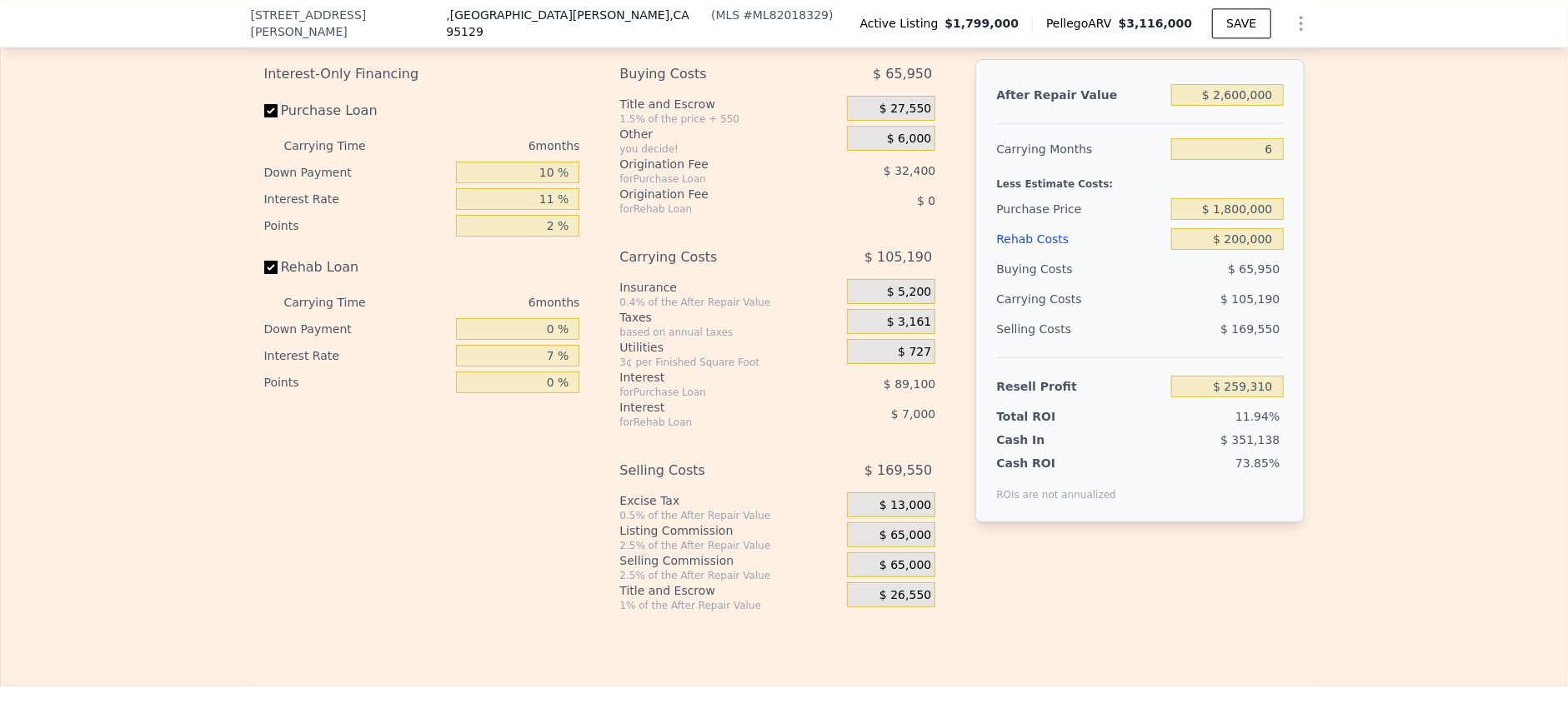
click at [882, 363] on div "$ 727" at bounding box center [891, 351] width 88 height 25
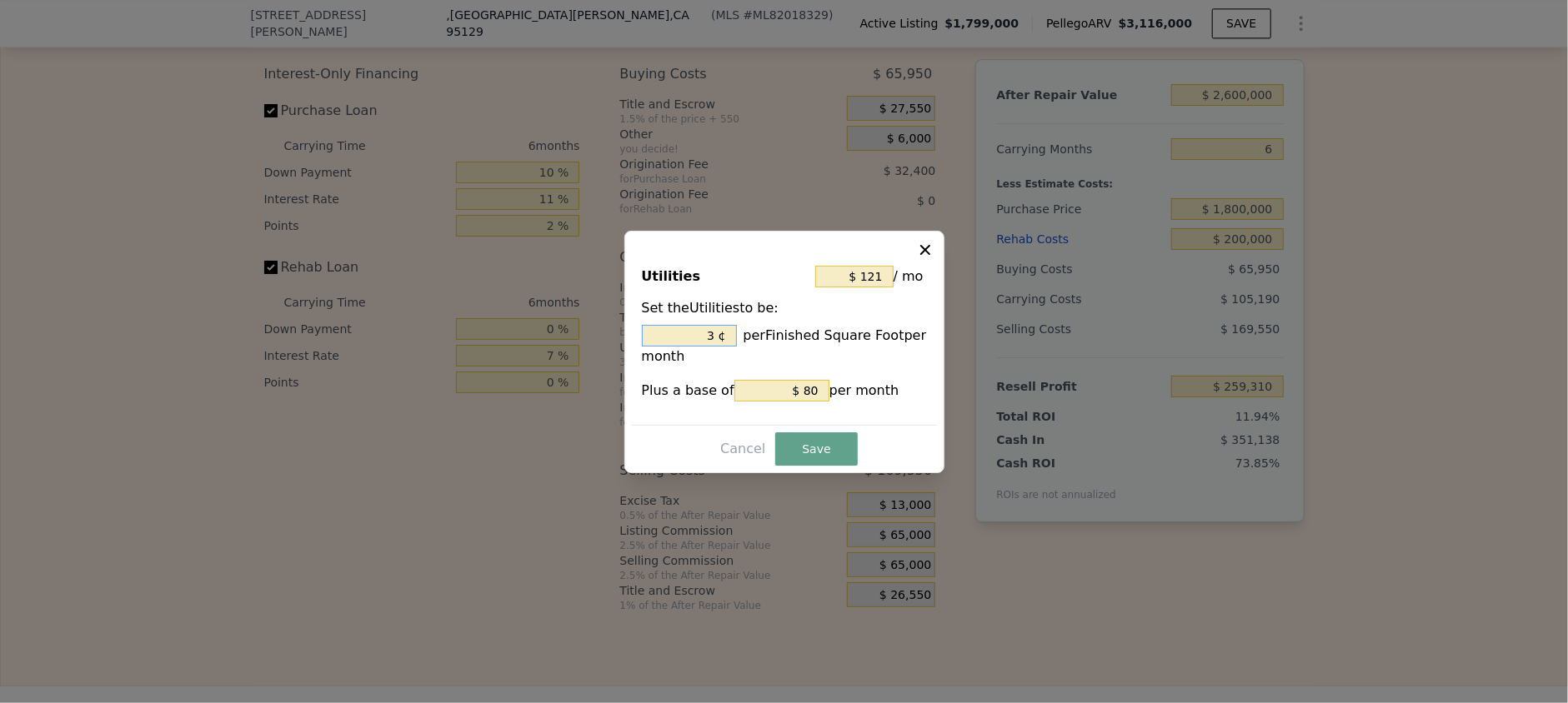
click at [704, 339] on input "3 ¢" at bounding box center [689, 336] width 95 height 21
click at [709, 338] on input "3 ¢" at bounding box center [689, 336] width 95 height 21
drag, startPoint x: 715, startPoint y: 338, endPoint x: 728, endPoint y: 339, distance: 13.0
click at [728, 339] on input "3 ¢" at bounding box center [689, 336] width 95 height 21
type input "3 ¢"
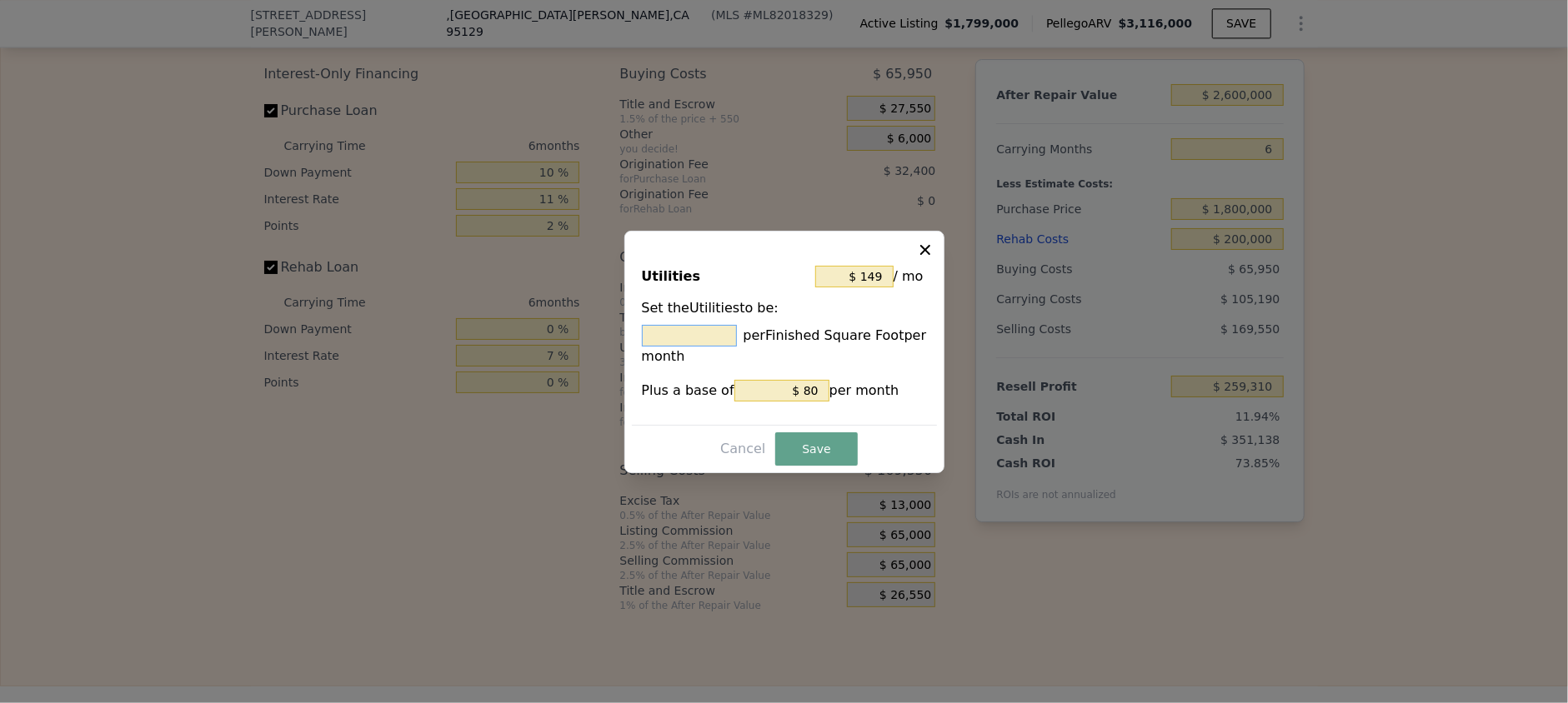
type input "$ 149"
type input "5 ¢"
type input "$ 94"
type input "1 ¢"
type input "$ 217"
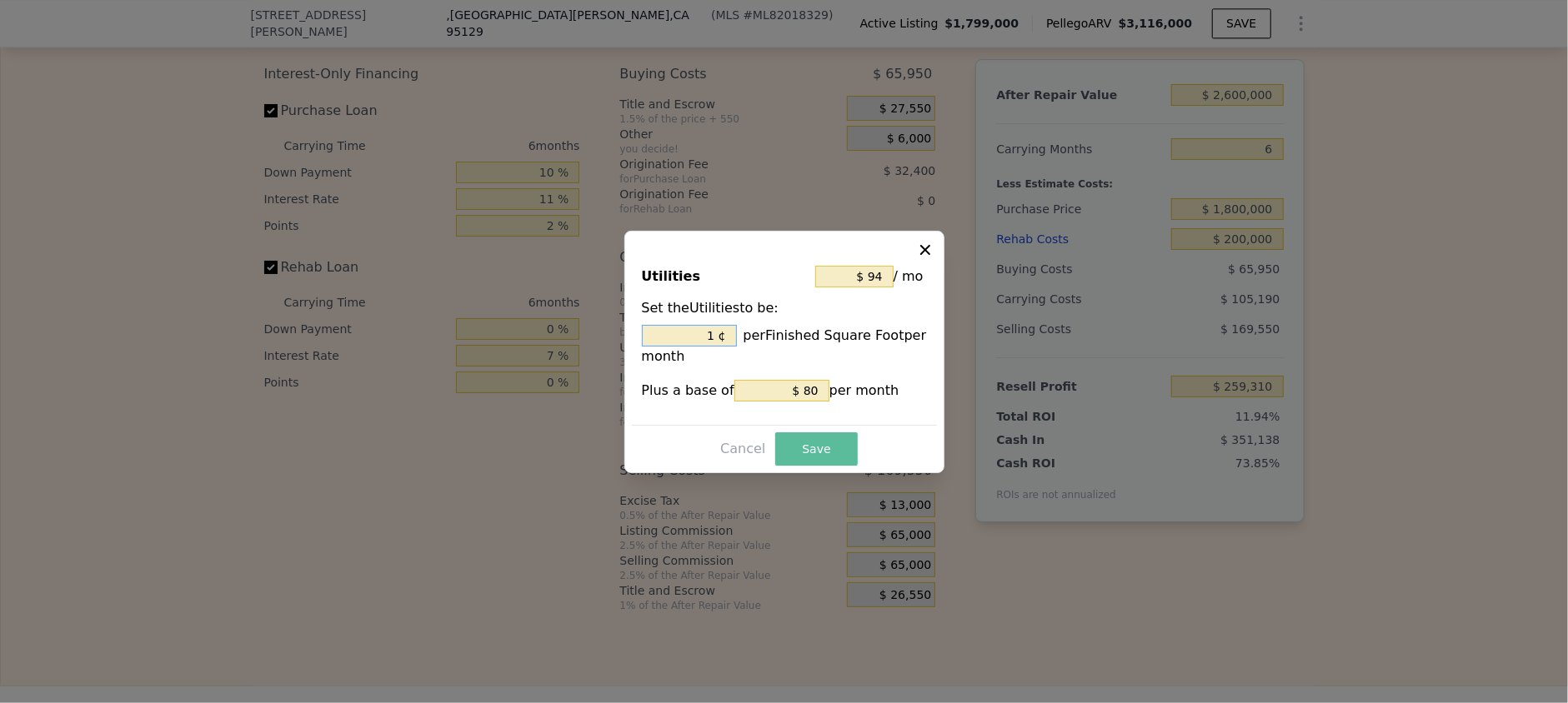
type input "10 ¢"
type input "$ 94"
type input "1 ¢"
type input "$ 107"
type input "2 ¢"
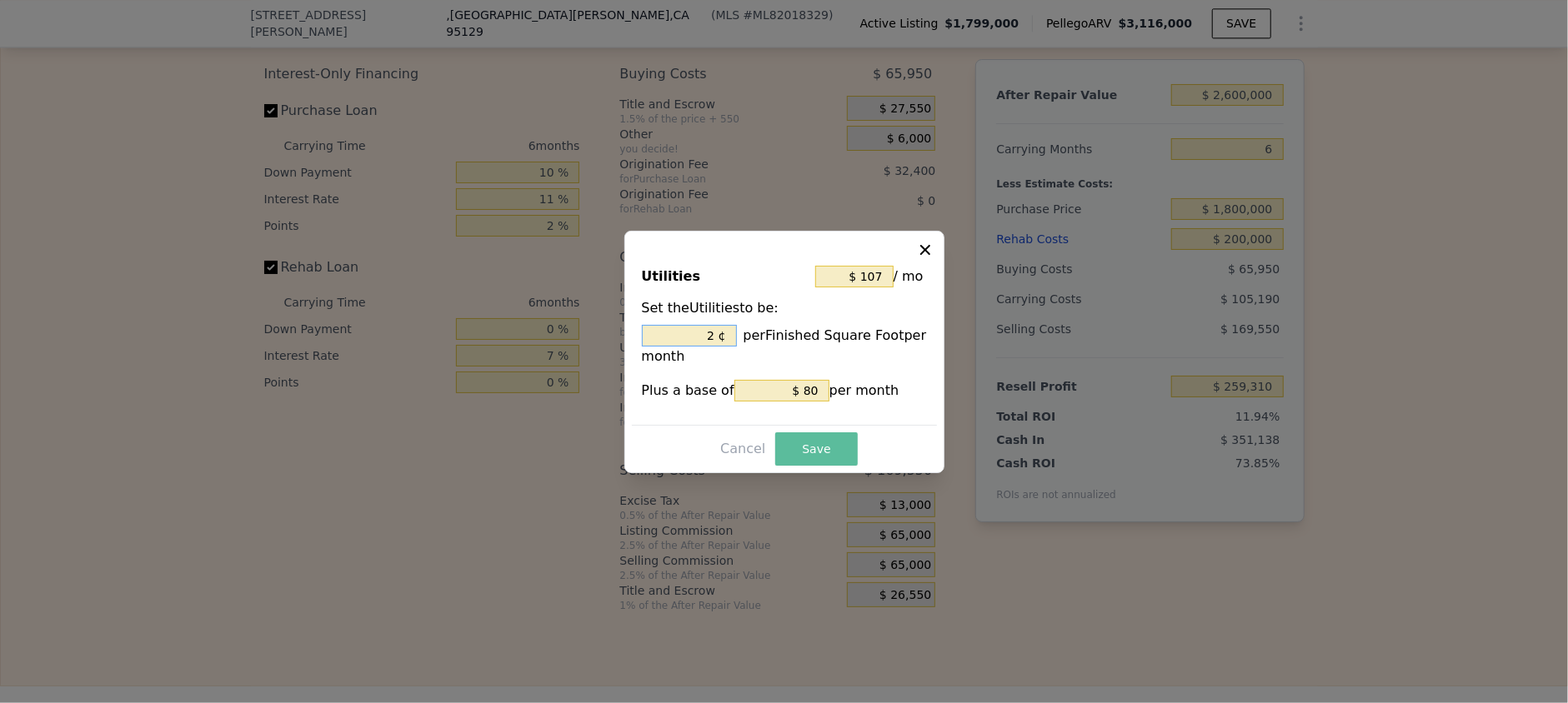
type input "$ 354"
type input "20 ¢"
type input "$ 107"
type input "2 ¢"
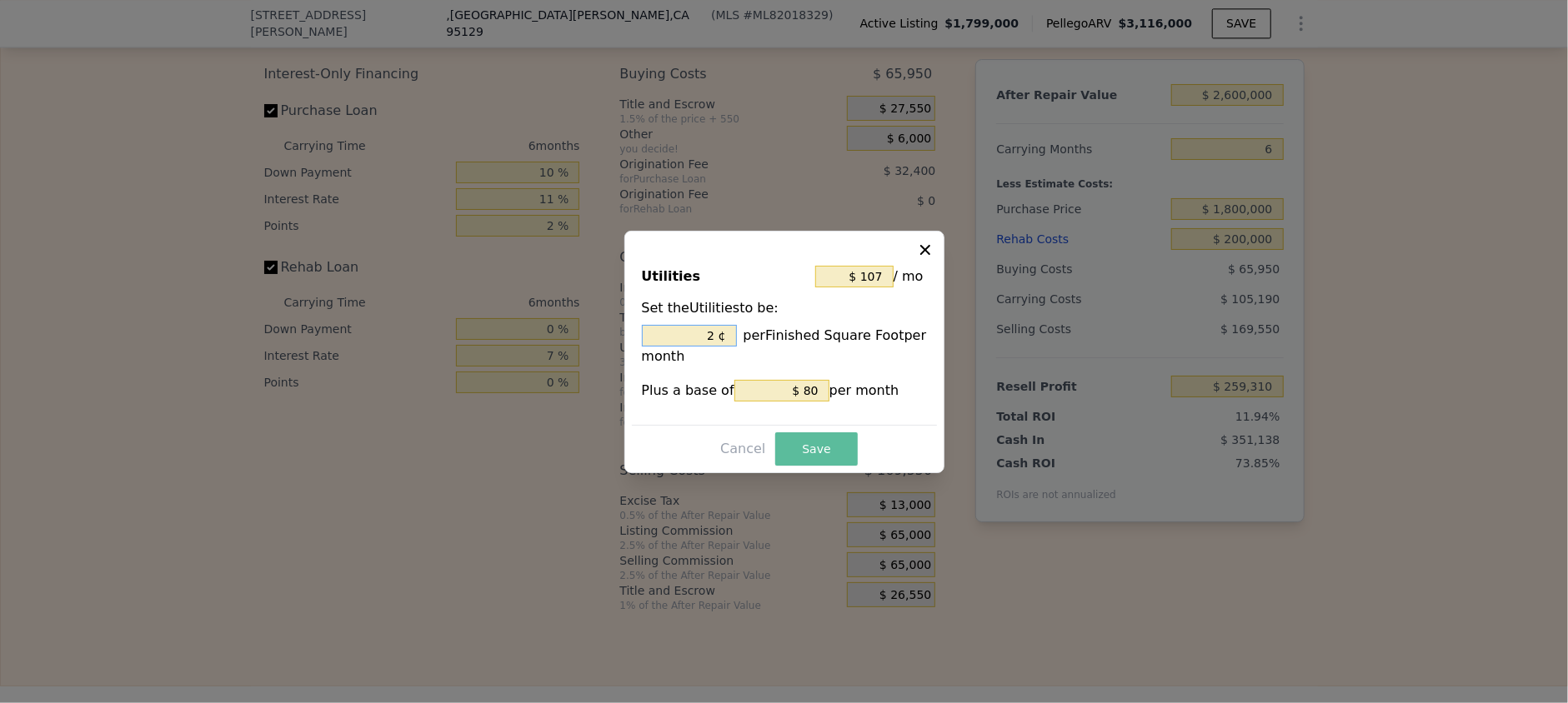
type input "$ 354"
type input "20 ¢"
type input "$ 107"
type input "2 ¢"
type input "$ 149"
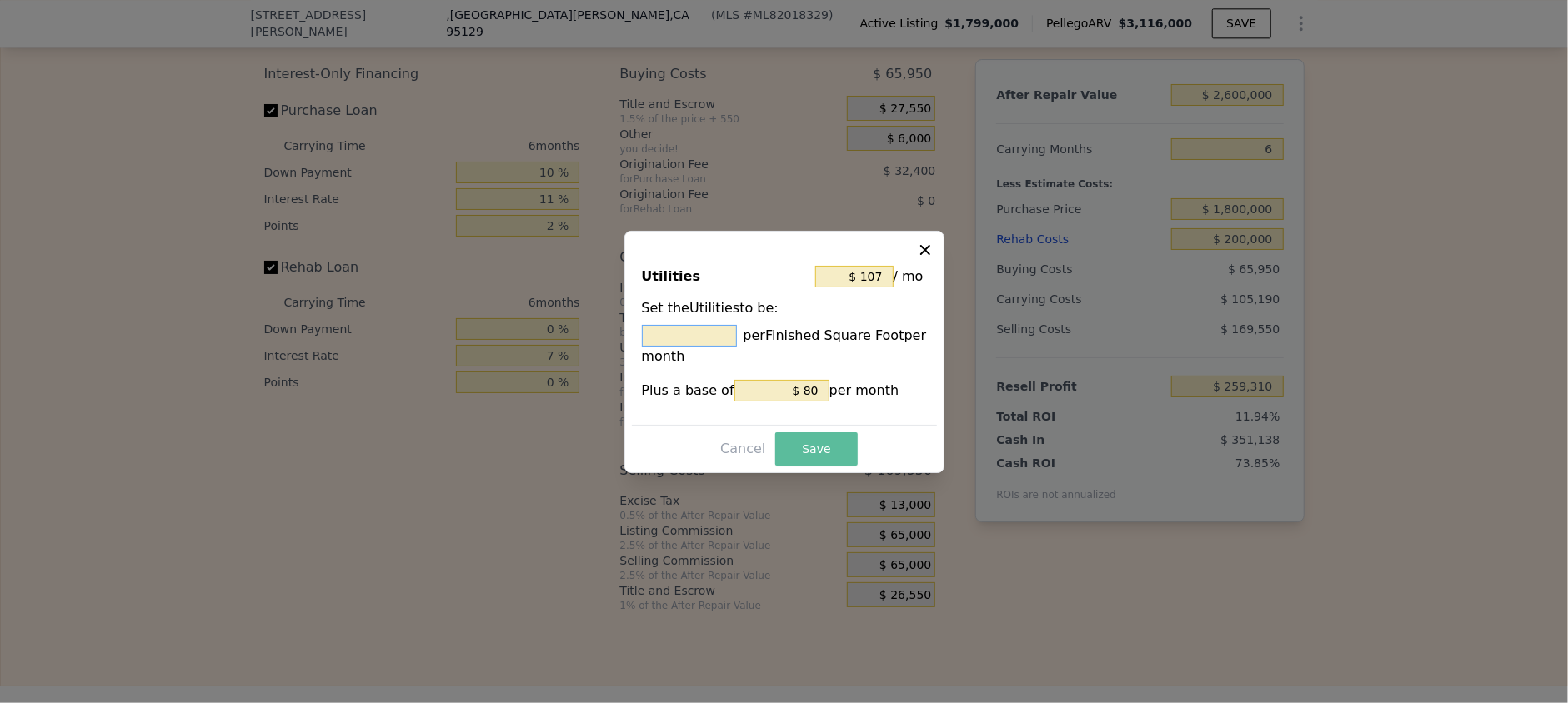
type input "5 ¢"
type input "$ 766"
type input "50 ¢"
type input "$ 149"
type input "5 ¢"
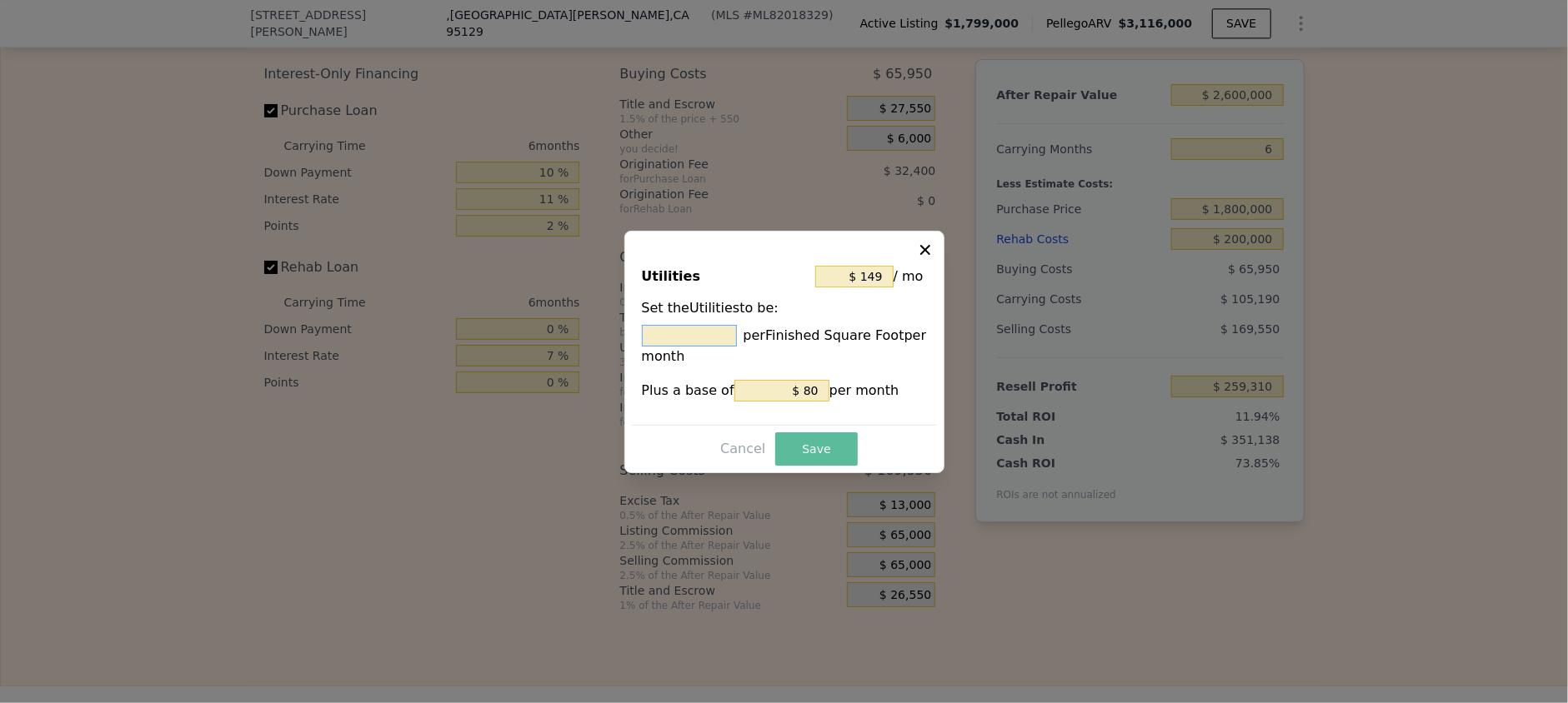
type input "$ 135"
type input "4 ¢"
type input "$ 628"
type input "40 ¢"
type input "$ 135"
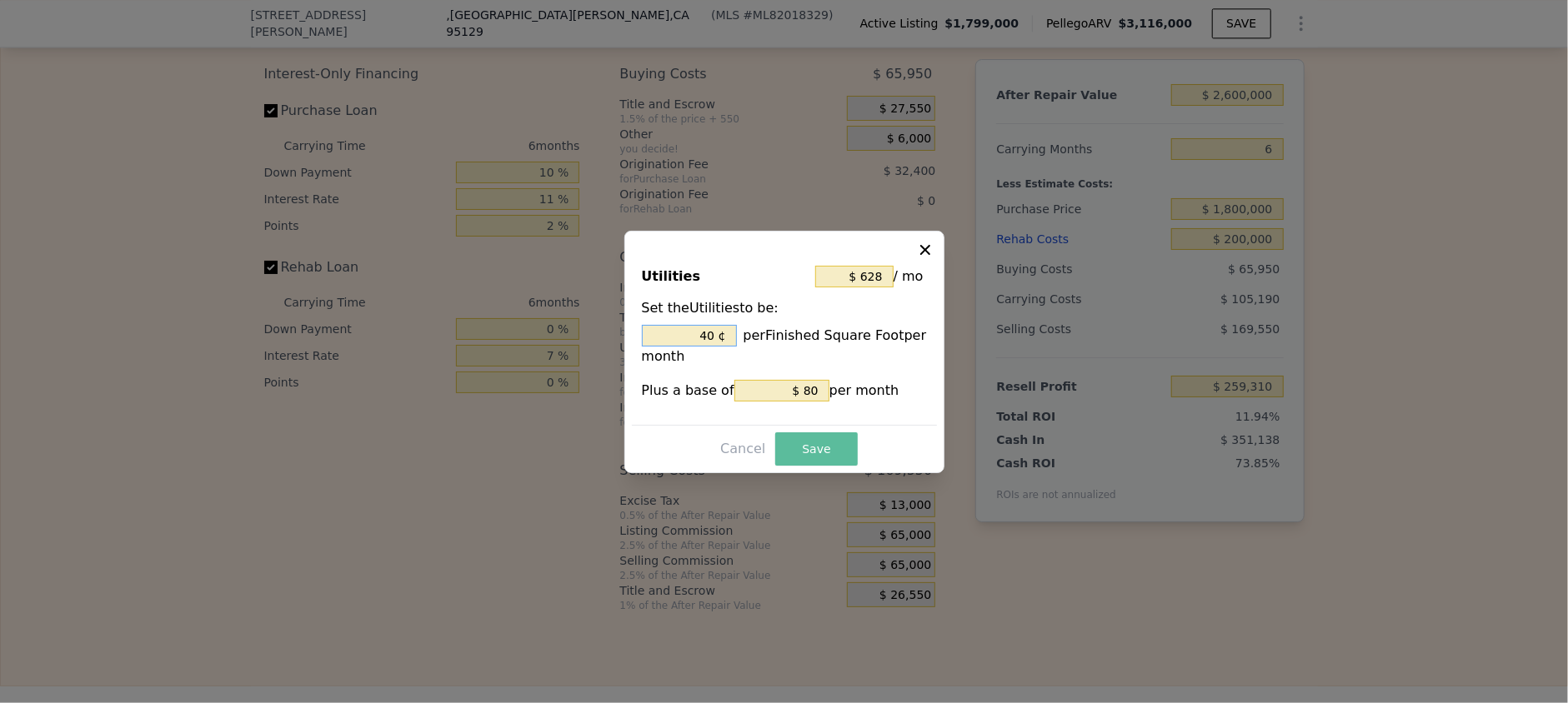
type input "4 ¢"
type input "$ 121"
type input "3 ¢"
type input "$ 560"
click at [798, 444] on button "Save" at bounding box center [816, 449] width 81 height 33
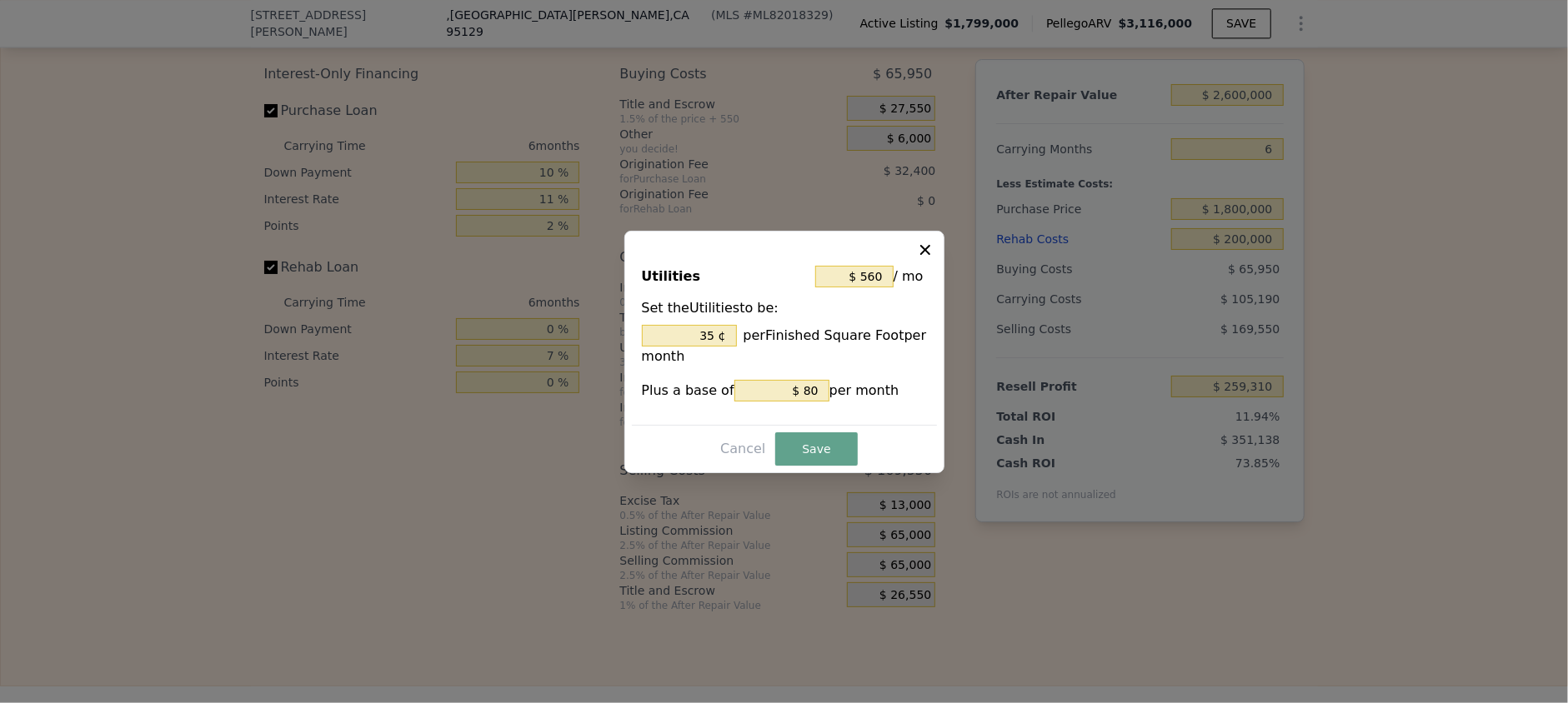
type input "35 %"
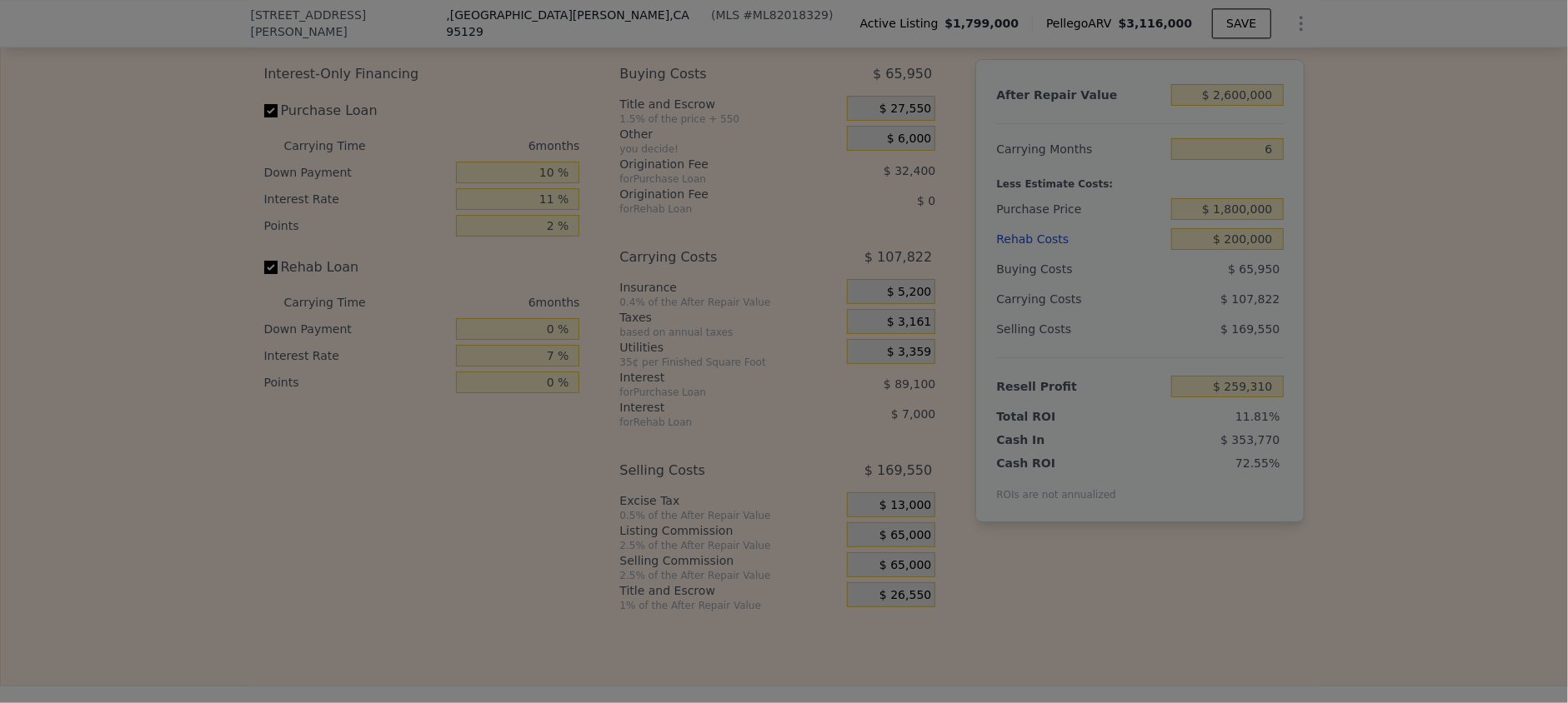
type input "$ 256,678"
